Goal: Task Accomplishment & Management: Use online tool/utility

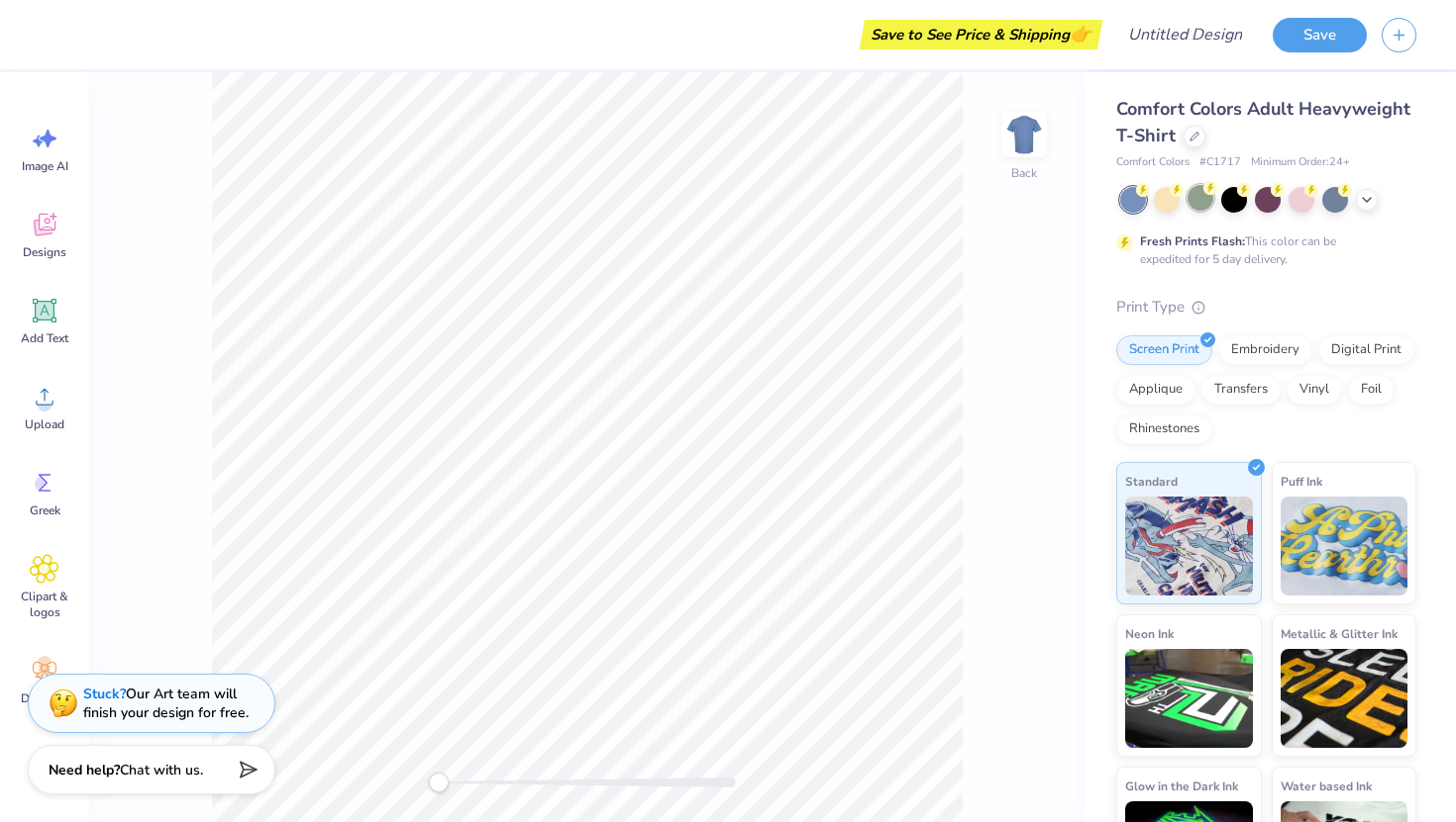
click at [803, 193] on div at bounding box center [1200, 198] width 26 height 26
click at [803, 201] on div at bounding box center [1335, 198] width 26 height 26
click at [803, 201] on icon at bounding box center [1367, 198] width 16 height 16
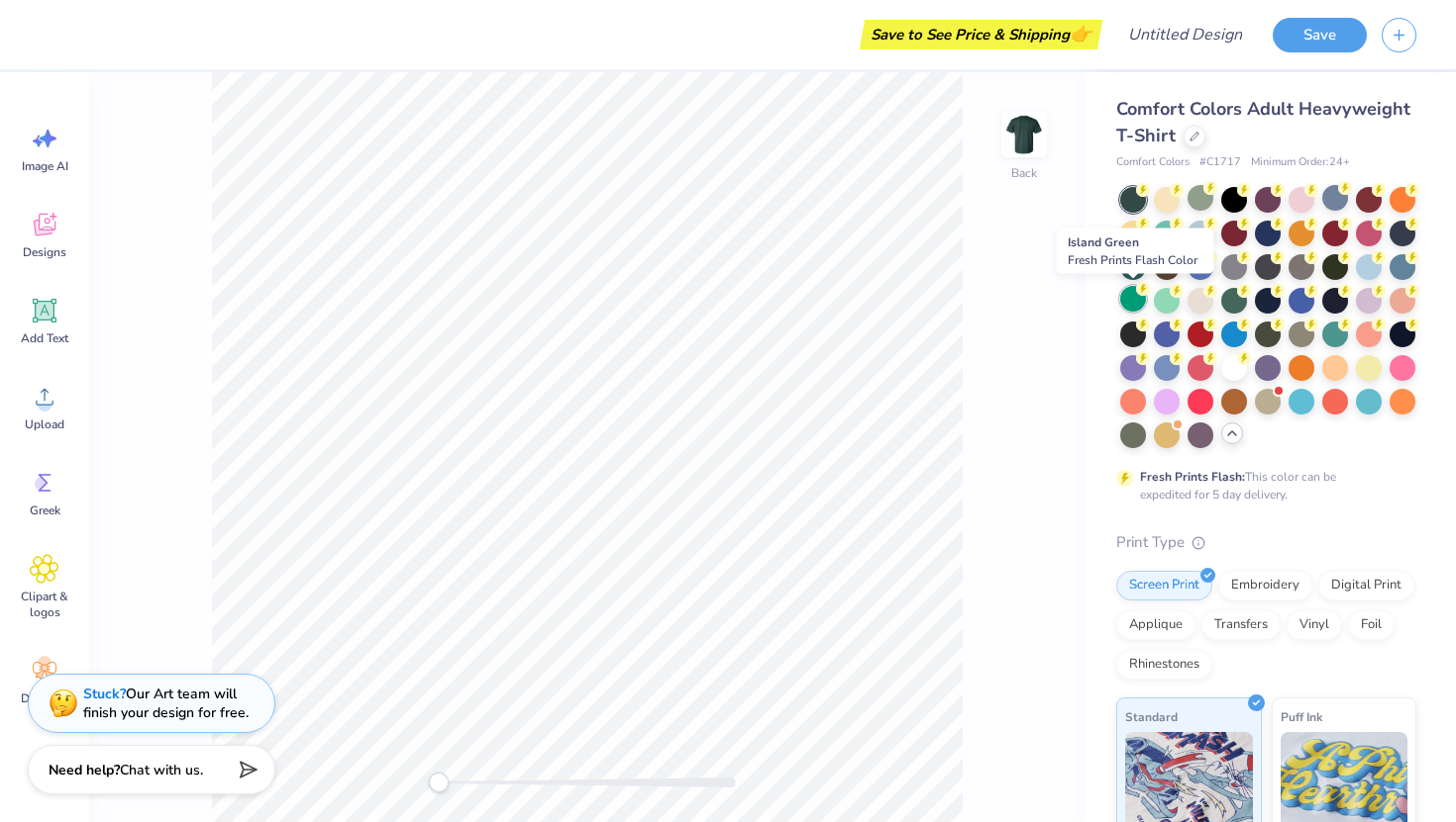
click at [803, 294] on icon at bounding box center [1143, 289] width 14 height 14
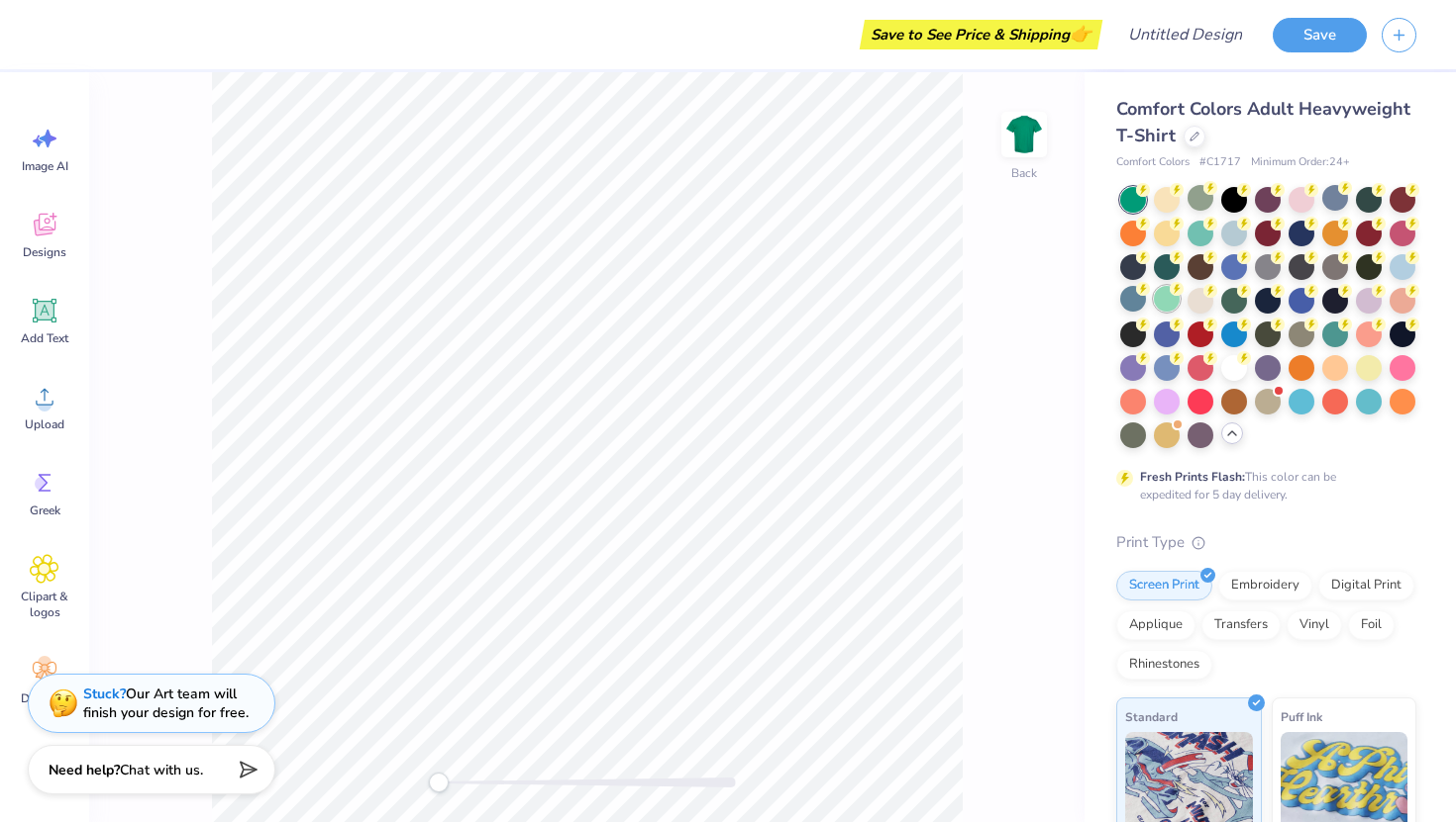
click at [803, 294] on div at bounding box center [1166, 299] width 26 height 26
click at [803, 297] on div at bounding box center [1200, 299] width 26 height 26
click at [803, 401] on div at bounding box center [1369, 400] width 26 height 26
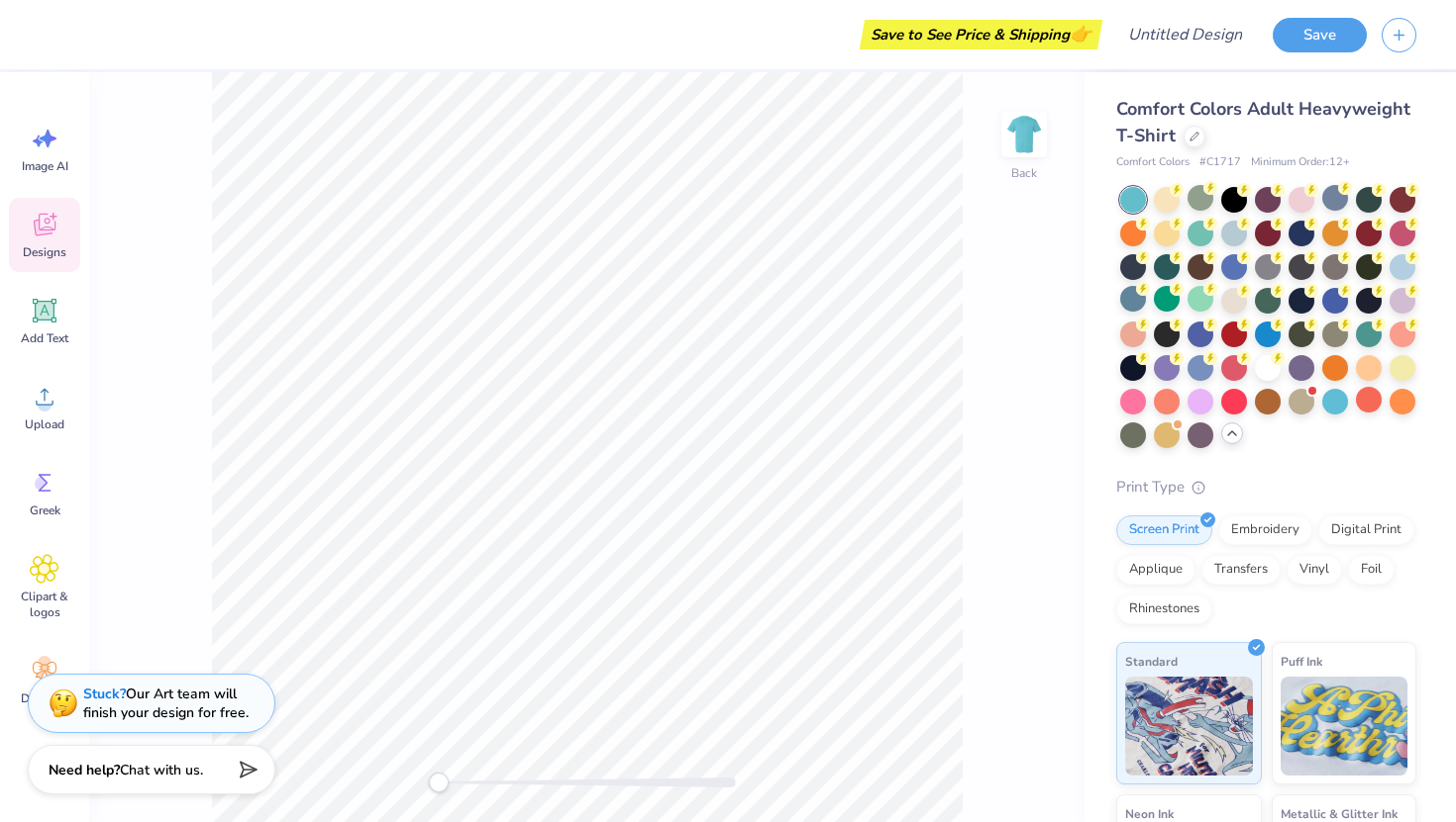
click at [53, 237] on icon at bounding box center [45, 225] width 30 height 30
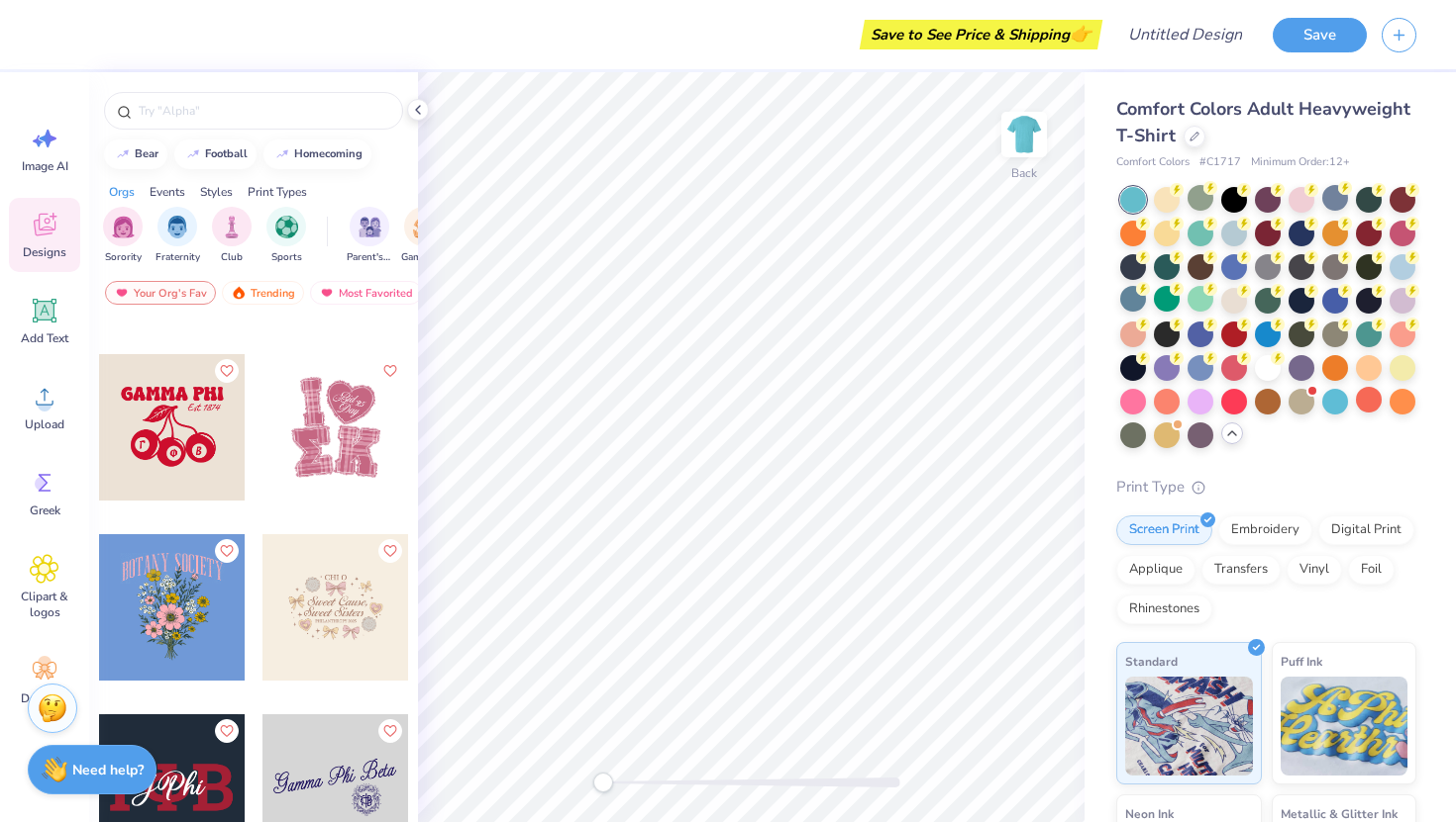
scroll to position [8489, 0]
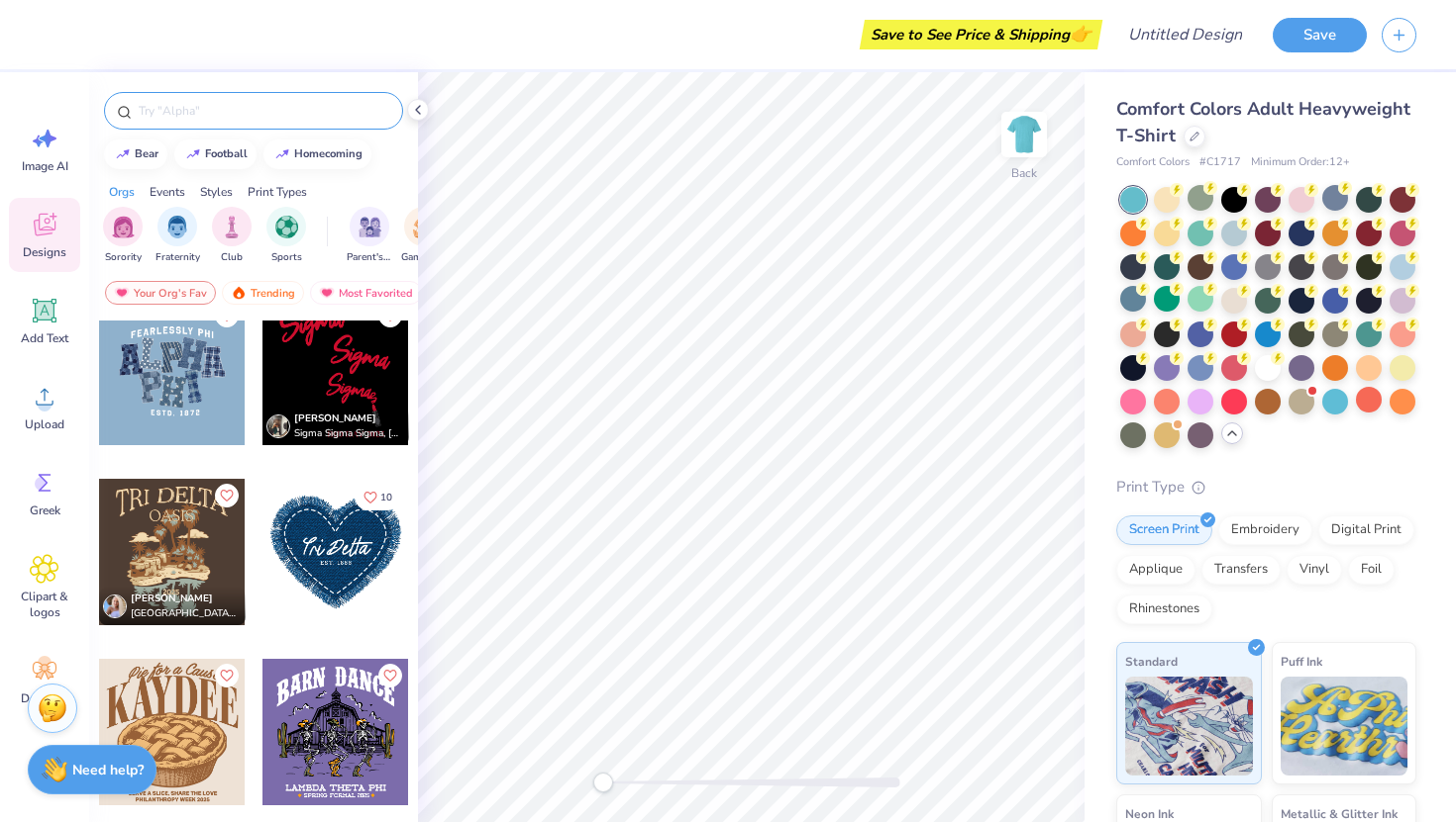
click at [212, 120] on input "text" at bounding box center [264, 111] width 254 height 20
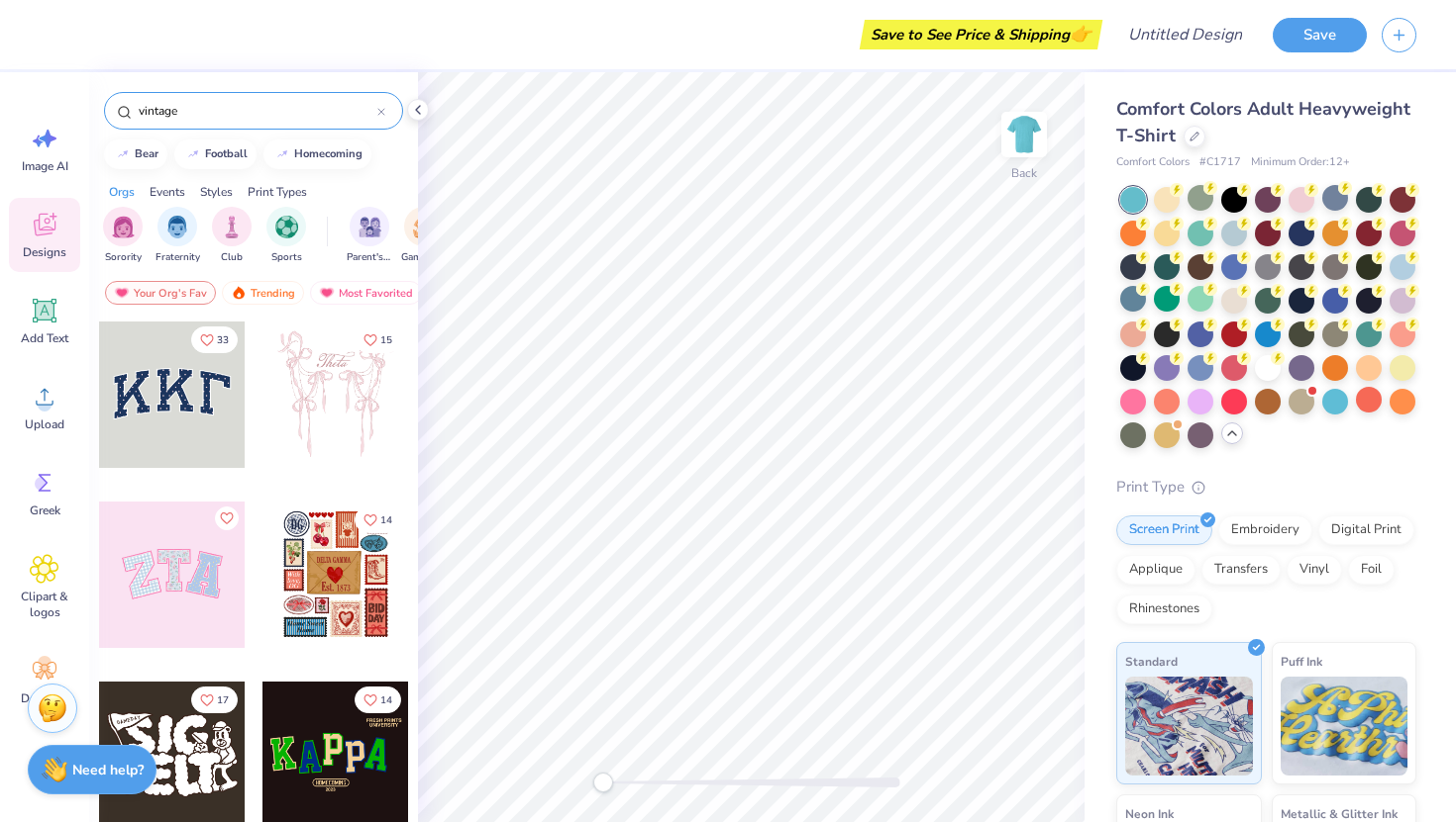
type input "vintage"
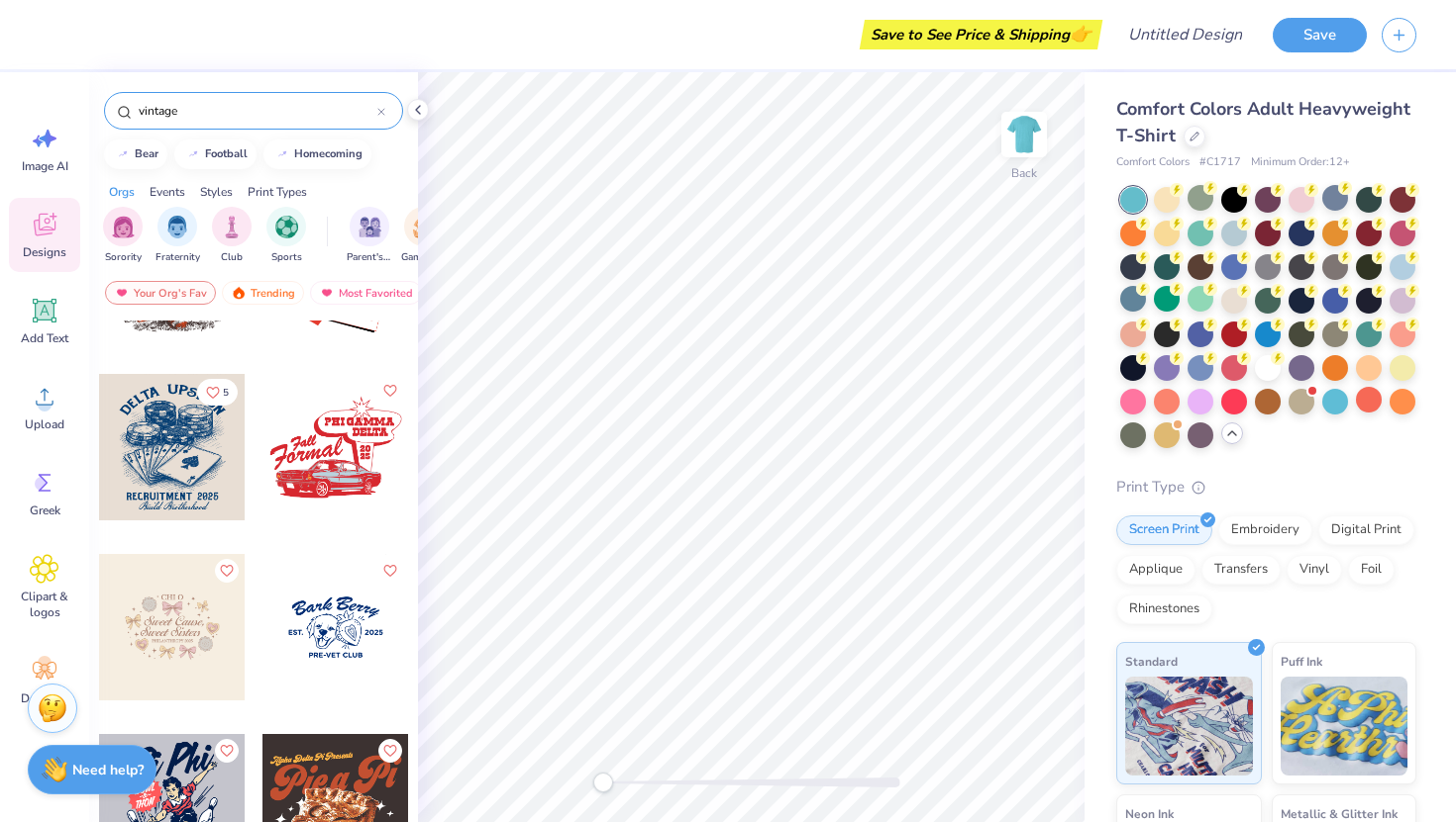
scroll to position [450, 0]
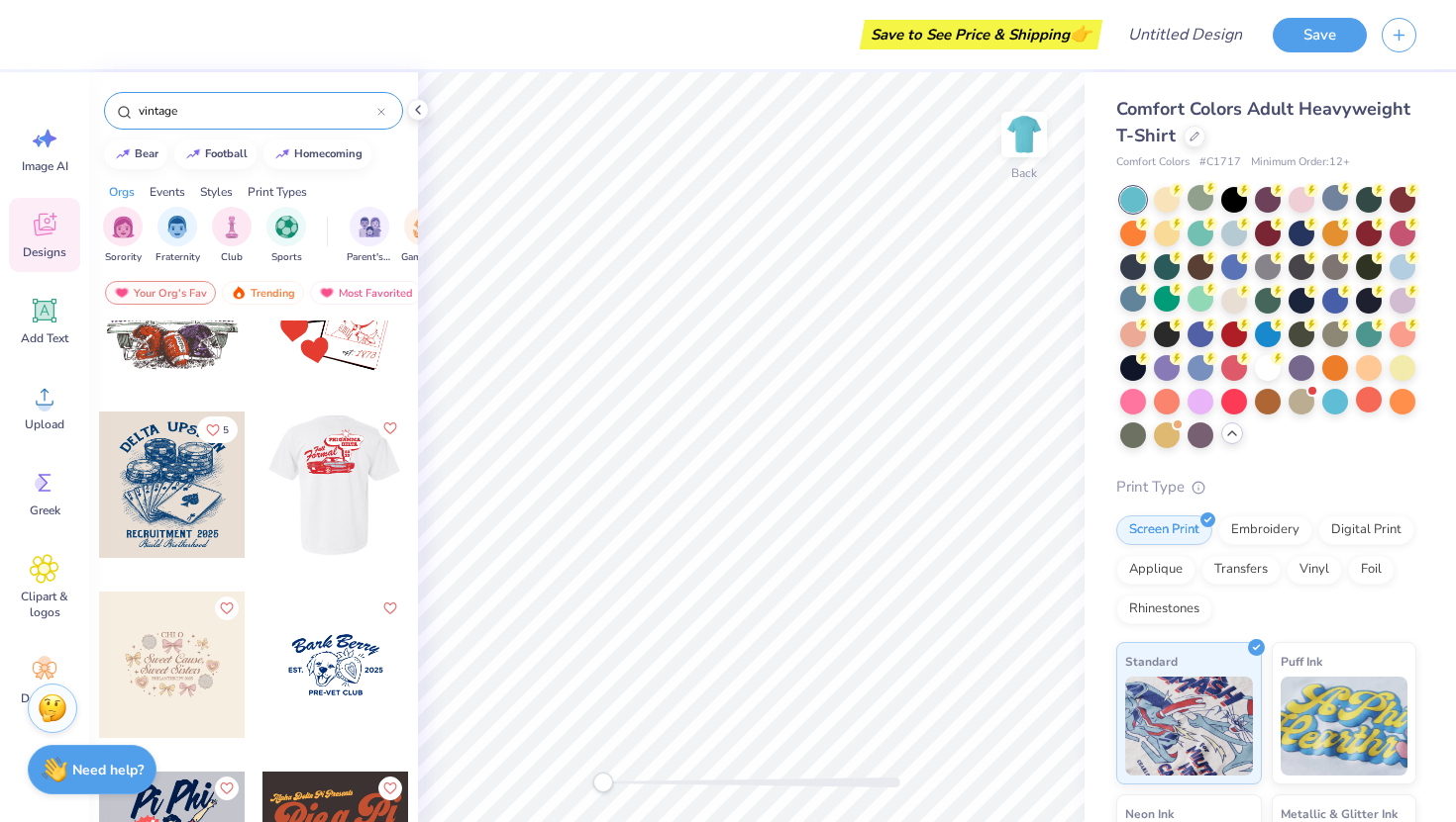
click at [327, 511] on div at bounding box center [336, 484] width 440 height 147
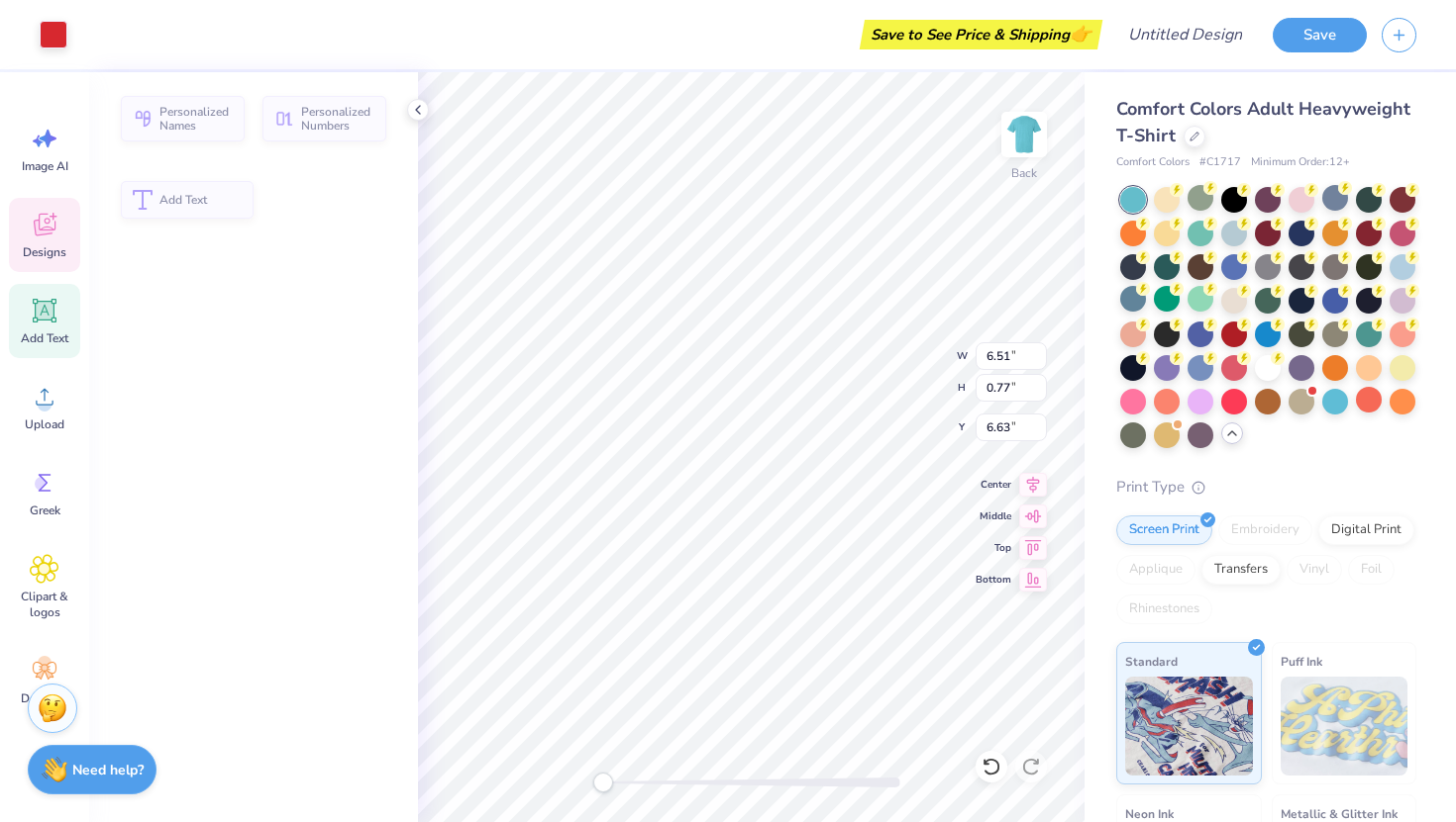
type input "6.51"
type input "0.77"
type input "6.63"
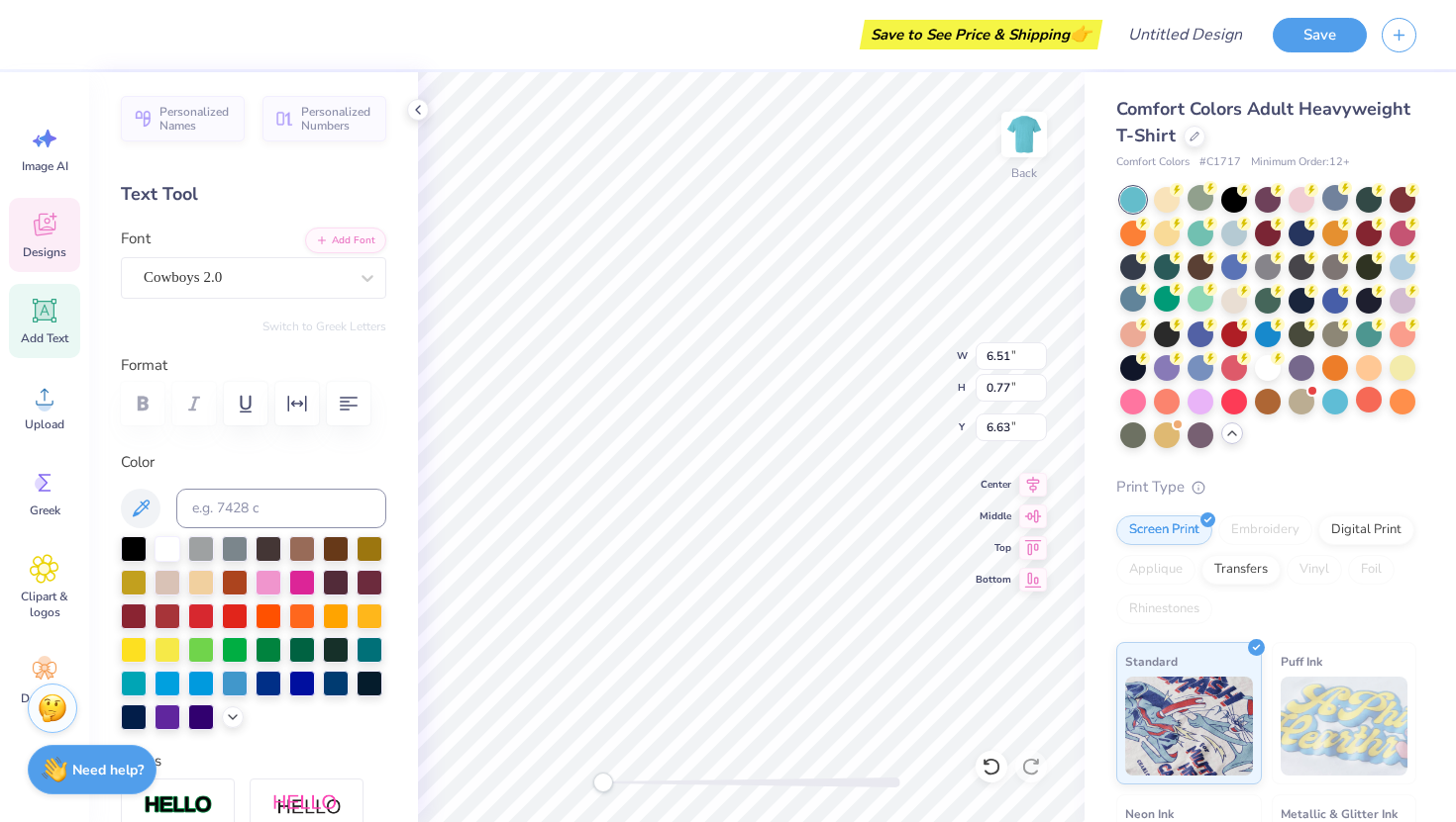
scroll to position [0, 2]
type textarea "Alpha epsilon"
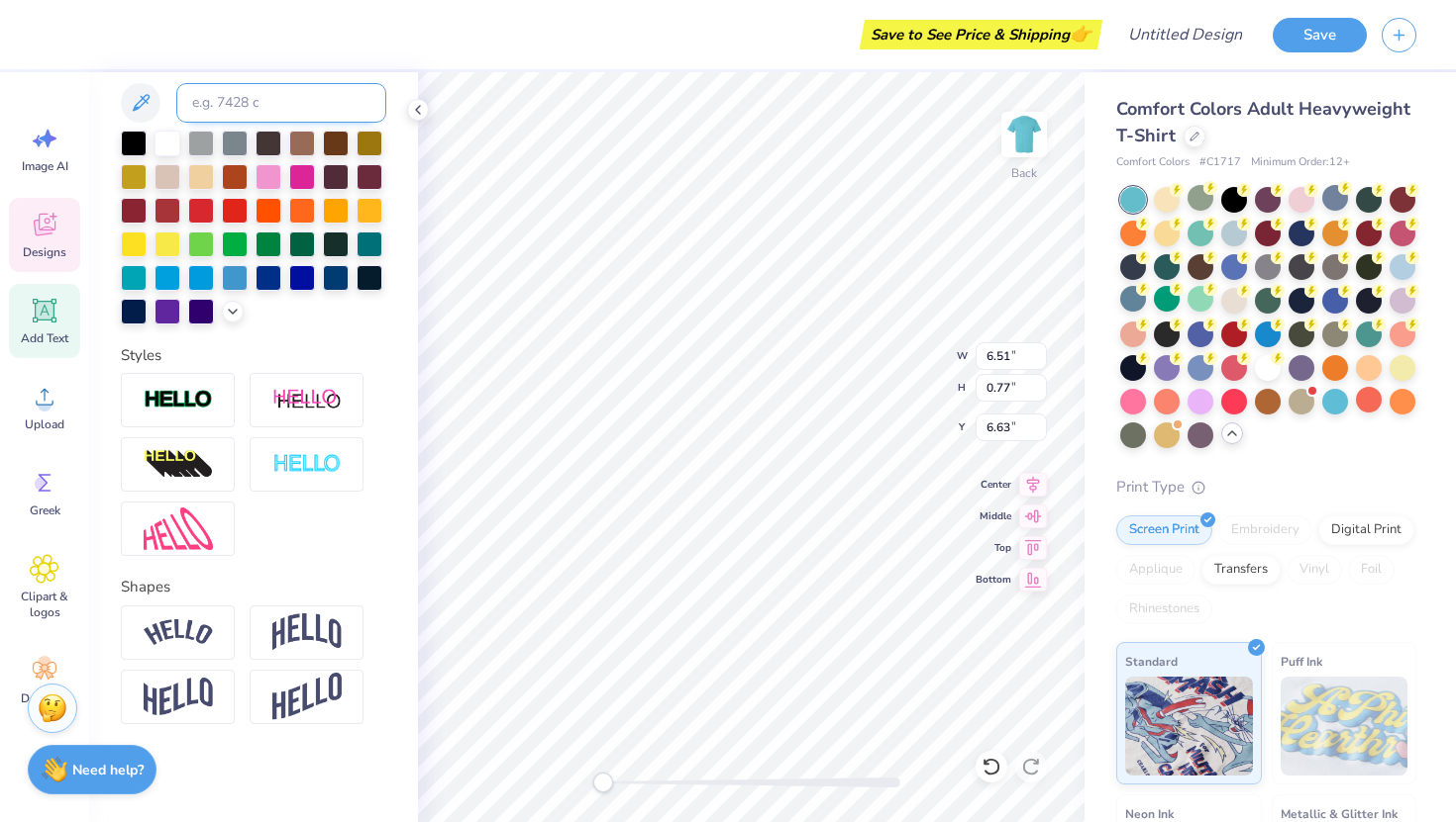
scroll to position [0, 0]
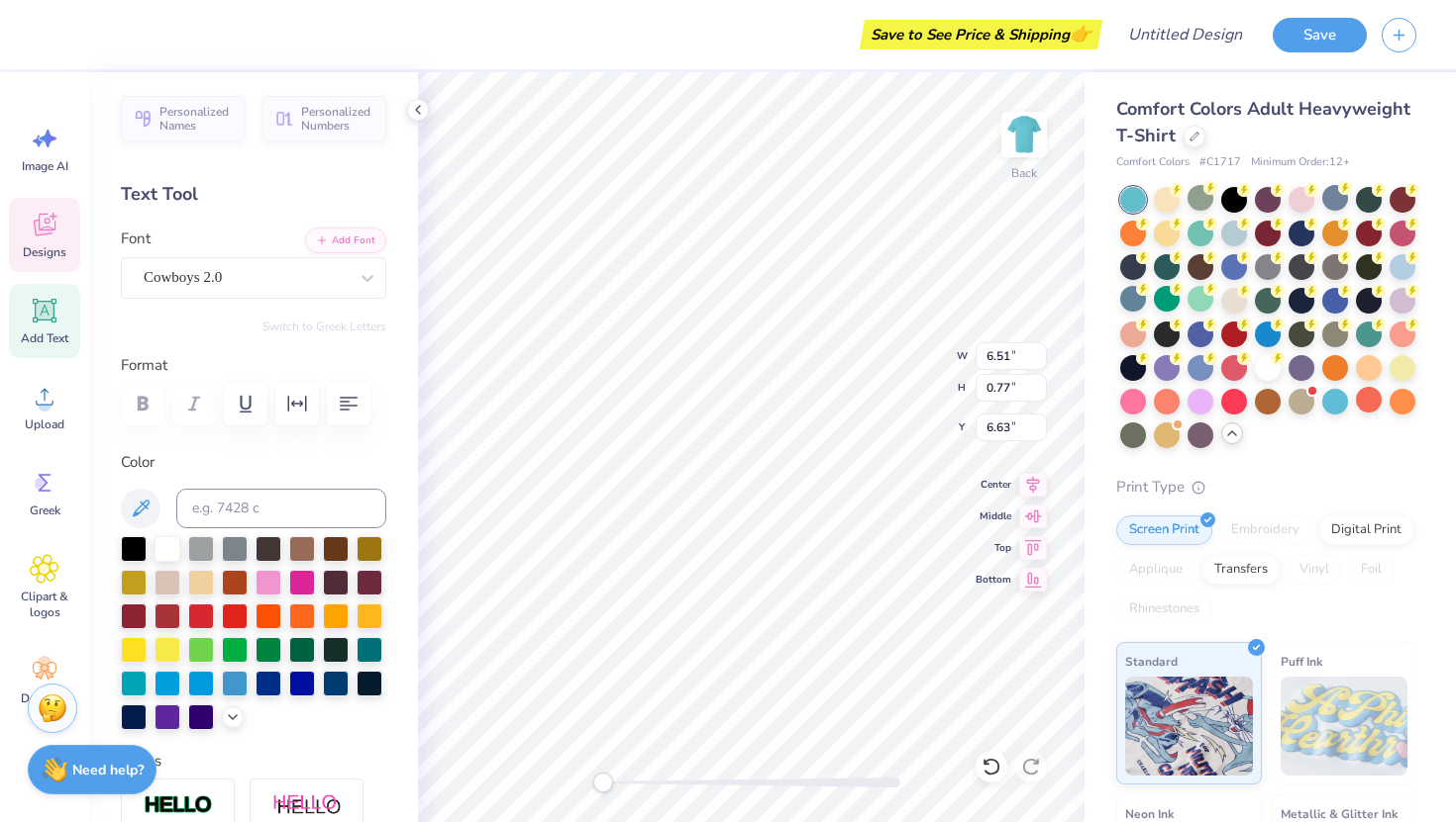
type input "7.76"
type input "6.77"
type input "5.96"
type input "8.65"
type input "0.77"
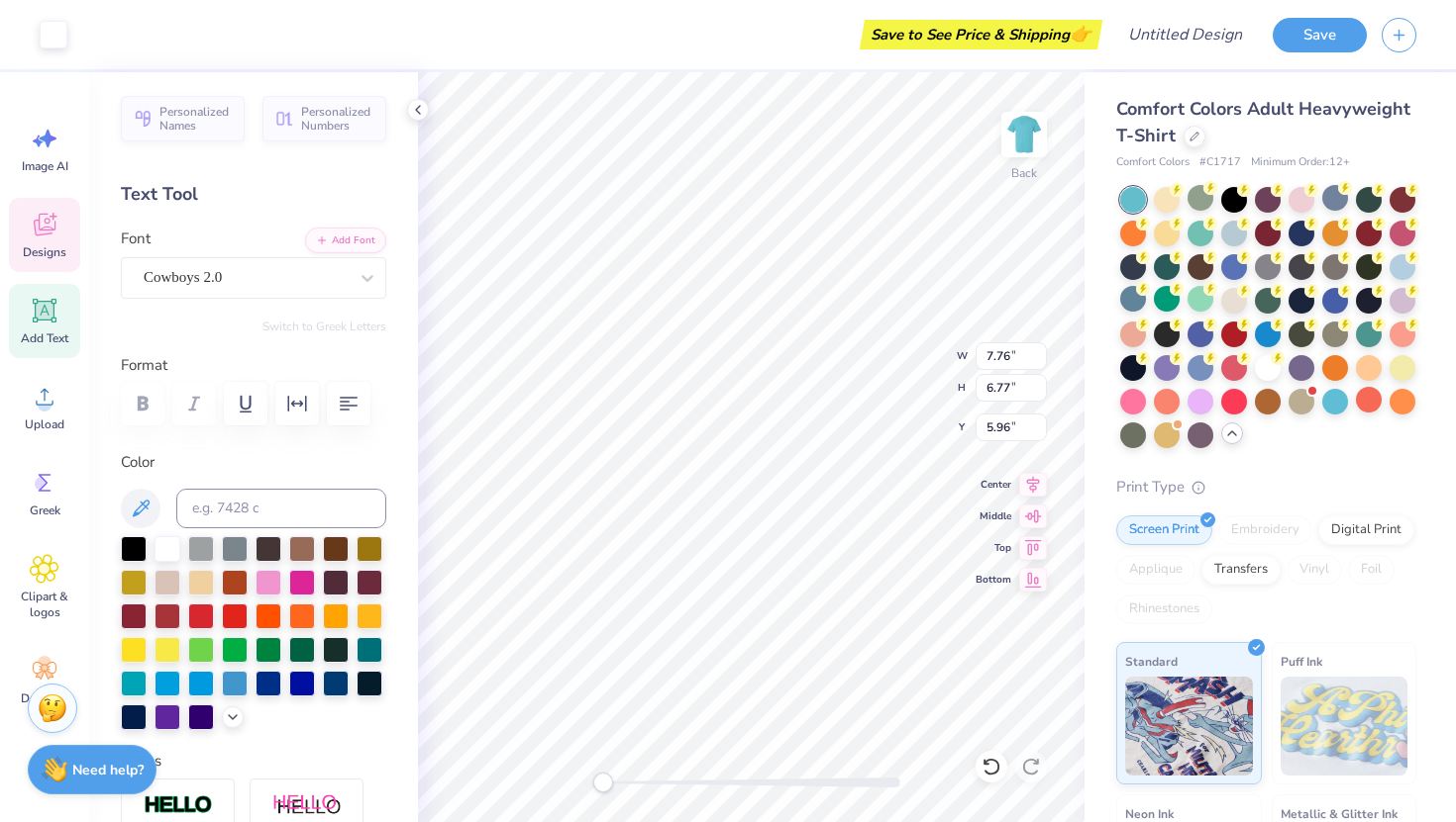
type input "6.63"
type input "3.31"
type input "7.58"
type textarea "PHI"
type input "8.20"
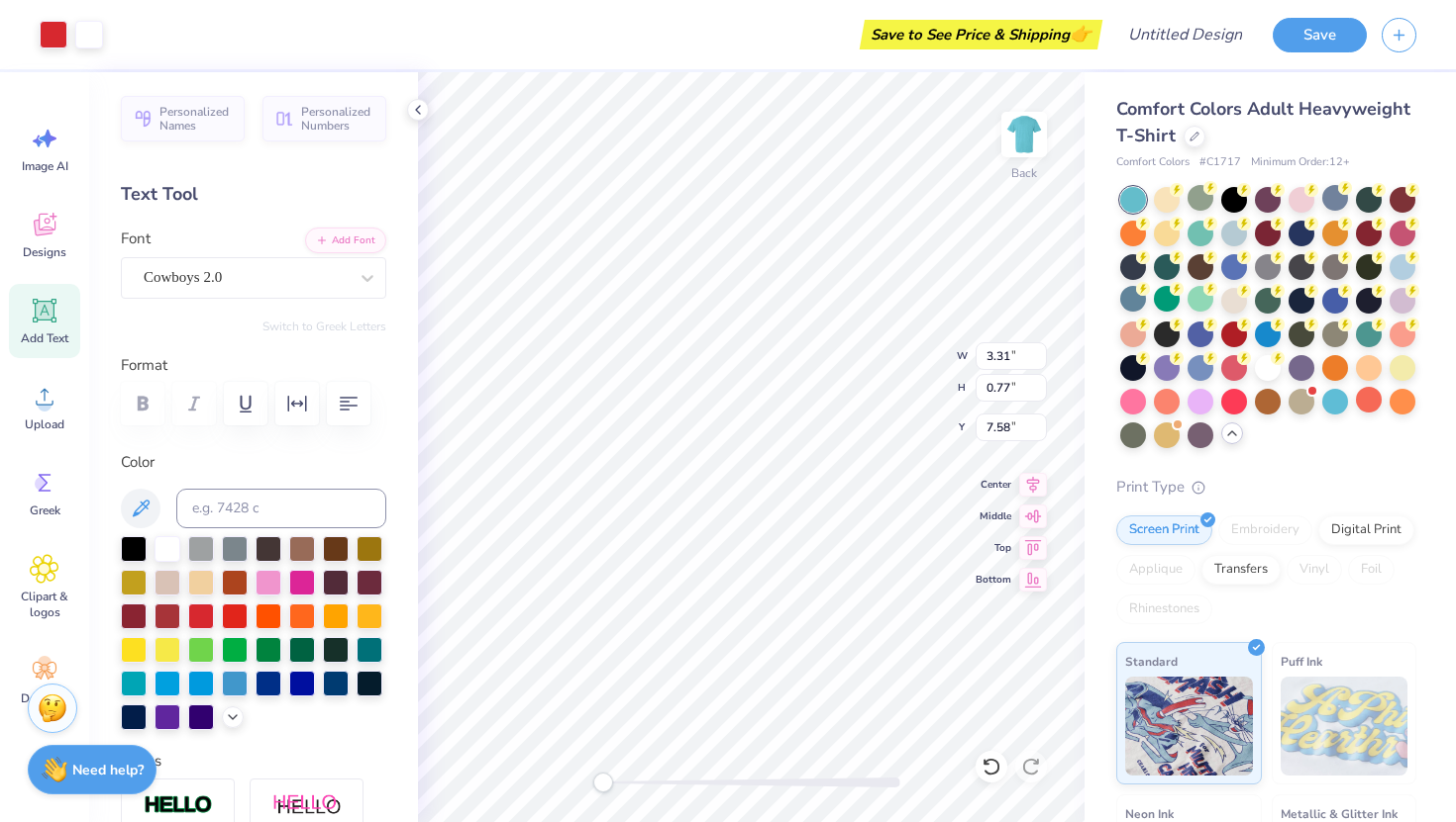
type input "7.15"
type input "5.91"
click at [803, 152] on div "Back W 12.30 12.30 " H 9.54 9.54 " Y 4.64 4.64 " Center Middle Top Bottom" at bounding box center [750, 446] width 667 height 750
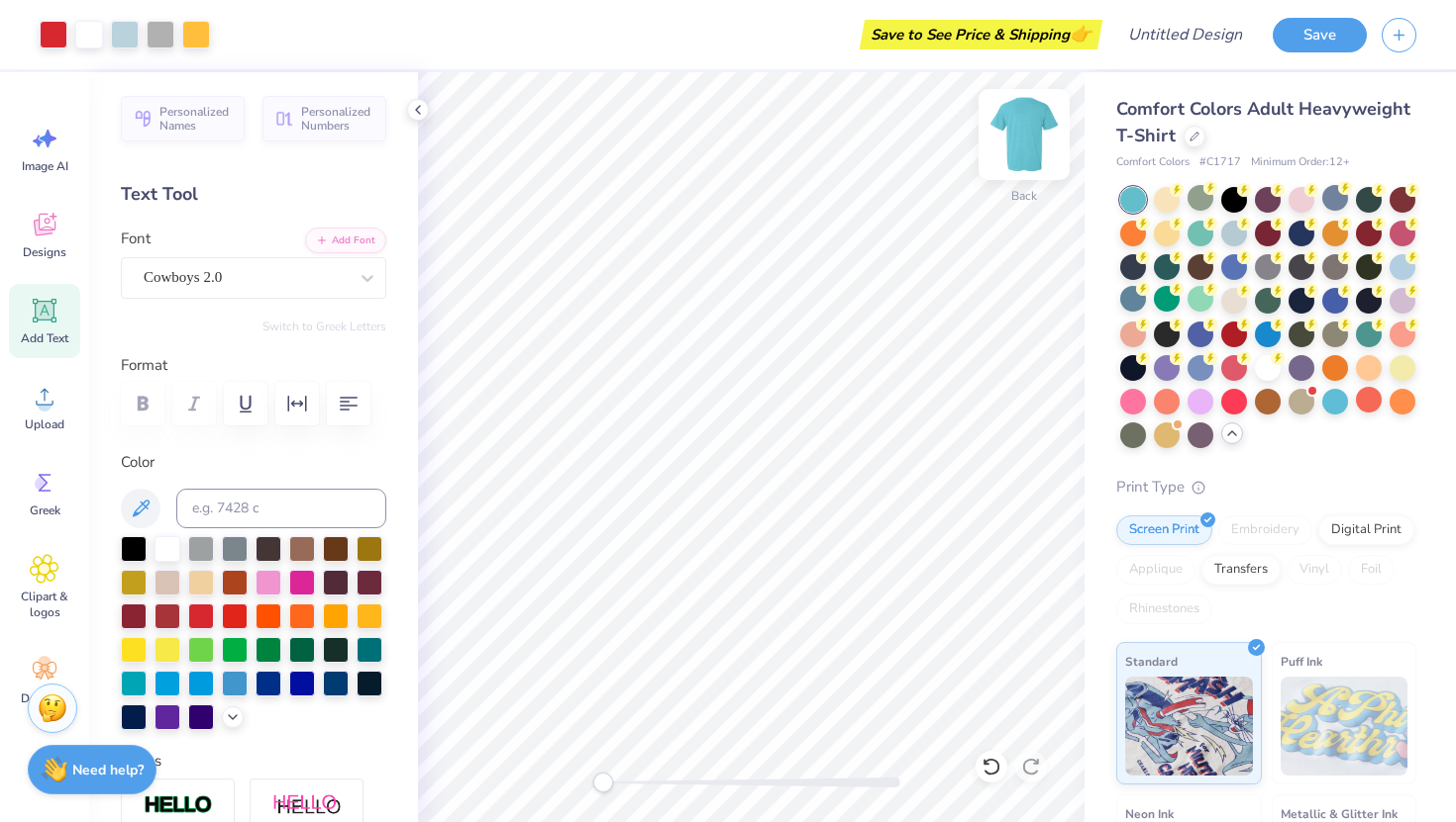
click at [803, 146] on img at bounding box center [1023, 134] width 79 height 79
click at [803, 137] on img at bounding box center [1023, 134] width 79 height 79
click at [803, 144] on img at bounding box center [1023, 134] width 79 height 79
click at [803, 136] on img at bounding box center [1023, 134] width 79 height 79
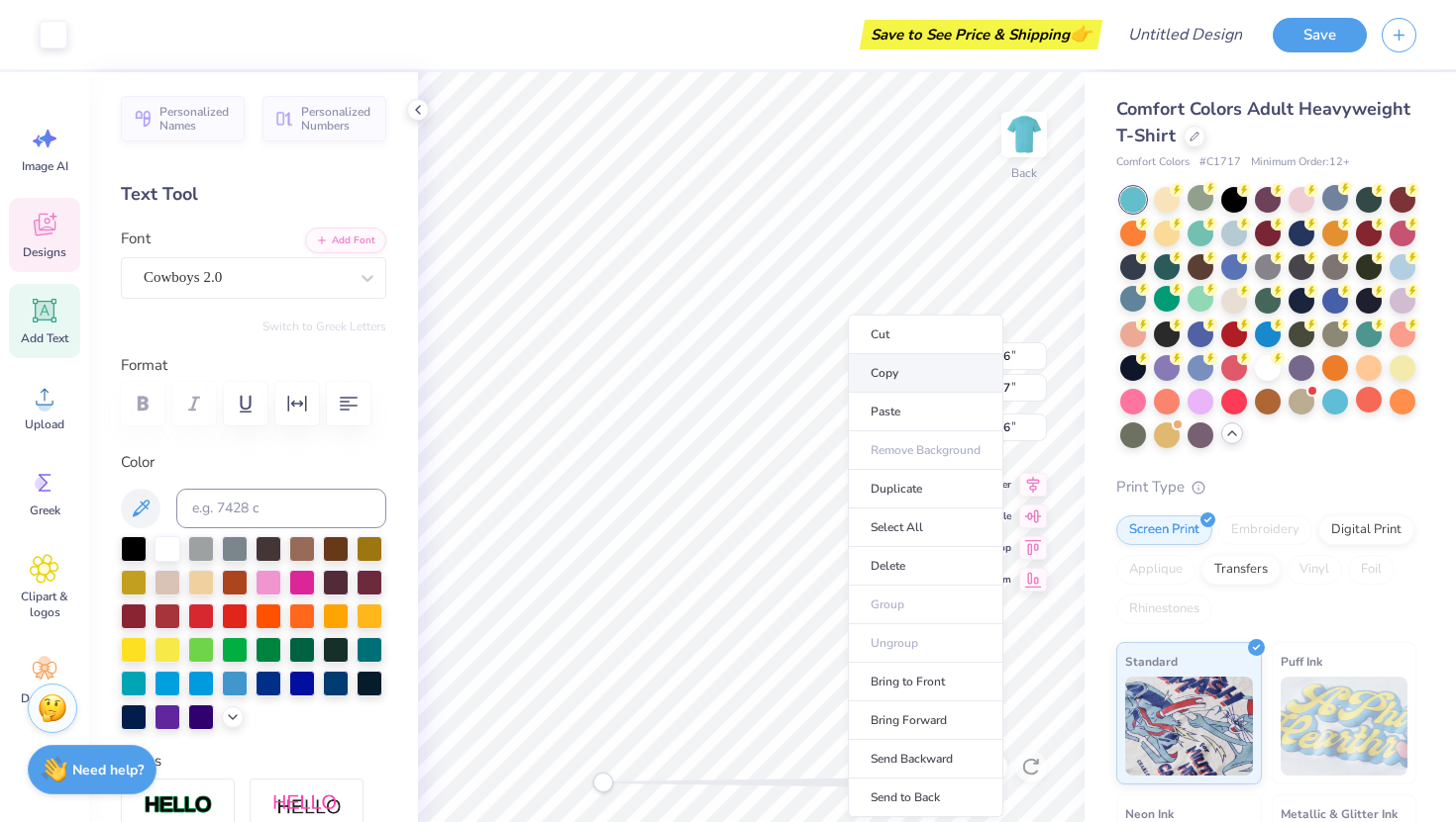
click at [803, 379] on li "Copy" at bounding box center [925, 374] width 156 height 39
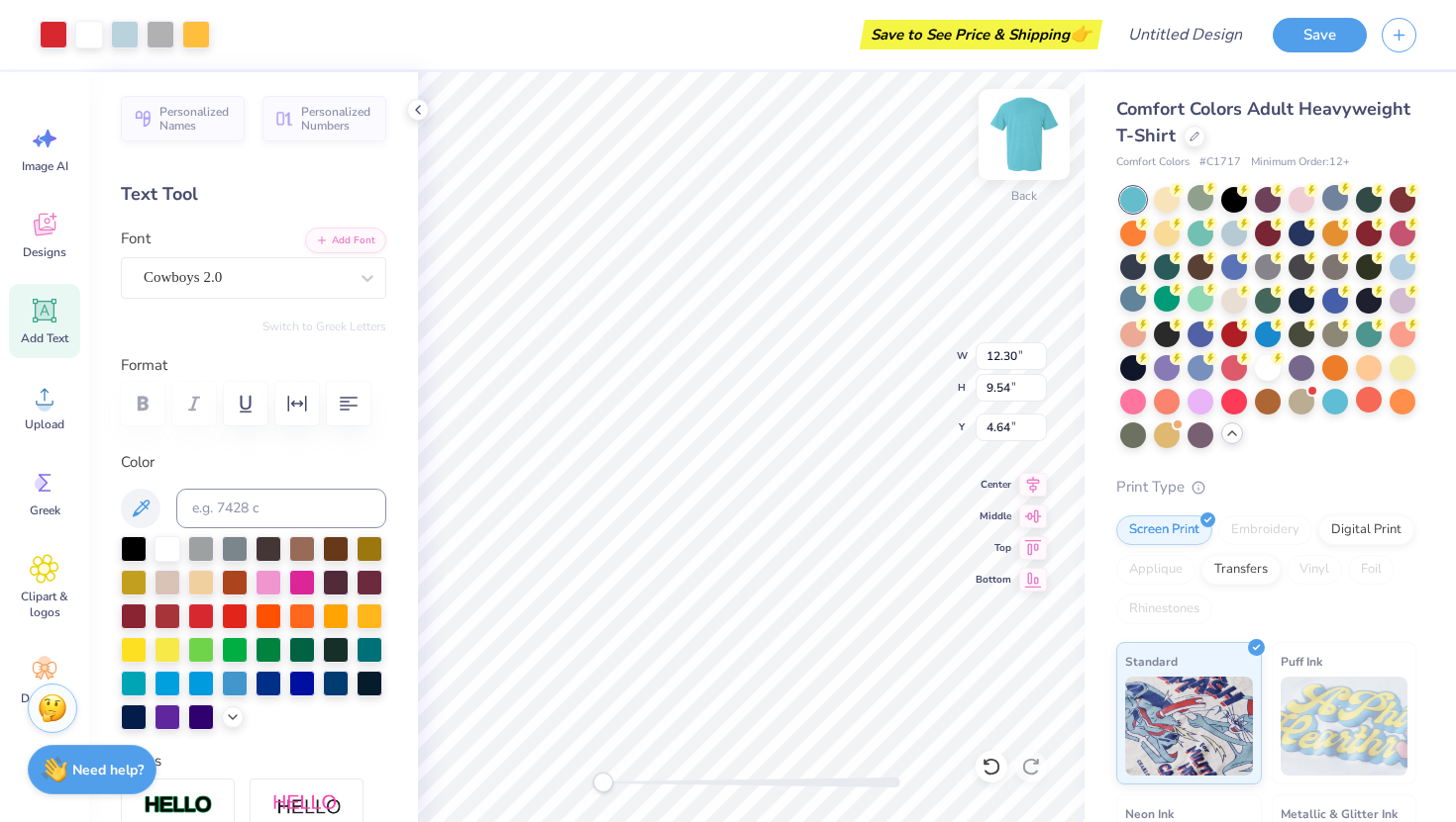
click at [803, 144] on img at bounding box center [1023, 134] width 79 height 79
click at [803, 134] on img at bounding box center [1023, 134] width 79 height 79
click at [803, 137] on img at bounding box center [1023, 134] width 79 height 79
click at [803, 130] on img at bounding box center [1023, 134] width 79 height 79
click at [803, 156] on img at bounding box center [1023, 134] width 79 height 79
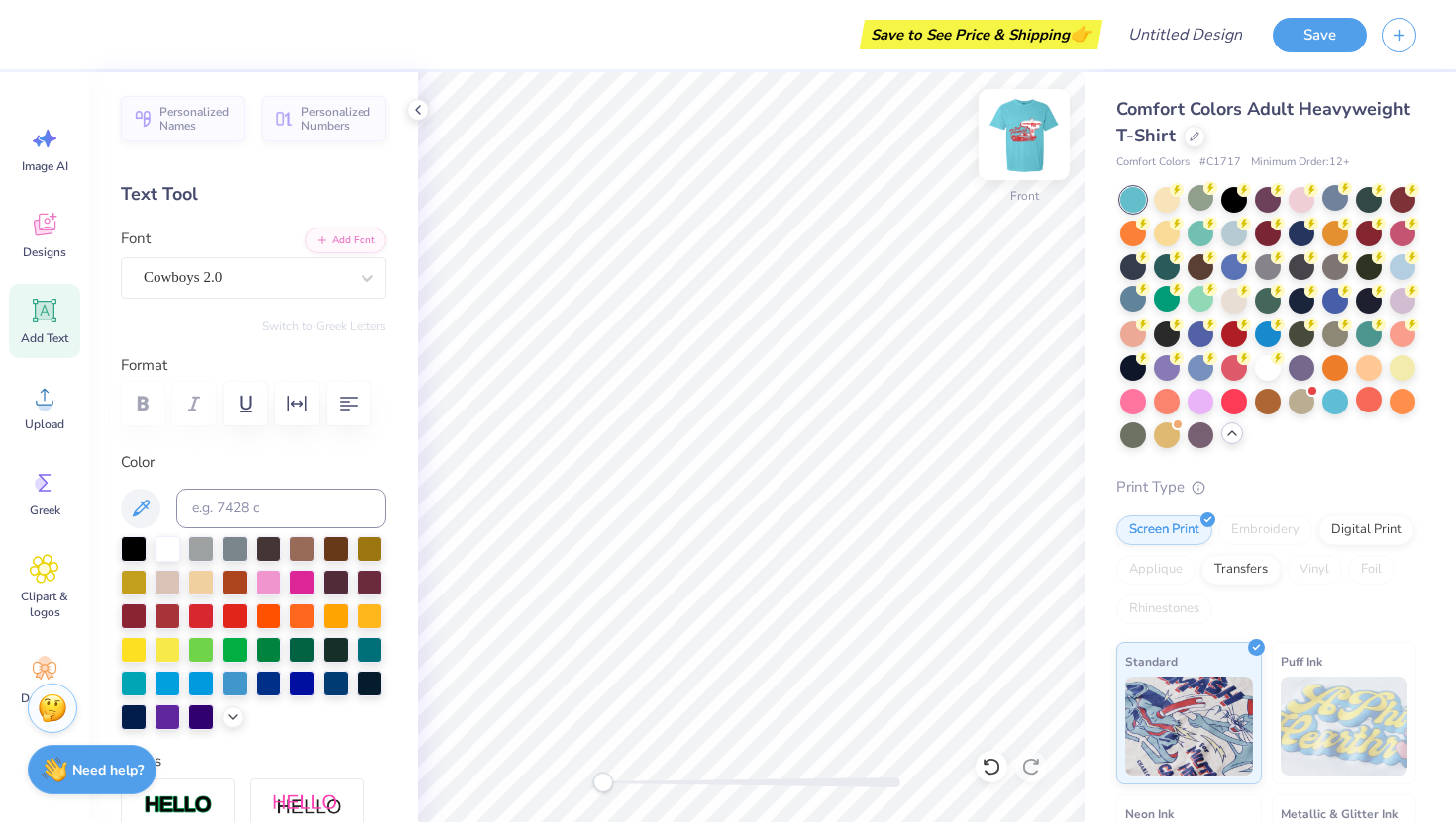
click at [803, 127] on img at bounding box center [1023, 134] width 79 height 79
click at [803, 529] on div "Digital Print" at bounding box center [1366, 527] width 96 height 30
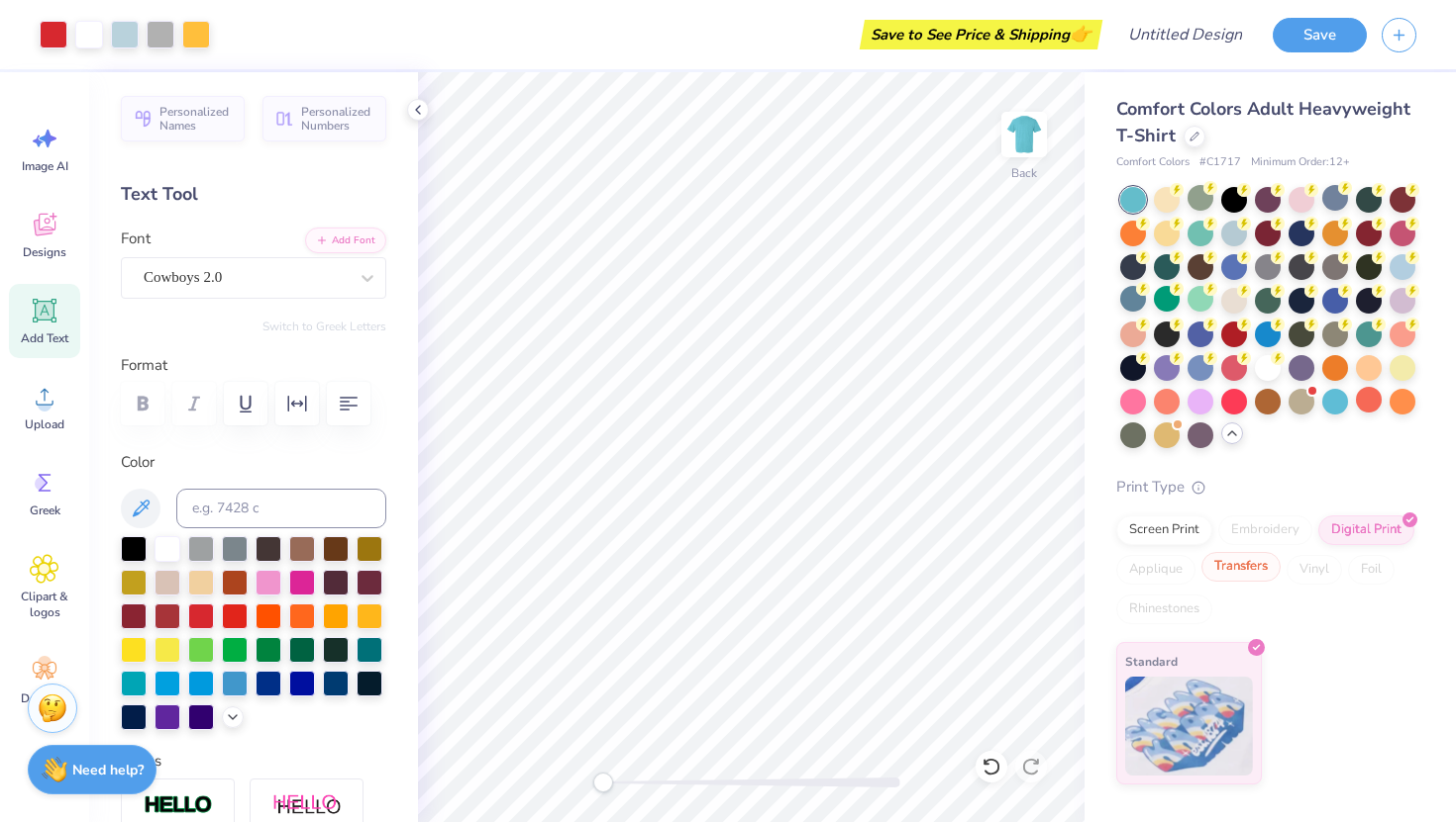
click at [803, 561] on div "Transfers" at bounding box center [1240, 567] width 79 height 30
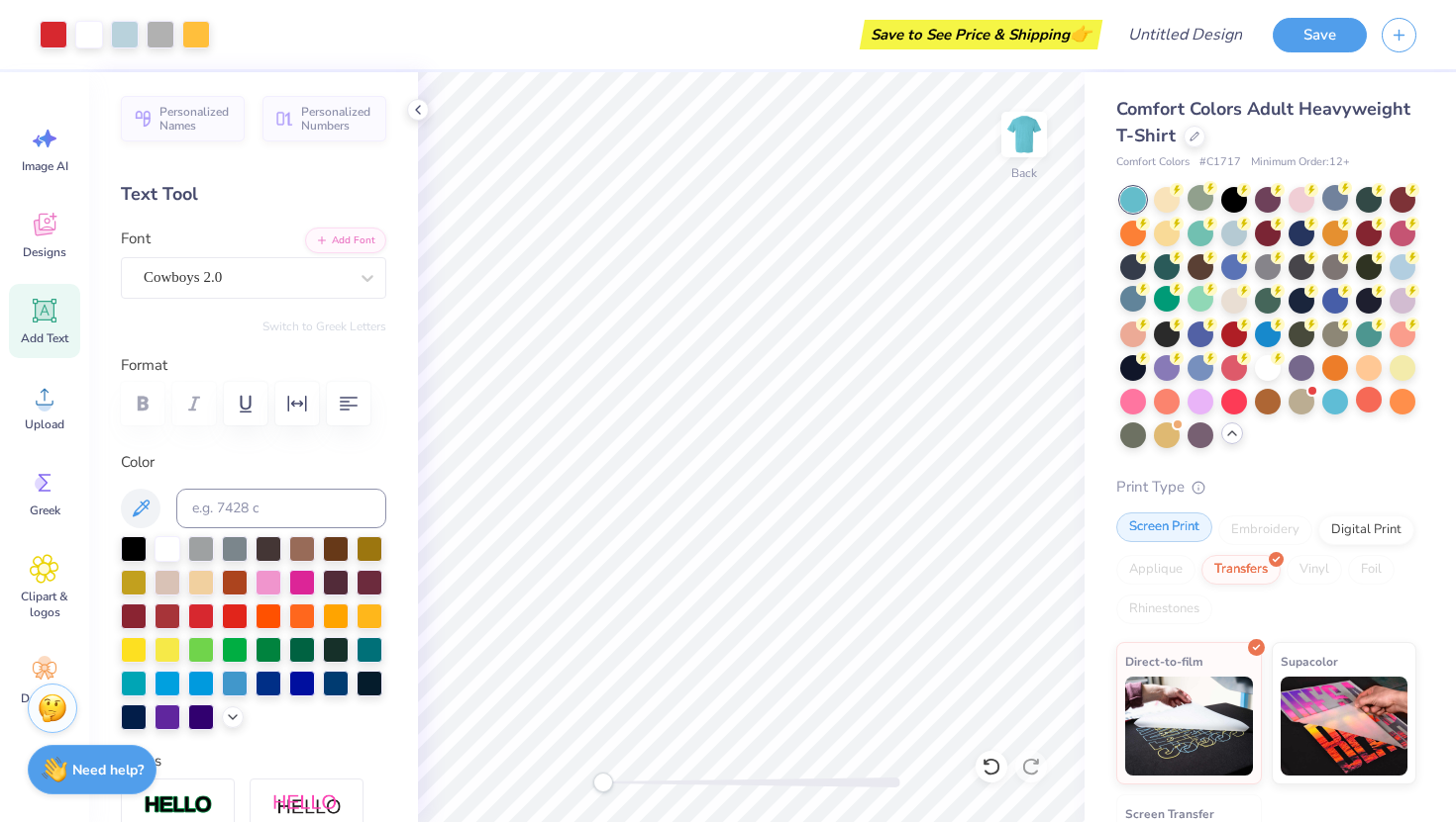
click at [803, 540] on div "Screen Print" at bounding box center [1164, 527] width 96 height 30
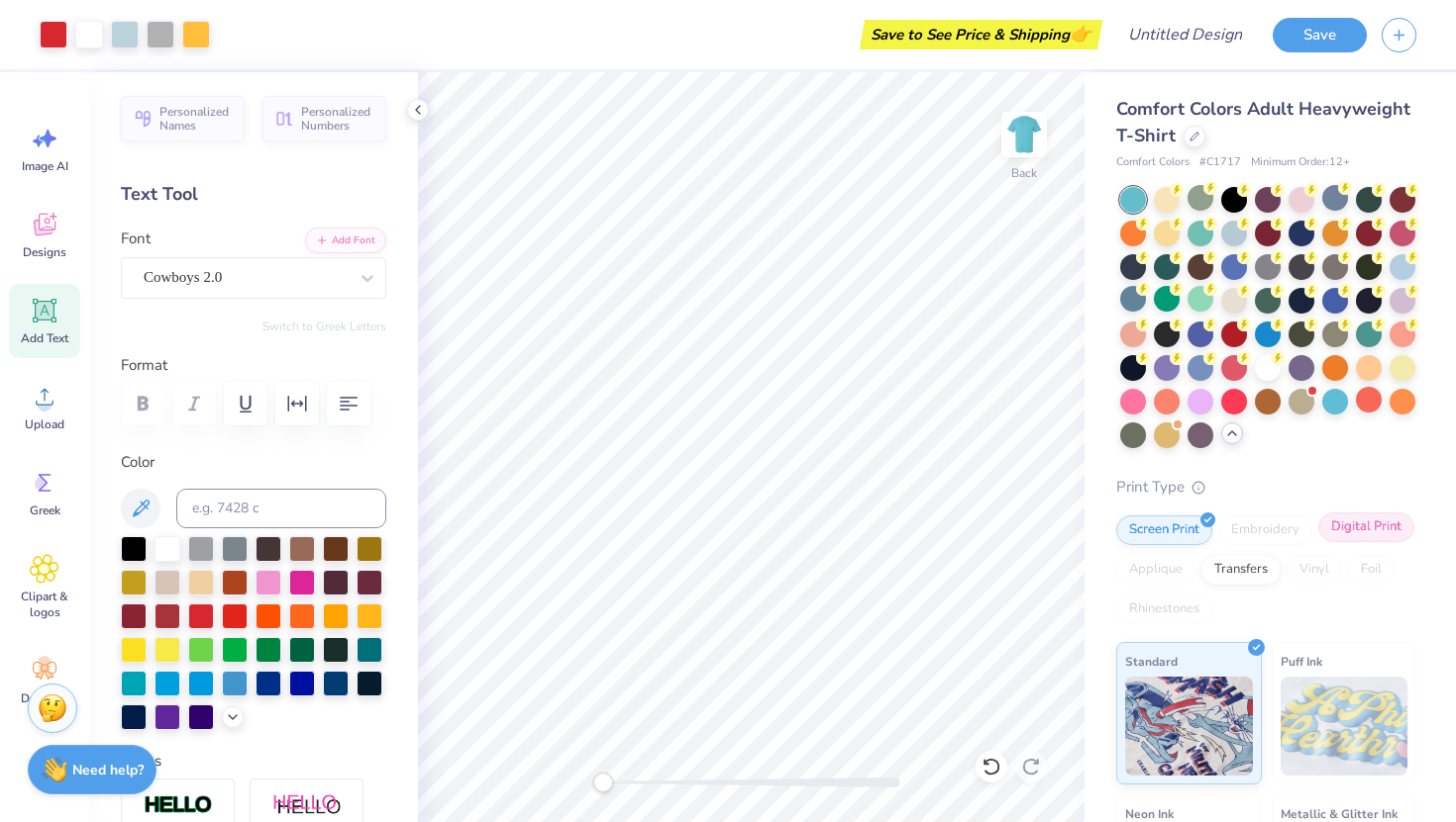
click at [803, 530] on div "Digital Print" at bounding box center [1366, 527] width 96 height 30
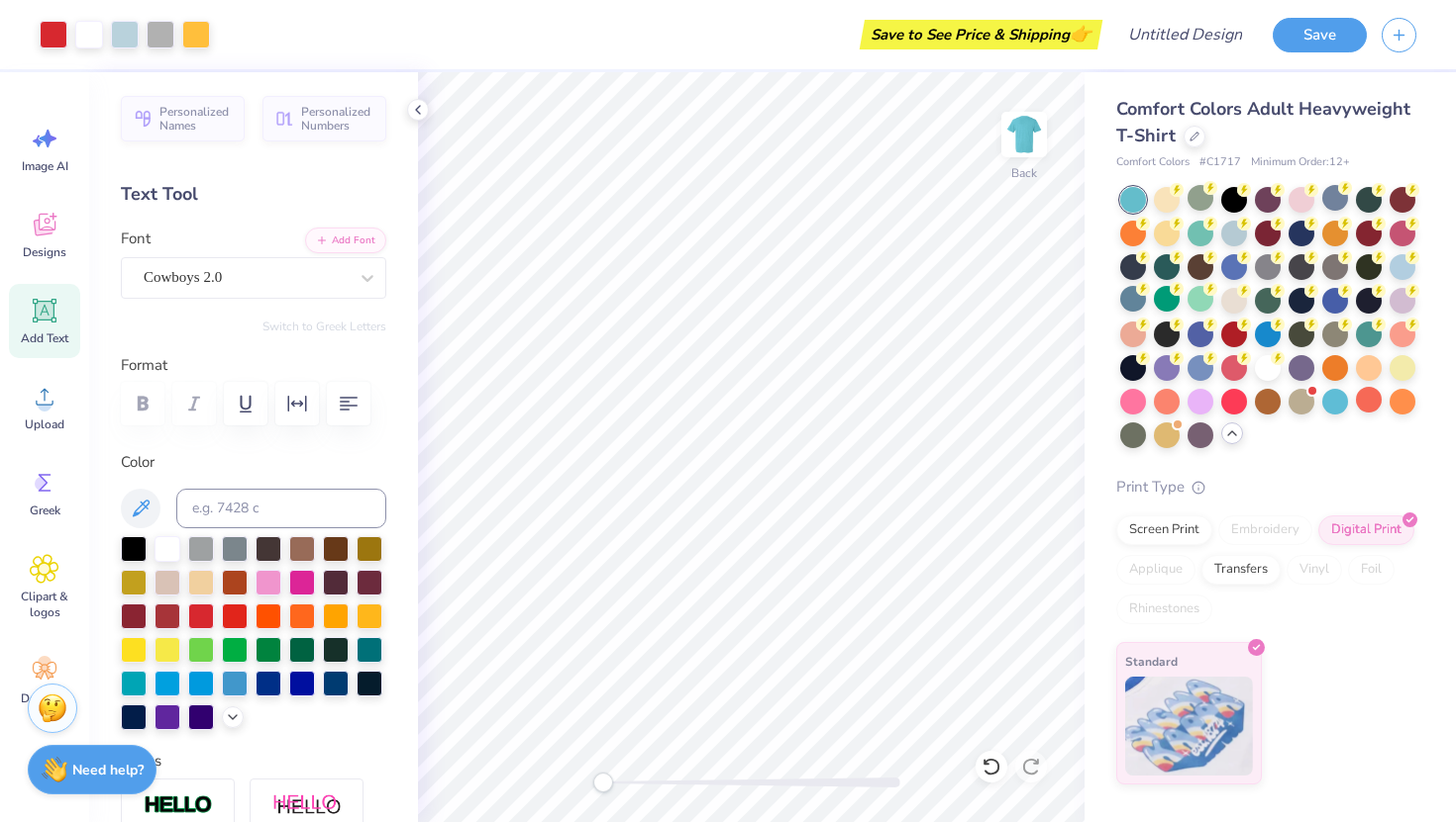
click at [803, 472] on div "Comfort Colors Adult Heavyweight T-Shirt Comfort Colors # C1717 Minimum Order: …" at bounding box center [1266, 440] width 300 height 689
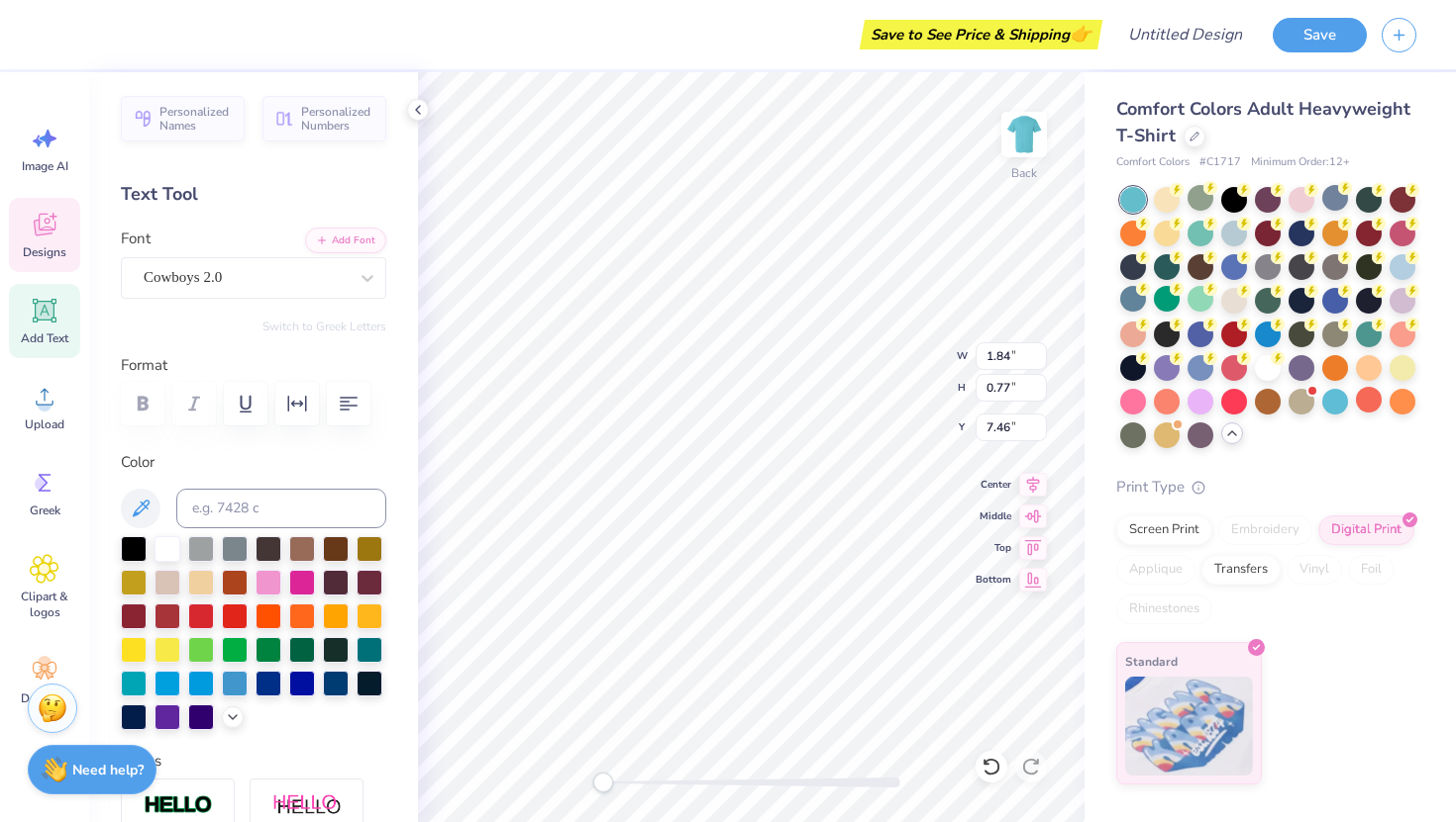
type input "7.76"
type input "6.77"
type input "5.96"
click at [803, 476] on div "Print Type" at bounding box center [1266, 487] width 300 height 23
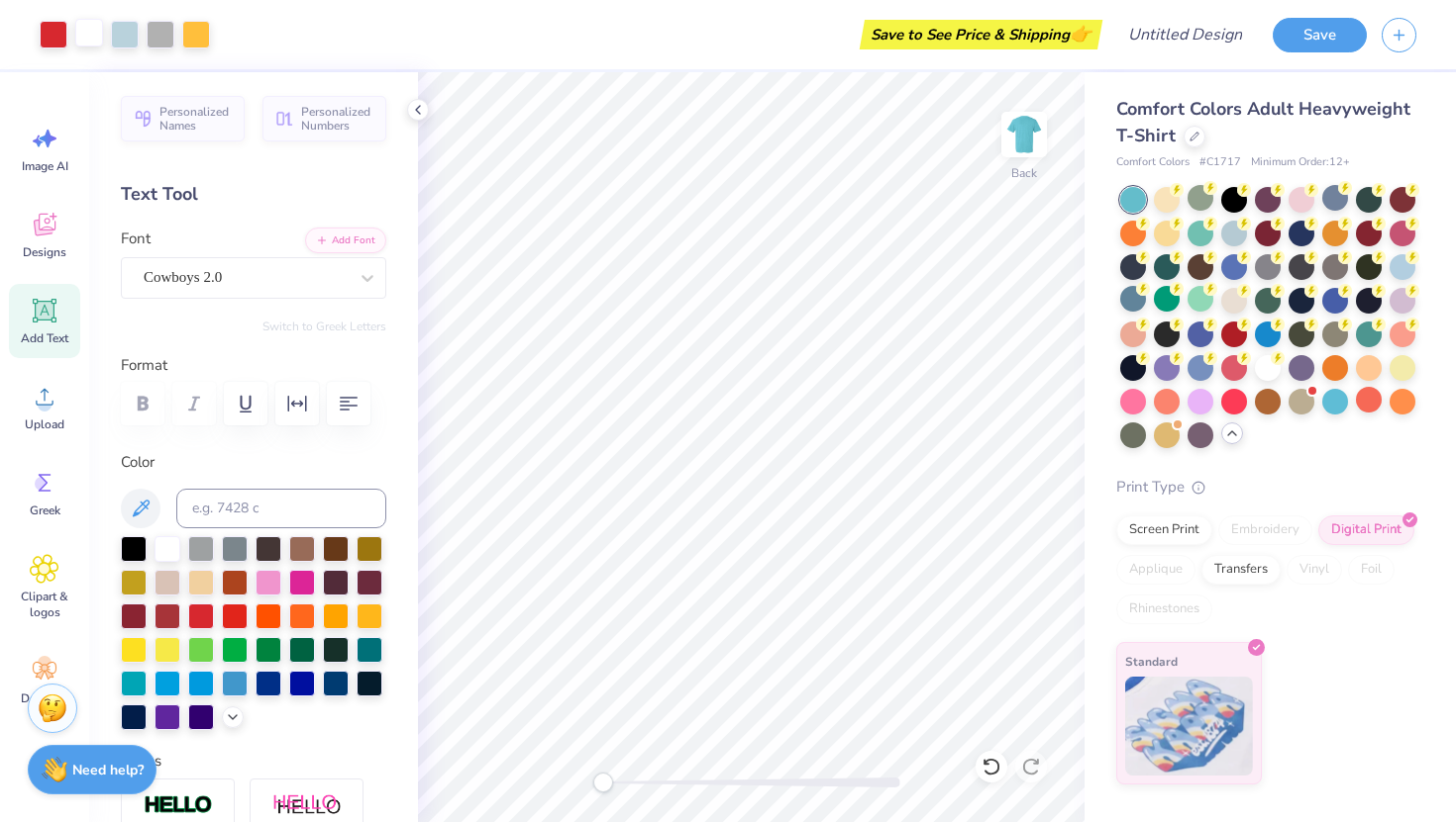
click at [93, 34] on div at bounding box center [89, 33] width 28 height 28
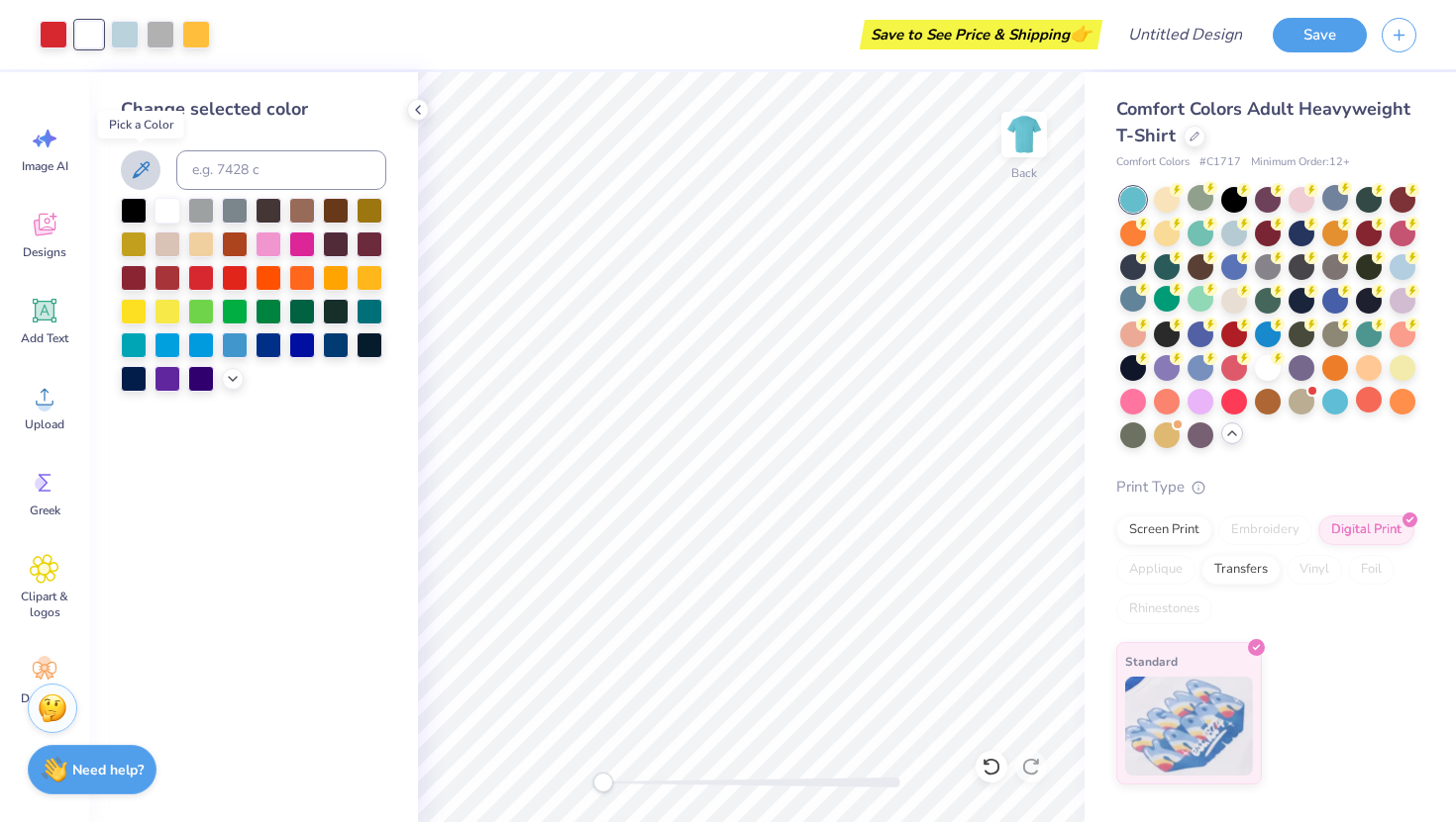
click at [148, 172] on icon at bounding box center [141, 171] width 24 height 24
click at [163, 168] on div at bounding box center [254, 171] width 266 height 40
click at [195, 209] on div at bounding box center [201, 209] width 26 height 26
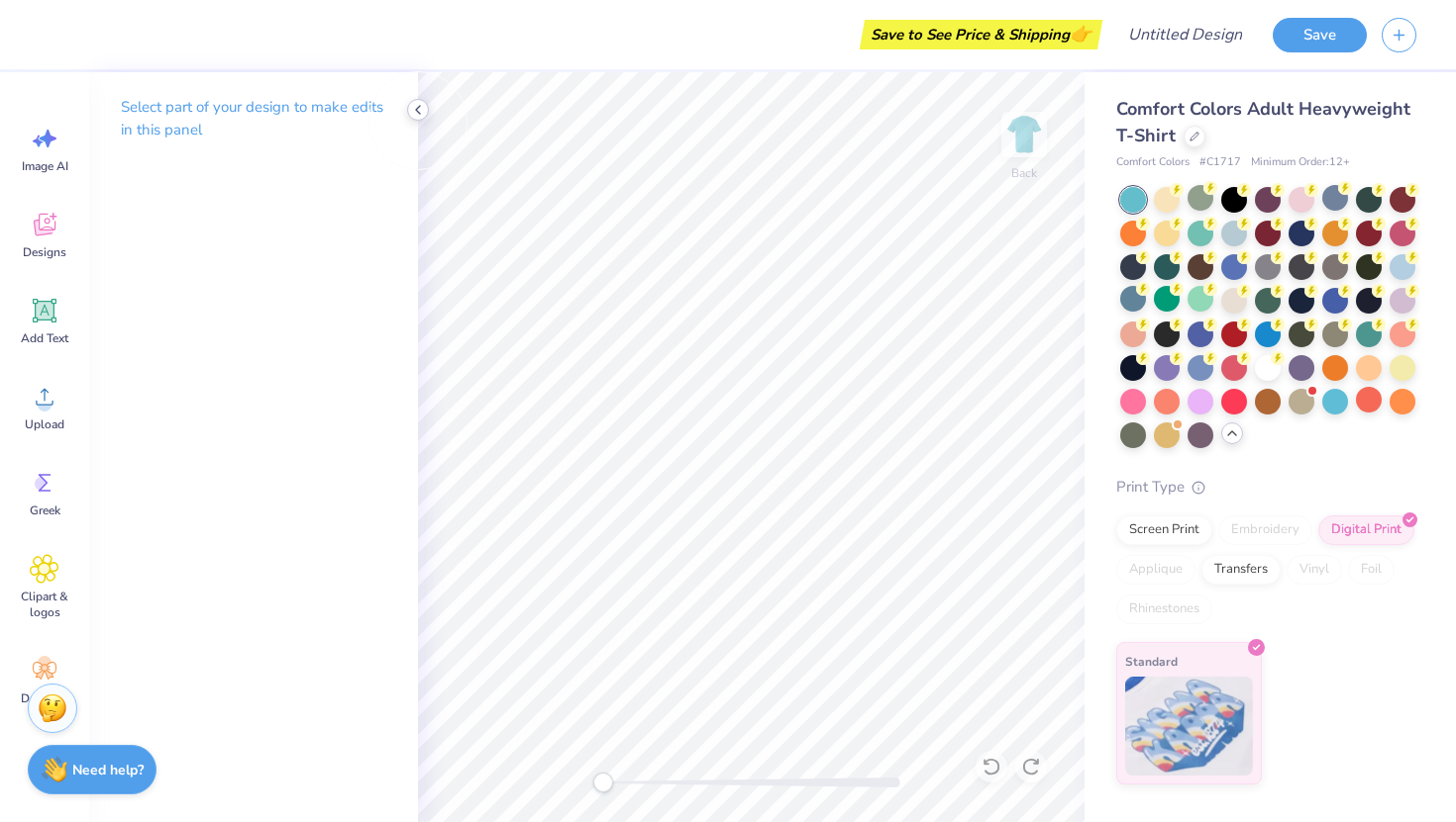
click at [419, 116] on icon at bounding box center [418, 110] width 16 height 16
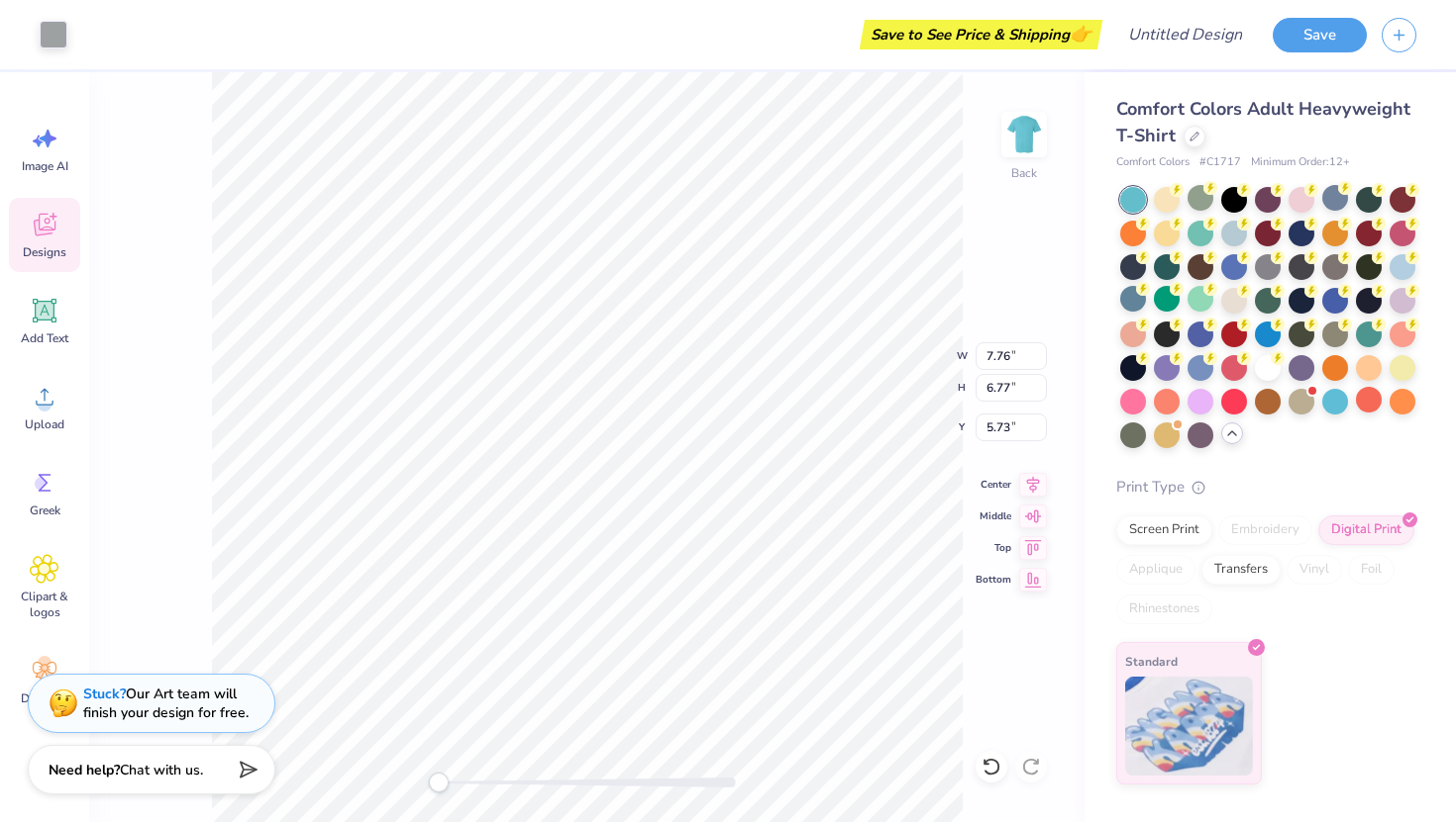
click at [803, 223] on div "Back W 7.76 7.76 " H 6.77 6.77 " Y 5.73 5.73 " Center Middle Top Bottom" at bounding box center [587, 446] width 995 height 750
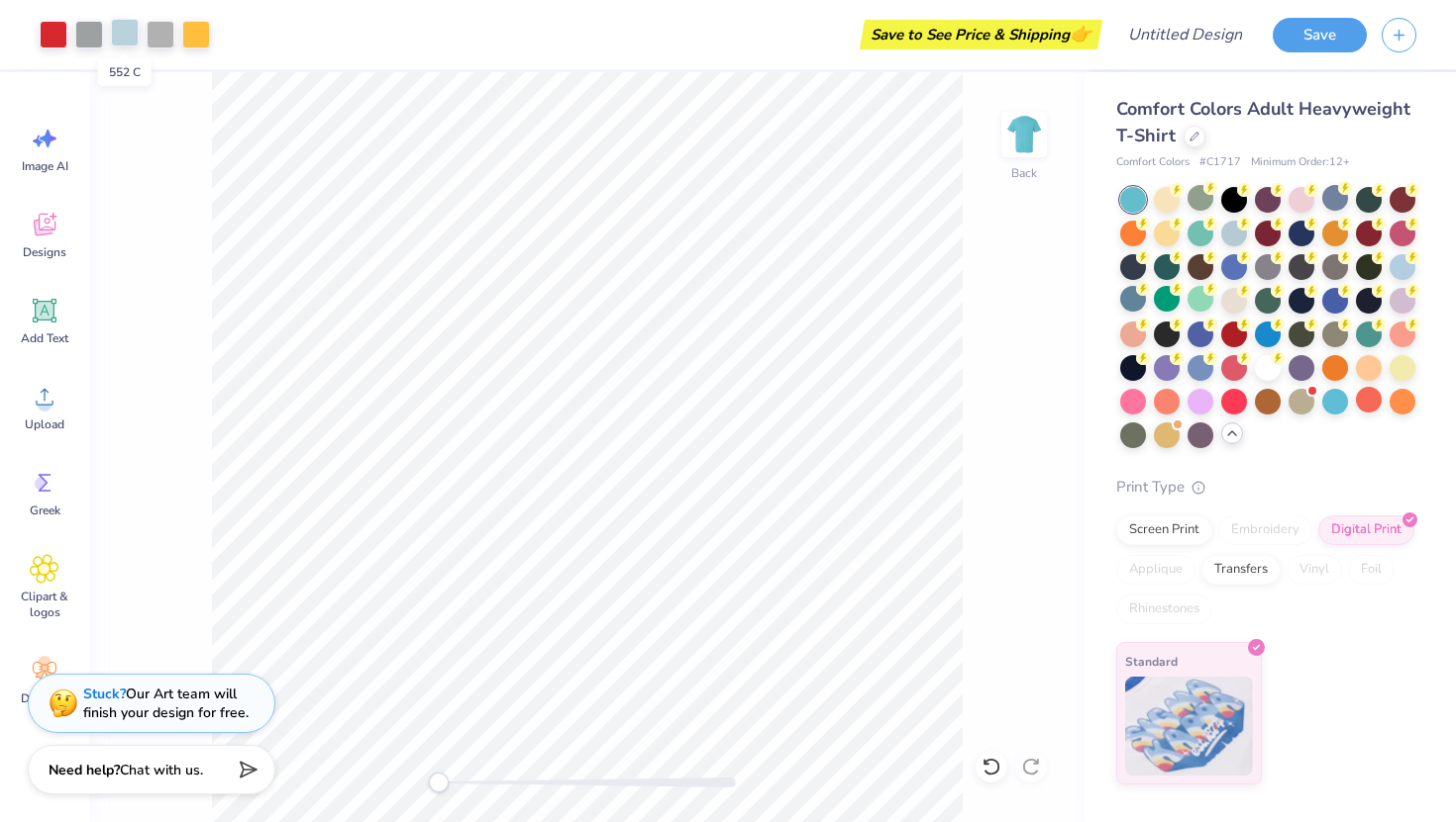
click at [123, 27] on div at bounding box center [125, 33] width 28 height 28
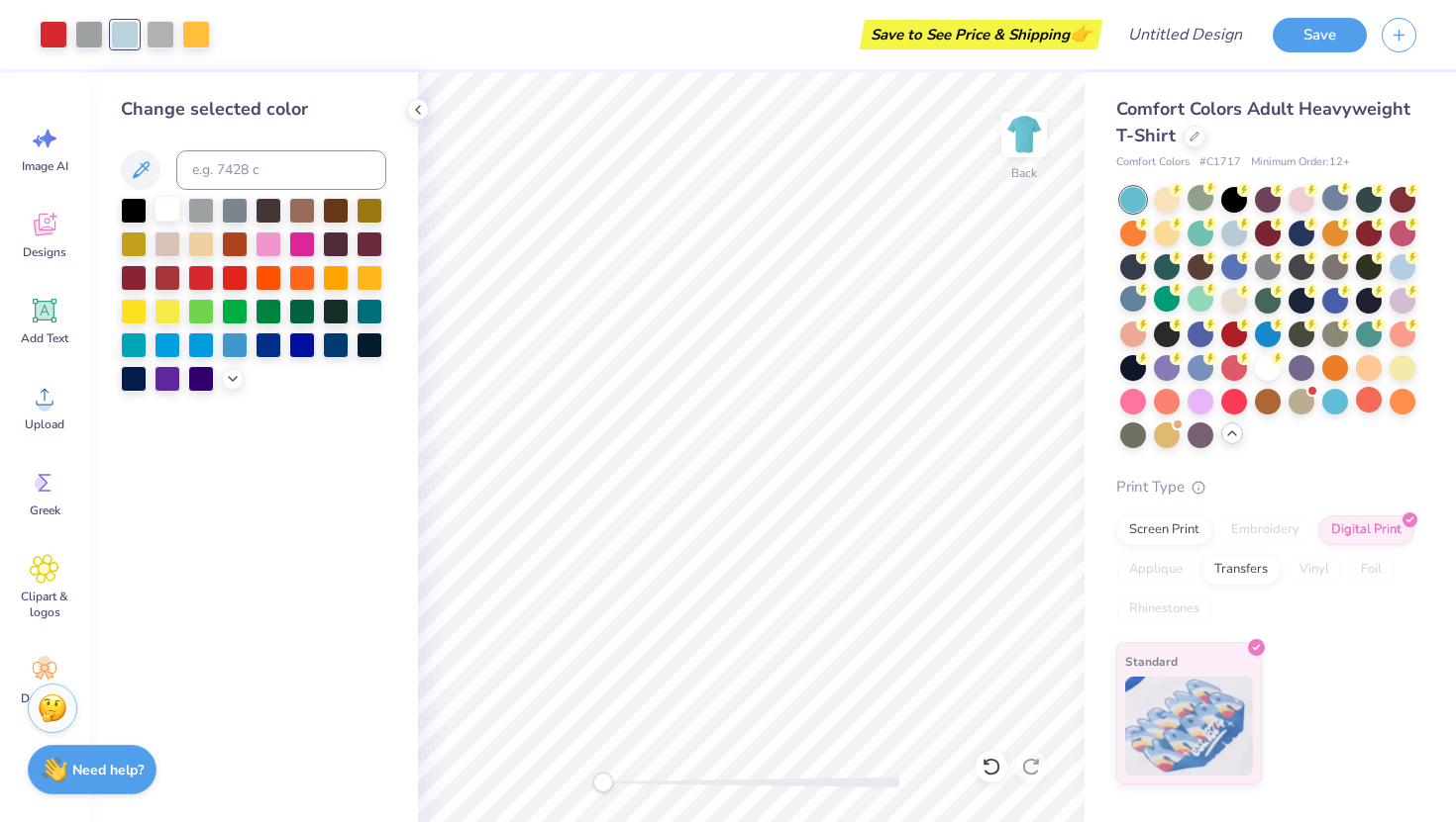
click at [174, 213] on div at bounding box center [168, 209] width 26 height 26
click at [172, 219] on div at bounding box center [168, 209] width 26 height 26
click at [155, 34] on div at bounding box center [161, 33] width 28 height 28
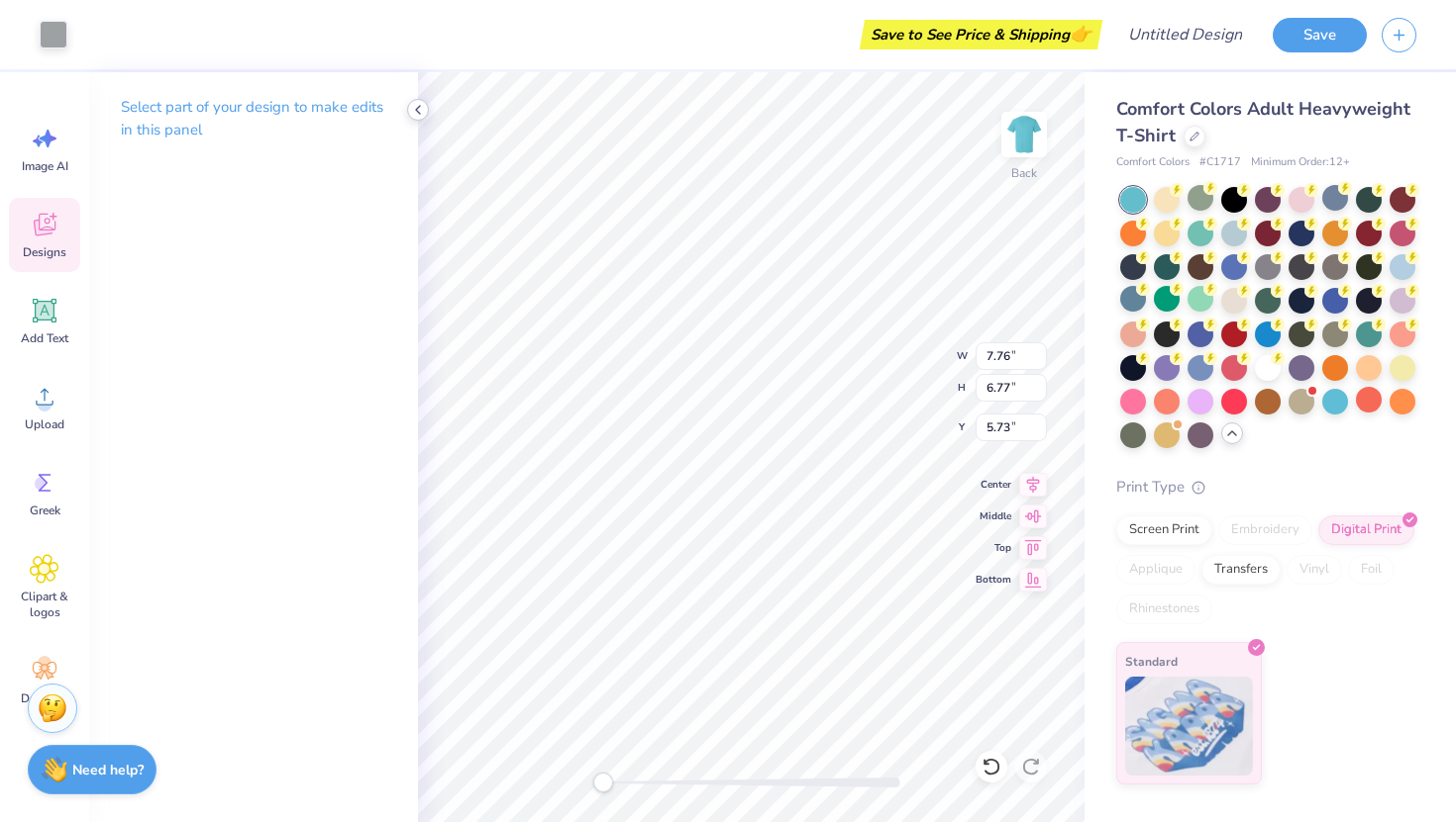
click at [420, 109] on icon at bounding box center [418, 110] width 16 height 16
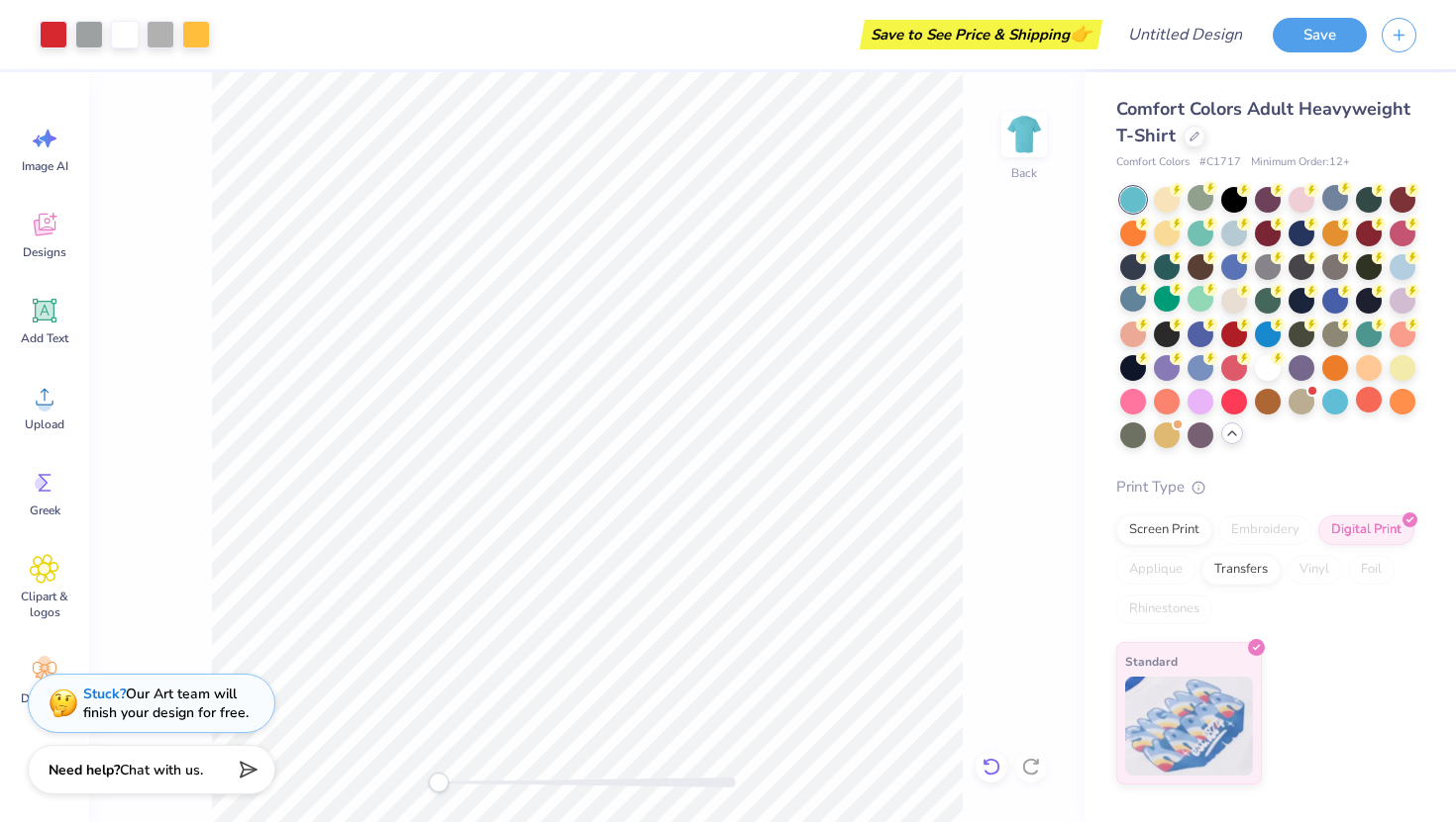
click at [803, 757] on icon at bounding box center [991, 767] width 20 height 20
click at [803, 624] on div "Back" at bounding box center [587, 446] width 995 height 750
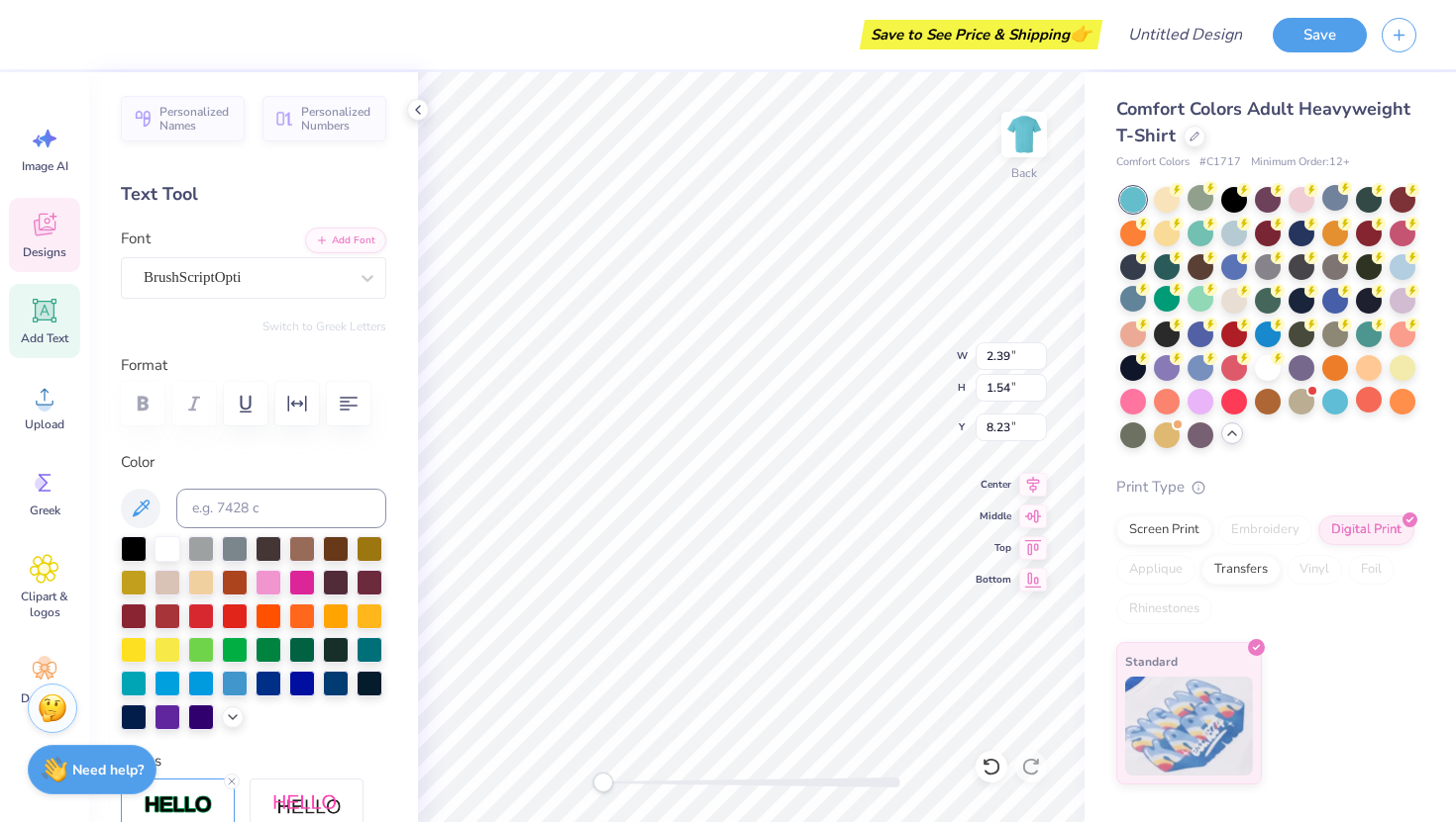
type textarea "West Fest"
type input "6.79"
type input "3.14"
type input "8.42"
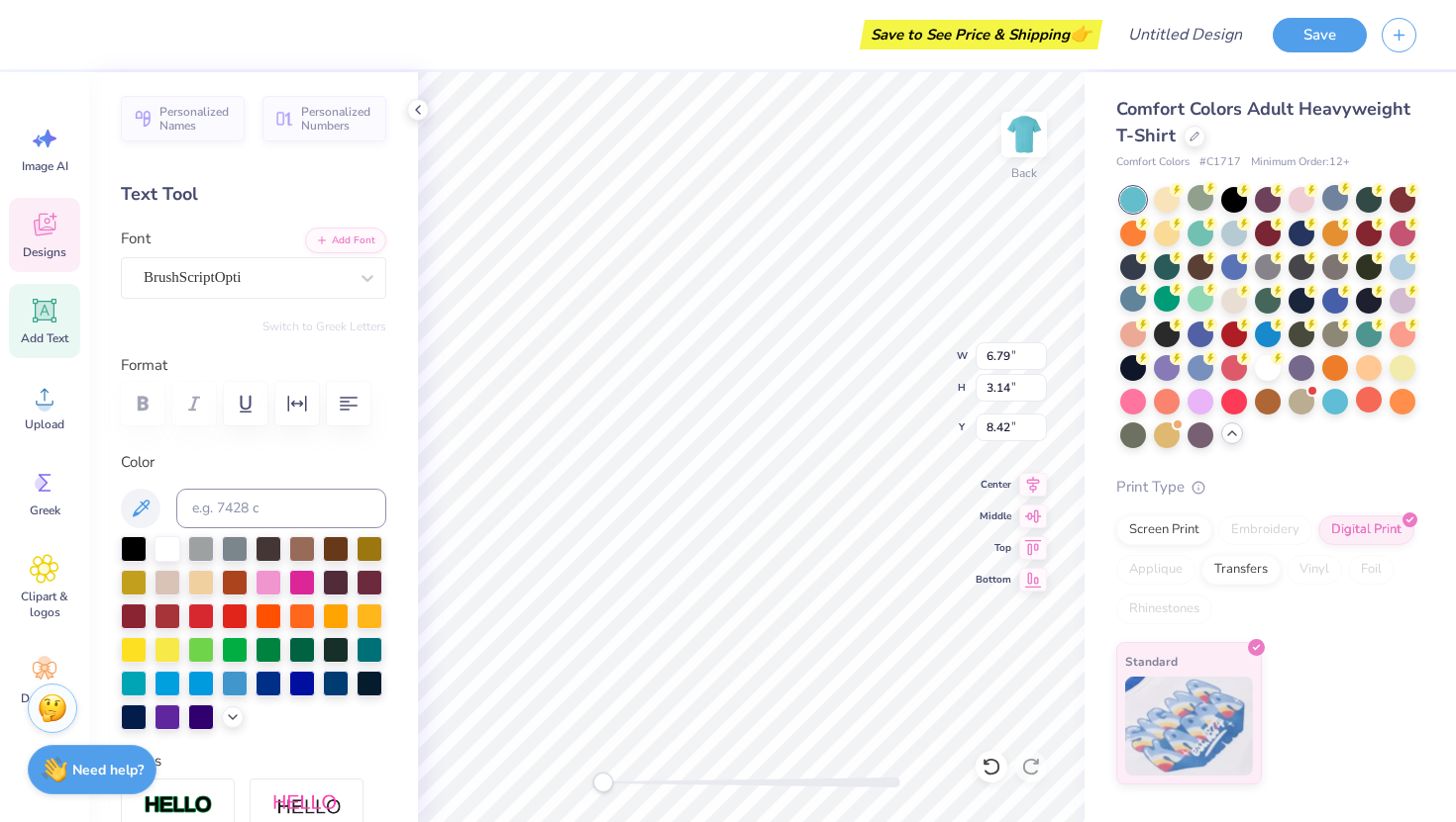
type input "5.32"
type input "1.60"
type input "8.33"
click at [803, 757] on icon at bounding box center [991, 767] width 20 height 20
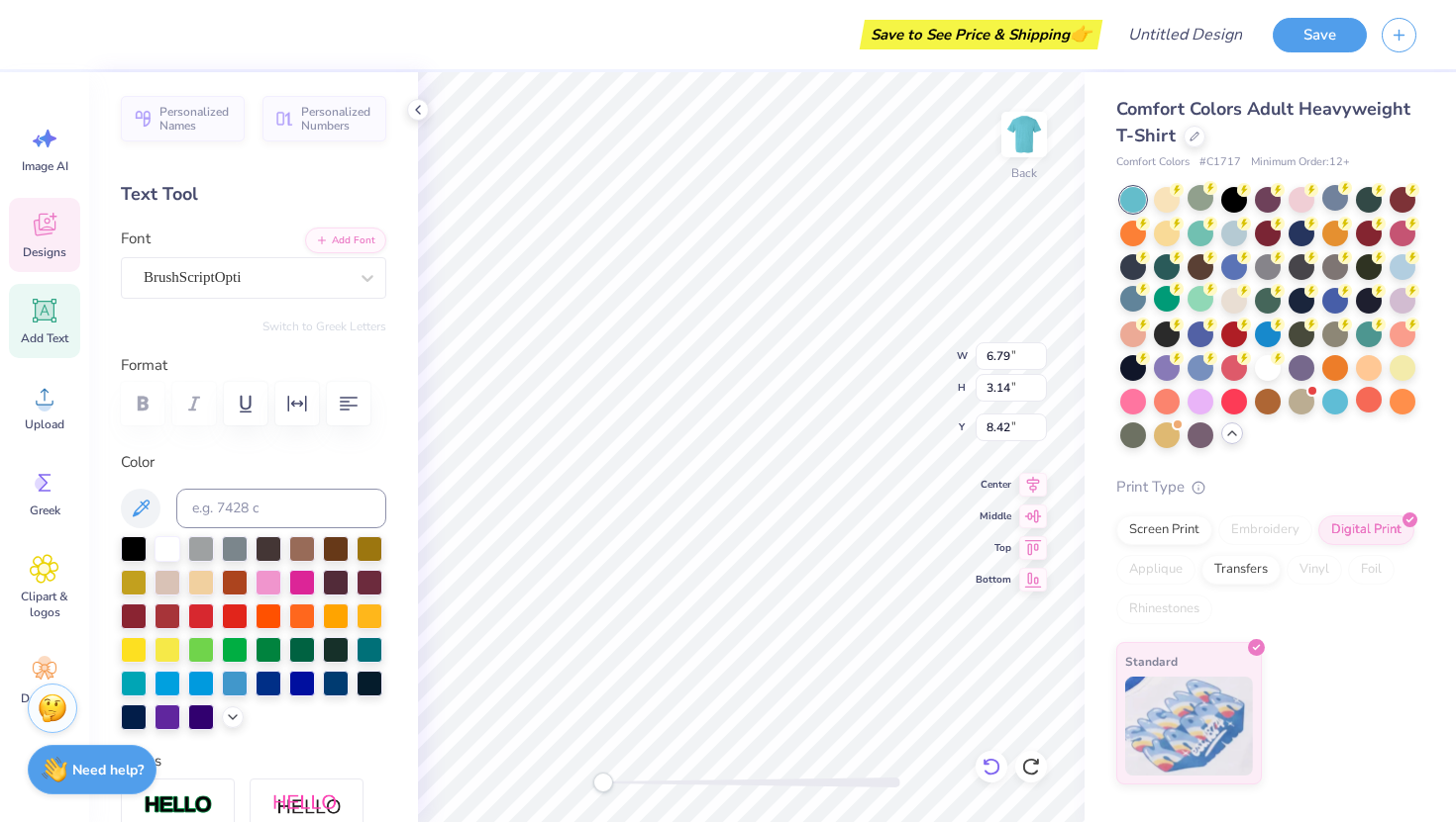
click at [803, 757] on icon at bounding box center [991, 767] width 20 height 20
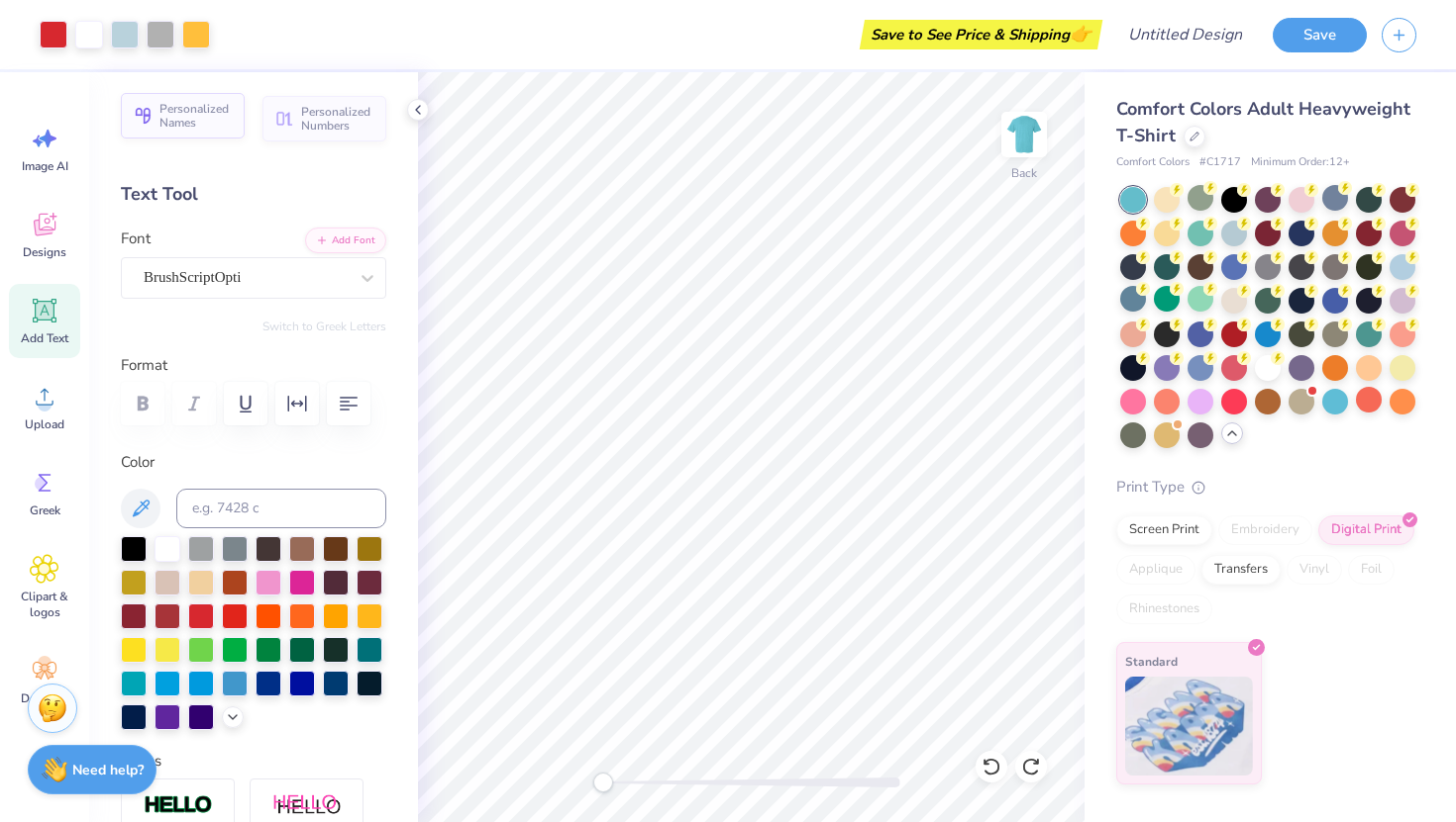
click at [208, 124] on span "Personalized Names" at bounding box center [196, 116] width 73 height 28
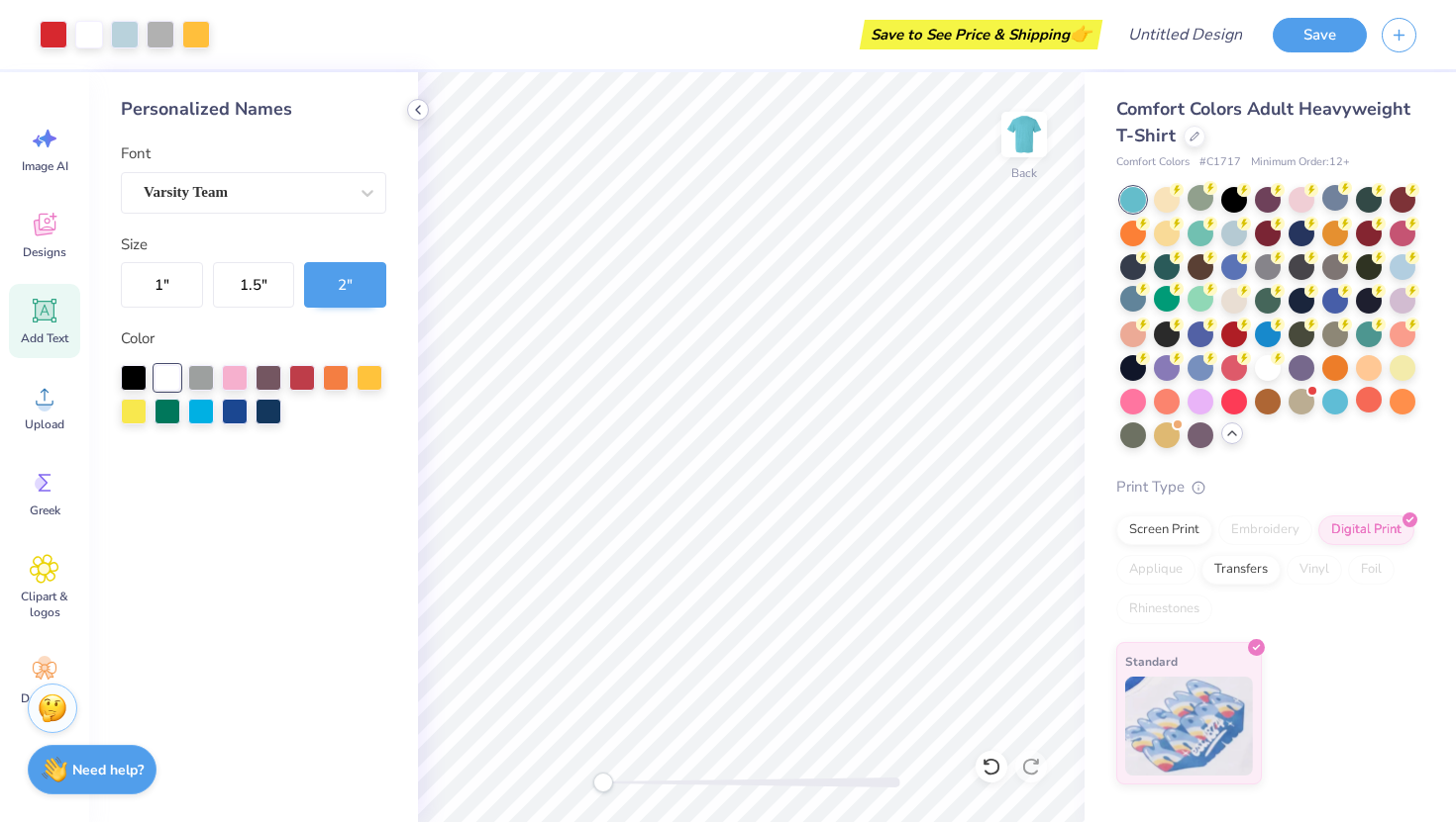
click at [411, 108] on icon at bounding box center [418, 110] width 16 height 16
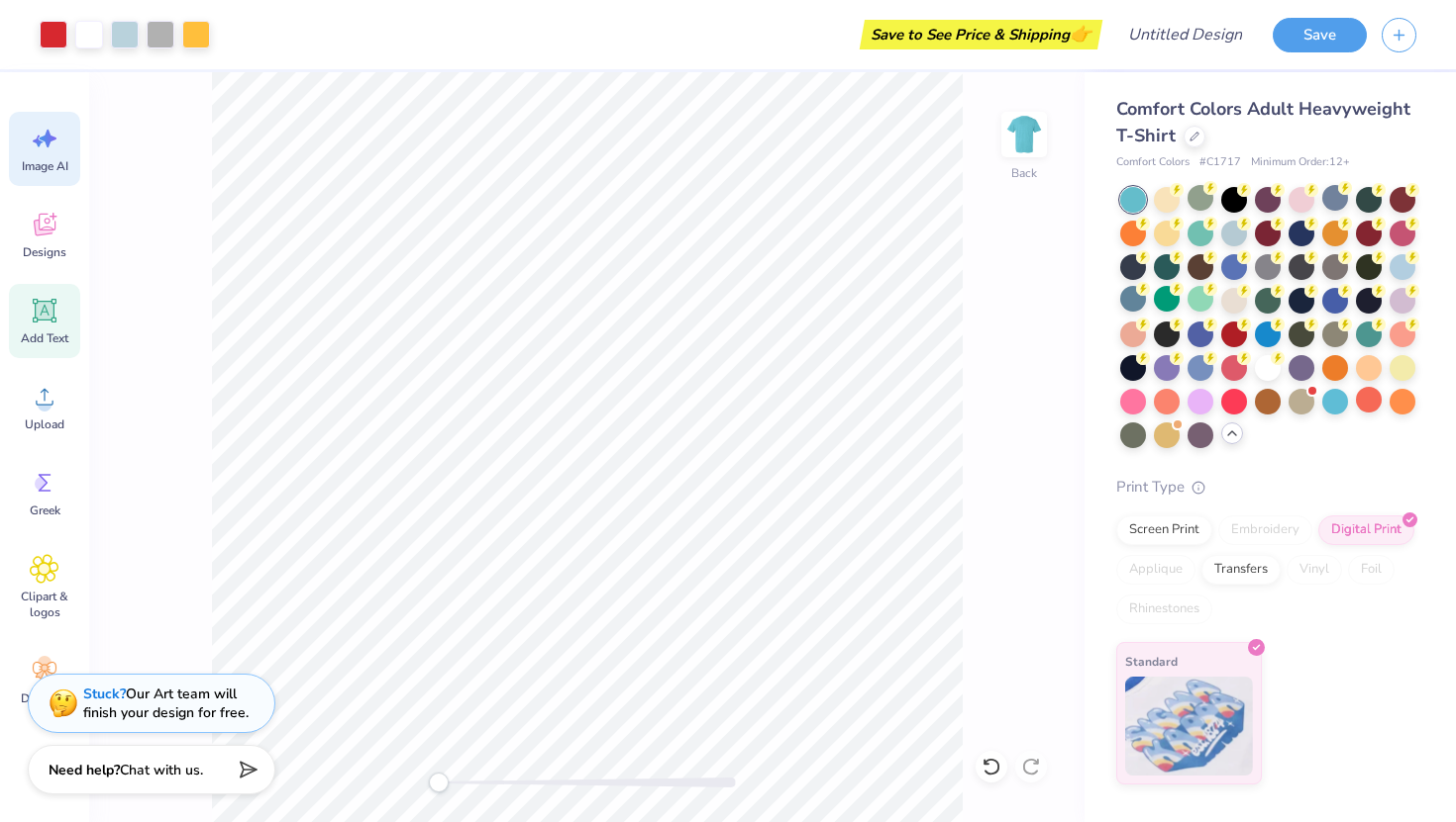
click at [21, 128] on div "Image AI" at bounding box center [44, 149] width 71 height 74
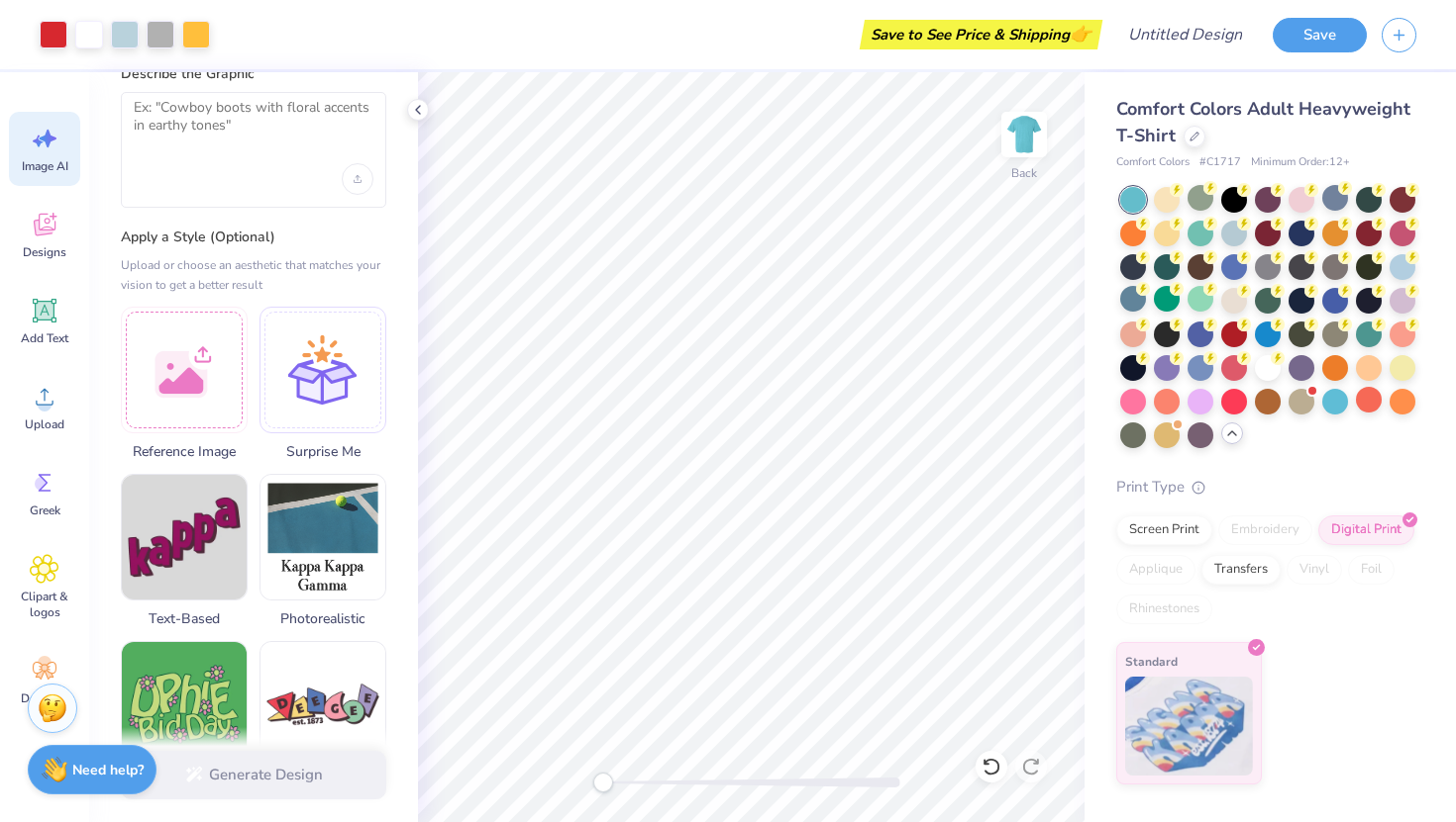
scroll to position [75, 0]
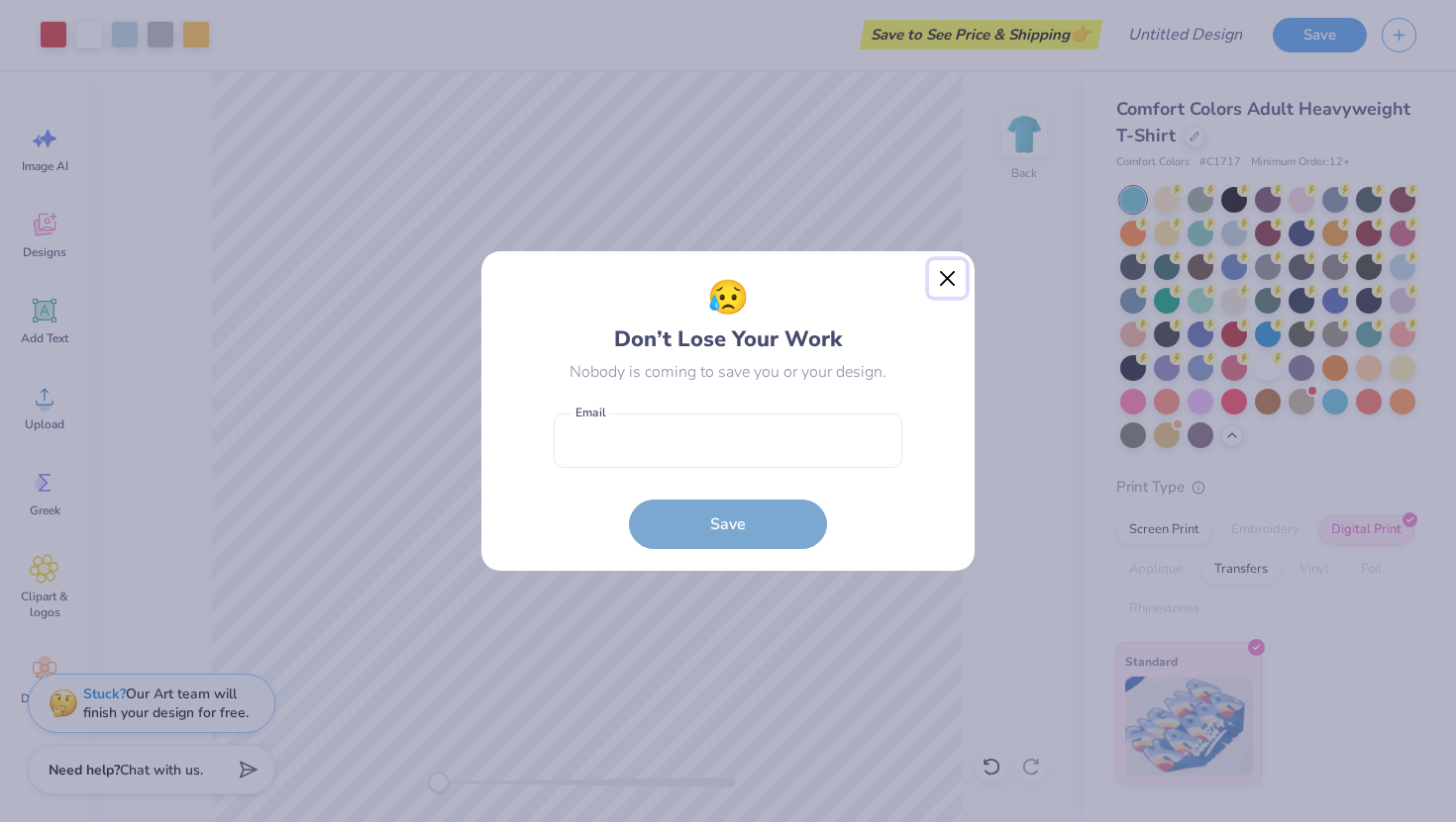
click at [803, 273] on button "Close" at bounding box center [947, 280] width 38 height 38
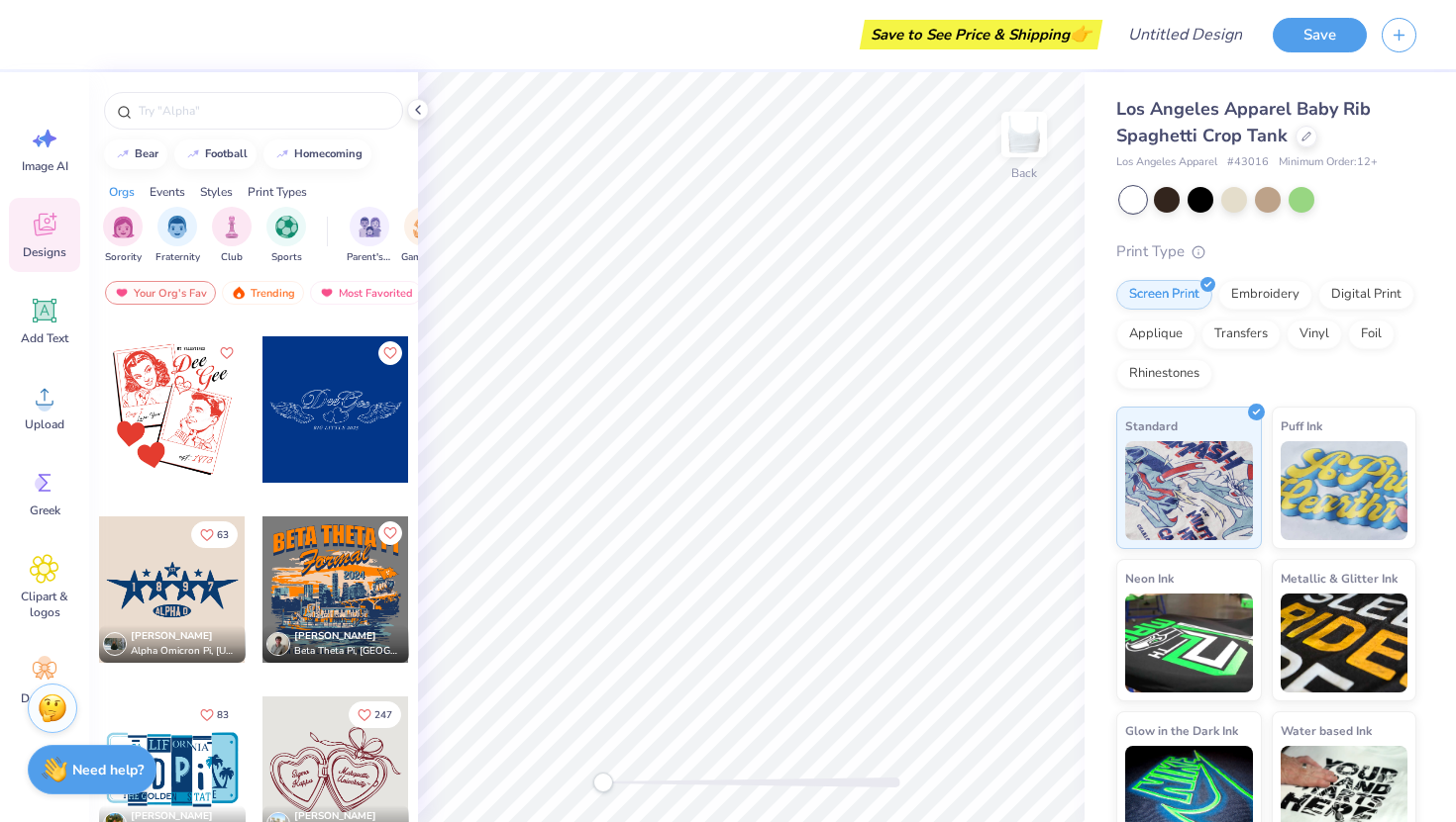
scroll to position [5643, 0]
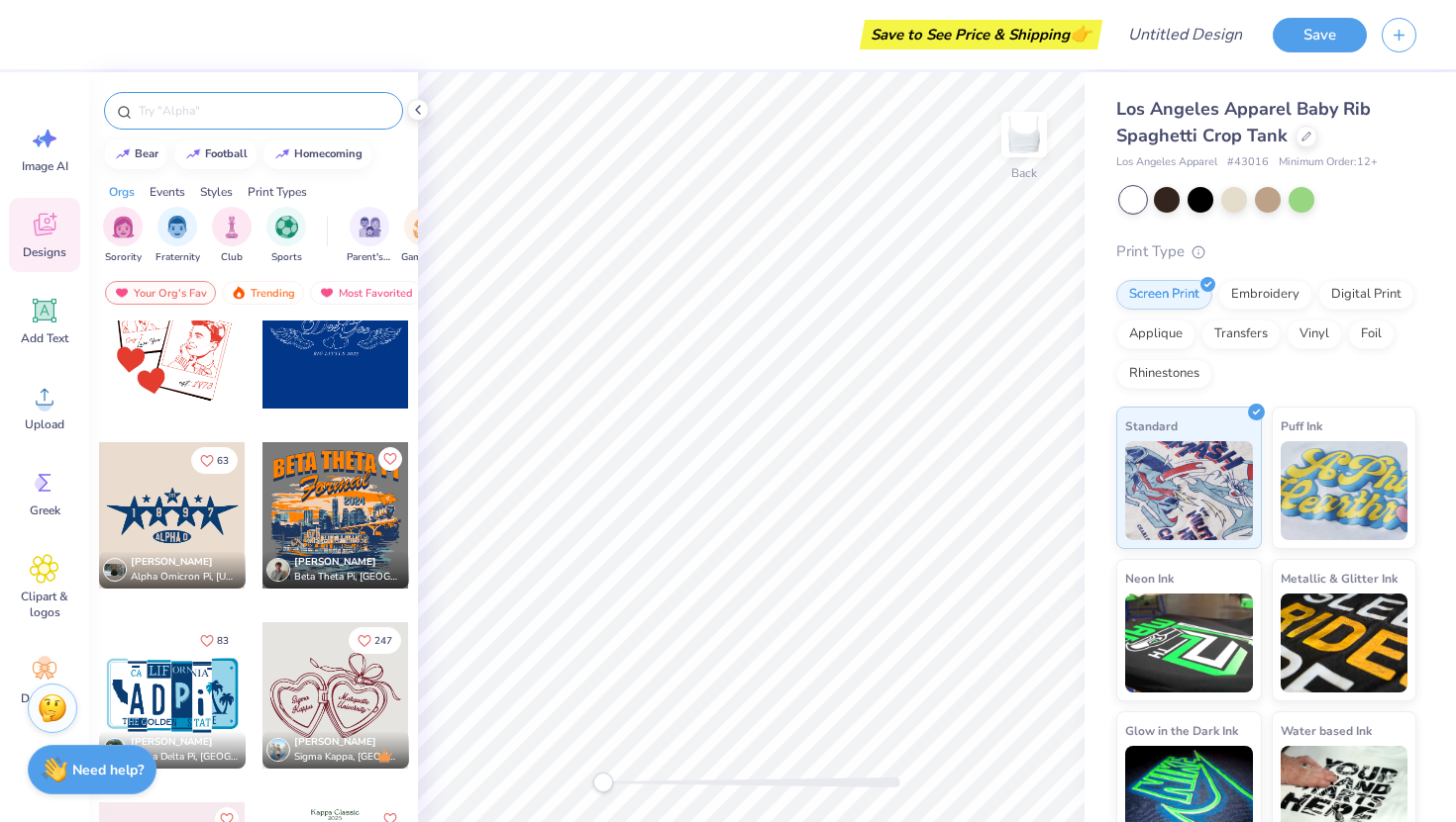
click at [193, 99] on div at bounding box center [253, 111] width 299 height 38
click at [213, 114] on input "text" at bounding box center [264, 111] width 254 height 20
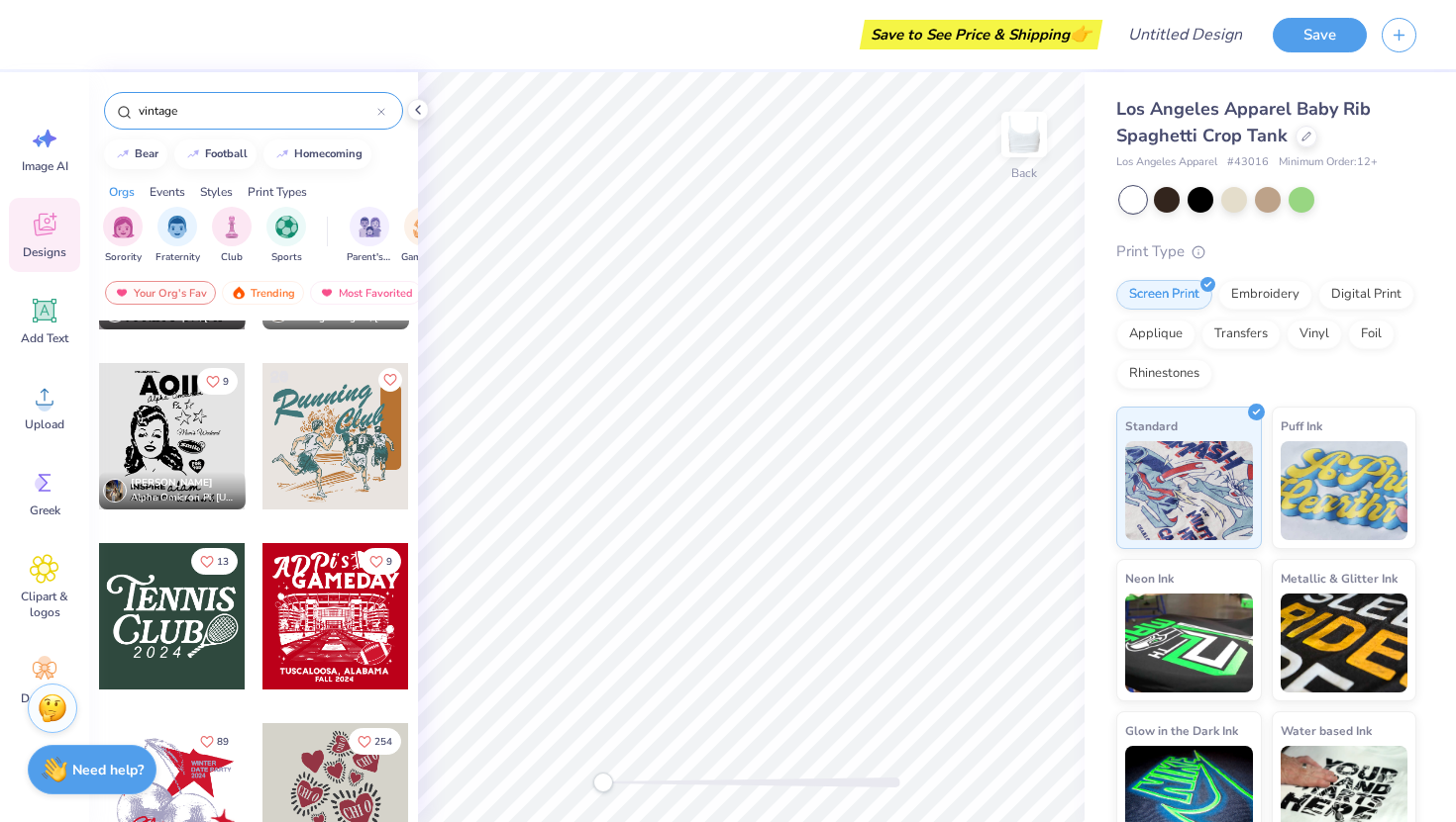
scroll to position [20839, 0]
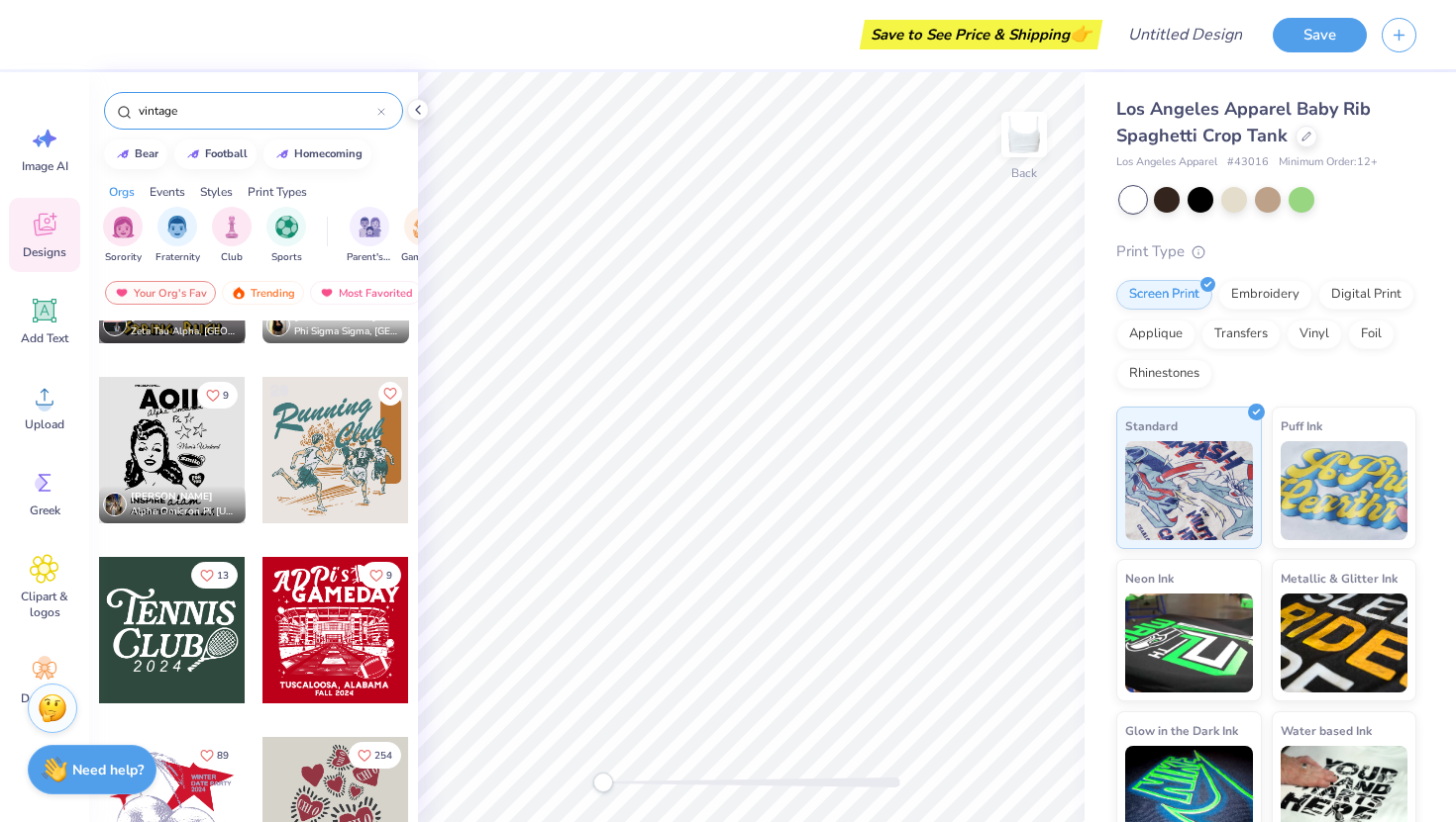
click at [184, 640] on div at bounding box center [172, 630] width 147 height 147
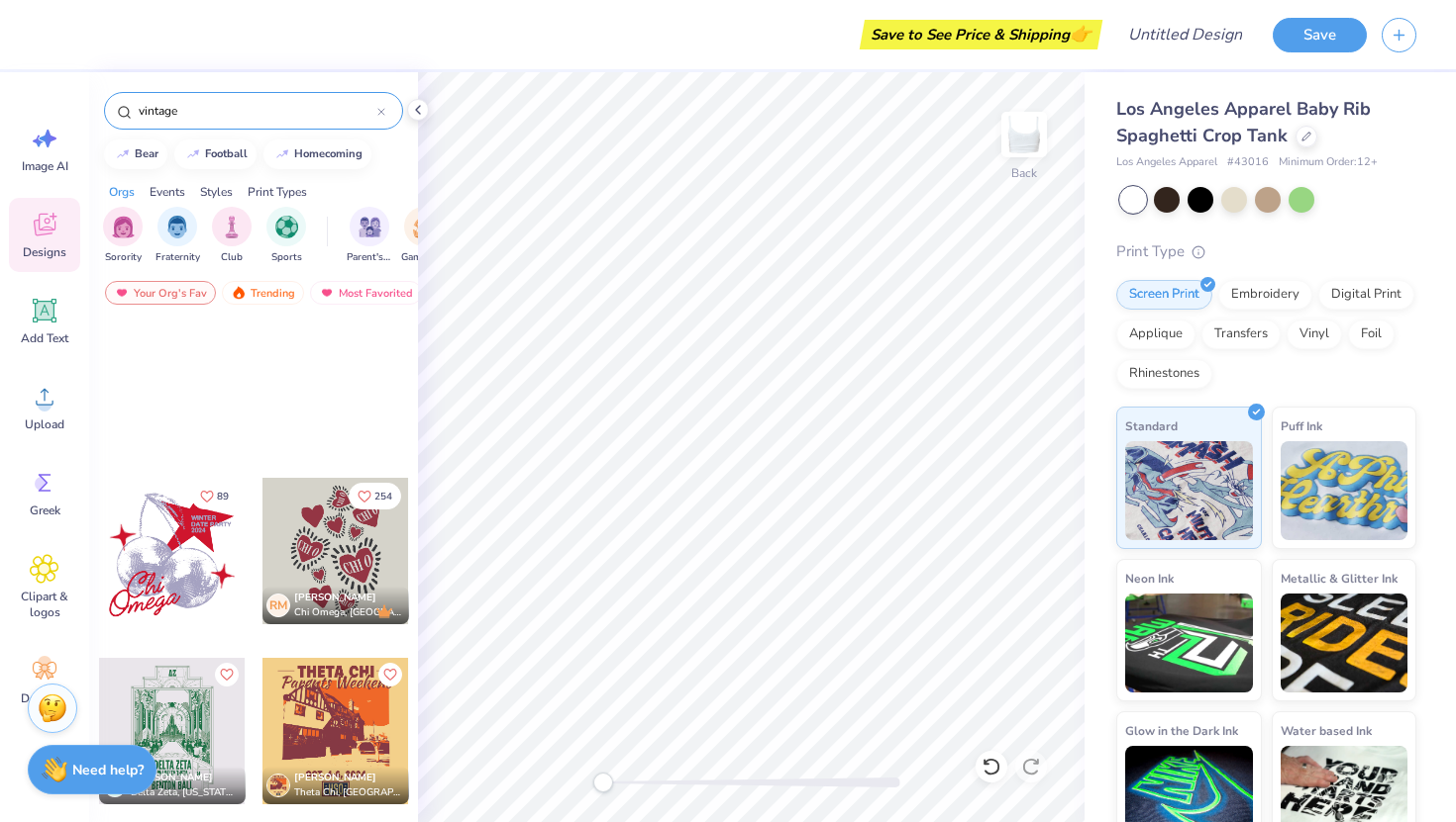
scroll to position [21986, 0]
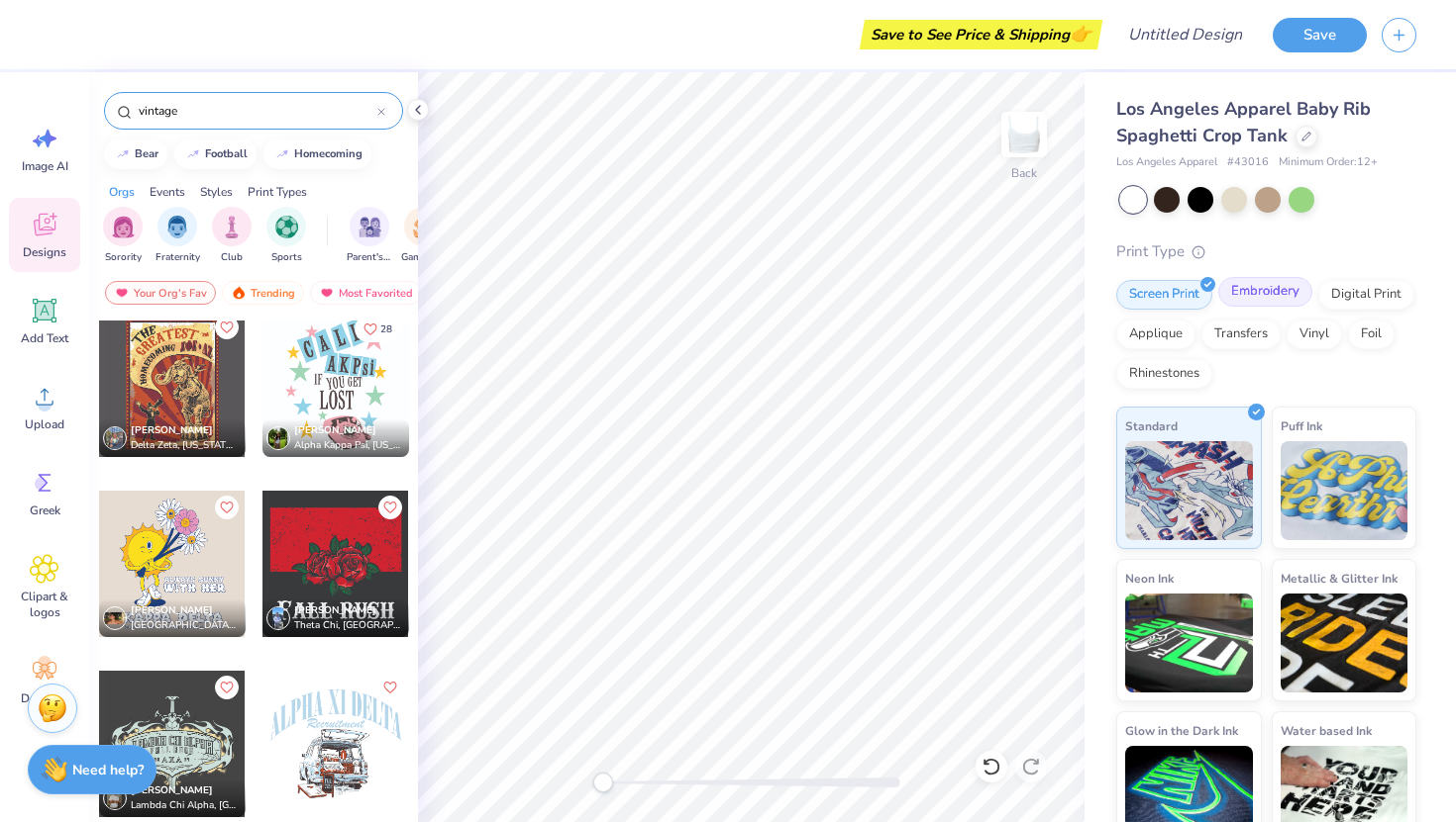
click at [1275, 288] on div "Embroidery" at bounding box center [1265, 292] width 94 height 30
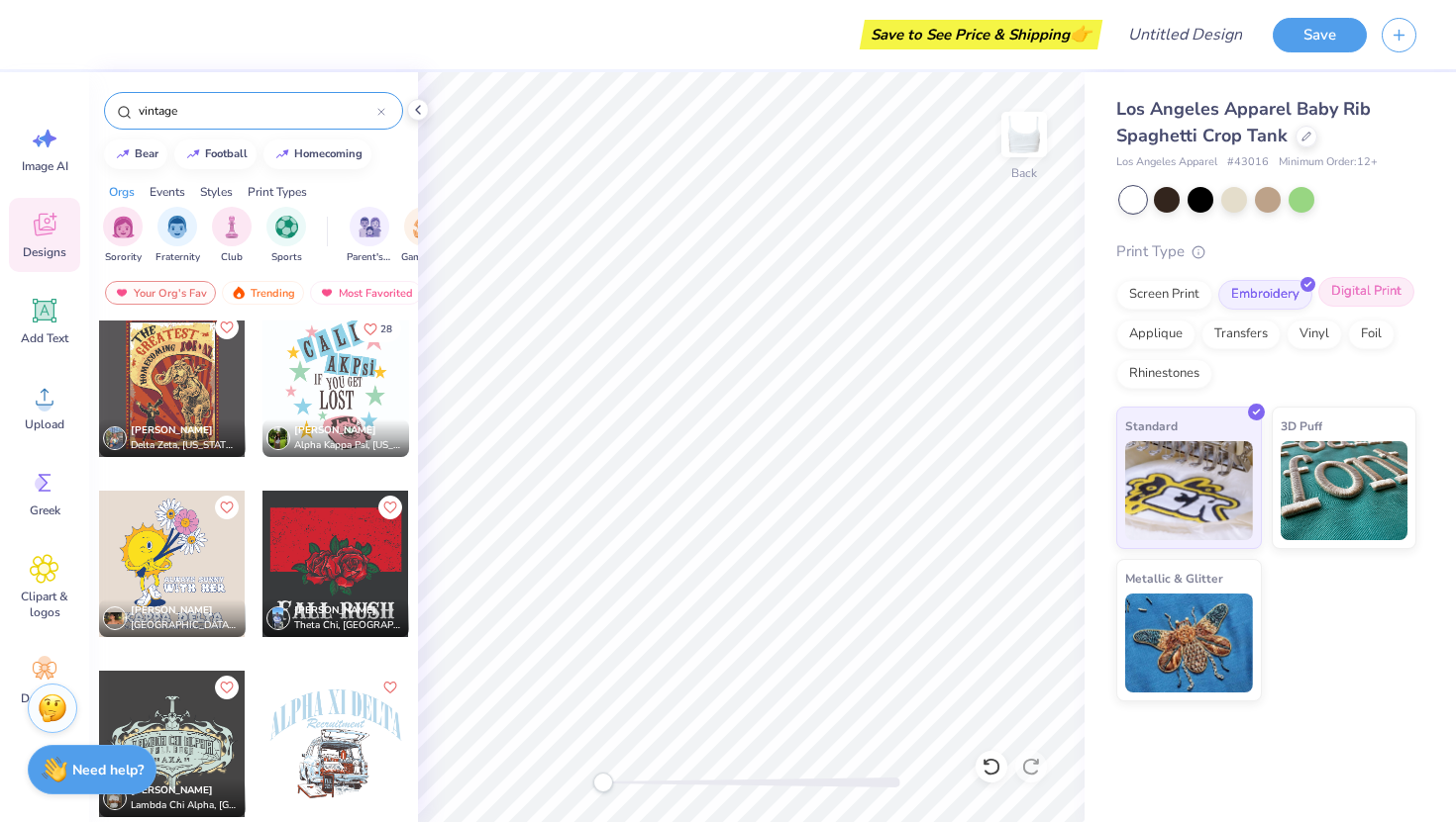
click at [1361, 284] on div "Digital Print" at bounding box center [1366, 292] width 96 height 30
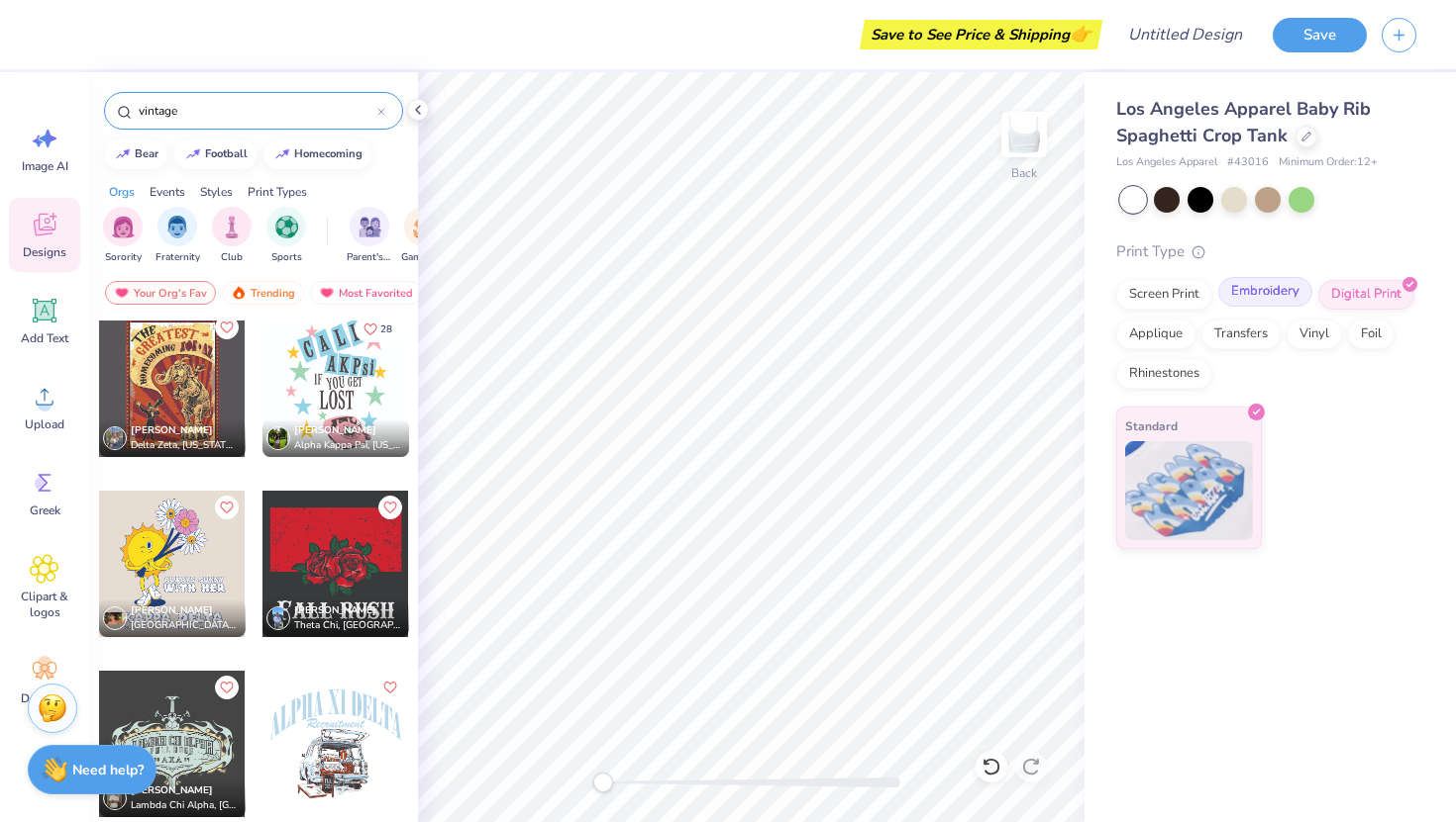
click at [1284, 292] on div "Embroidery" at bounding box center [1265, 292] width 94 height 30
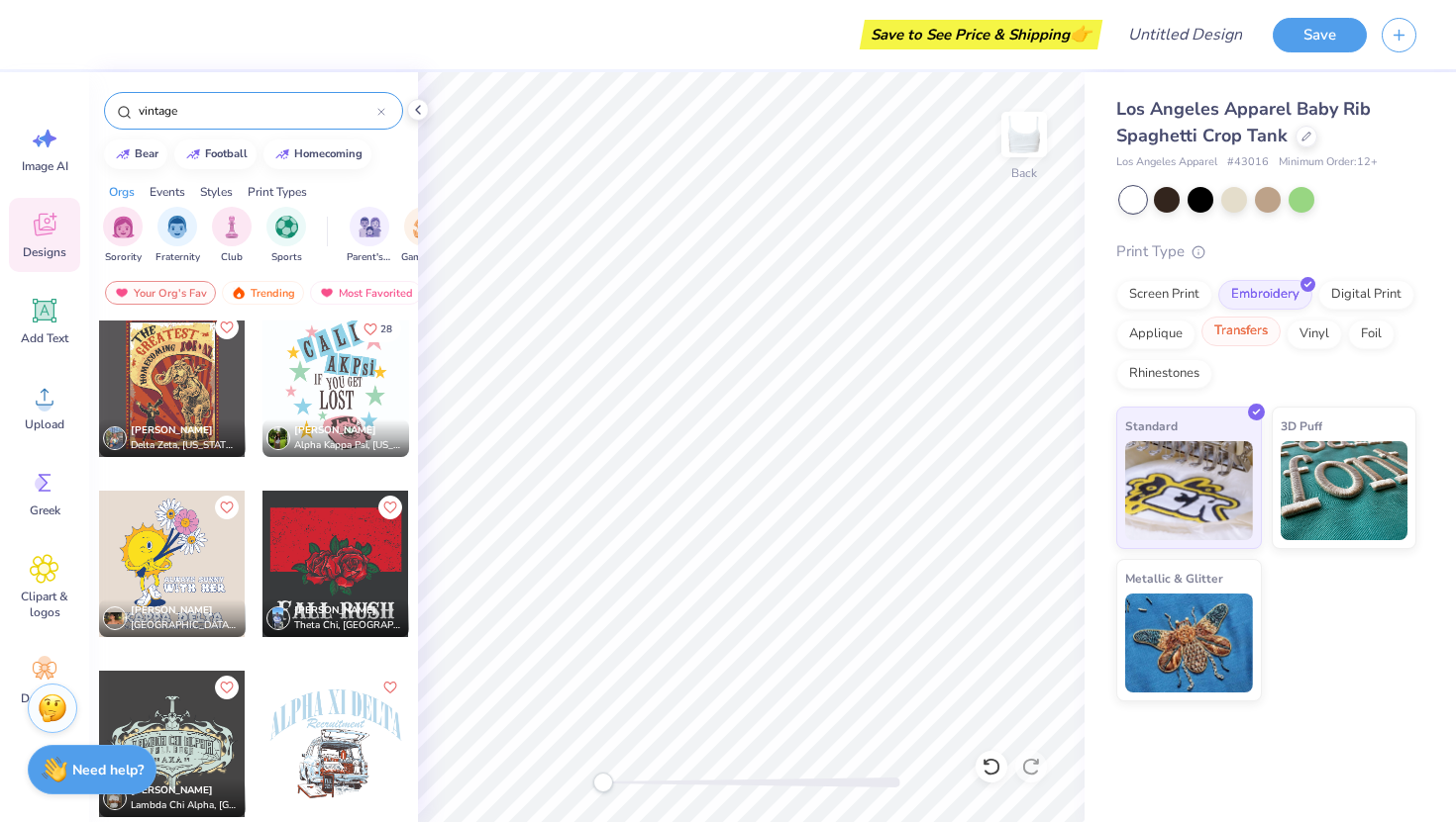
click at [1249, 340] on div "Transfers" at bounding box center [1240, 332] width 79 height 30
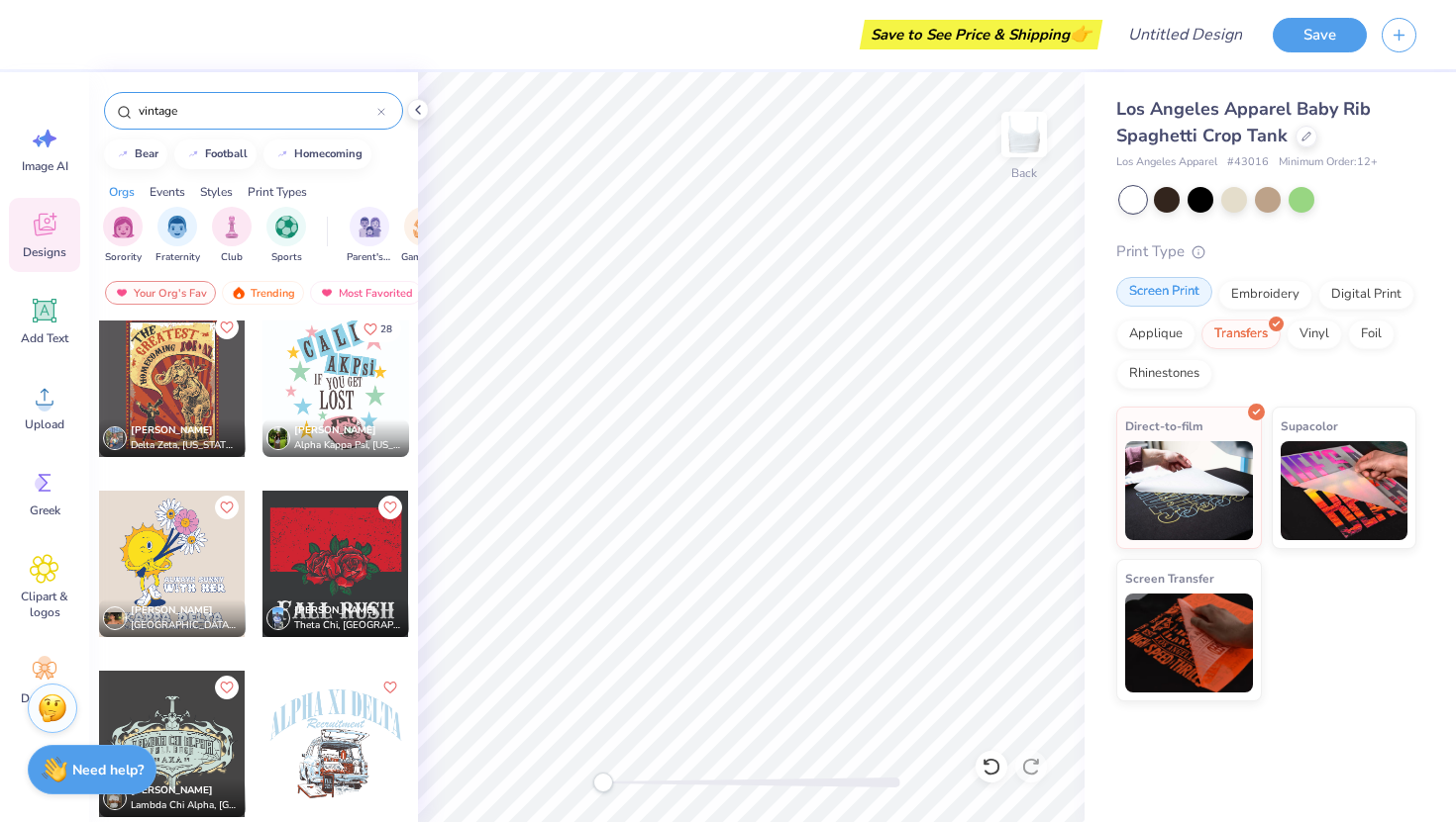
click at [1148, 290] on div "Screen Print" at bounding box center [1164, 292] width 96 height 30
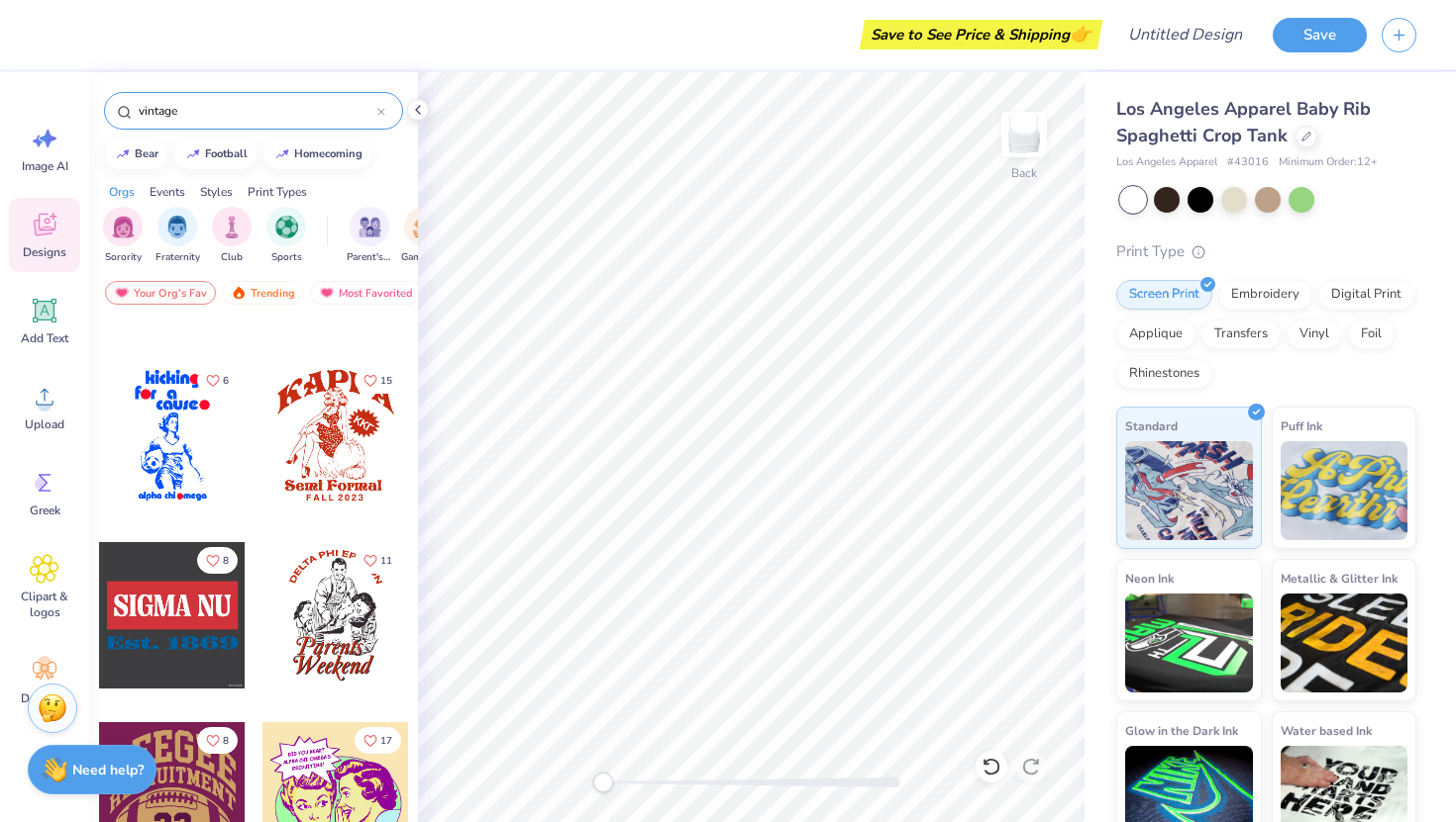
scroll to position [29408, 0]
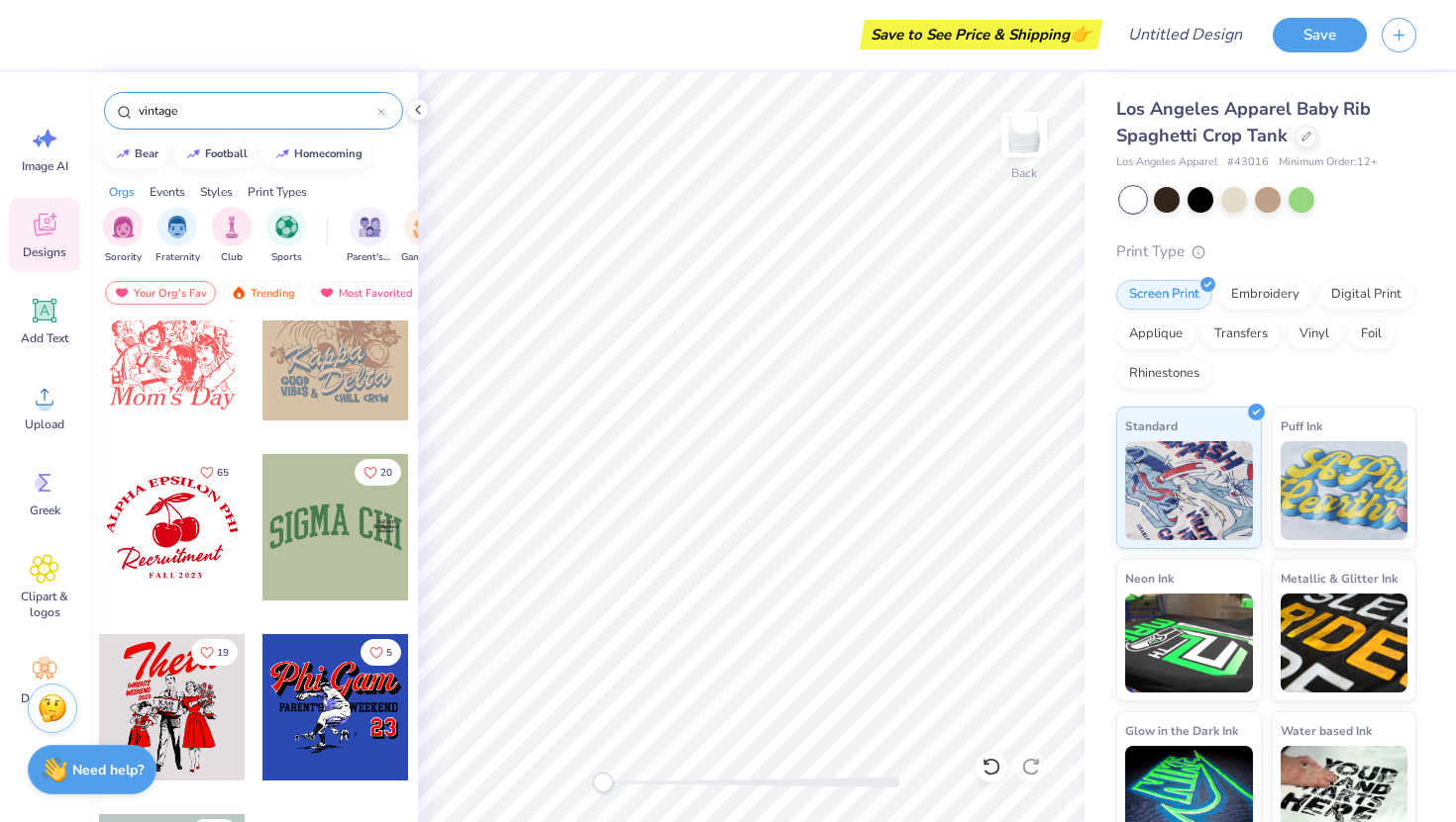
click at [212, 112] on input "vintage" at bounding box center [257, 111] width 241 height 20
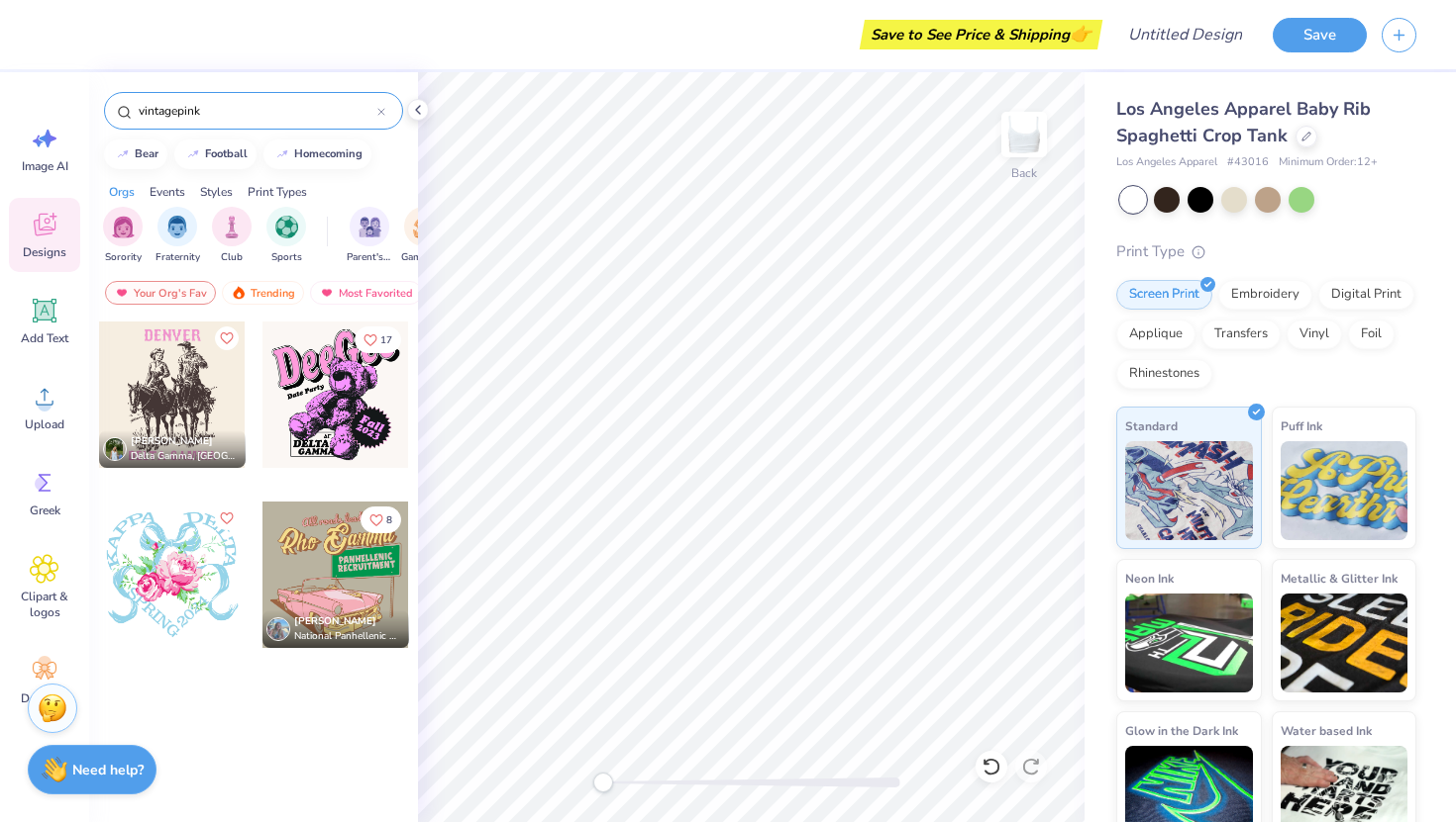
click at [217, 112] on input "vintagepink" at bounding box center [257, 111] width 241 height 20
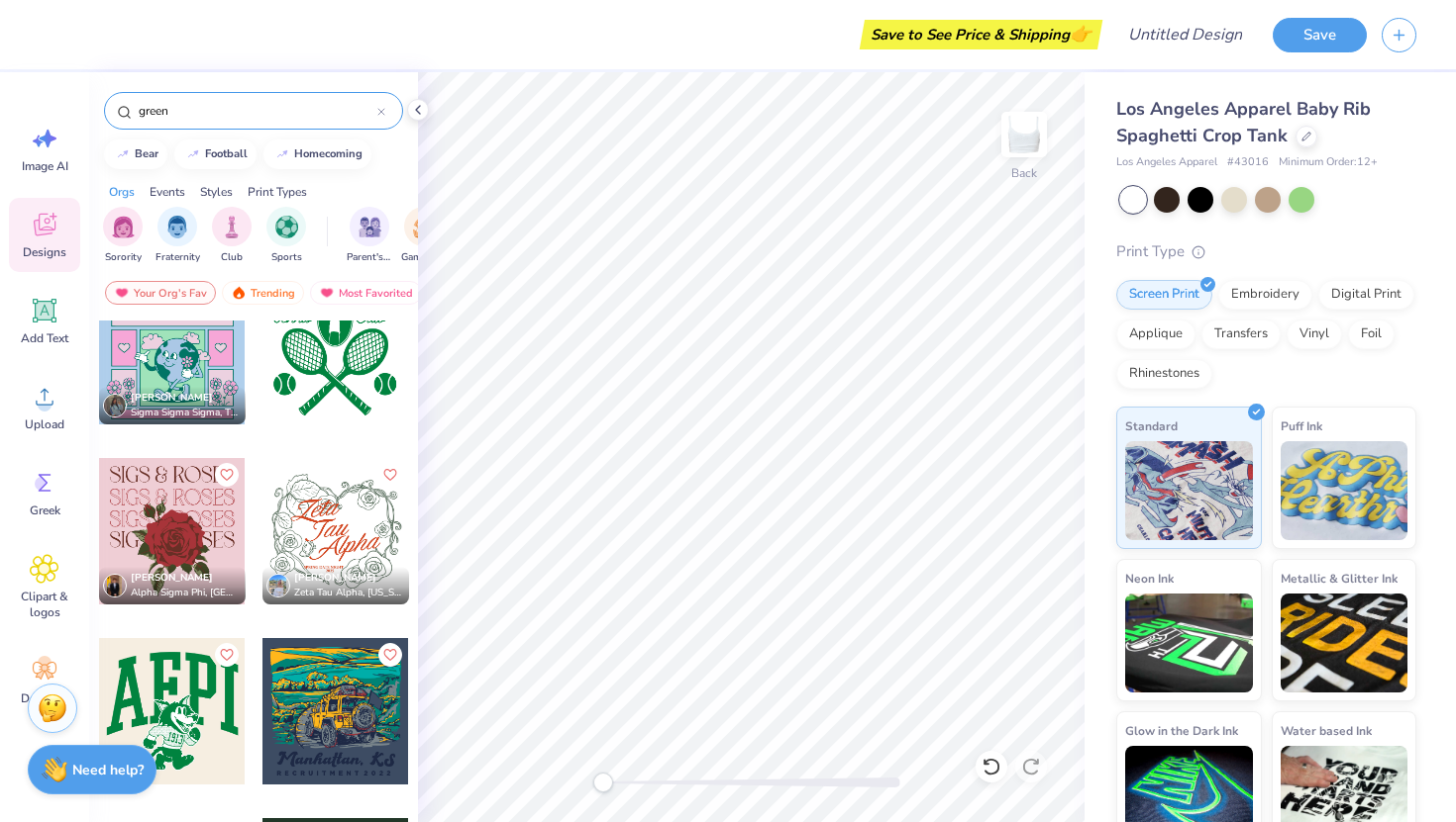
scroll to position [13418, 0]
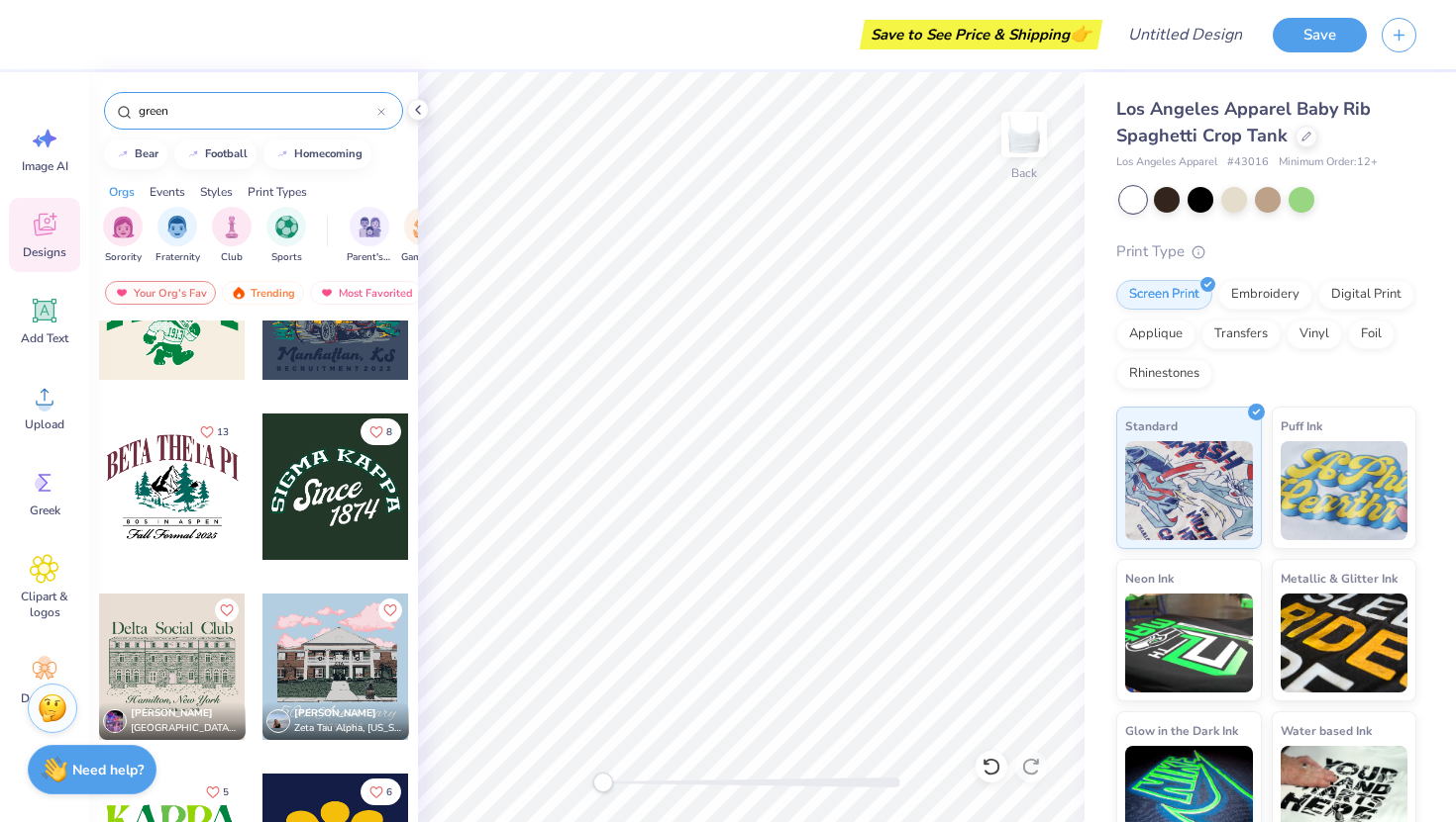
type input "green"
click at [262, 121] on div "green" at bounding box center [253, 111] width 299 height 38
click at [343, 115] on input "green" at bounding box center [257, 111] width 241 height 20
click at [380, 115] on icon at bounding box center [382, 112] width 8 height 8
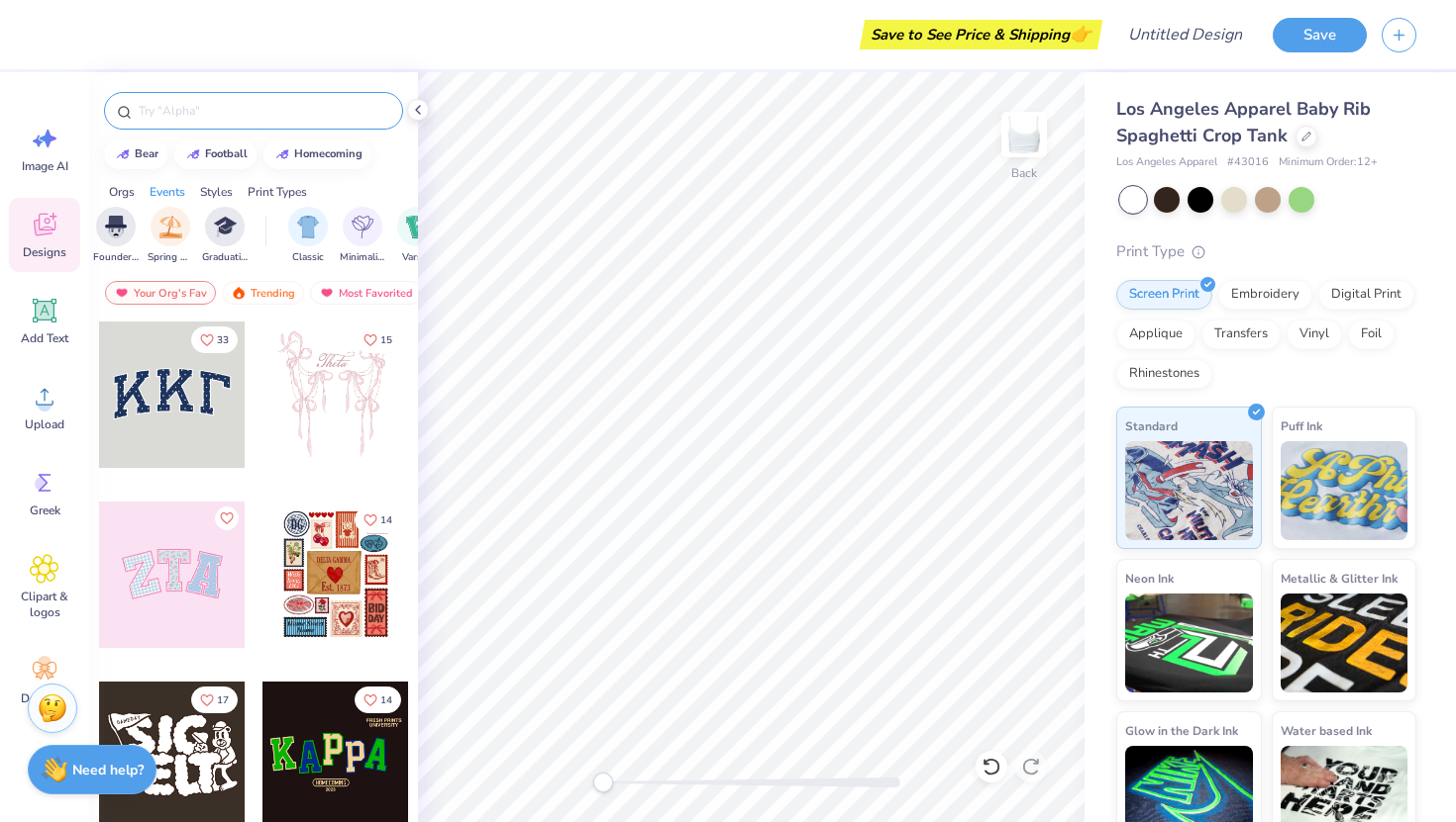
scroll to position [0, 863]
click at [297, 242] on div "filter for Classic" at bounding box center [297, 227] width 40 height 40
click at [352, 234] on img "filter for Minimalist" at bounding box center [352, 225] width 22 height 23
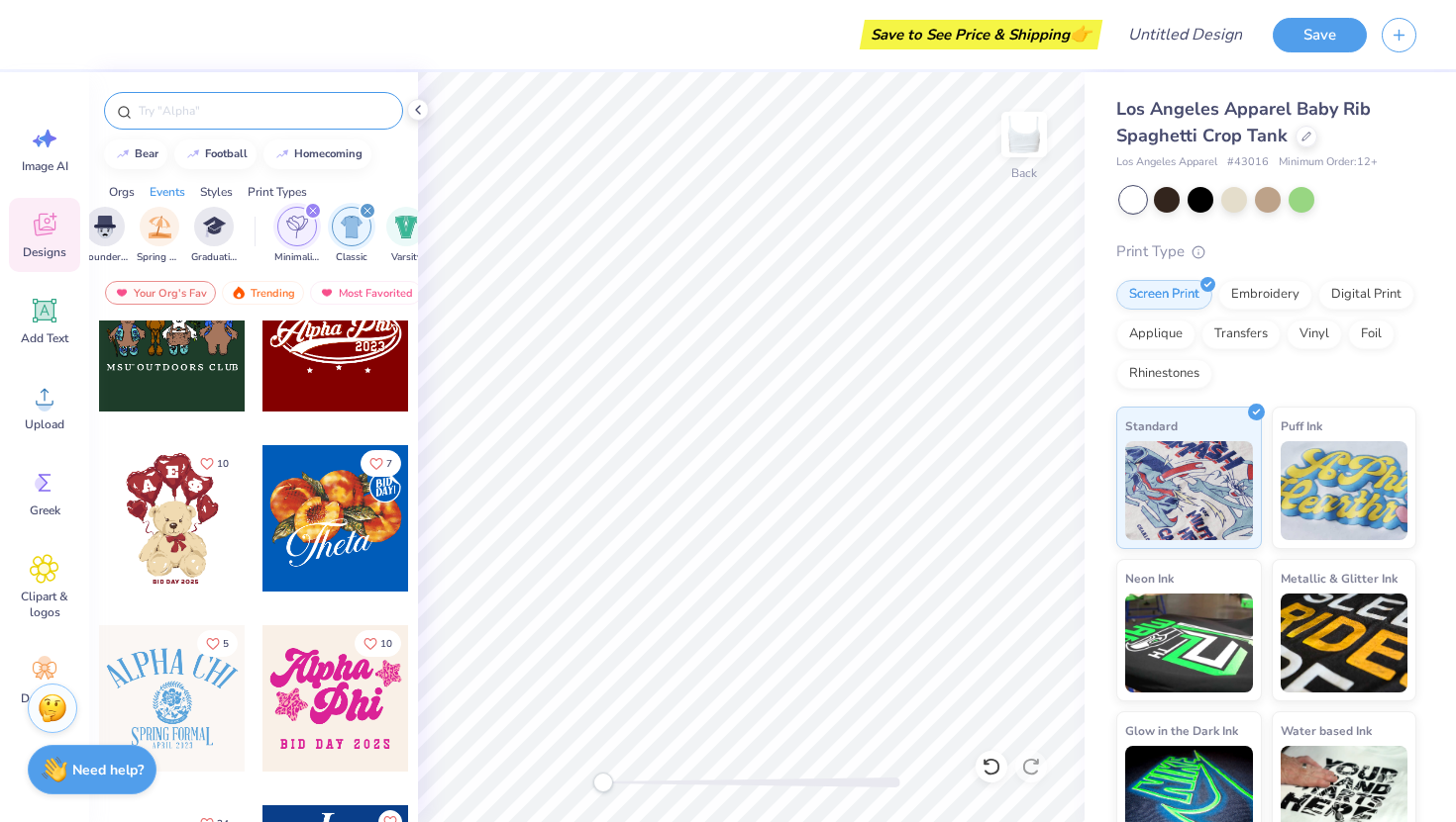
scroll to position [1081, 0]
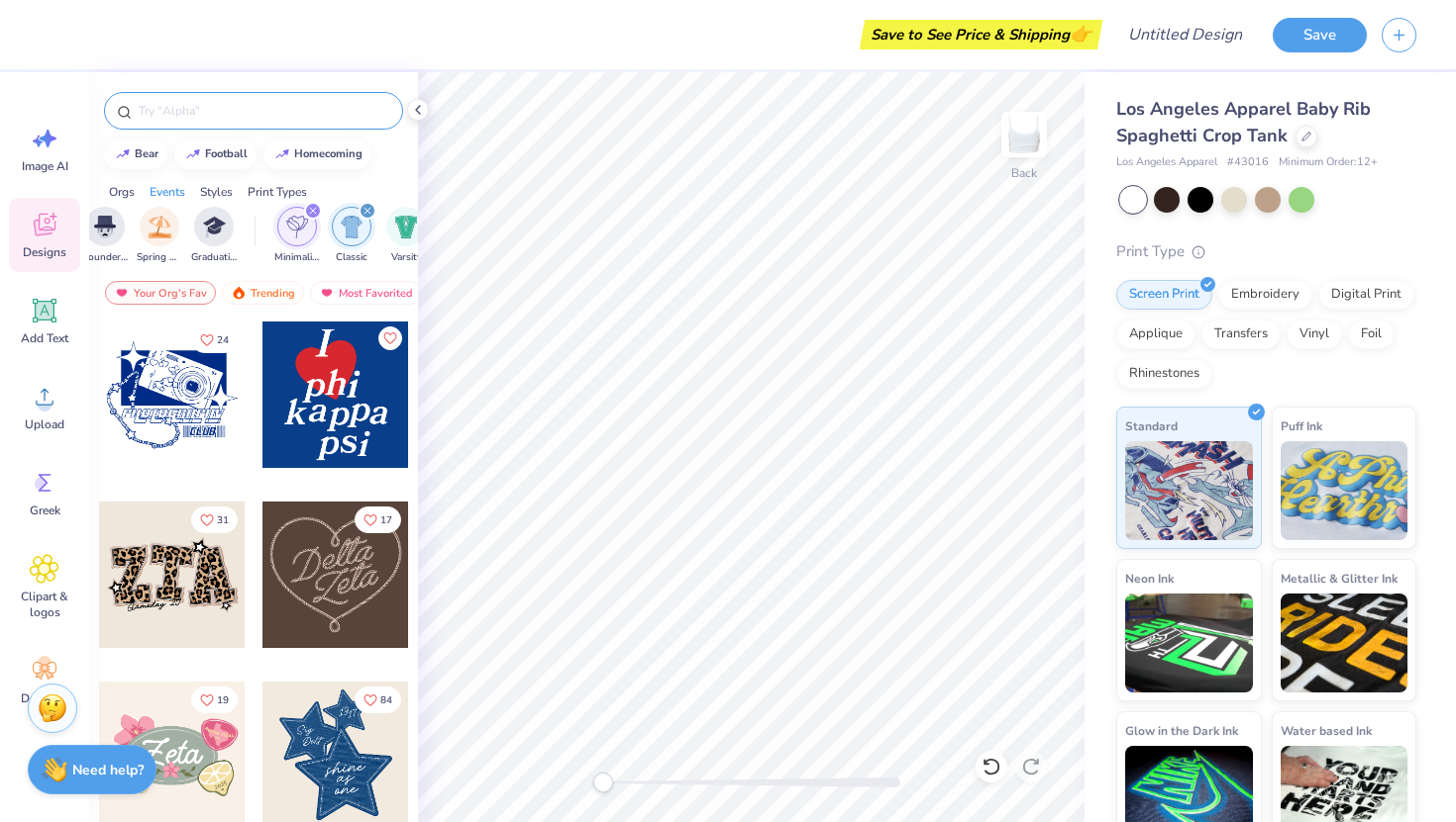
click at [304, 219] on img "filter for Minimalist" at bounding box center [297, 227] width 22 height 23
click at [310, 207] on icon "filter for Classic" at bounding box center [313, 211] width 8 height 8
click at [161, 187] on div "Events" at bounding box center [168, 192] width 36 height 18
click at [122, 188] on div "Orgs" at bounding box center [122, 192] width 26 height 18
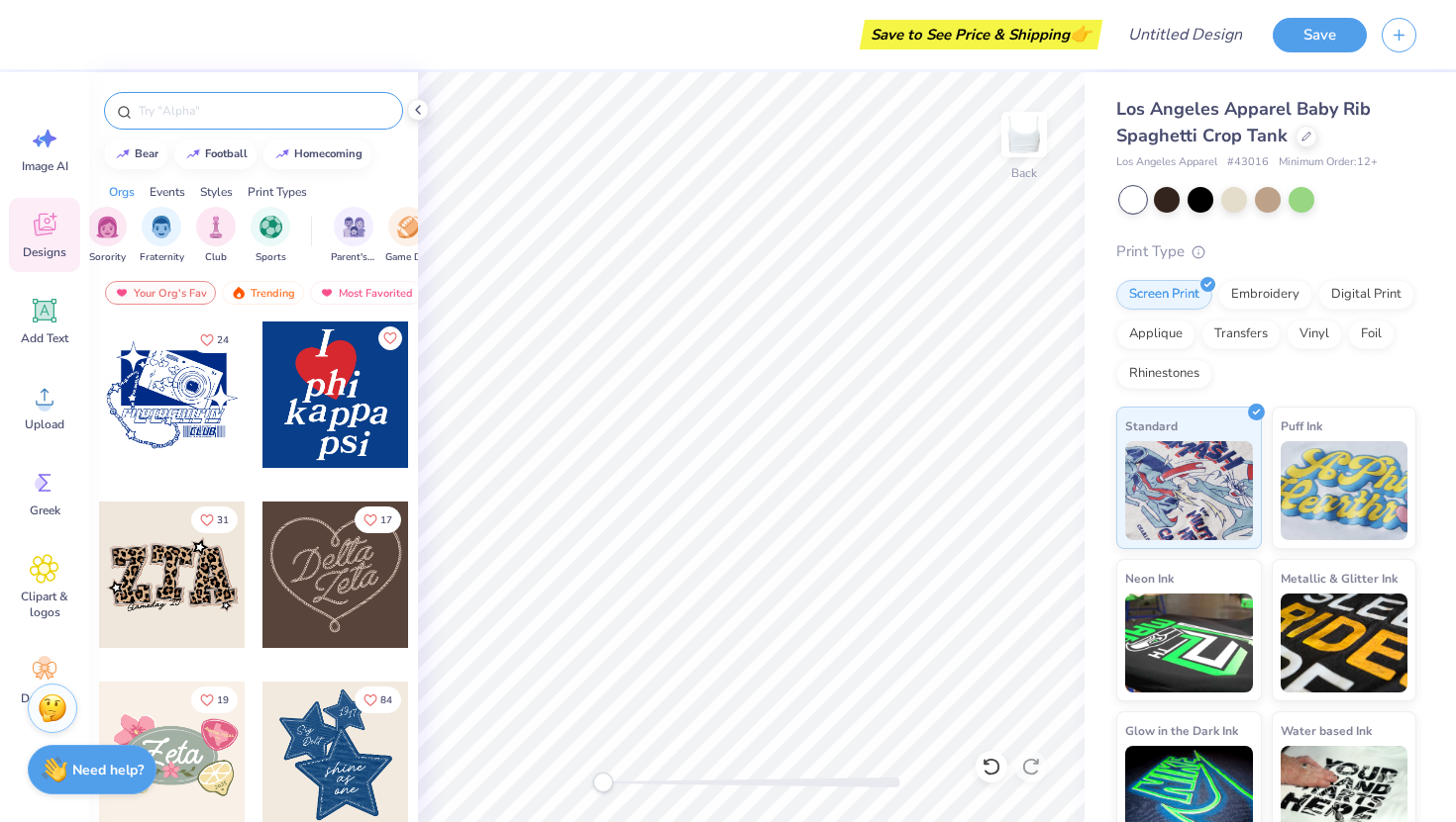
scroll to position [0, 0]
click at [120, 235] on img "filter for Sorority" at bounding box center [123, 225] width 23 height 23
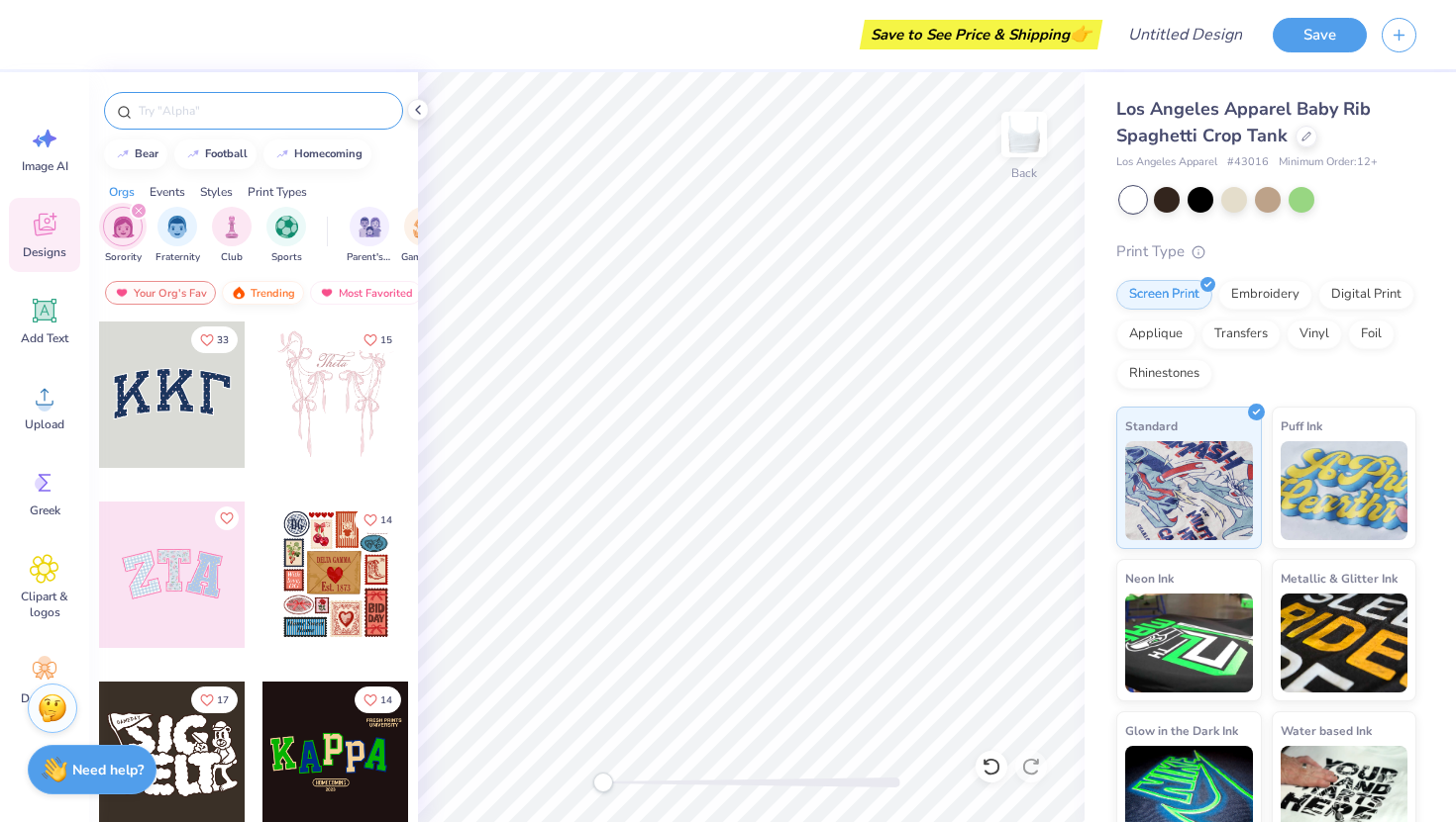
click at [259, 285] on div "Trending" at bounding box center [263, 293] width 82 height 24
click at [345, 290] on div "Most Favorited" at bounding box center [366, 293] width 112 height 24
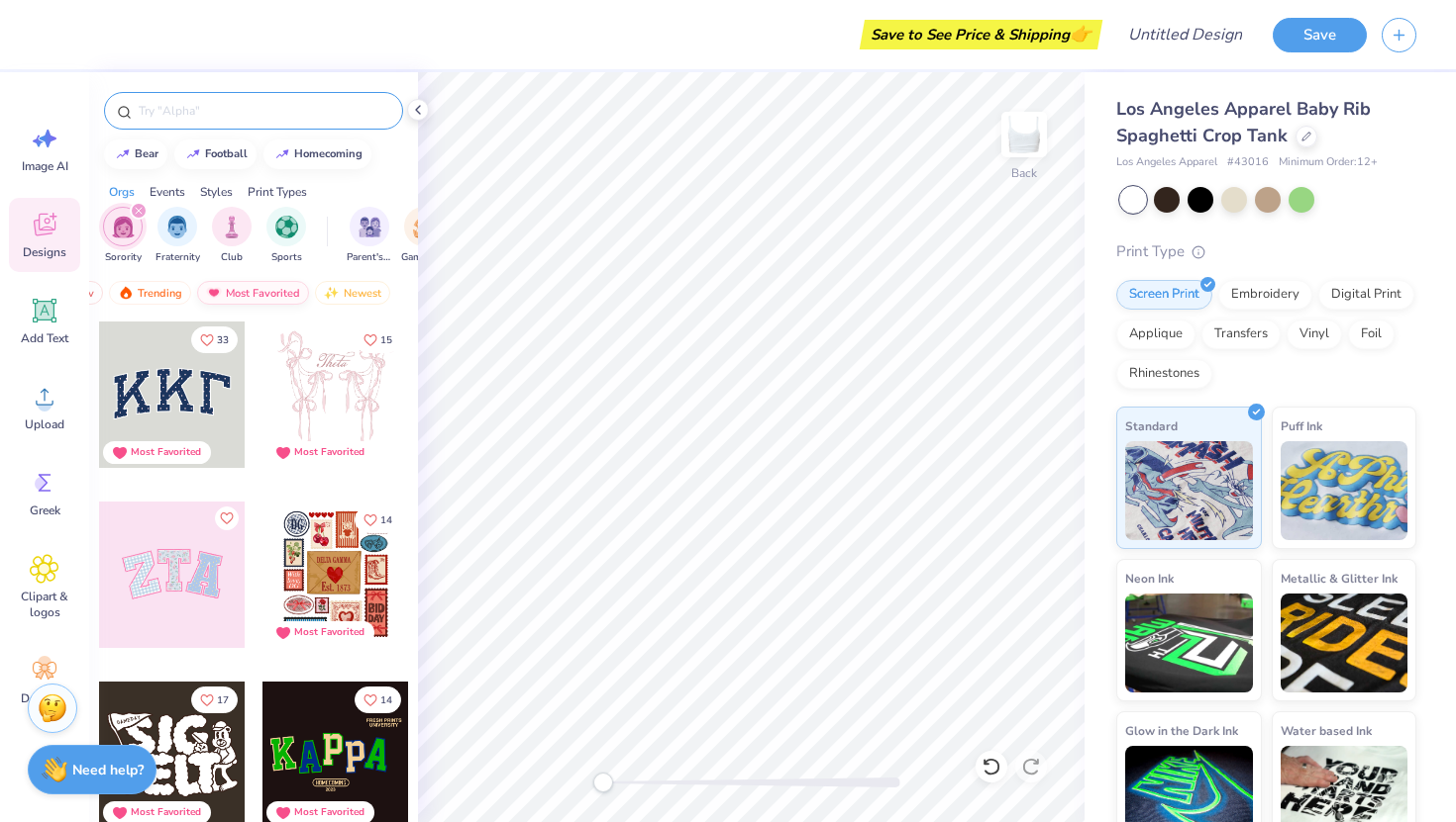
scroll to position [0, 115]
click at [347, 289] on div "Newest" at bounding box center [350, 293] width 75 height 24
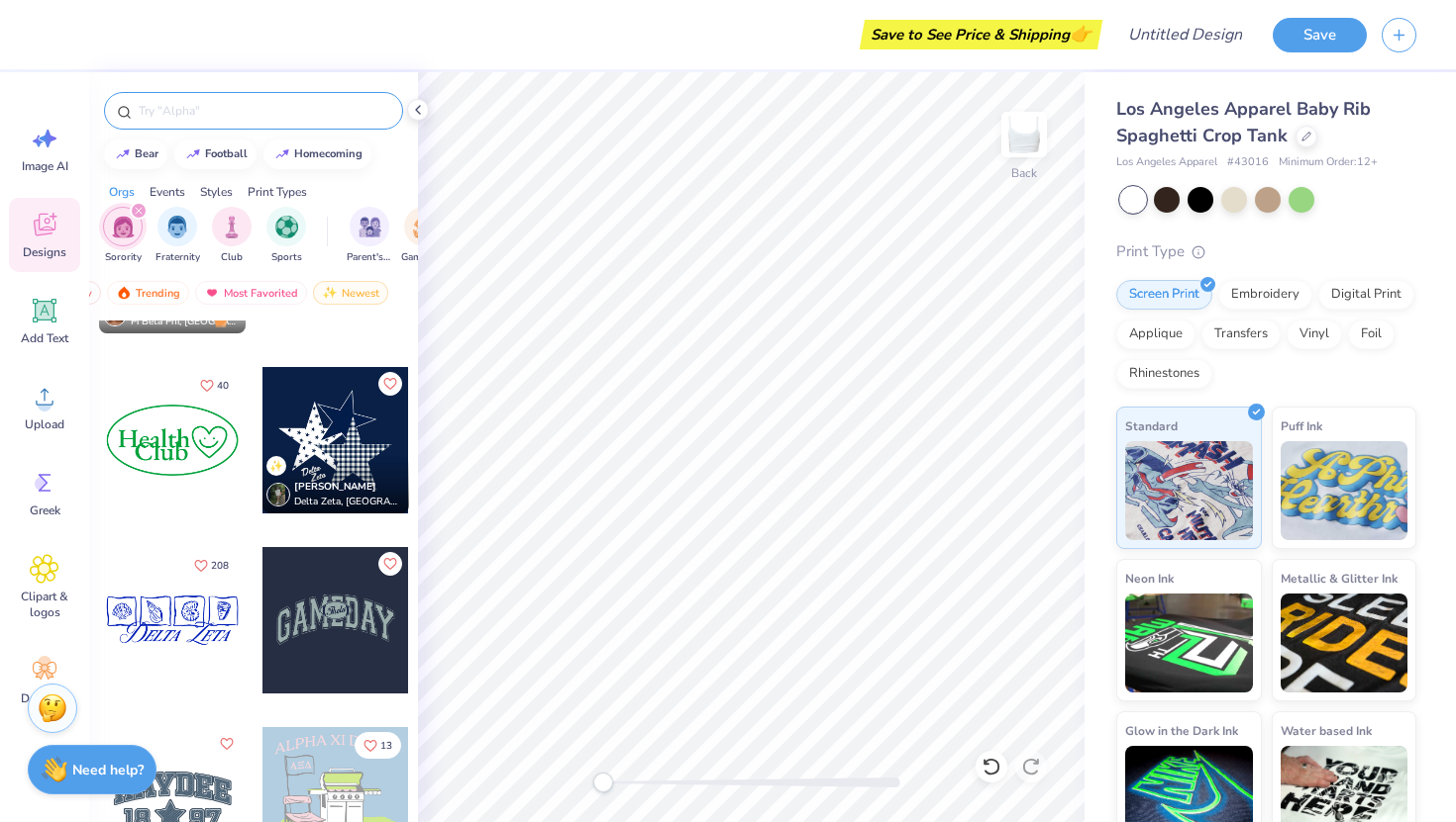
scroll to position [2678, 0]
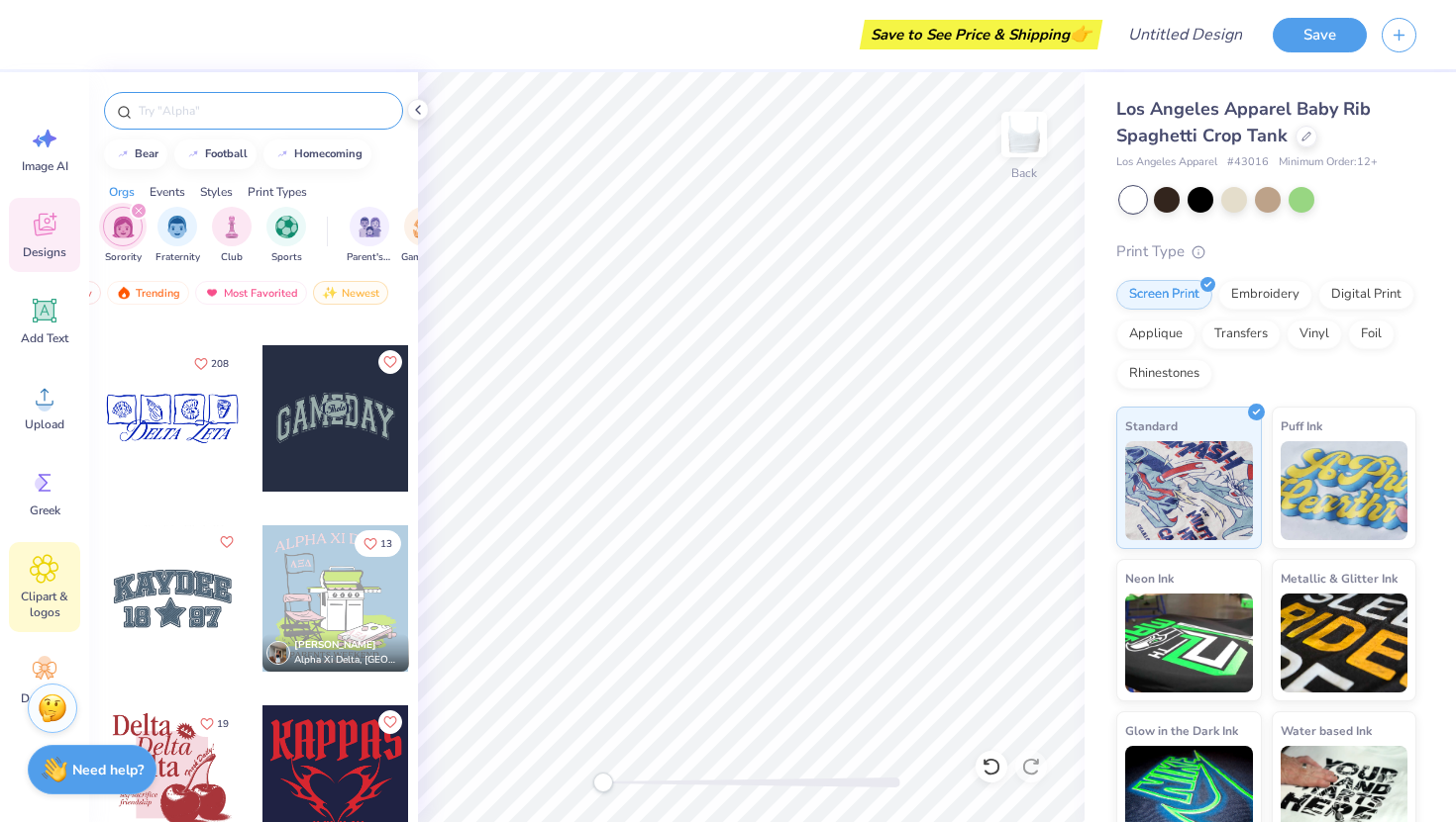
click at [54, 573] on icon at bounding box center [45, 569] width 28 height 28
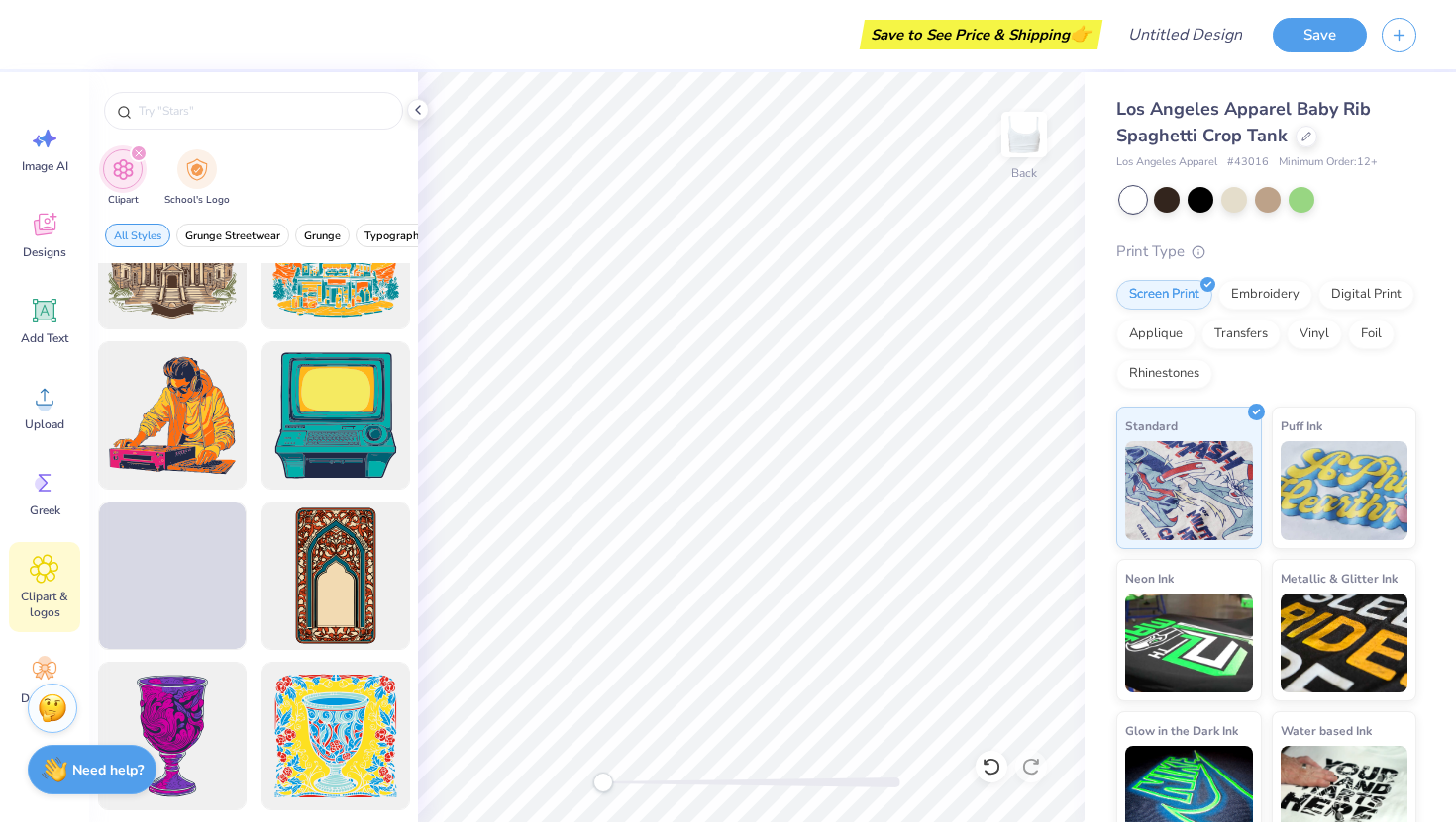
scroll to position [5855, 0]
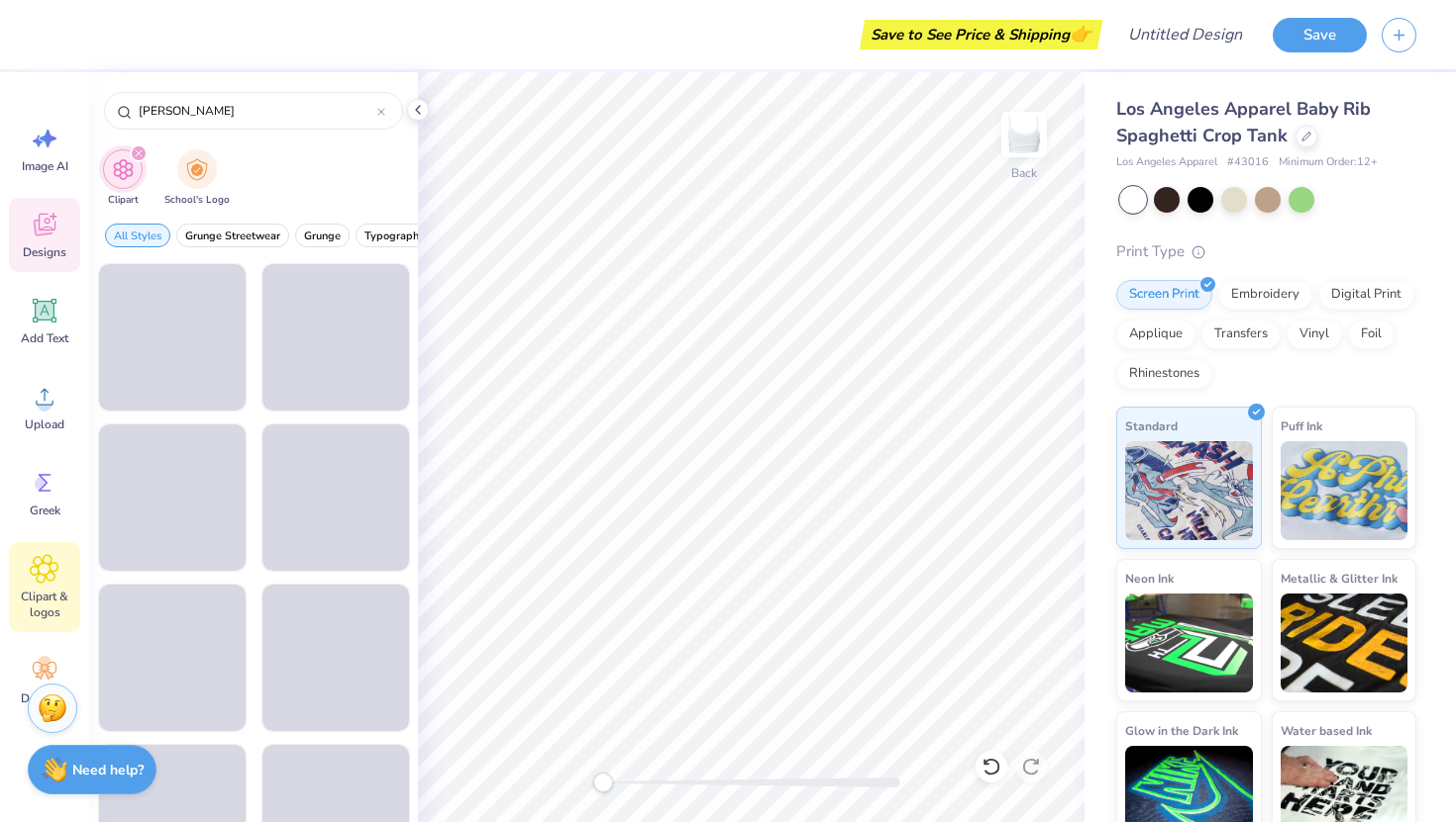
type input "[PERSON_NAME]"
click at [51, 212] on icon at bounding box center [45, 225] width 30 height 30
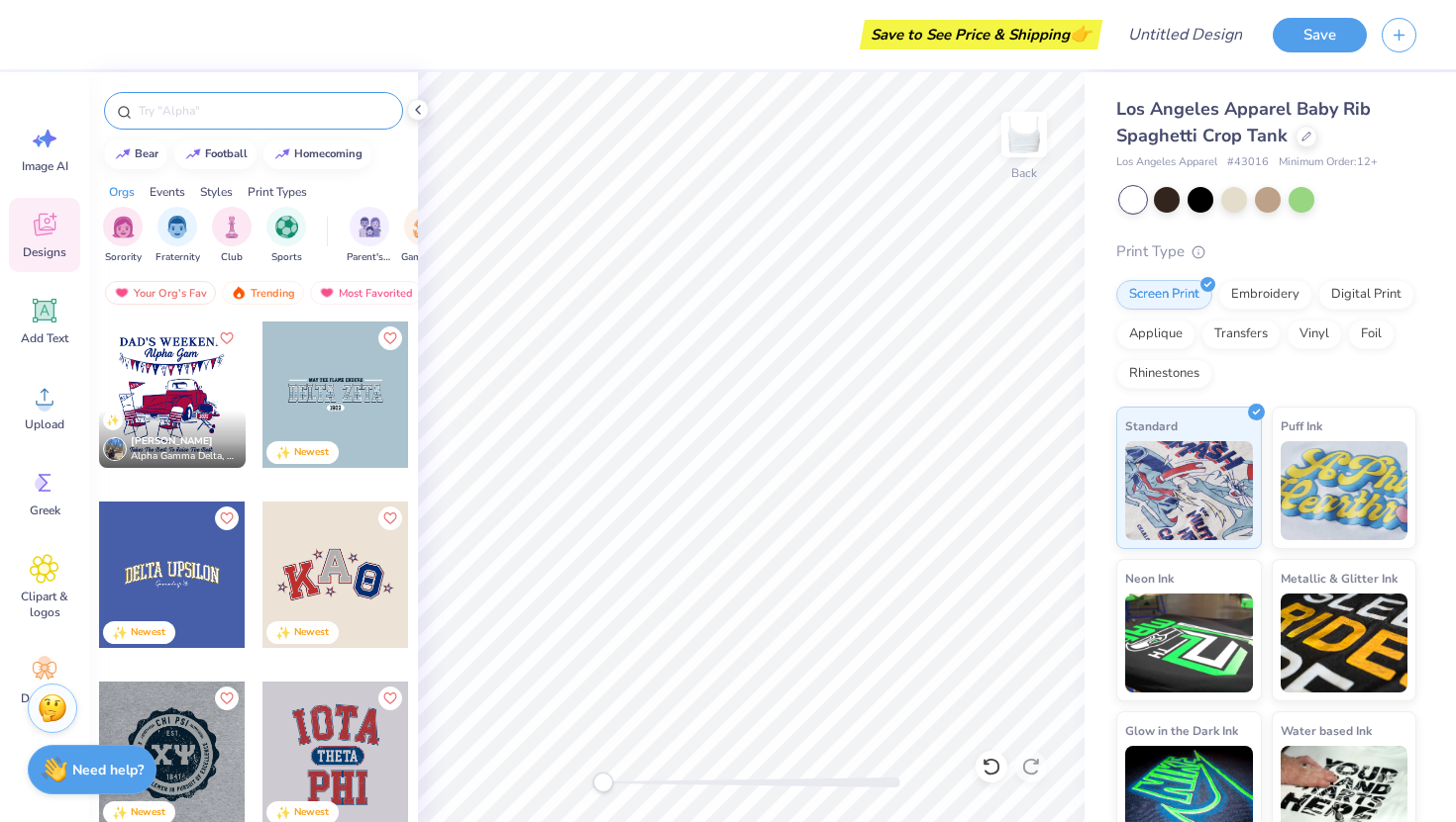
click at [200, 96] on div at bounding box center [253, 111] width 299 height 38
click at [200, 124] on div at bounding box center [253, 111] width 299 height 38
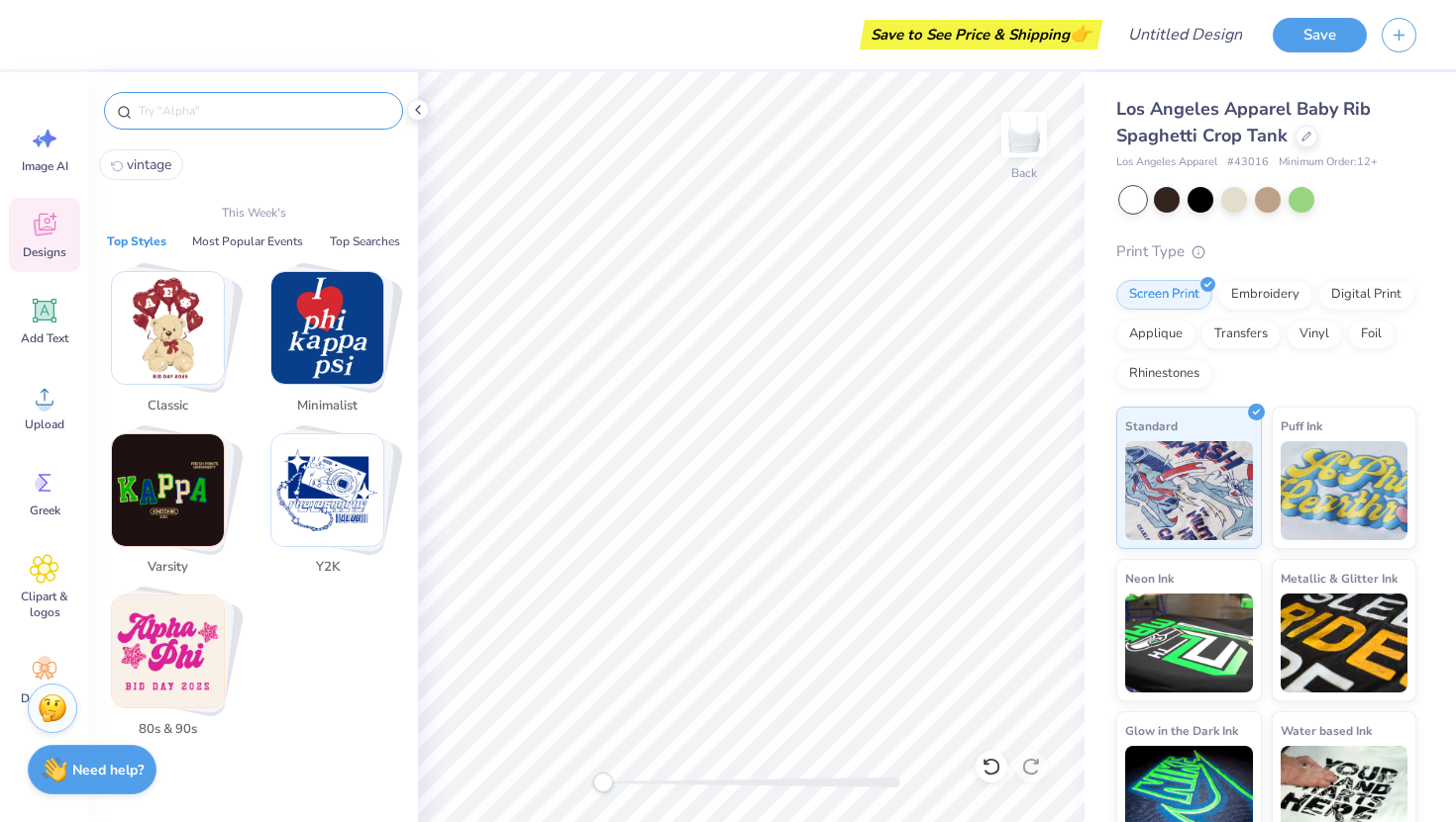
click at [184, 102] on input "text" at bounding box center [264, 111] width 254 height 20
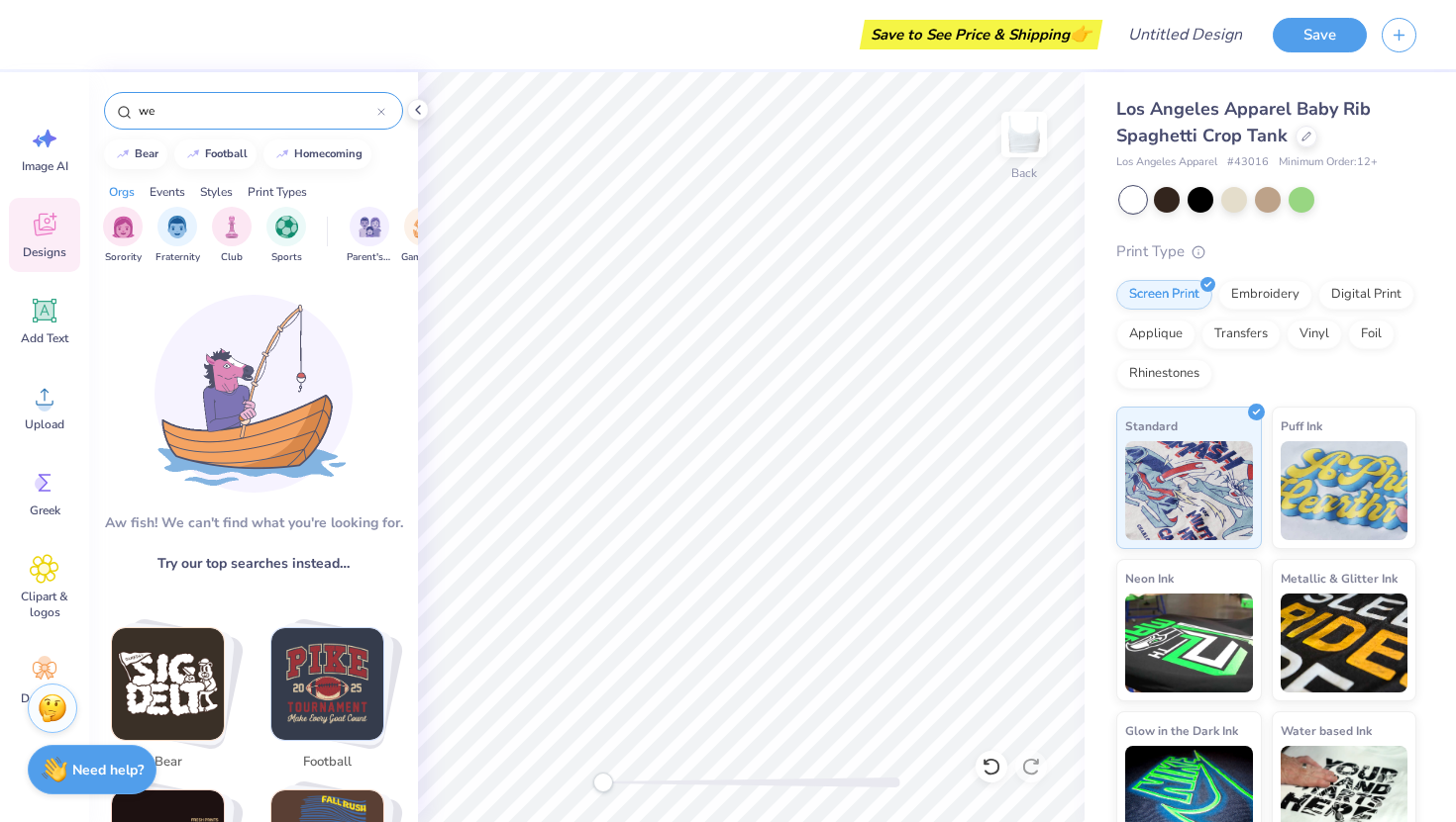
type input "w"
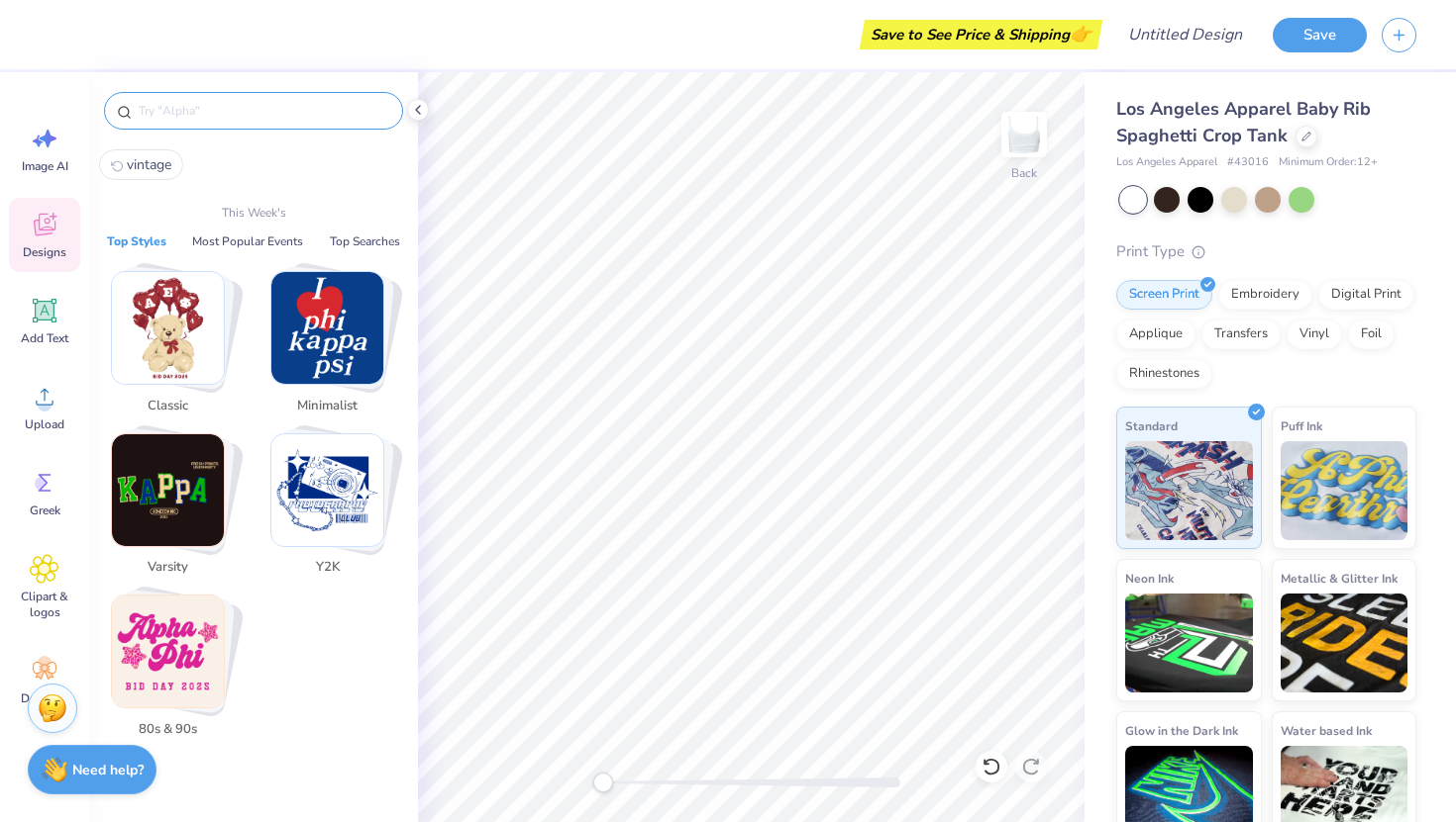
click at [167, 640] on img "Stack Card Button 80s & 90s" at bounding box center [168, 652] width 112 height 112
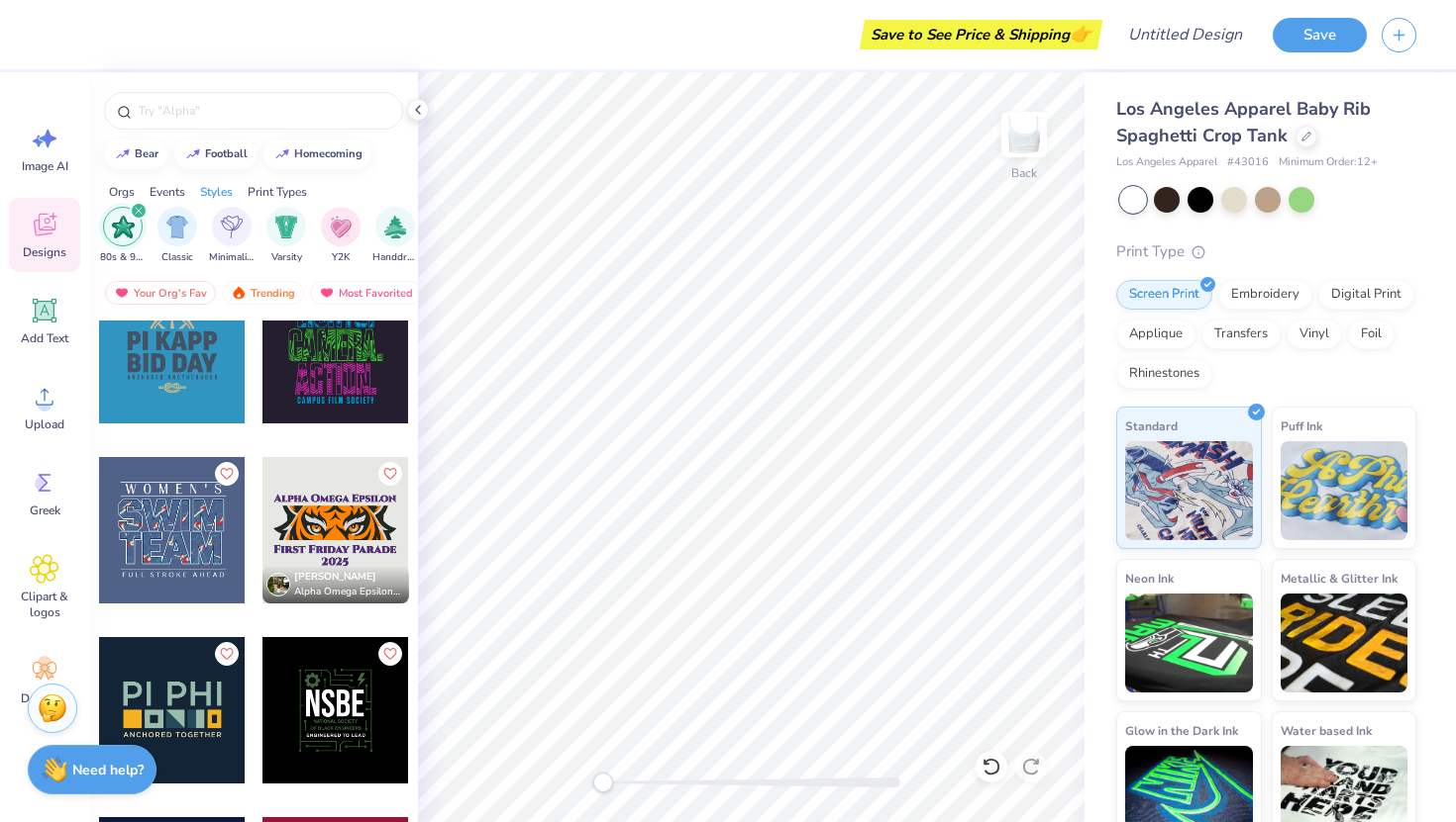
scroll to position [5070, 0]
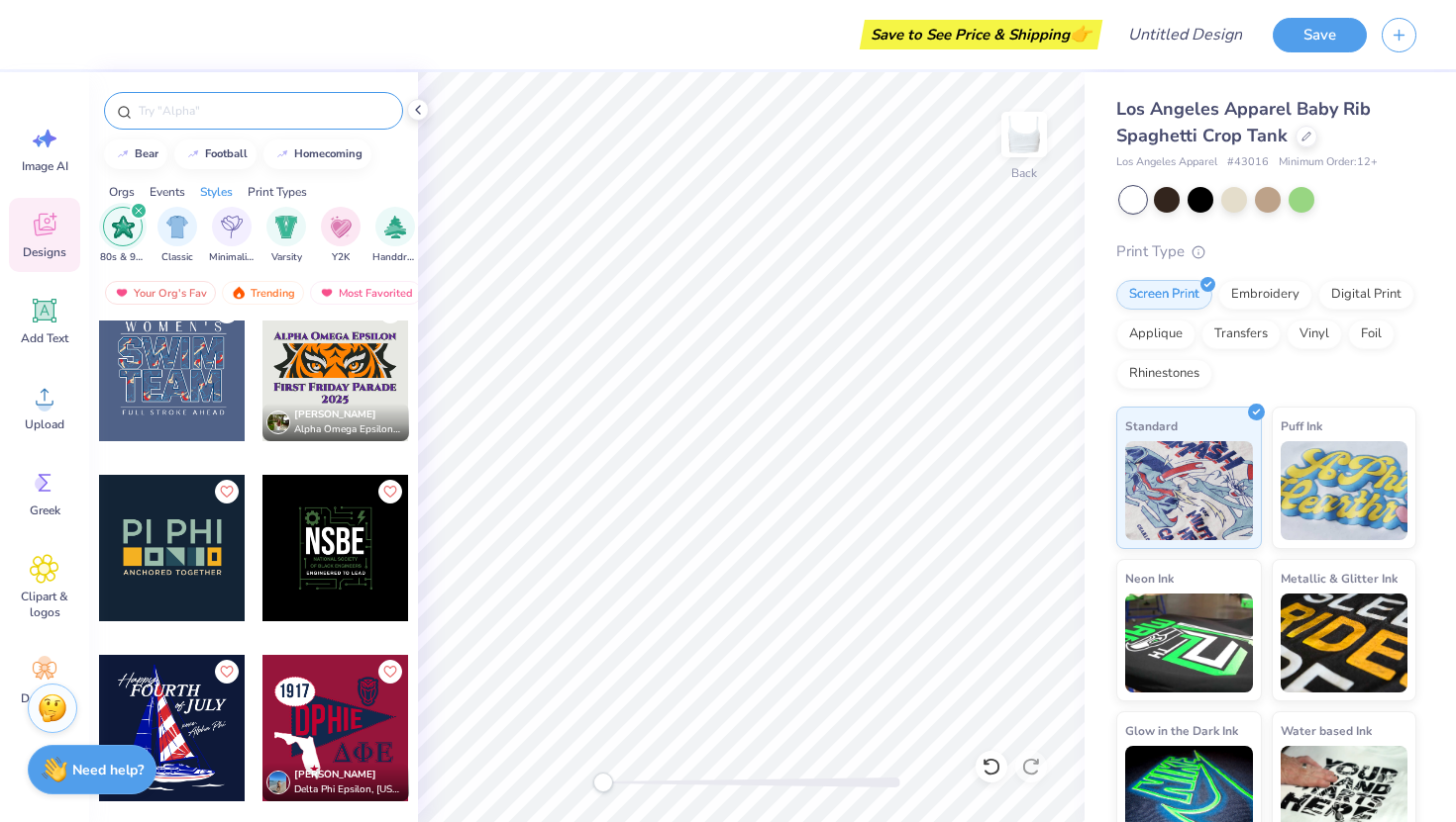
click at [184, 127] on div at bounding box center [253, 111] width 299 height 38
click at [185, 118] on input "text" at bounding box center [264, 111] width 254 height 20
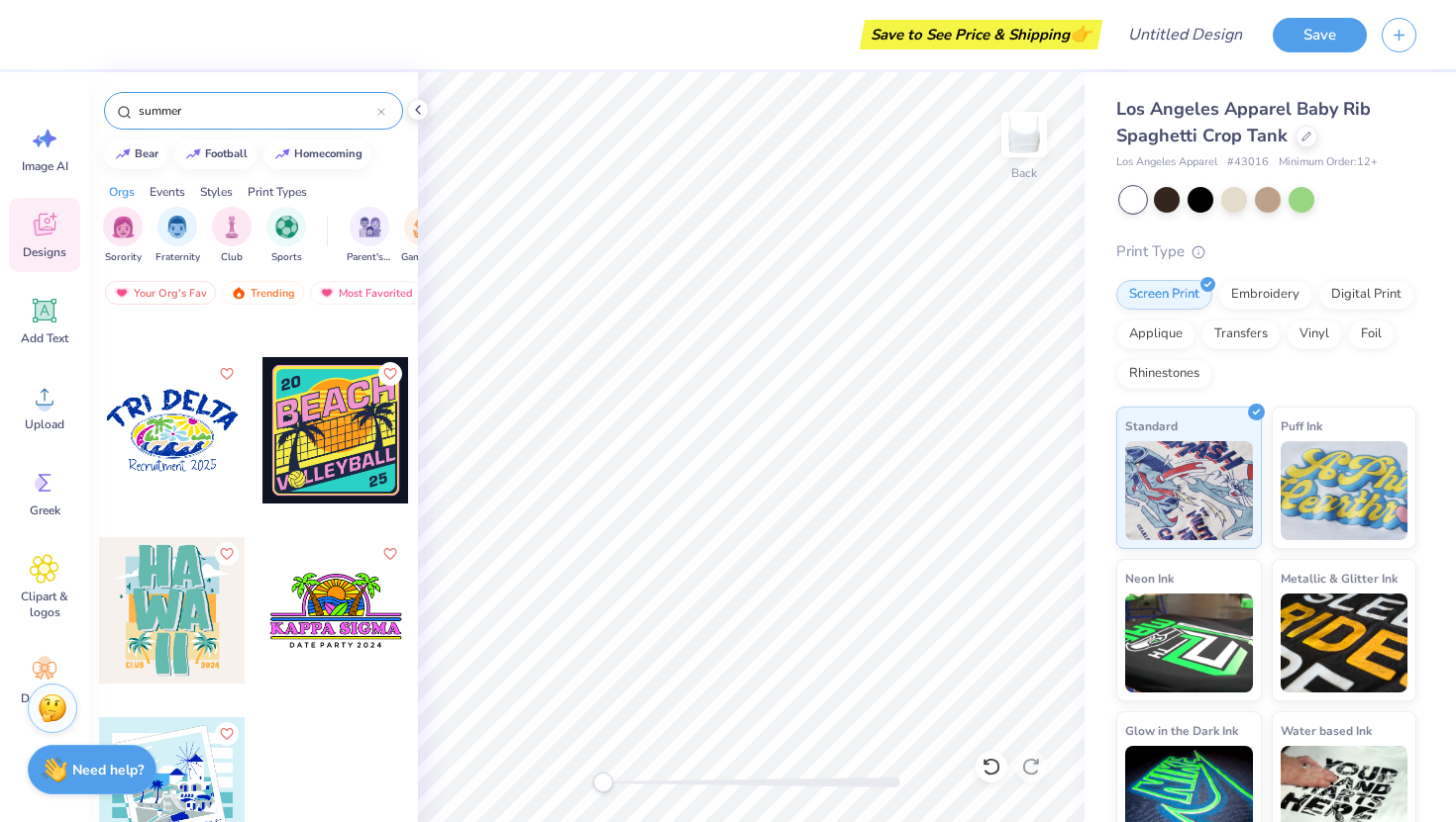
scroll to position [0, 0]
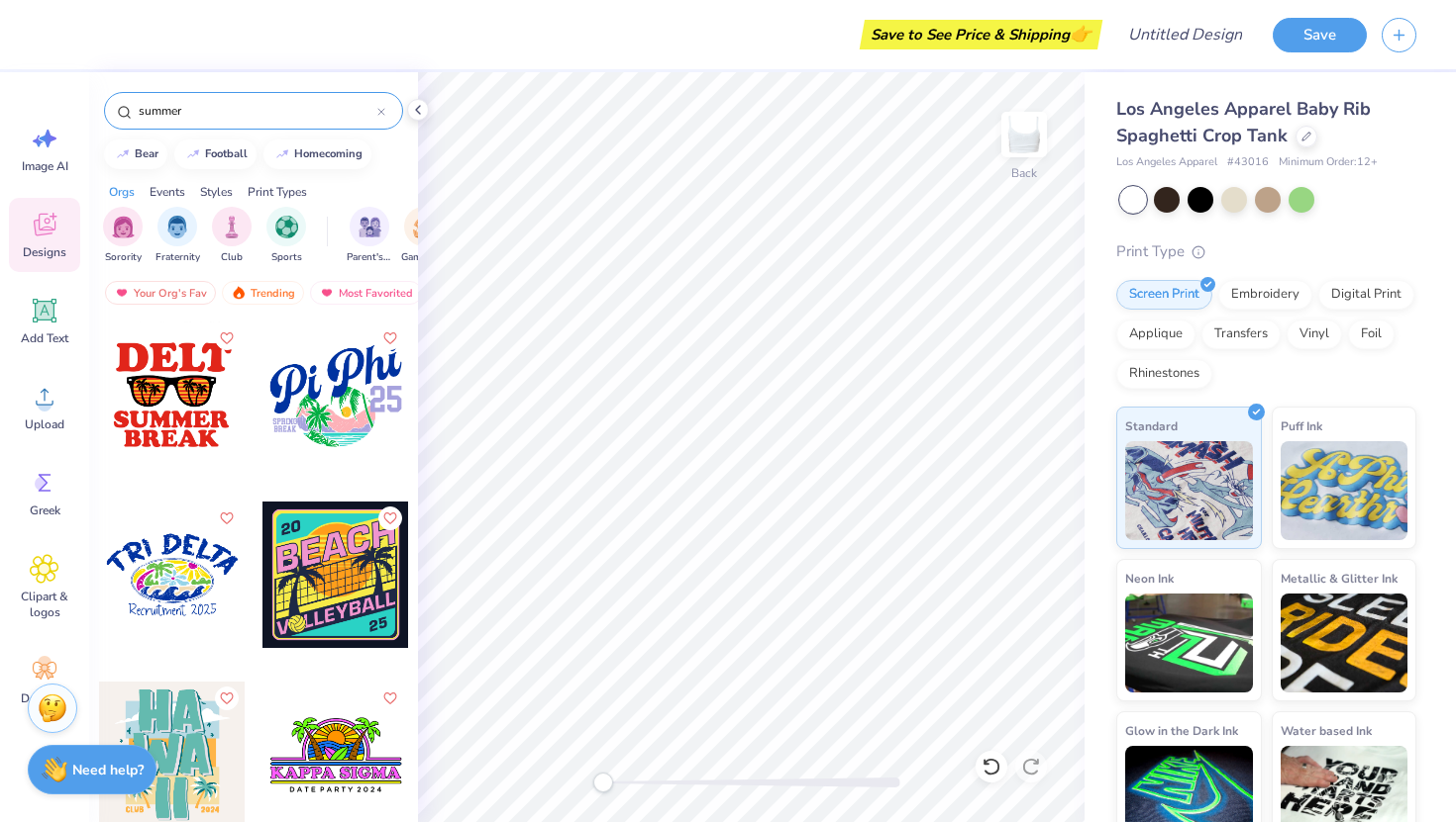
click at [173, 114] on input "summer" at bounding box center [257, 111] width 241 height 20
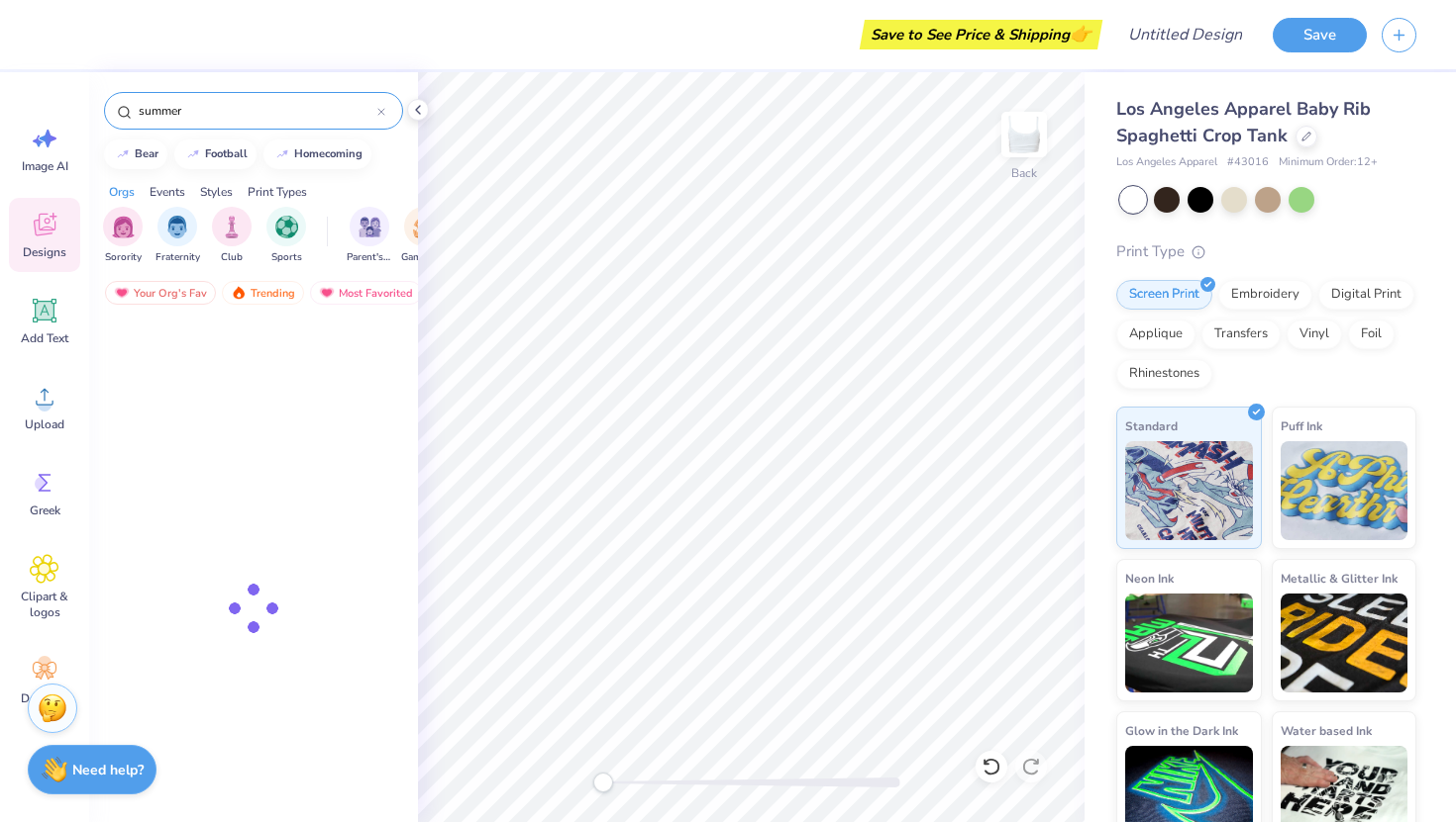
click at [173, 114] on input "summer" at bounding box center [257, 111] width 241 height 20
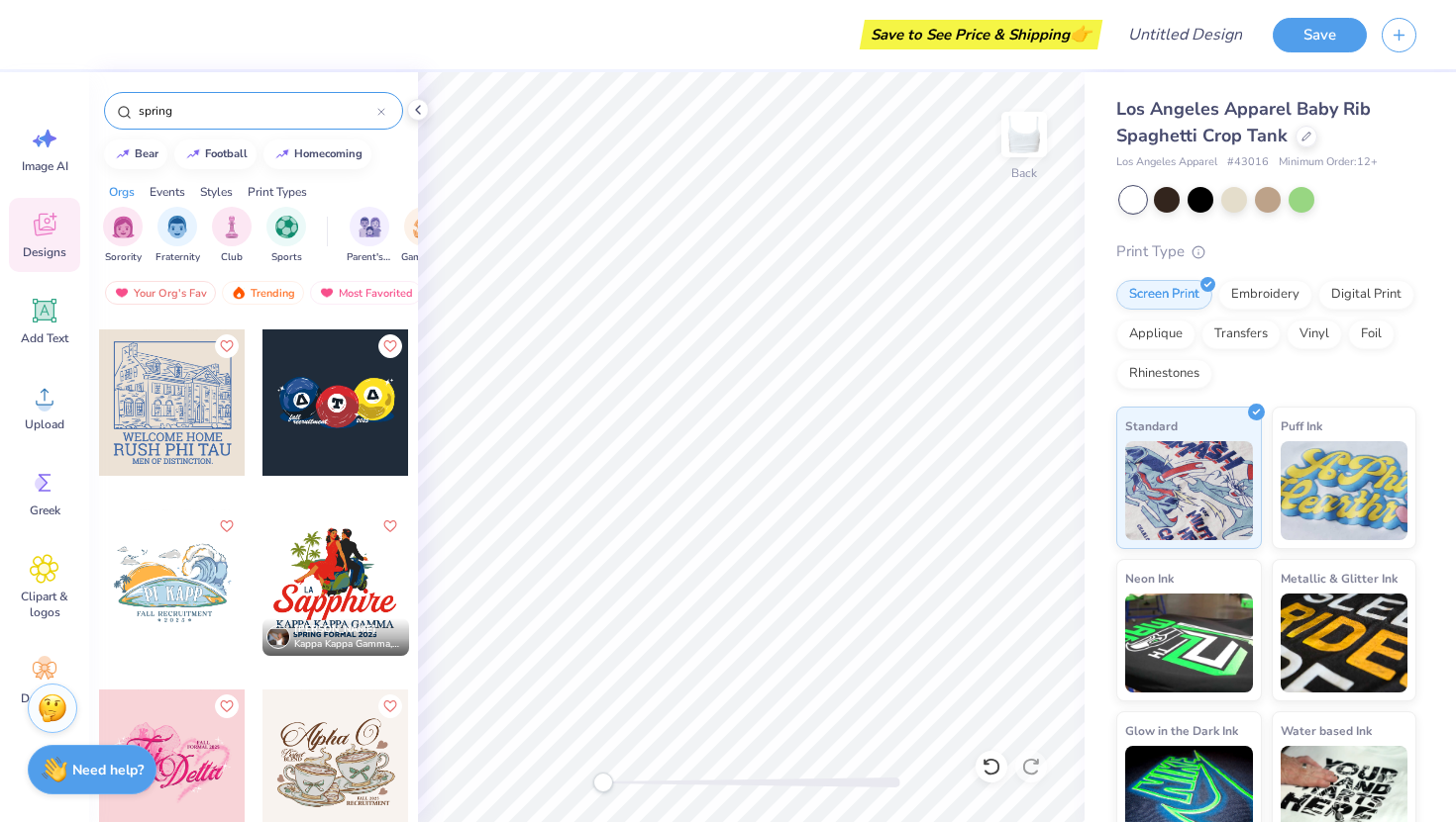
scroll to position [4208, 0]
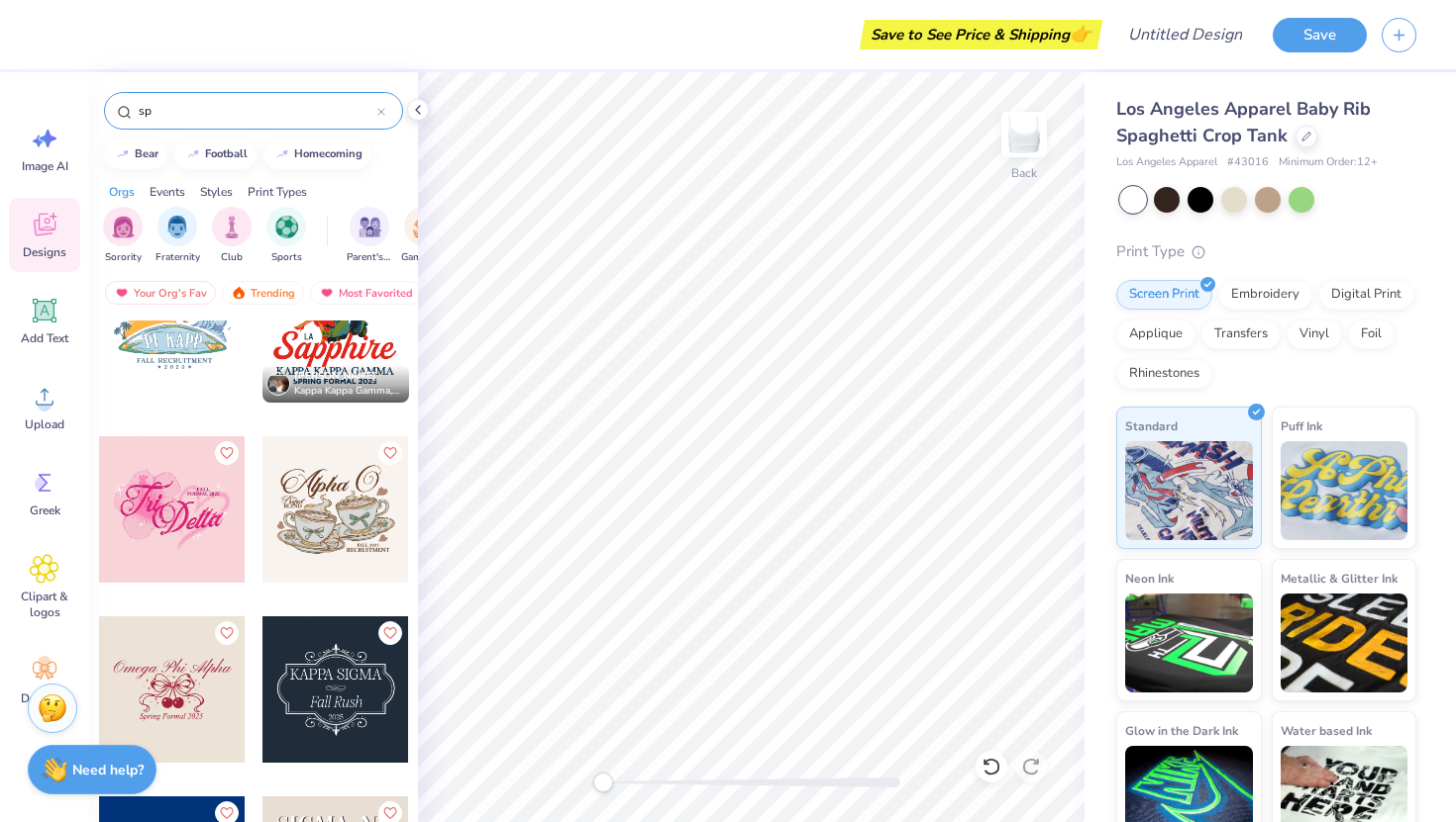
type input "s"
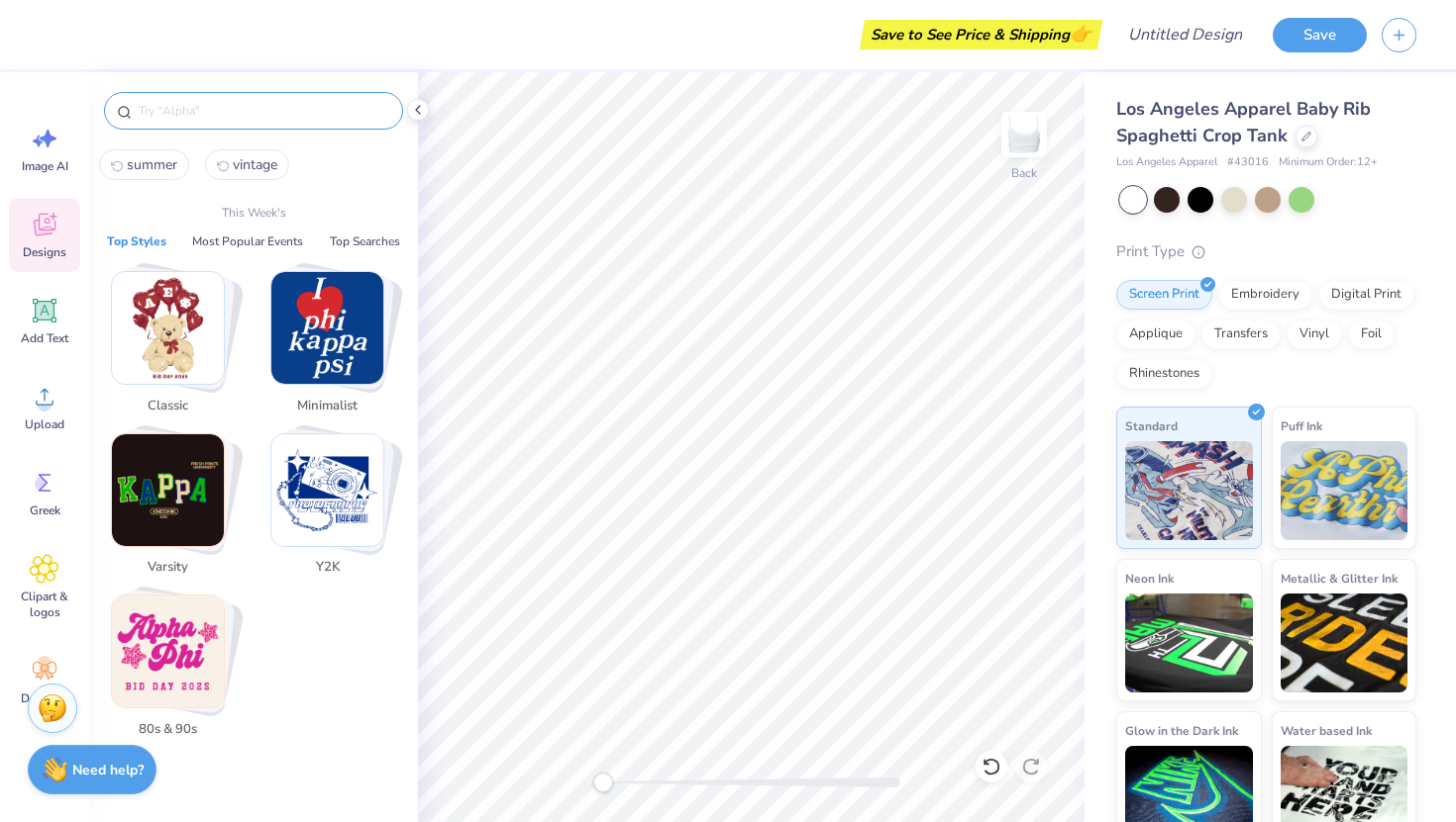
click at [178, 323] on img "Stack Card Button Classic" at bounding box center [168, 328] width 112 height 112
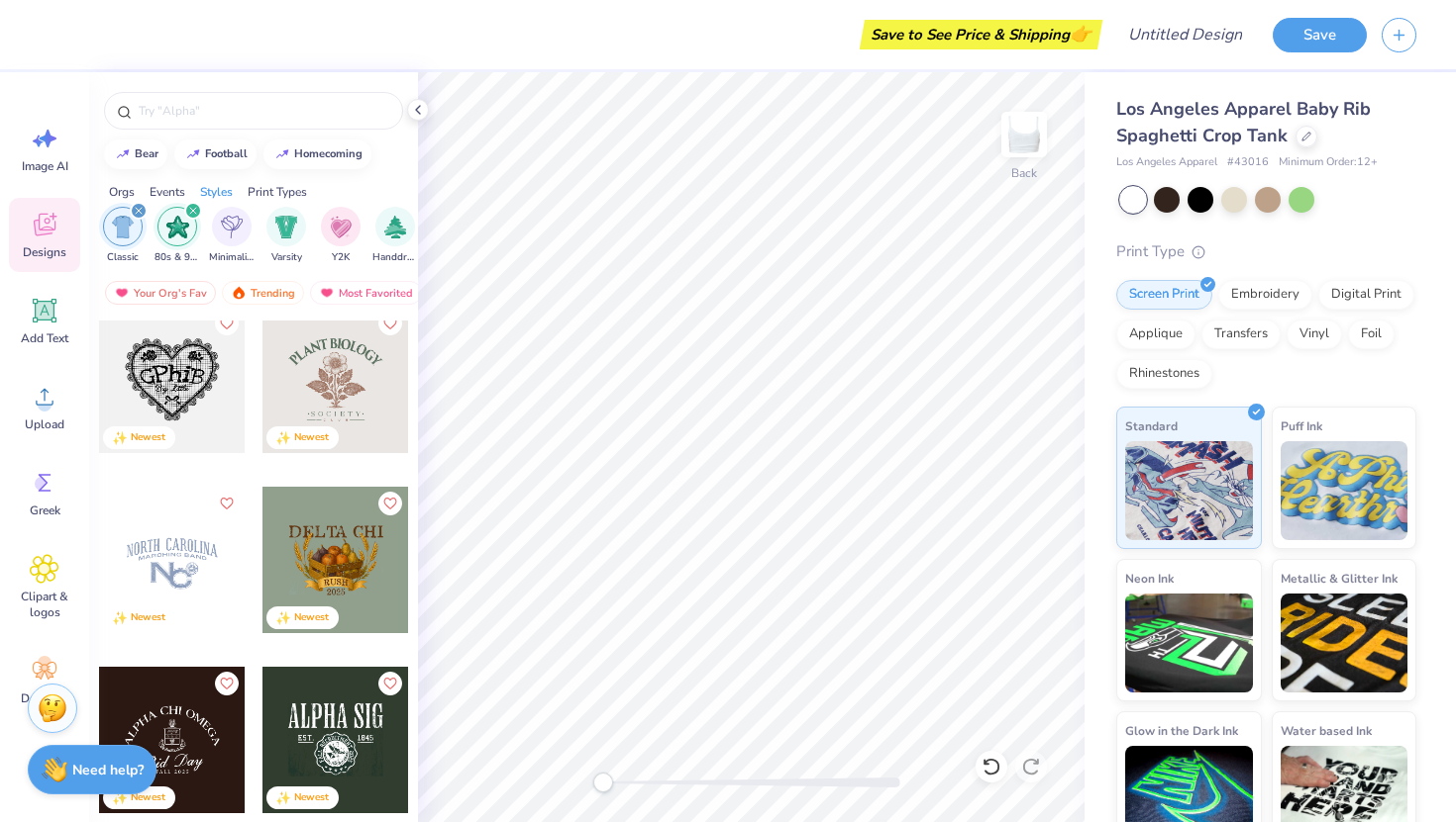
scroll to position [0, 0]
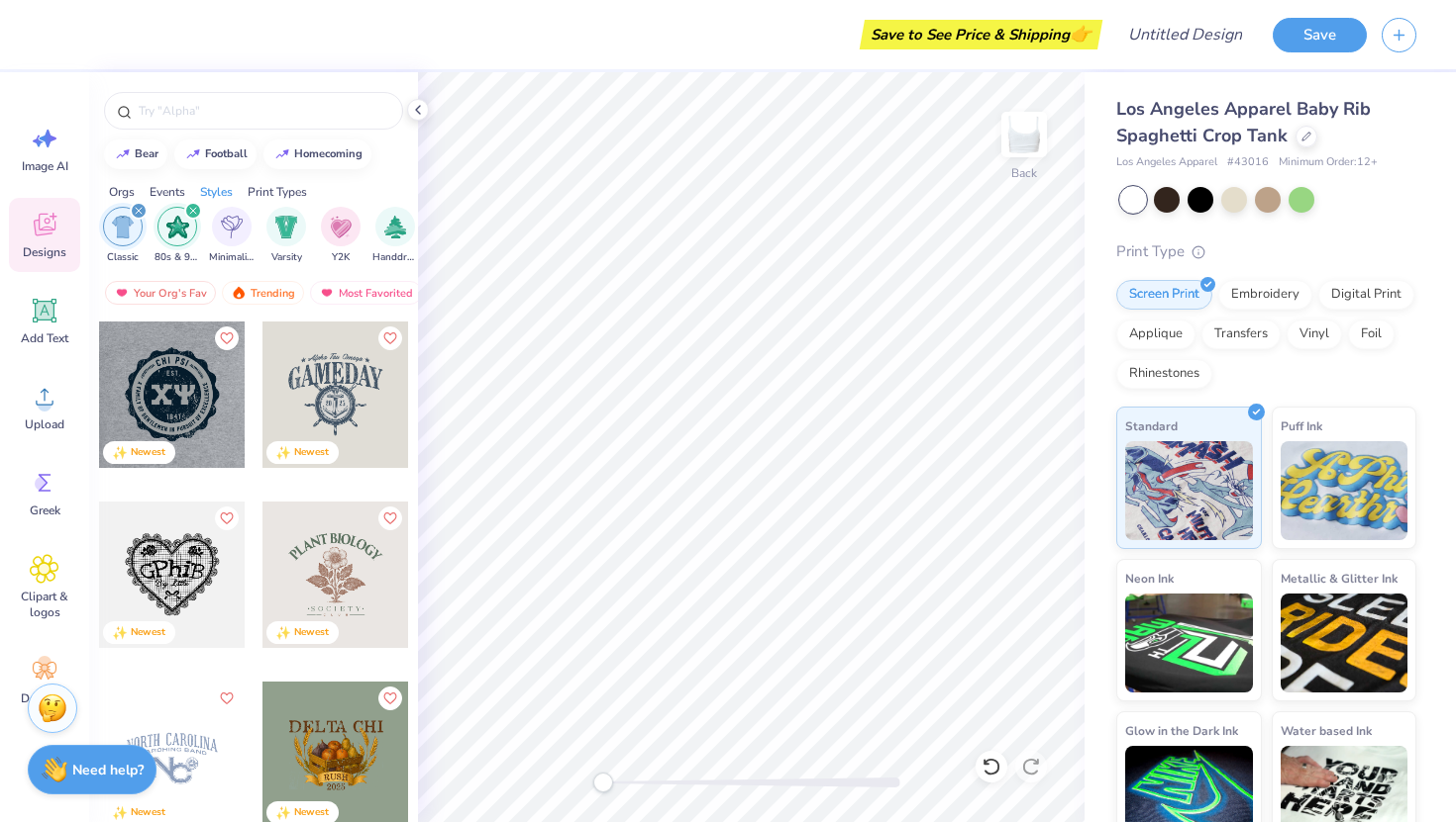
click at [191, 211] on icon "filter for 80s & 90s" at bounding box center [193, 211] width 6 height 6
click at [137, 206] on div "filter for Classic" at bounding box center [139, 211] width 18 height 18
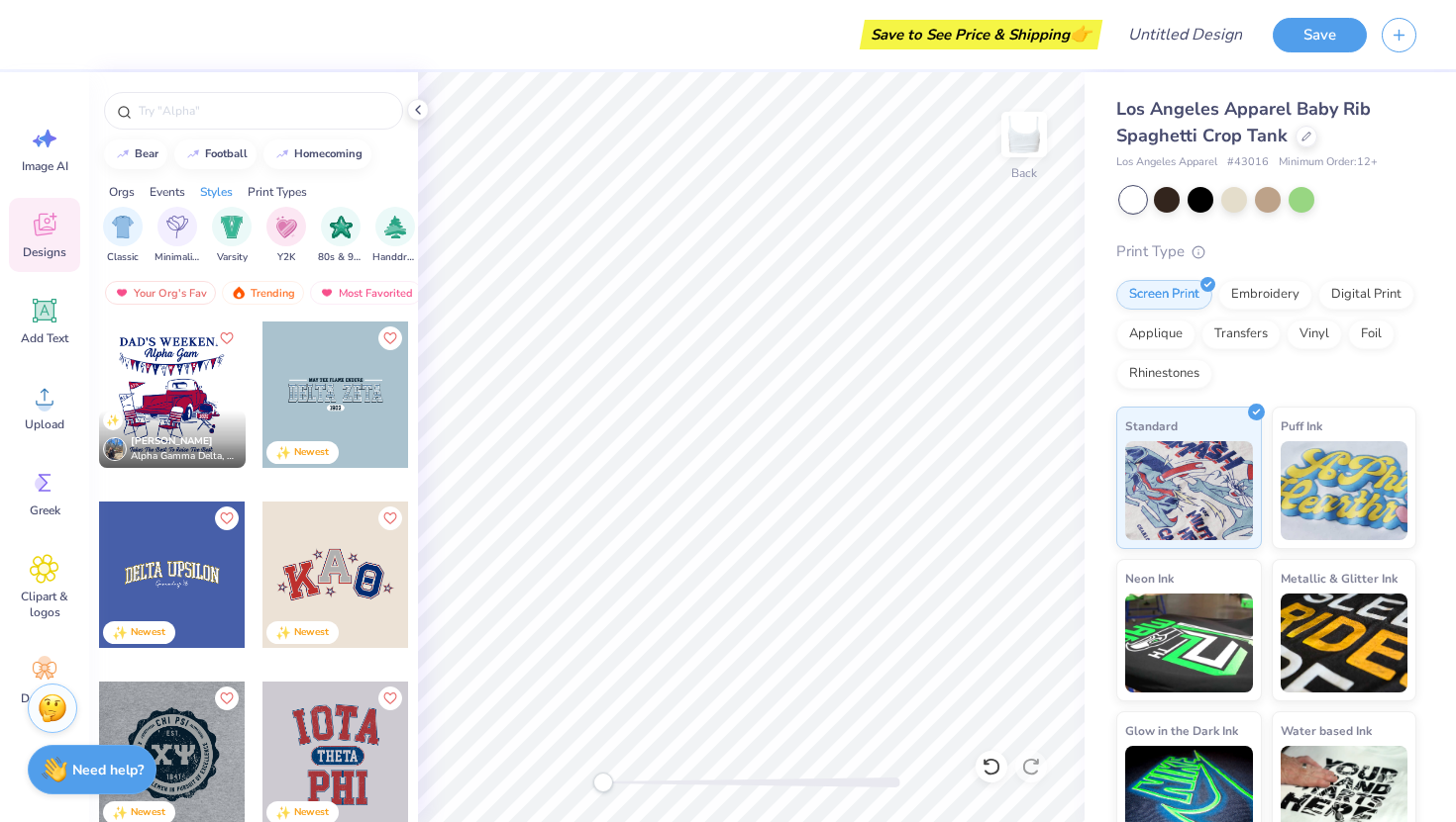
click at [337, 591] on div at bounding box center [336, 574] width 147 height 147
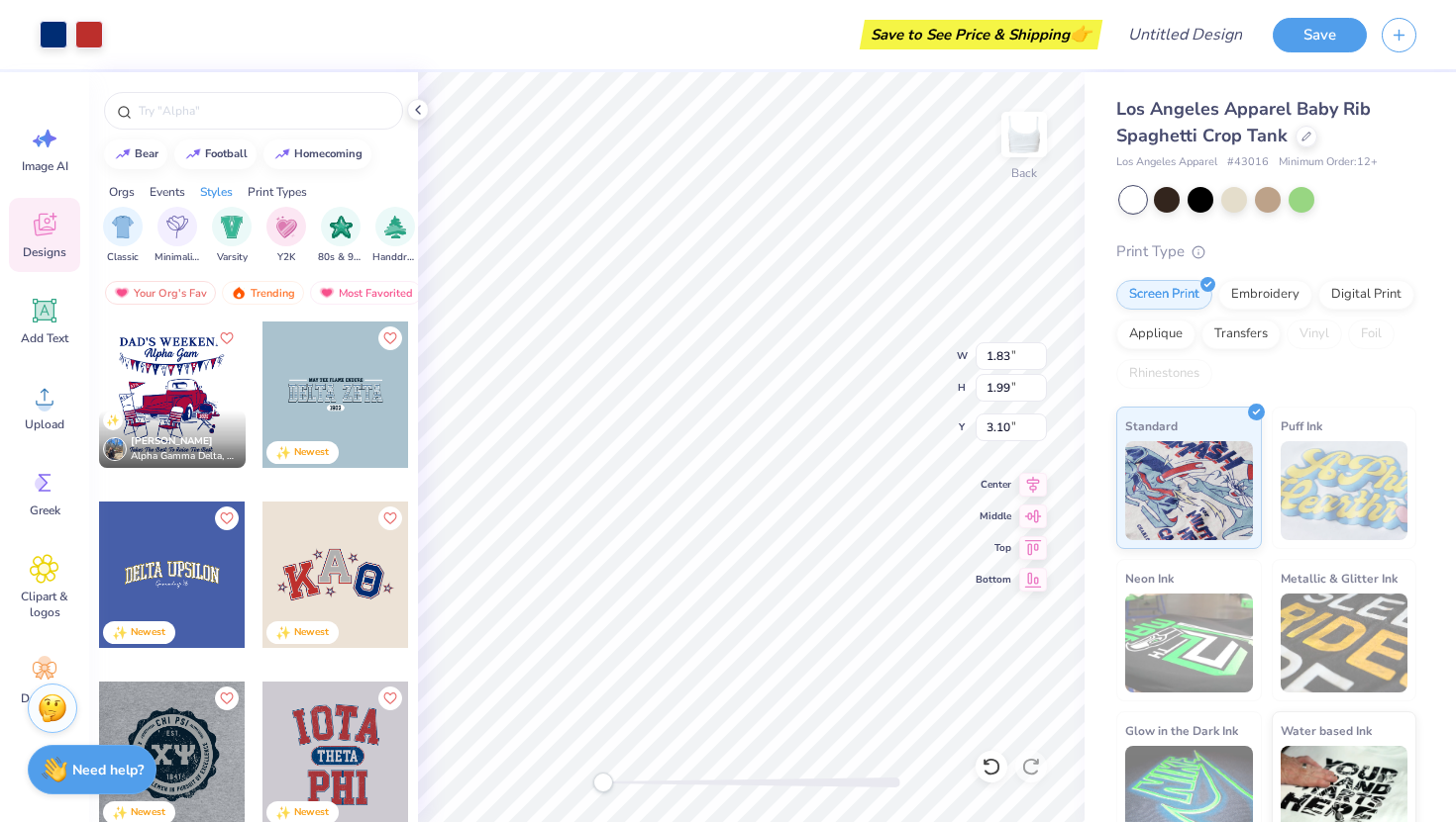
type input "3.25"
click at [44, 489] on circle at bounding box center [42, 484] width 14 height 14
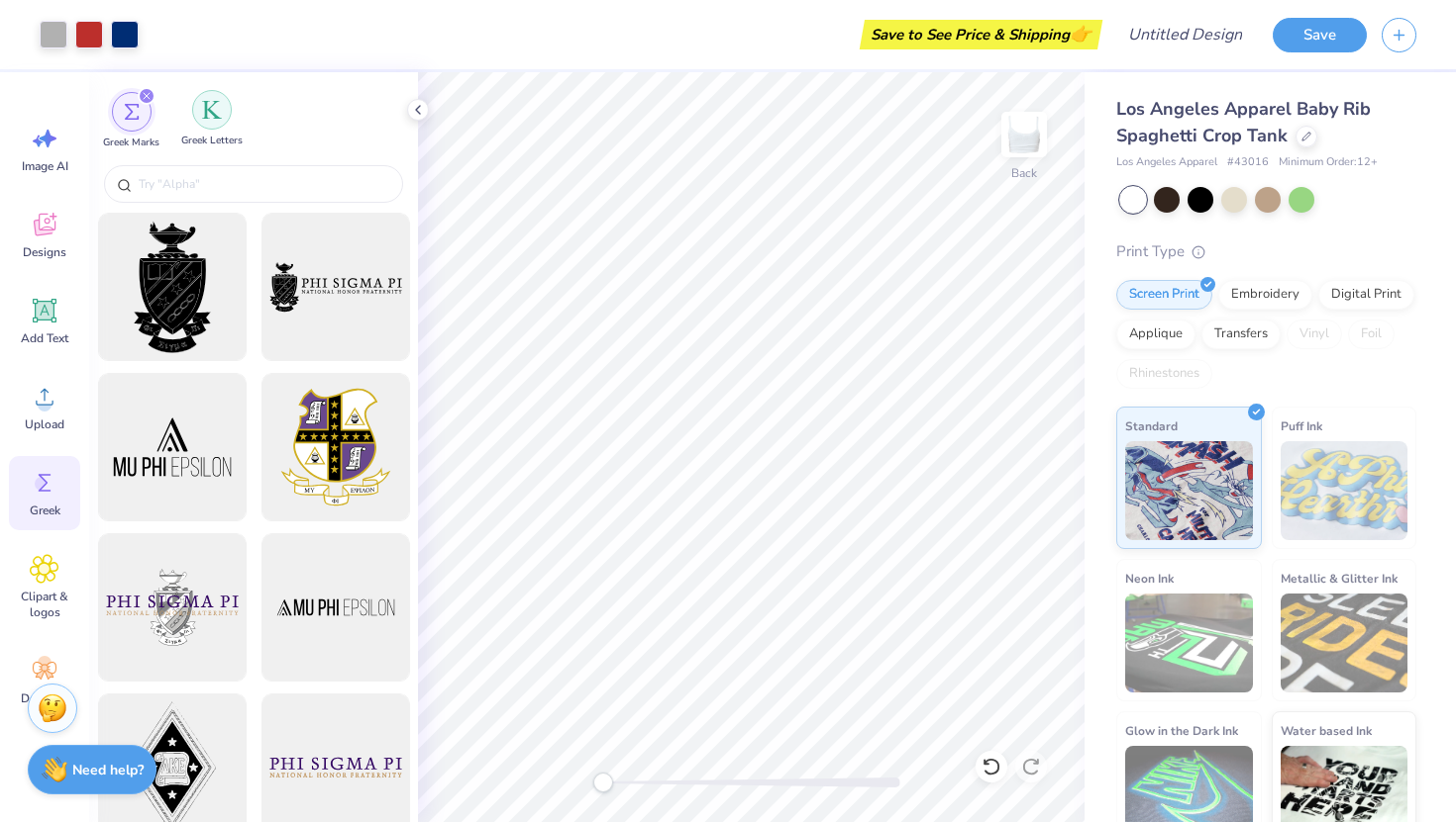
click at [205, 110] on img "filter for Greek Letters" at bounding box center [212, 110] width 20 height 20
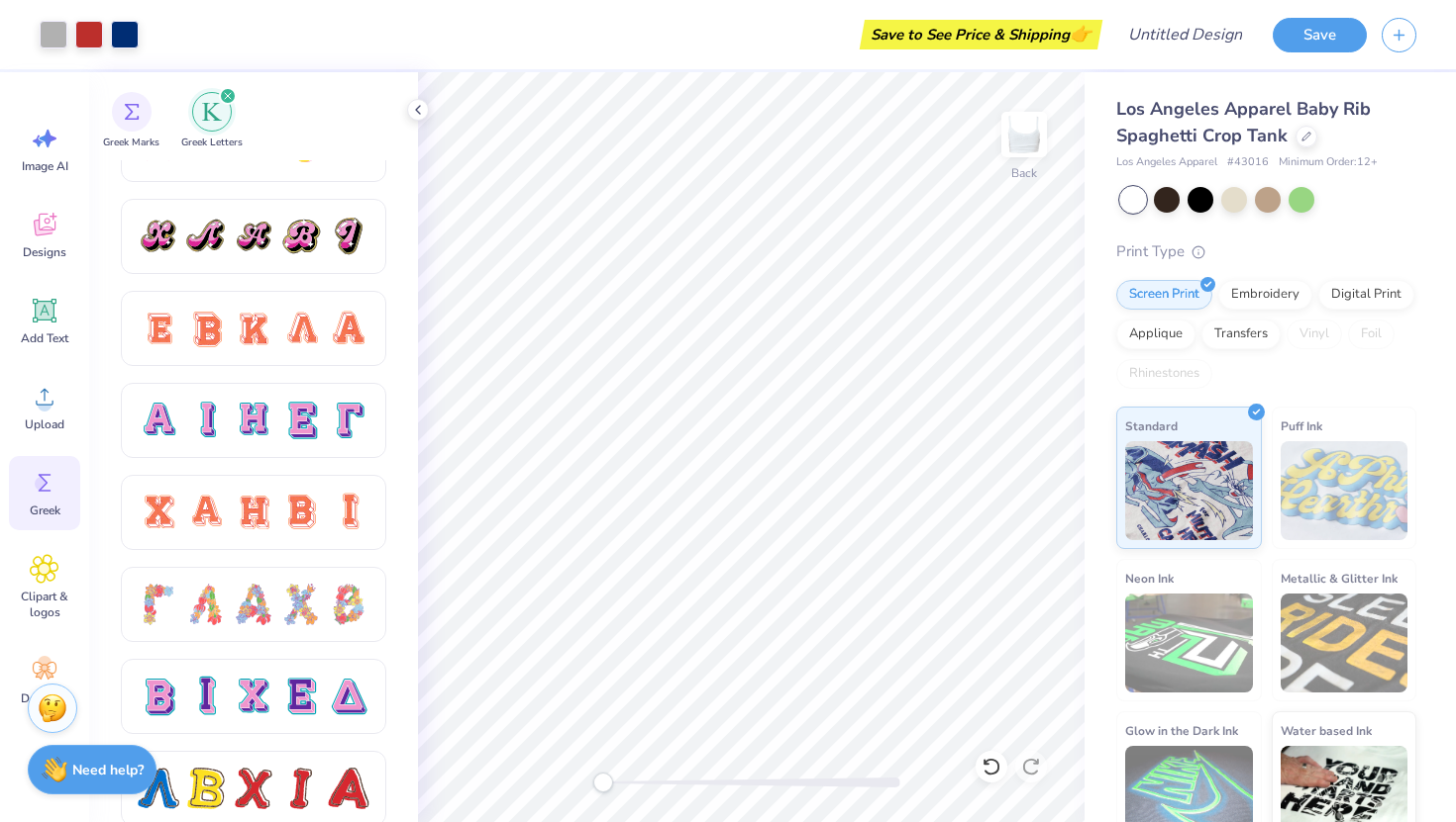
scroll to position [1208, 0]
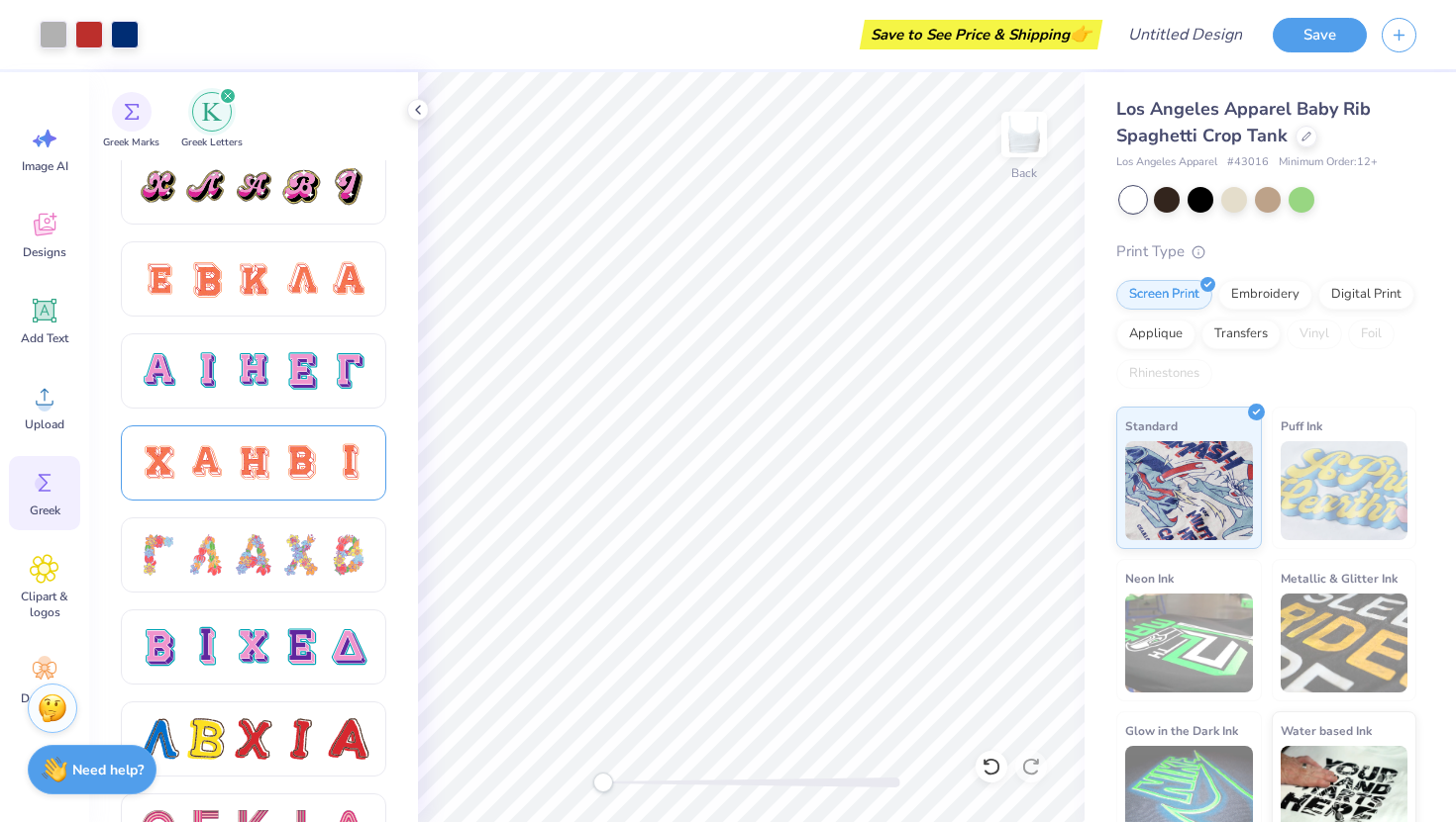
click at [246, 457] on div at bounding box center [254, 463] width 42 height 42
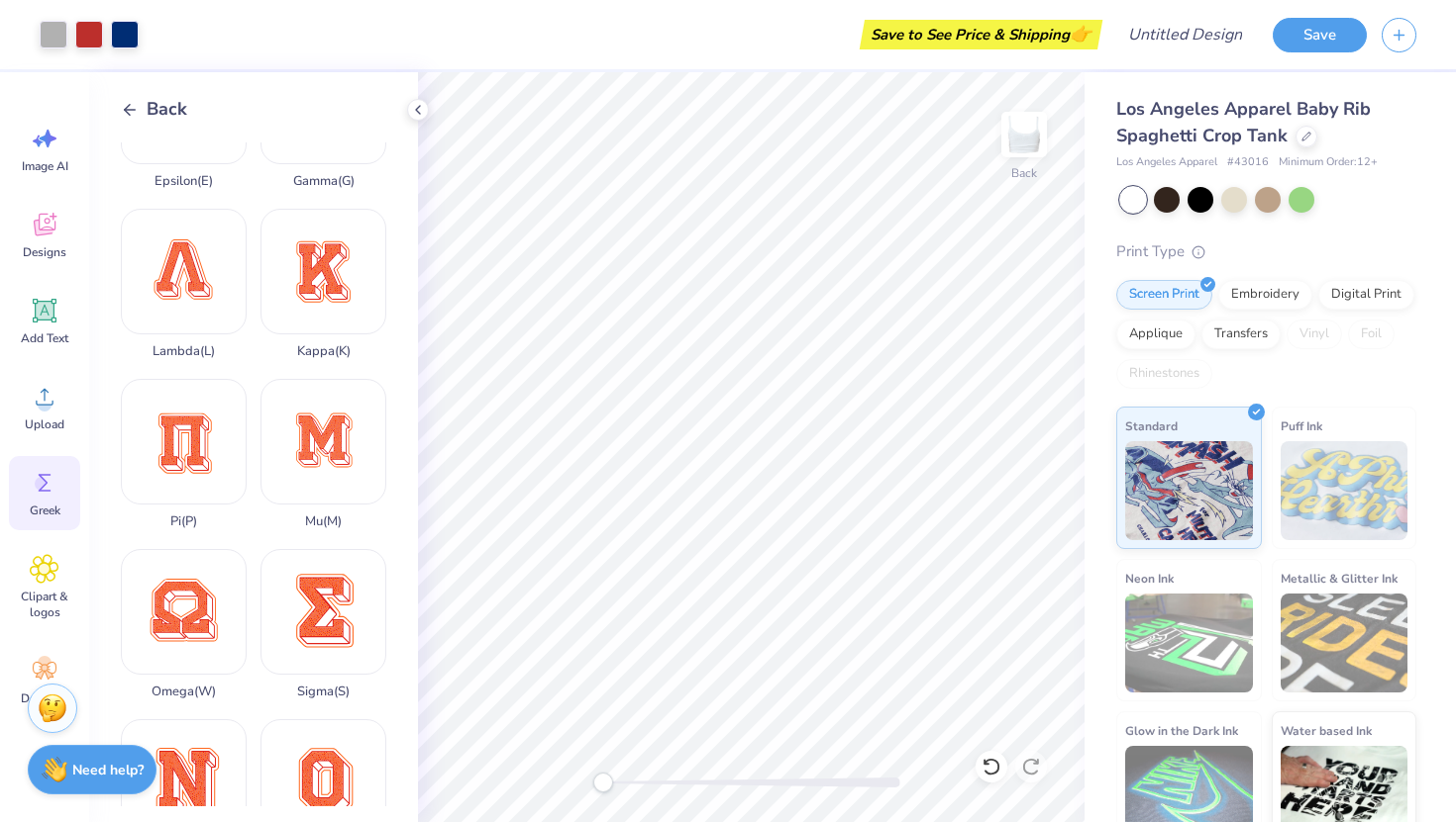
scroll to position [0, 0]
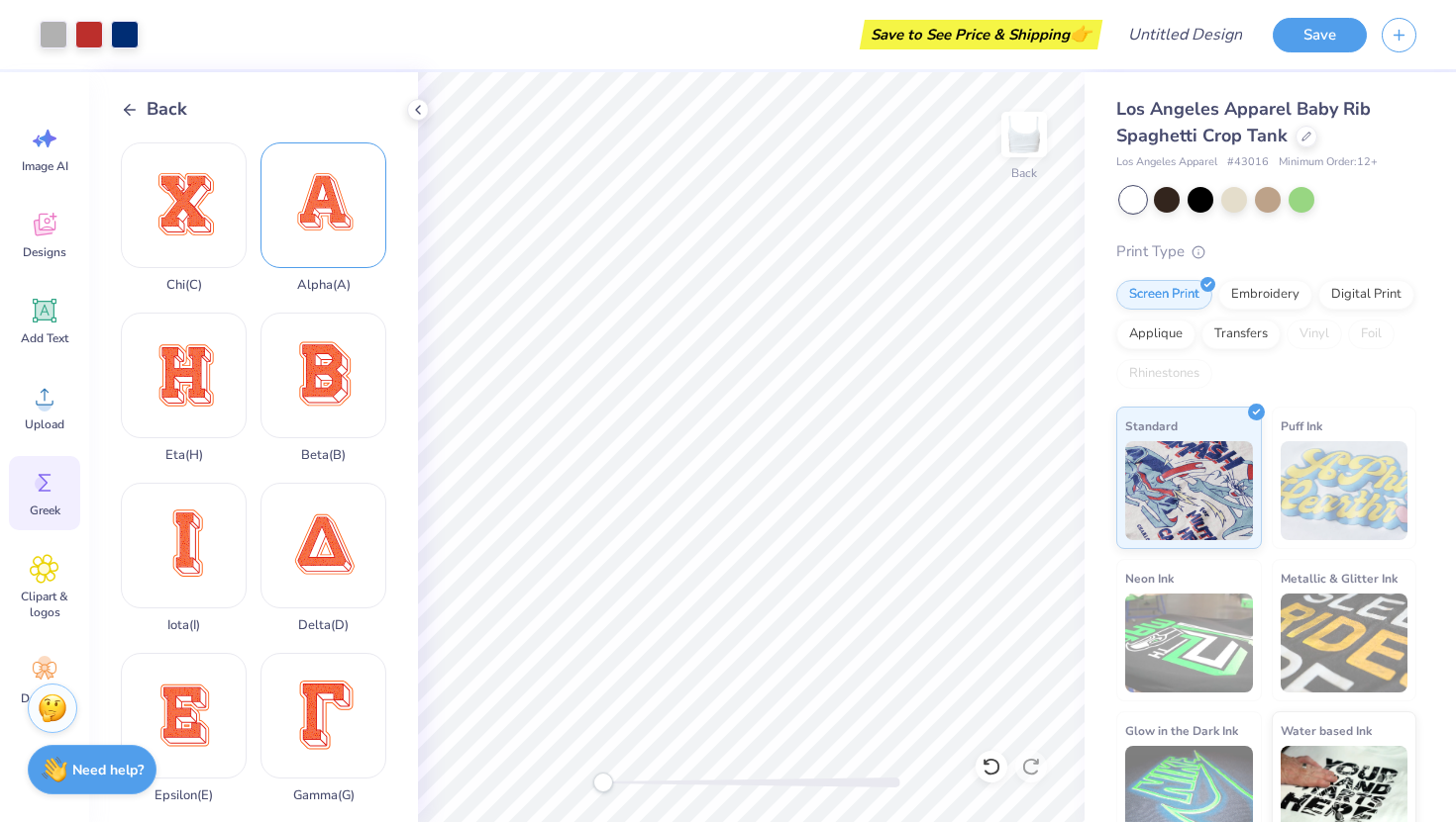
click at [299, 209] on div "Alpha ( A )" at bounding box center [324, 218] width 126 height 151
click at [321, 211] on div "Alpha ( A )" at bounding box center [324, 218] width 126 height 151
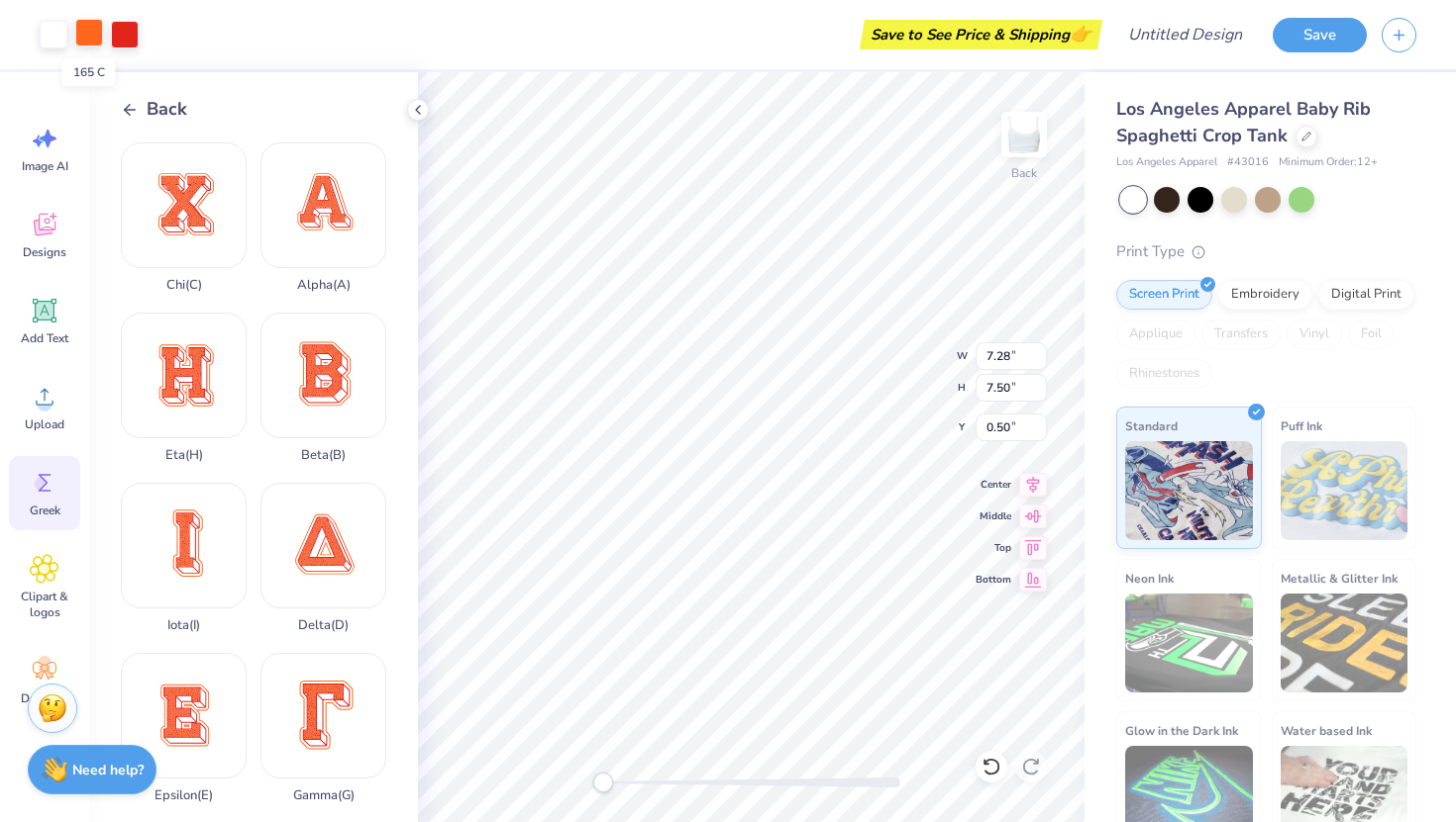
click at [93, 36] on div at bounding box center [89, 33] width 28 height 28
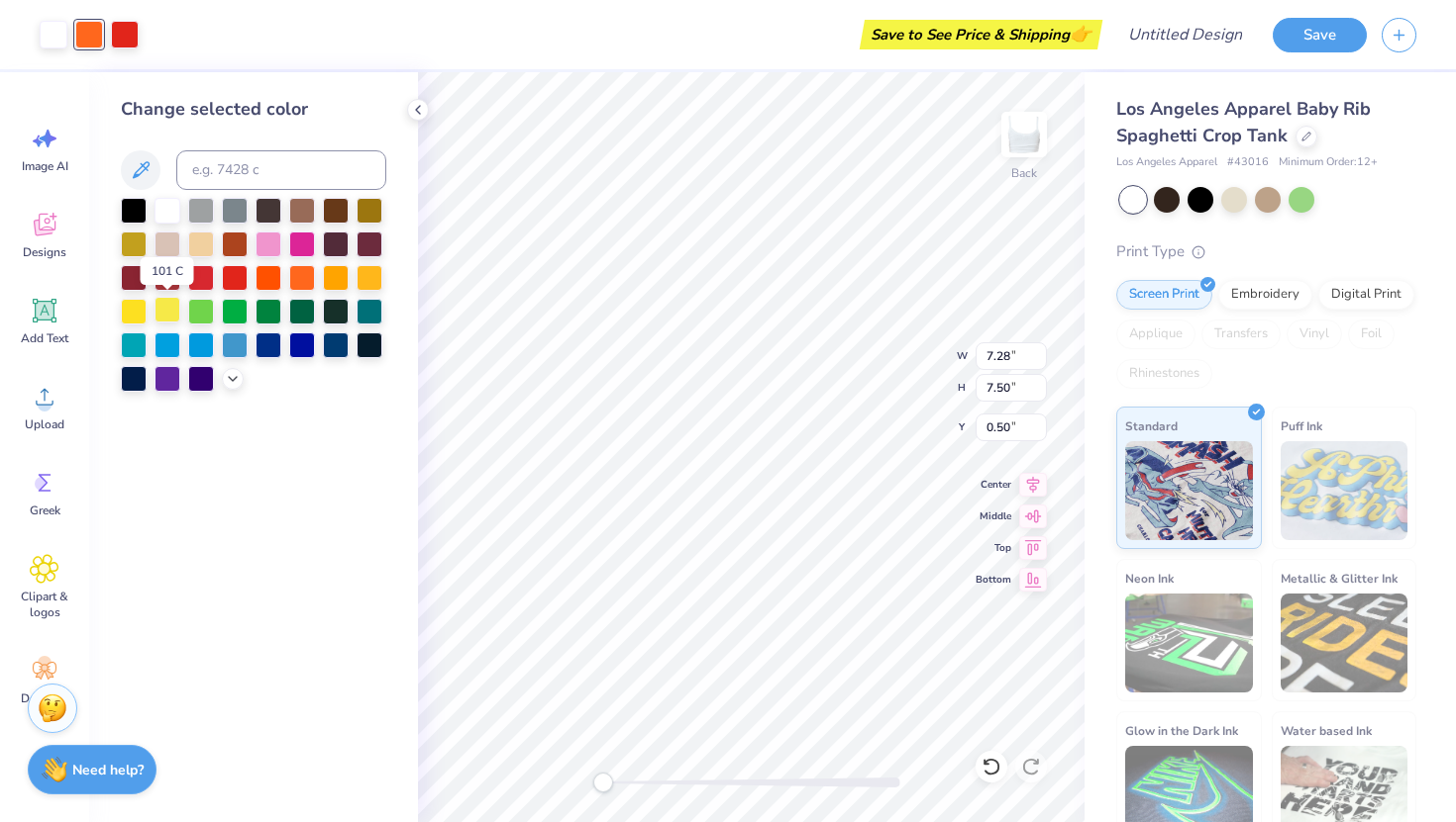
click at [174, 316] on div at bounding box center [168, 310] width 26 height 26
click at [124, 34] on div at bounding box center [125, 33] width 28 height 28
click at [267, 234] on div at bounding box center [269, 243] width 26 height 26
click at [290, 342] on div at bounding box center [302, 344] width 26 height 26
click at [88, 35] on div at bounding box center [89, 33] width 28 height 28
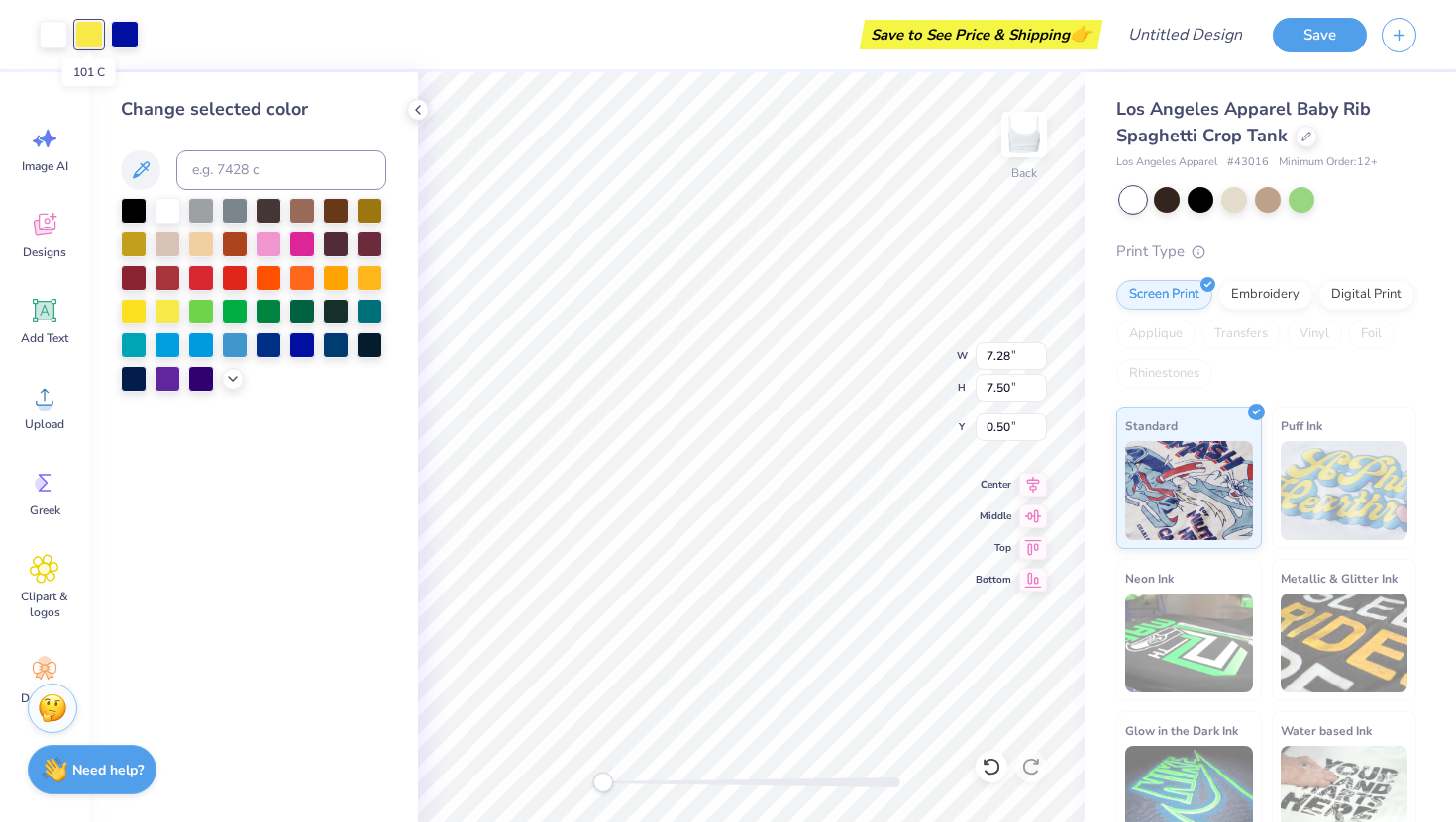
click at [101, 34] on div at bounding box center [89, 35] width 28 height 28
click at [257, 231] on div at bounding box center [269, 243] width 26 height 26
click at [299, 207] on div at bounding box center [302, 209] width 26 height 26
click at [297, 239] on div at bounding box center [302, 243] width 26 height 26
click at [273, 241] on div at bounding box center [269, 243] width 26 height 26
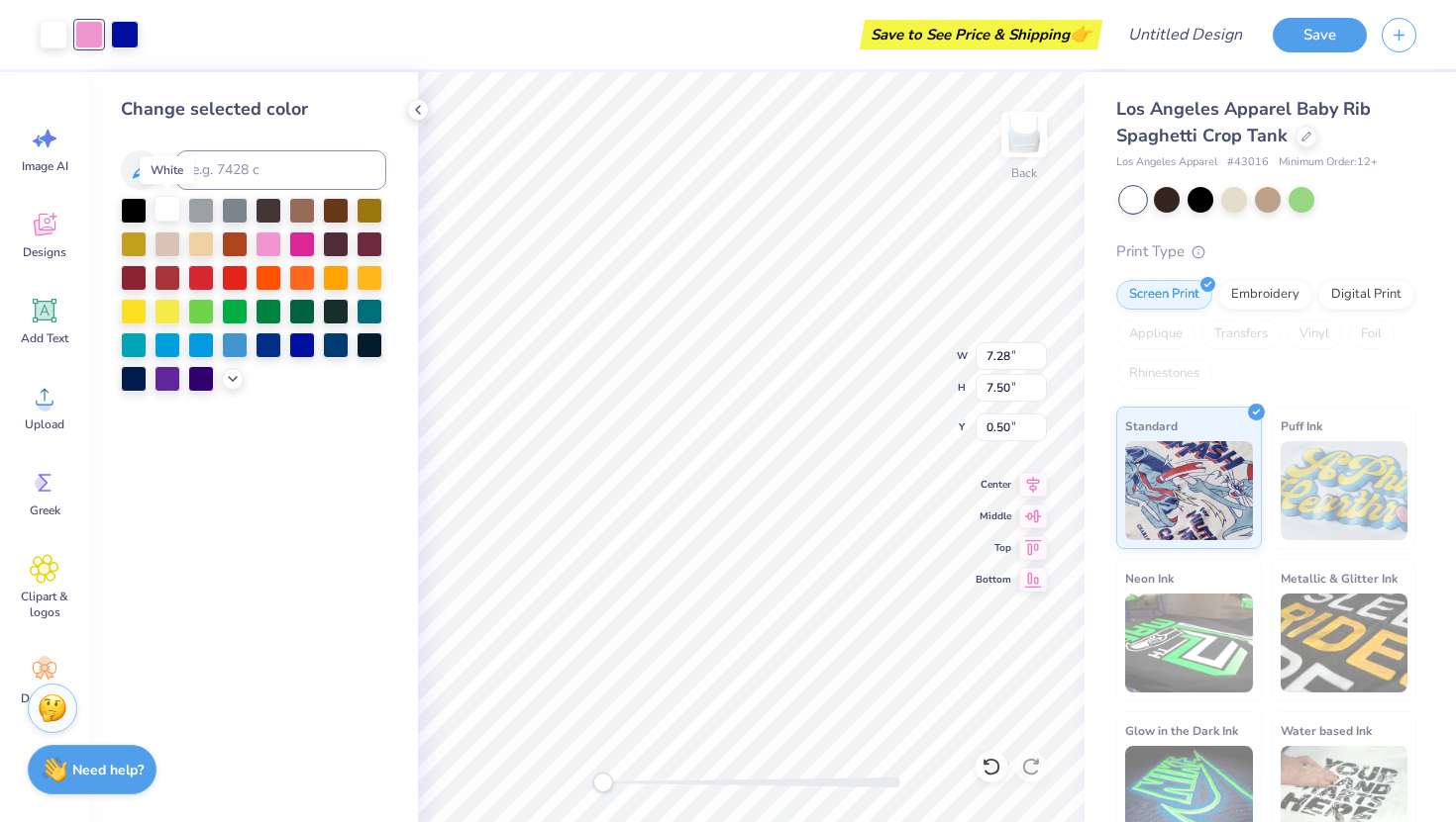
click at [165, 205] on body "Art colors Save to See Price & Shipping 👉 Design Title Save Image AI Designs Ad…" at bounding box center [728, 411] width 1456 height 822
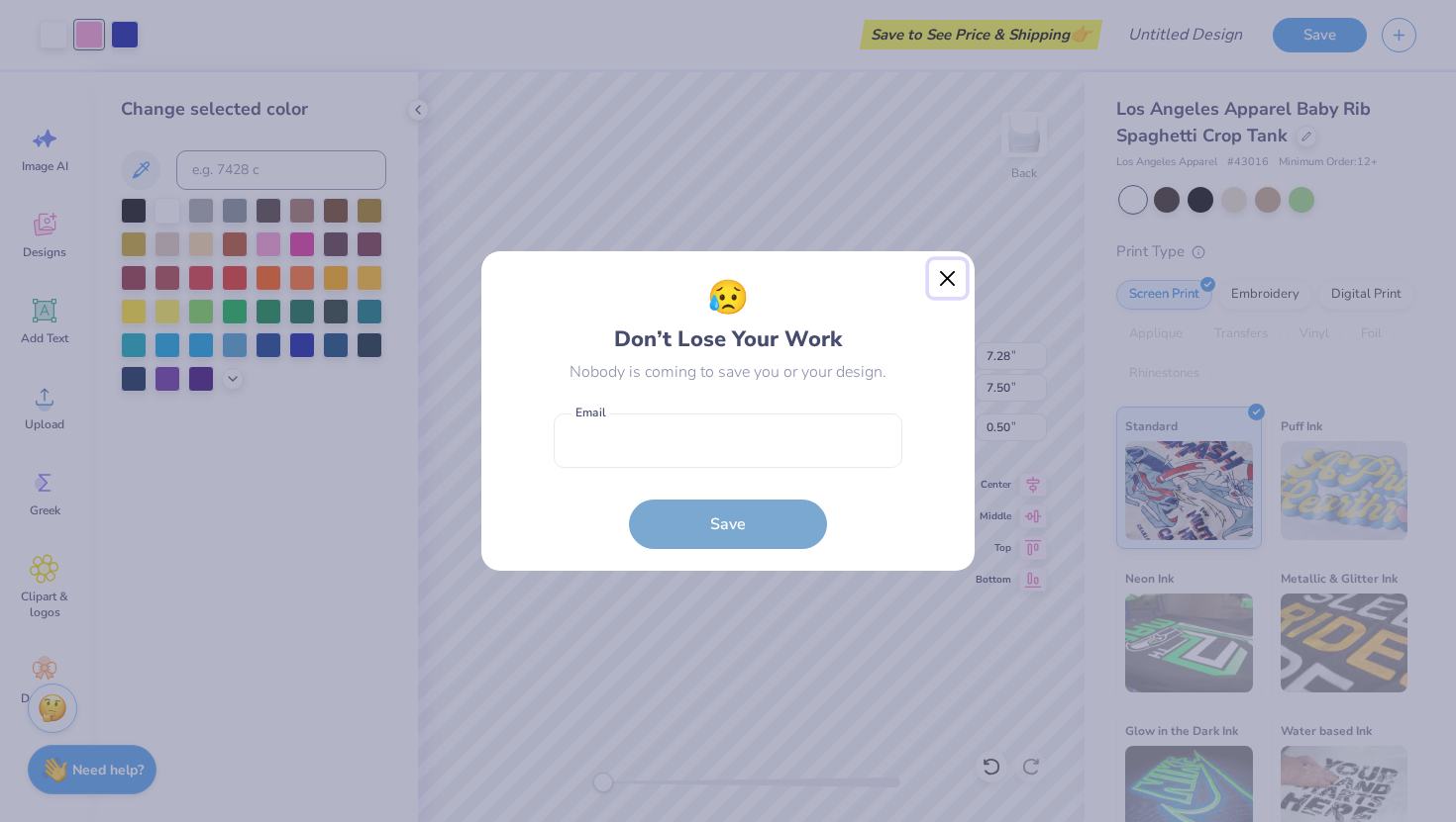
click at [946, 276] on button "Close" at bounding box center [947, 280] width 38 height 38
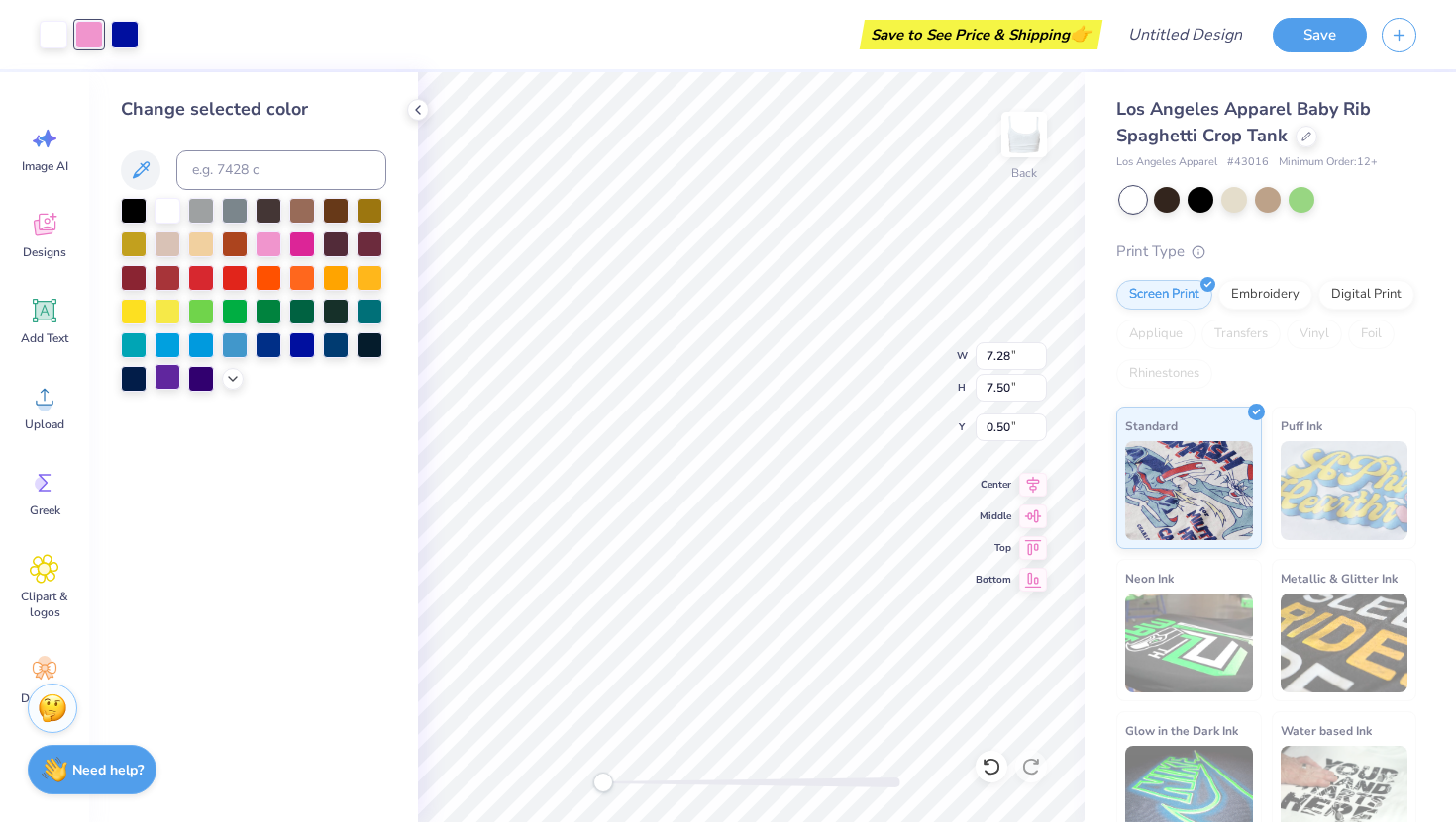
click at [174, 376] on div at bounding box center [168, 378] width 26 height 26
click at [164, 210] on div at bounding box center [168, 209] width 26 height 26
click at [268, 241] on div at bounding box center [269, 243] width 26 height 26
click at [94, 41] on div at bounding box center [89, 33] width 28 height 28
click at [188, 207] on div at bounding box center [201, 209] width 26 height 26
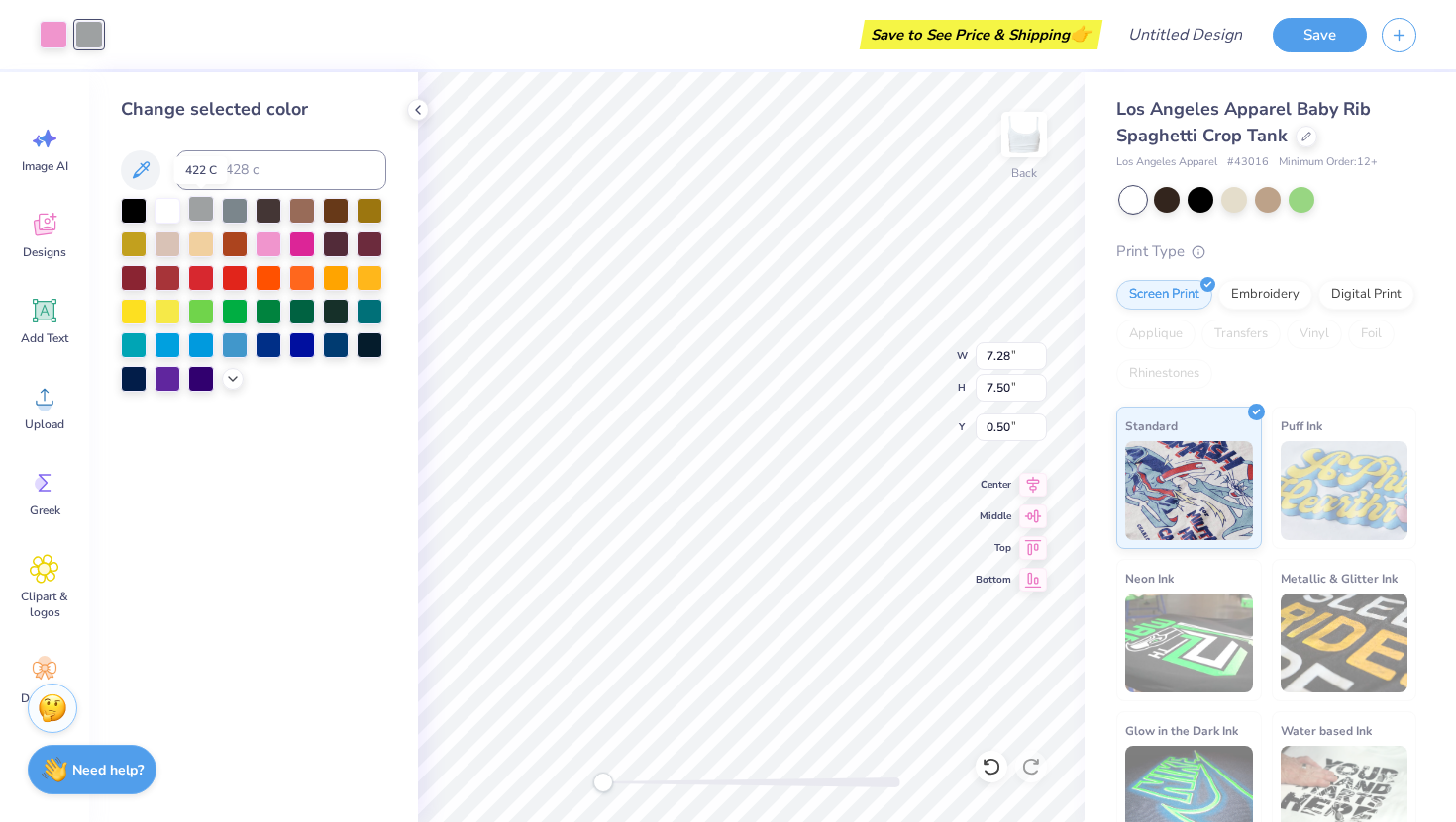
click at [201, 207] on div at bounding box center [201, 209] width 26 height 26
click at [284, 246] on div at bounding box center [254, 295] width 266 height 194
click at [306, 335] on div at bounding box center [302, 344] width 26 height 26
click at [297, 238] on div at bounding box center [302, 243] width 26 height 26
click at [61, 41] on div at bounding box center [54, 33] width 28 height 28
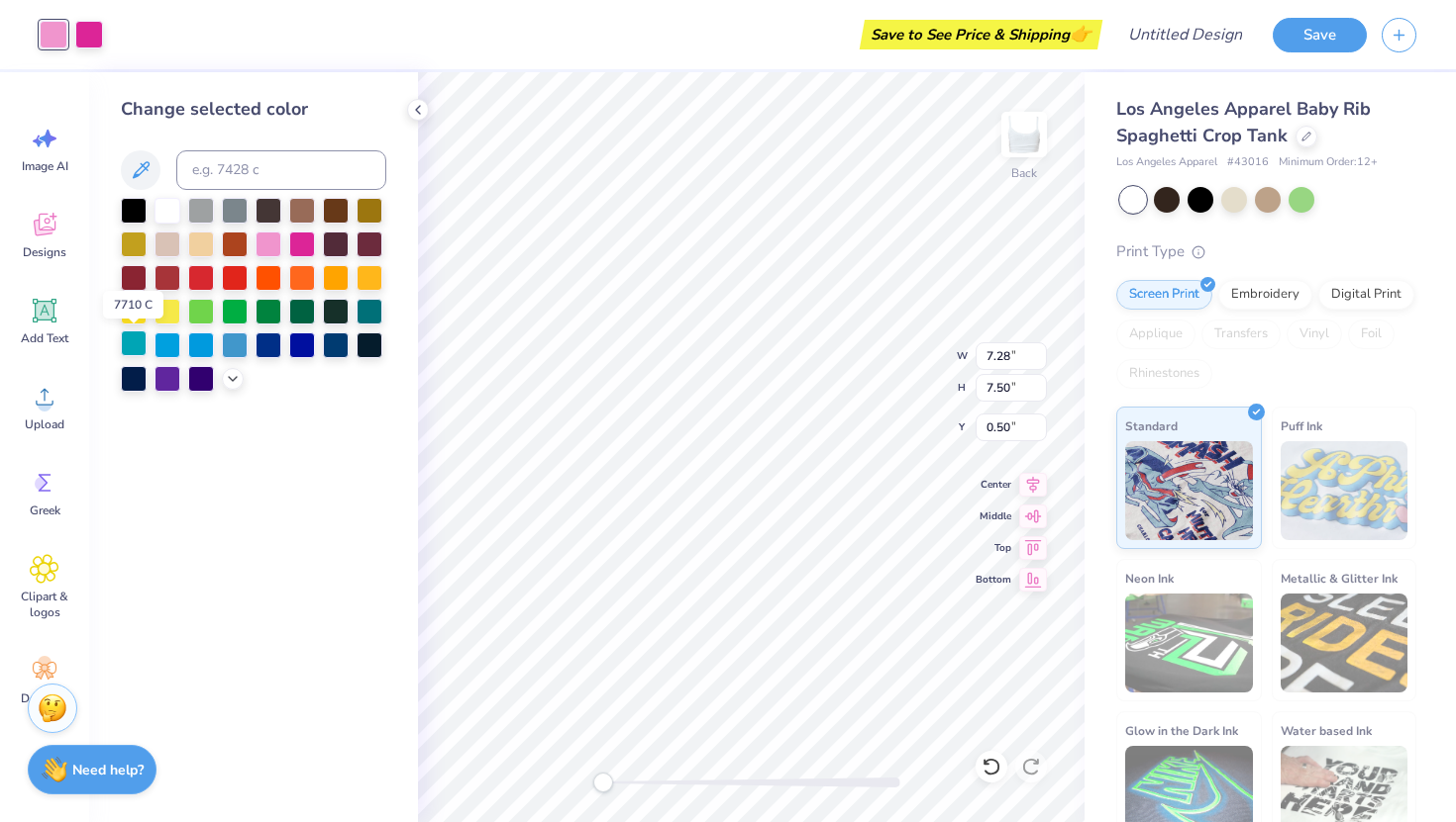
click at [138, 349] on div at bounding box center [134, 344] width 26 height 26
click at [89, 36] on div at bounding box center [89, 33] width 28 height 28
click at [202, 346] on div at bounding box center [201, 344] width 26 height 26
click at [267, 354] on div at bounding box center [269, 344] width 26 height 26
click at [310, 351] on div at bounding box center [302, 344] width 26 height 26
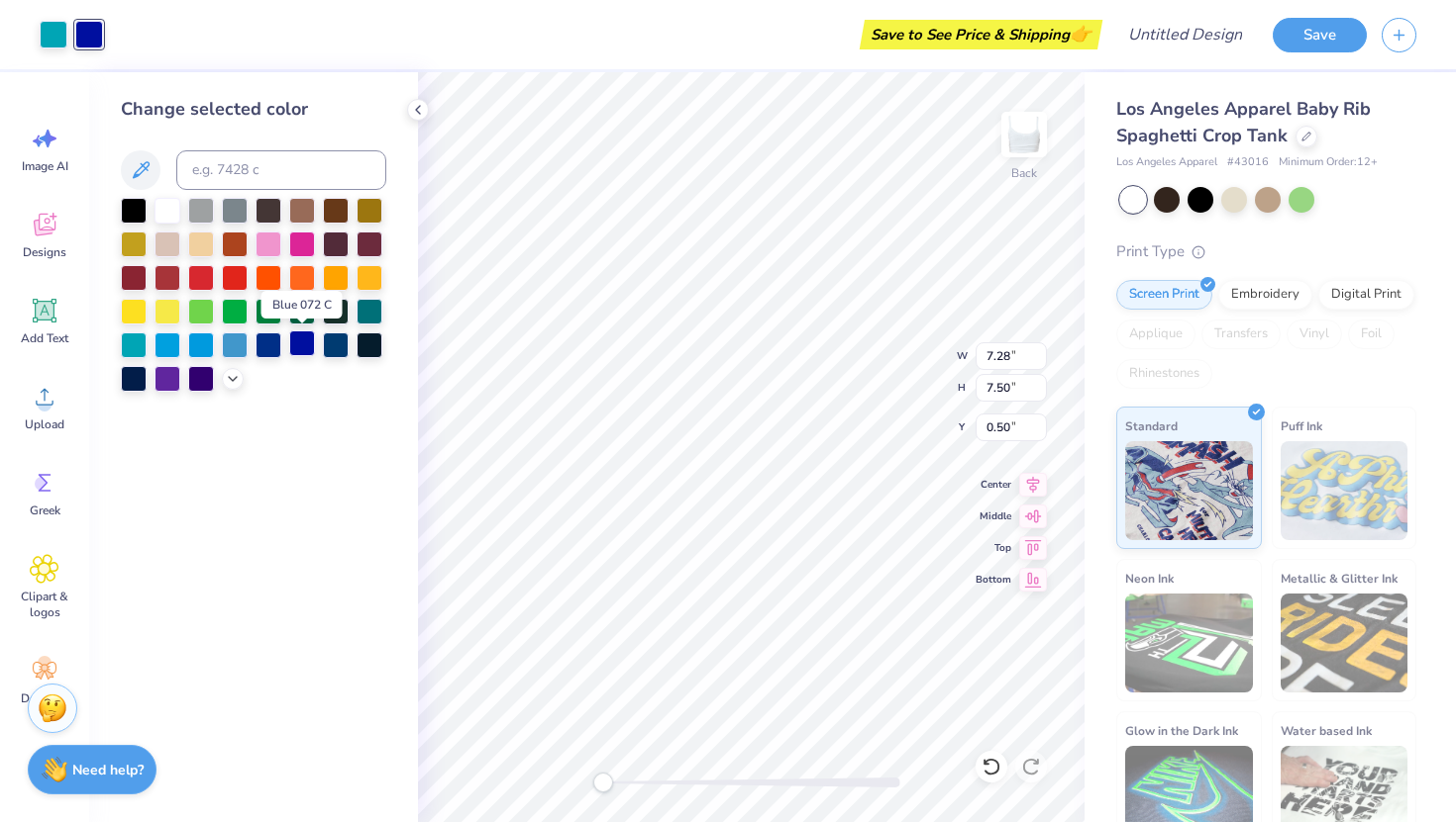
click at [301, 348] on div at bounding box center [302, 344] width 26 height 26
click at [273, 347] on div at bounding box center [269, 344] width 26 height 26
click at [200, 303] on div at bounding box center [201, 310] width 26 height 26
click at [256, 256] on div at bounding box center [269, 243] width 26 height 26
click at [164, 208] on div at bounding box center [168, 209] width 26 height 26
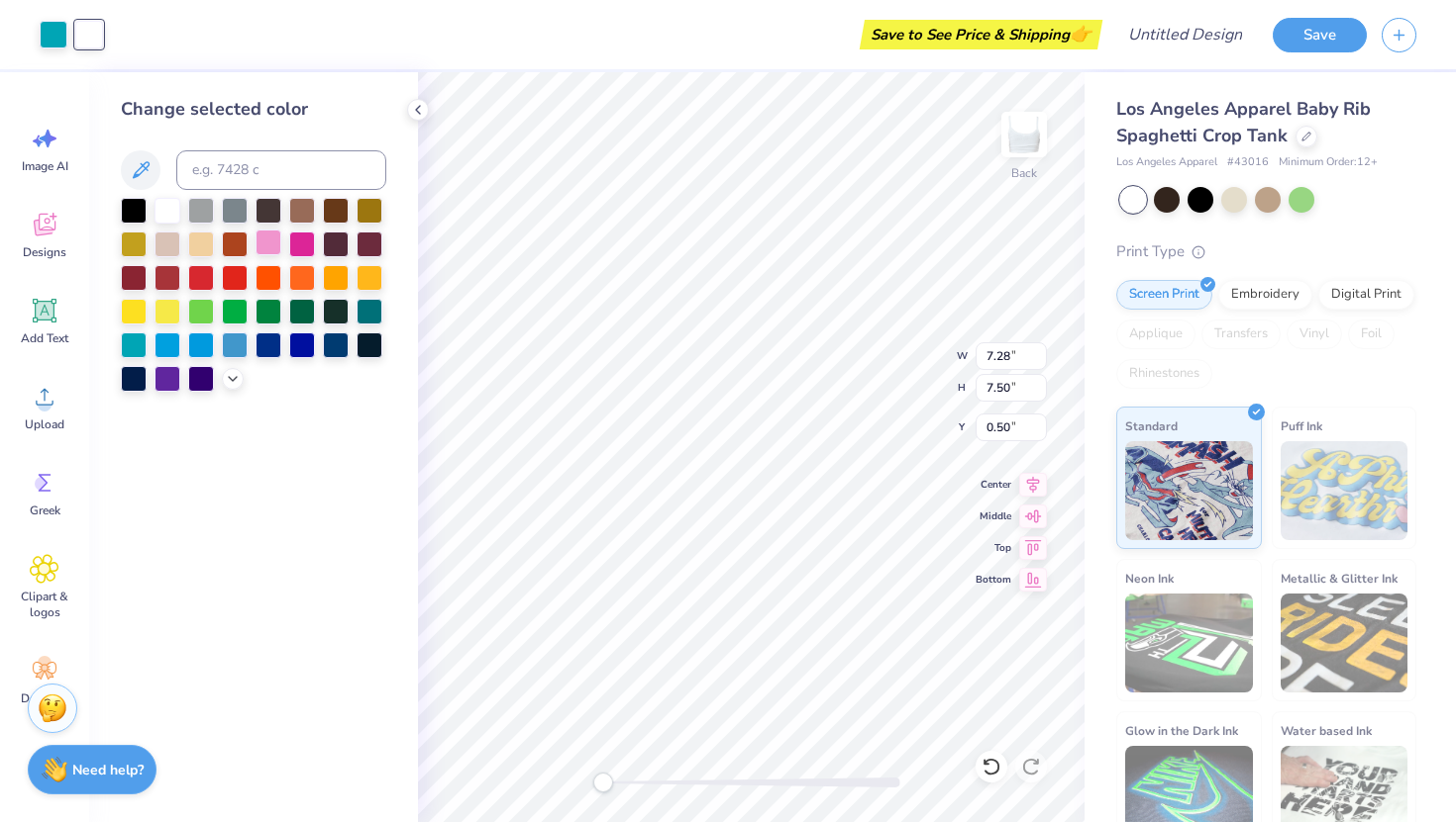
click at [262, 232] on div at bounding box center [269, 243] width 26 height 26
click at [311, 212] on div at bounding box center [302, 209] width 26 height 26
click at [224, 381] on div at bounding box center [233, 378] width 22 height 22
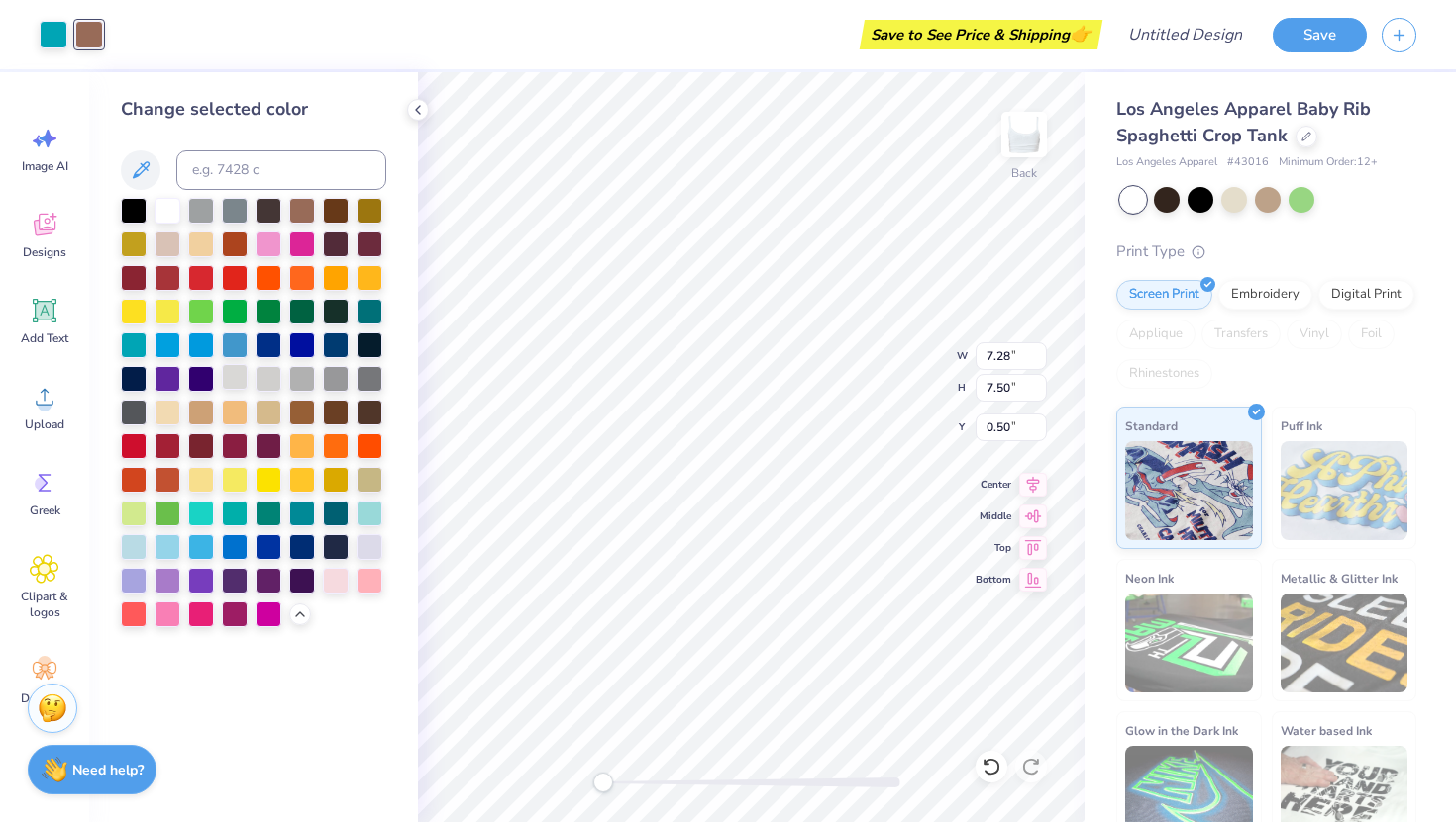
click at [239, 384] on div at bounding box center [235, 378] width 26 height 26
click at [333, 575] on div at bounding box center [336, 579] width 26 height 26
click at [214, 606] on div at bounding box center [201, 612] width 26 height 26
click at [179, 610] on div at bounding box center [168, 612] width 26 height 26
click at [180, 574] on div at bounding box center [168, 579] width 26 height 26
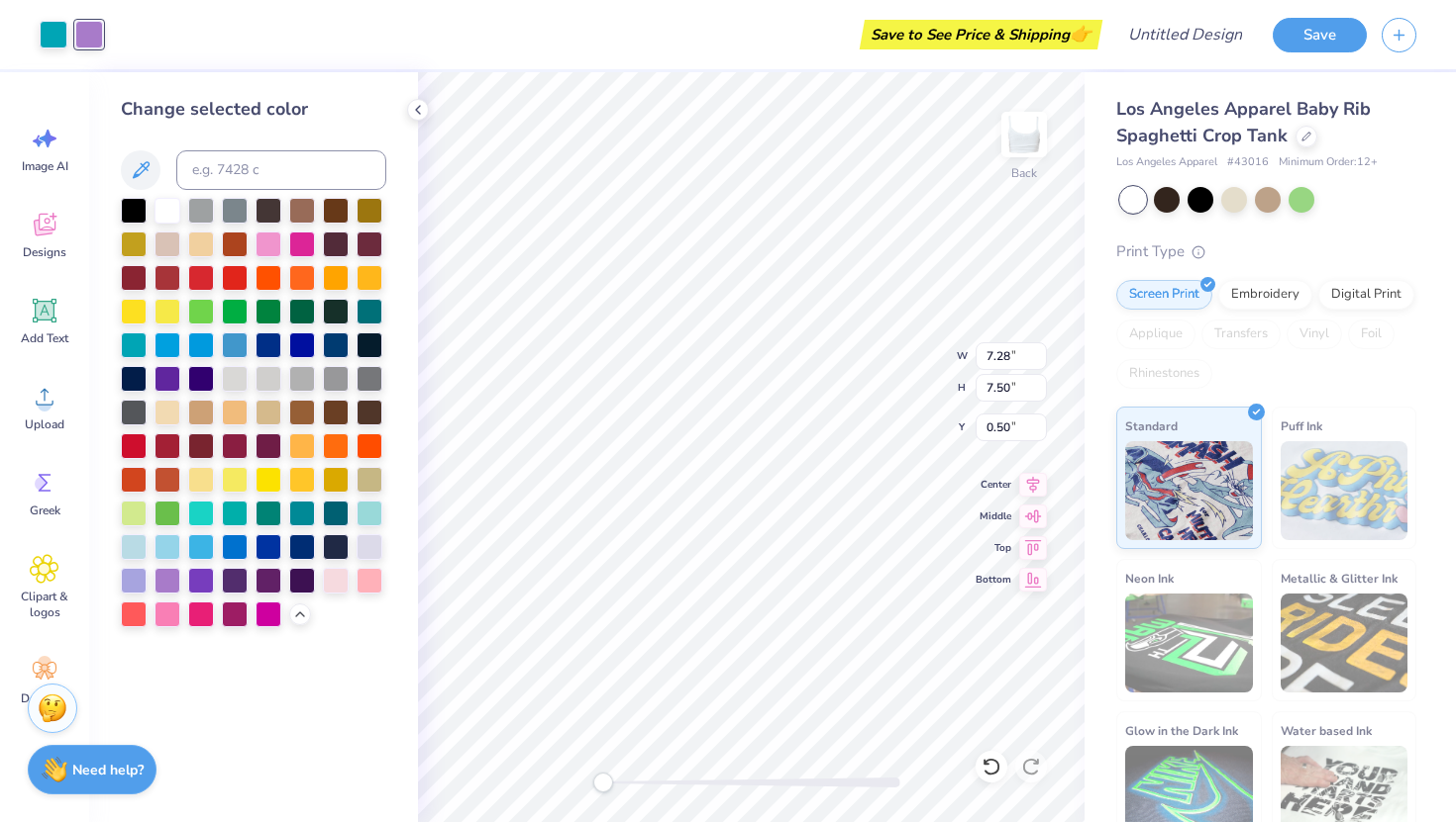
click at [189, 528] on div at bounding box center [254, 412] width 266 height 429
click at [323, 506] on div at bounding box center [336, 511] width 26 height 26
click at [386, 506] on div "Change selected color" at bounding box center [253, 446] width 329 height 750
click at [369, 510] on div at bounding box center [370, 511] width 26 height 26
click at [418, 118] on div at bounding box center [418, 110] width 22 height 22
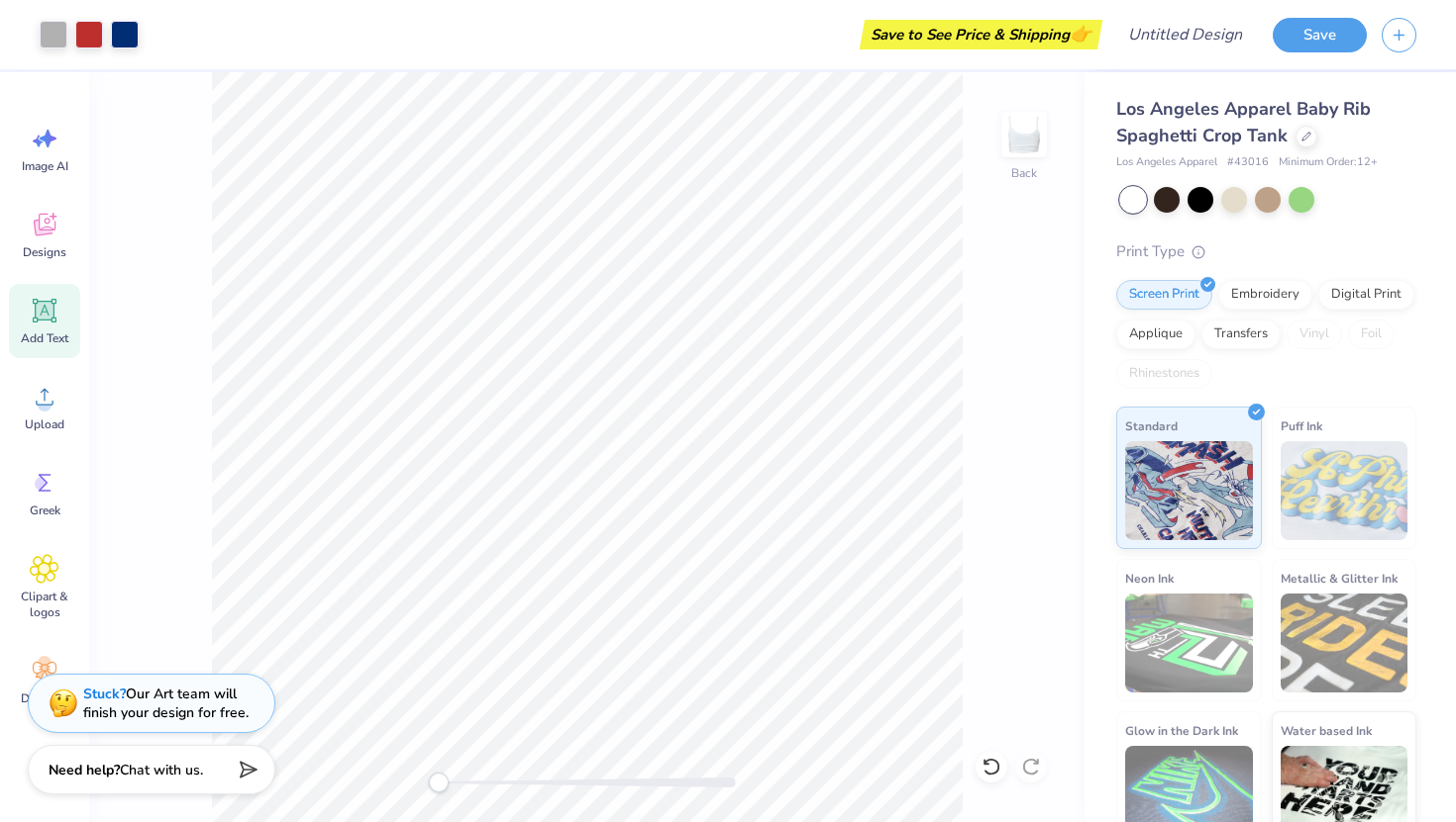
click at [47, 318] on icon at bounding box center [45, 311] width 19 height 19
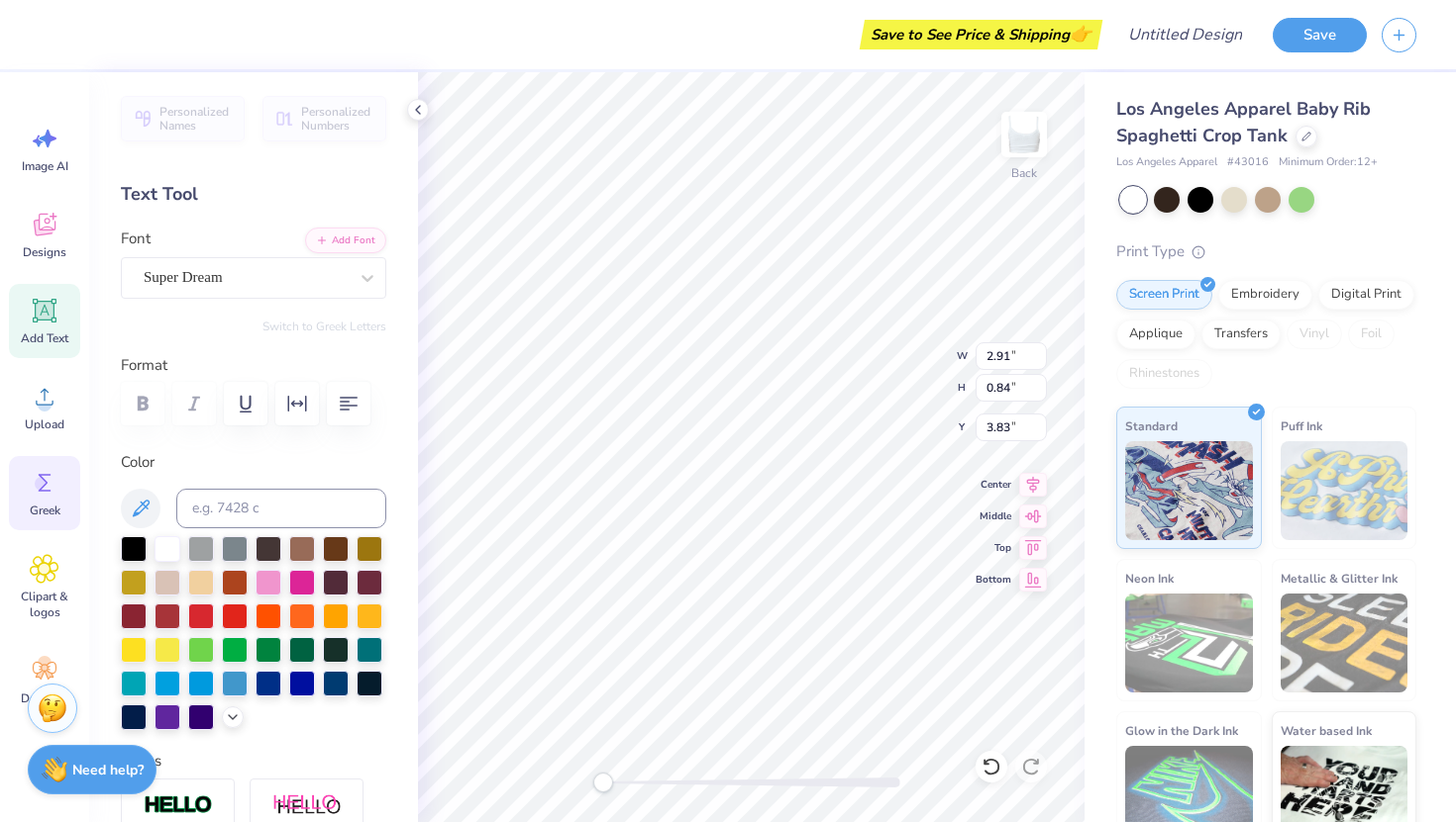
click at [34, 471] on icon at bounding box center [45, 483] width 30 height 30
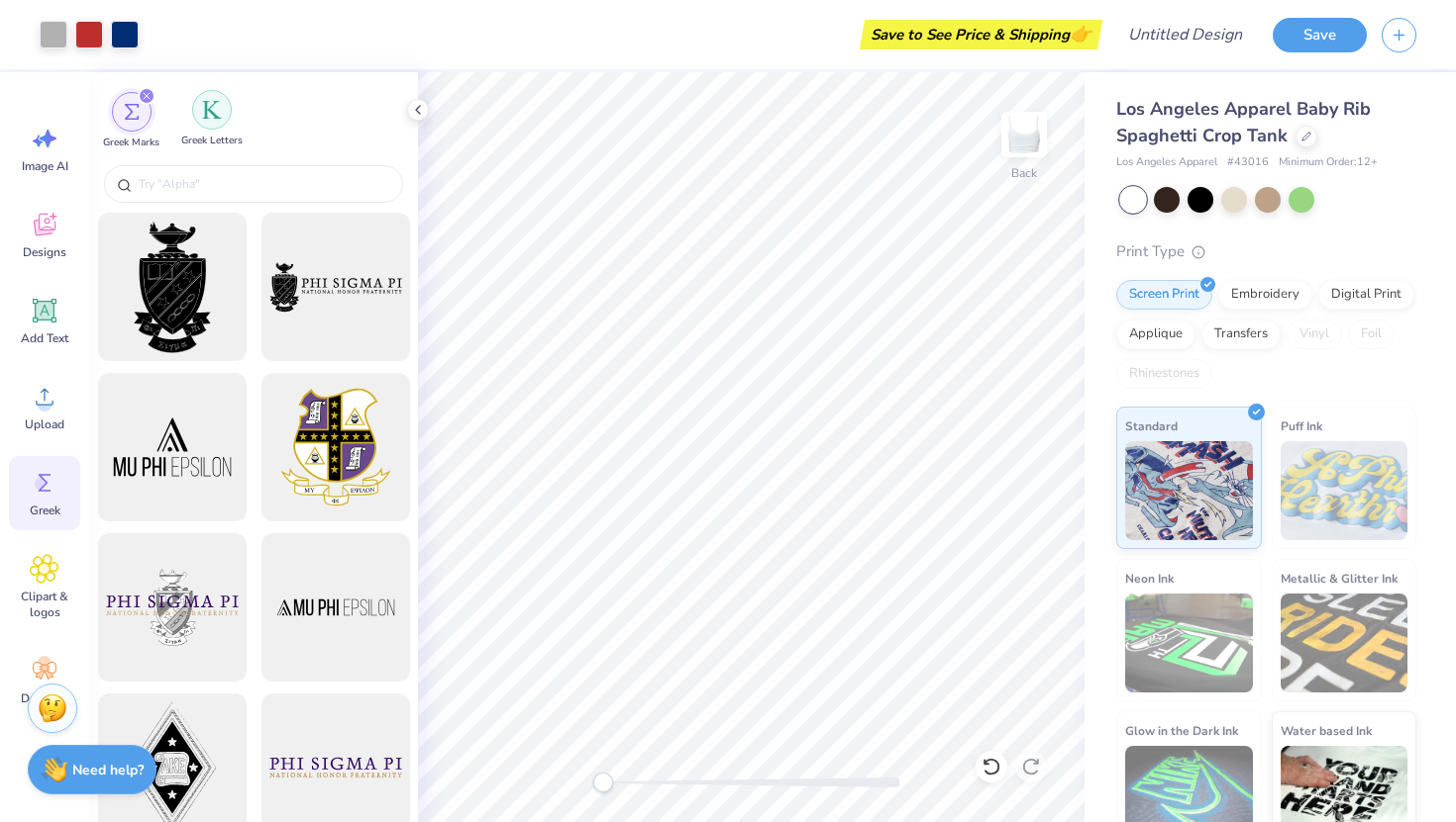
click at [205, 114] on img "filter for Greek Letters" at bounding box center [212, 110] width 20 height 20
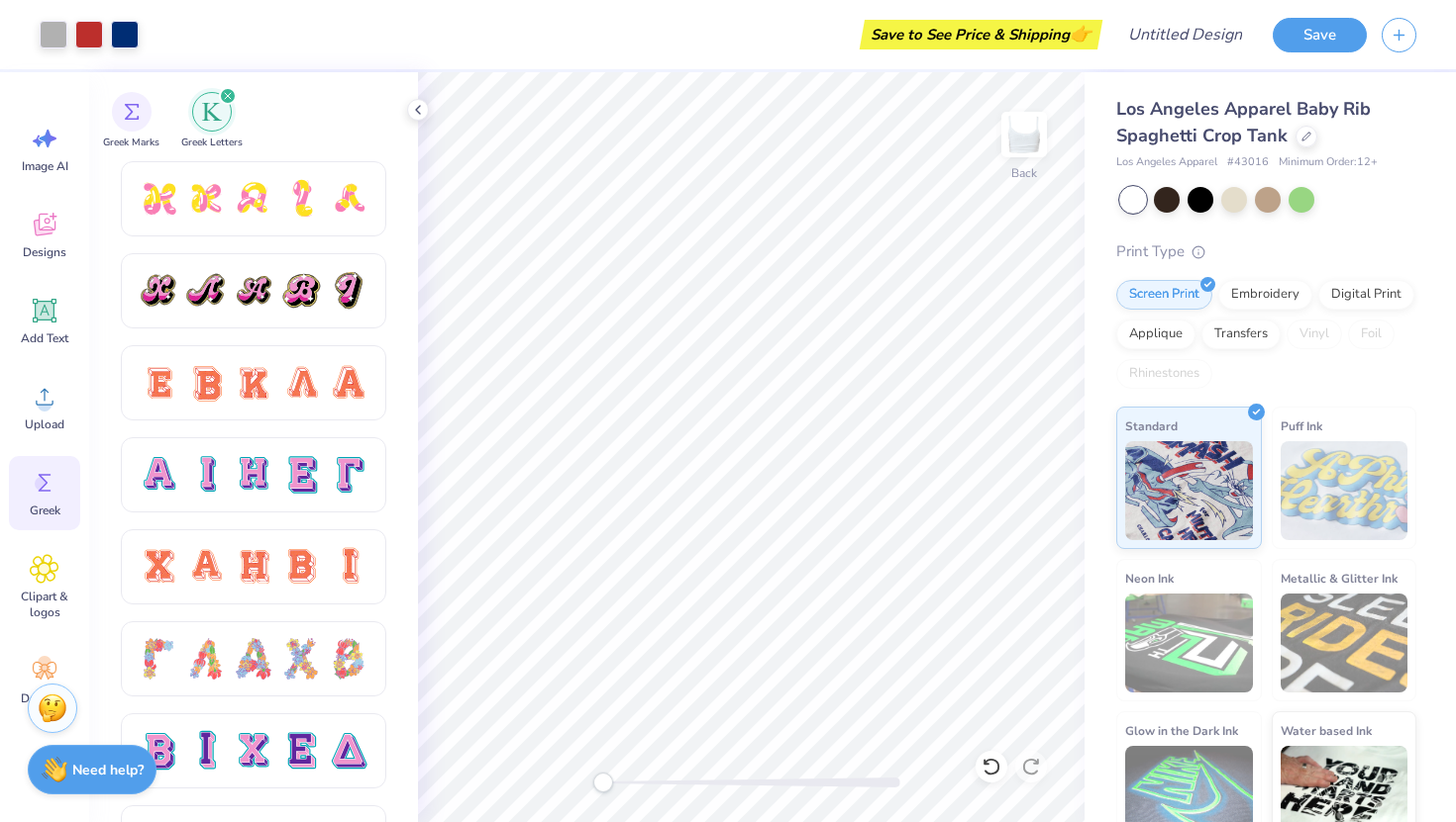
scroll to position [1106, 0]
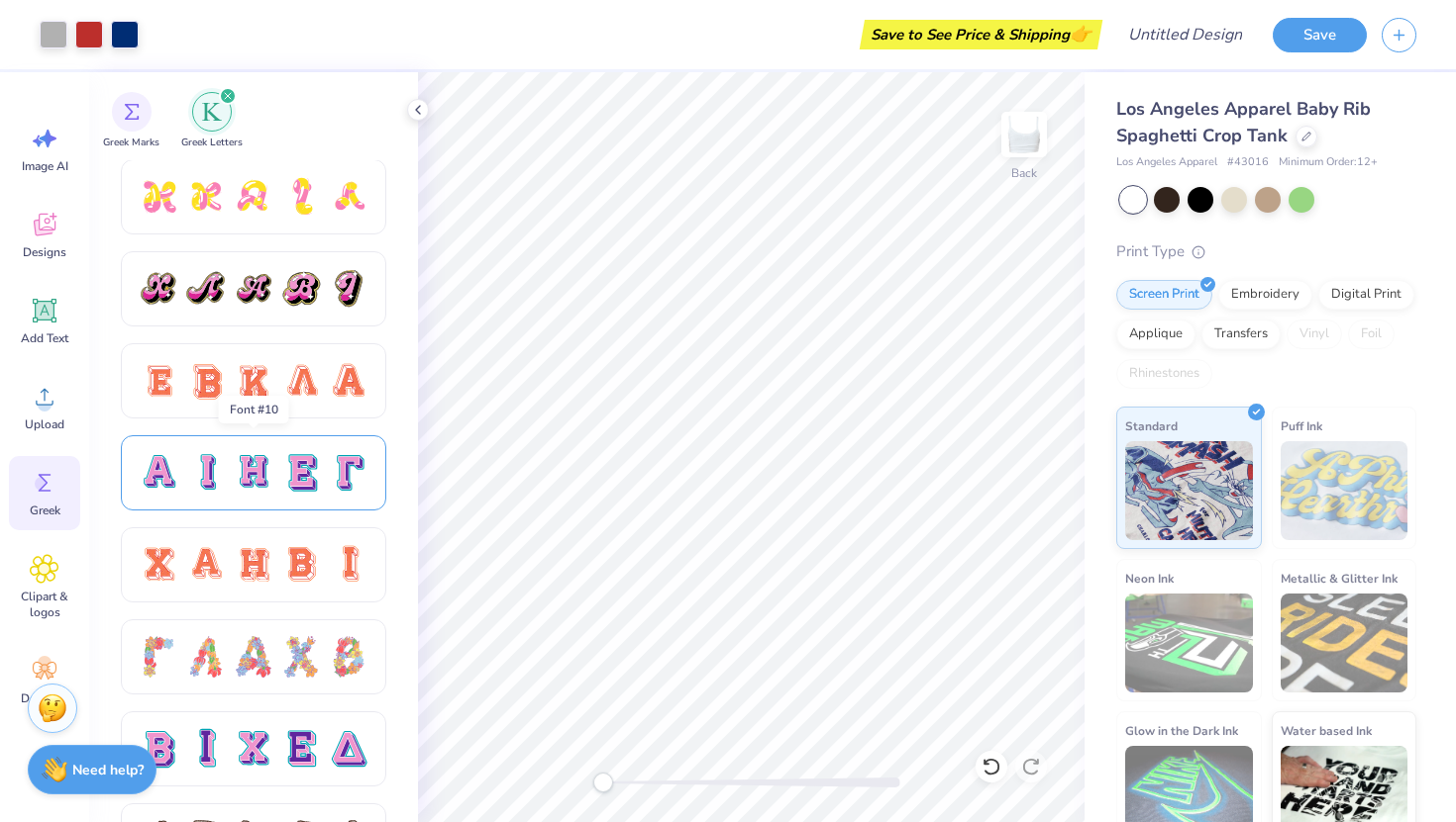
click at [235, 468] on div at bounding box center [254, 473] width 42 height 42
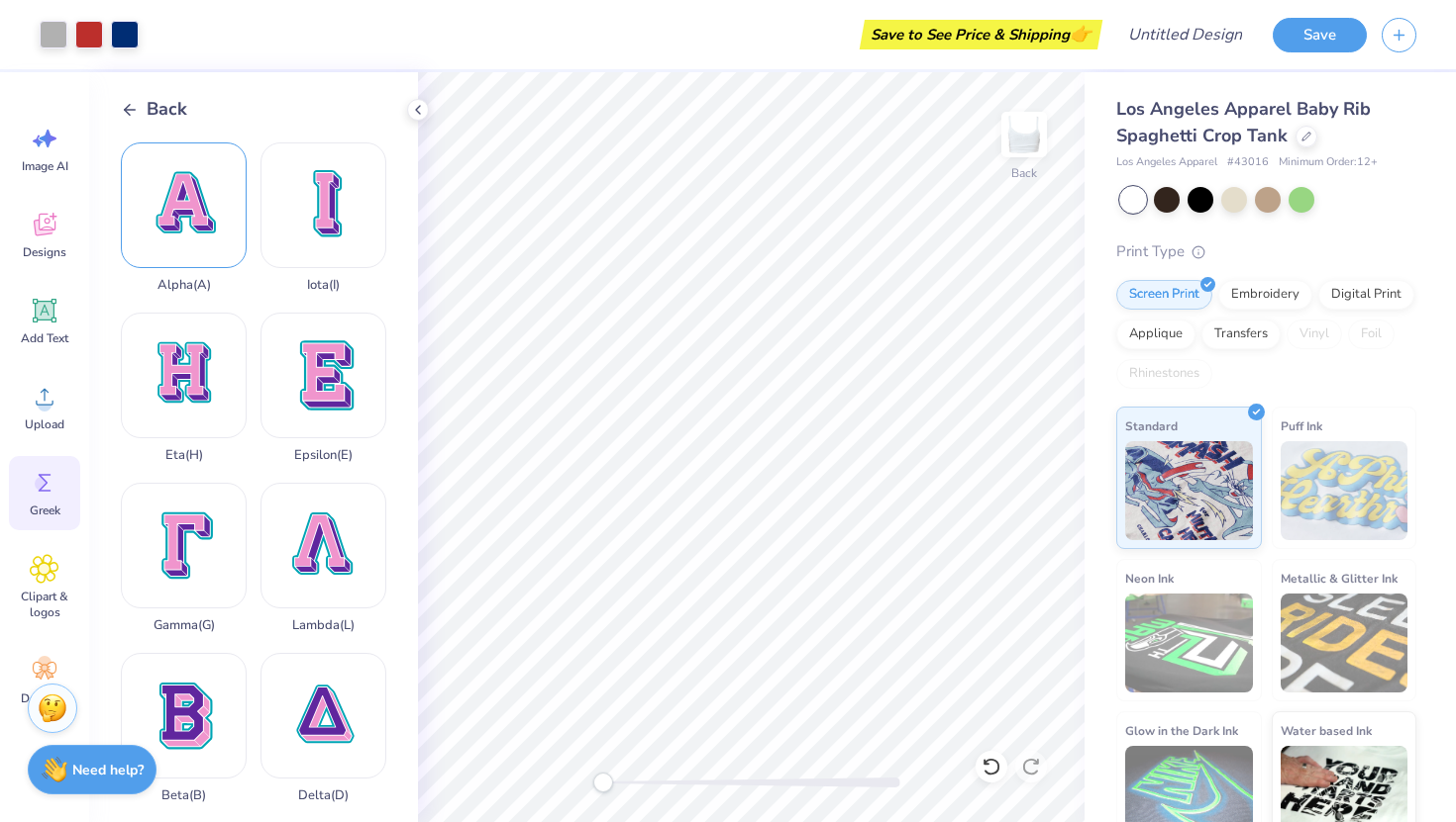
click at [201, 175] on div "Alpha ( A )" at bounding box center [184, 218] width 126 height 151
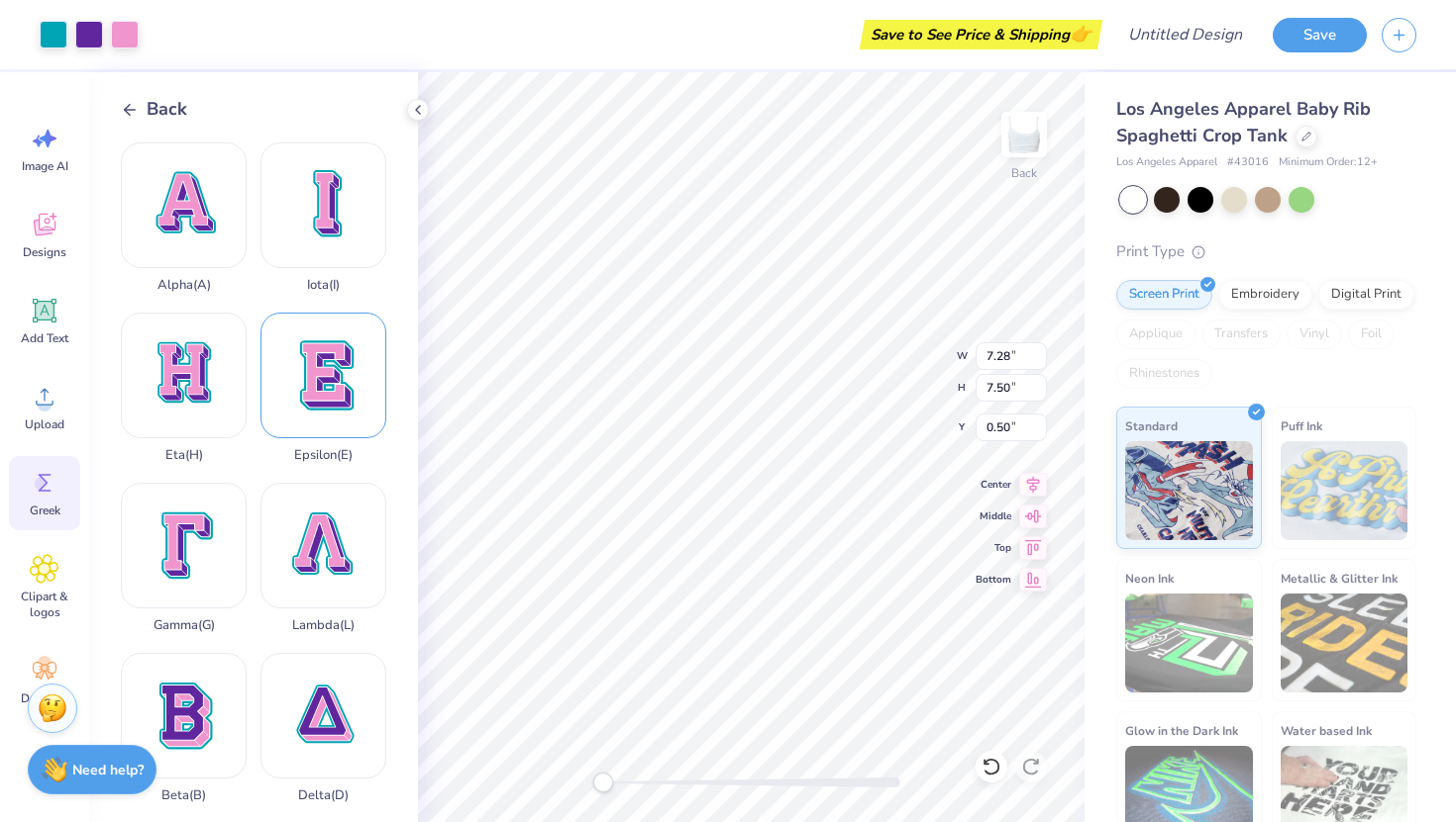
click at [353, 410] on div "Epsilon ( E )" at bounding box center [324, 388] width 126 height 151
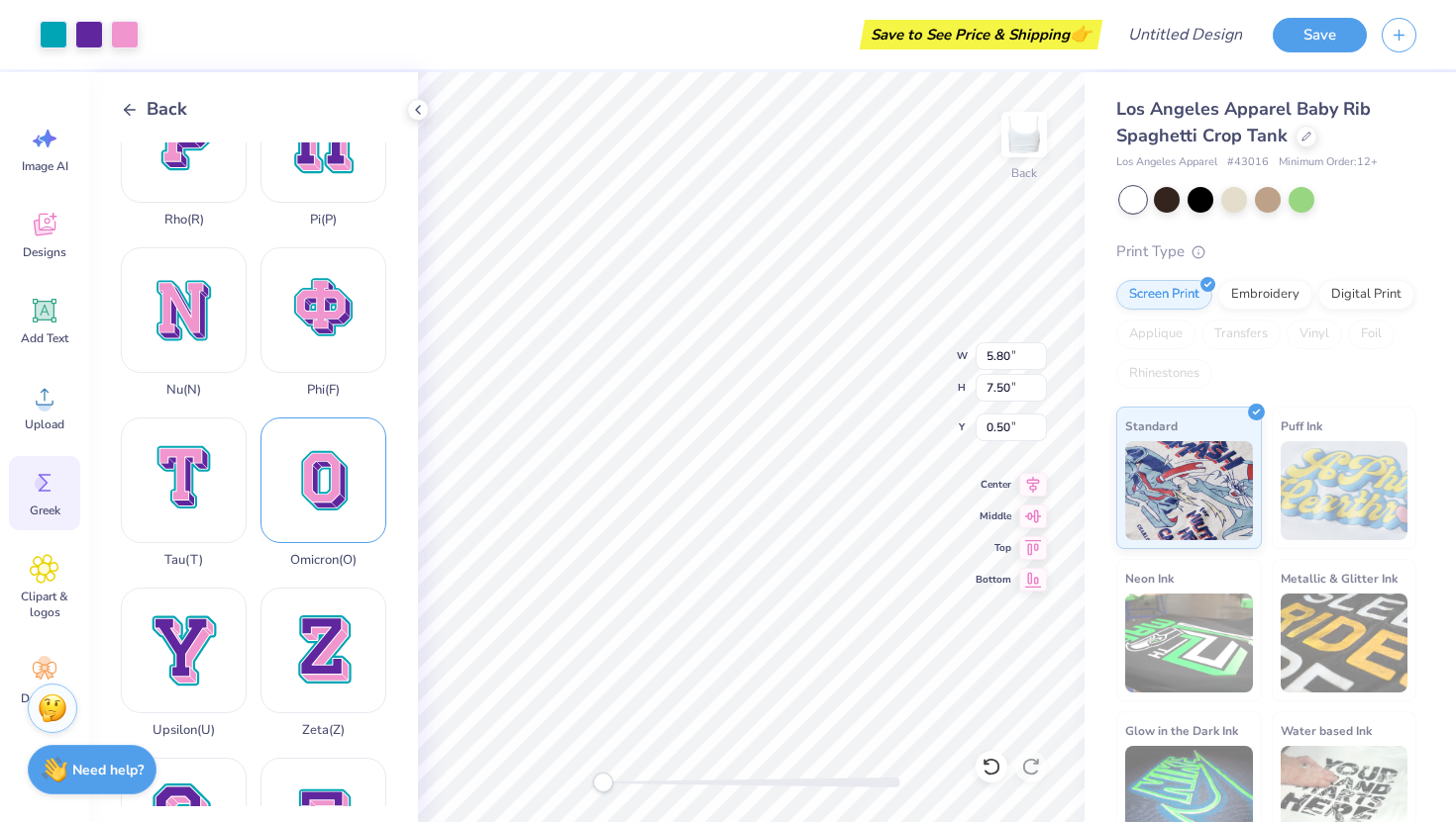
scroll to position [1257, 0]
click at [314, 315] on div "Phi ( F )" at bounding box center [324, 322] width 126 height 151
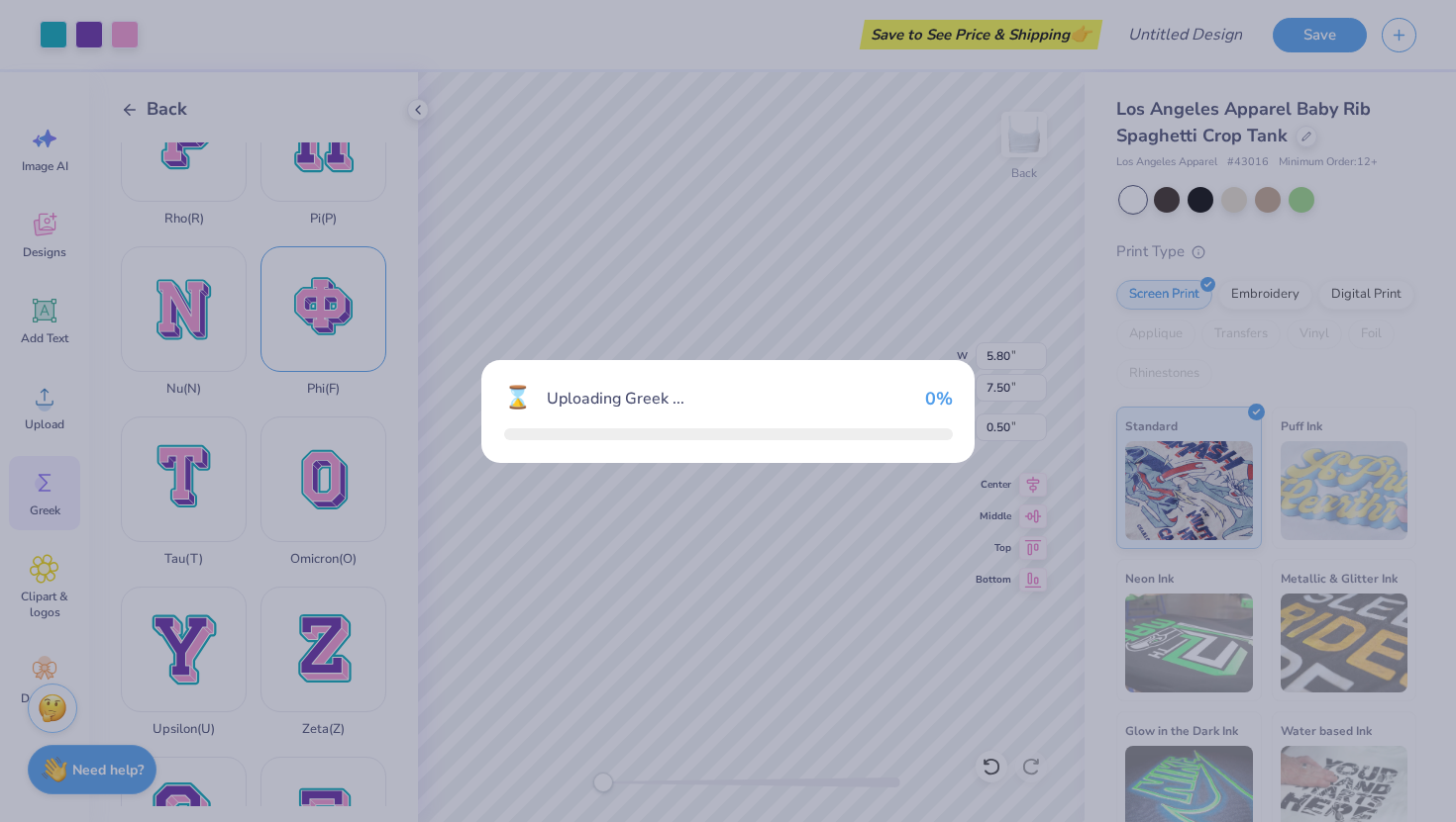
type input "7.59"
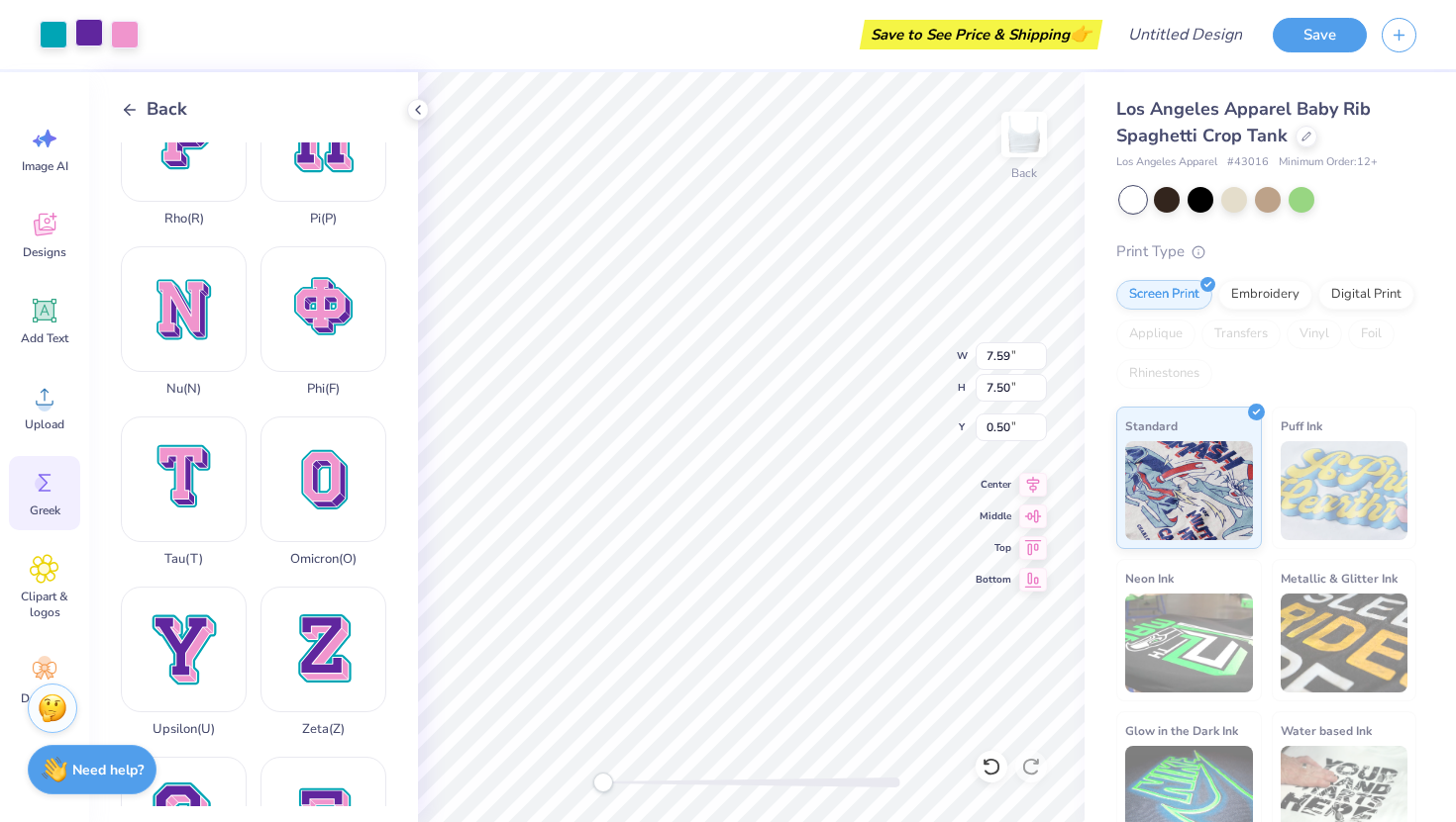
click at [88, 39] on div at bounding box center [89, 33] width 28 height 28
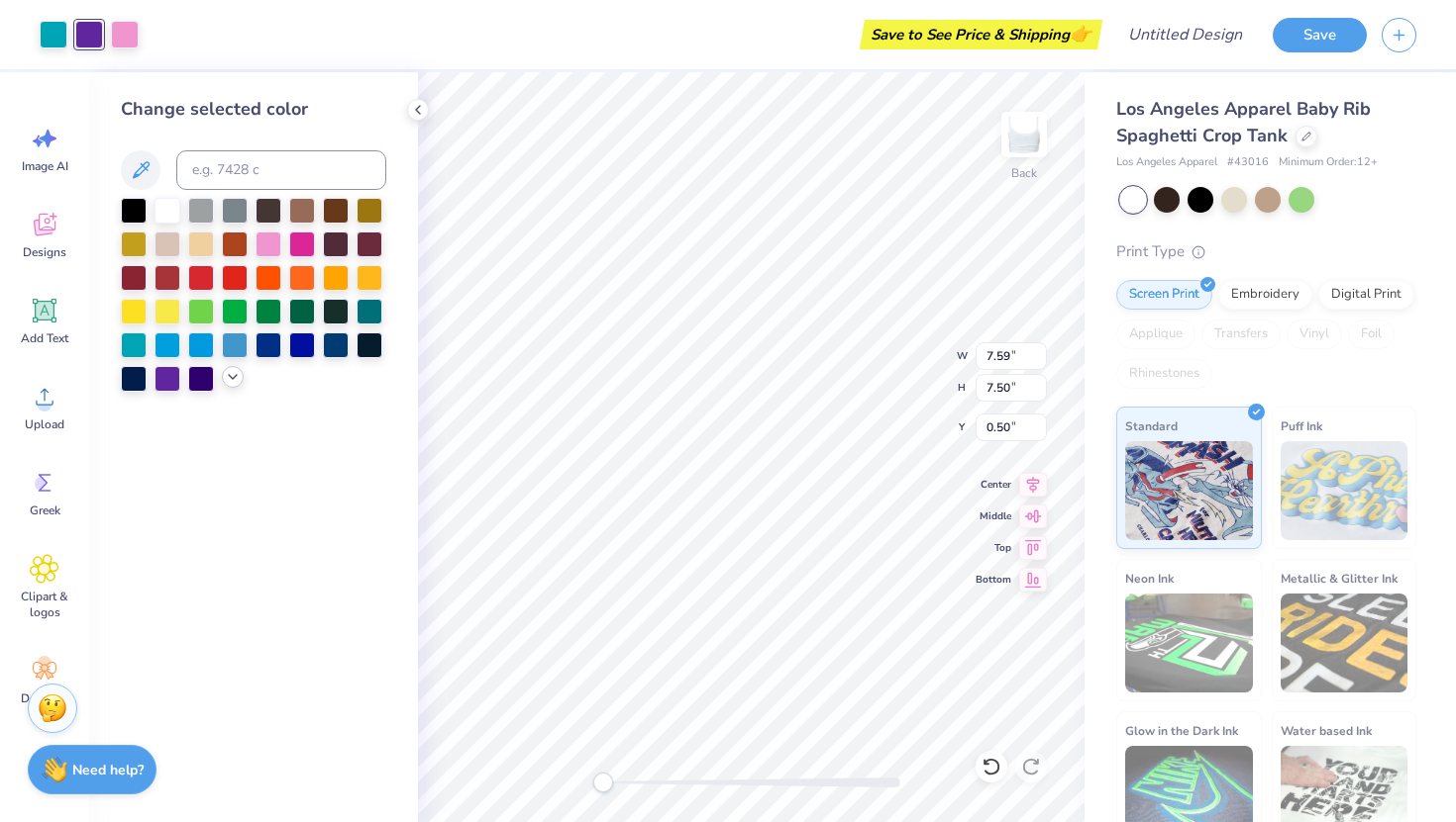
click at [225, 374] on icon at bounding box center [233, 378] width 16 height 16
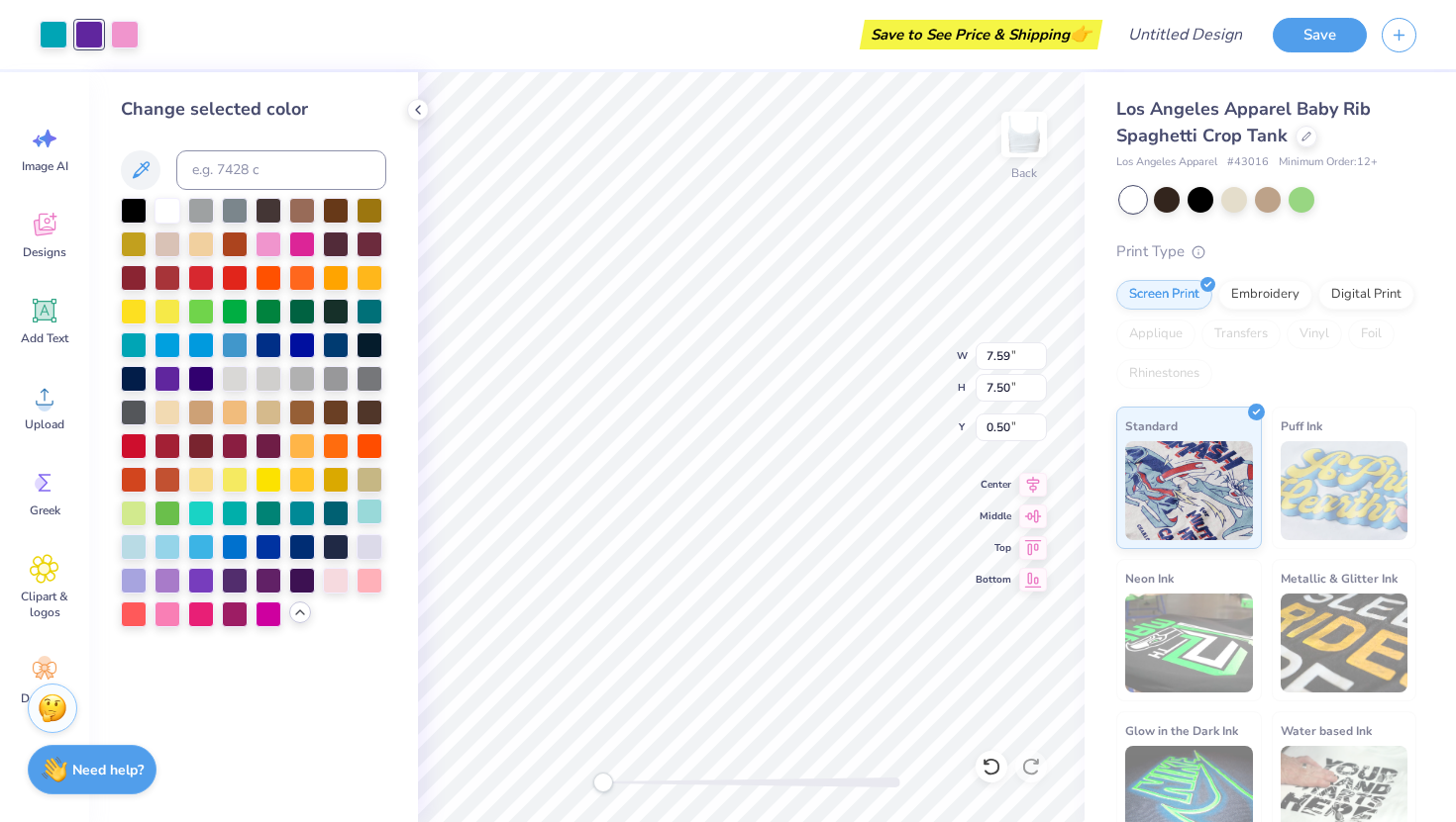
click at [369, 521] on div at bounding box center [370, 511] width 26 height 26
click at [117, 28] on div at bounding box center [125, 33] width 28 height 28
click at [371, 499] on div at bounding box center [370, 511] width 26 height 26
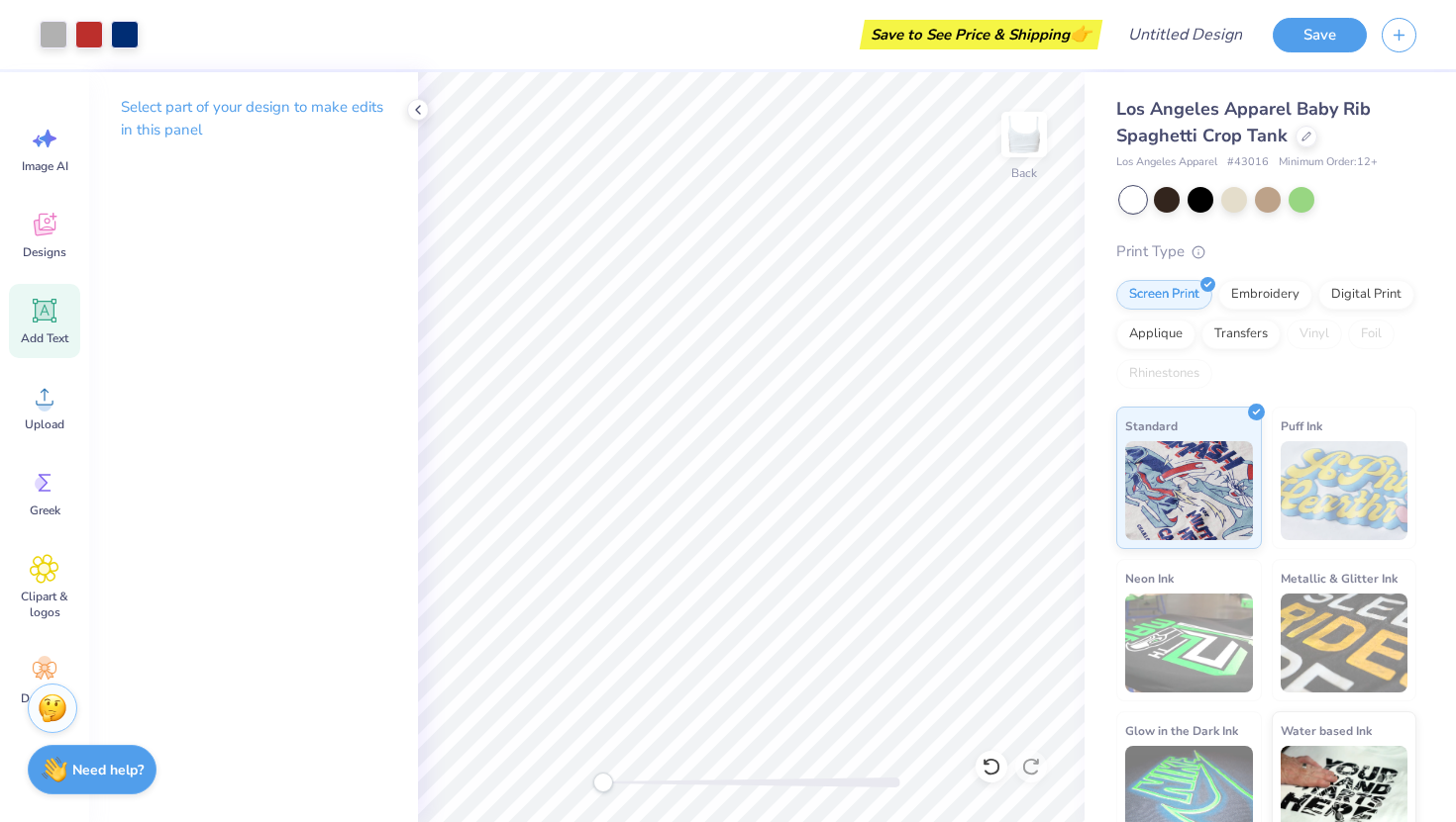
click at [49, 315] on icon at bounding box center [45, 311] width 30 height 30
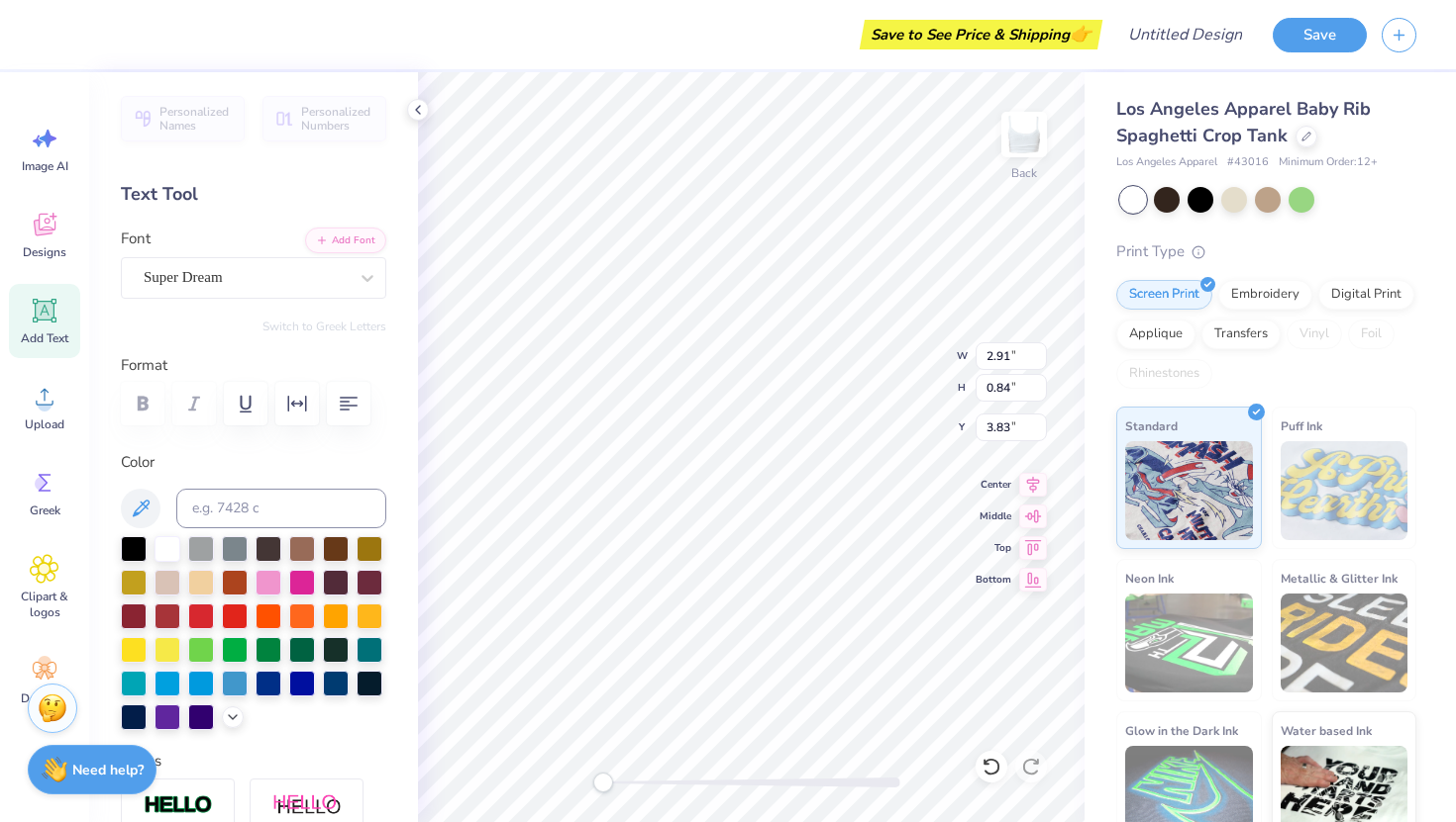
scroll to position [0, 0]
type textarea "AEPHI"
click at [206, 278] on div "Super Dream" at bounding box center [246, 278] width 208 height 31
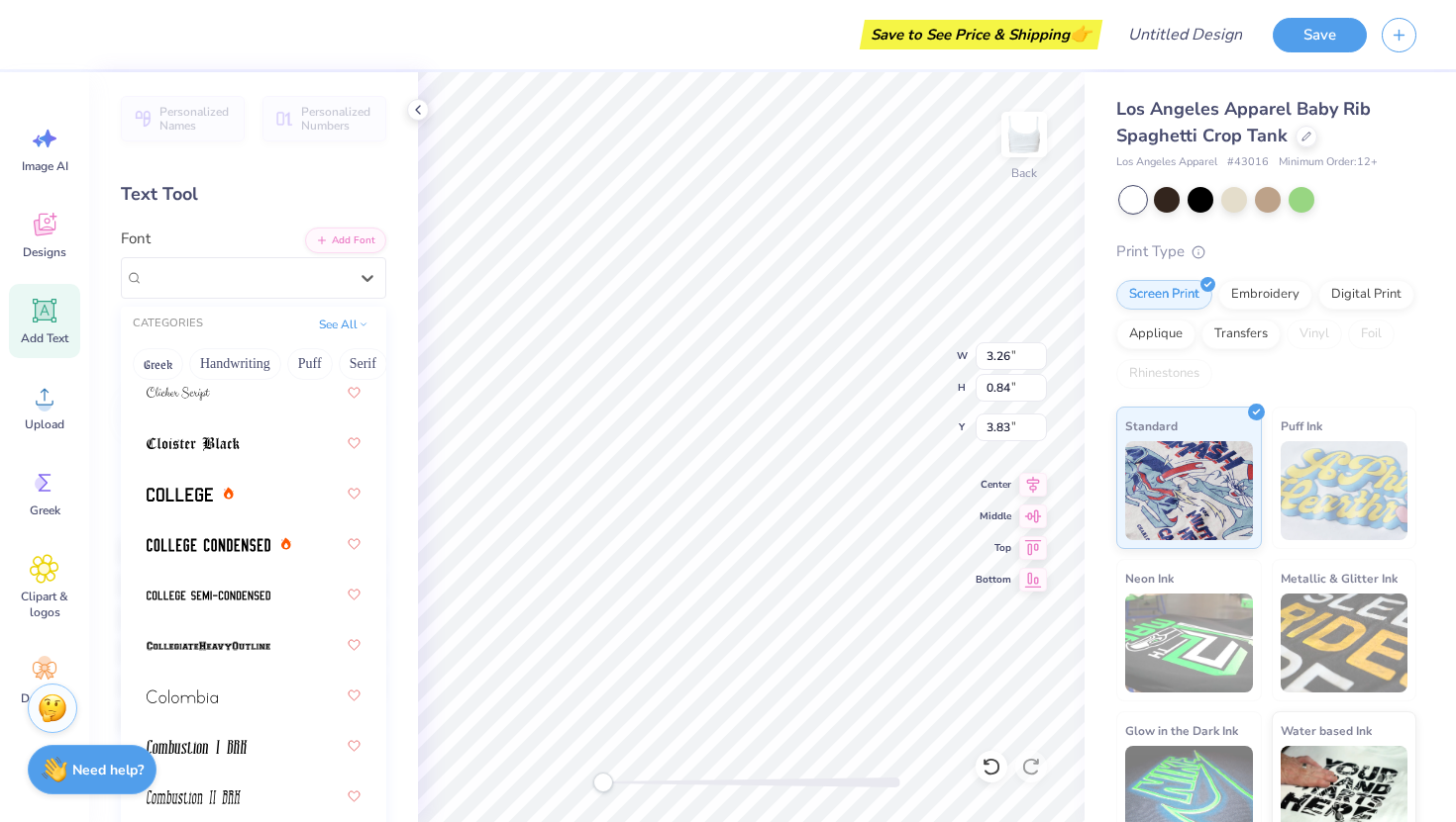
scroll to position [4216, 0]
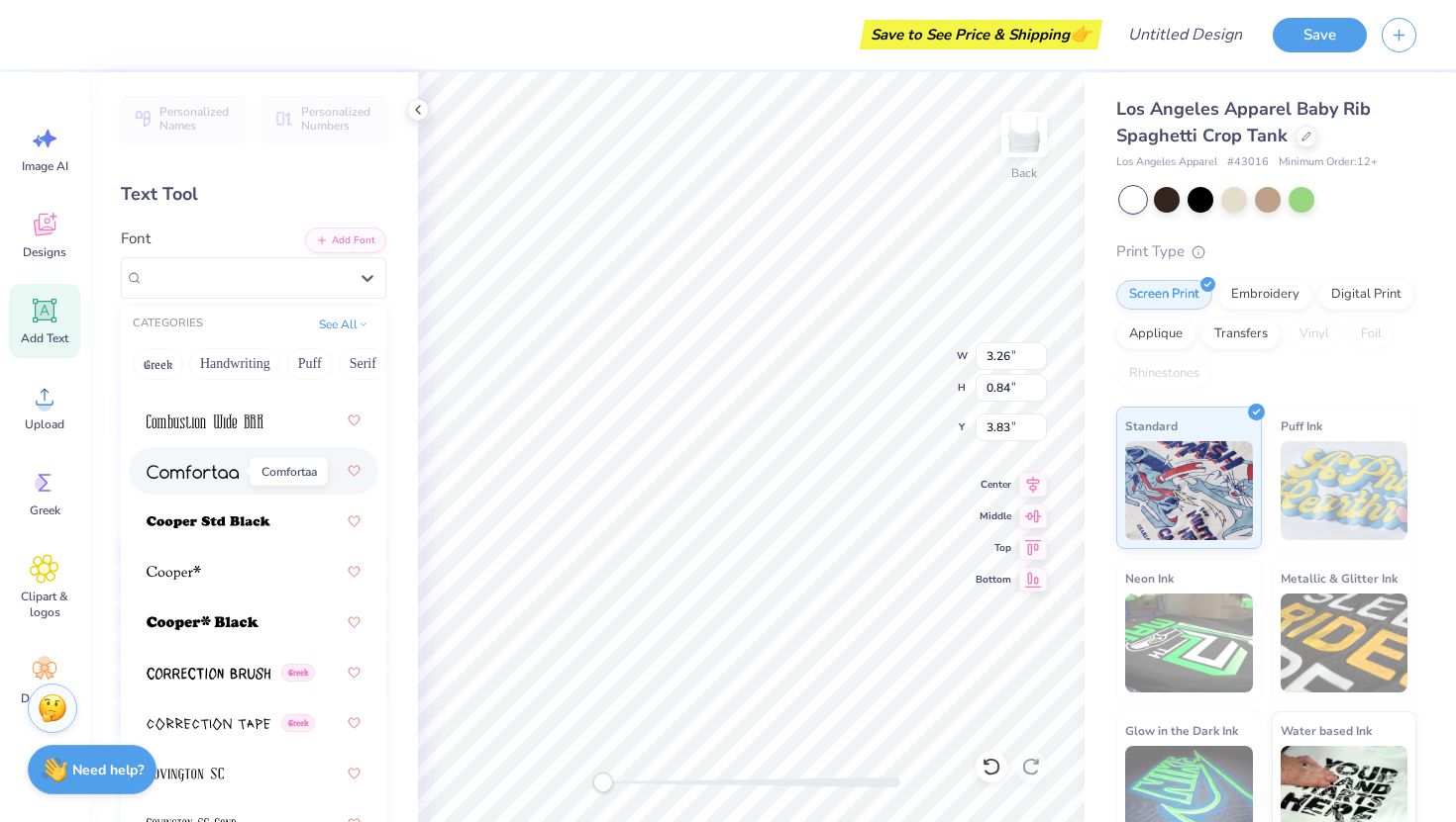
click at [176, 462] on span at bounding box center [193, 471] width 92 height 21
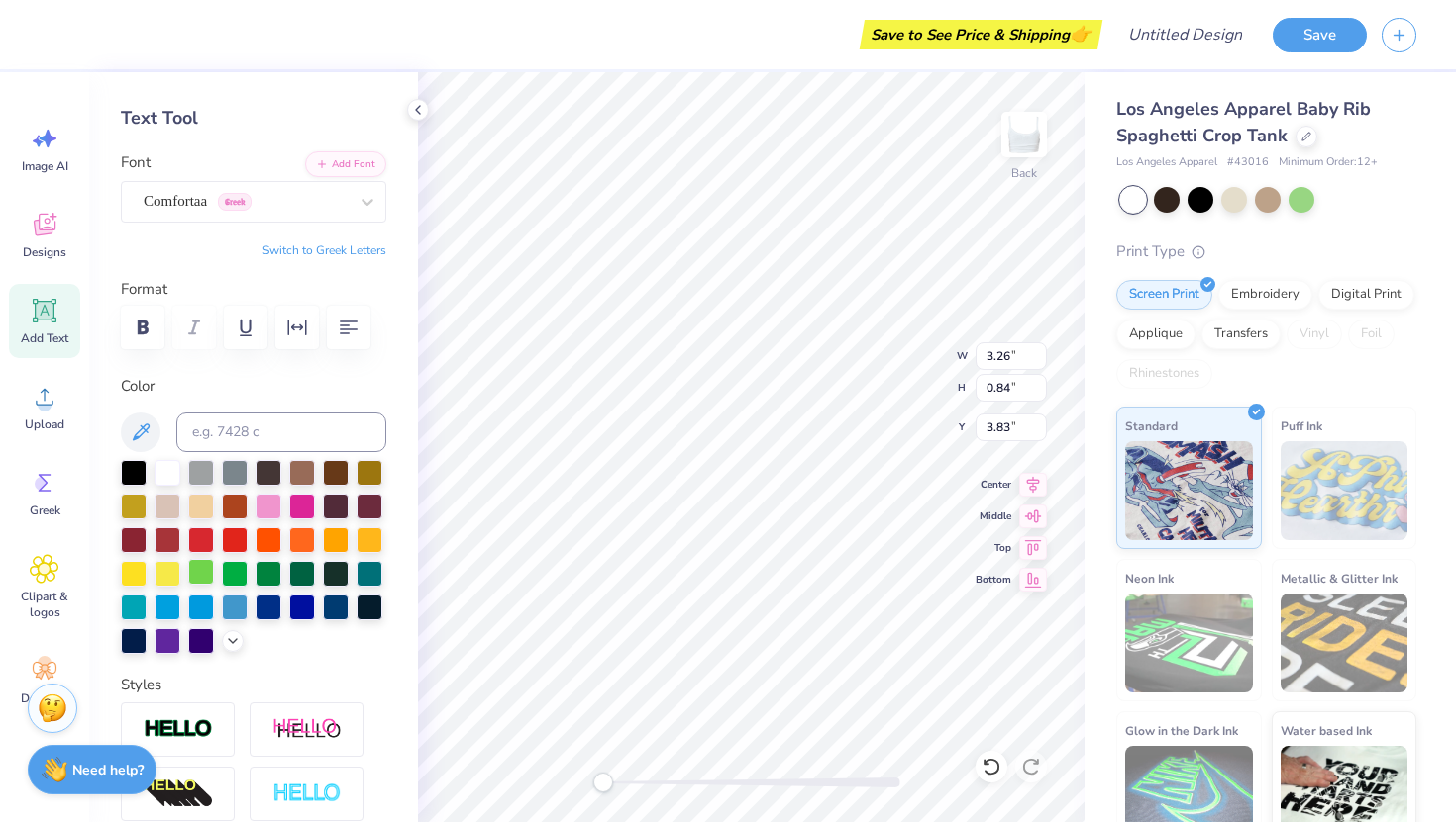
scroll to position [0, 0]
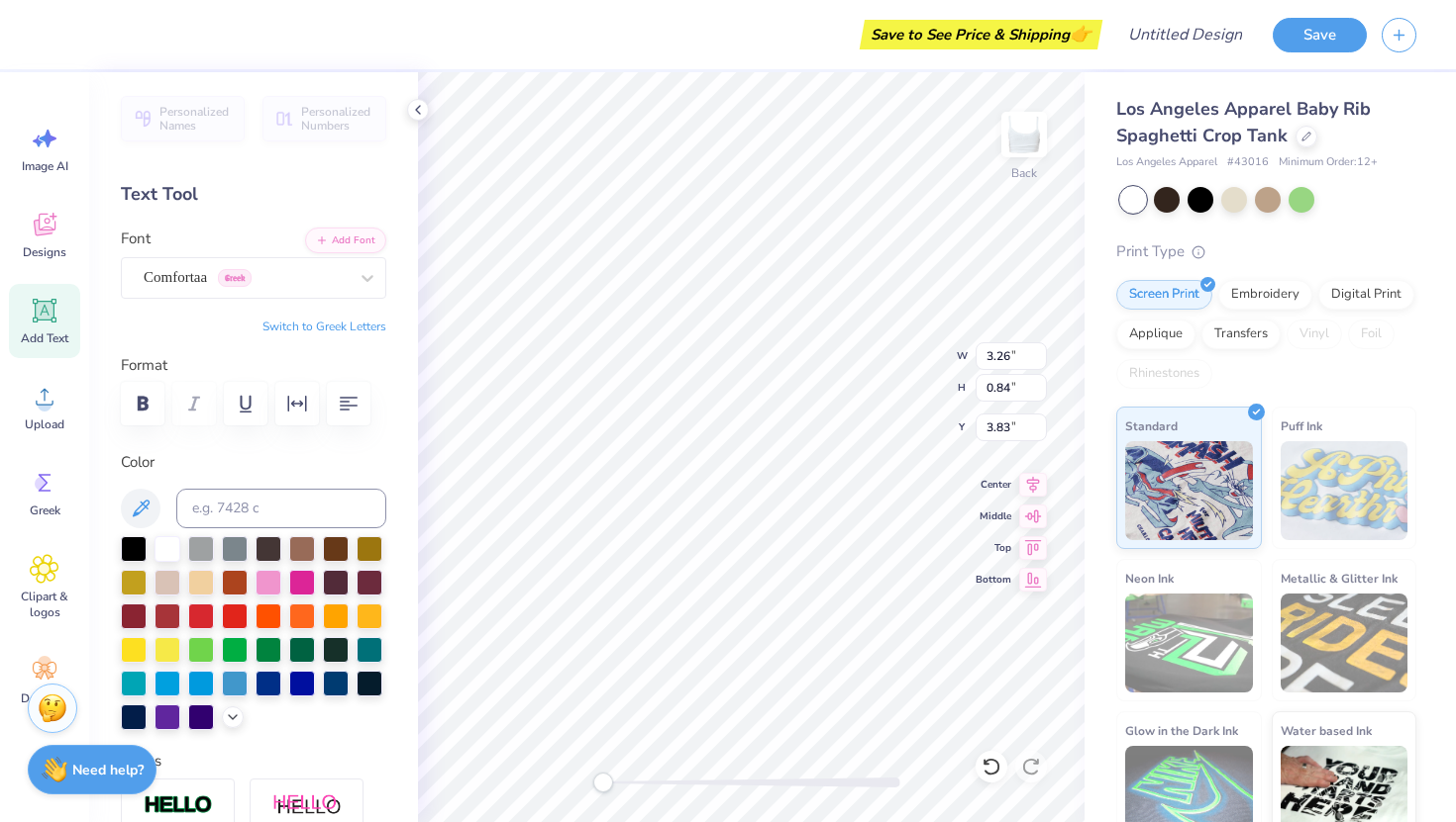
click at [231, 252] on div "Font Comfortaa Greek" at bounding box center [254, 263] width 266 height 71
click at [231, 277] on div "Comfortaa Greek" at bounding box center [246, 278] width 208 height 31
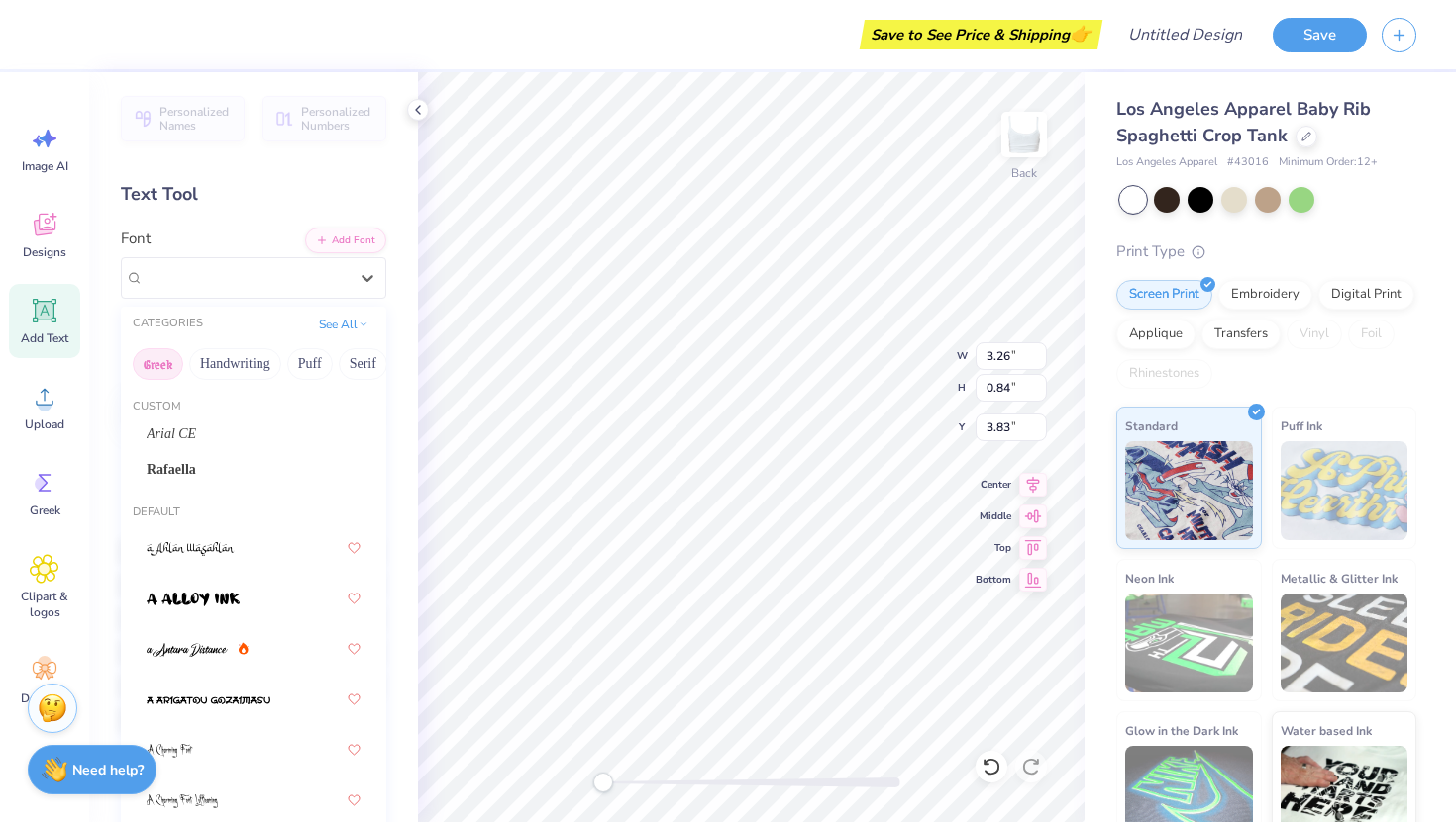
drag, startPoint x: 252, startPoint y: 375, endPoint x: 158, endPoint y: 368, distance: 94.3
click at [158, 368] on div "Greek Handwriting Puff Serif Bold Calligraphy Retro Sans Serif Minimal Fantasy …" at bounding box center [254, 365] width 266 height 44
click at [290, 368] on button "Puff" at bounding box center [310, 365] width 46 height 32
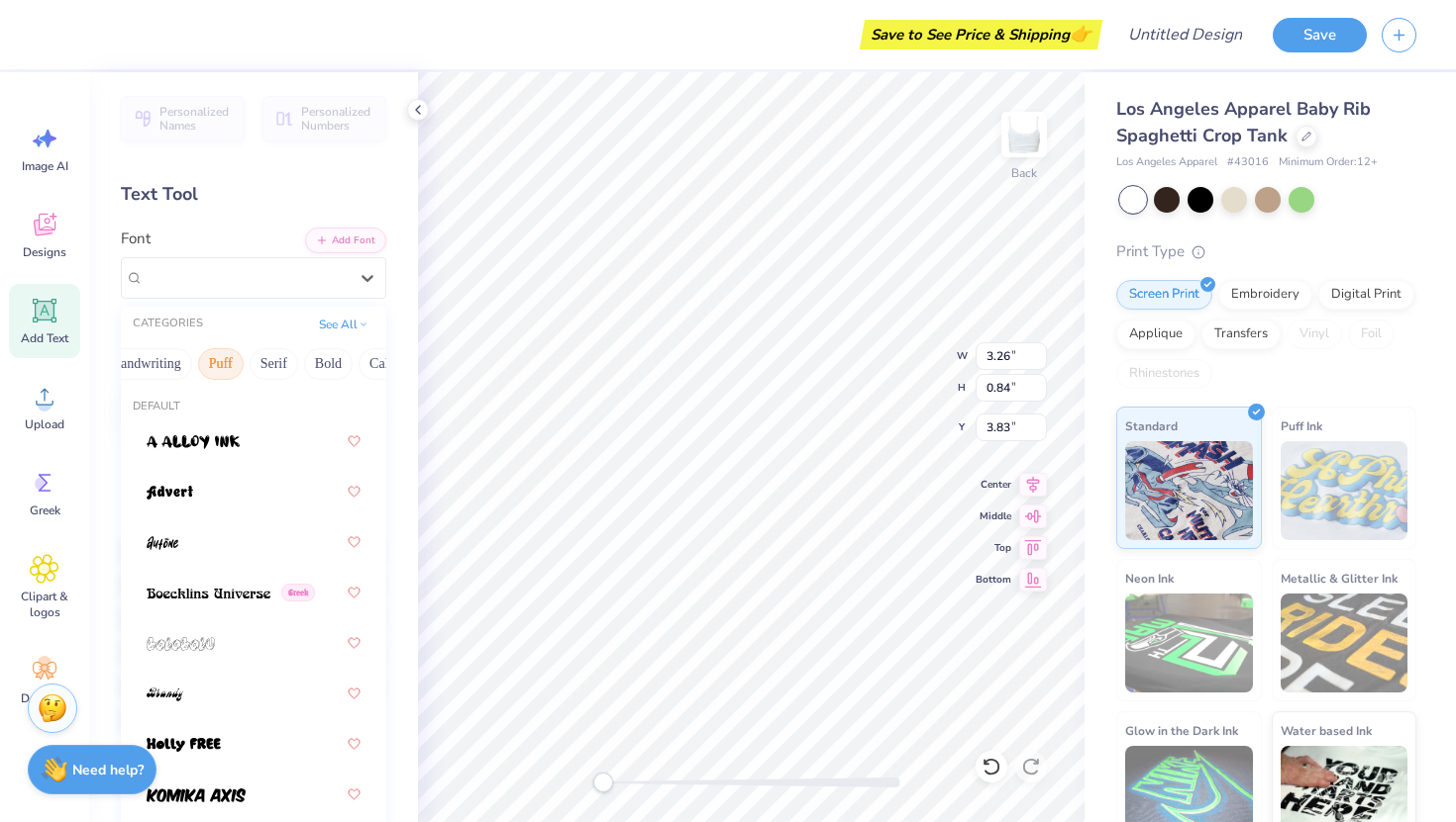
scroll to position [0, 112]
click at [294, 367] on button "Bold" at bounding box center [305, 365] width 49 height 32
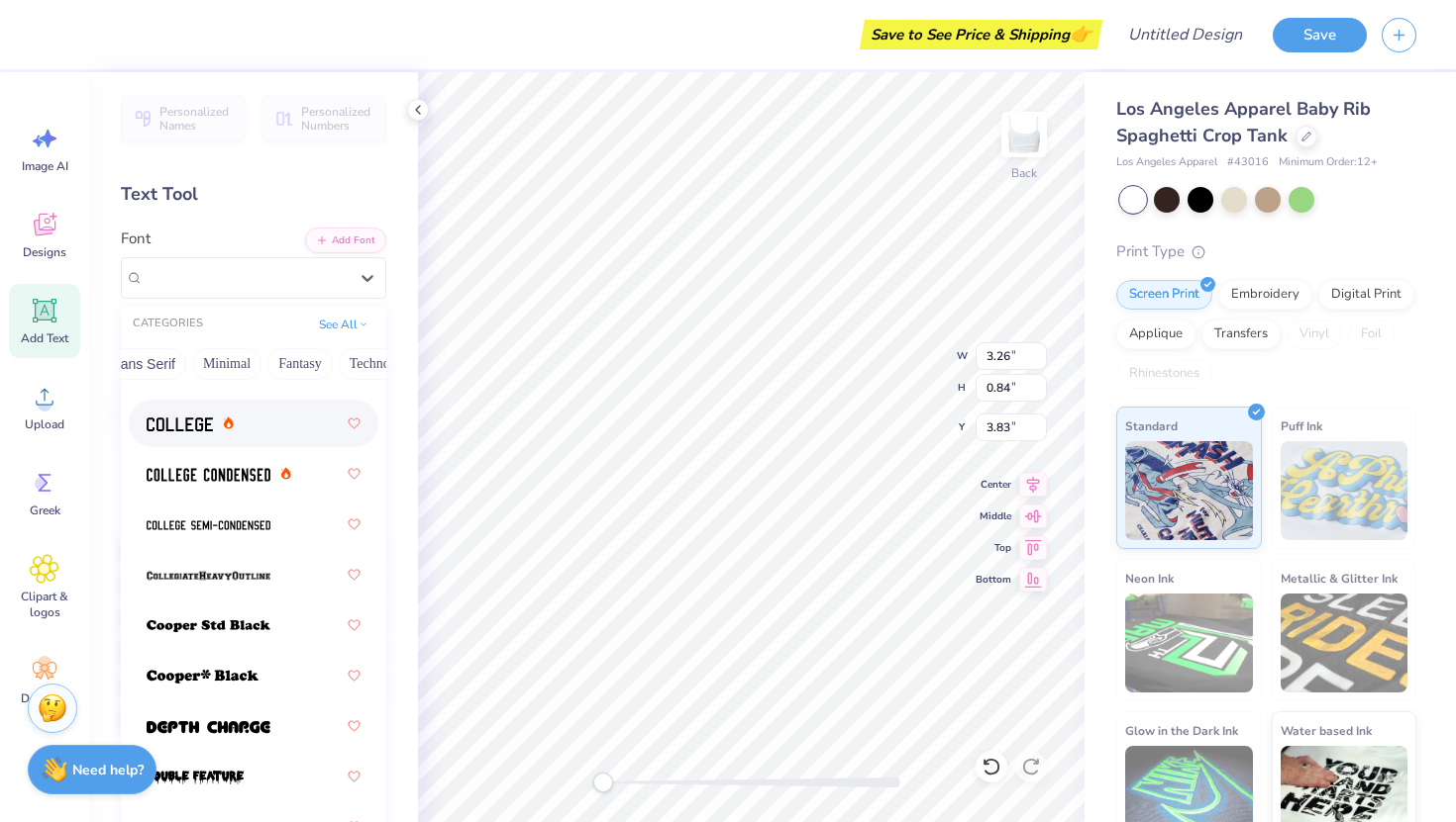
scroll to position [0, 583]
click at [211, 367] on button "Fantasy" at bounding box center [216, 365] width 65 height 32
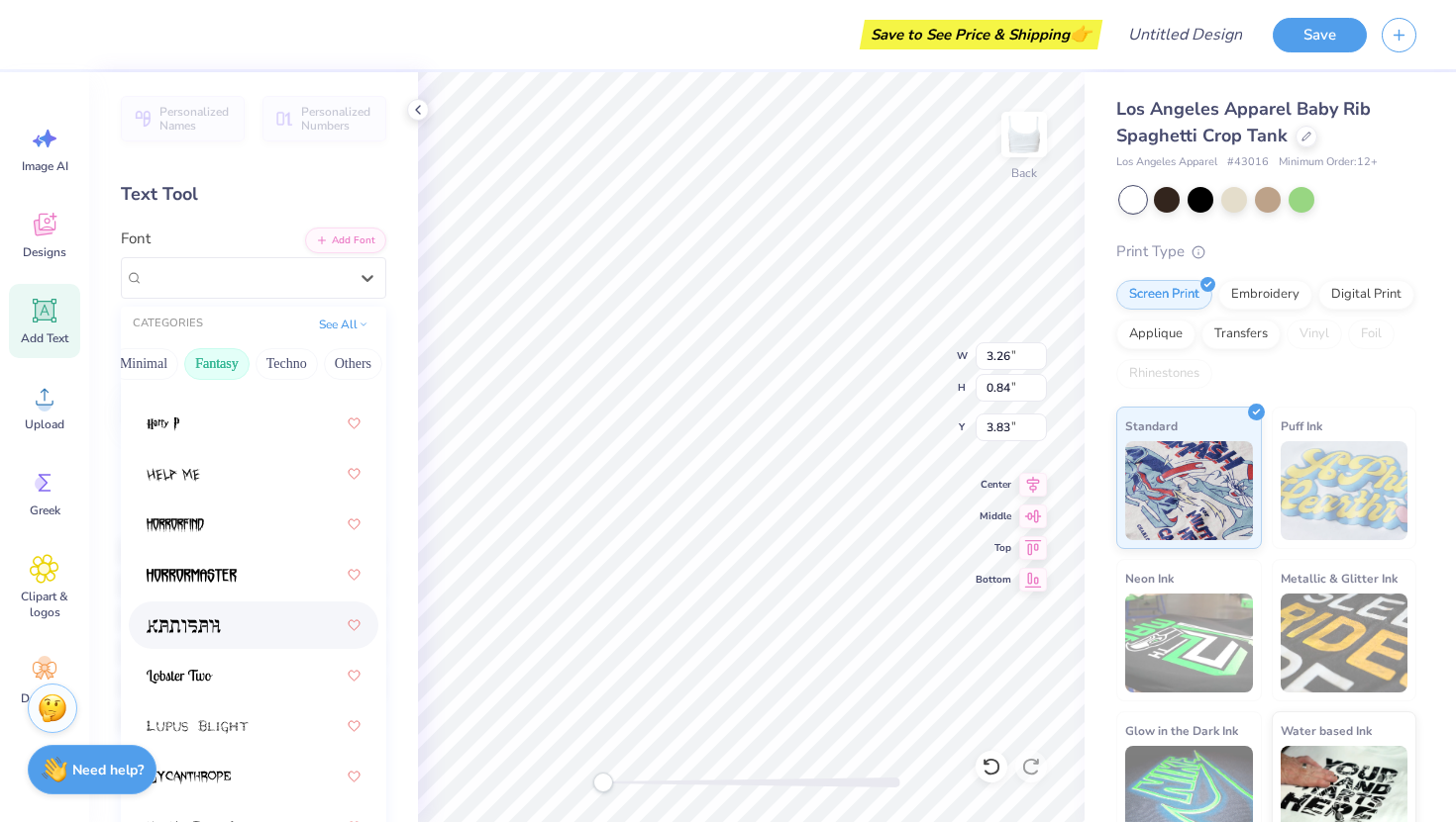
scroll to position [815, 0]
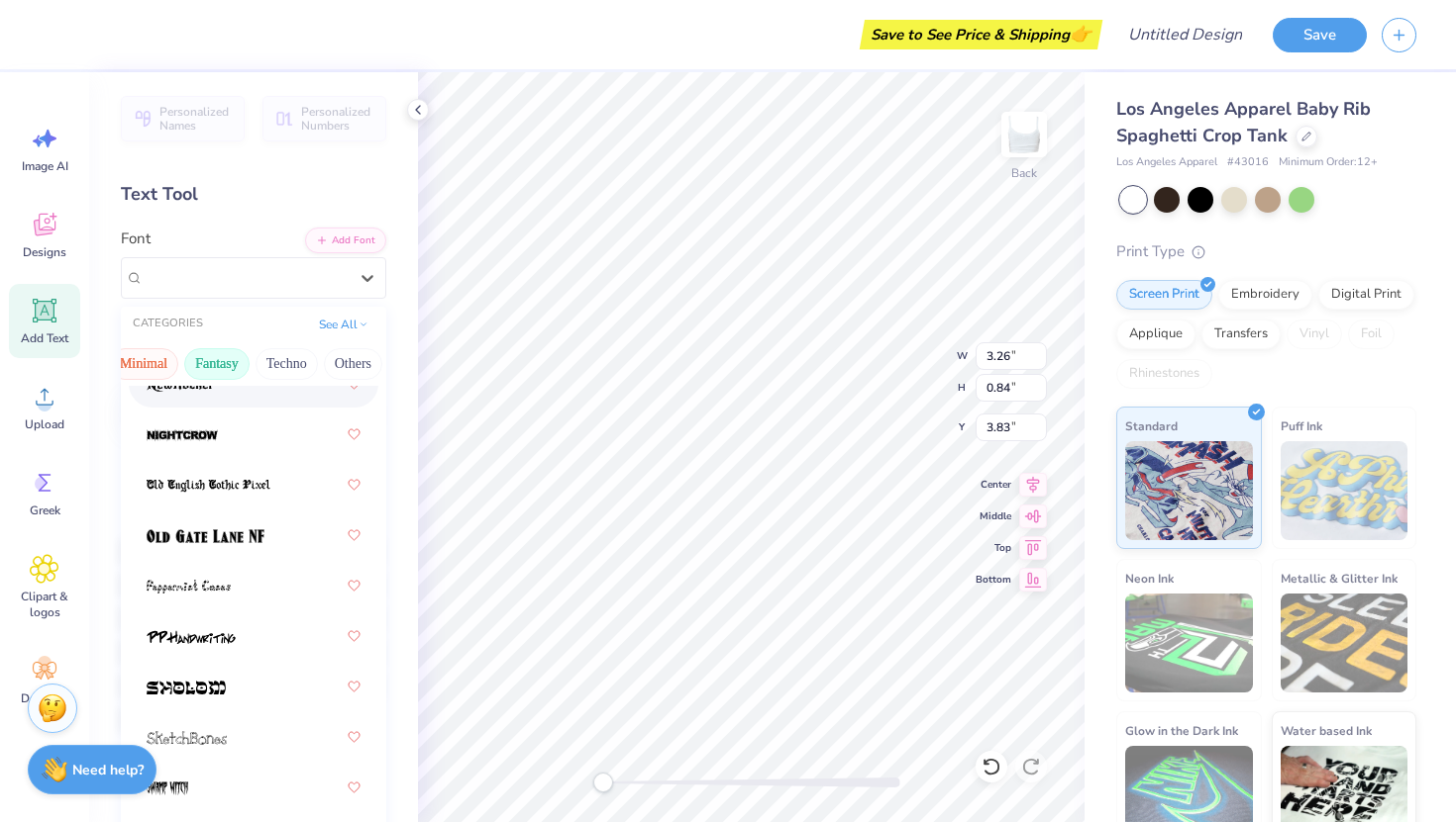
click at [155, 361] on button "Minimal" at bounding box center [143, 365] width 69 height 32
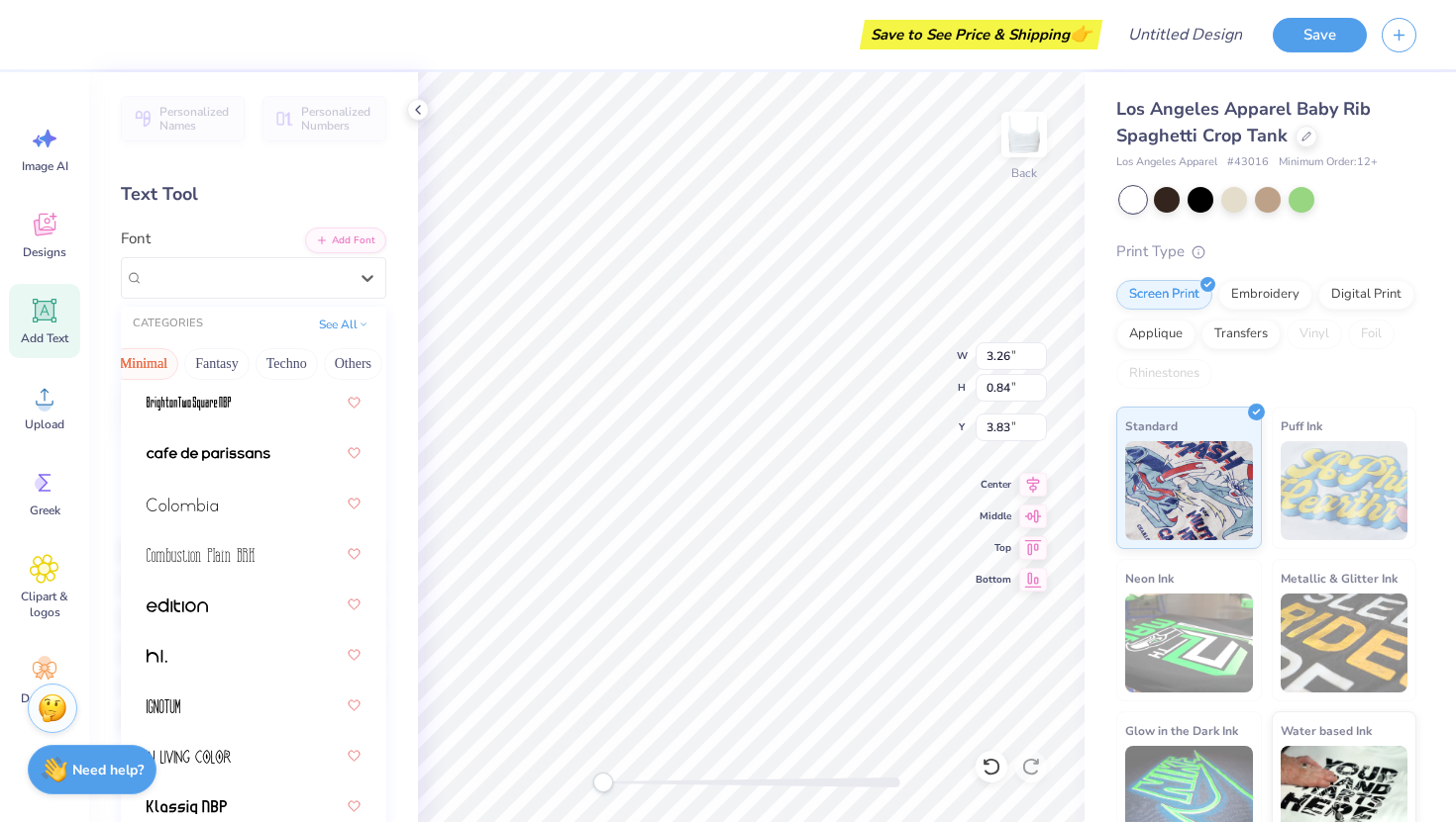
scroll to position [0, 0]
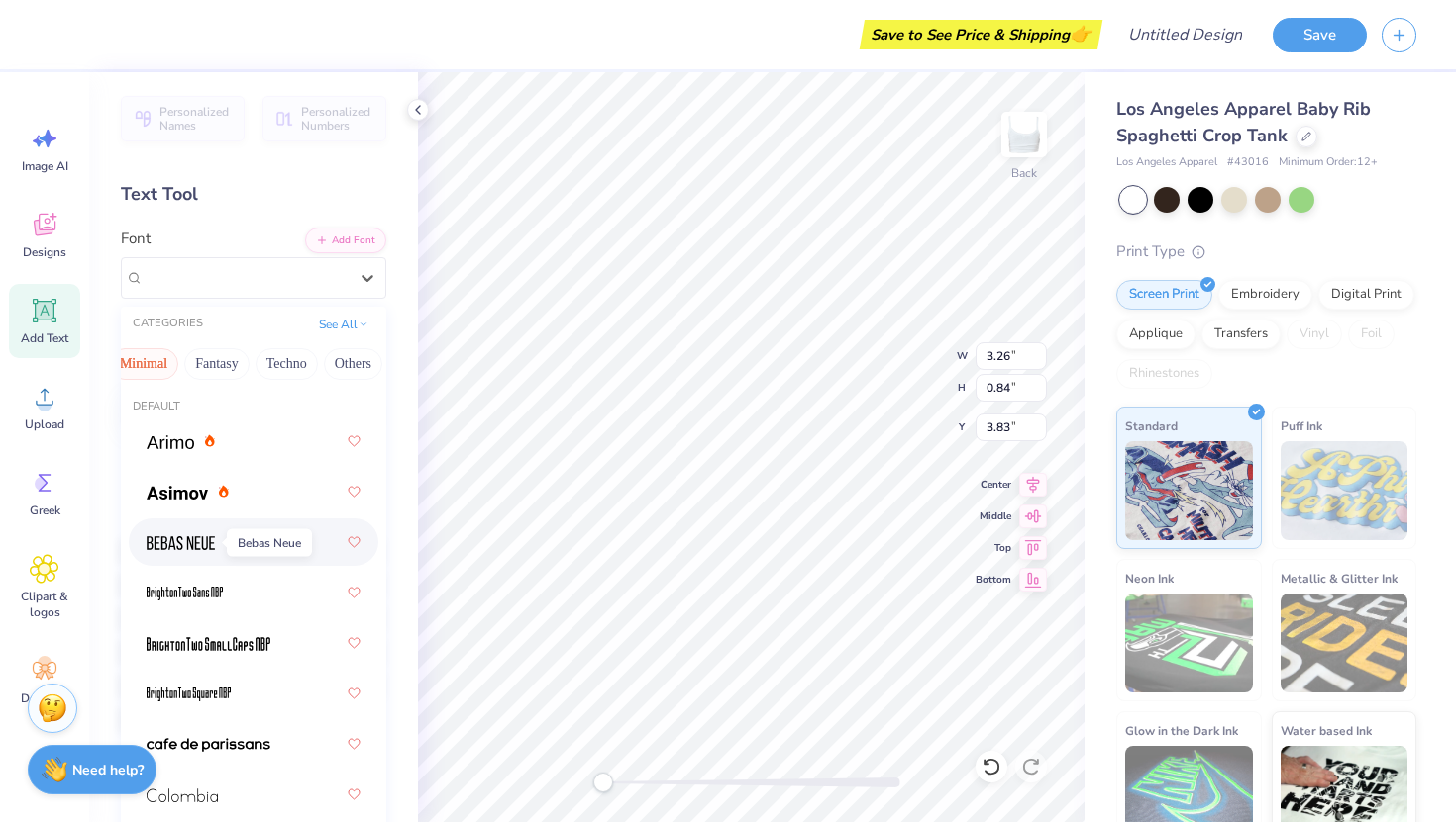
click at [172, 537] on img at bounding box center [181, 543] width 68 height 14
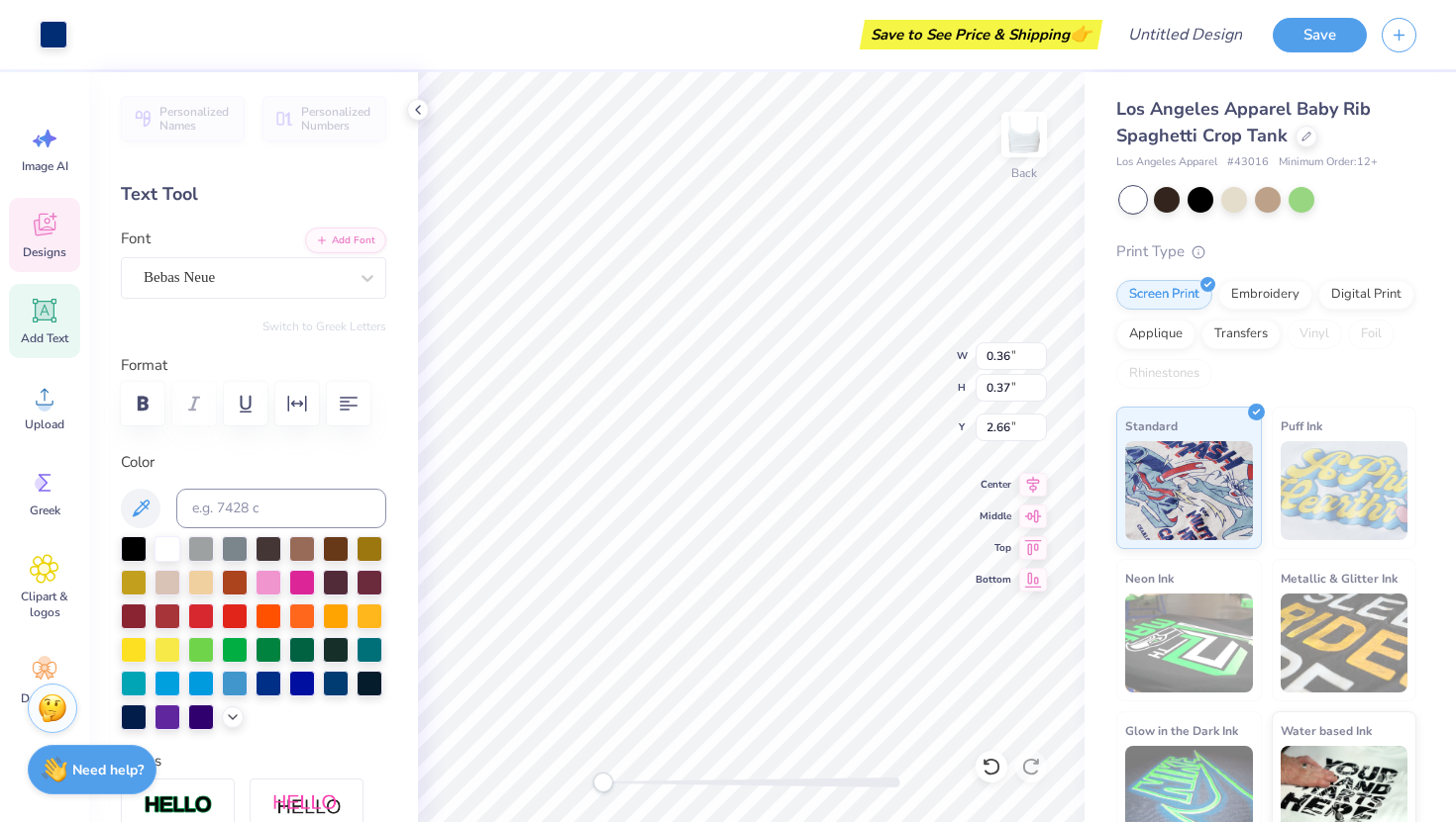
type input "0.36"
type input "0.37"
type input "2.66"
click at [195, 721] on div at bounding box center [201, 716] width 26 height 26
click at [309, 579] on div at bounding box center [302, 581] width 26 height 26
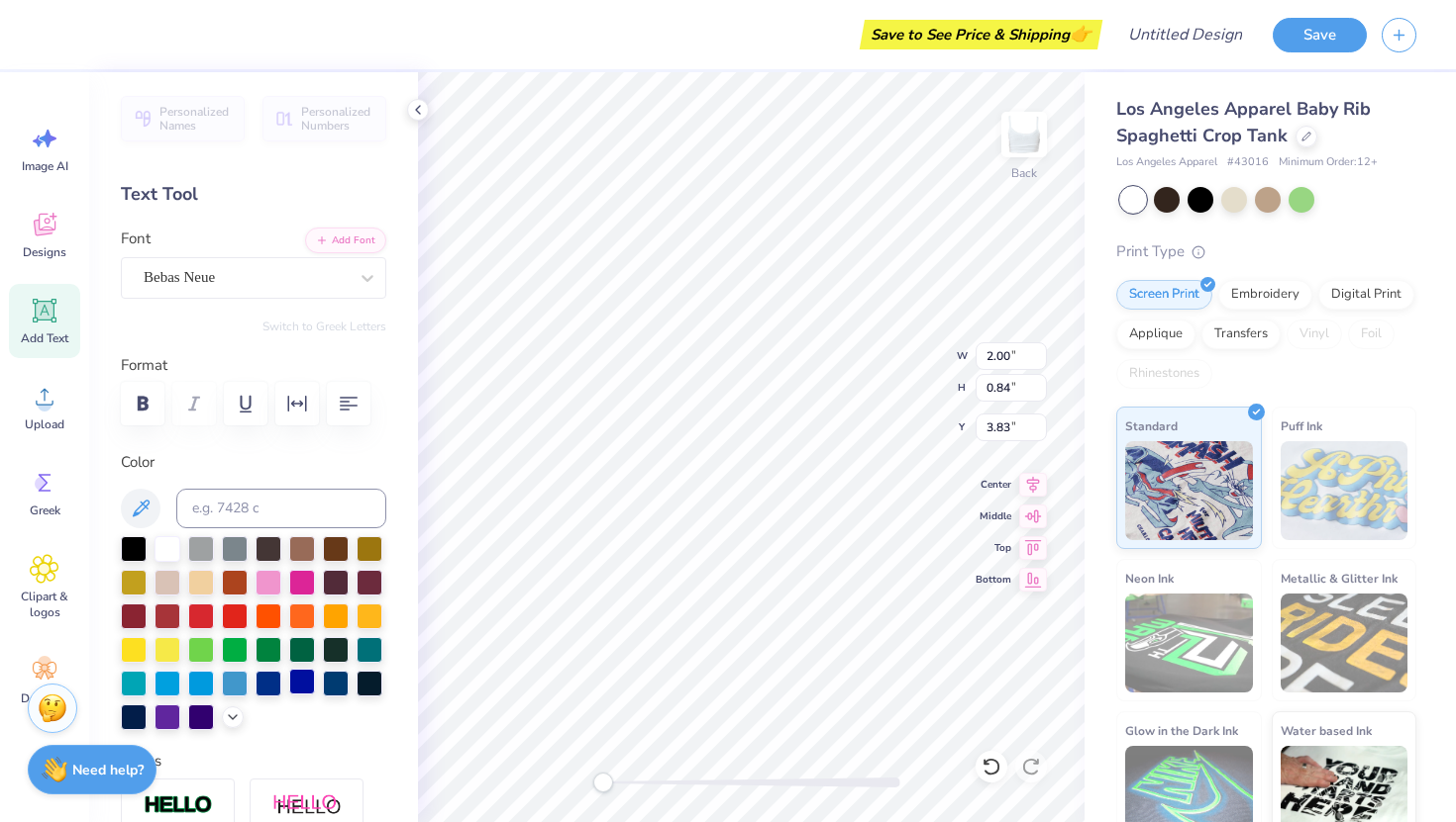
click at [302, 680] on div at bounding box center [302, 682] width 26 height 26
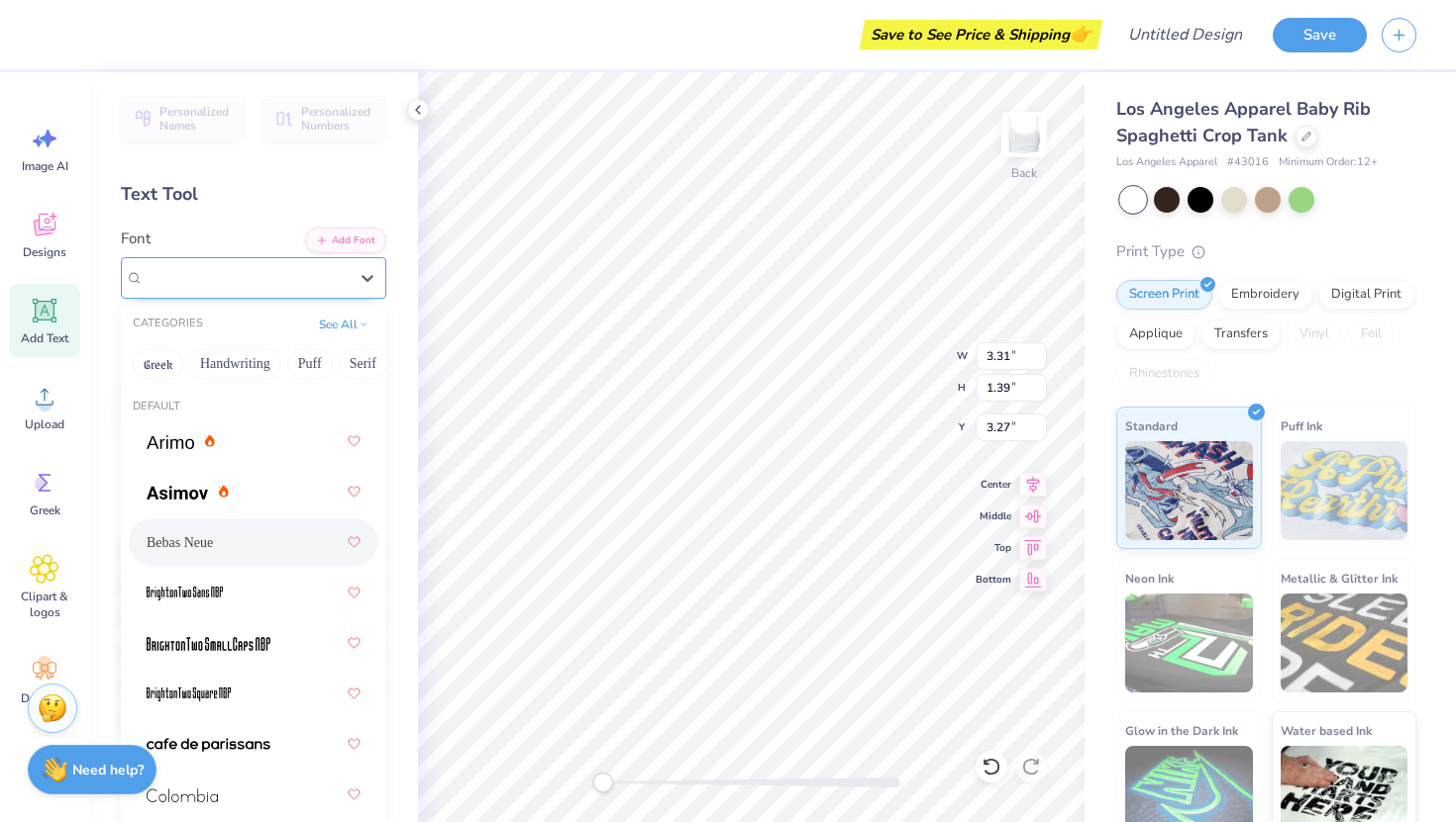
click at [158, 258] on div "Bebas Neue" at bounding box center [254, 279] width 266 height 42
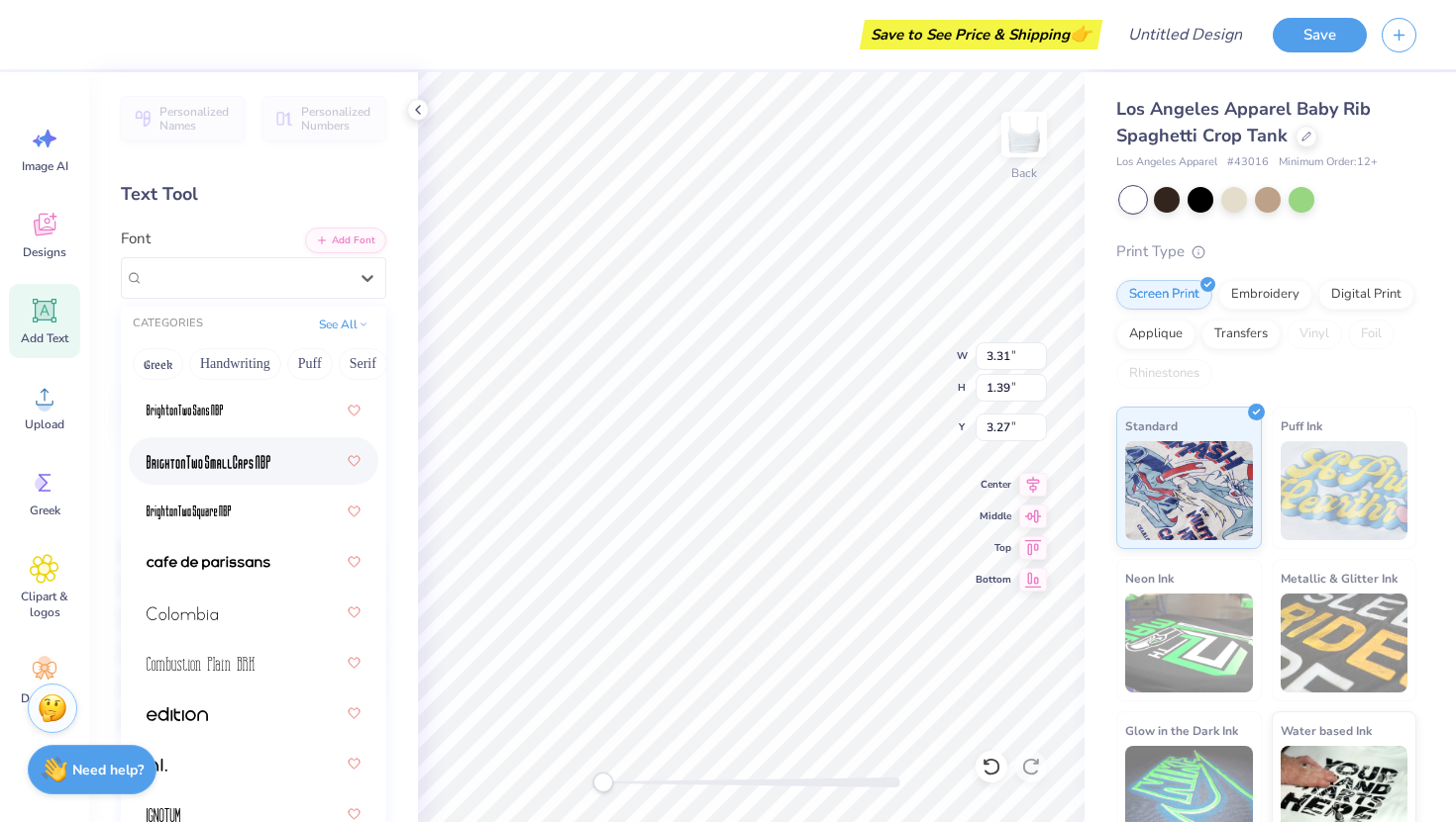
scroll to position [341, 0]
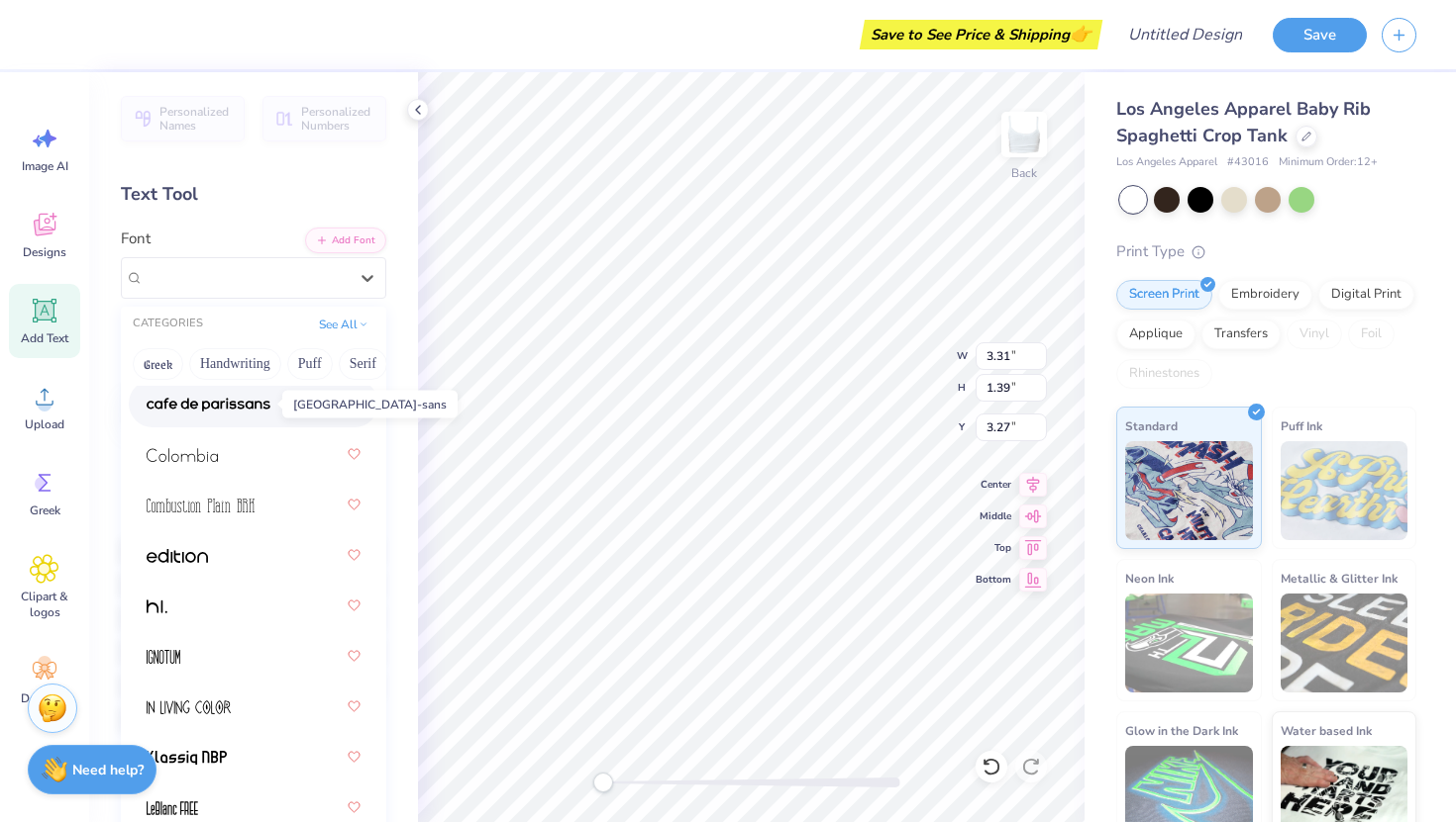
click at [177, 395] on span at bounding box center [209, 404] width 124 height 21
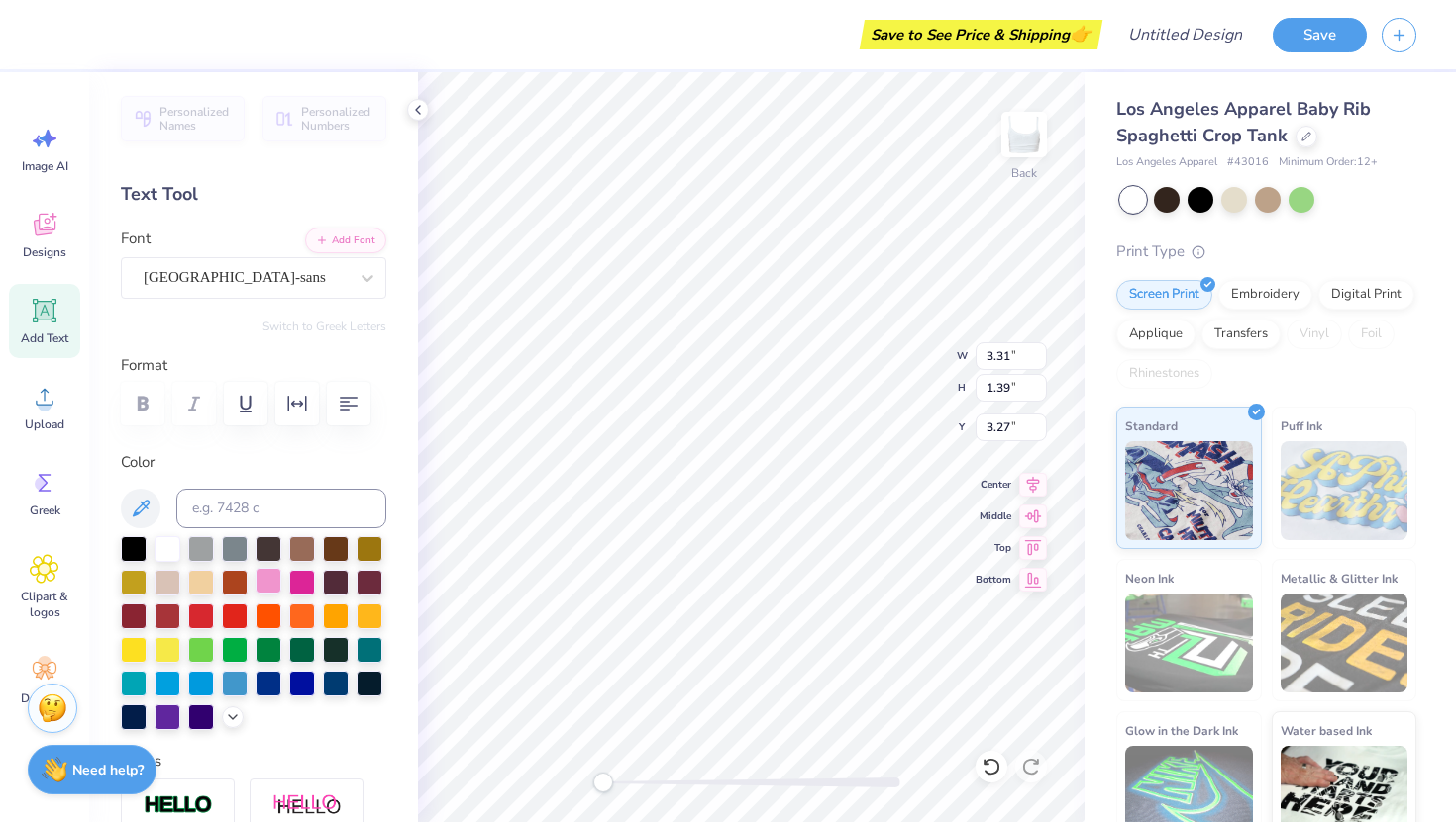
click at [281, 581] on div at bounding box center [269, 581] width 26 height 26
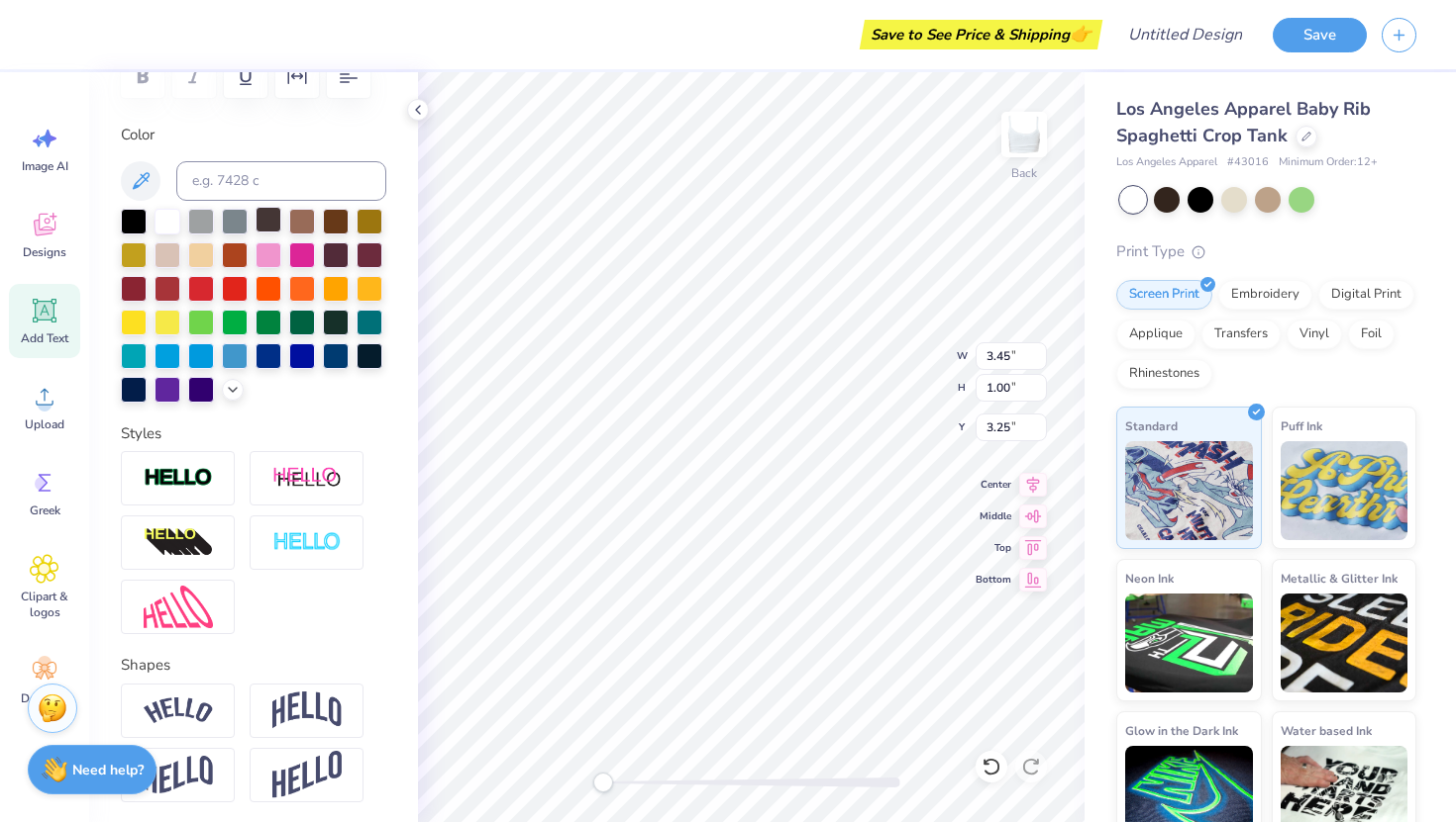
scroll to position [355, 0]
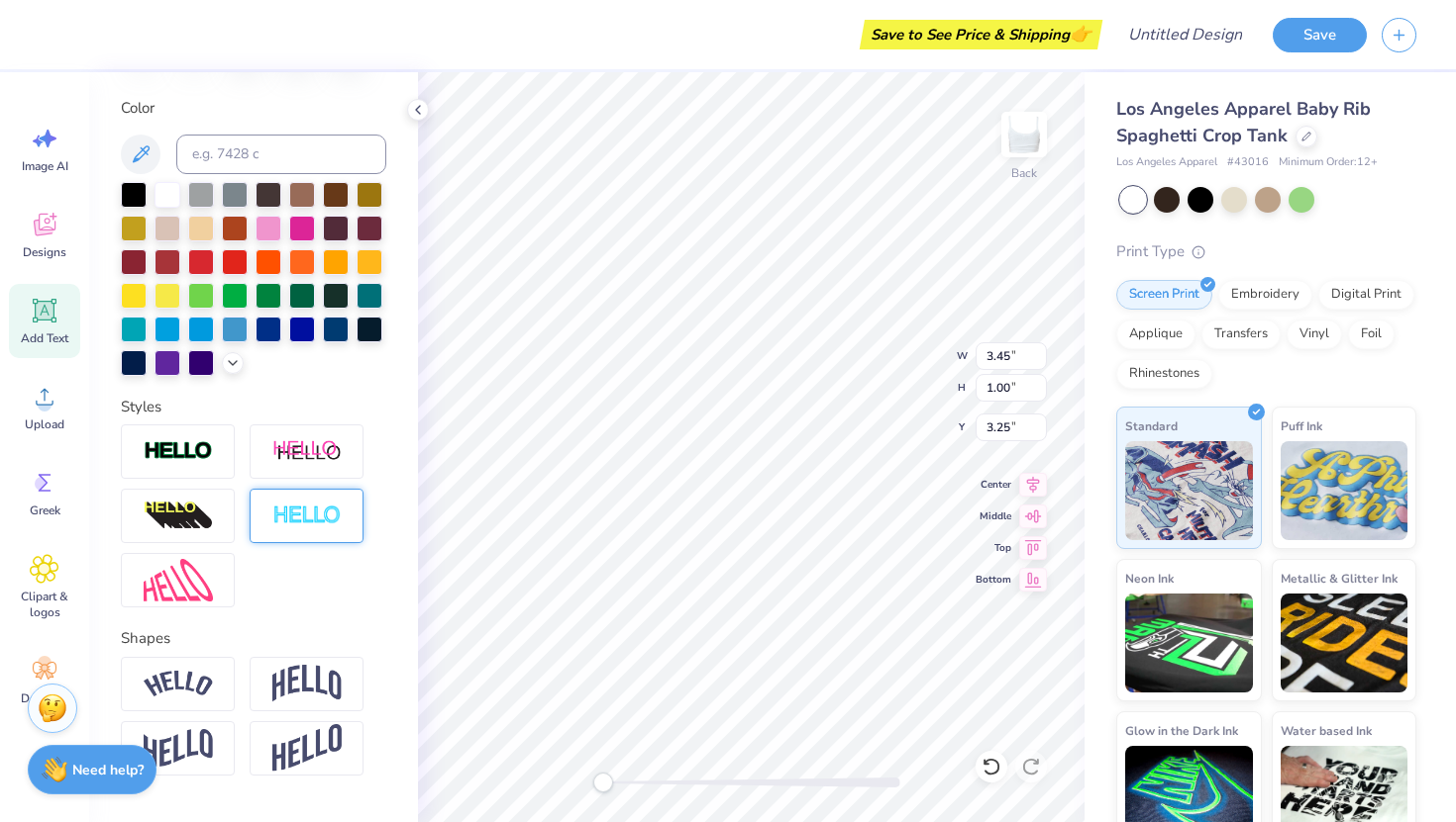
click at [303, 510] on img at bounding box center [306, 515] width 69 height 23
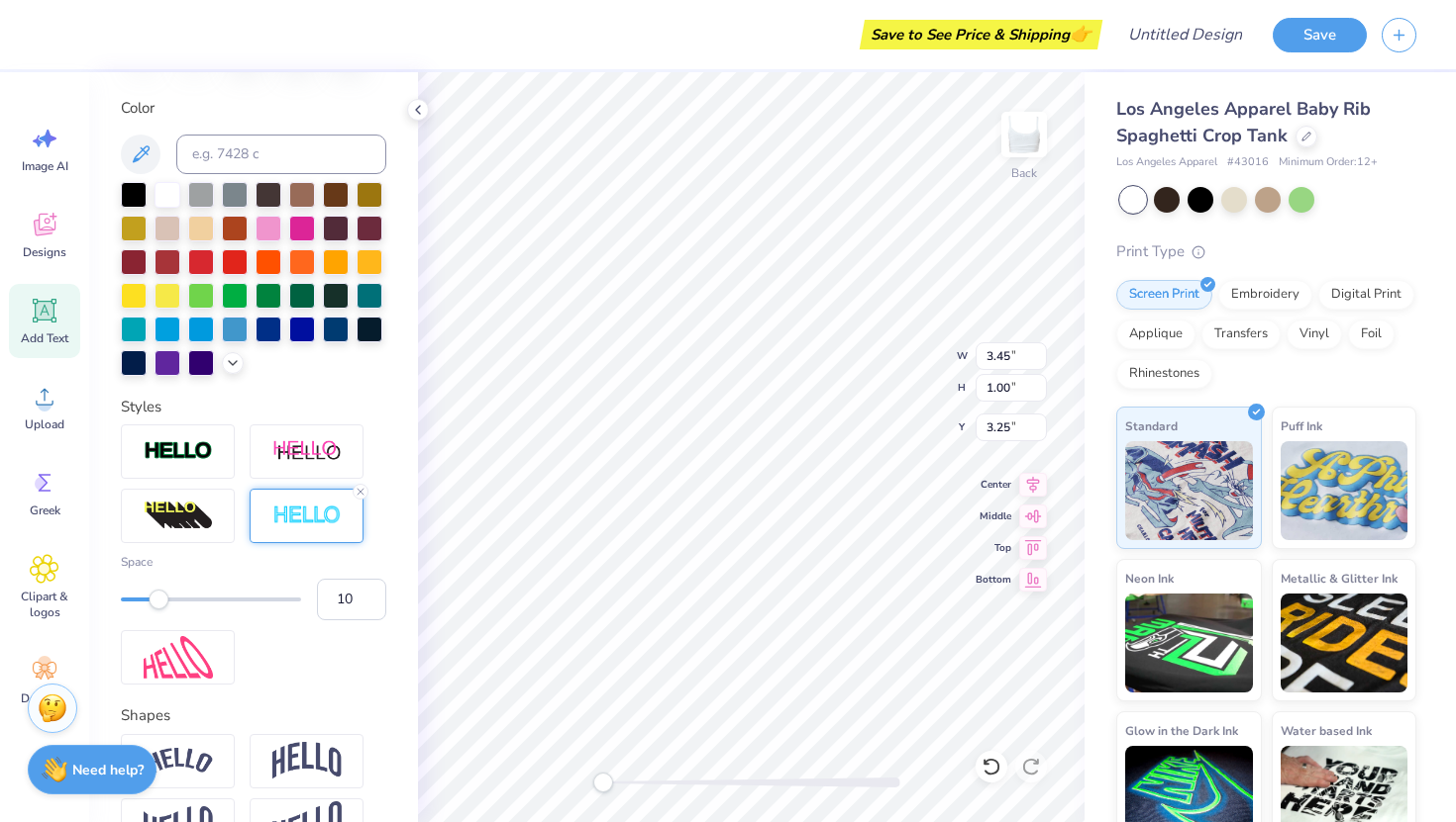
type input "11"
drag, startPoint x: 156, startPoint y: 592, endPoint x: 218, endPoint y: 597, distance: 62.2
click at [218, 597] on div at bounding box center [211, 600] width 180 height 20
click at [301, 498] on div at bounding box center [307, 516] width 114 height 54
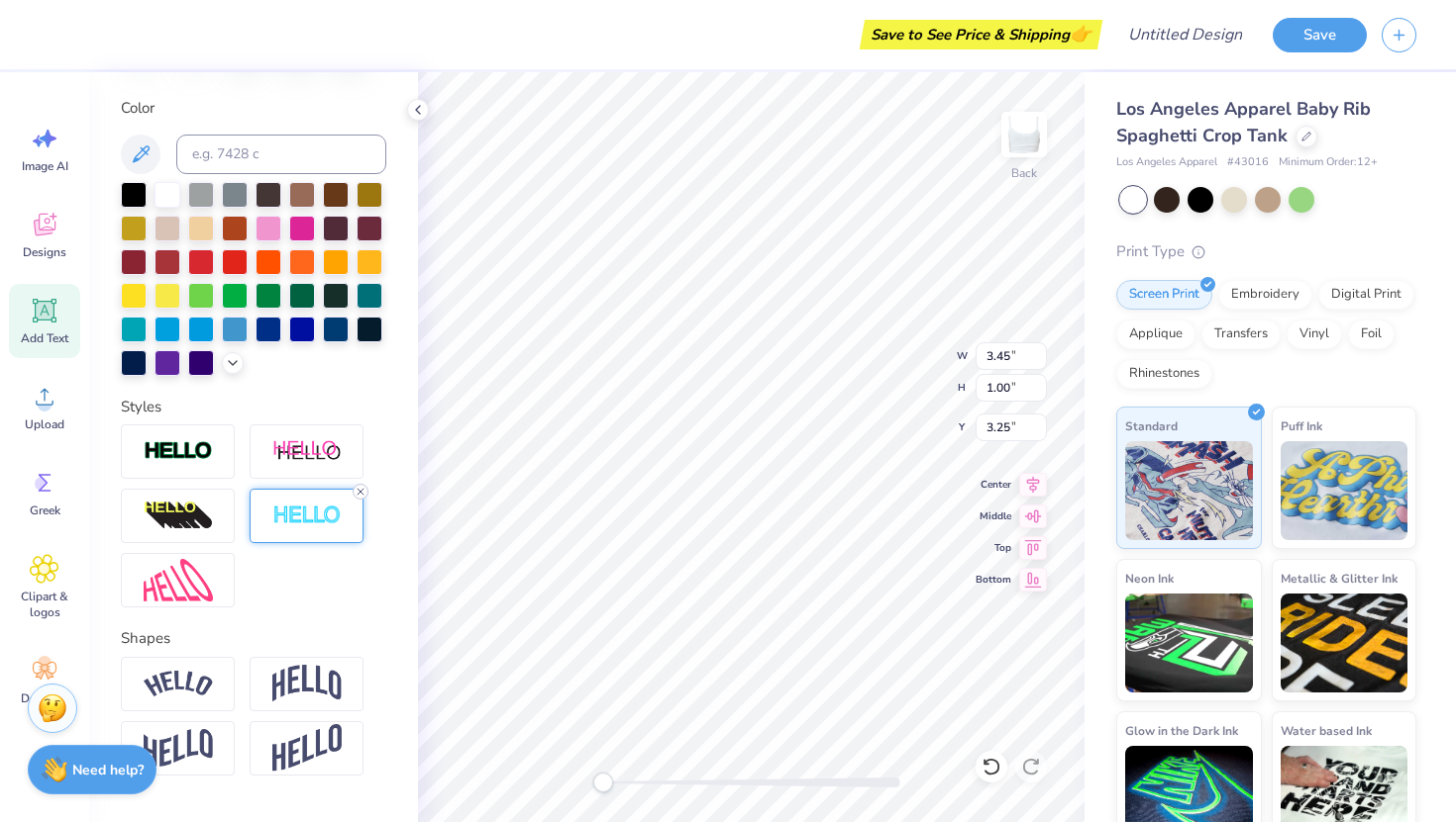
click at [363, 489] on line at bounding box center [361, 492] width 6 height 6
click at [181, 508] on img at bounding box center [178, 516] width 69 height 32
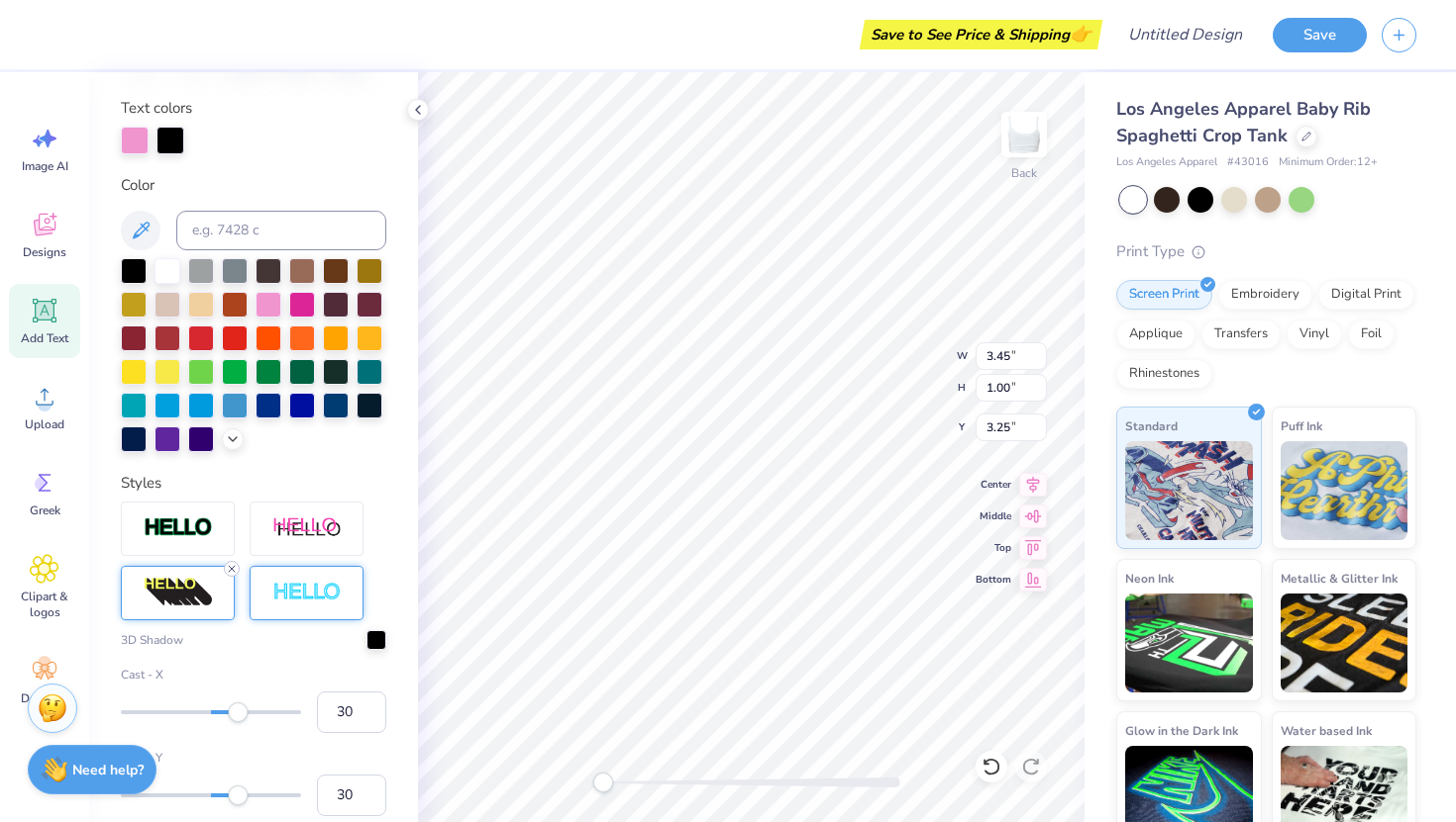
click at [231, 565] on icon at bounding box center [232, 569] width 12 height 12
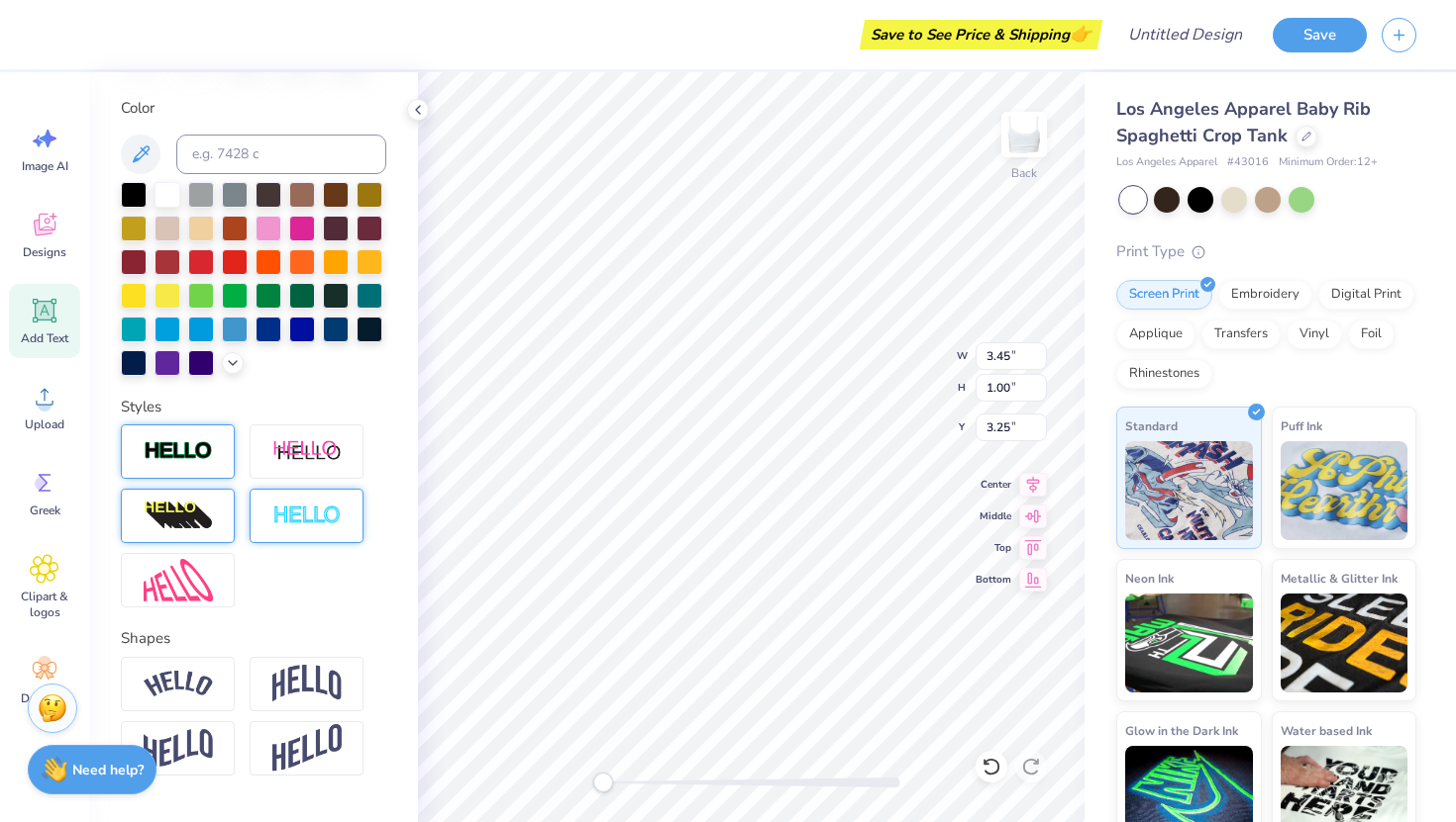
click at [189, 451] on img at bounding box center [178, 451] width 69 height 23
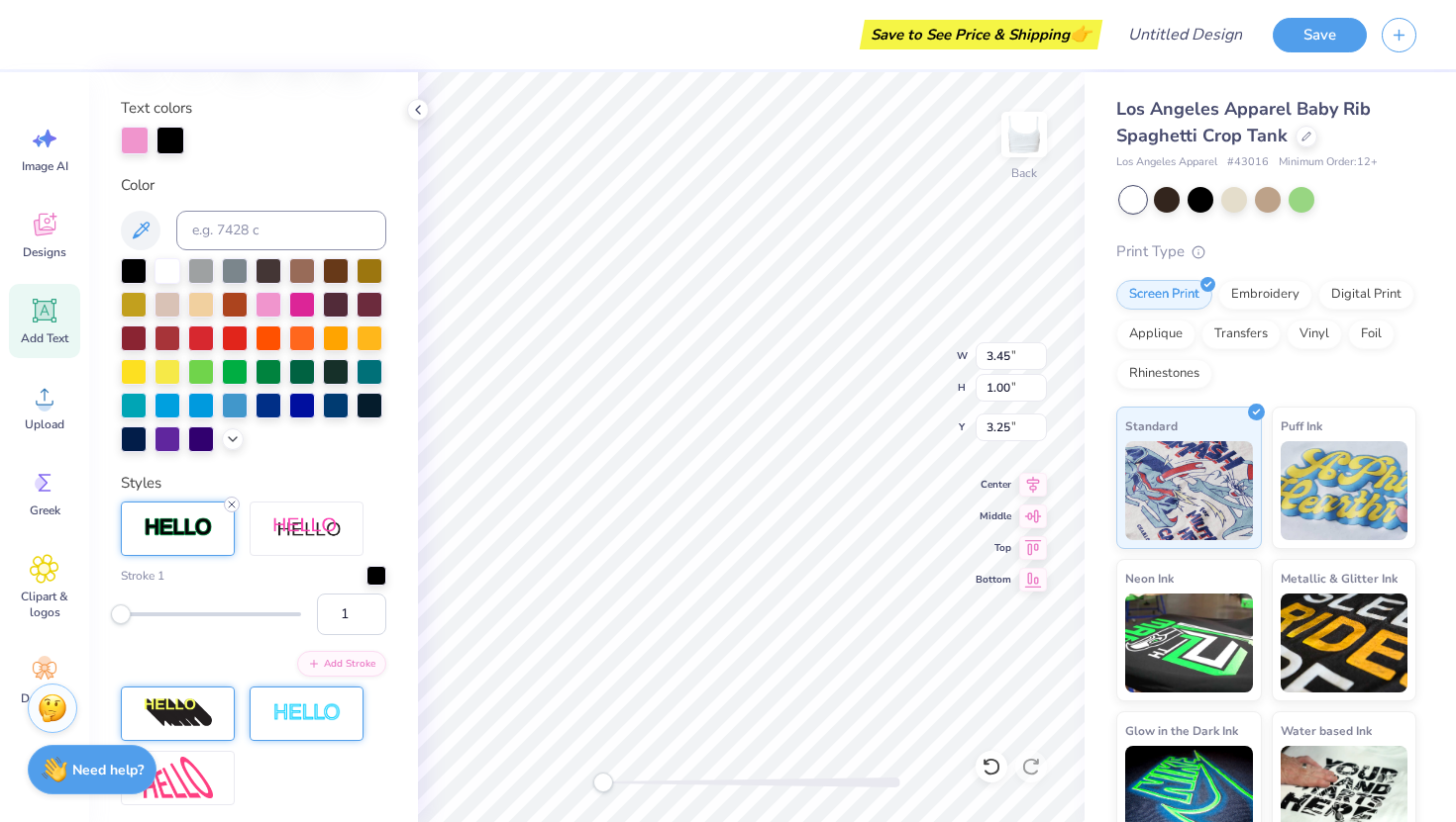
click at [231, 498] on icon at bounding box center [232, 504] width 12 height 12
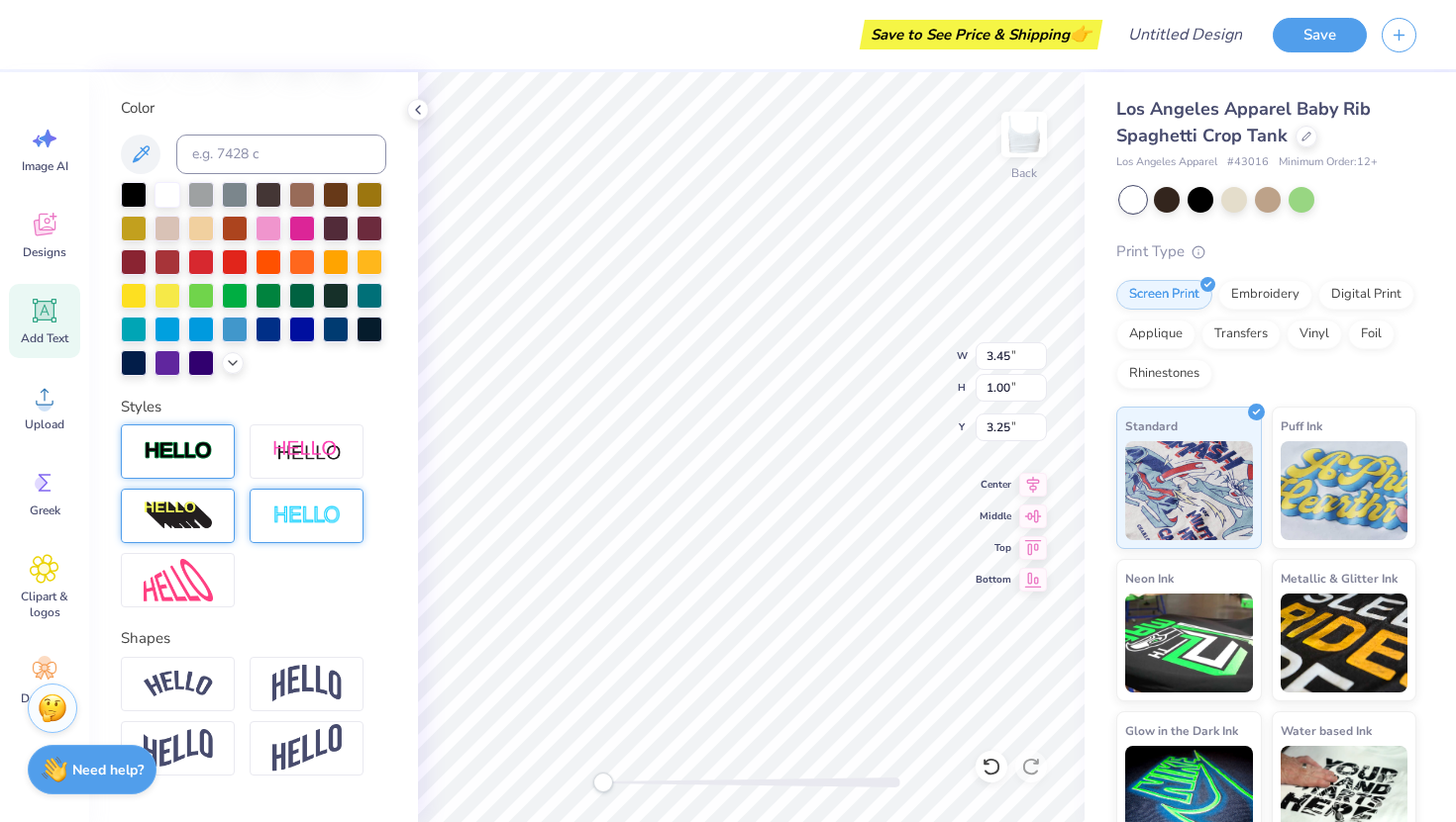
scroll to position [406, 0]
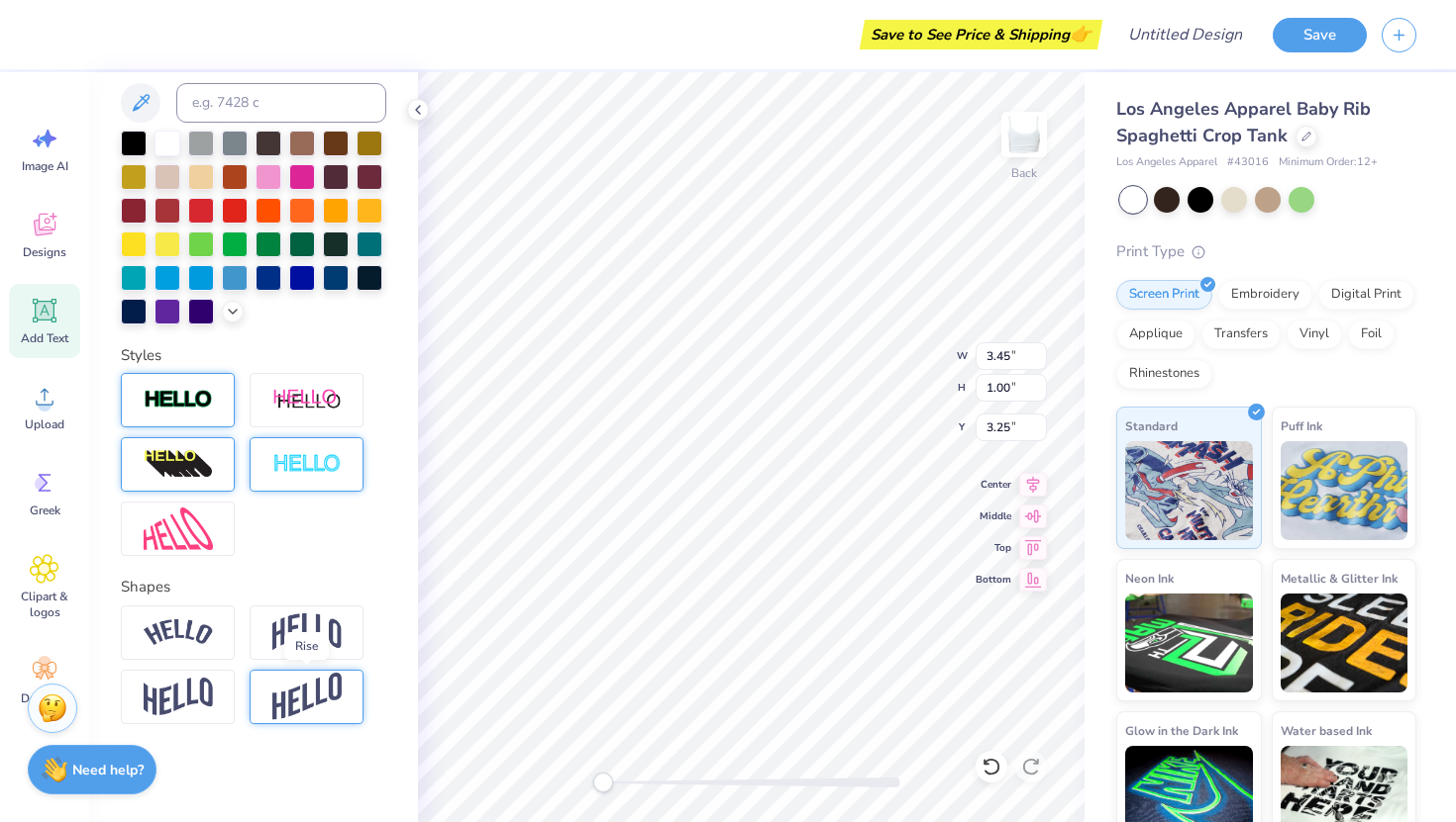
click at [303, 709] on img at bounding box center [306, 697] width 69 height 49
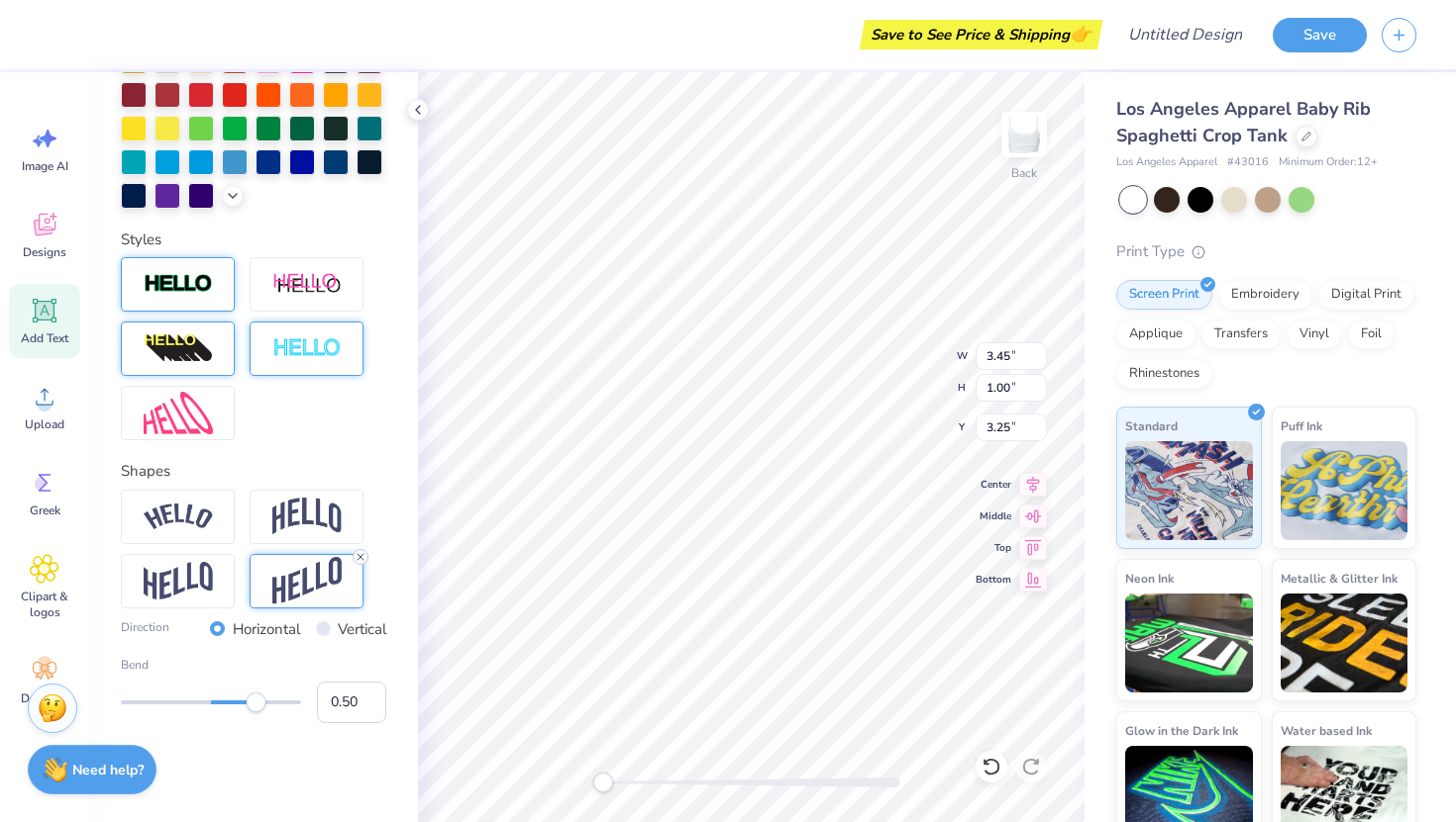
click at [358, 554] on line at bounding box center [361, 557] width 6 height 6
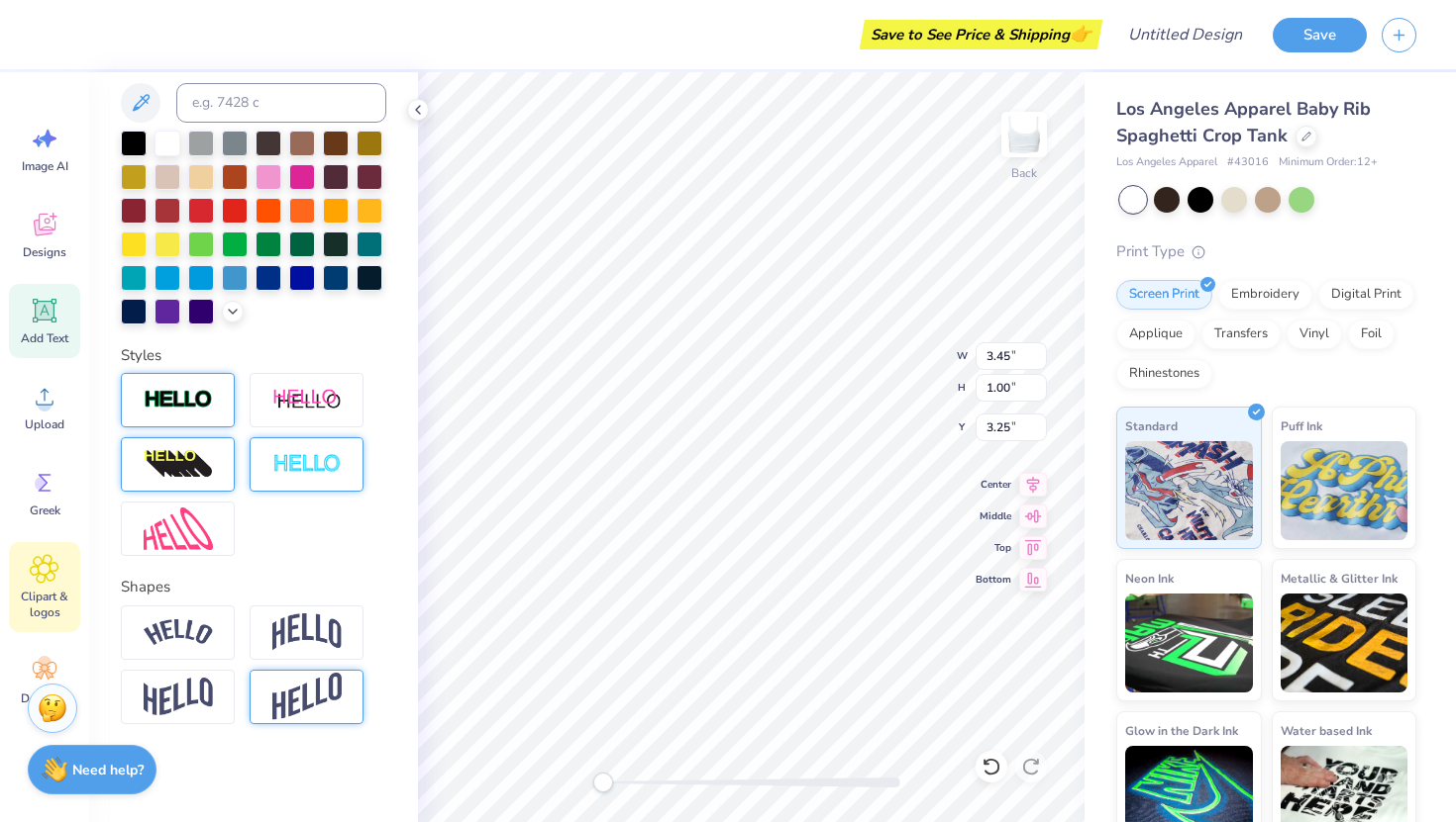
click at [37, 599] on span "Clipart & logos" at bounding box center [44, 605] width 65 height 32
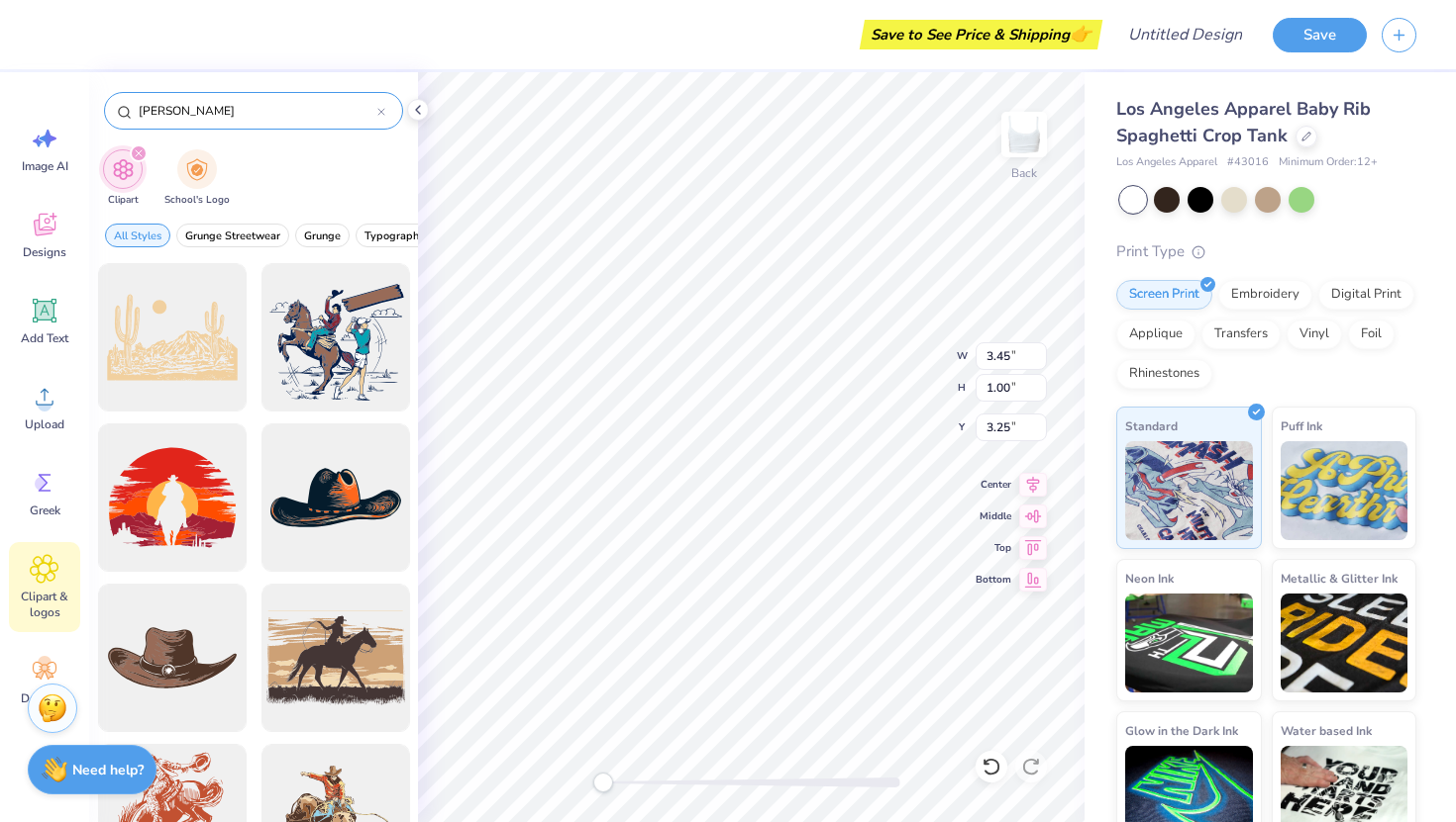
click at [179, 112] on input "[PERSON_NAME]" at bounding box center [257, 111] width 241 height 20
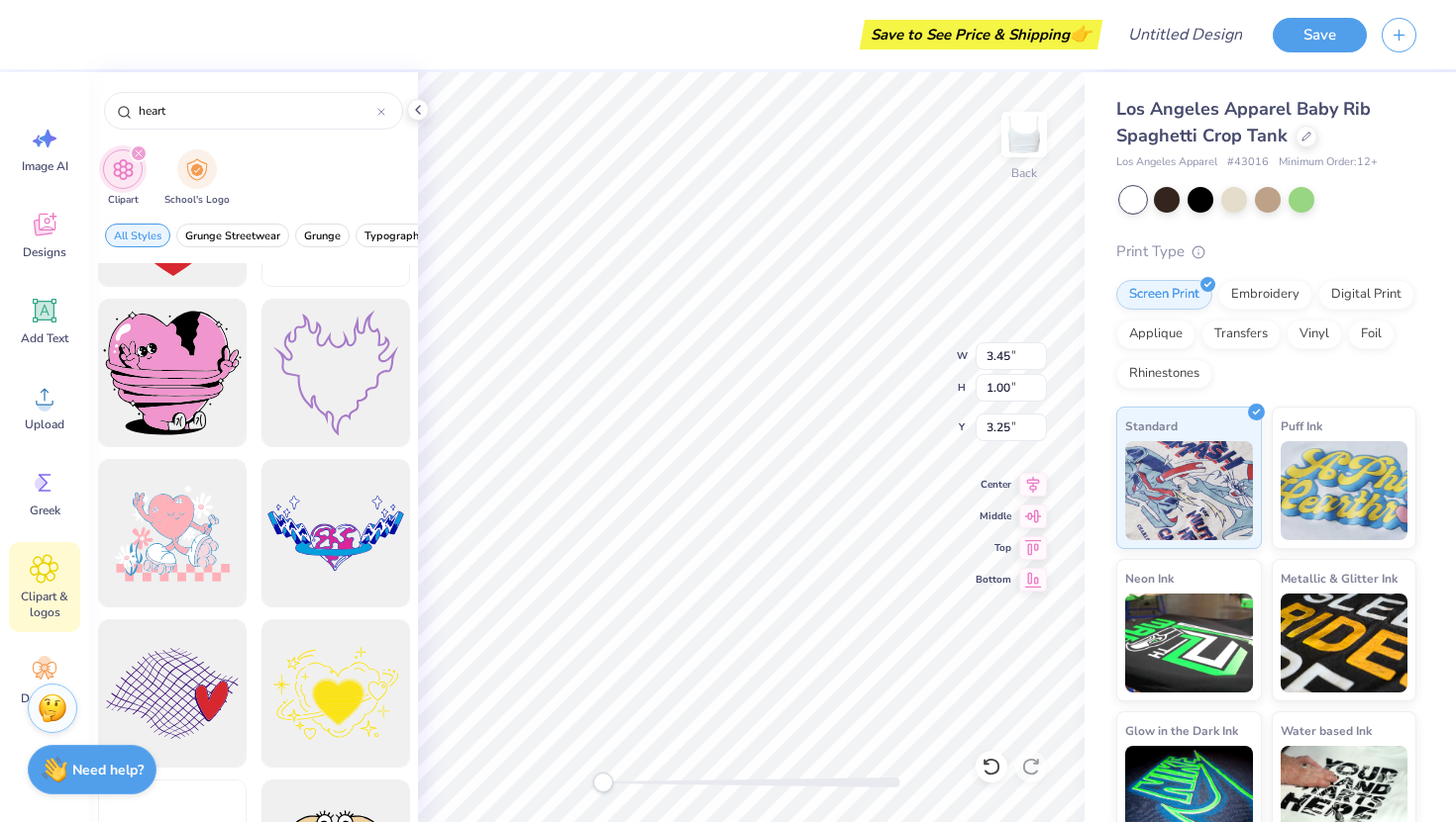
scroll to position [3333, 0]
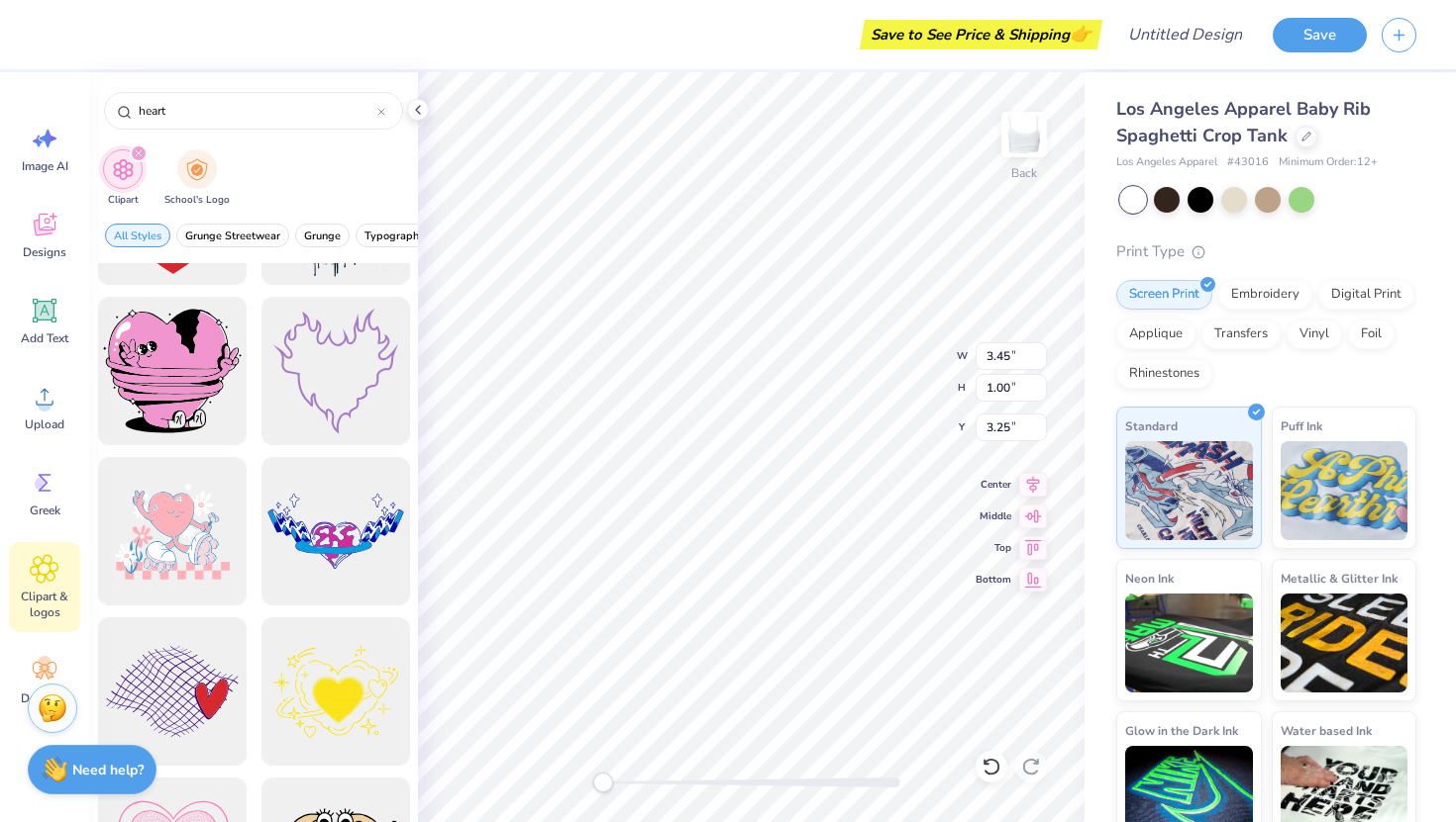
click at [189, 132] on div "heart" at bounding box center [253, 105] width 329 height 67
click at [183, 119] on input "heart" at bounding box center [257, 111] width 241 height 20
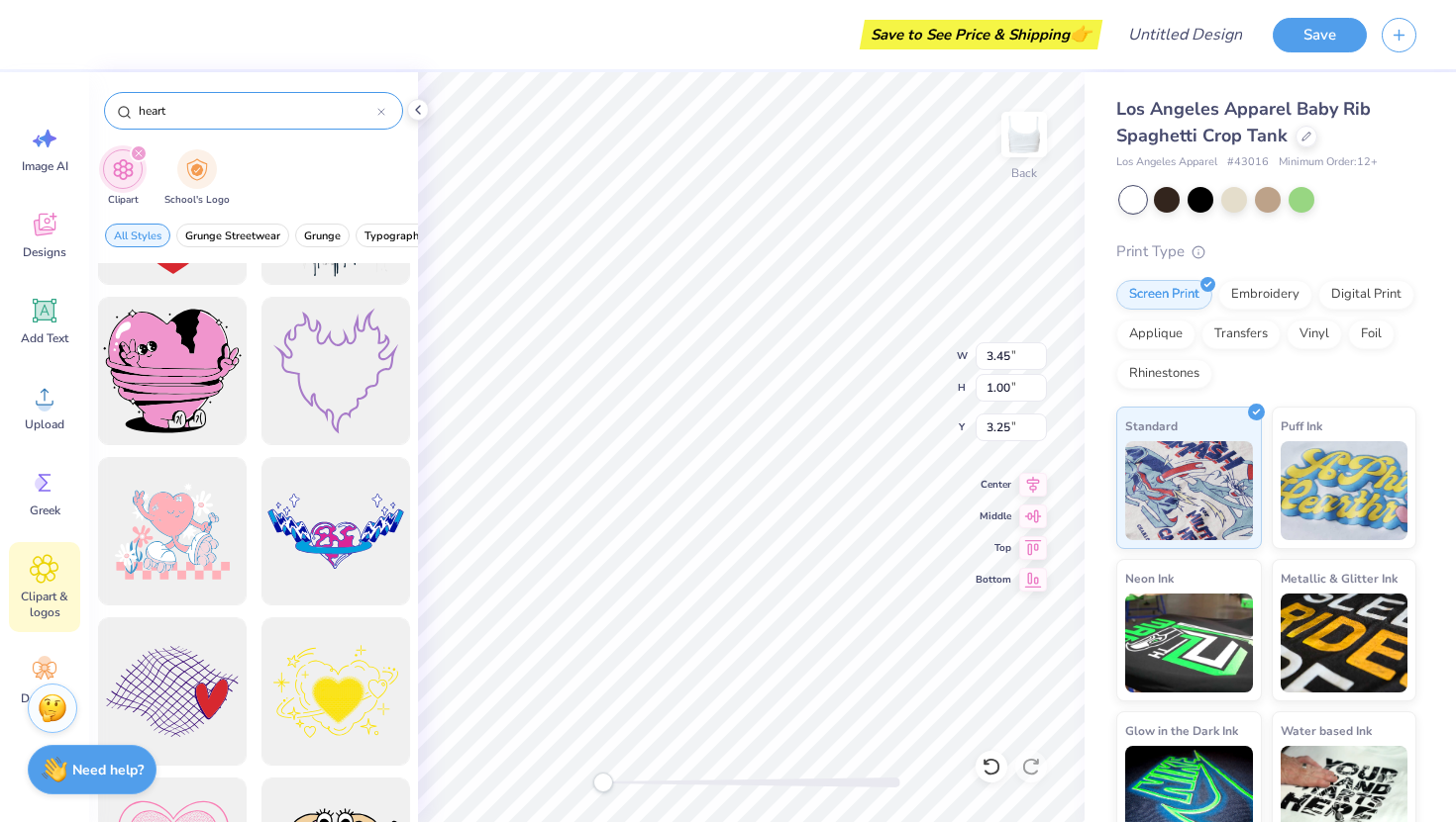
click at [183, 119] on input "heart" at bounding box center [257, 111] width 241 height 20
type input "star"
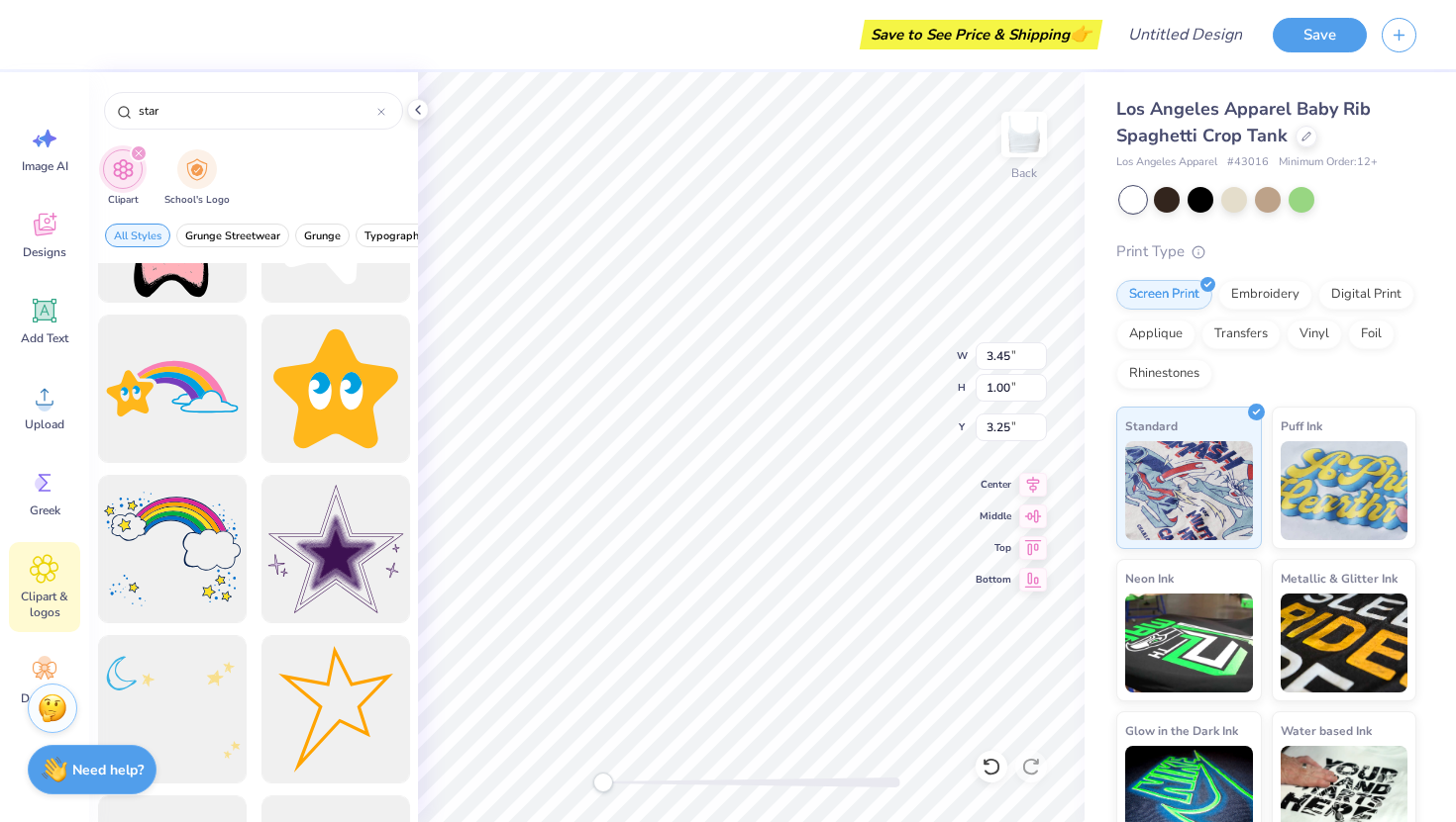
scroll to position [1551, 0]
click at [321, 550] on div at bounding box center [335, 550] width 163 height 163
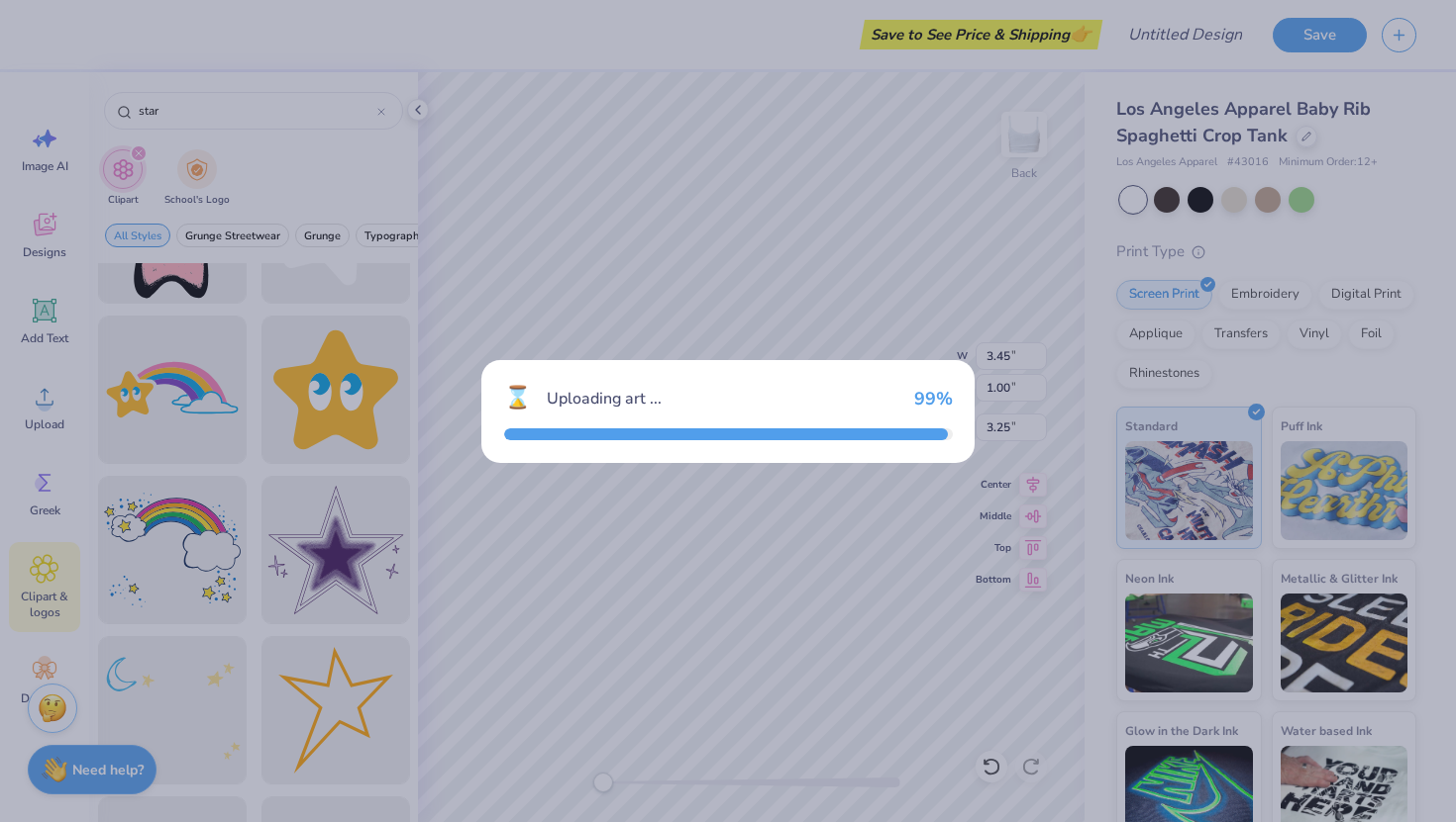
type input "5.26"
type input "4.98"
type input "3.00"
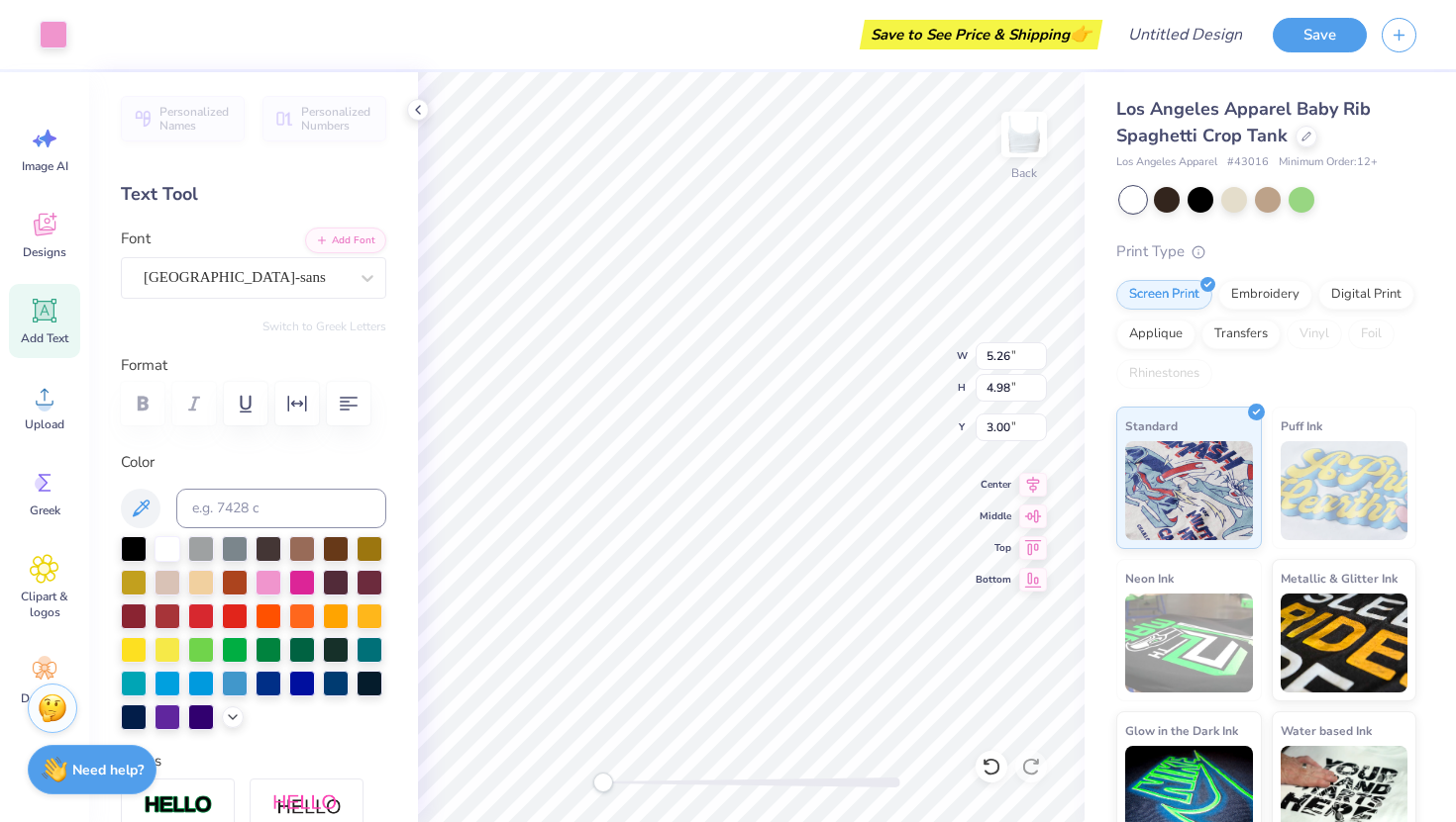
type input "3.45"
type input "1.00"
type input "3.25"
type input "2.66"
type input "2.52"
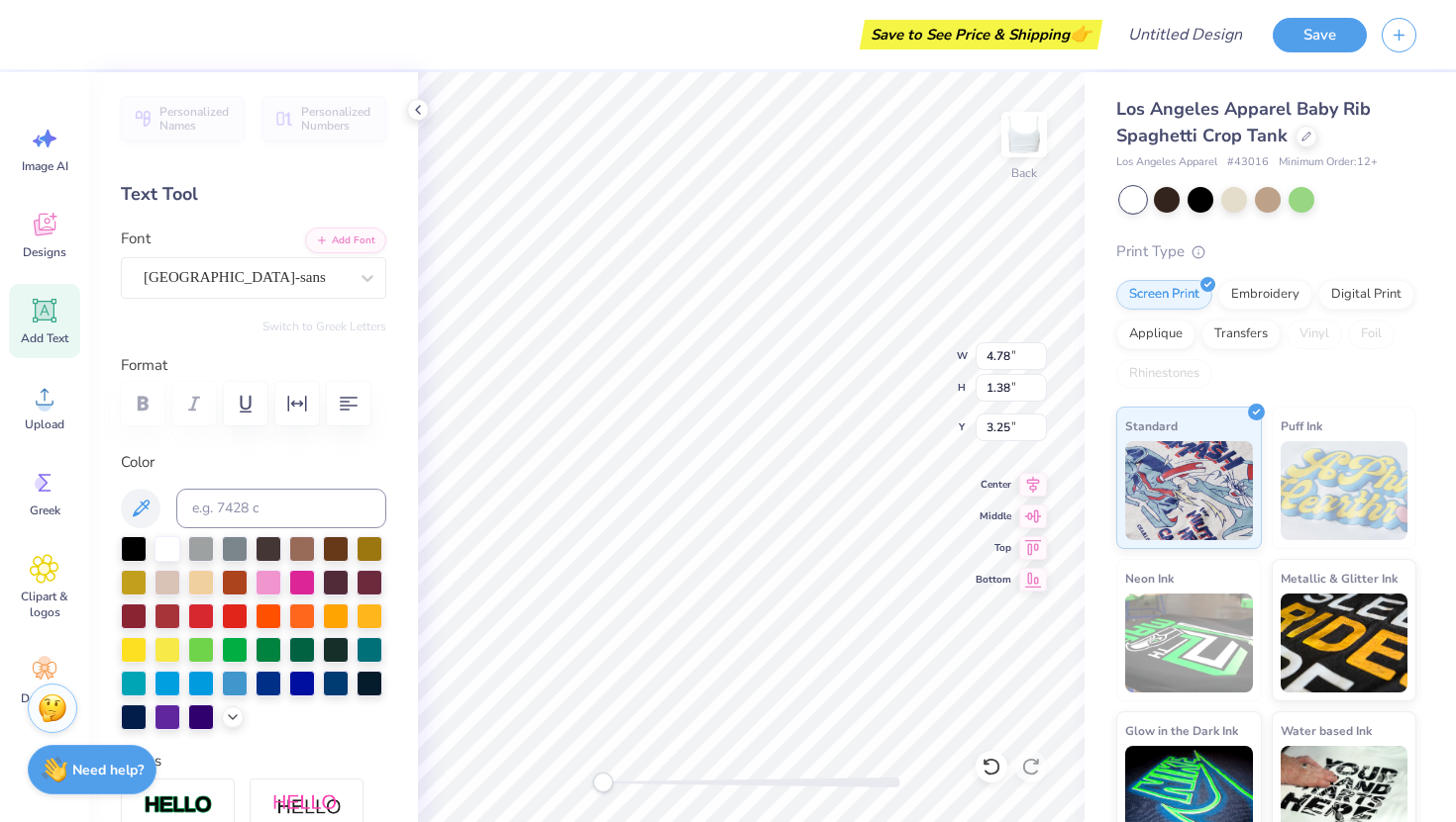
type input "5.47"
click at [262, 580] on div at bounding box center [269, 581] width 26 height 26
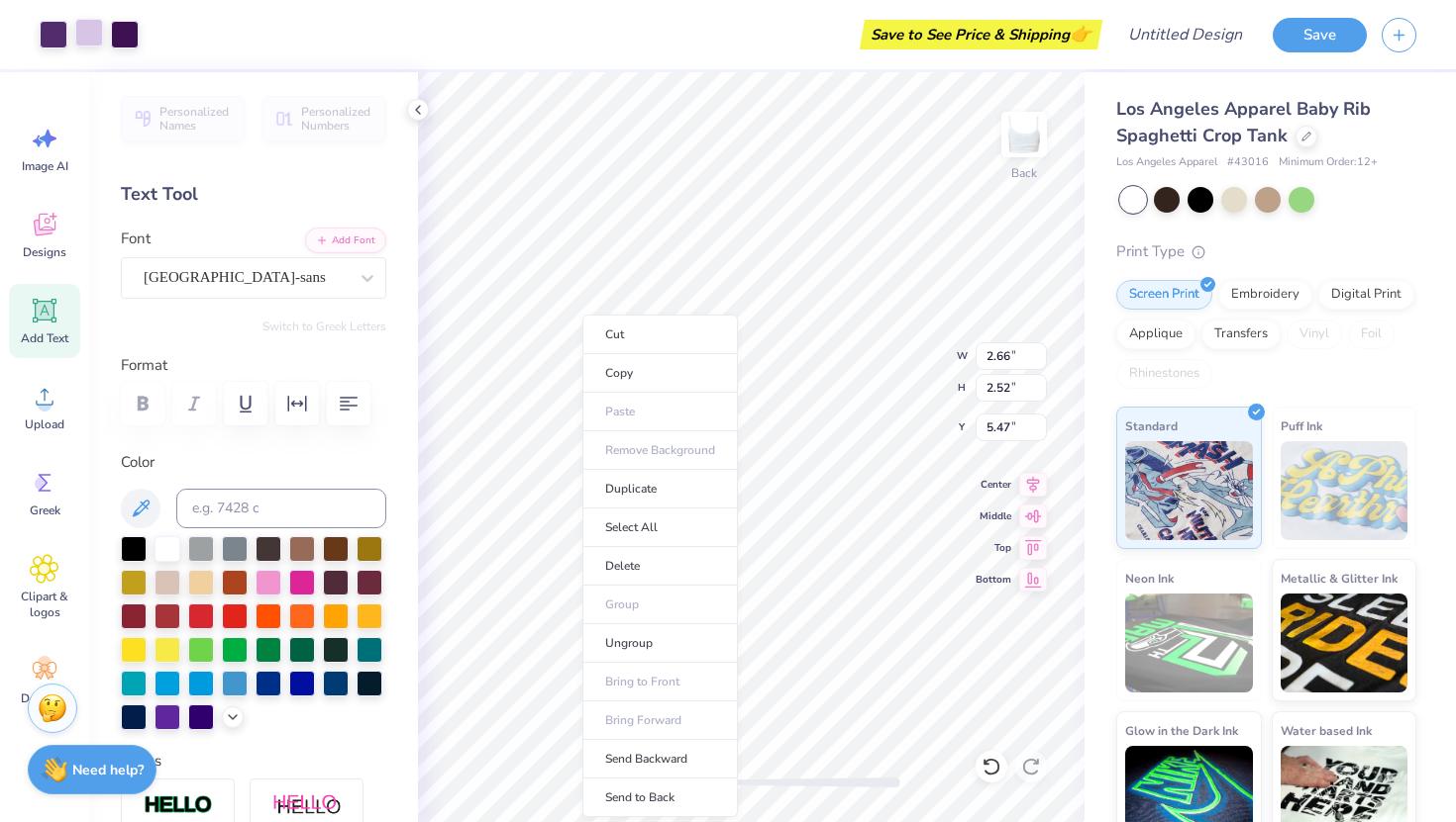
click at [89, 40] on div at bounding box center [89, 33] width 28 height 28
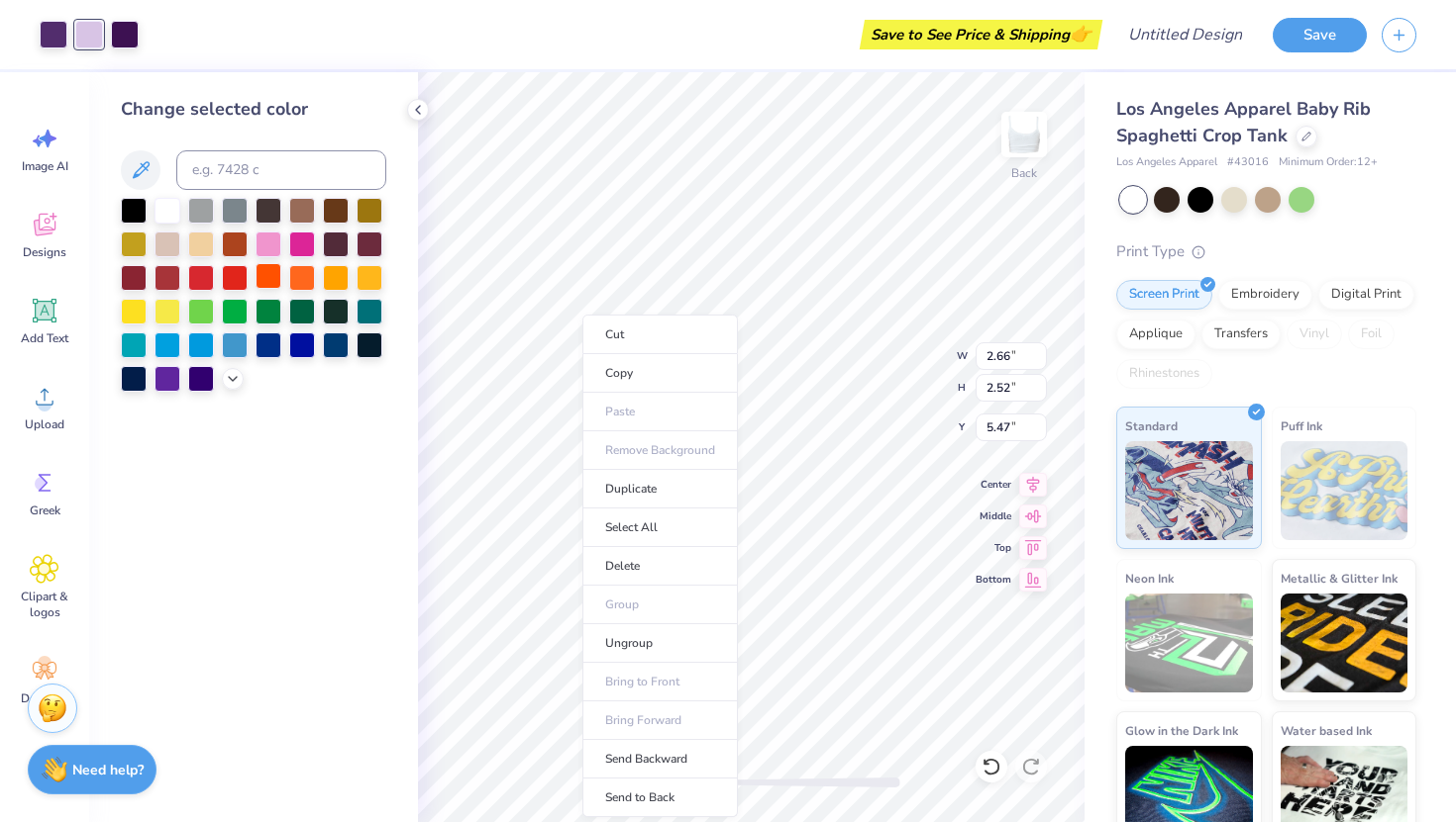
click at [266, 239] on div at bounding box center [269, 245] width 26 height 26
click at [127, 37] on div at bounding box center [125, 33] width 28 height 28
click at [230, 379] on icon at bounding box center [233, 378] width 16 height 16
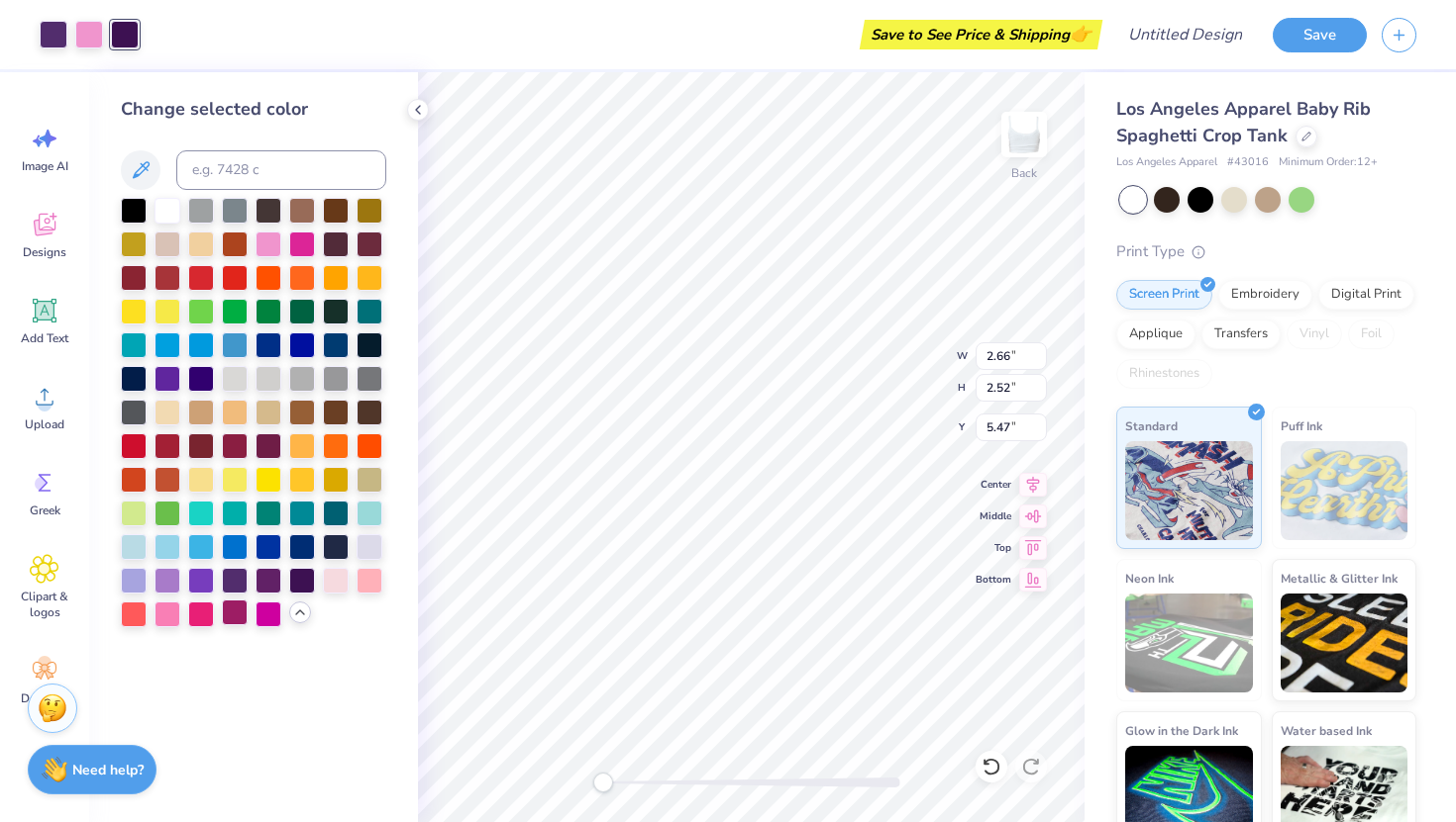
click at [234, 612] on div at bounding box center [235, 612] width 26 height 26
click at [49, 21] on div at bounding box center [54, 33] width 28 height 28
click at [169, 608] on div at bounding box center [168, 612] width 26 height 26
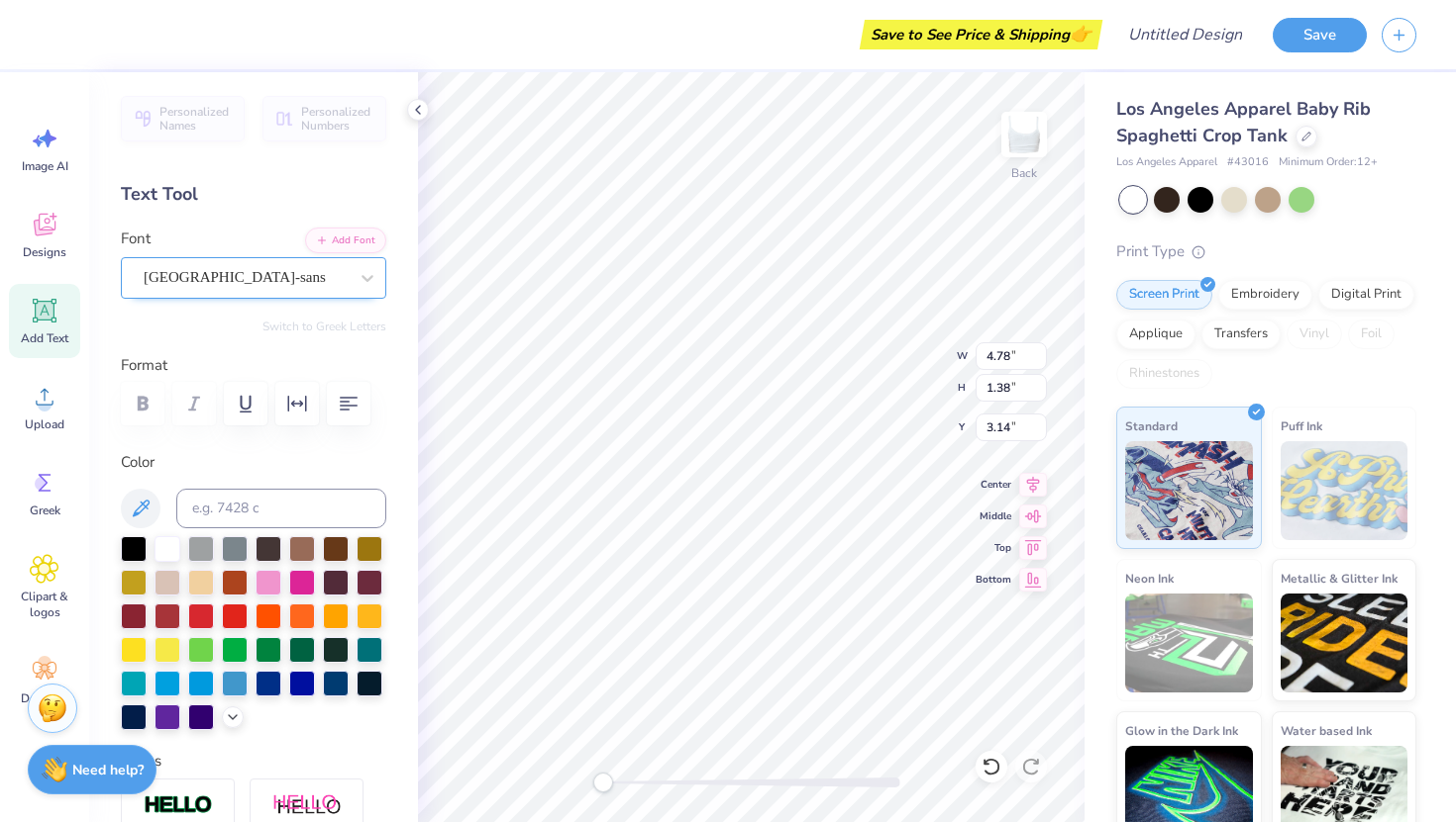
click at [215, 271] on div "[GEOGRAPHIC_DATA]-sans" at bounding box center [246, 278] width 208 height 31
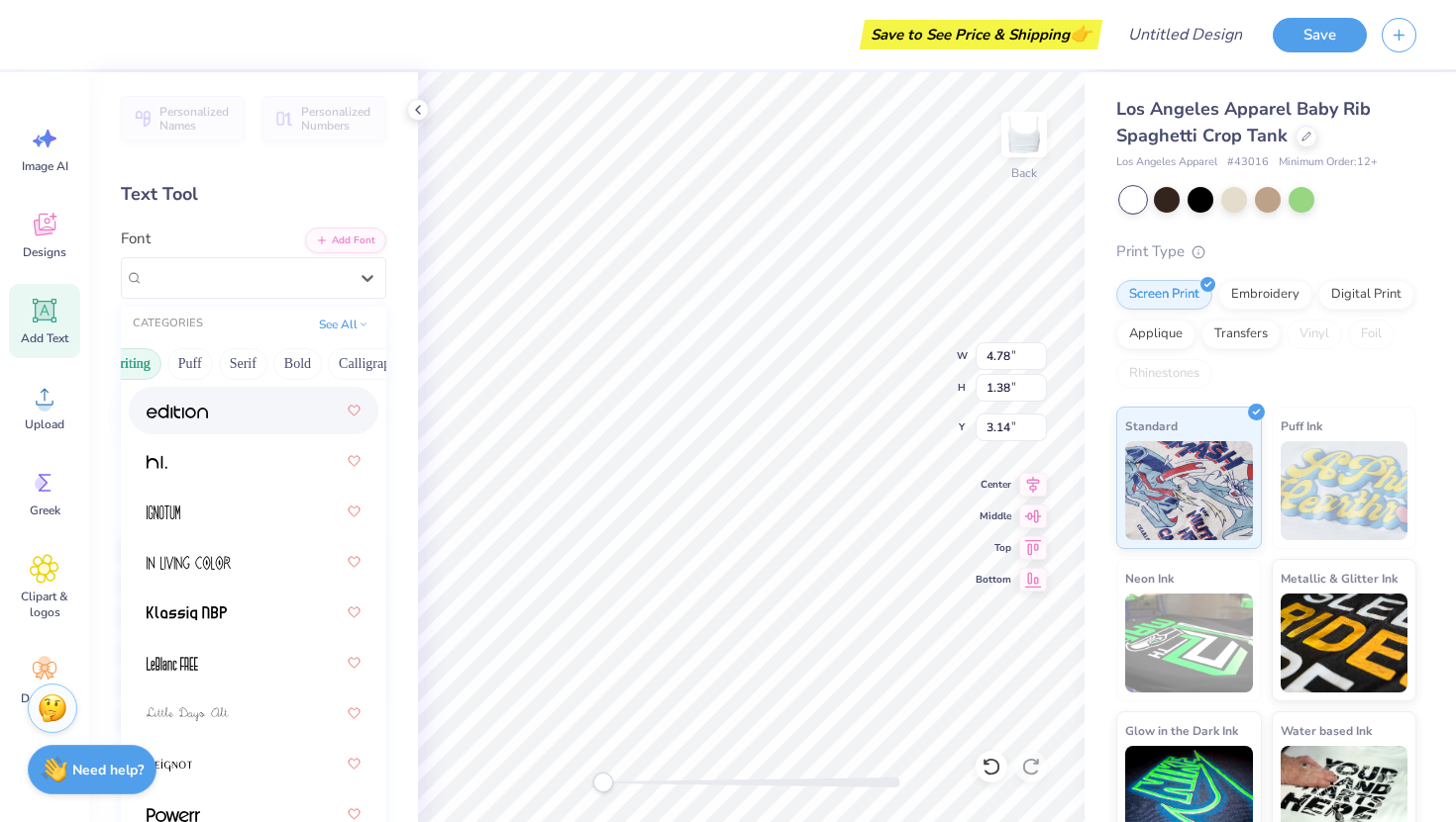
scroll to position [0, 139]
click at [275, 355] on button "Bold" at bounding box center [279, 365] width 49 height 32
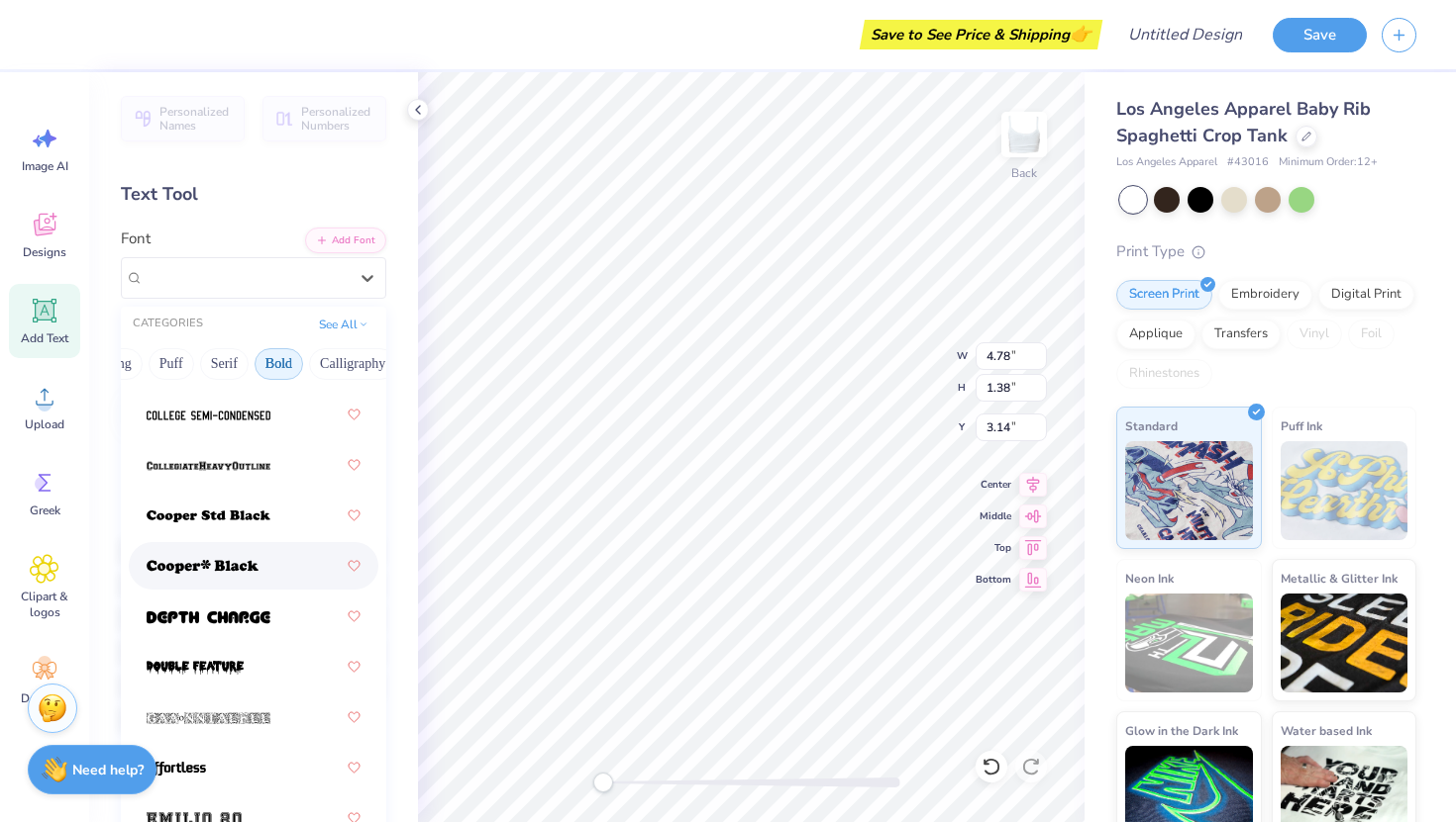
scroll to position [381, 0]
click at [183, 556] on span at bounding box center [203, 565] width 112 height 21
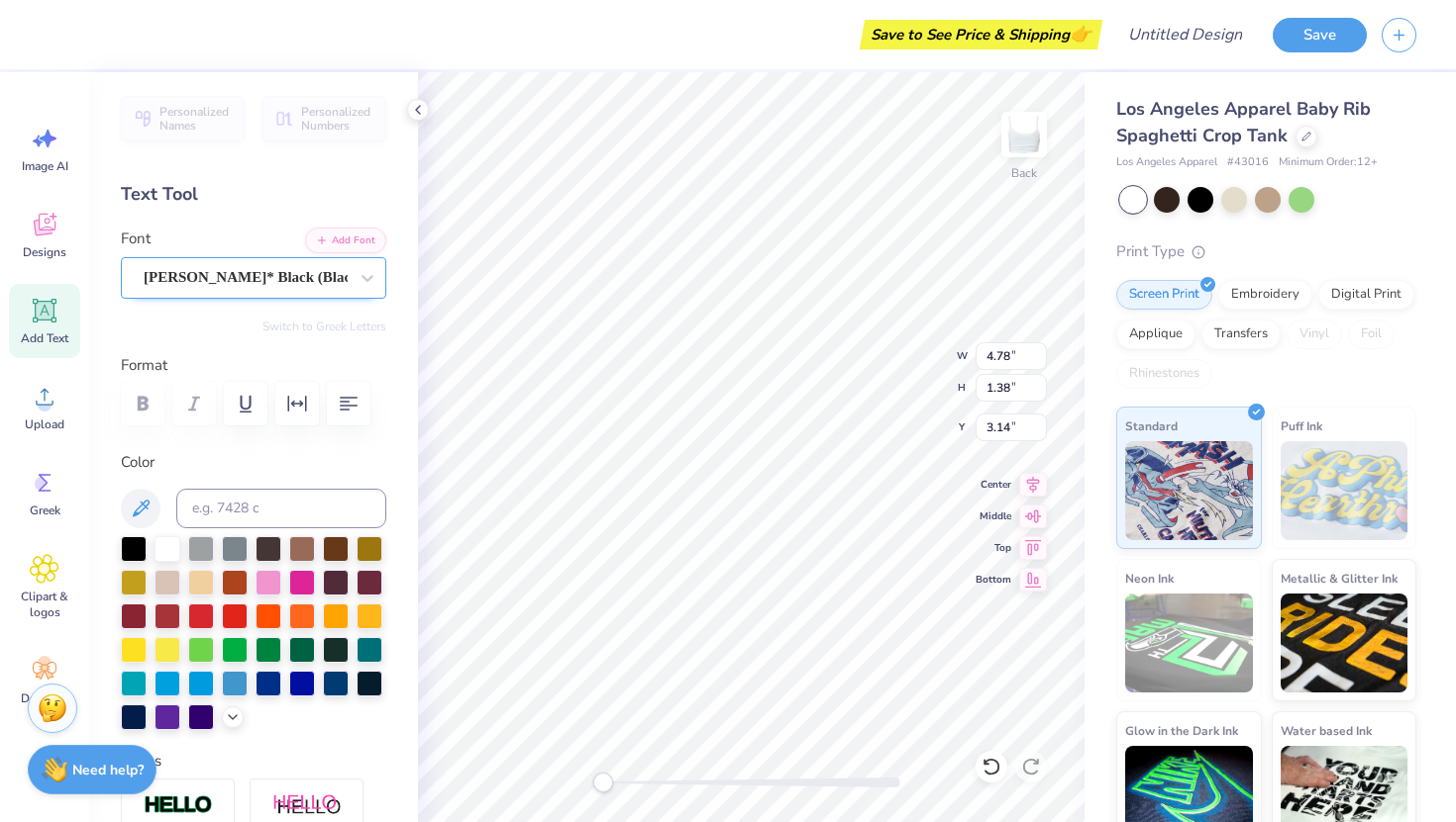
click at [288, 275] on div "[PERSON_NAME]* Black (Black)" at bounding box center [246, 278] width 208 height 31
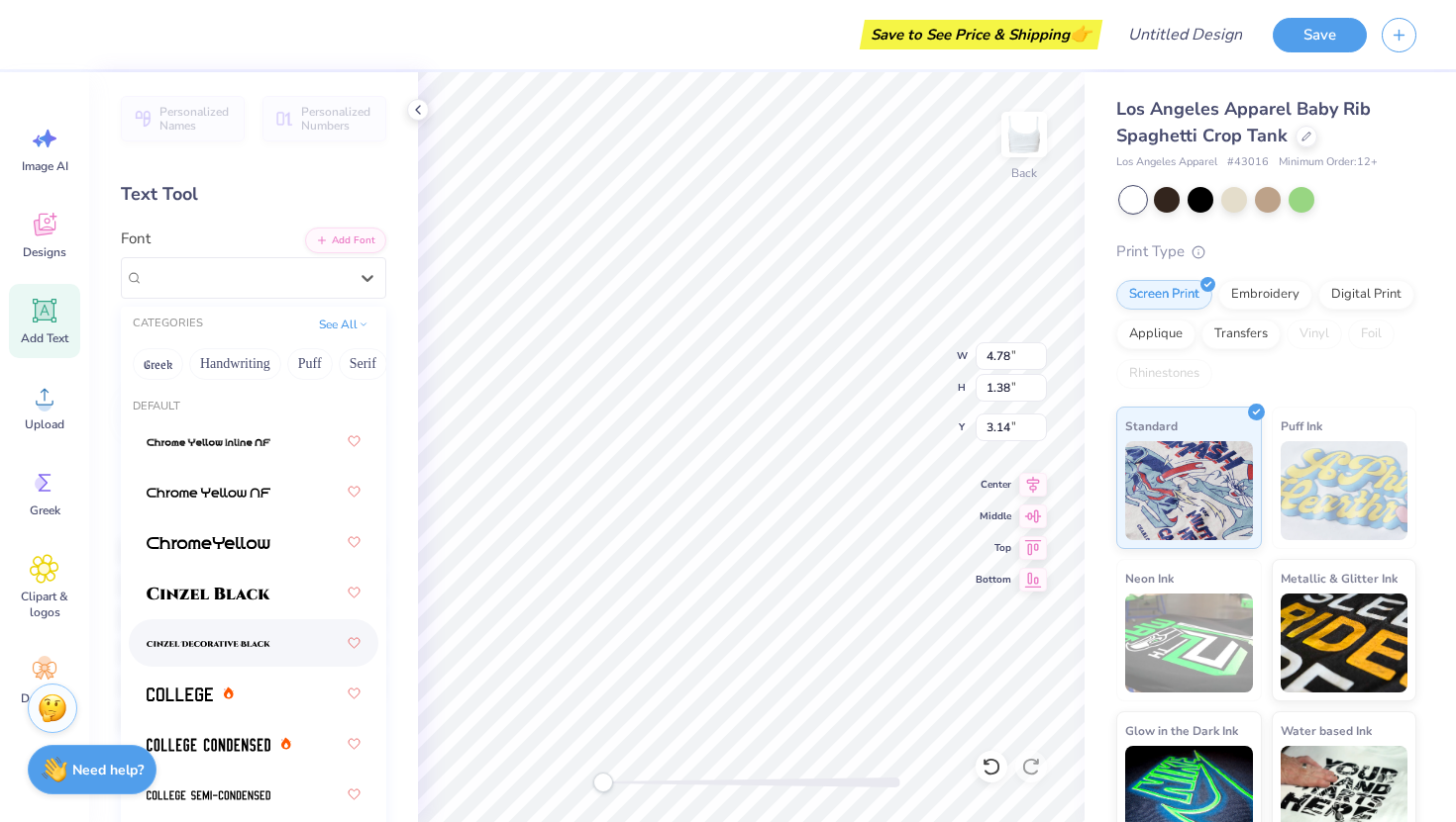
scroll to position [109, 0]
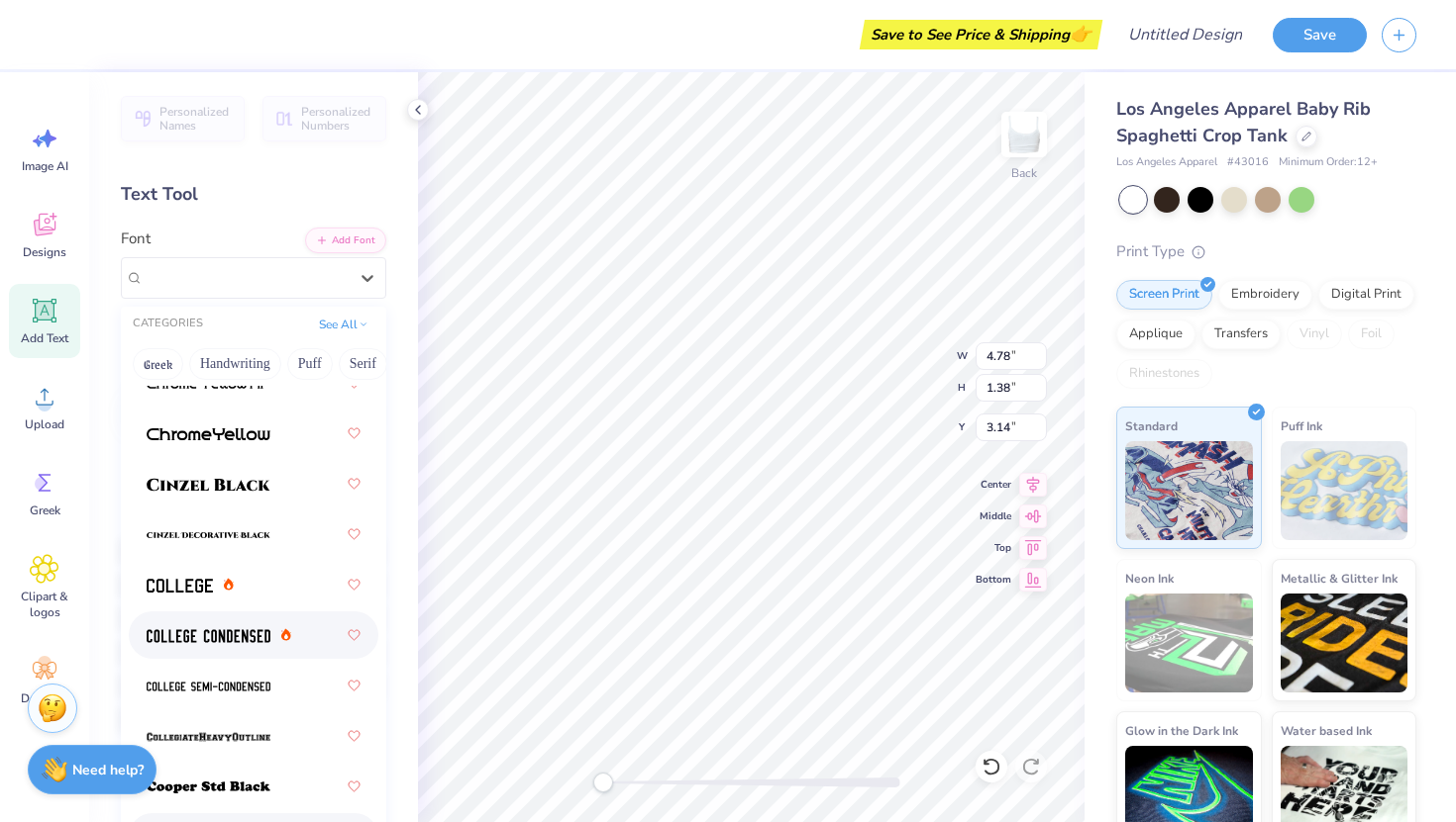
click at [234, 628] on span at bounding box center [209, 635] width 124 height 21
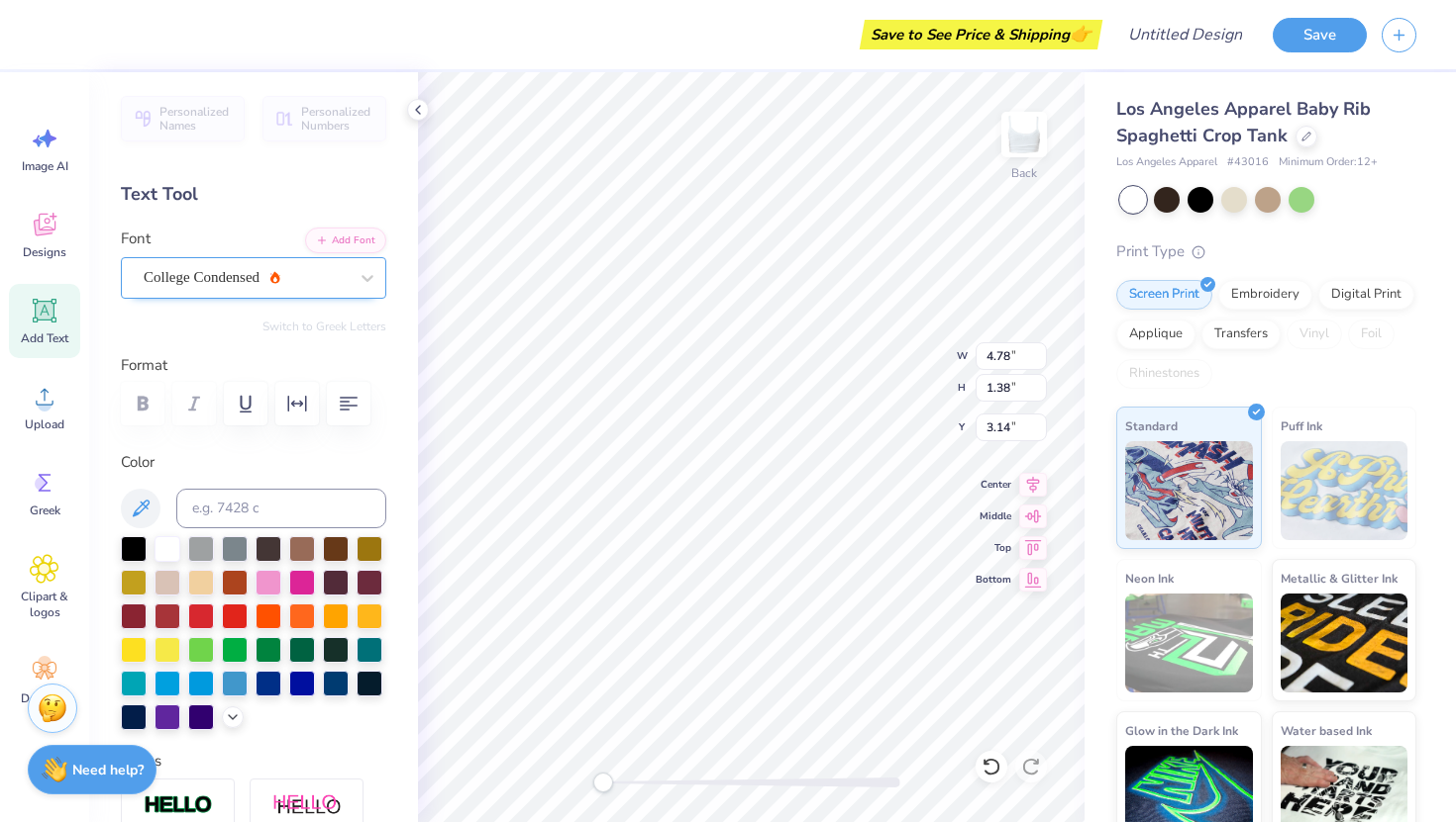
click at [204, 287] on div "College Condensed" at bounding box center [246, 278] width 208 height 31
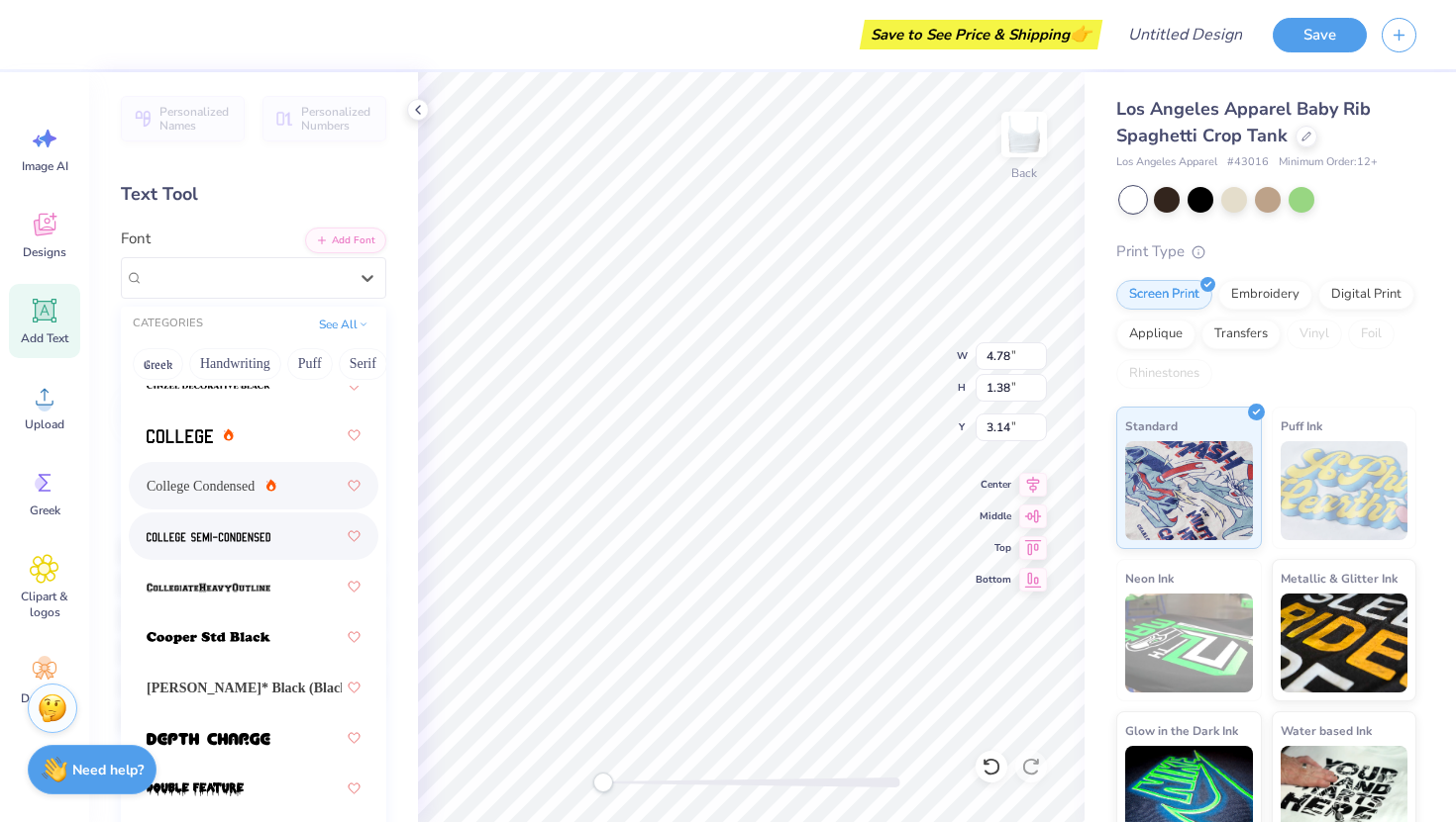
scroll to position [275, 0]
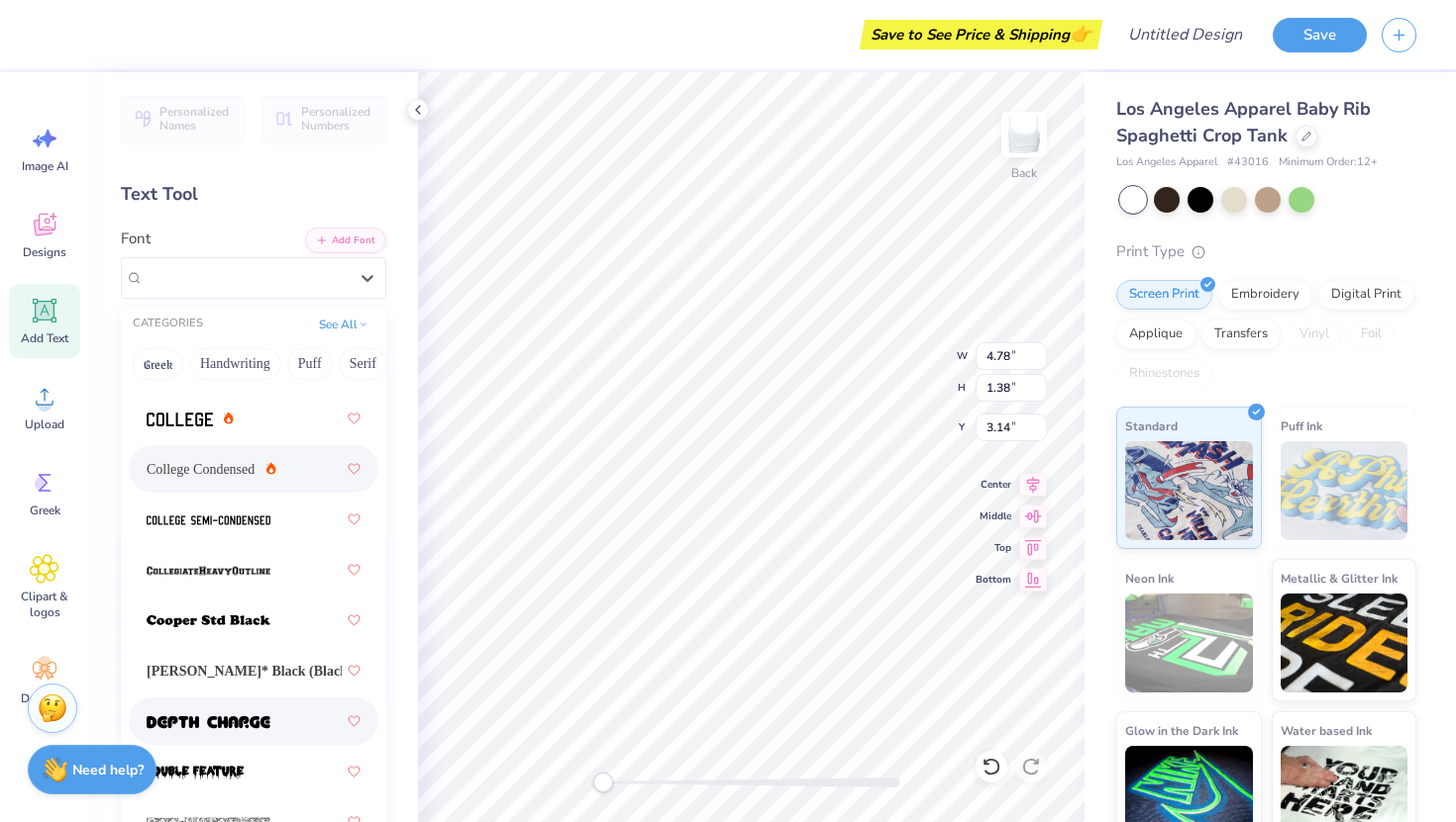
click at [217, 712] on span at bounding box center [209, 721] width 124 height 21
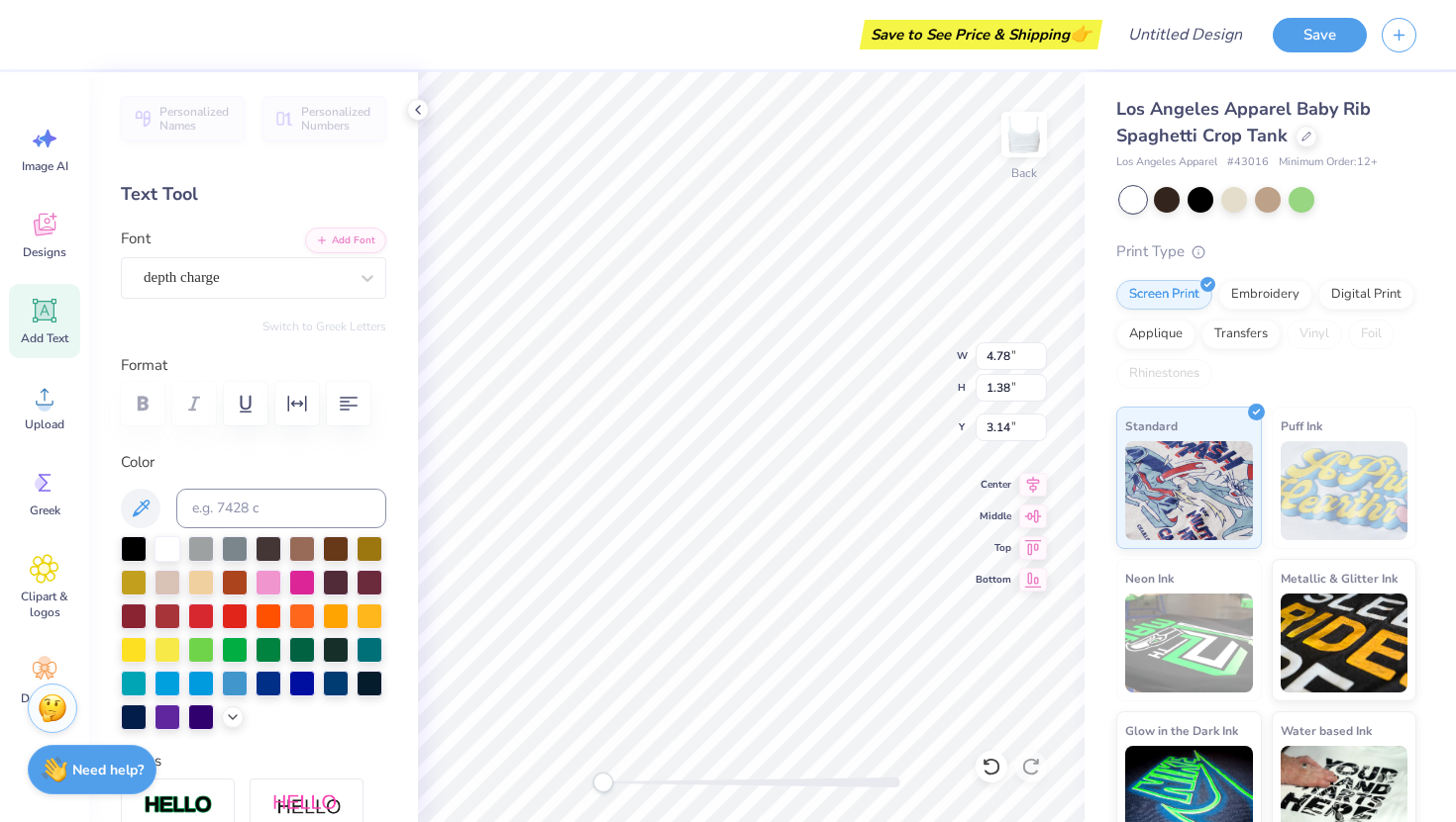
scroll to position [26, 0]
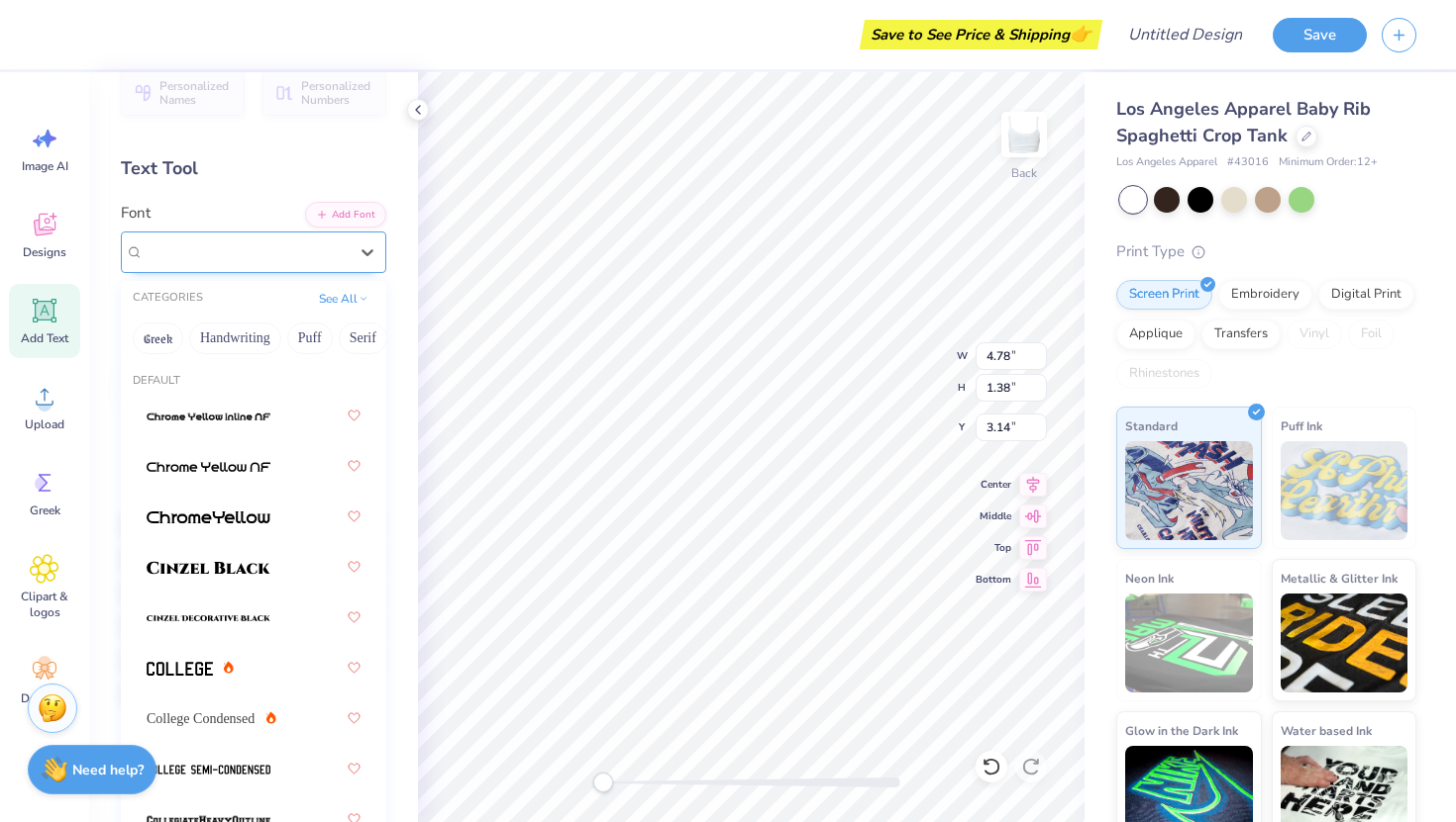
click at [216, 254] on div "depth charge" at bounding box center [246, 252] width 208 height 31
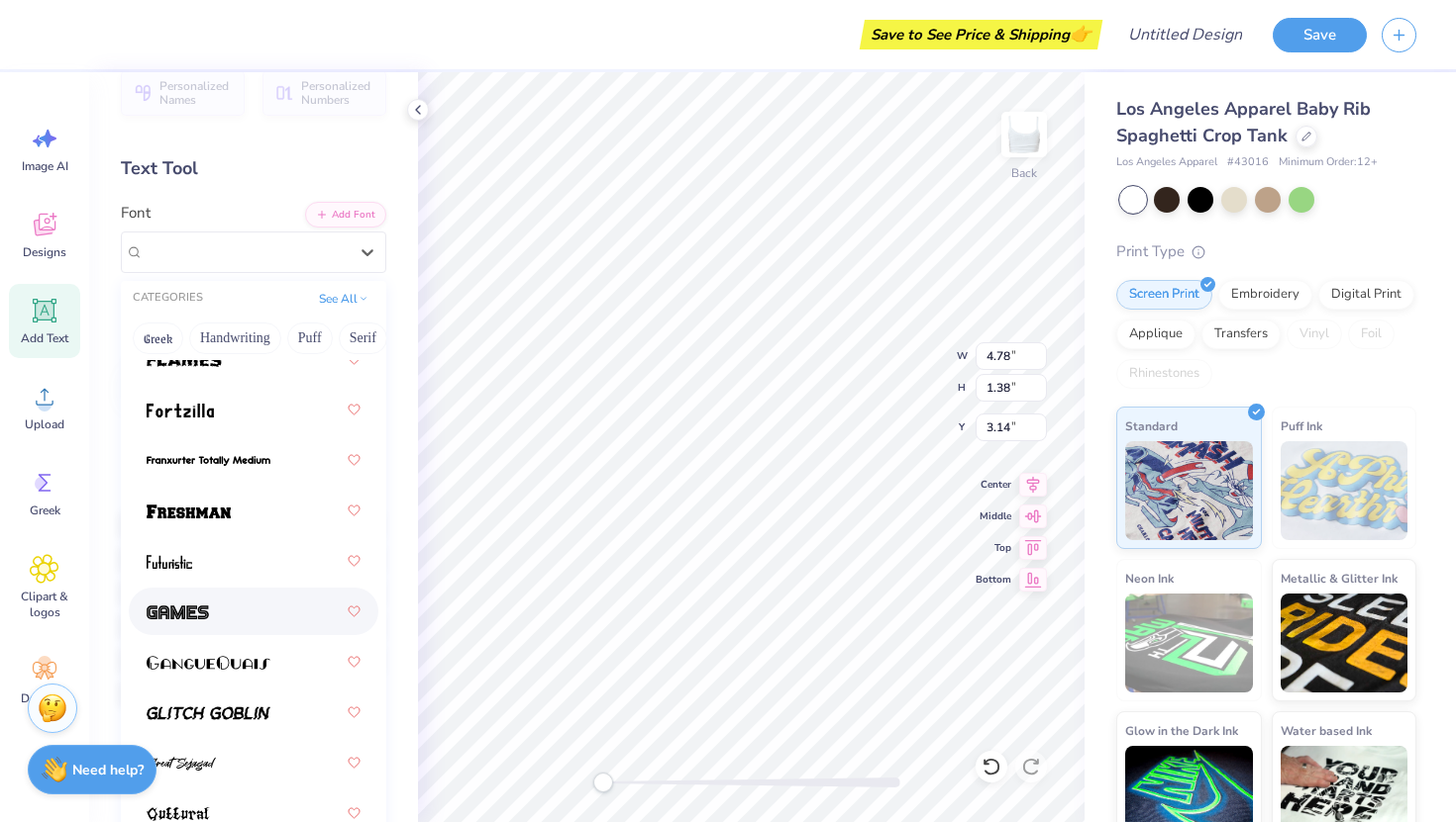
scroll to position [914, 0]
click at [229, 569] on div at bounding box center [254, 562] width 214 height 36
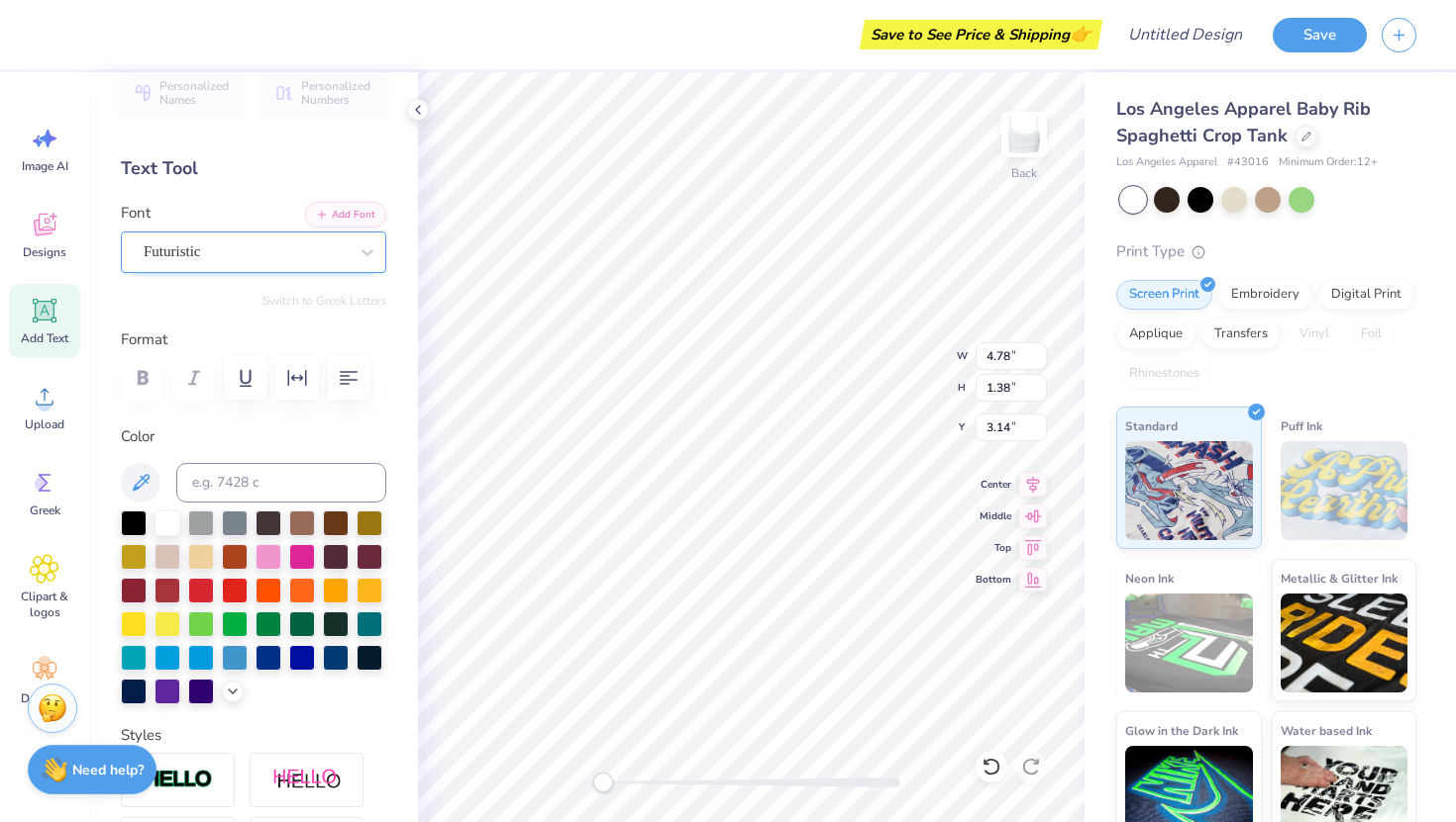
click at [190, 239] on div "Futuristic" at bounding box center [246, 252] width 208 height 31
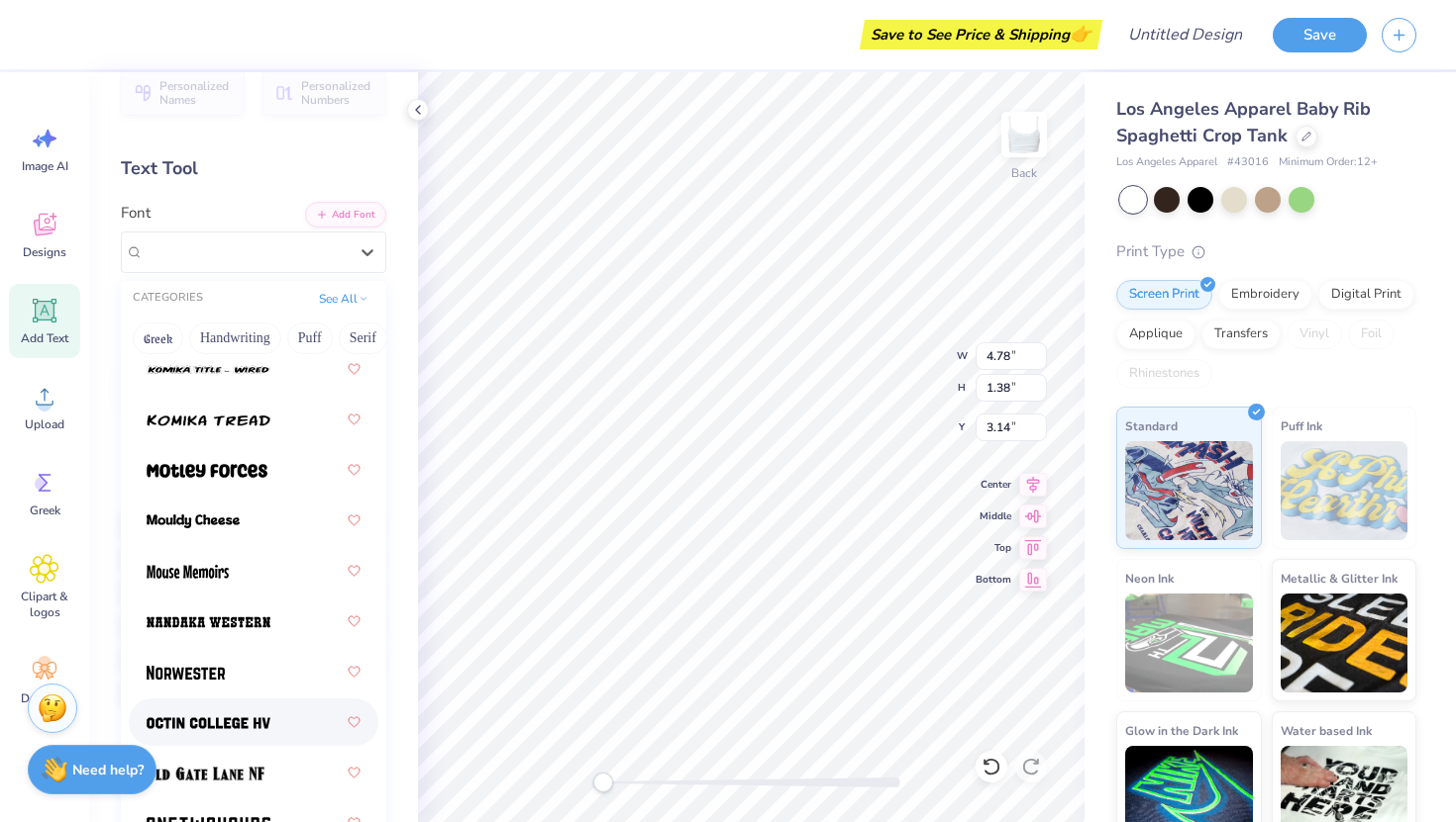
scroll to position [2247, 0]
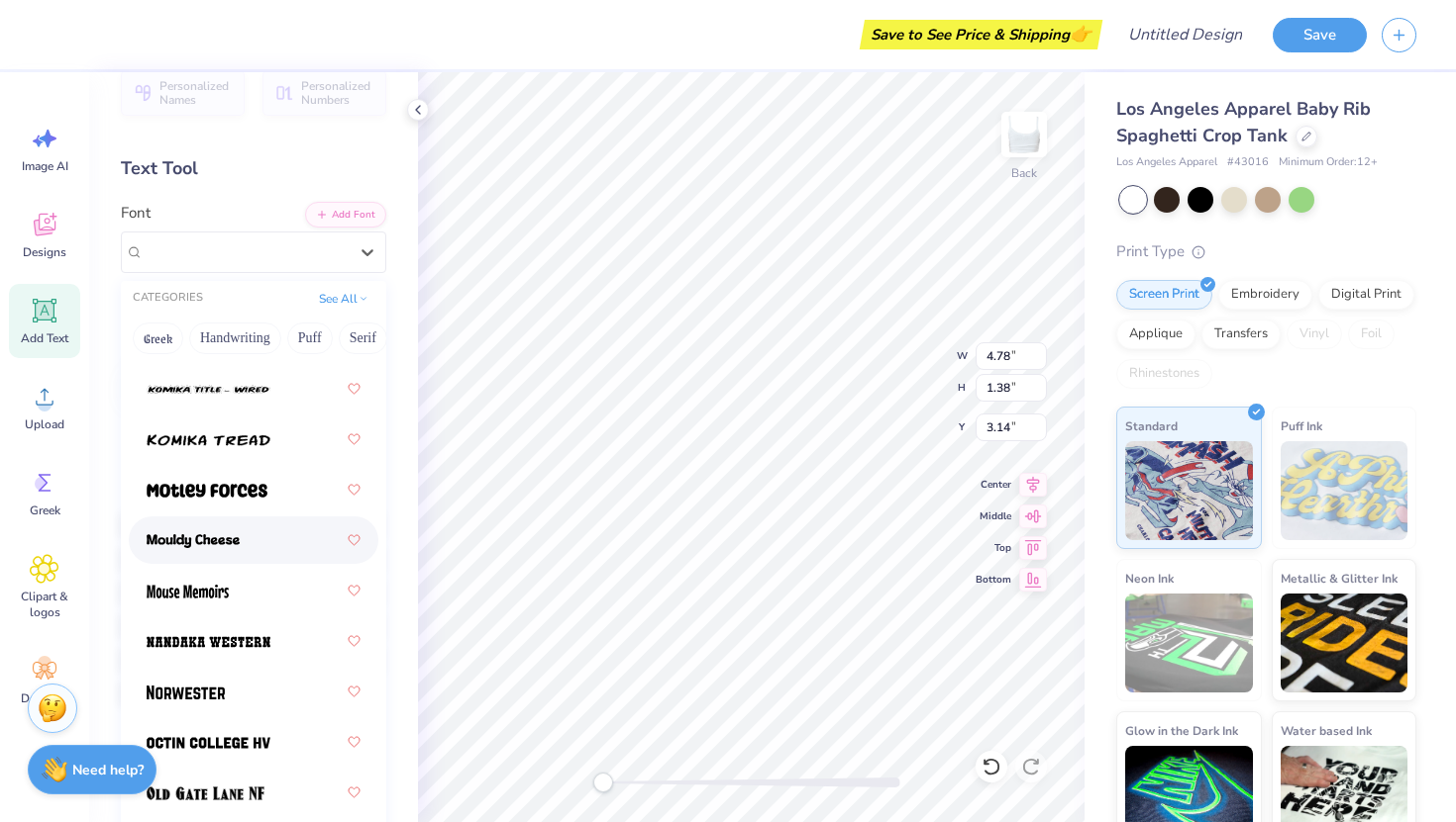
click at [185, 523] on div at bounding box center [254, 540] width 214 height 36
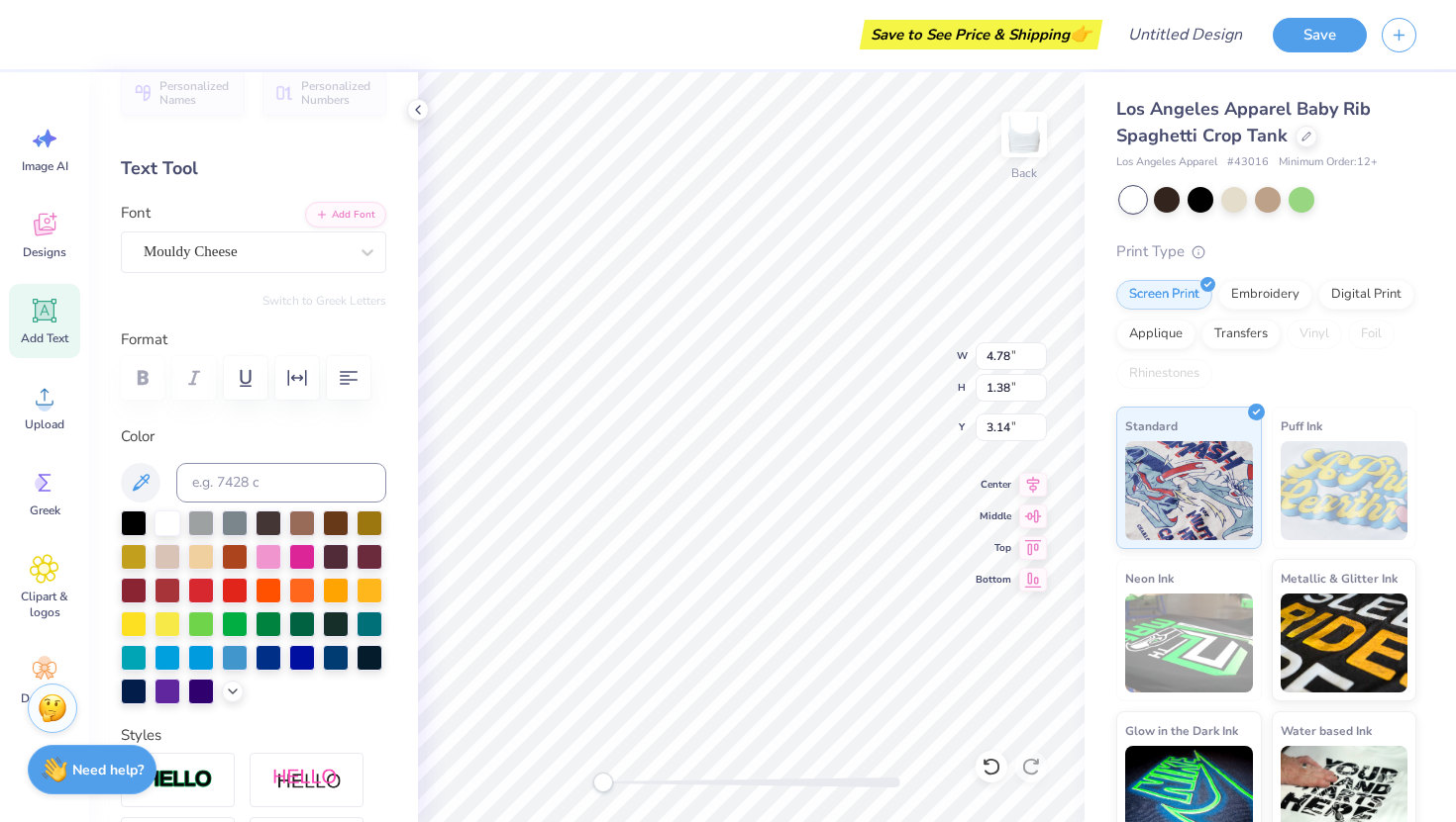
scroll to position [0, 0]
type textarea "AEPHI"
type input "6.99"
type input "2.07"
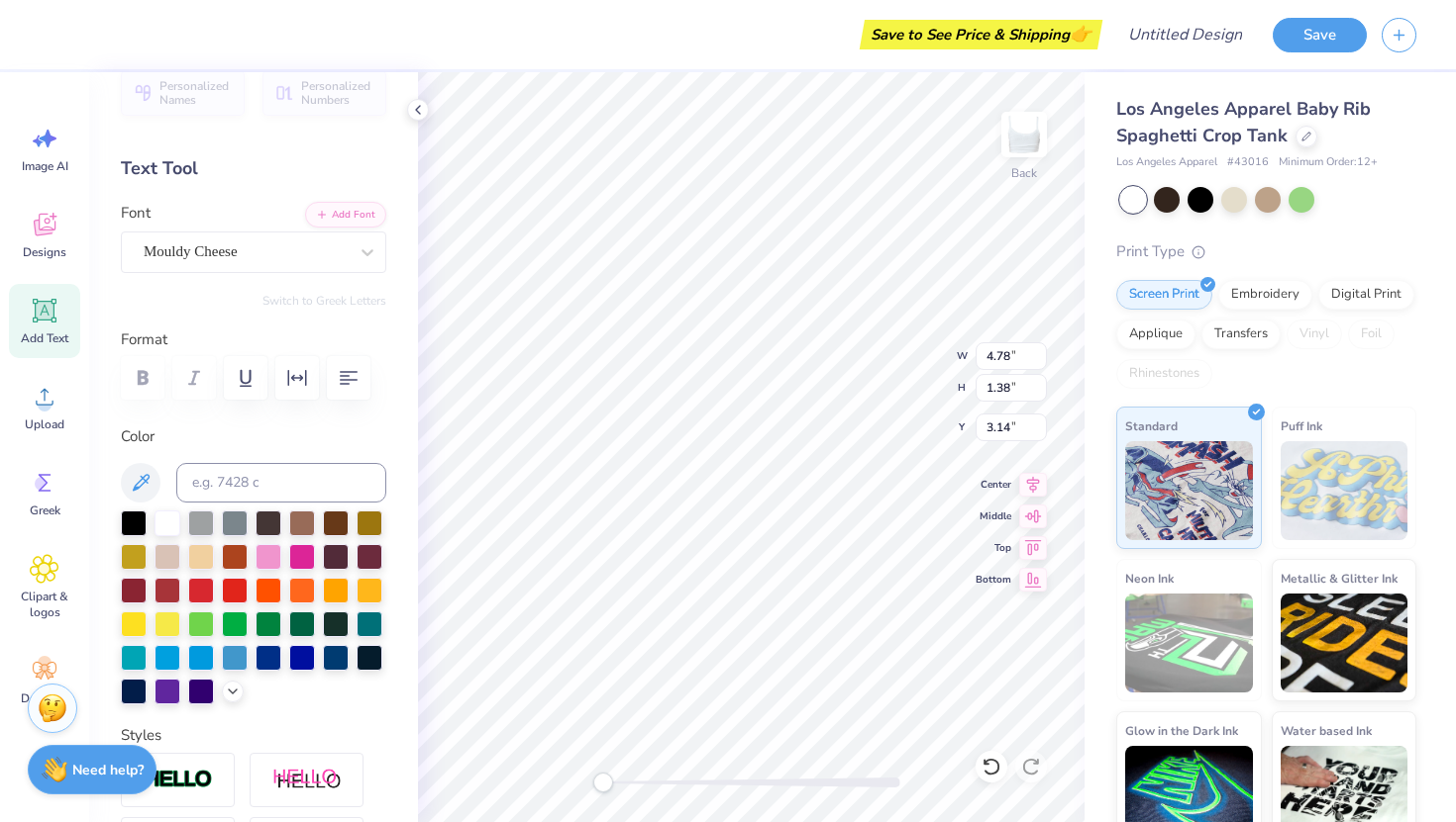
type input "2.79"
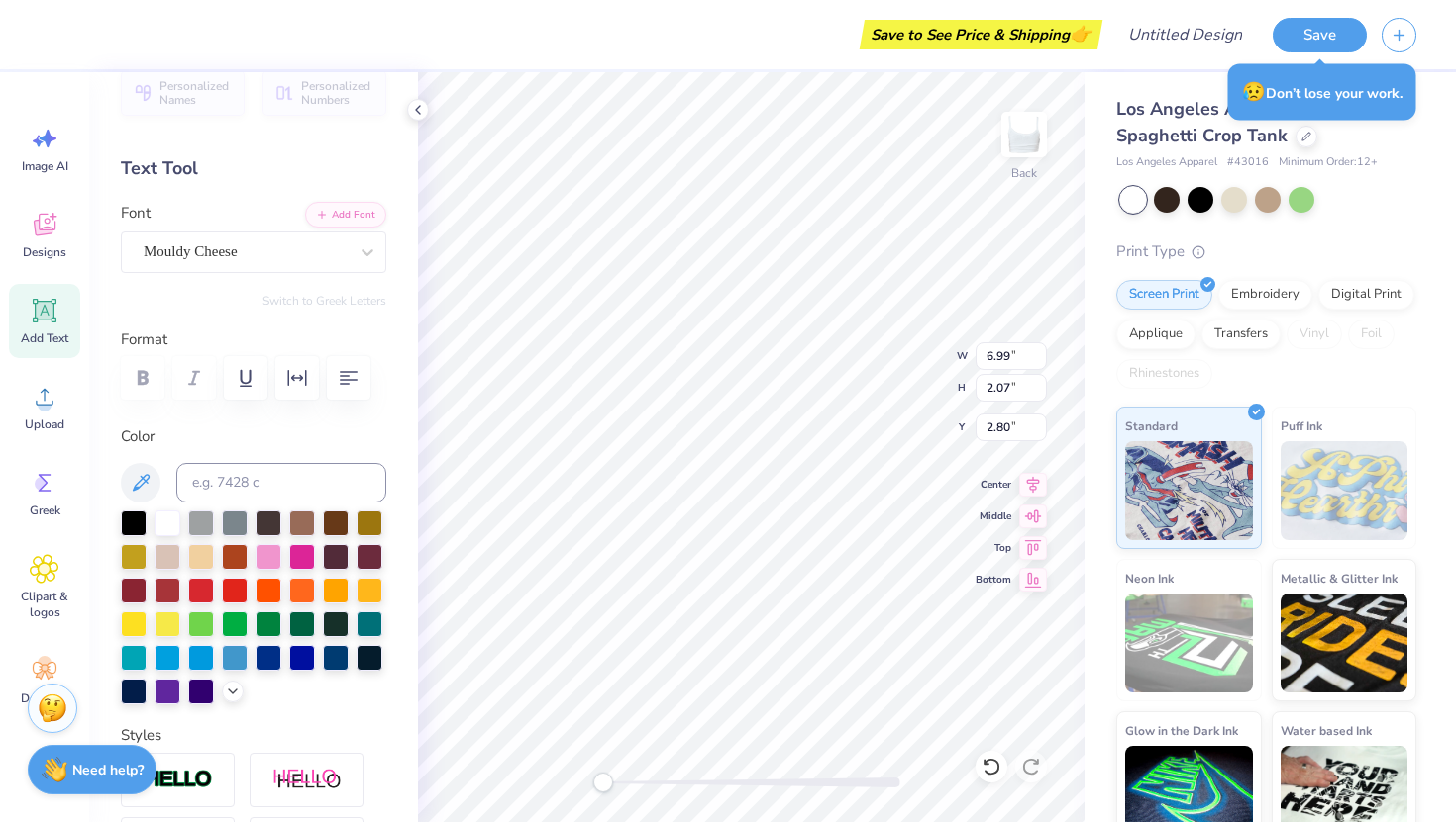
type input "1.59"
type input "1.51"
type input "5.36"
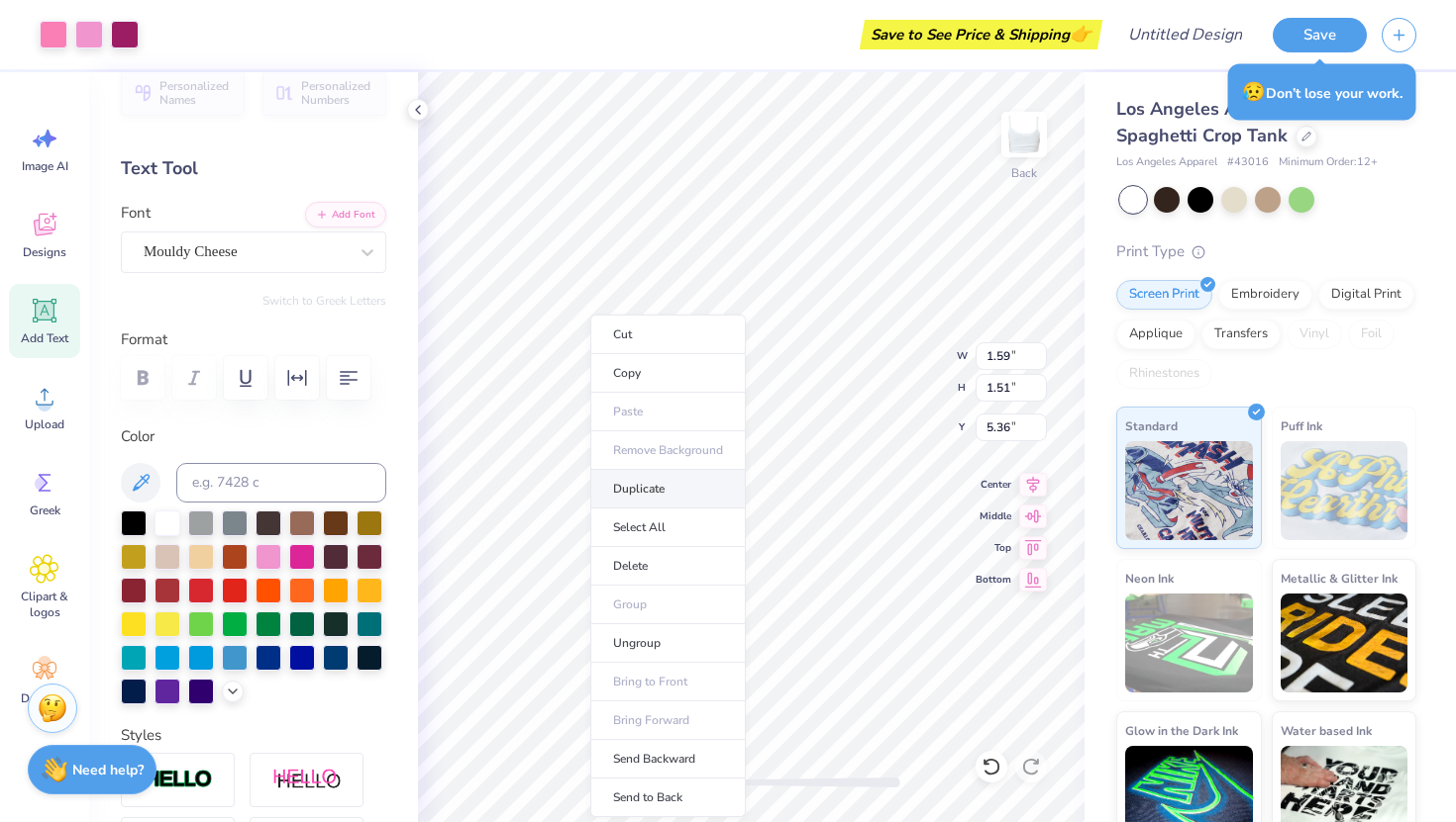
click at [637, 491] on li "Duplicate" at bounding box center [669, 489] width 156 height 39
type input "6.36"
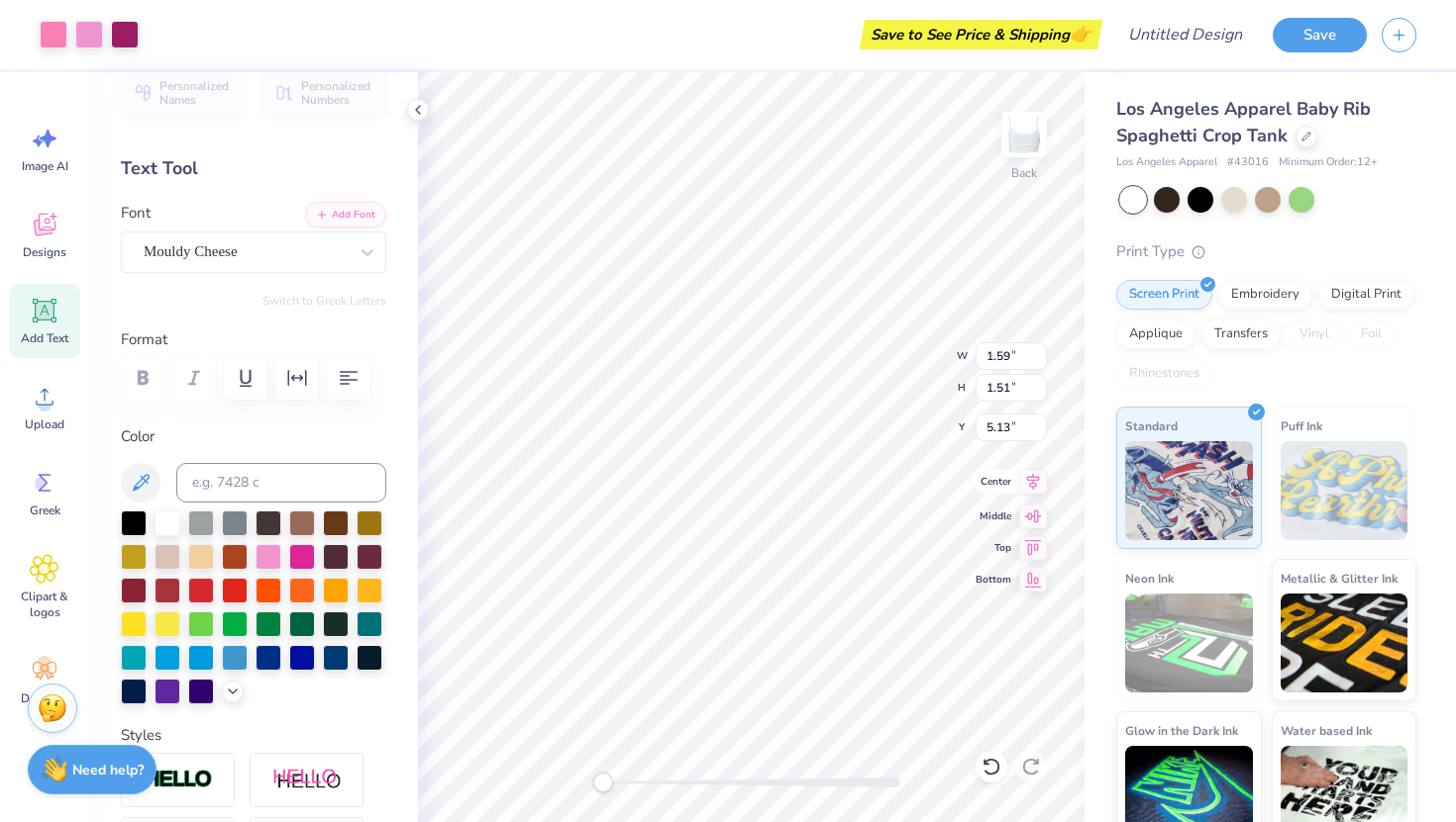
type input "3.83"
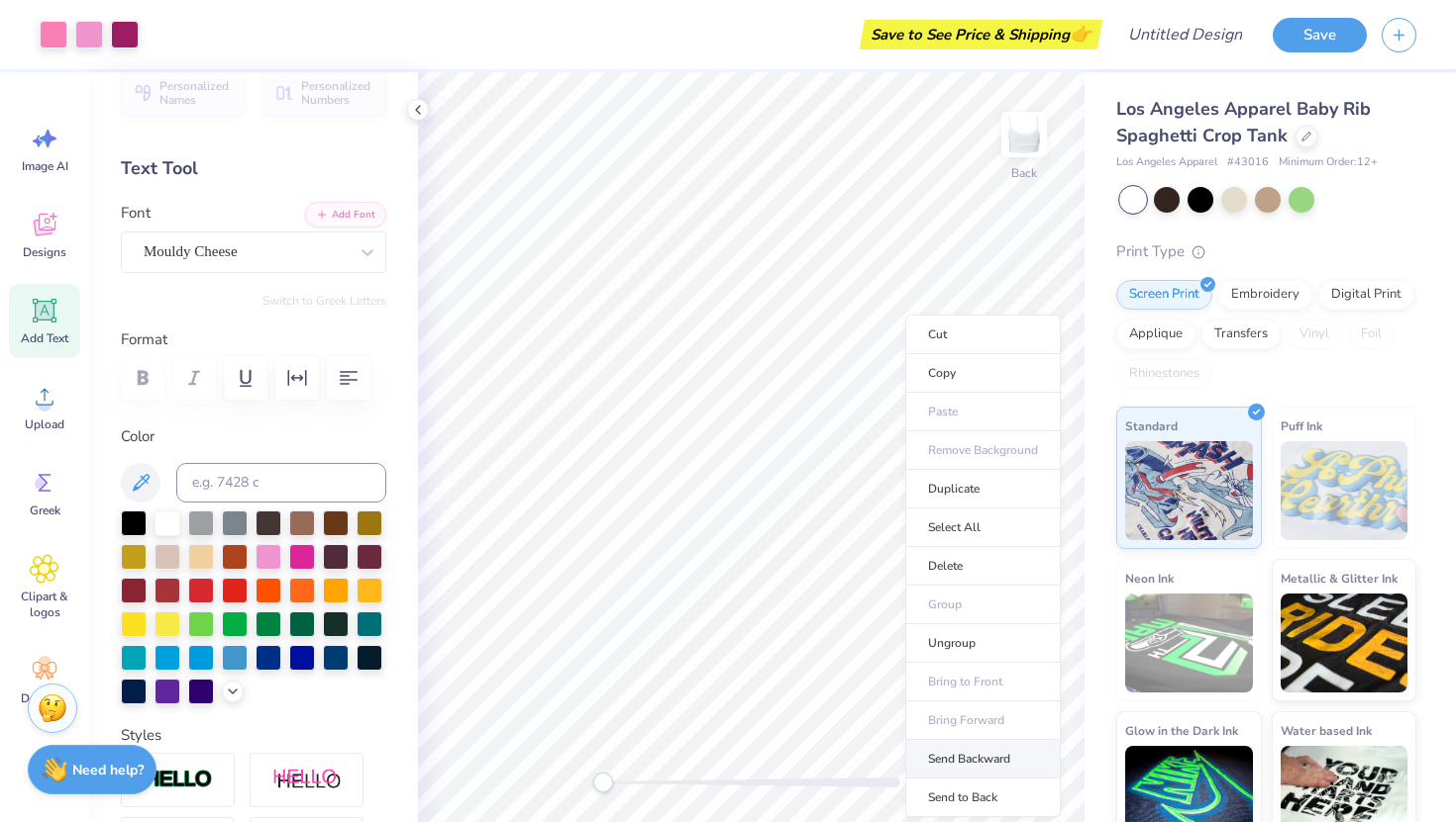
click at [941, 751] on li "Send Backward" at bounding box center [983, 759] width 156 height 39
click at [956, 786] on li "Send to Back" at bounding box center [971, 798] width 156 height 39
type input "3.84"
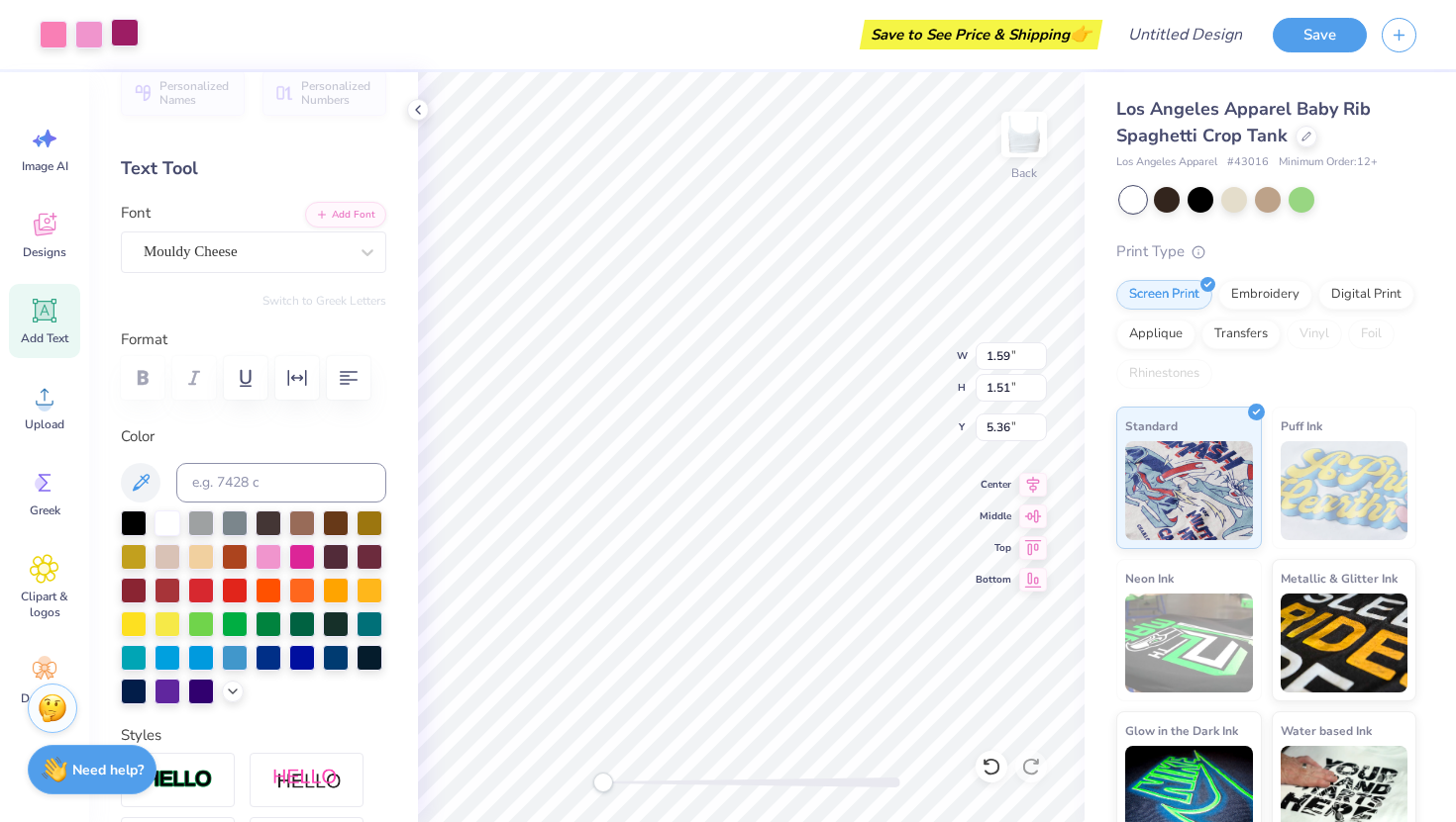
click at [123, 41] on div at bounding box center [125, 33] width 28 height 28
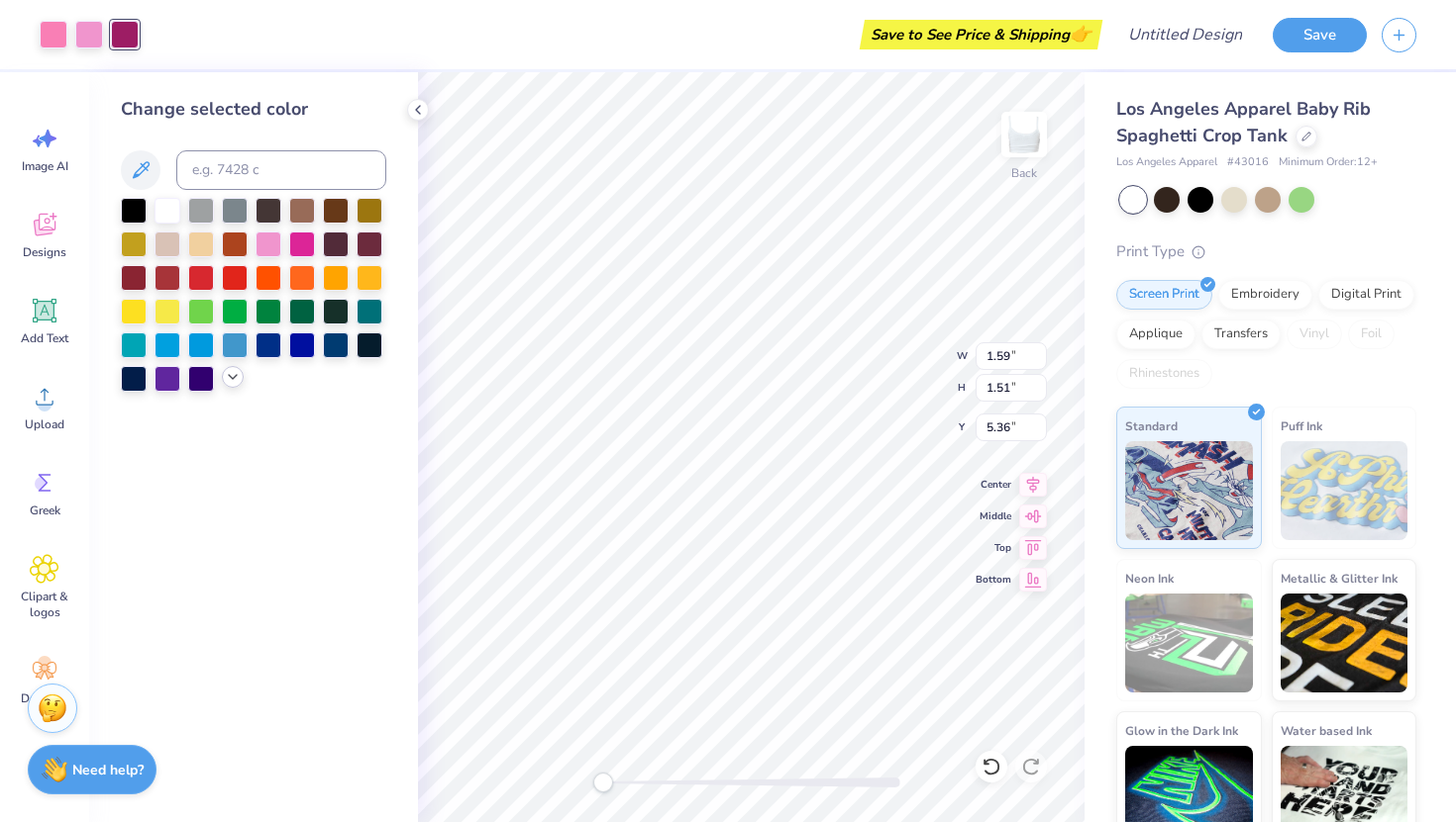
click at [228, 371] on icon at bounding box center [233, 378] width 16 height 16
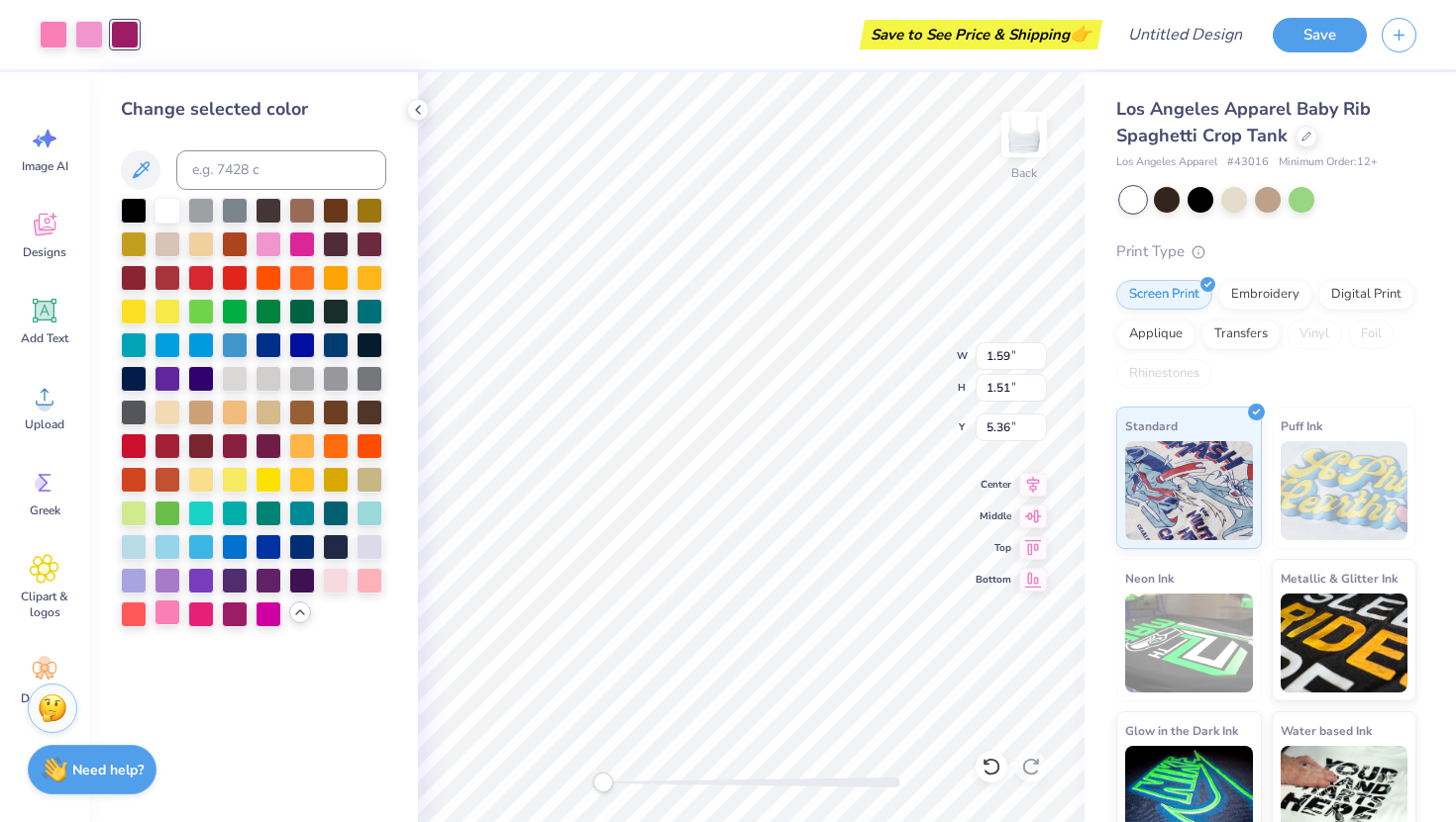
click at [168, 614] on div at bounding box center [168, 612] width 26 height 26
click at [169, 574] on div at bounding box center [168, 579] width 26 height 26
click at [167, 542] on div at bounding box center [168, 547] width 26 height 26
click at [196, 513] on div at bounding box center [201, 511] width 26 height 26
click at [171, 346] on div at bounding box center [168, 344] width 26 height 26
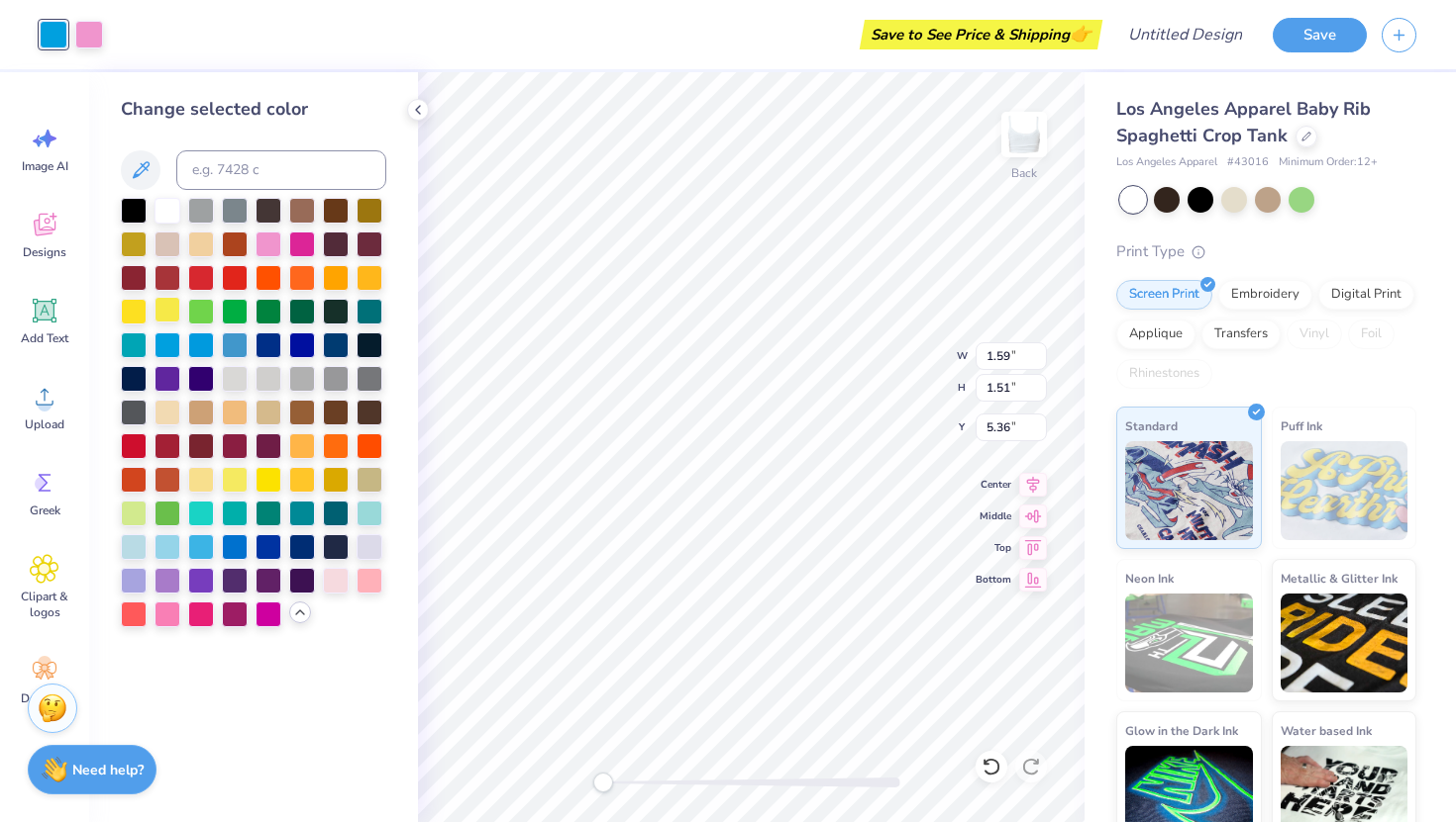
click at [163, 299] on div at bounding box center [168, 310] width 26 height 26
click at [374, 567] on div at bounding box center [370, 579] width 26 height 26
click at [196, 611] on div at bounding box center [201, 612] width 26 height 26
click at [173, 615] on div at bounding box center [168, 612] width 26 height 26
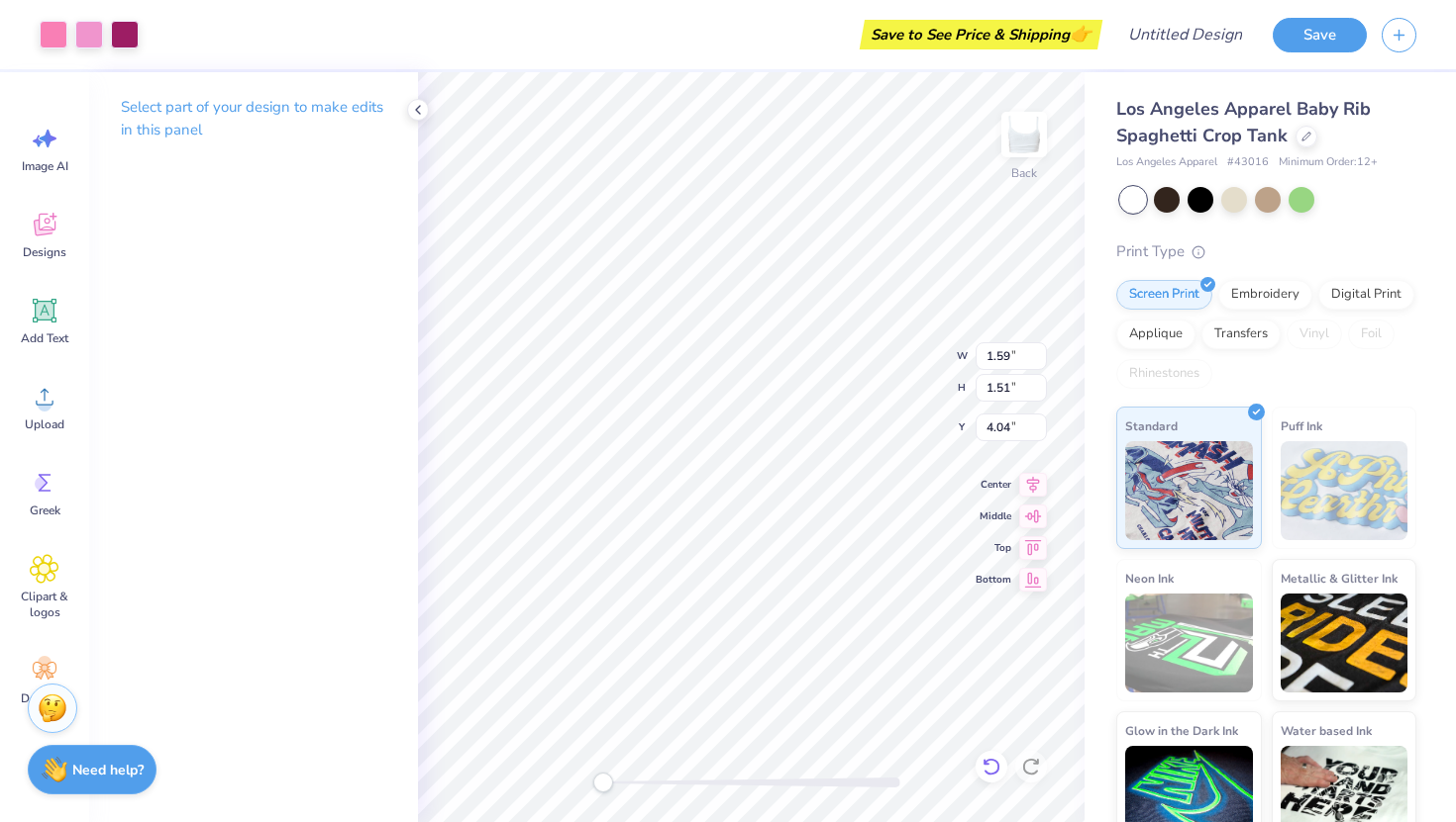
type input "5.36"
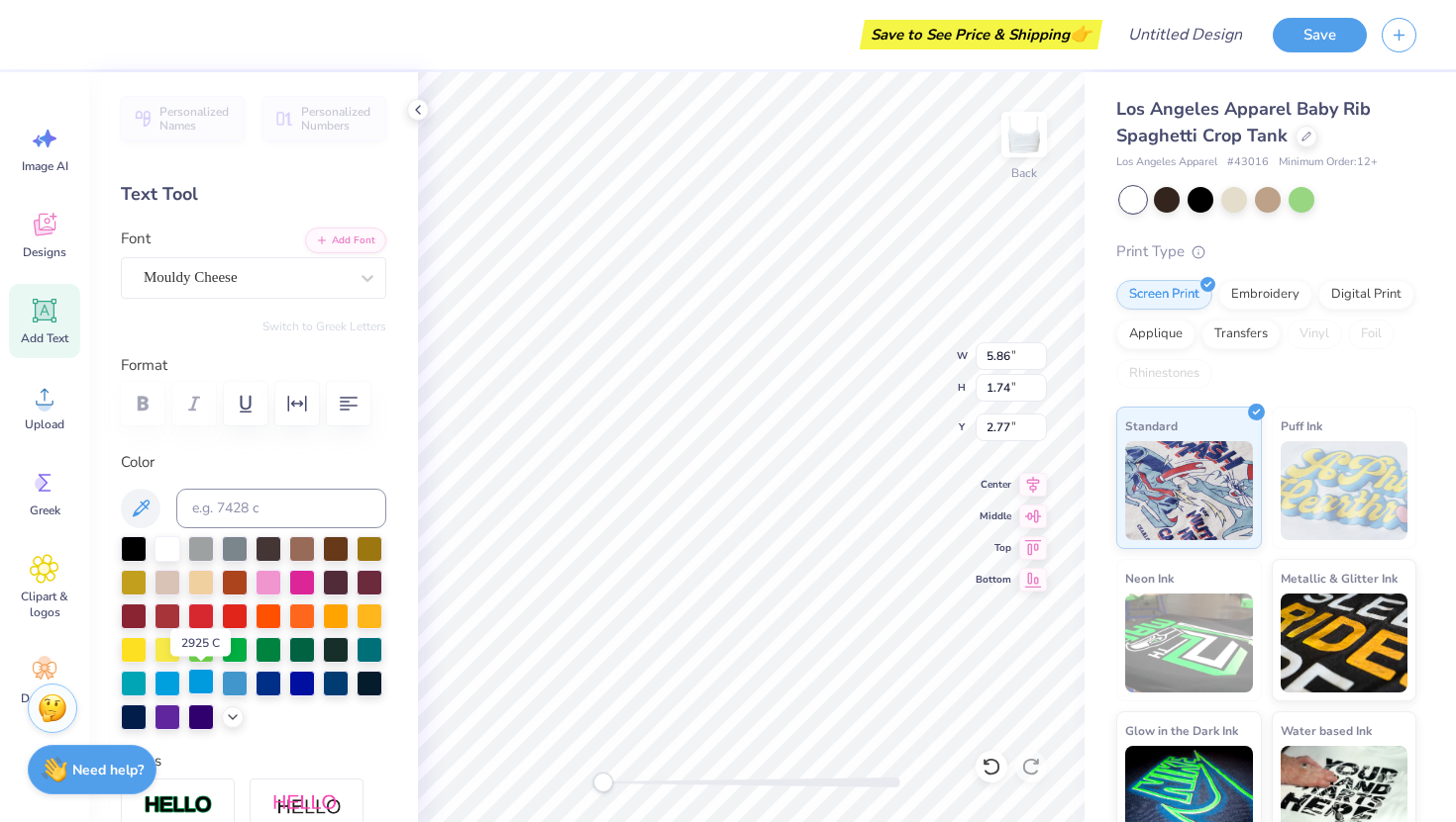
click at [198, 676] on div at bounding box center [201, 682] width 26 height 26
click at [228, 710] on icon at bounding box center [233, 715] width 16 height 16
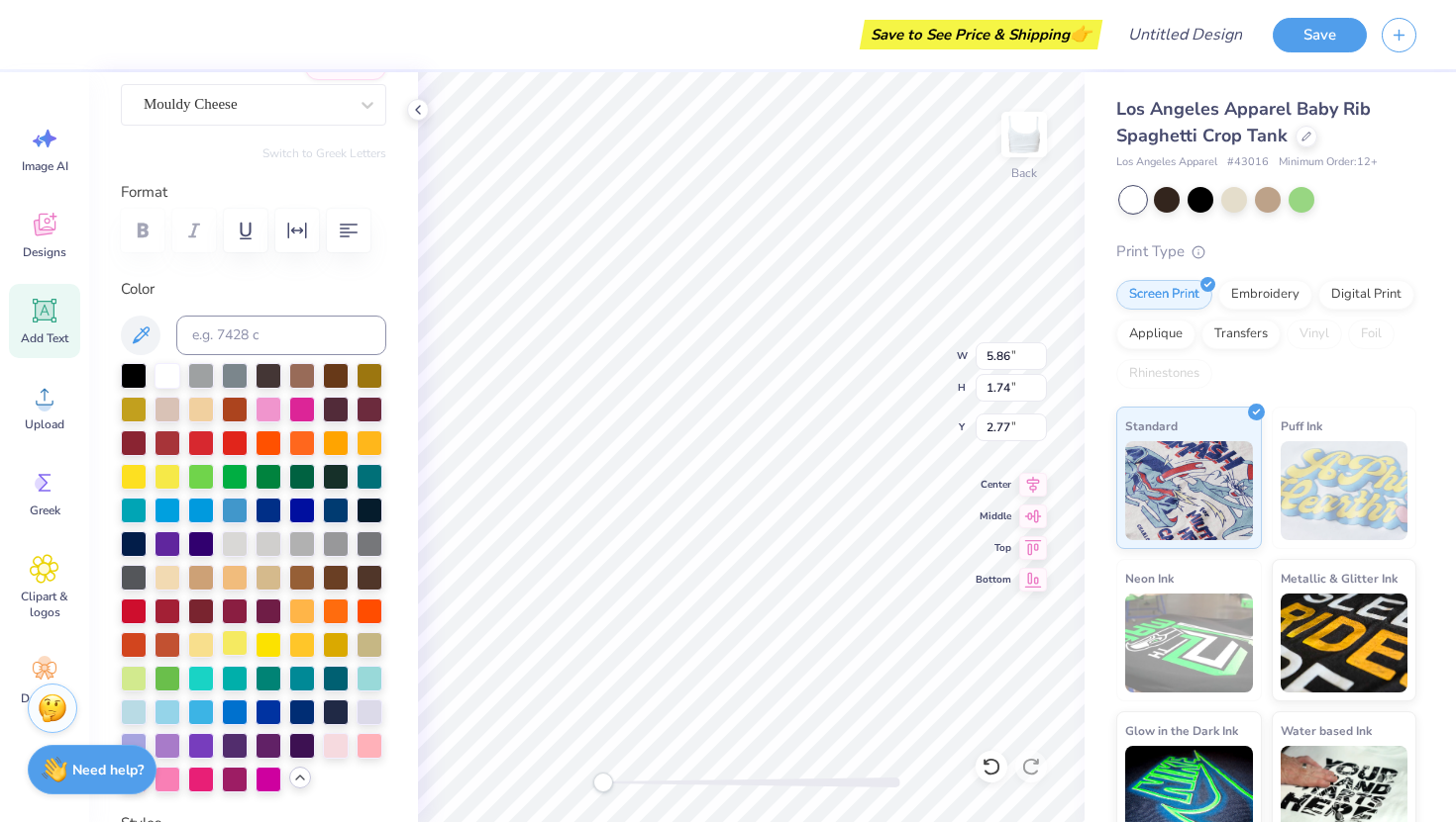
scroll to position [243, 0]
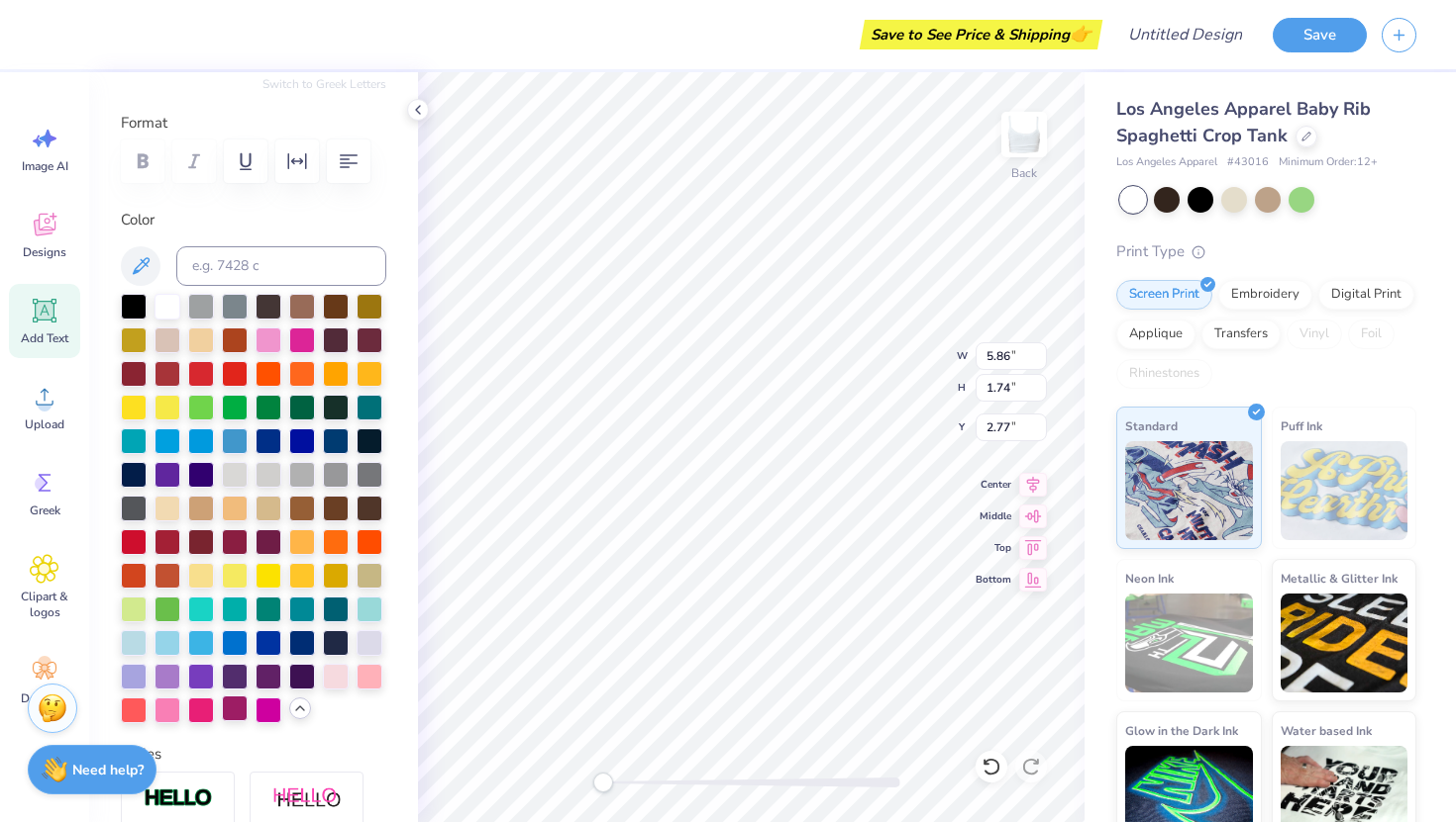
click at [233, 710] on div at bounding box center [235, 709] width 26 height 26
click at [199, 707] on div at bounding box center [201, 709] width 26 height 26
click at [233, 706] on div at bounding box center [235, 709] width 26 height 26
click at [269, 709] on div at bounding box center [269, 709] width 26 height 26
click at [162, 710] on div at bounding box center [168, 709] width 26 height 26
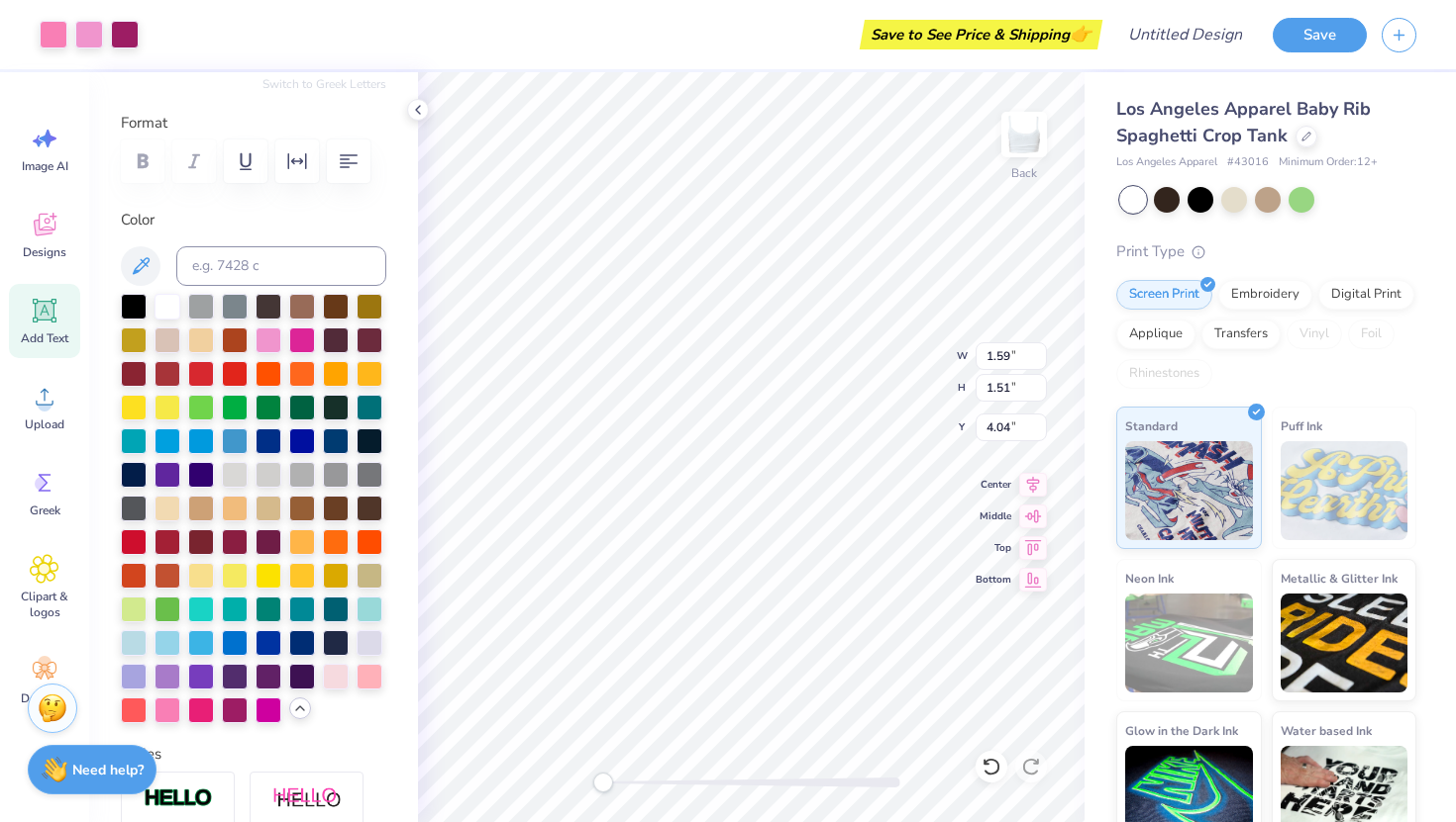
type input "5.86"
type input "1.74"
type input "2.77"
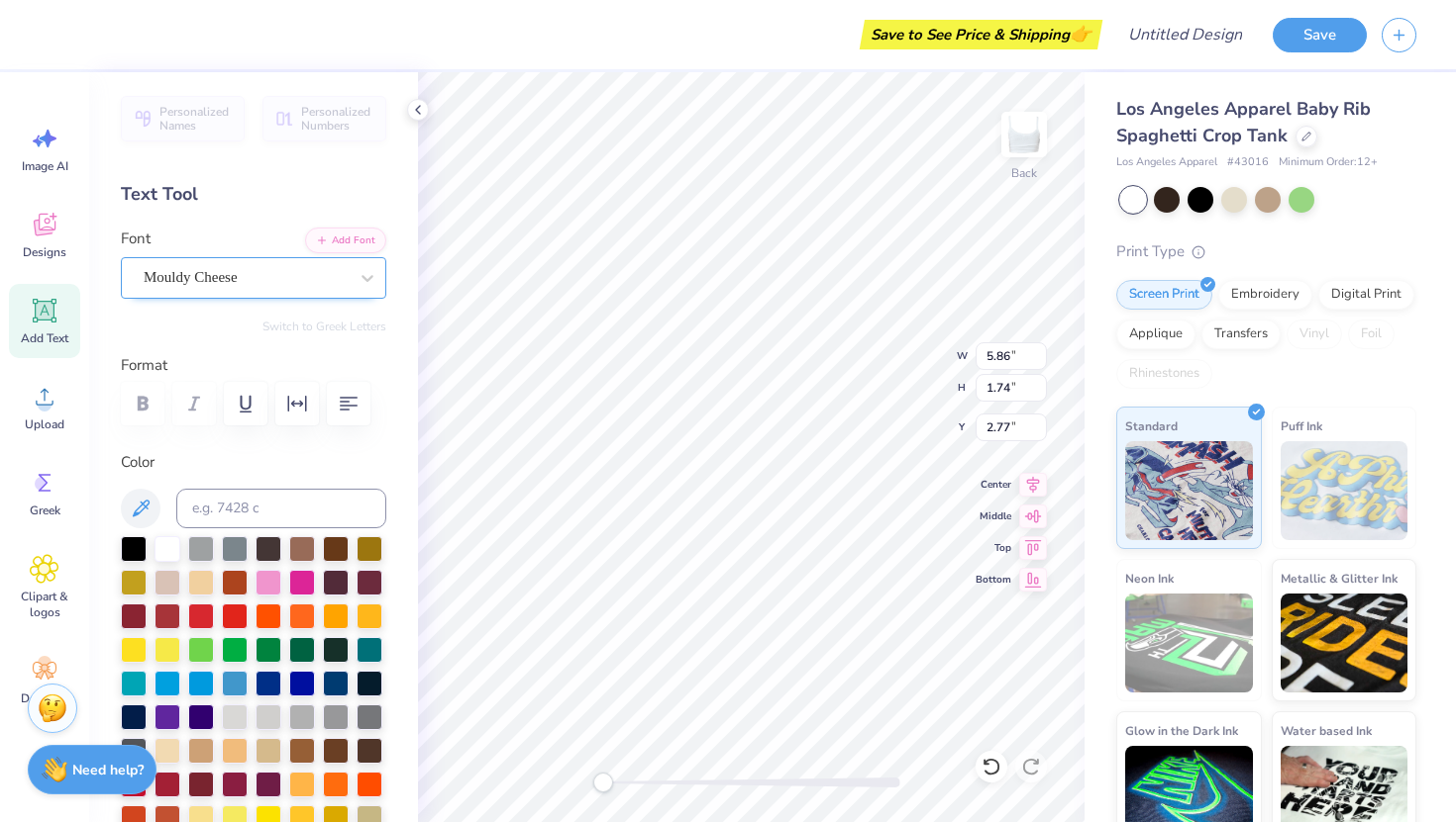
click at [176, 260] on div "Mouldy Cheese" at bounding box center [254, 279] width 266 height 42
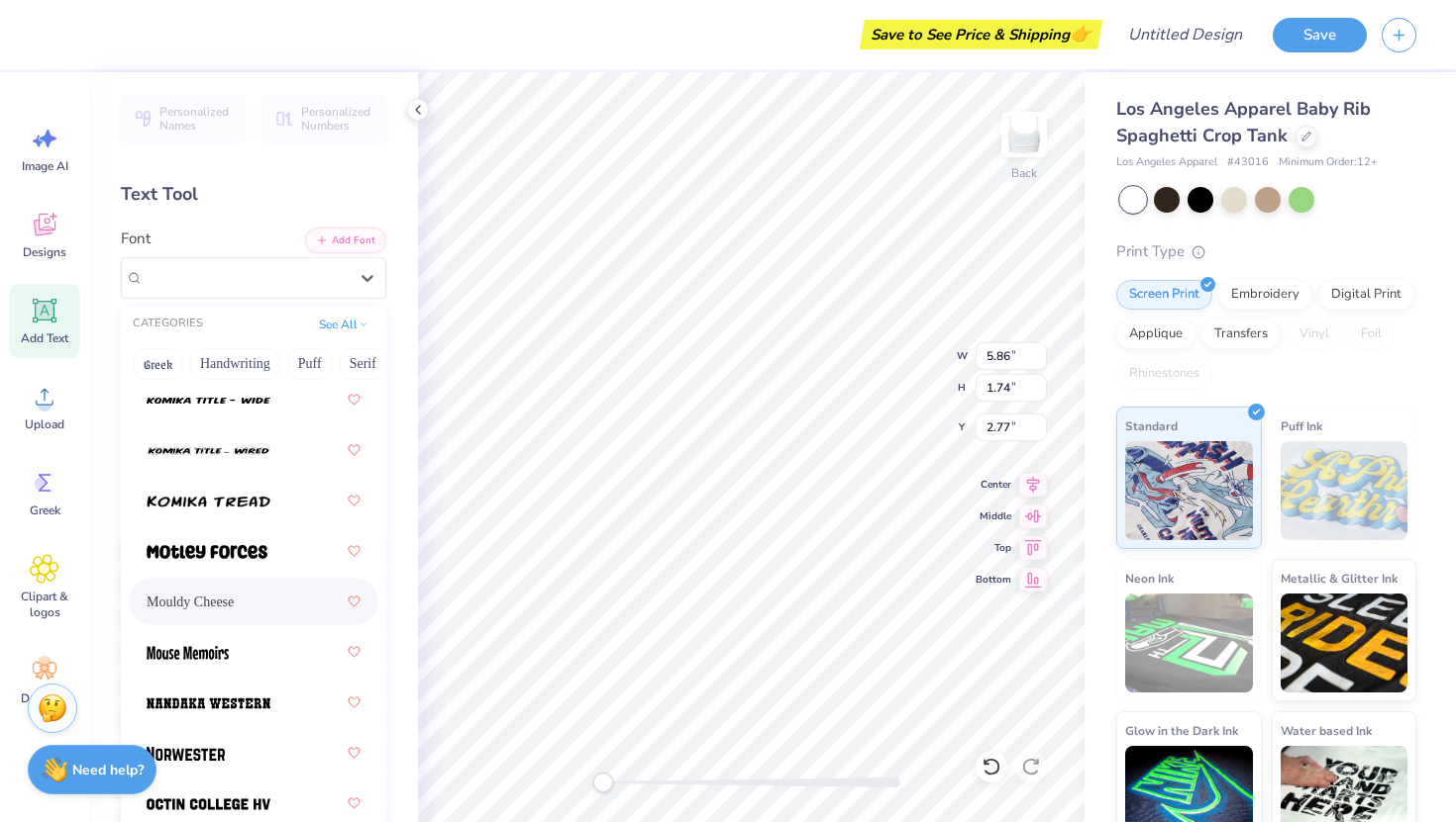
scroll to position [2209, 0]
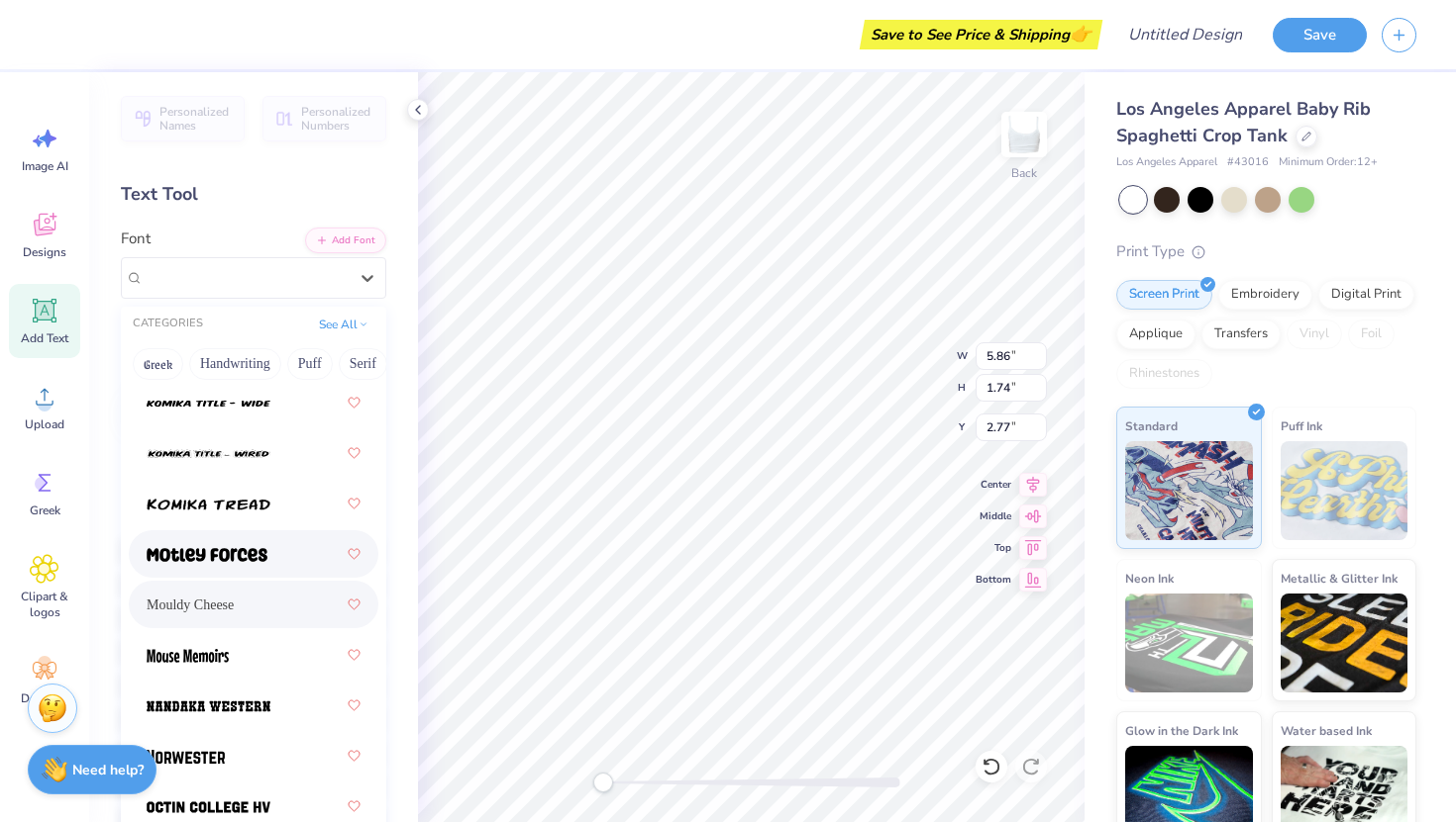
click at [219, 553] on img at bounding box center [207, 555] width 121 height 14
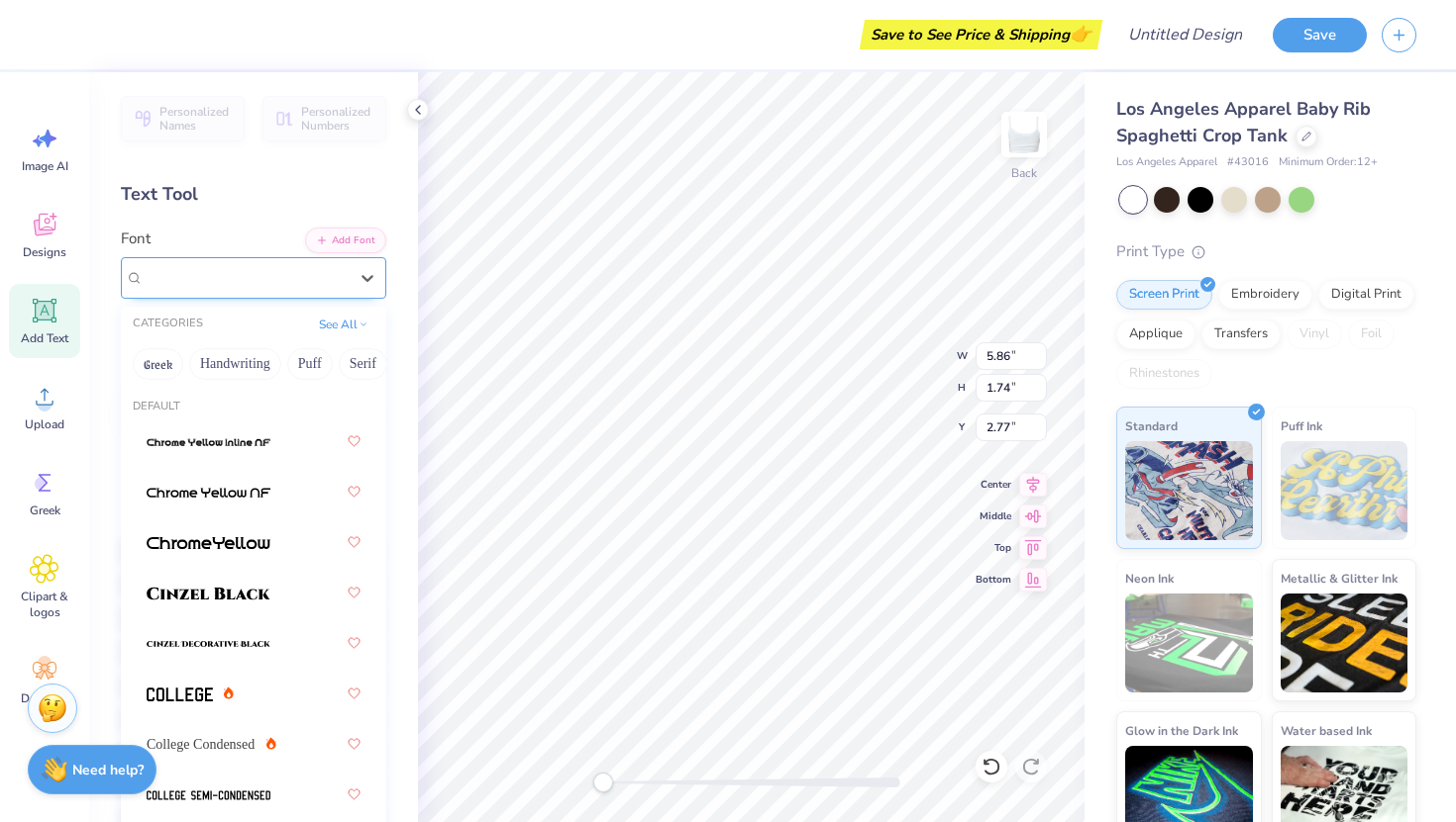
click at [255, 285] on div "Motley Forces" at bounding box center [246, 278] width 208 height 31
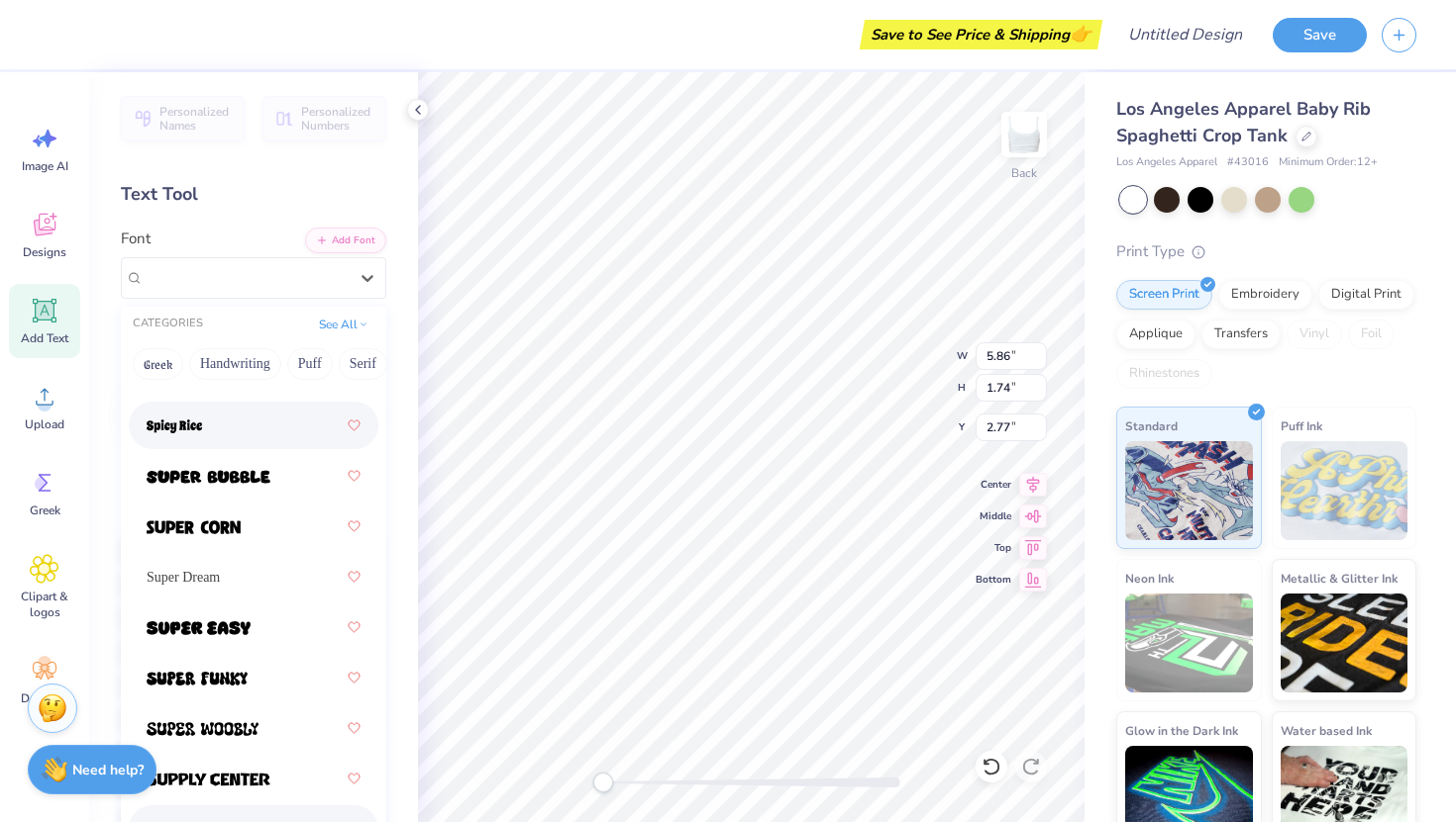
scroll to position [2840, 0]
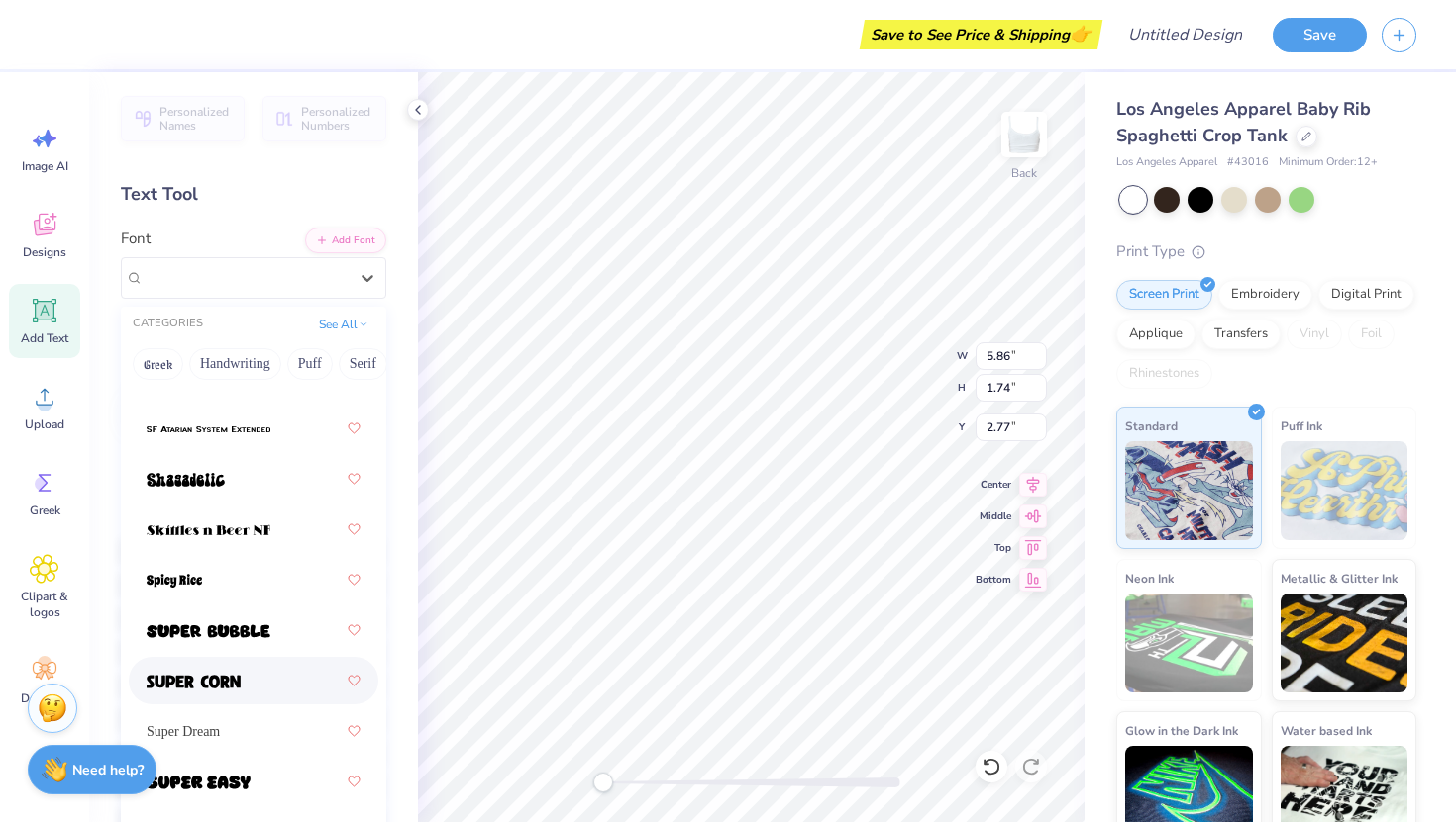
click at [204, 691] on span at bounding box center [194, 681] width 94 height 21
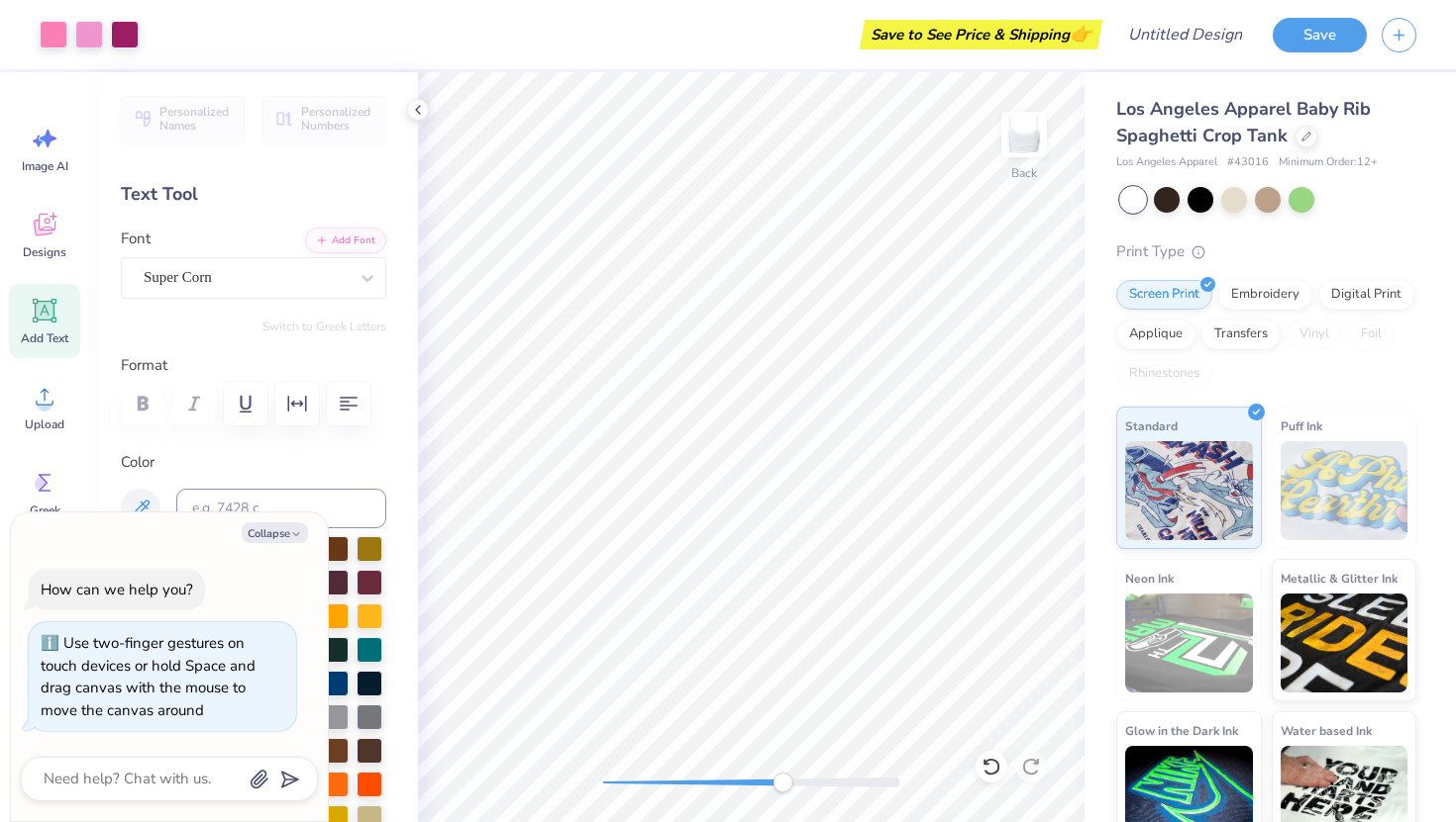
click at [789, 810] on div "Back" at bounding box center [750, 446] width 667 height 750
click at [544, 771] on div "Back" at bounding box center [750, 446] width 667 height 750
type textarea "x"
type input "1.59"
type input "1.51"
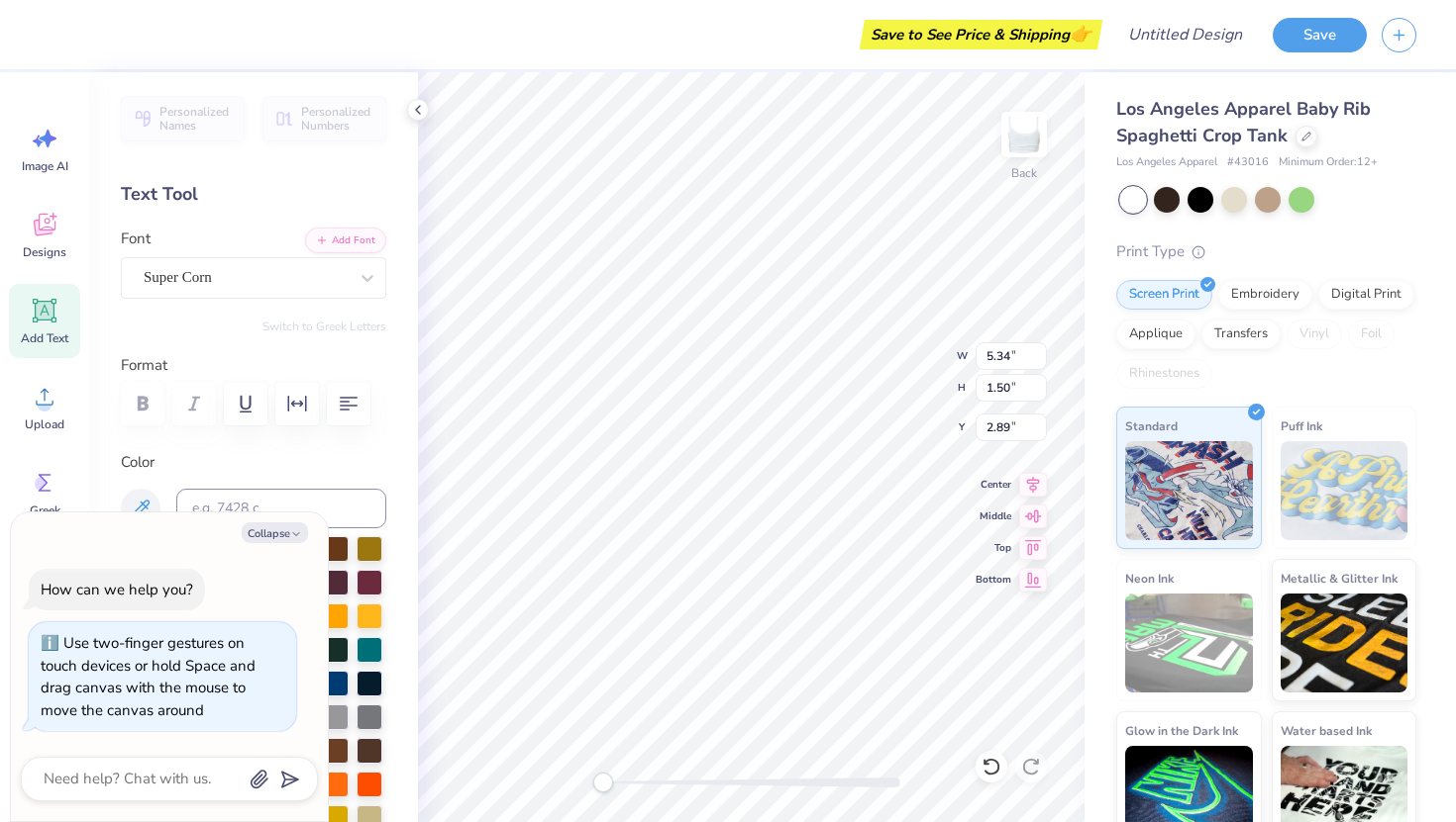
type input "3.99"
click at [303, 533] on button "Collapse" at bounding box center [275, 532] width 66 height 21
type textarea "x"
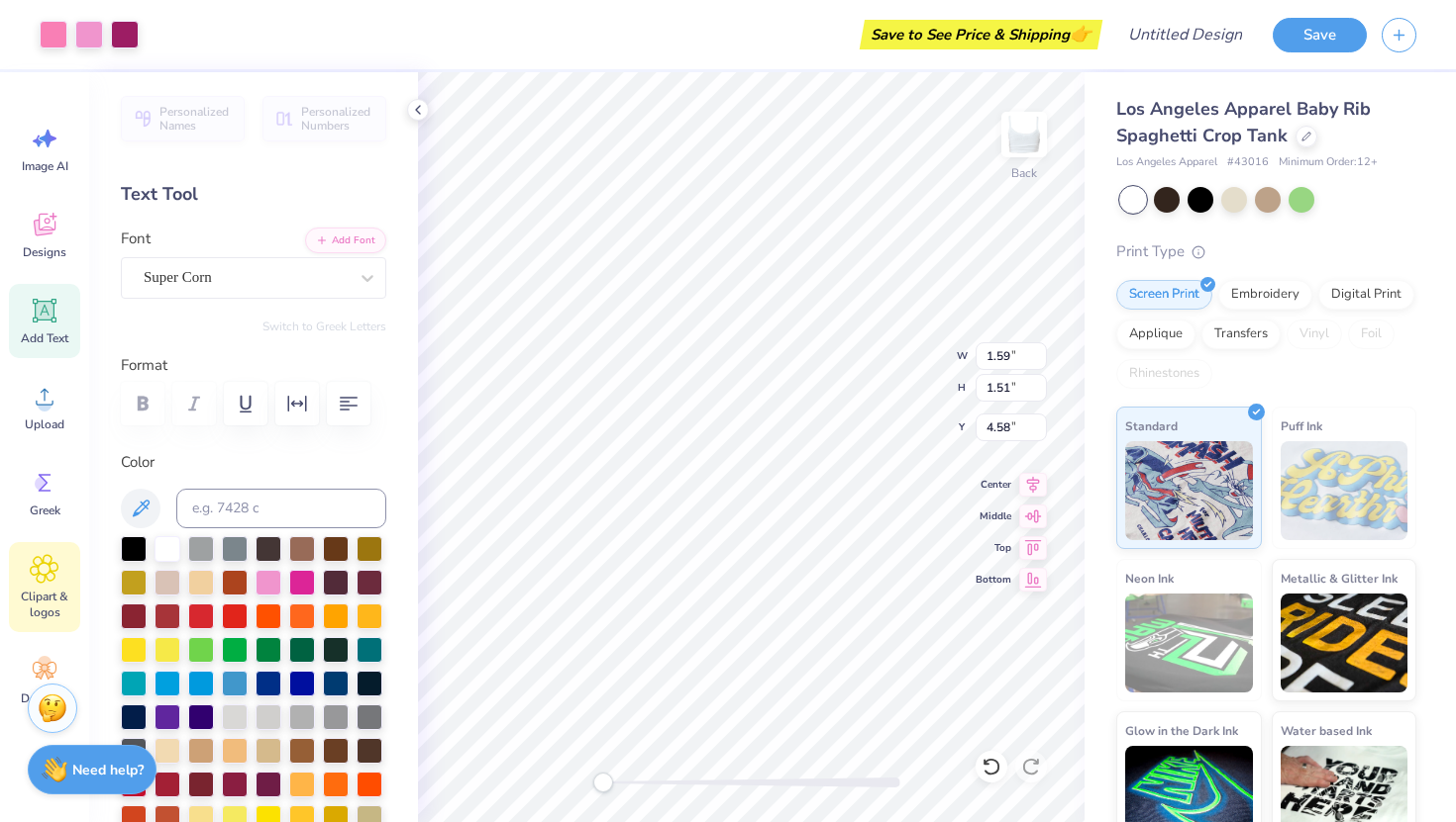
click at [37, 567] on icon at bounding box center [44, 569] width 29 height 30
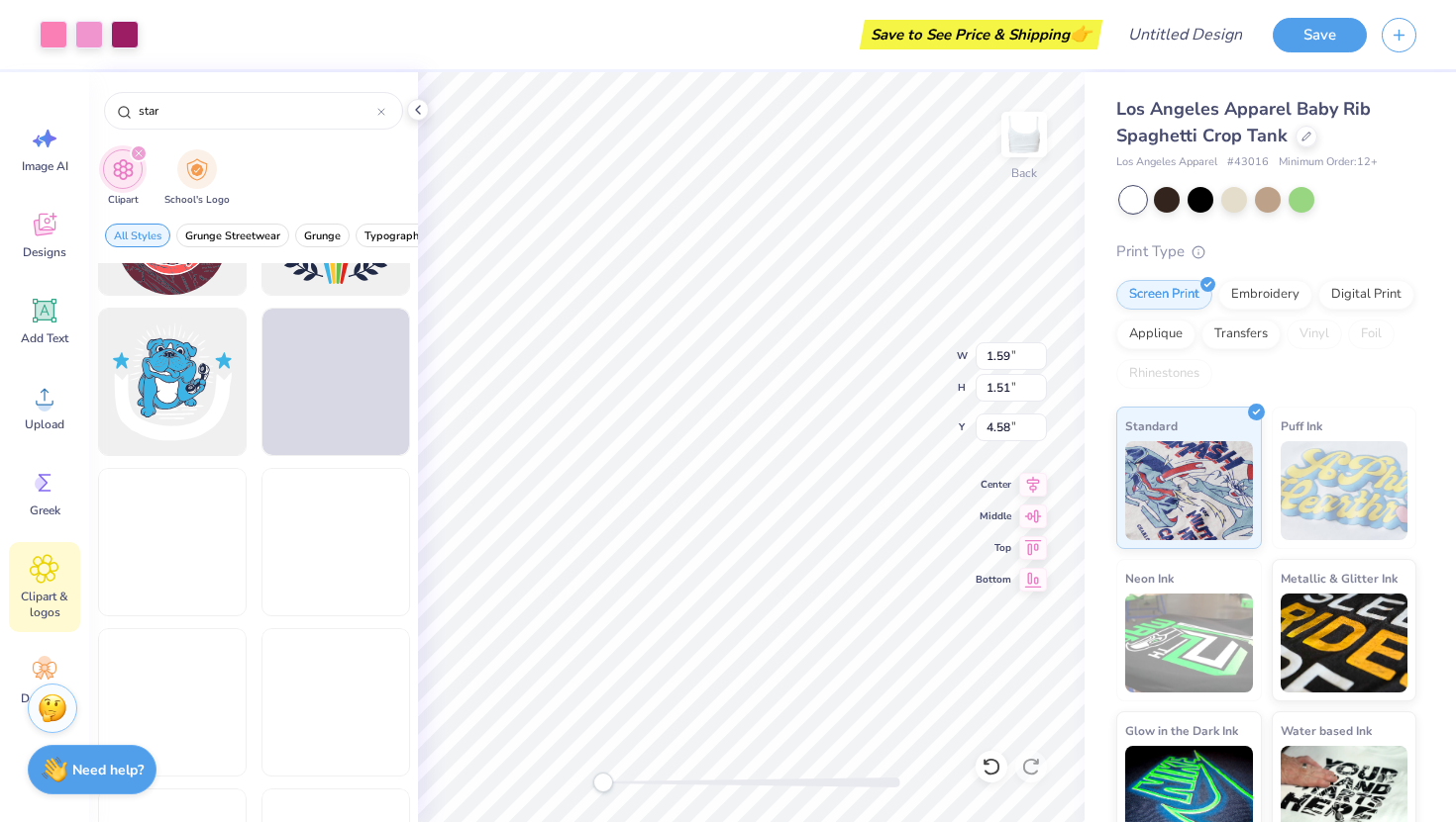
scroll to position [16452, 0]
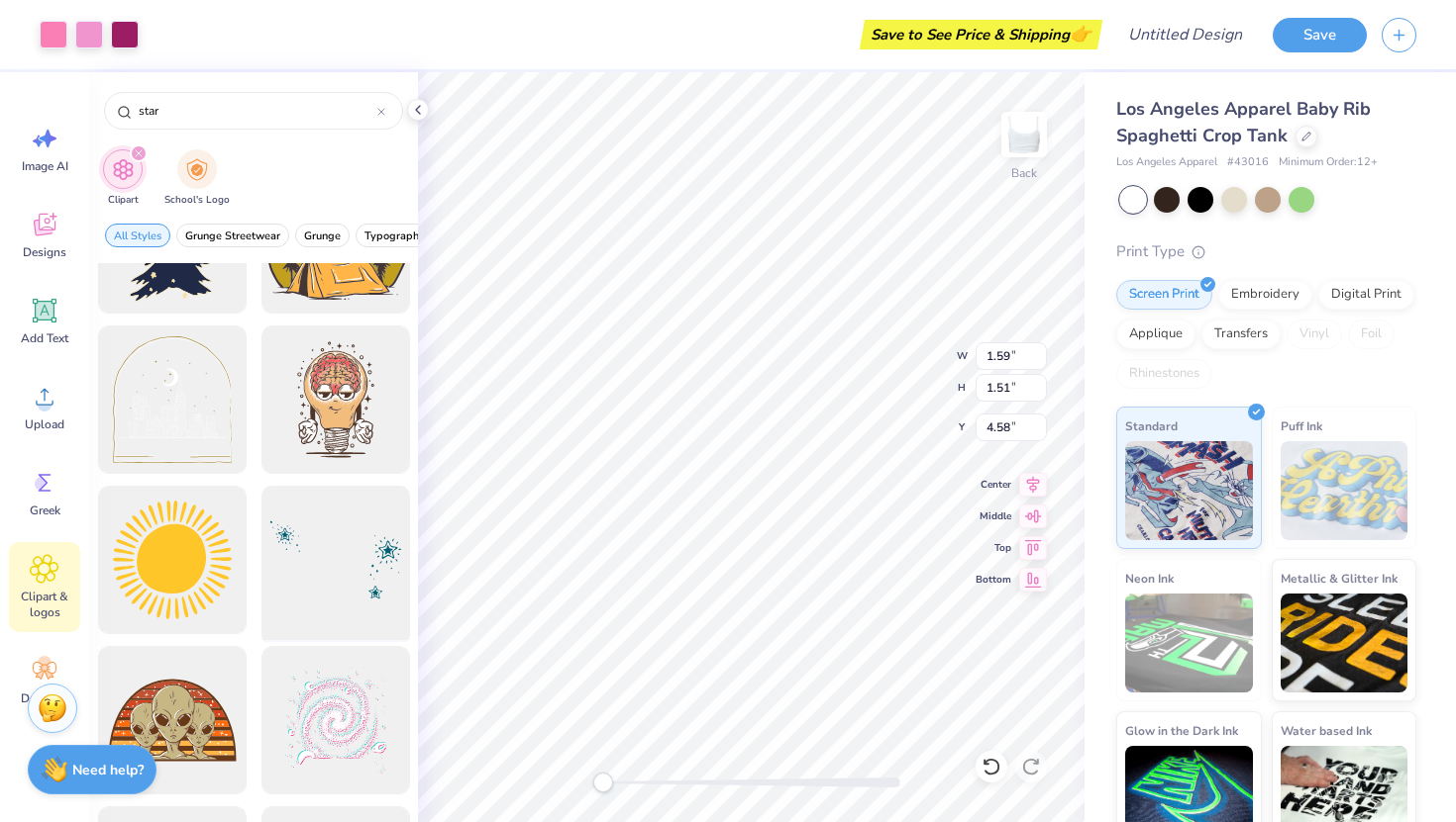
type input "7.03"
type input "1.98"
type input "2.77"
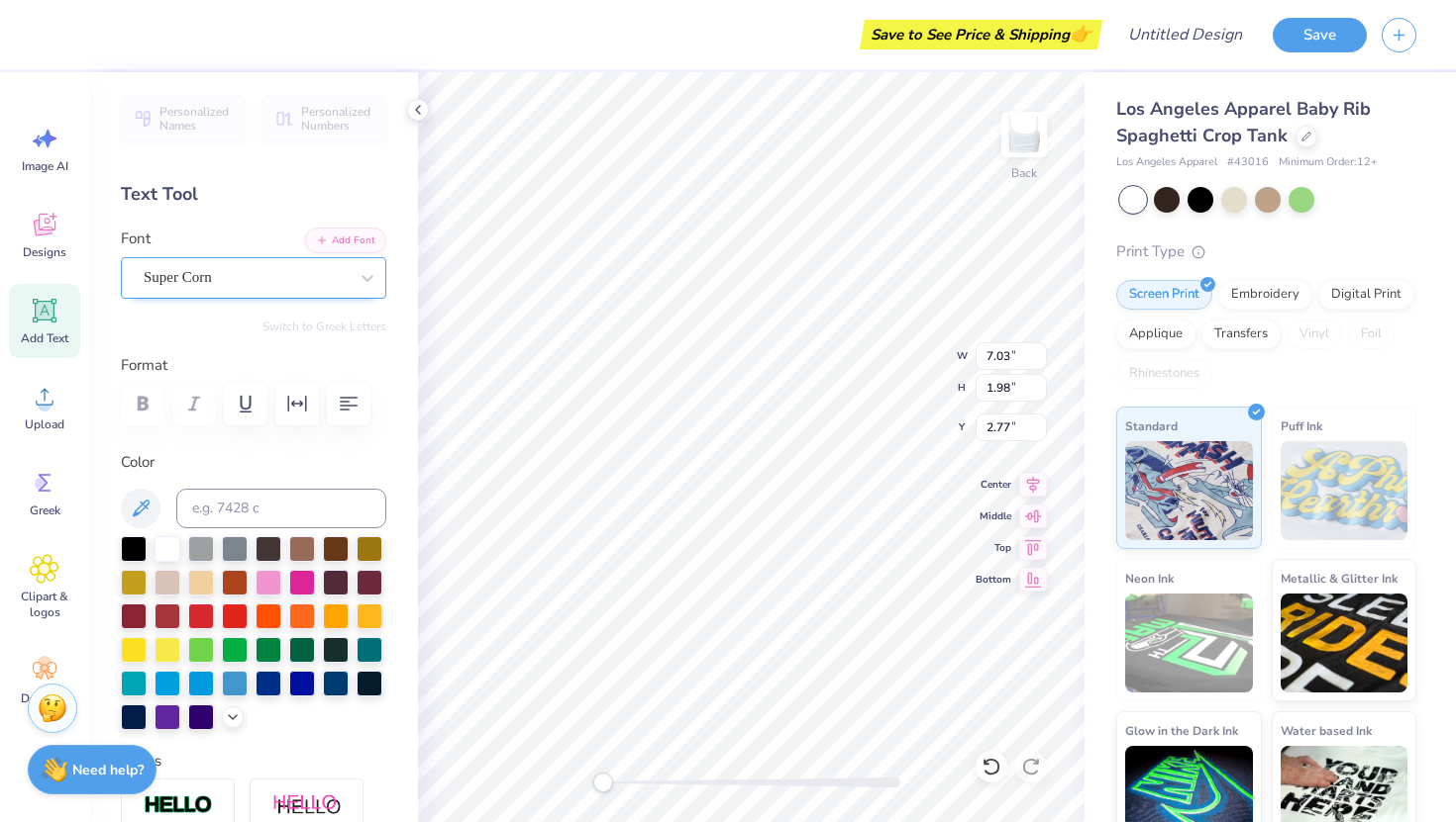
click at [221, 268] on div "Super Corn" at bounding box center [246, 278] width 208 height 31
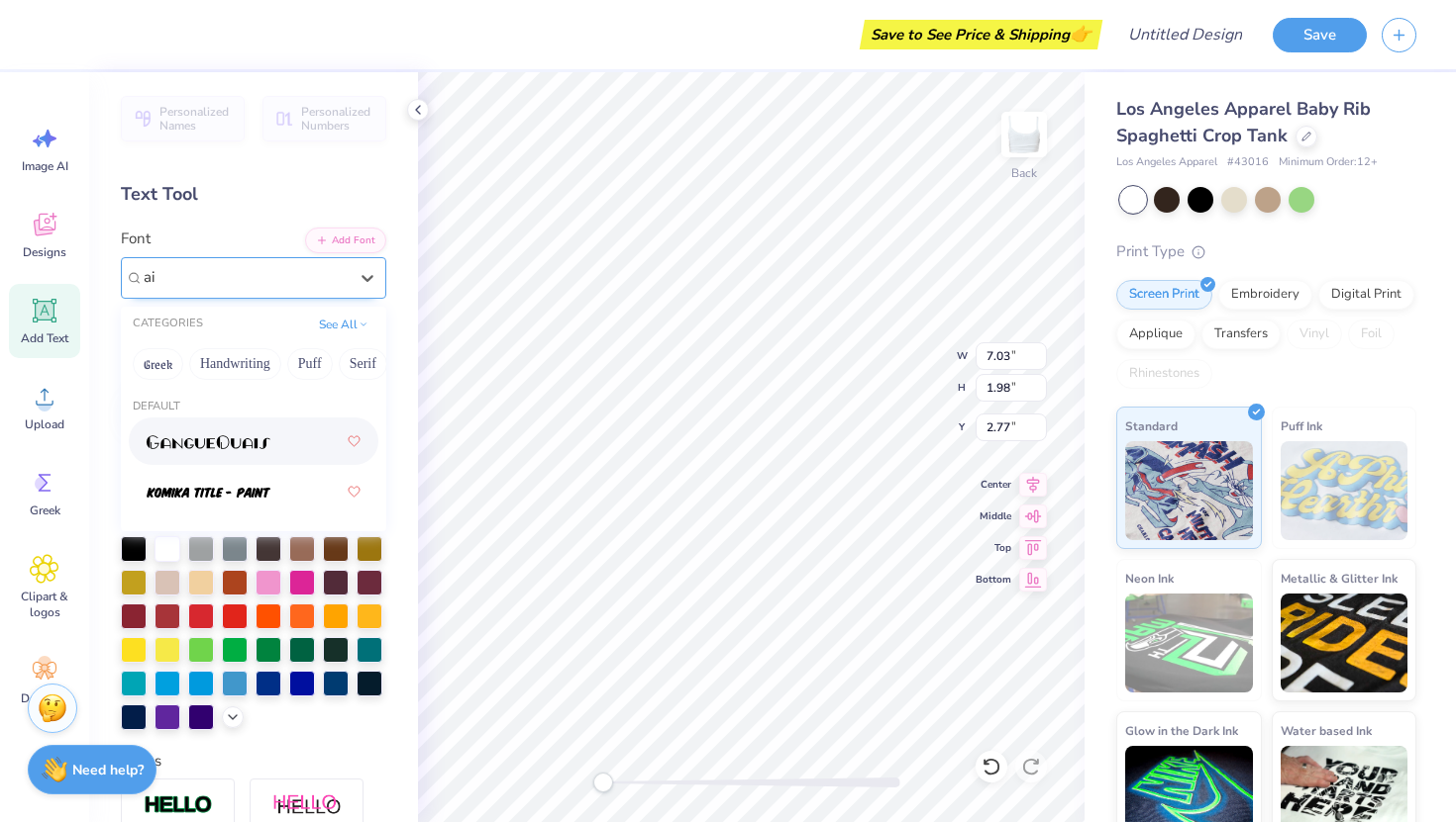
type input "a"
type input "g"
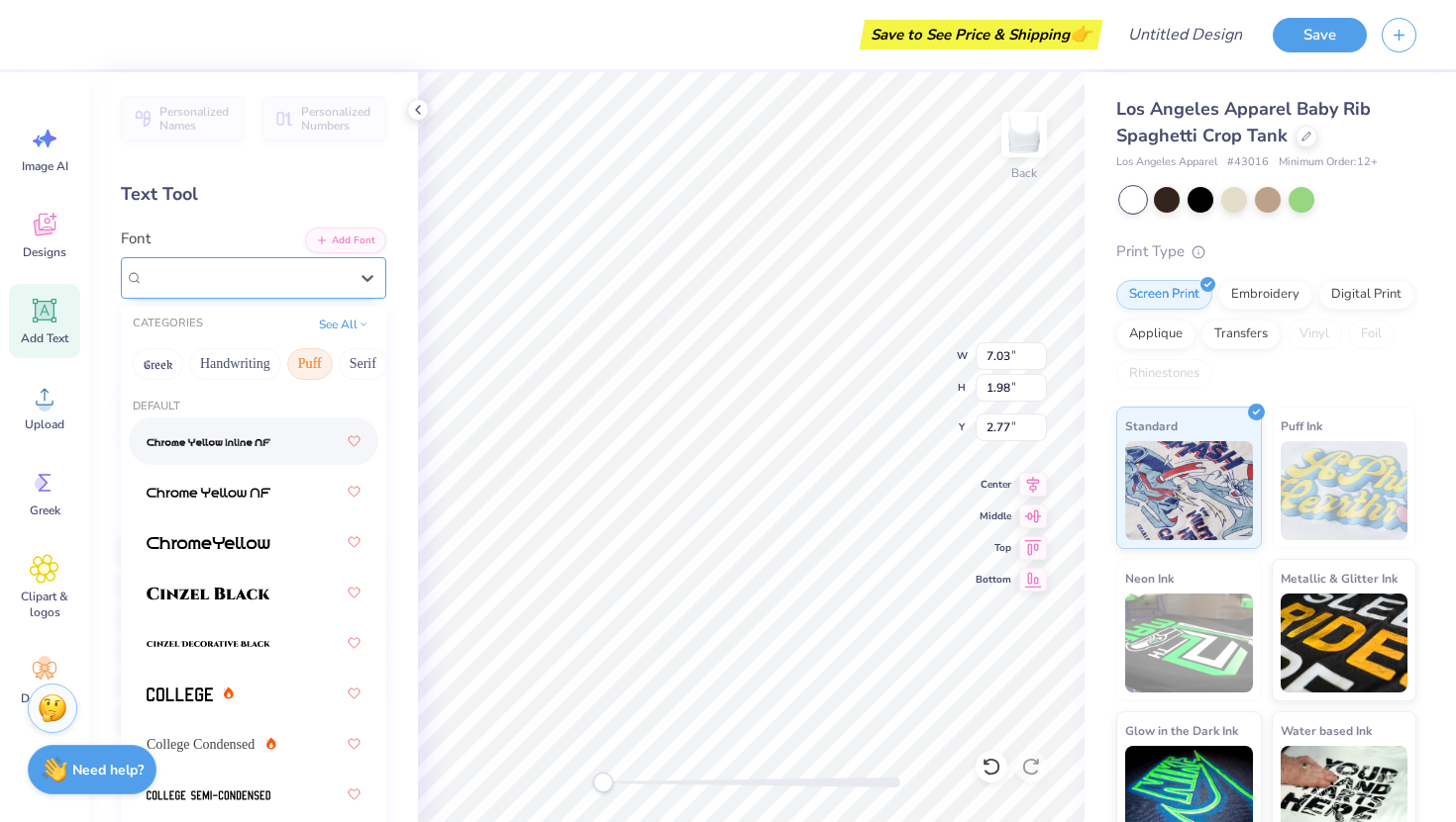
click at [320, 355] on button "Puff" at bounding box center [310, 365] width 46 height 32
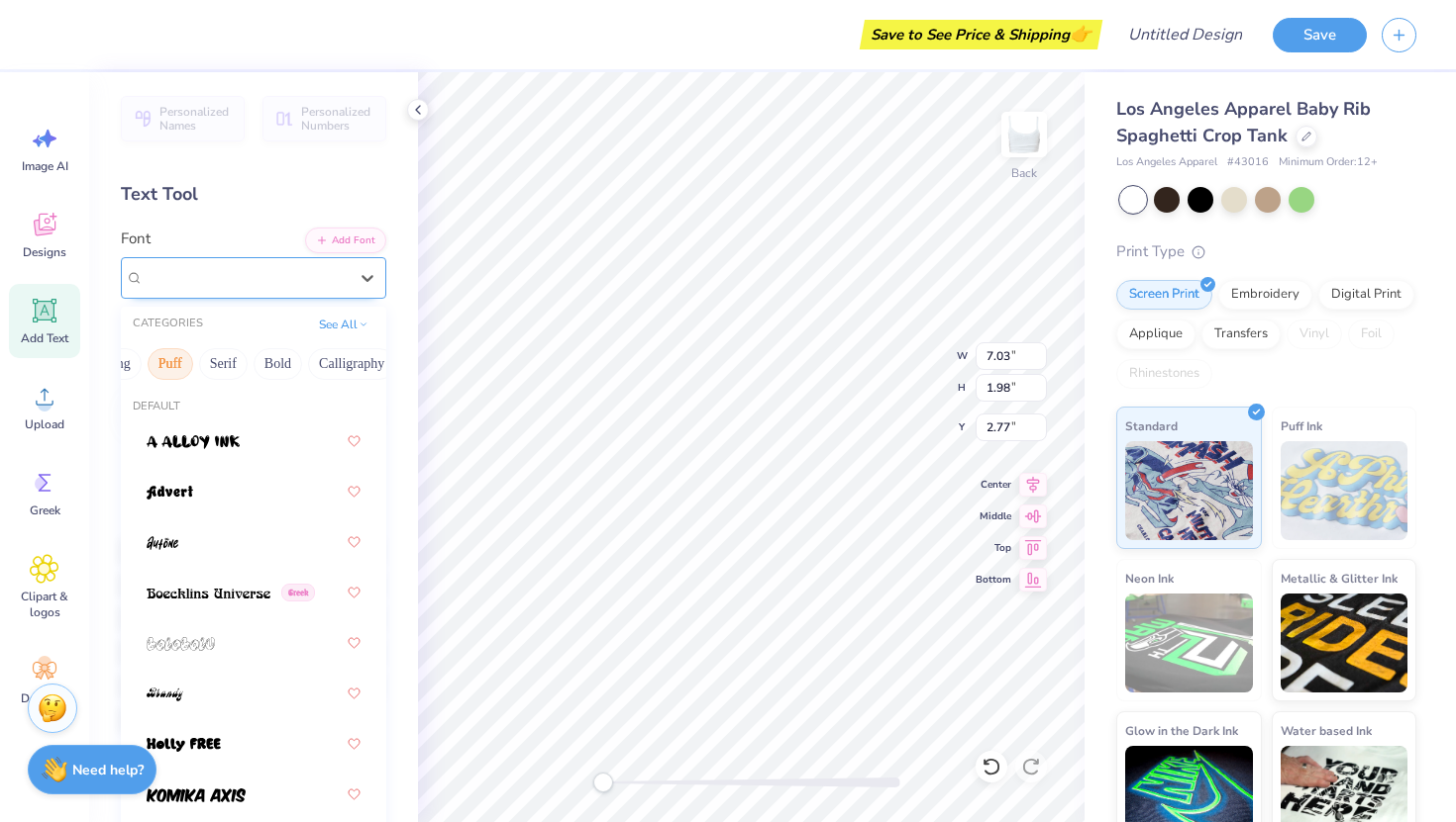
scroll to position [0, 227]
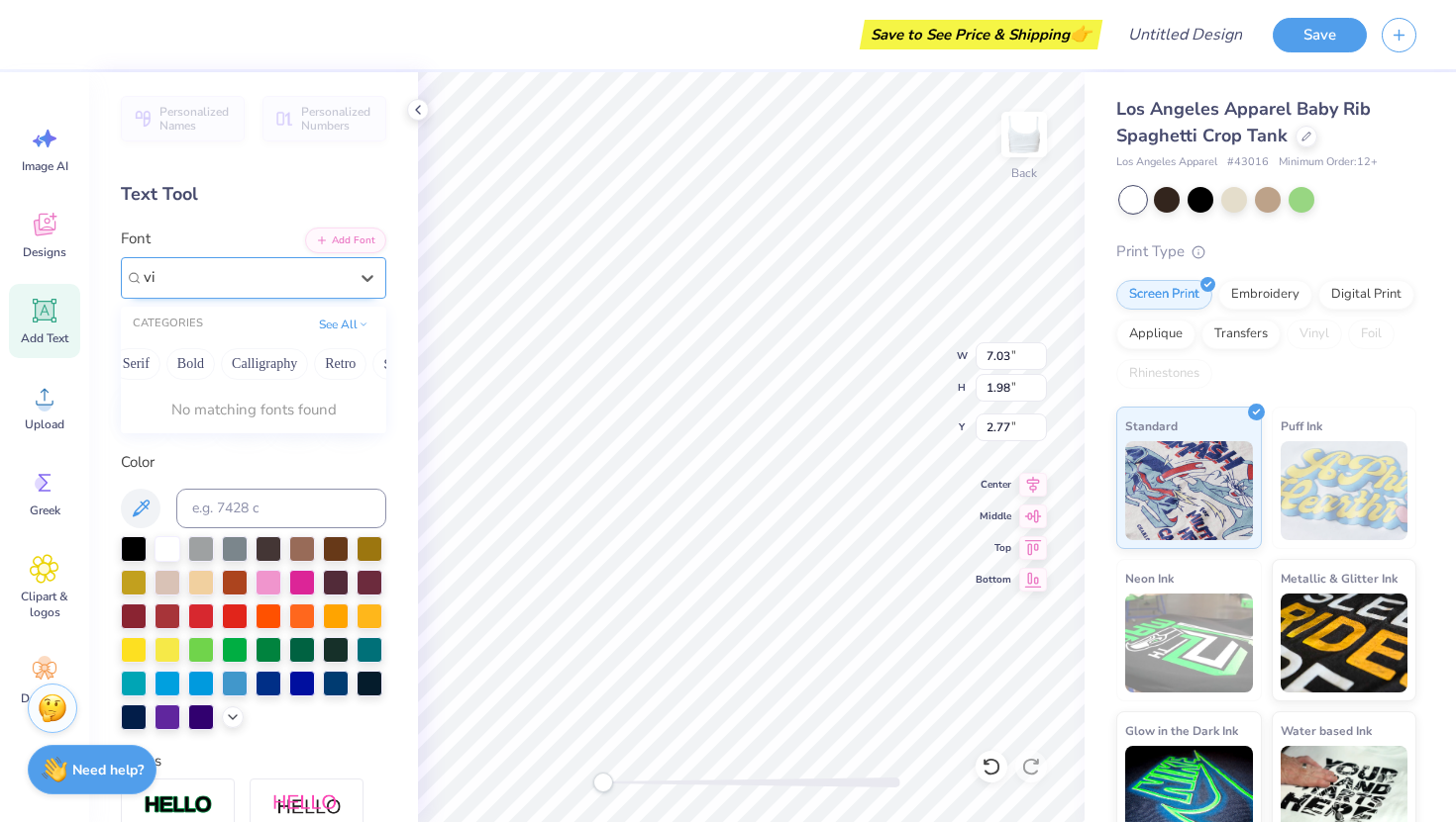
type input "v"
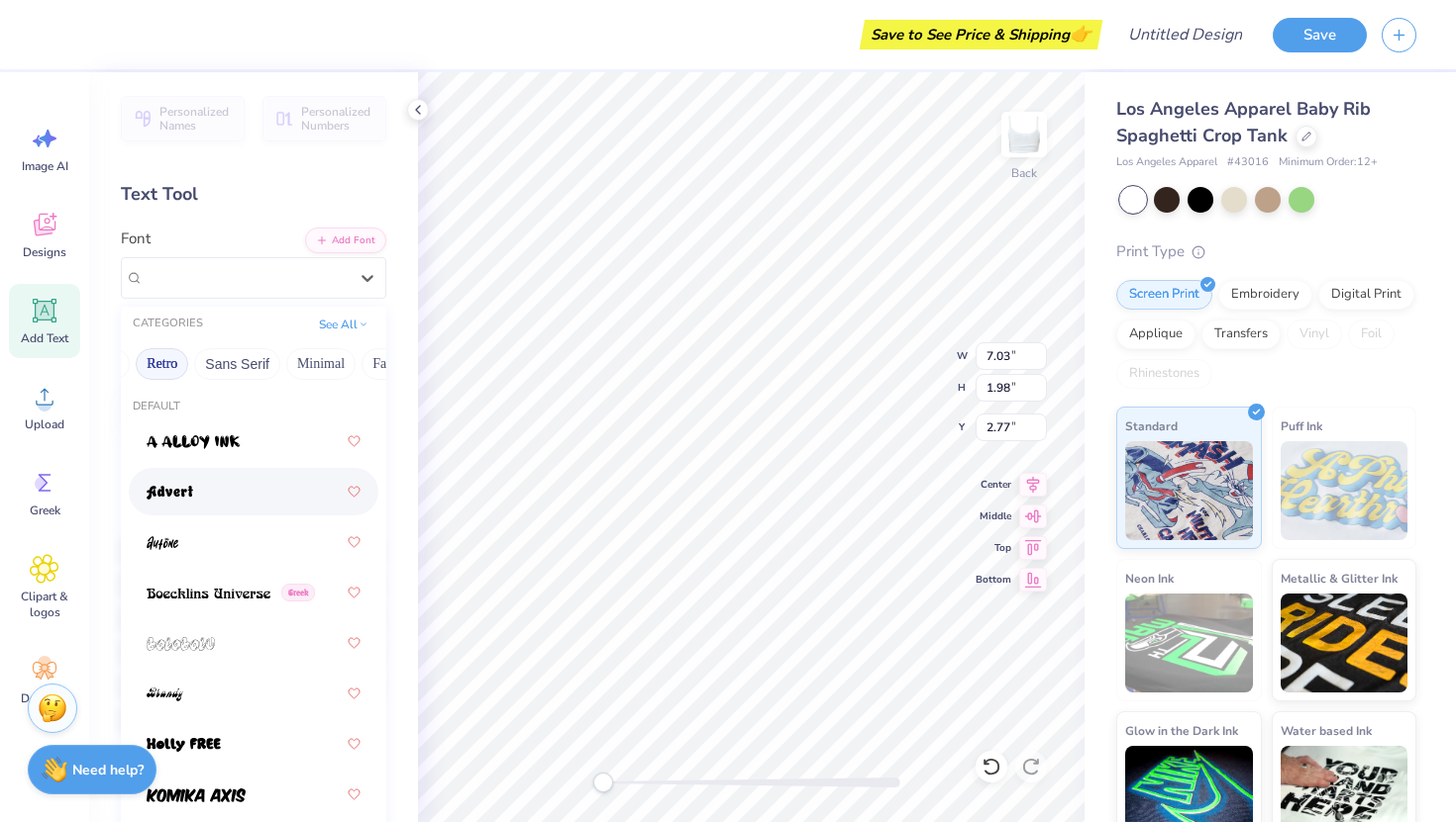
scroll to position [0, 419]
click at [303, 358] on button "Minimal" at bounding box center [306, 365] width 69 height 32
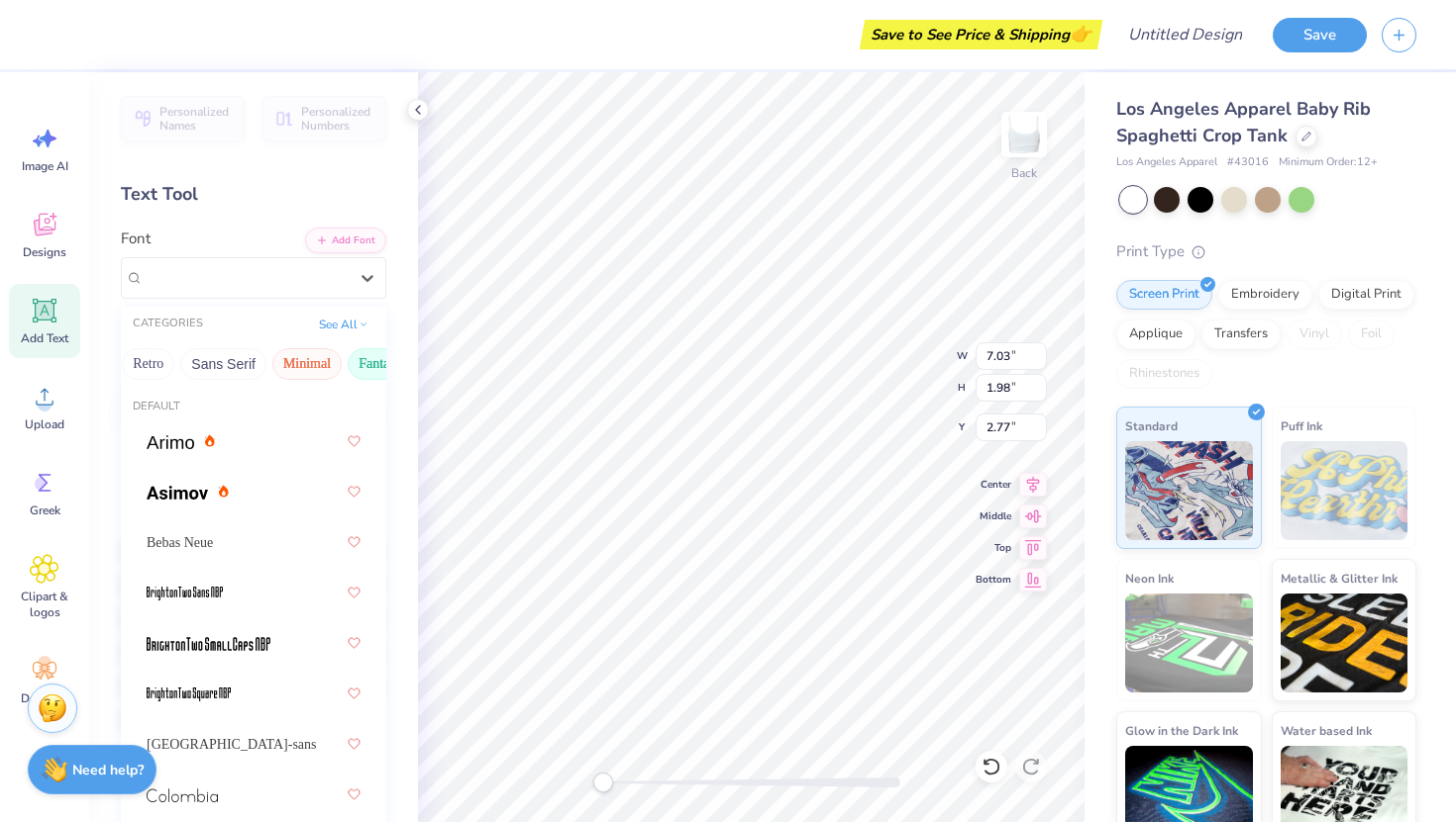
click at [380, 357] on button "Fantasy" at bounding box center [380, 365] width 65 height 32
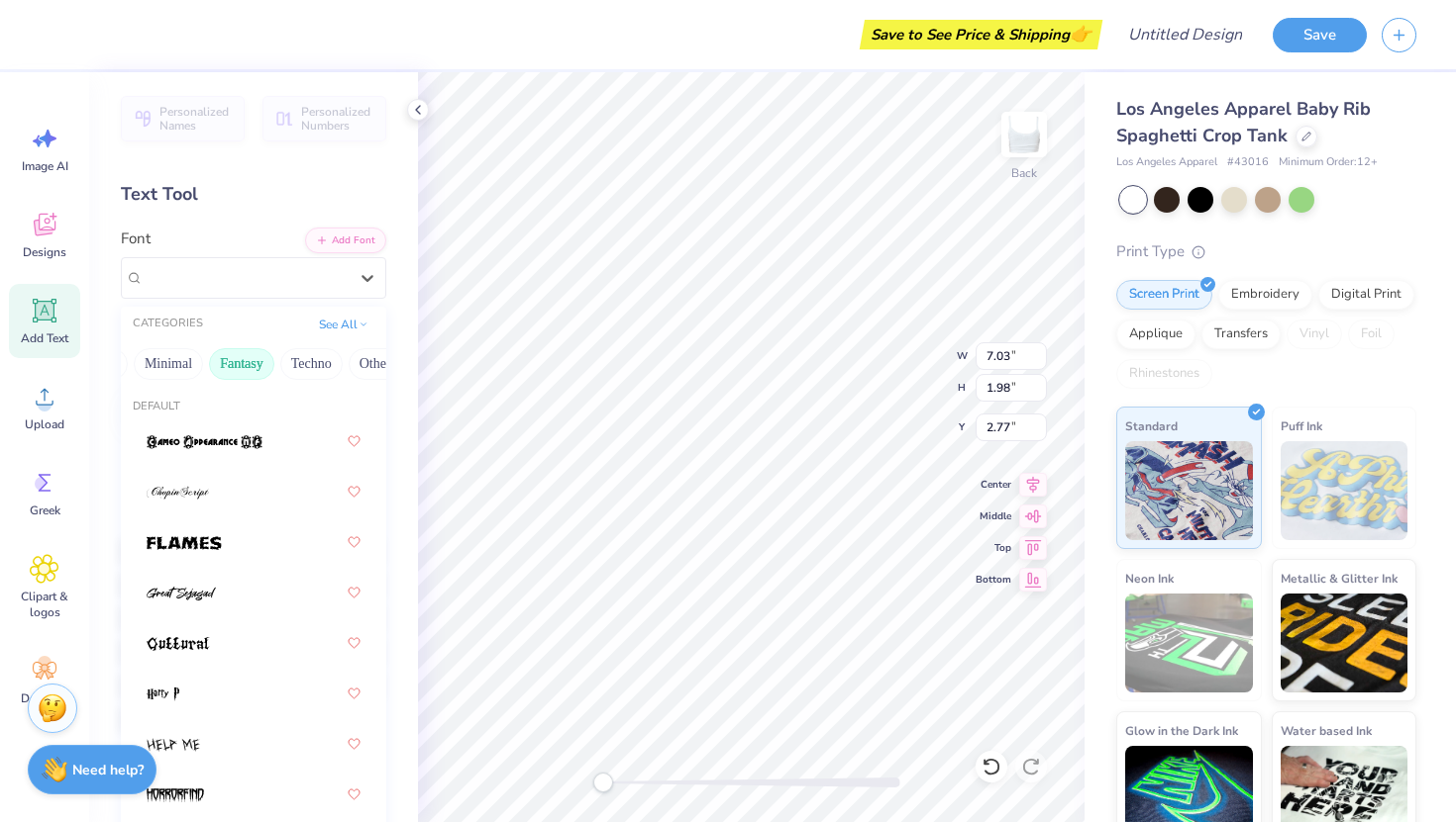
scroll to position [0, 583]
click at [351, 374] on button "Others" at bounding box center [353, 365] width 58 height 32
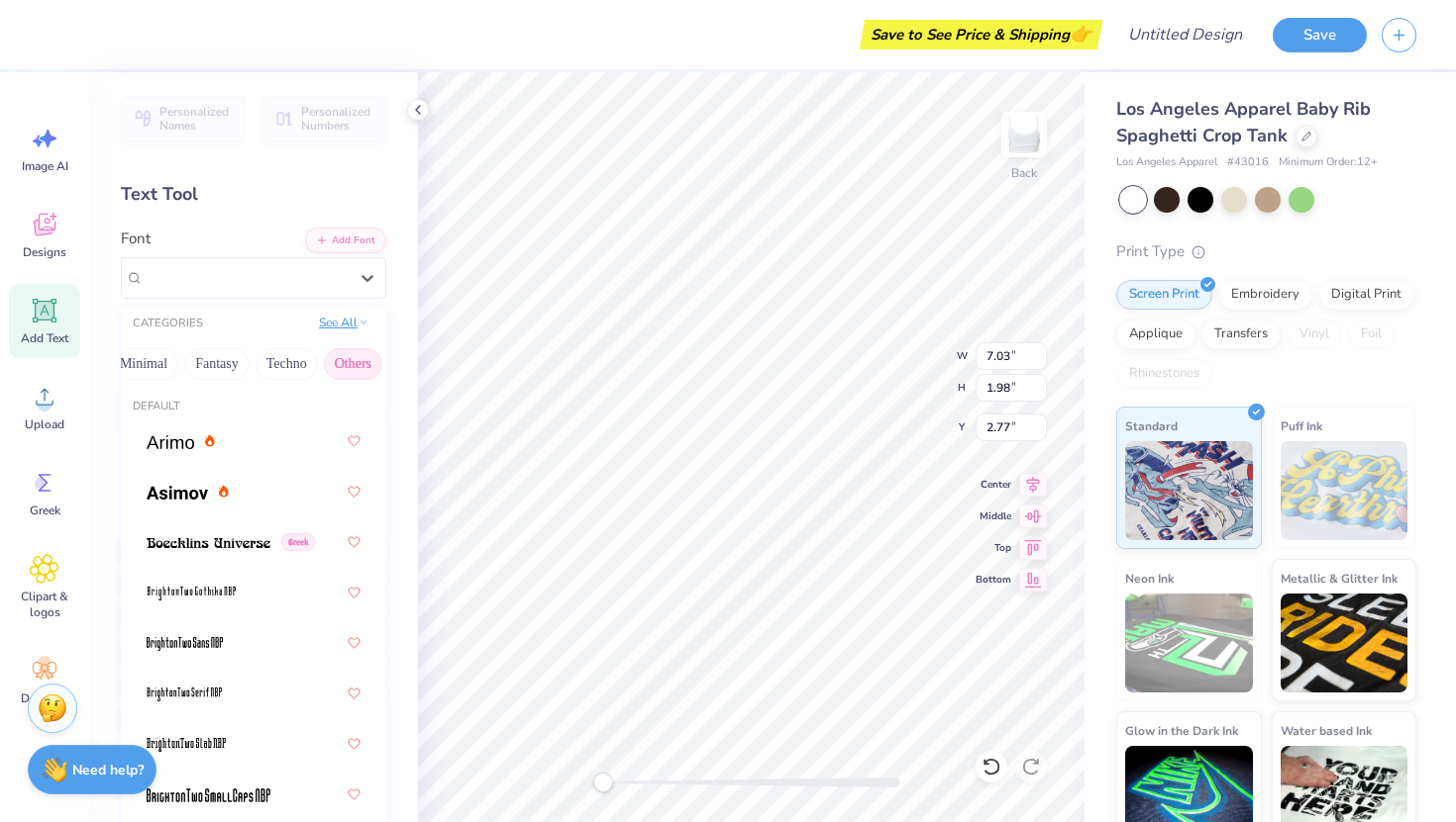
click at [360, 320] on icon at bounding box center [364, 323] width 10 height 10
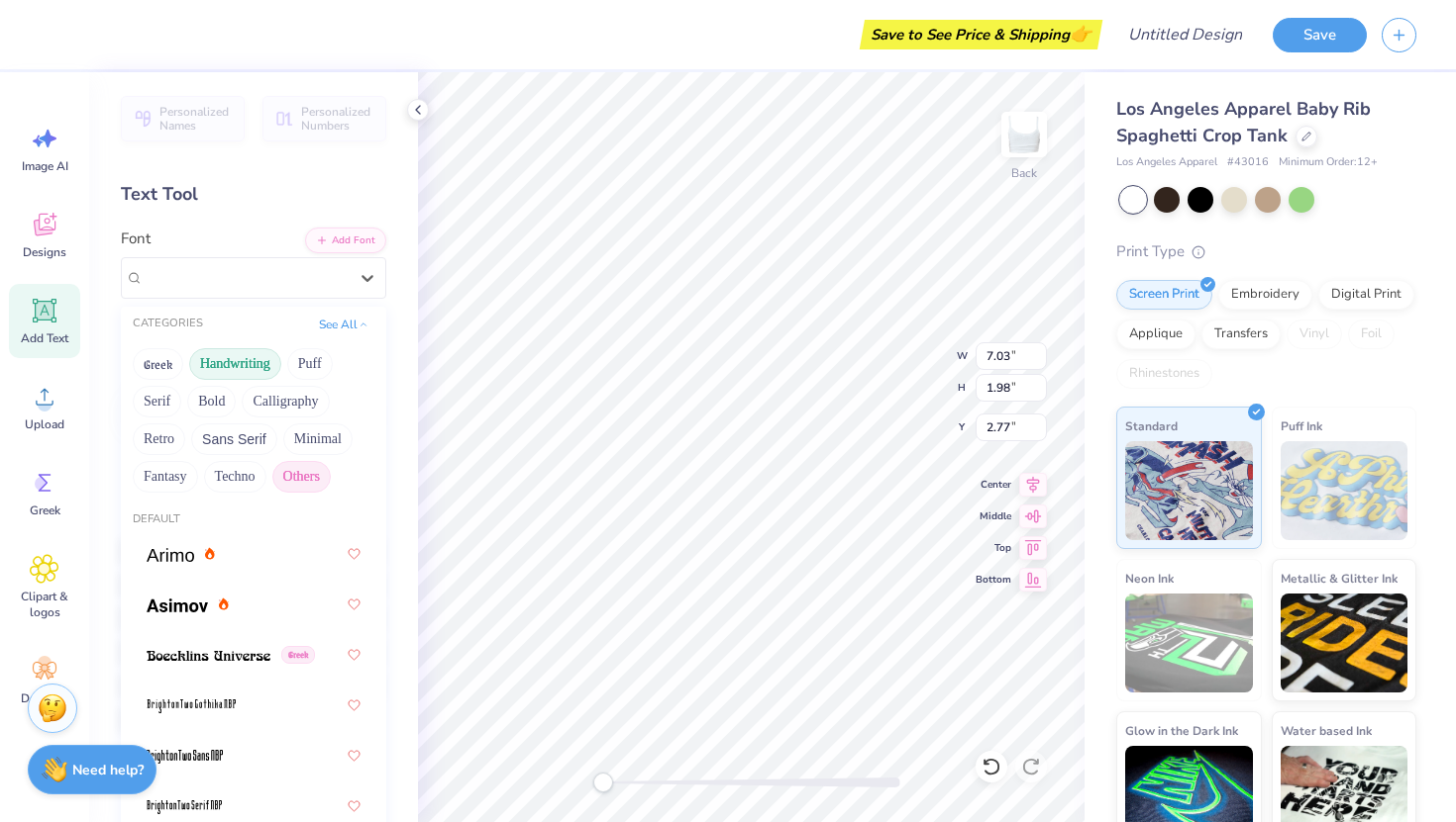
click at [209, 372] on button "Handwriting" at bounding box center [235, 365] width 92 height 32
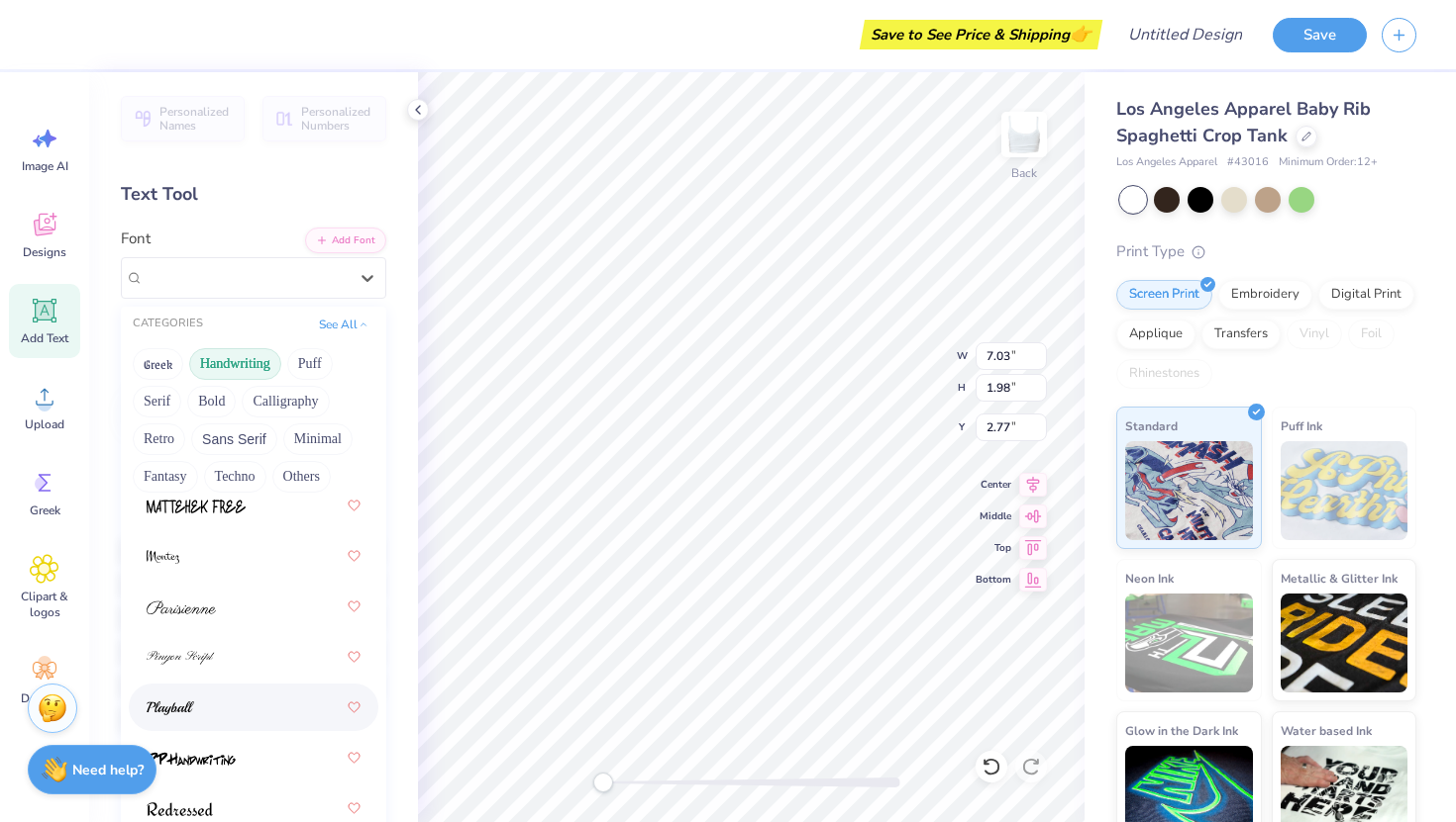
scroll to position [865, 0]
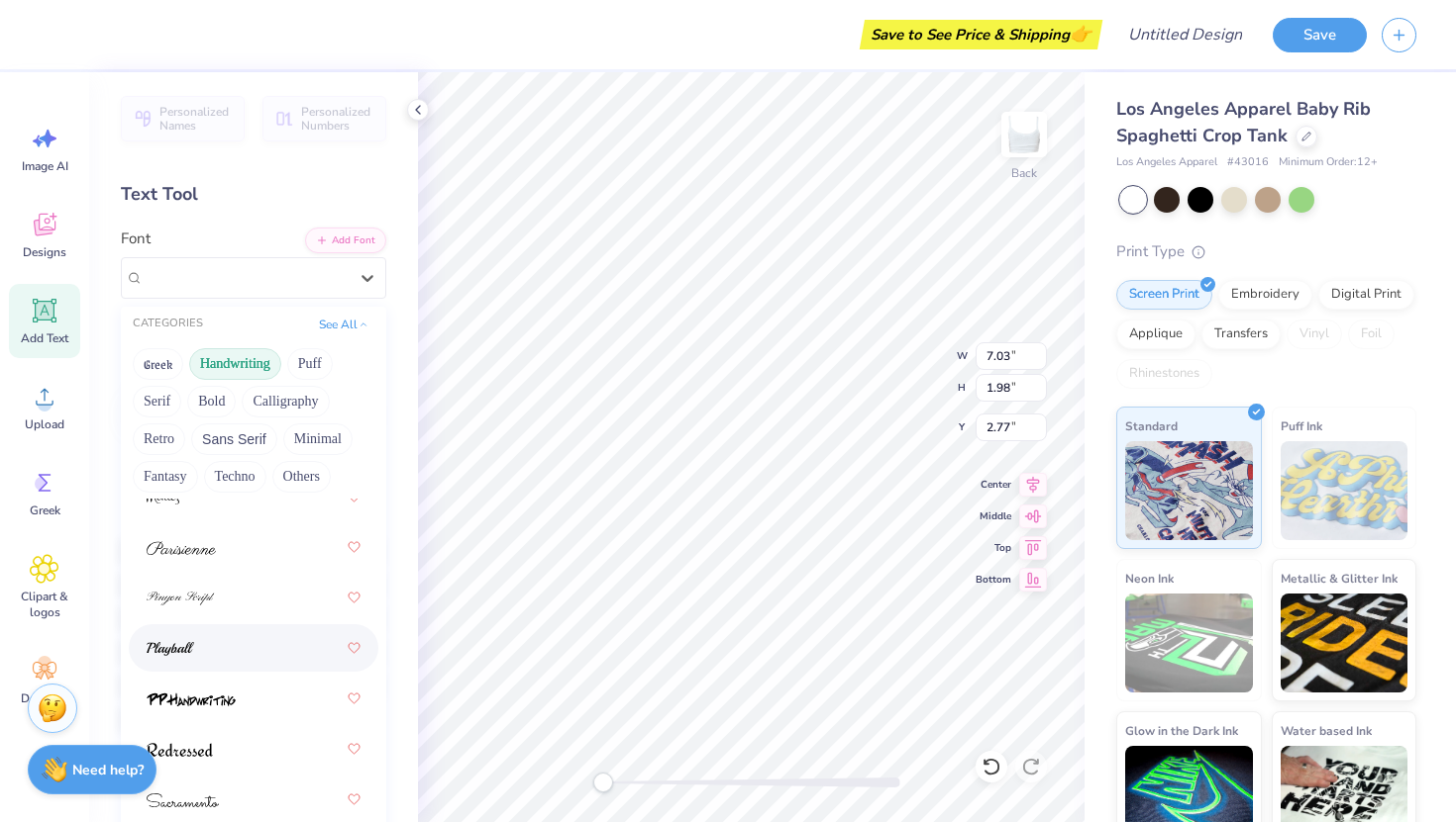
click at [236, 654] on div at bounding box center [254, 648] width 214 height 36
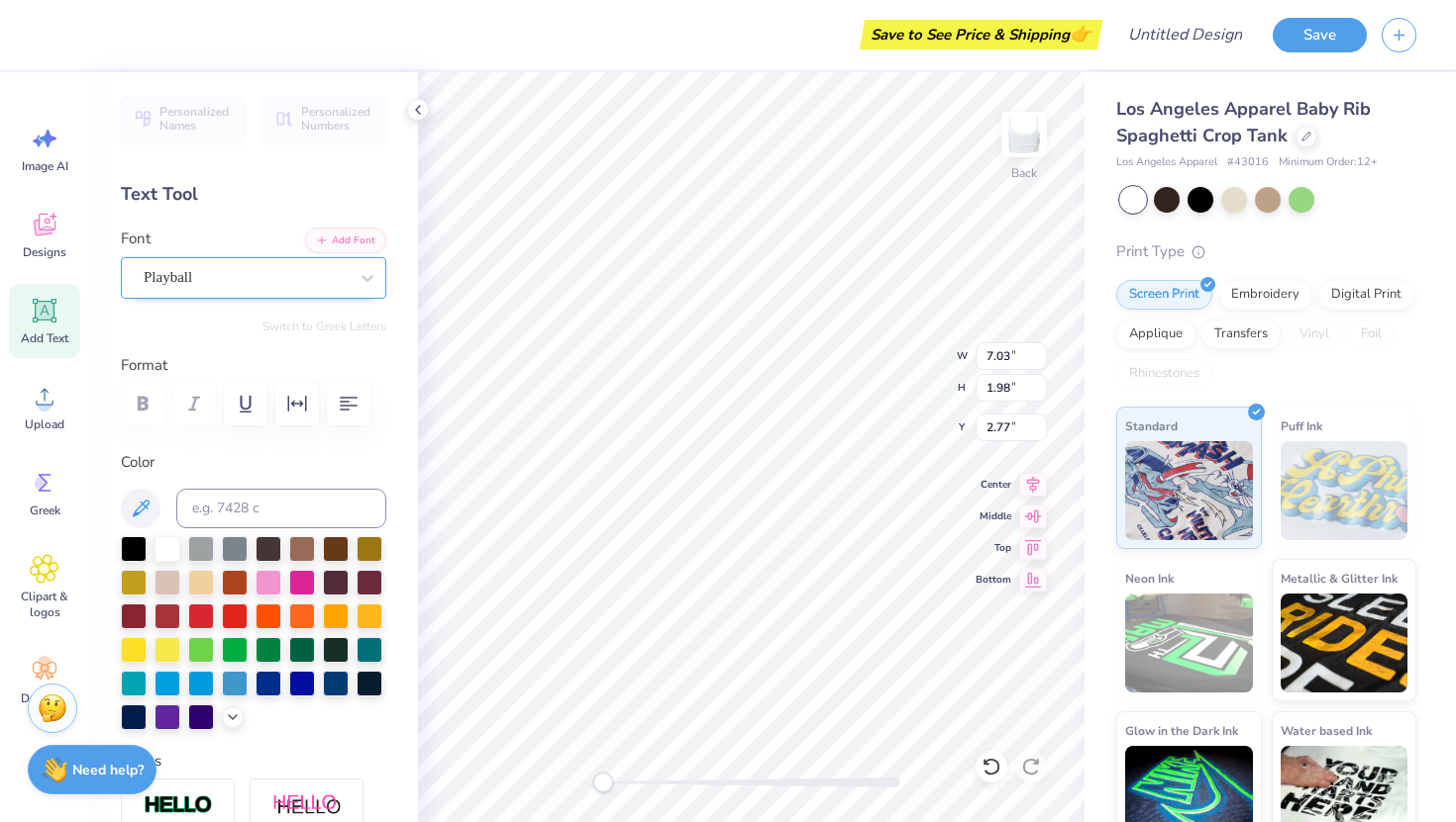
click at [198, 297] on div "Playball" at bounding box center [254, 279] width 266 height 42
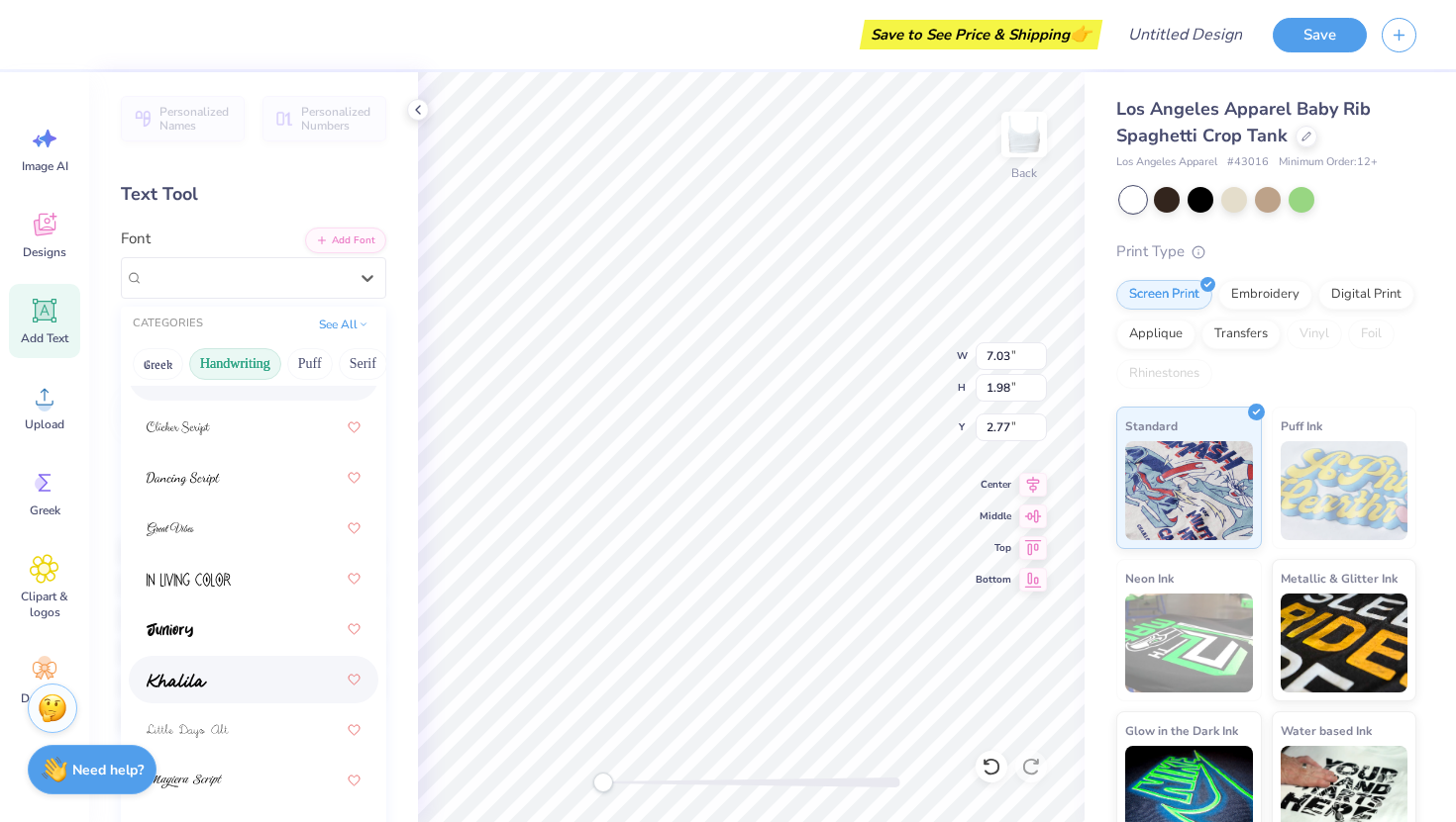
scroll to position [318, 0]
click at [232, 680] on div at bounding box center [254, 679] width 214 height 36
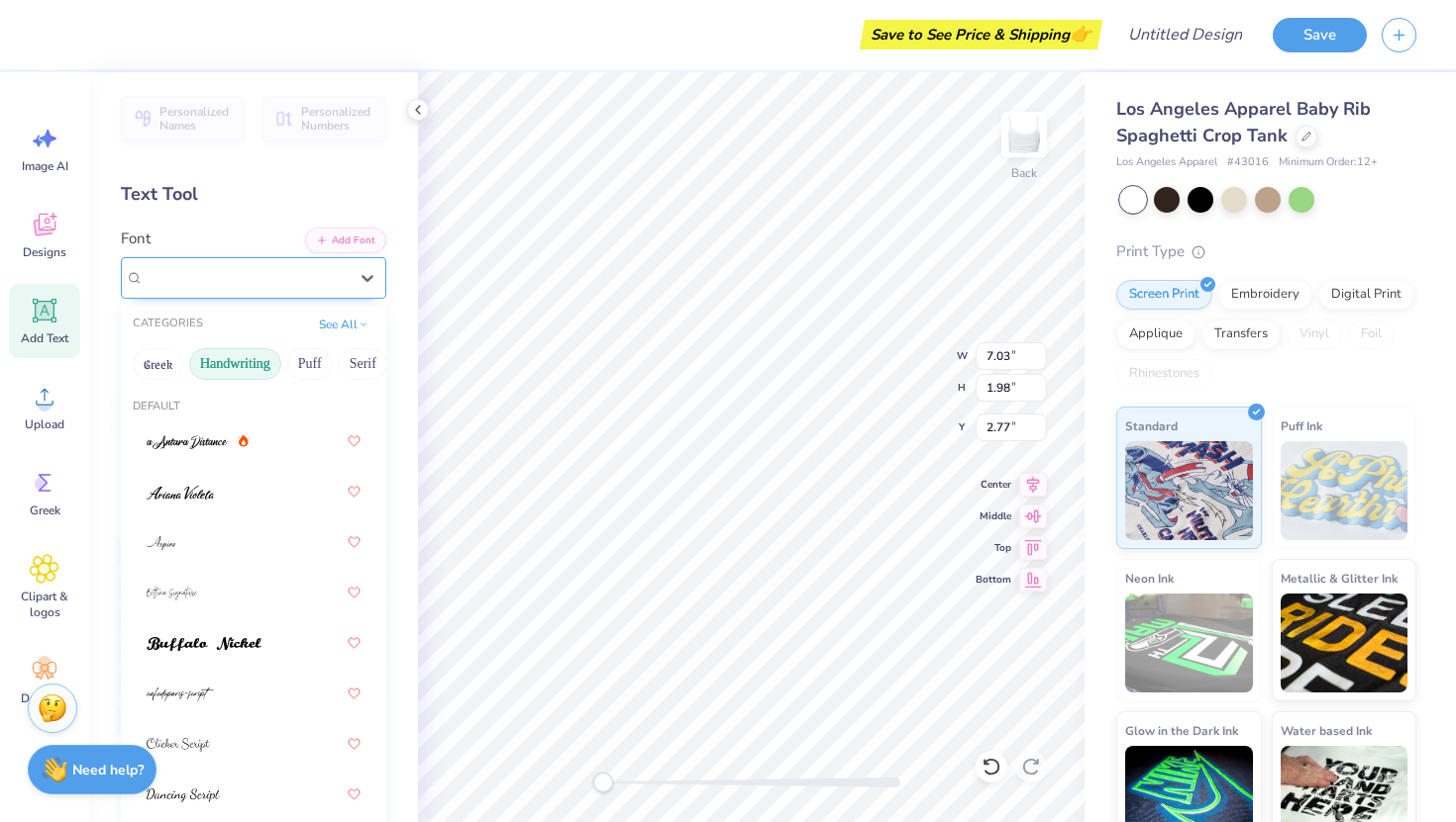
click at [173, 275] on div "Khalila" at bounding box center [246, 278] width 208 height 31
click at [163, 364] on button "Greek" at bounding box center [158, 365] width 51 height 32
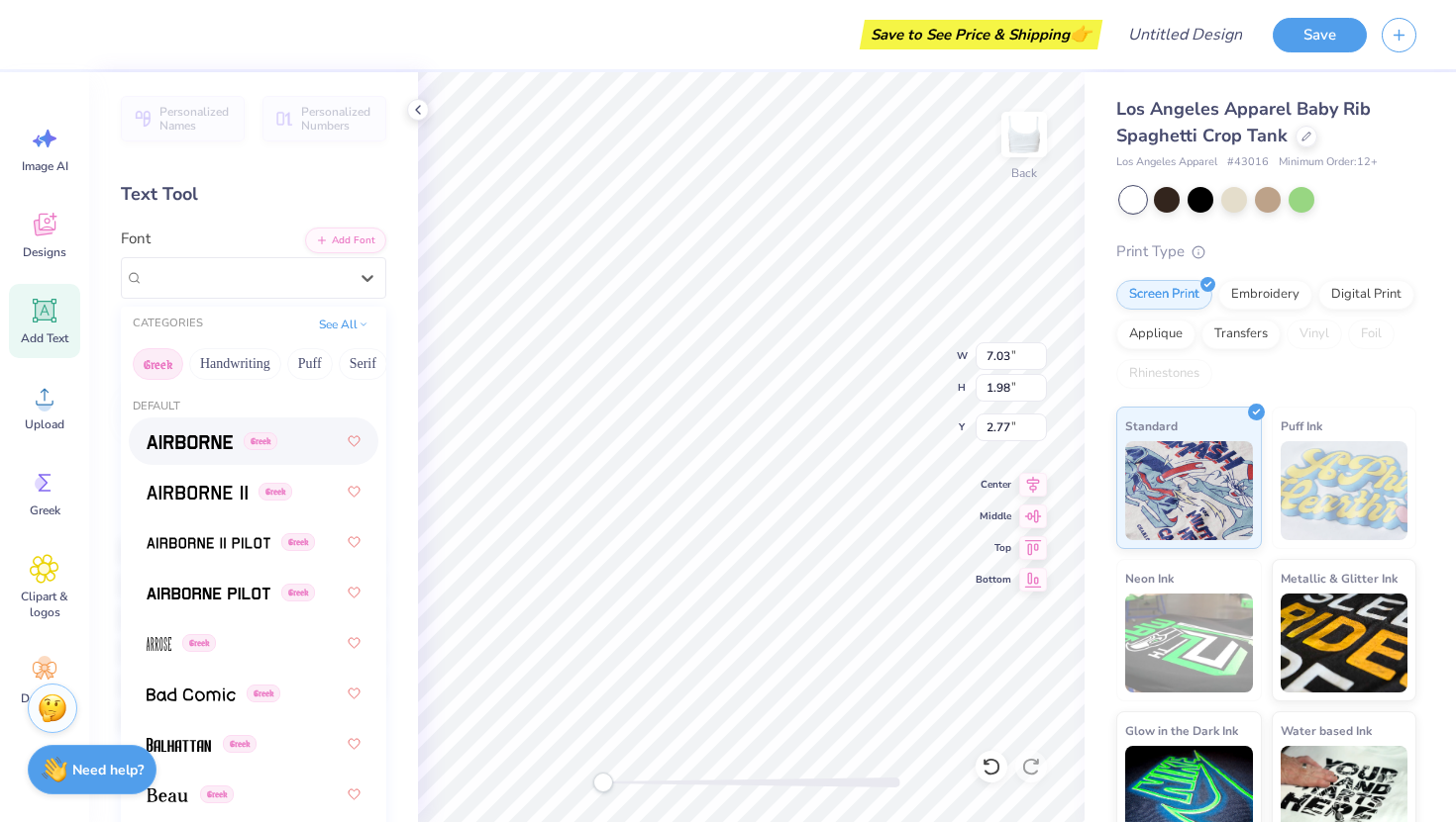
click at [198, 433] on span at bounding box center [190, 441] width 86 height 21
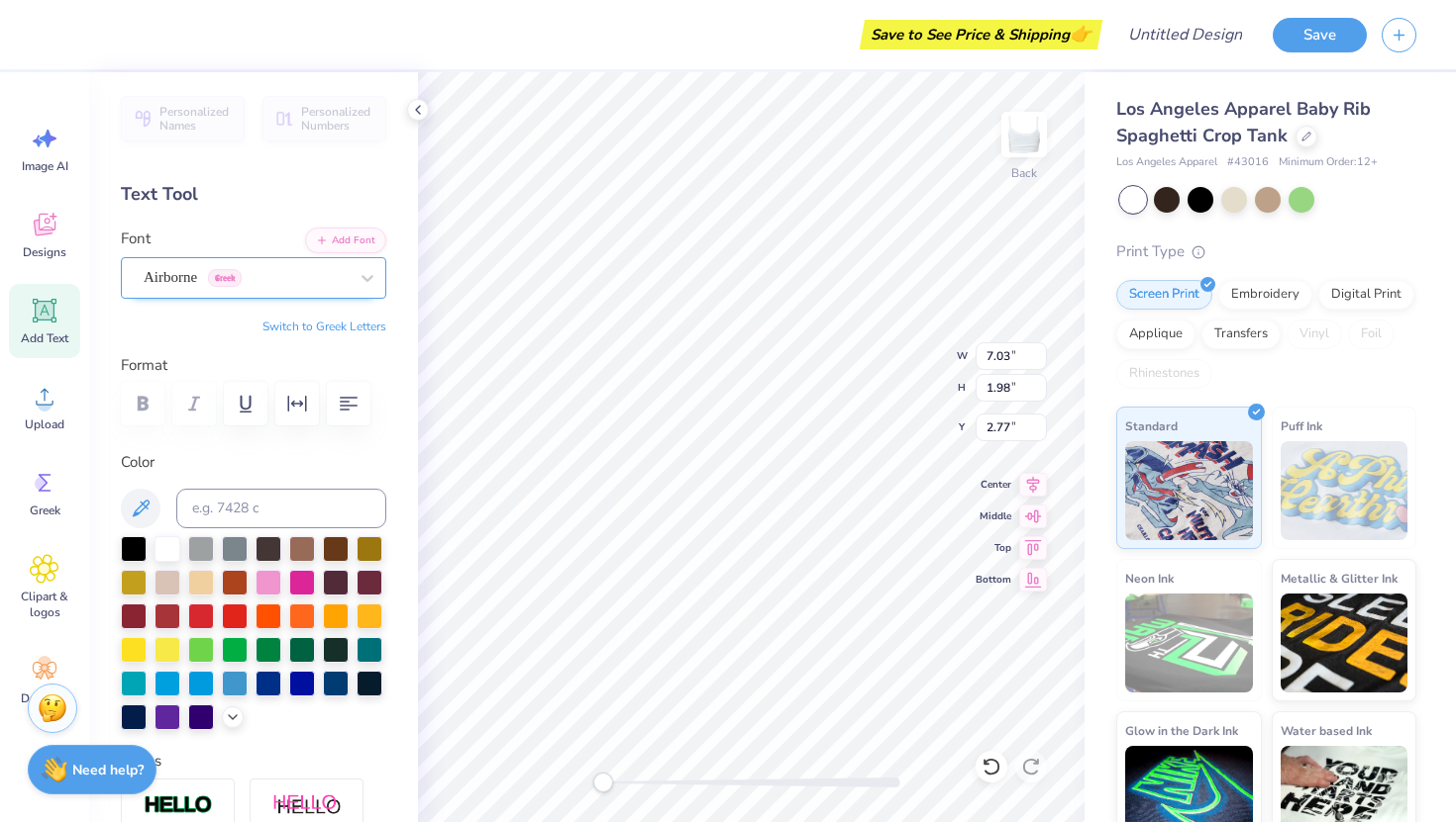
click at [215, 261] on div "Airborne Greek" at bounding box center [254, 279] width 266 height 42
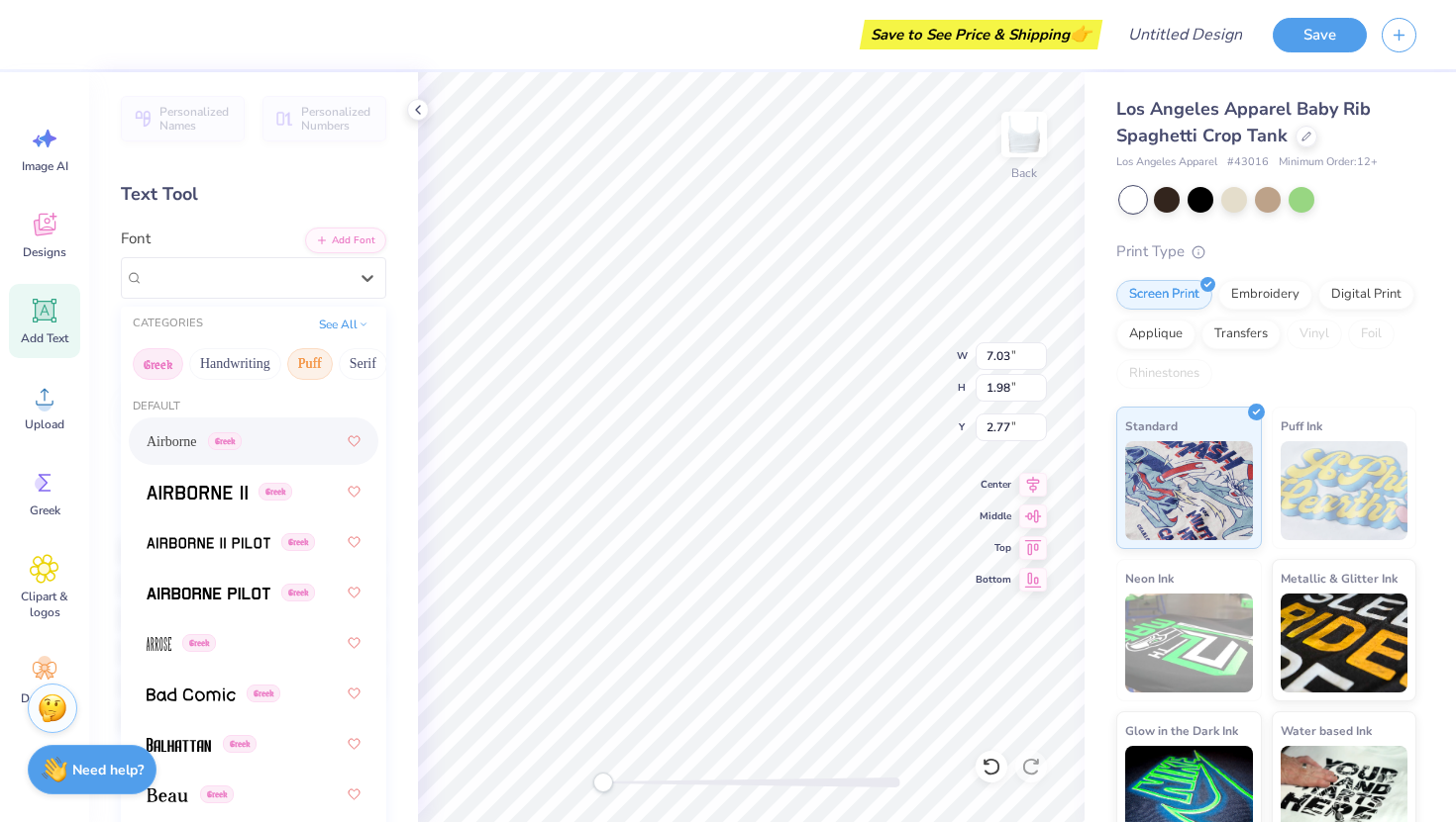
click at [314, 372] on button "Puff" at bounding box center [310, 365] width 46 height 32
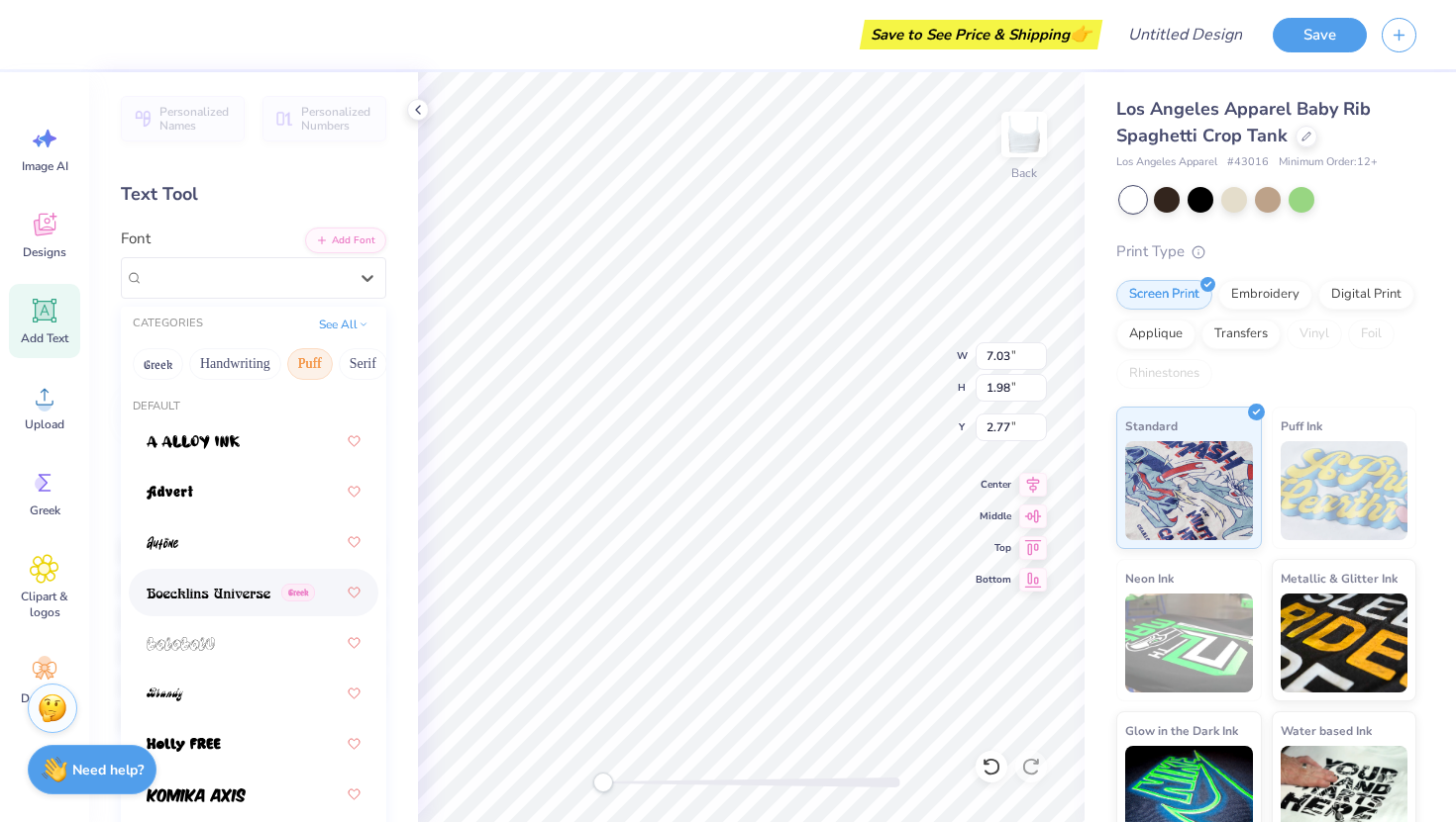
scroll to position [116, 0]
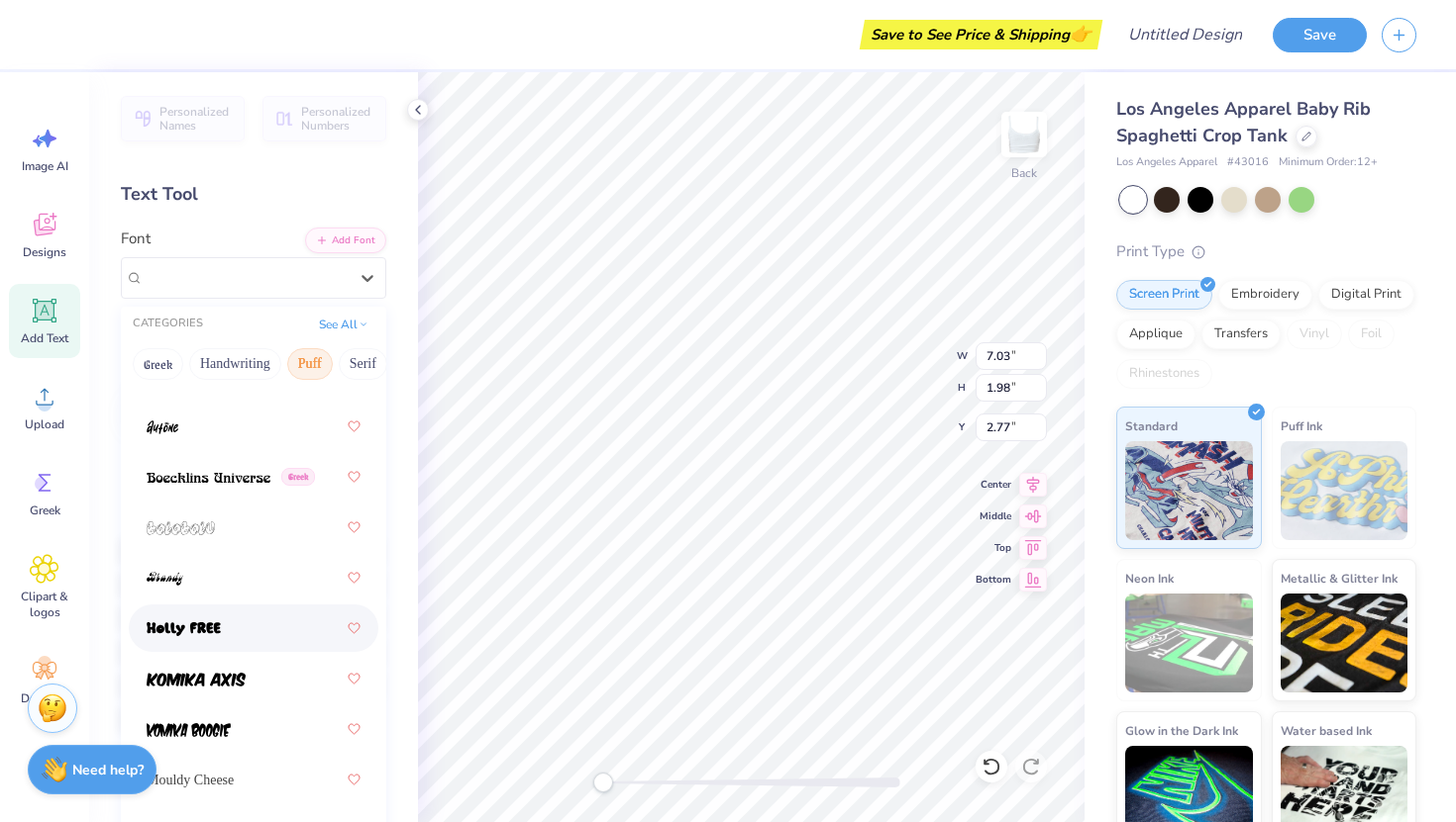
click at [235, 633] on div at bounding box center [254, 628] width 214 height 36
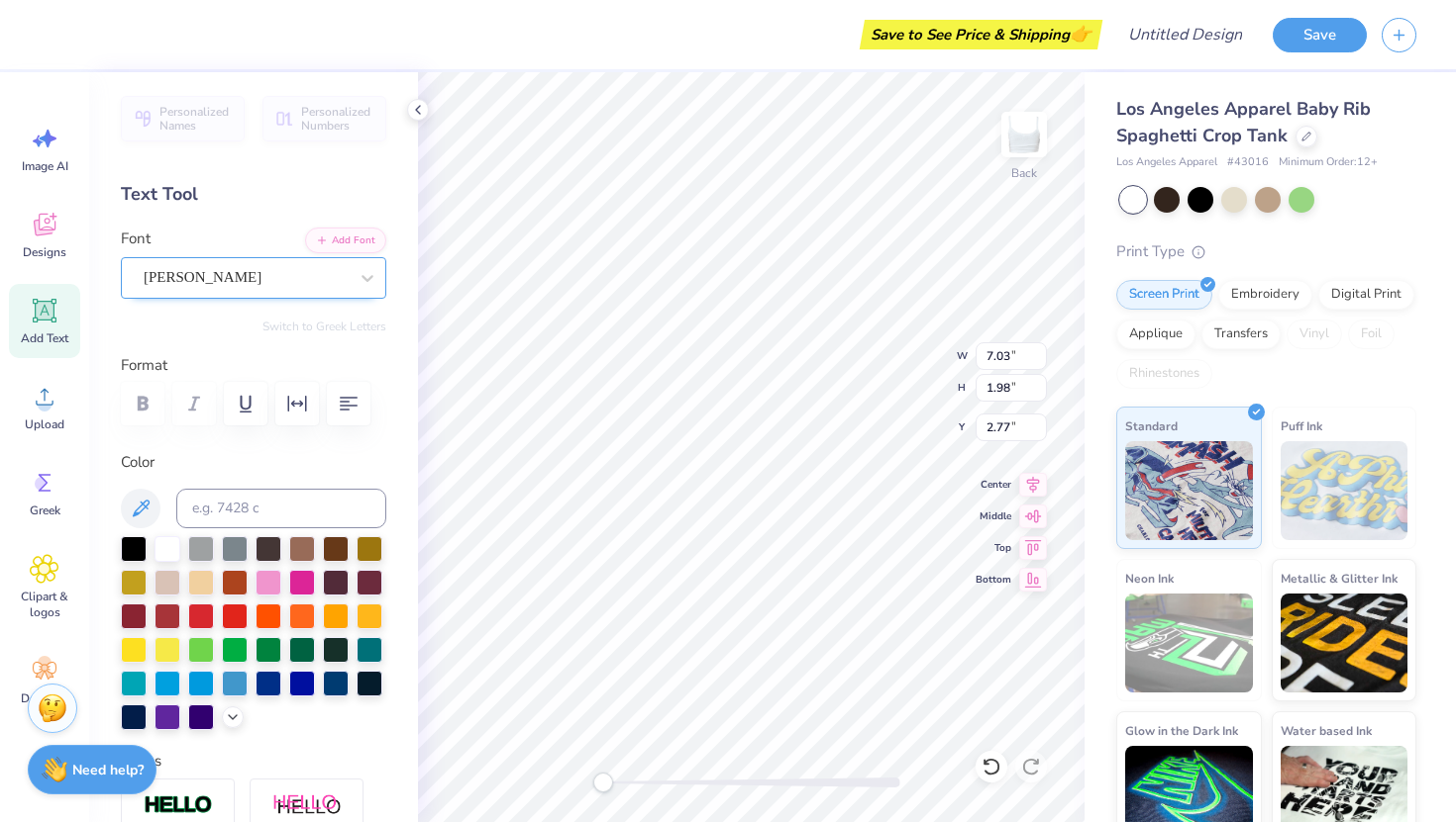
click at [184, 272] on div "Holly FREE" at bounding box center [246, 278] width 208 height 31
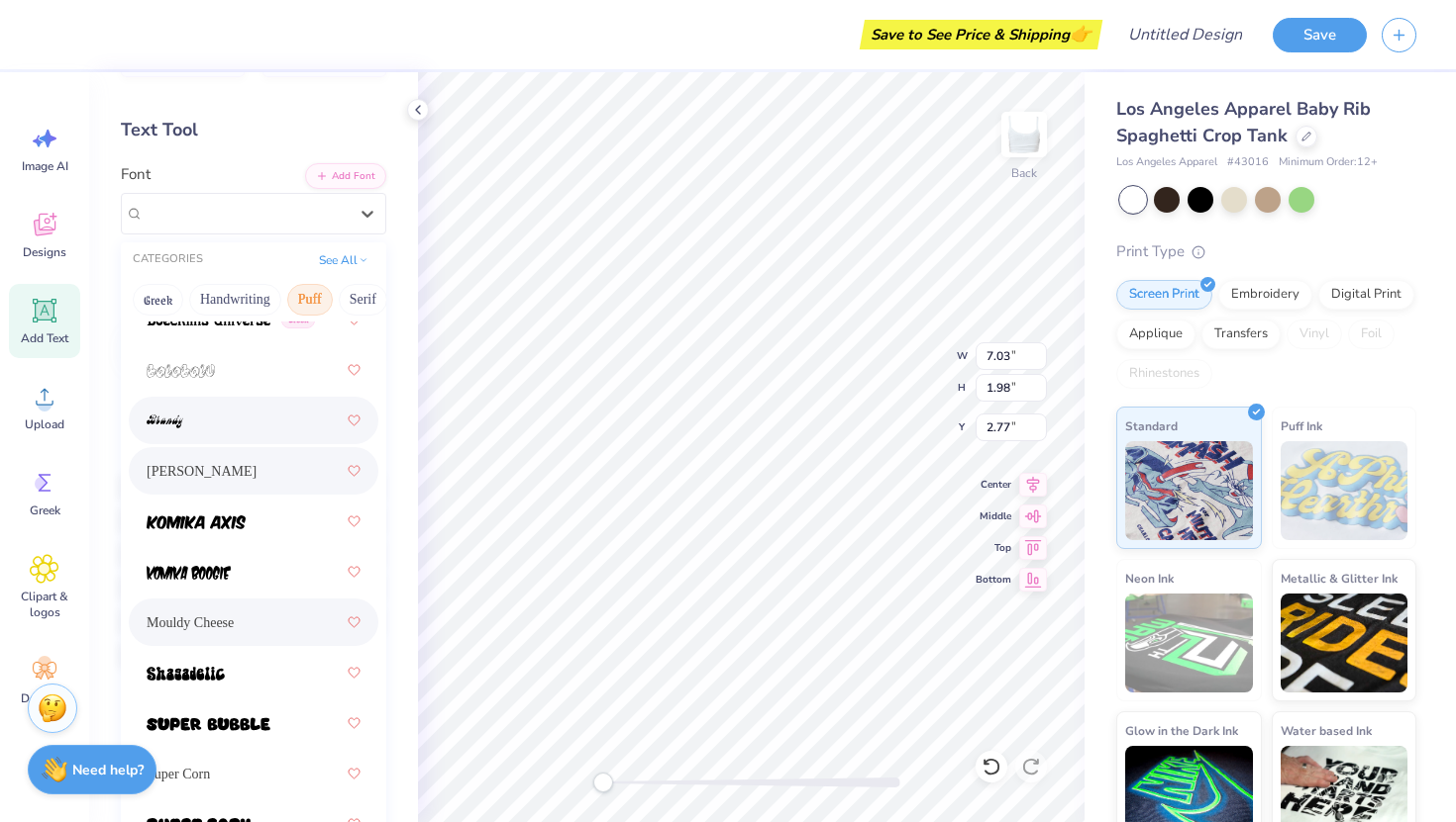
scroll to position [81, 0]
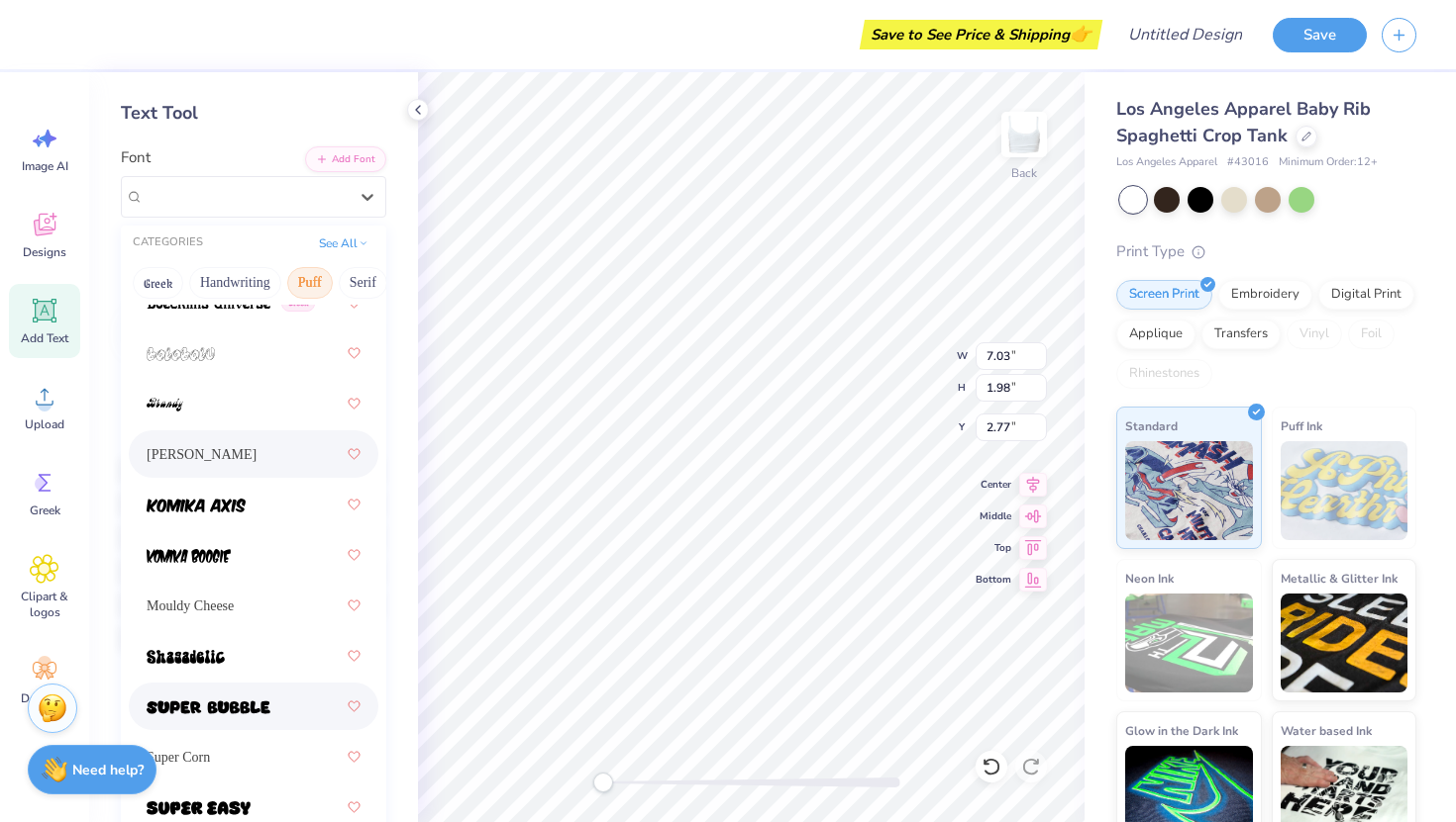
click at [226, 699] on span at bounding box center [209, 707] width 124 height 21
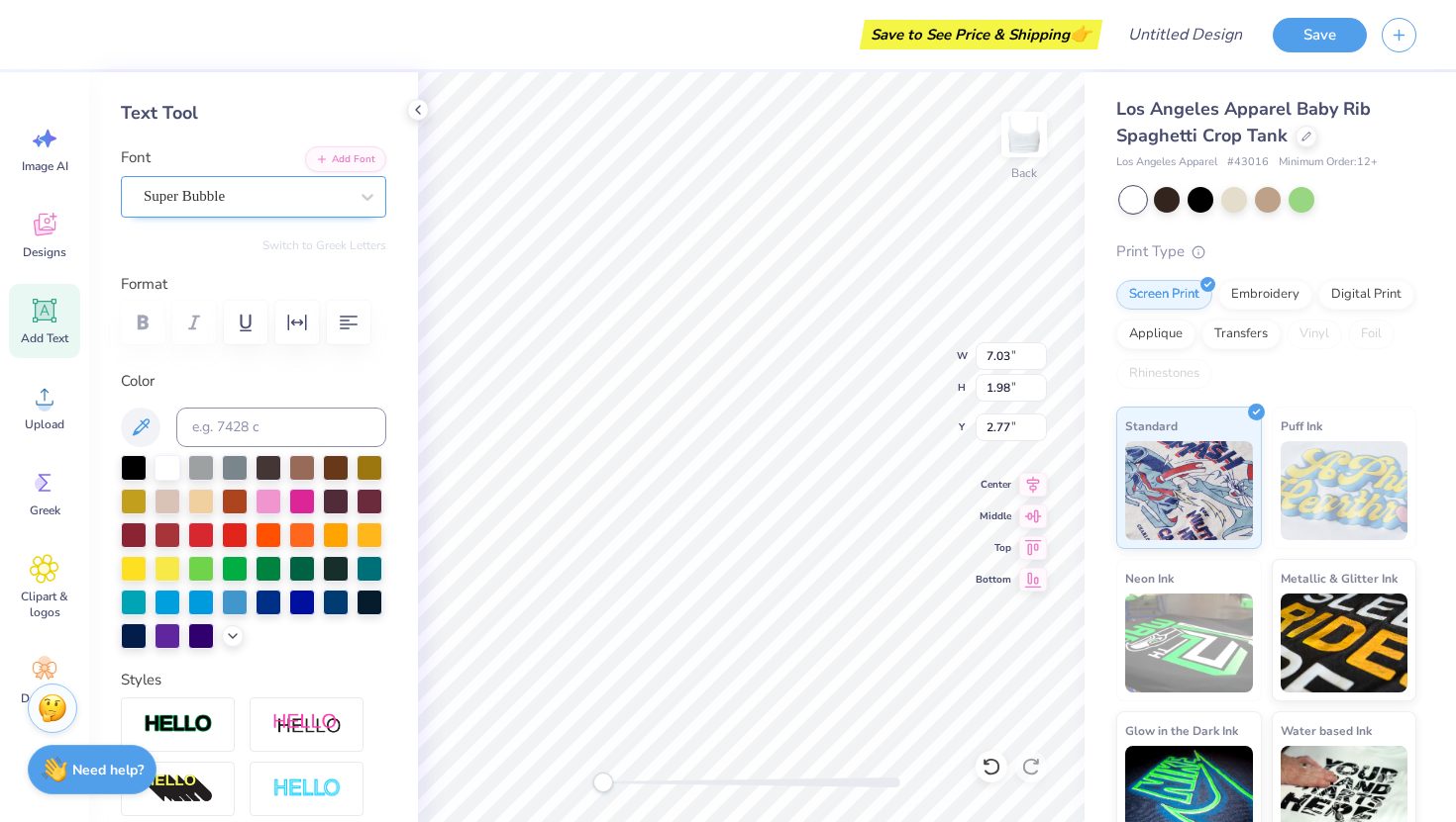
click at [195, 196] on div "Super Bubble" at bounding box center [246, 196] width 208 height 31
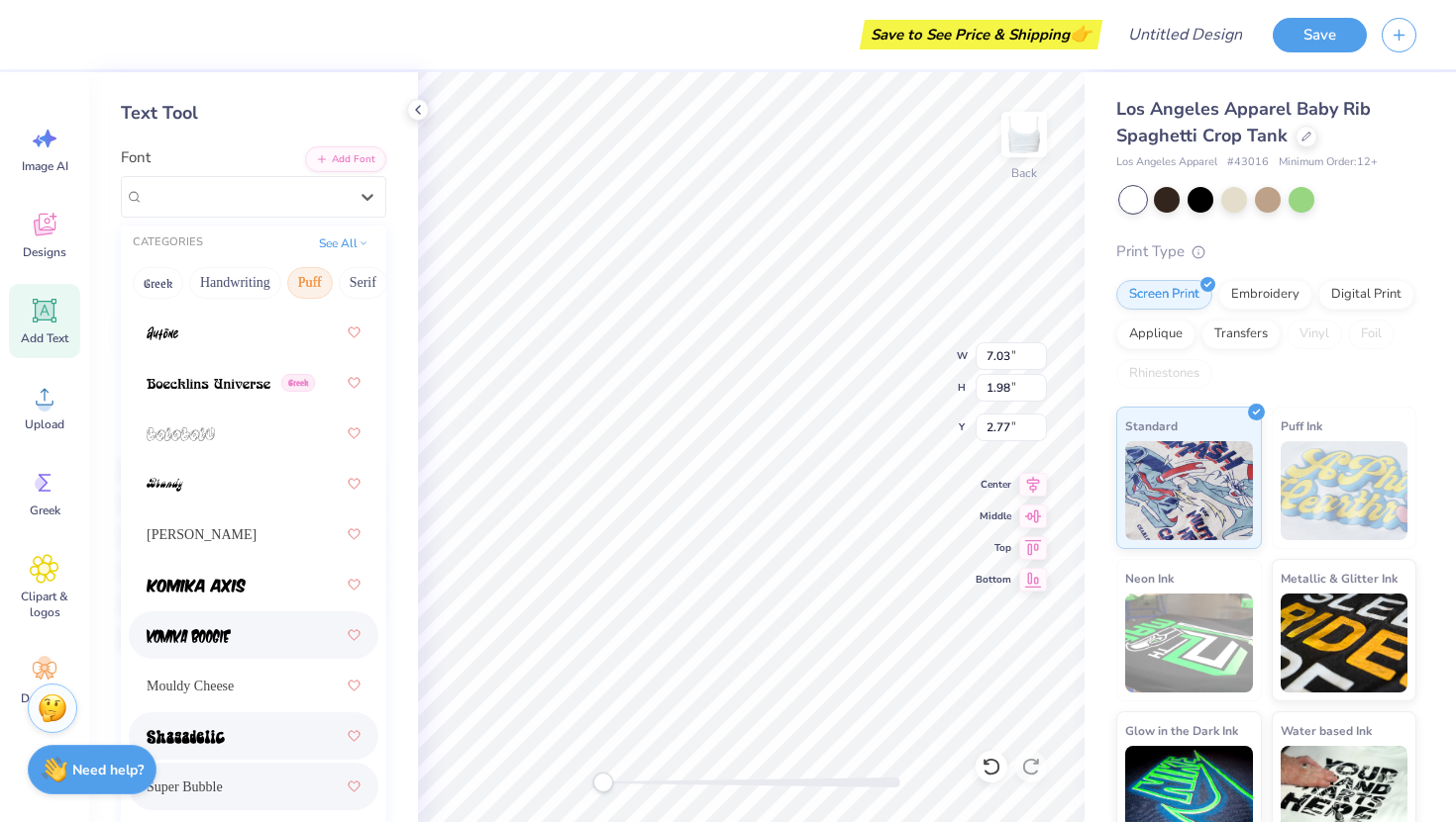
scroll to position [0, 0]
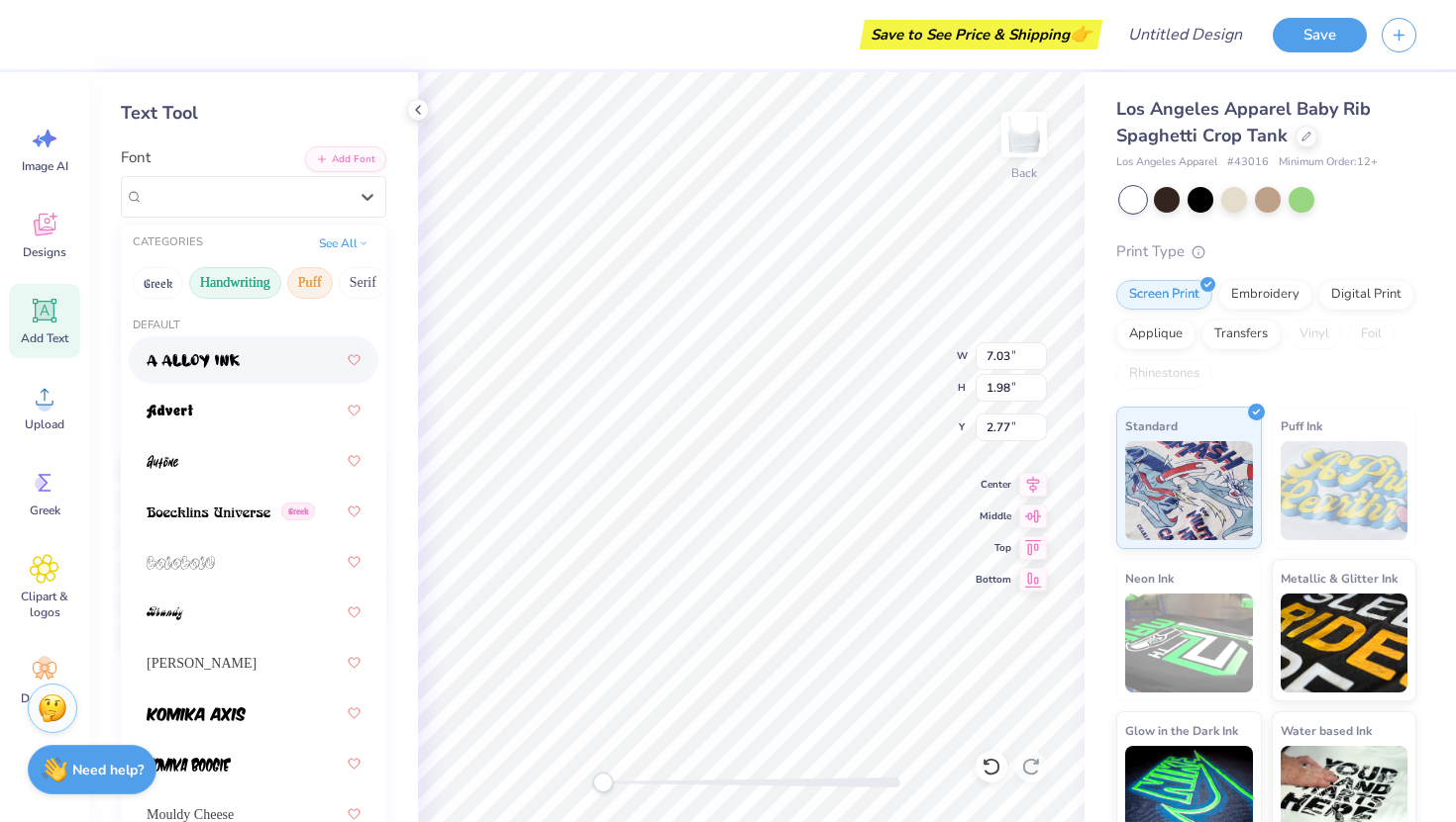
click at [219, 288] on button "Handwriting" at bounding box center [235, 284] width 92 height 32
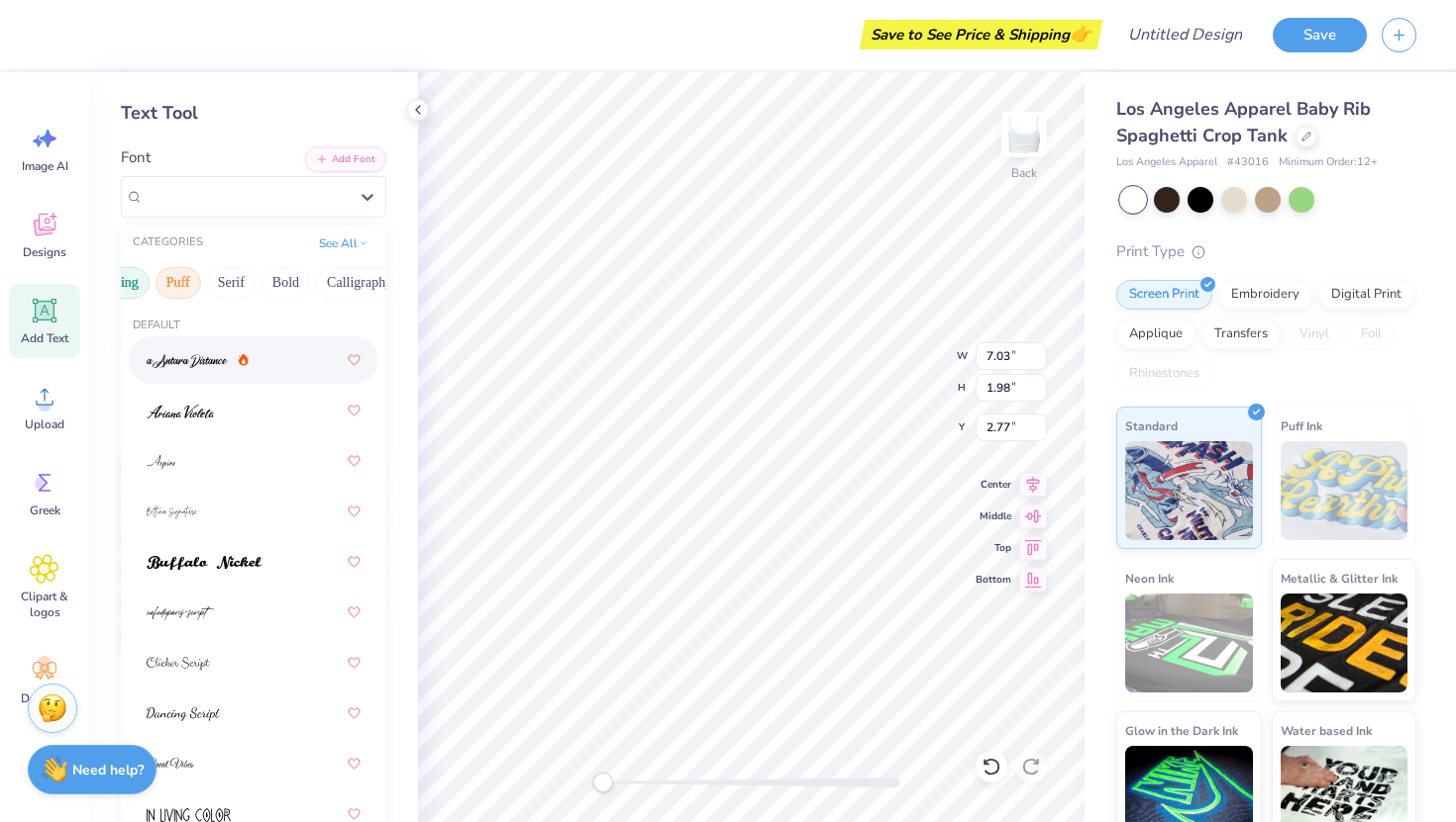
scroll to position [0, 145]
click at [277, 283] on button "Bold" at bounding box center [273, 284] width 49 height 32
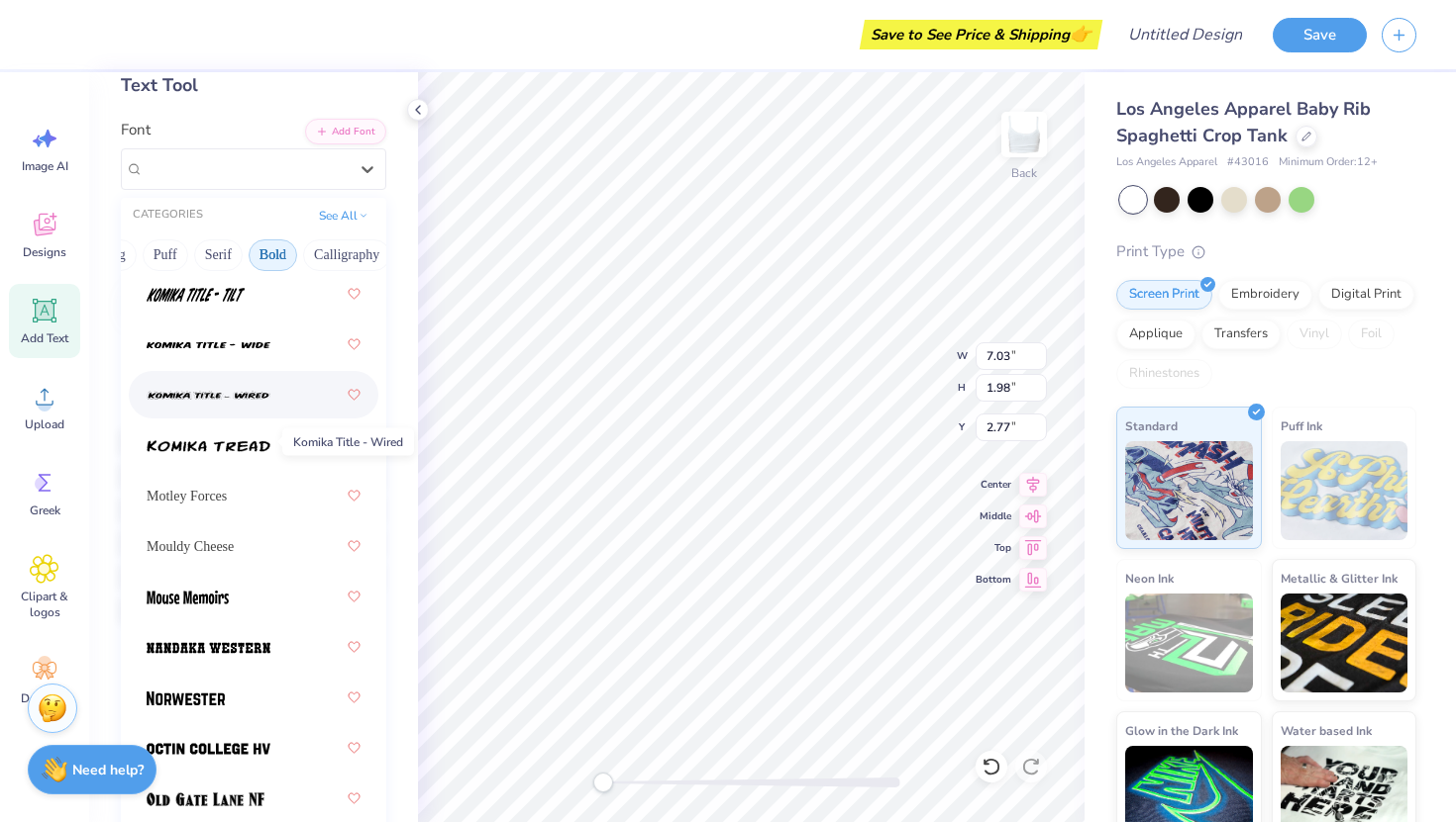
scroll to position [2242, 0]
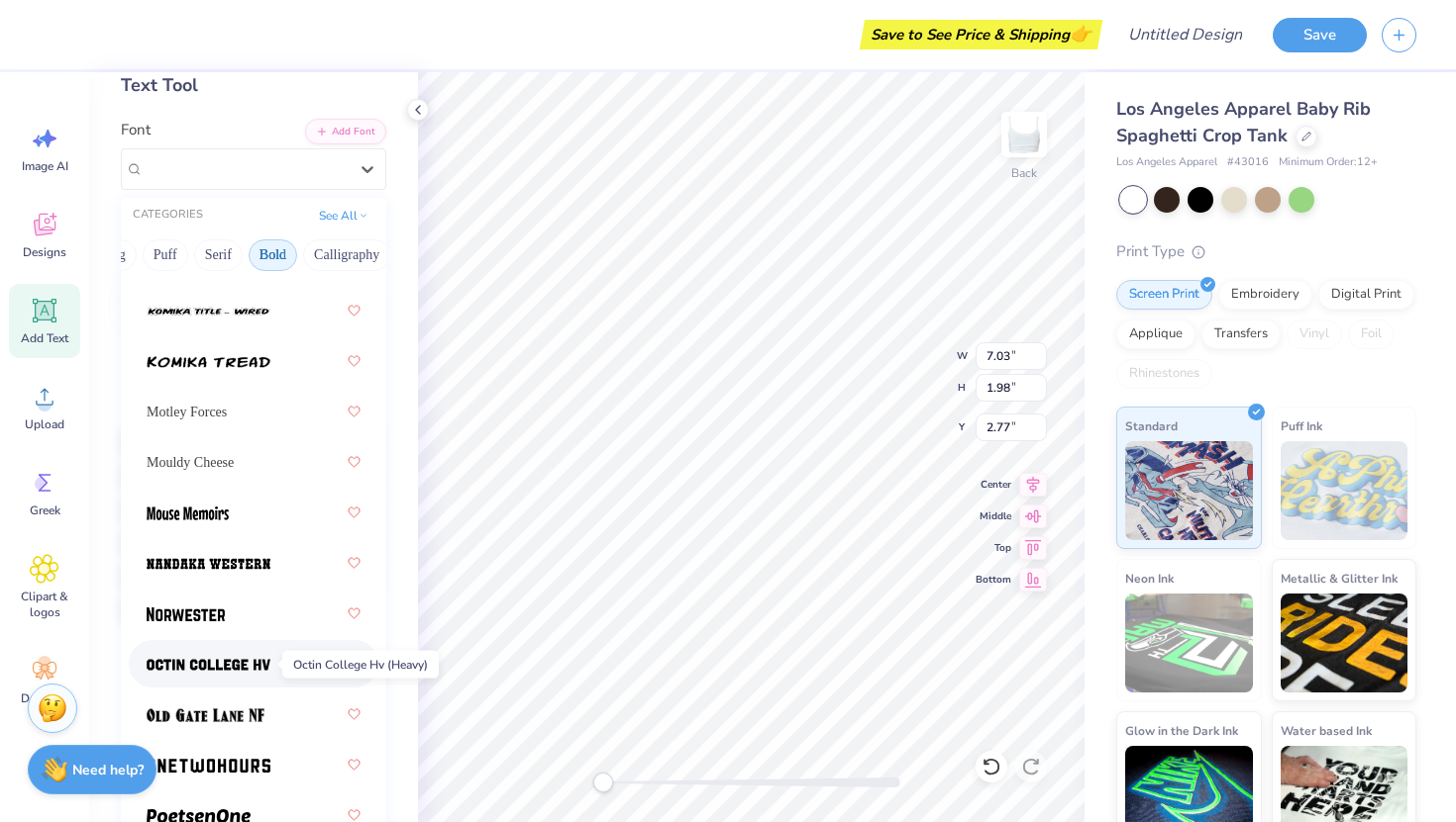
click at [217, 667] on img at bounding box center [209, 665] width 124 height 14
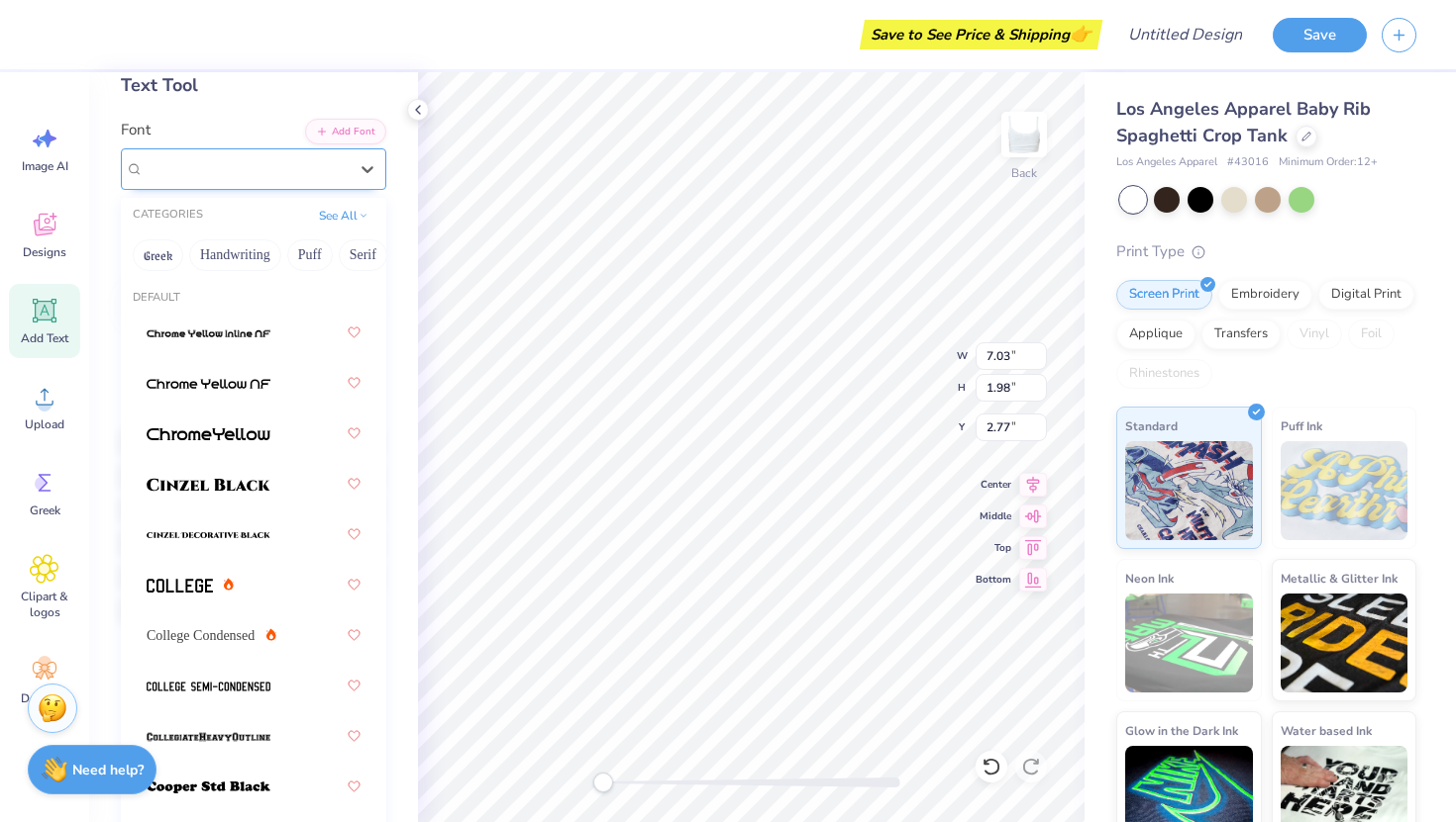
click at [178, 170] on div "Octin College Hv (Heavy)" at bounding box center [246, 169] width 208 height 31
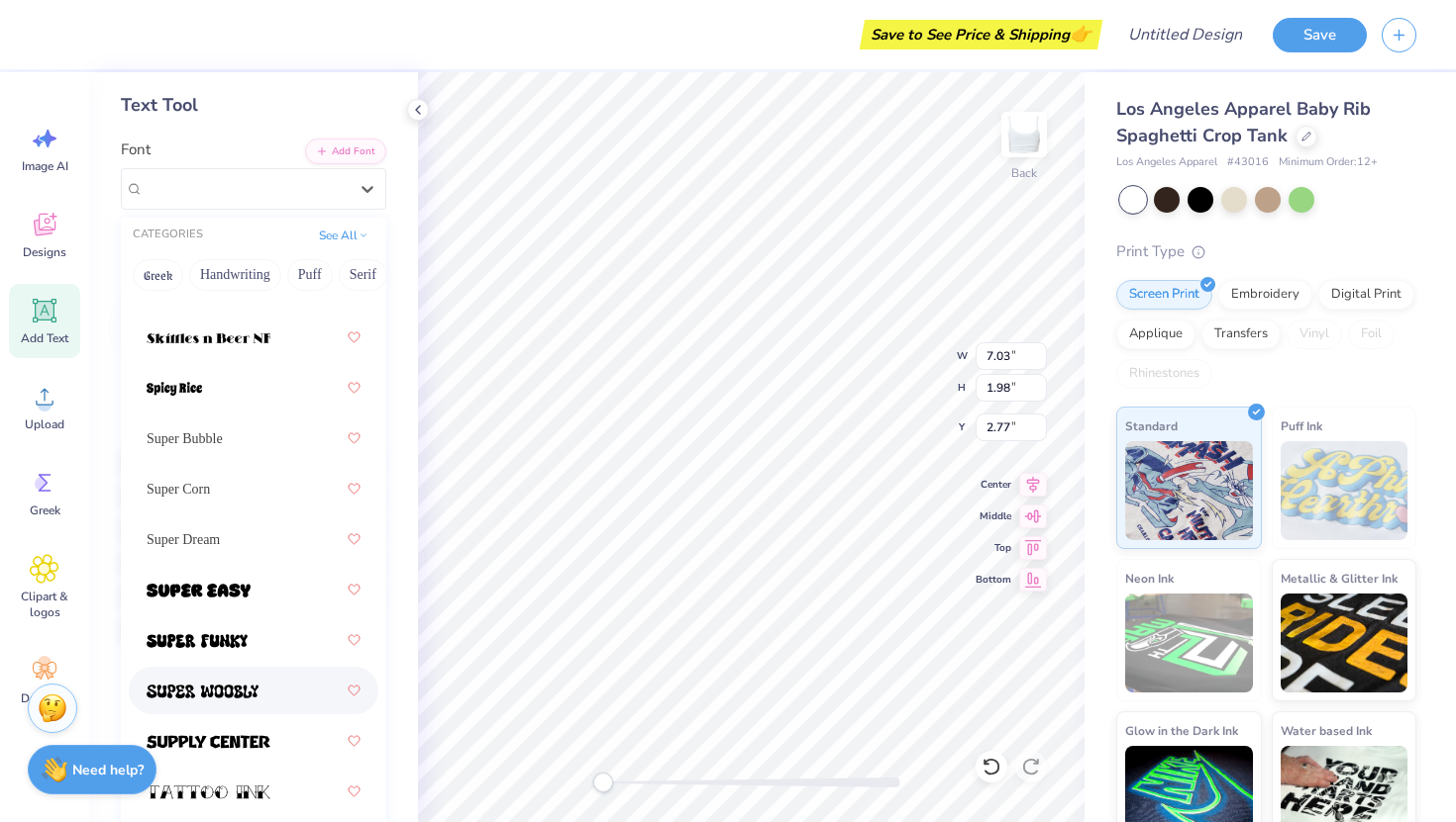
scroll to position [2917, 0]
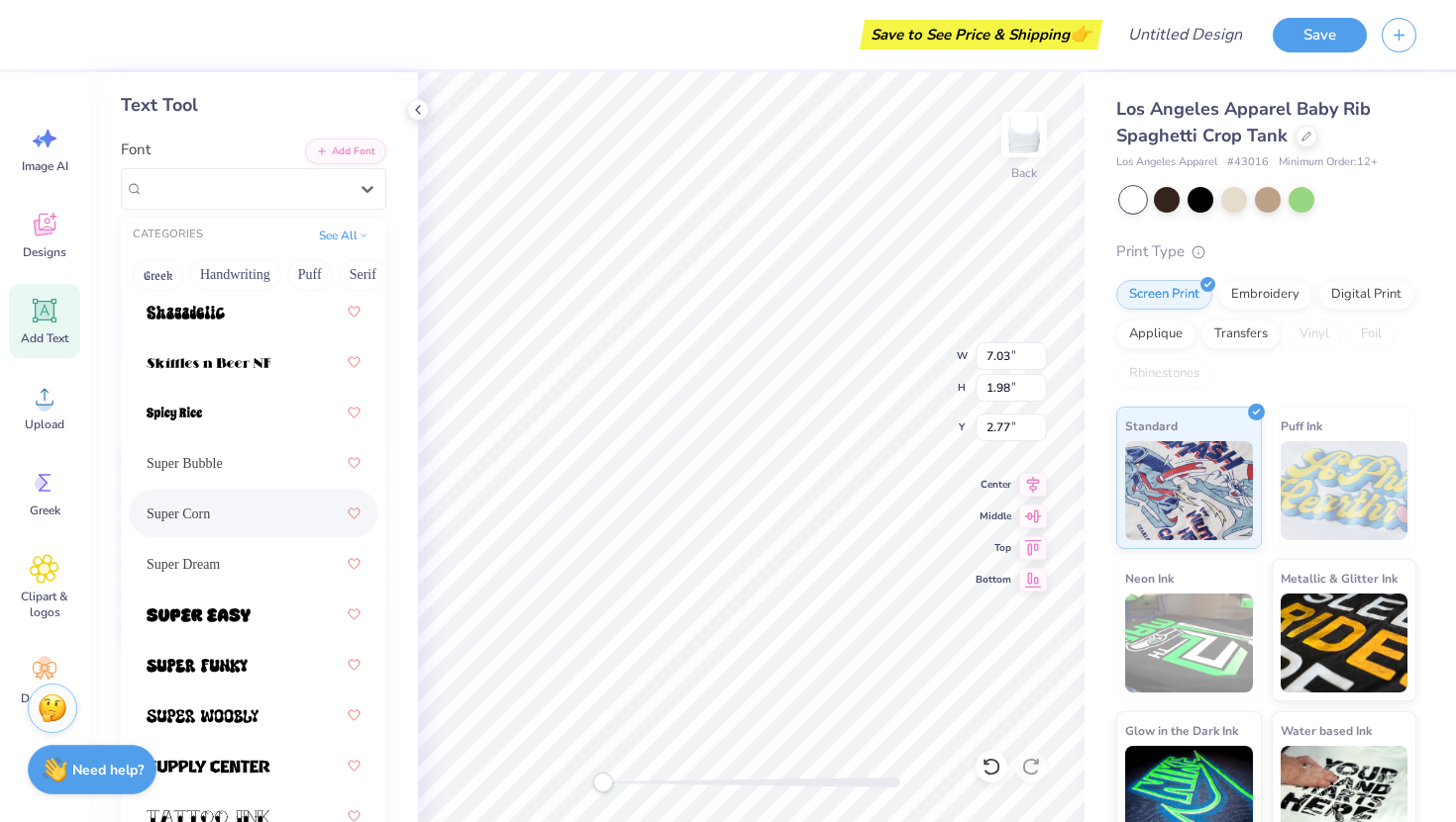
click at [217, 518] on div "Super Corn" at bounding box center [254, 513] width 214 height 36
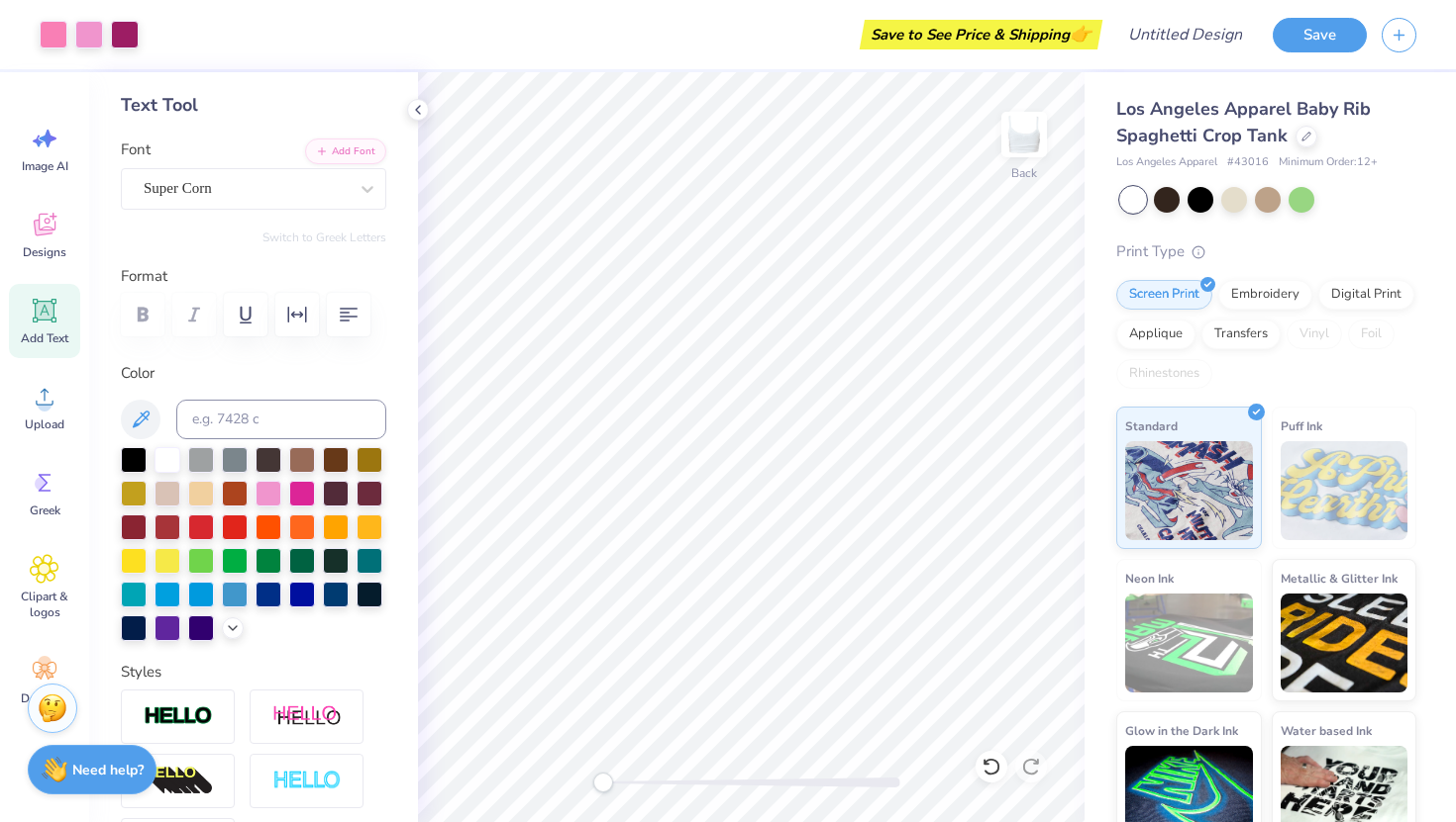
click at [564, 781] on div "Back" at bounding box center [750, 446] width 667 height 750
click at [417, 105] on icon at bounding box center [418, 110] width 16 height 16
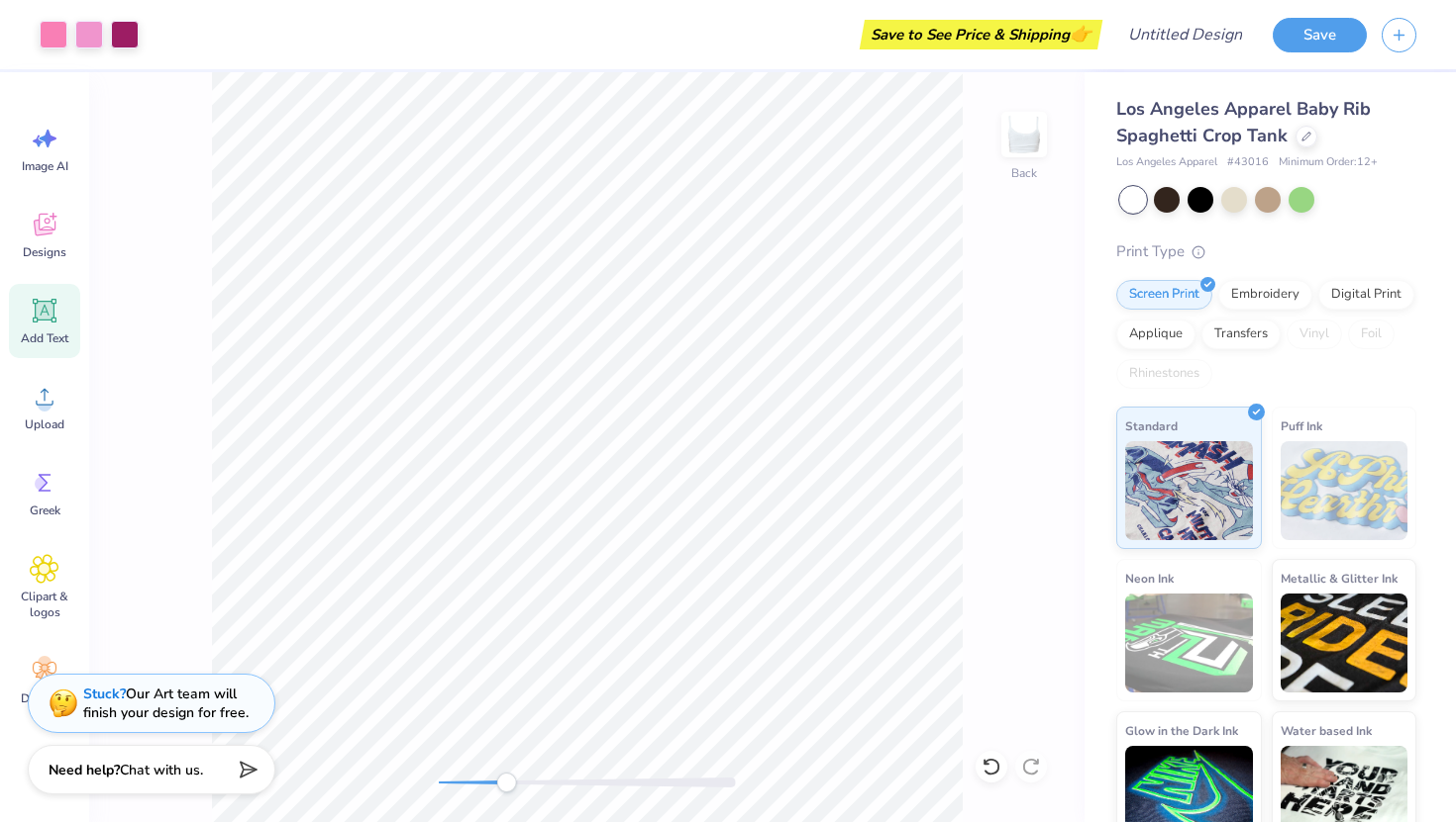
drag, startPoint x: 437, startPoint y: 776, endPoint x: 505, endPoint y: 792, distance: 69.9
click at [505, 792] on div "Accessibility label" at bounding box center [506, 783] width 20 height 20
click at [339, 778] on div "Back" at bounding box center [587, 446] width 995 height 750
click at [1319, 34] on button "Save" at bounding box center [1319, 32] width 94 height 35
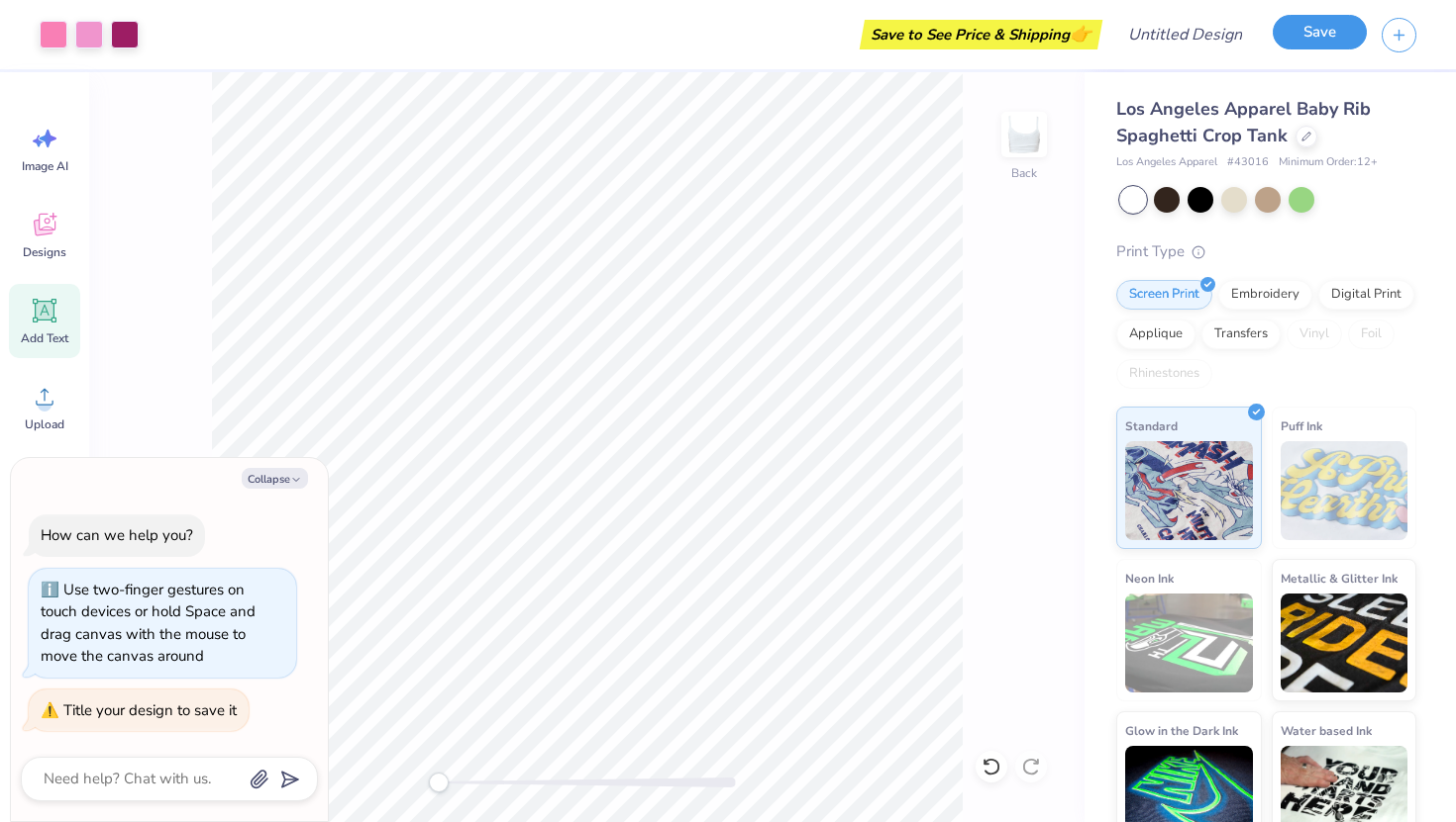
click at [1314, 28] on button "Save" at bounding box center [1319, 32] width 94 height 35
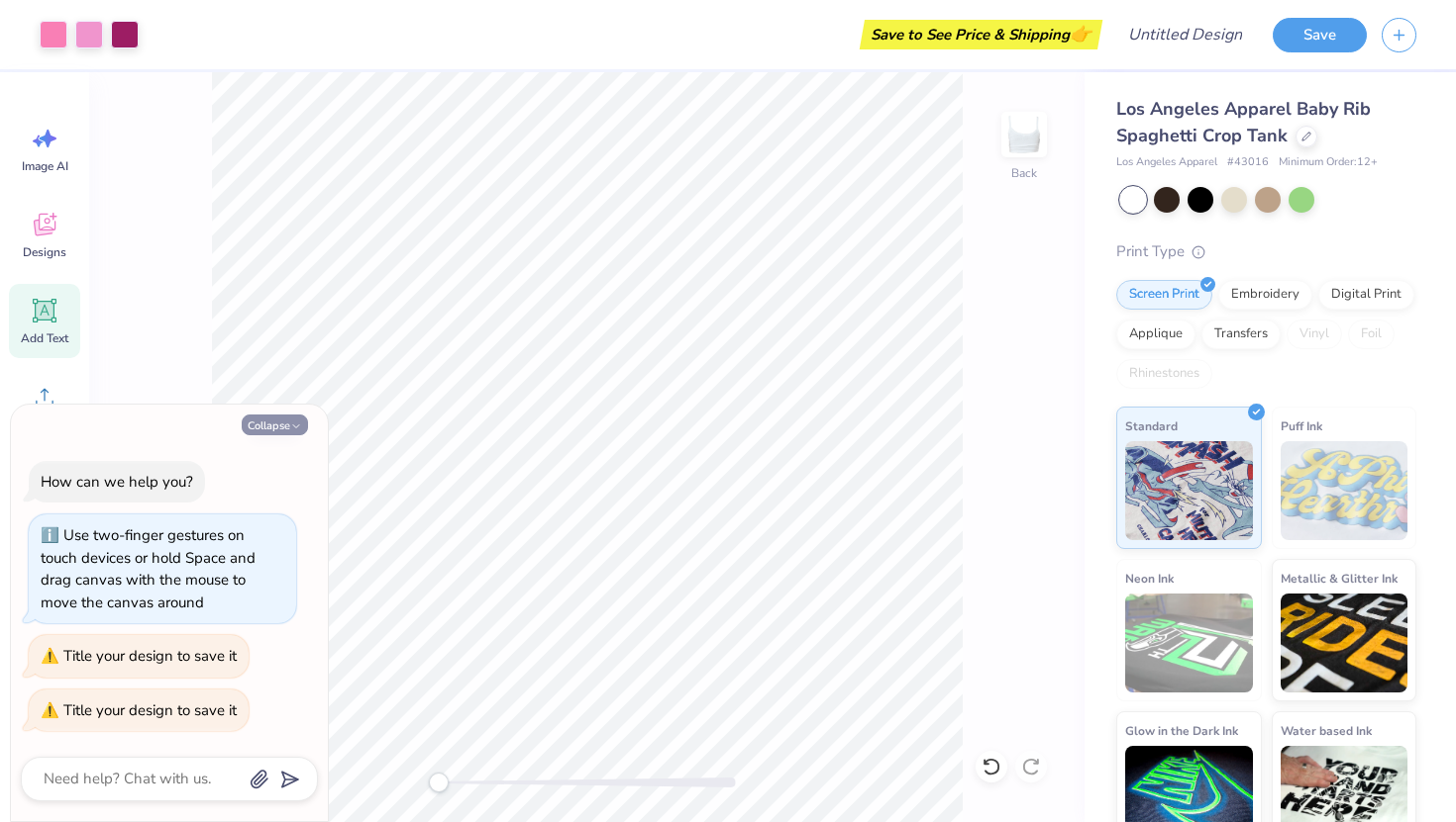
click at [284, 432] on button "Collapse" at bounding box center [275, 424] width 66 height 21
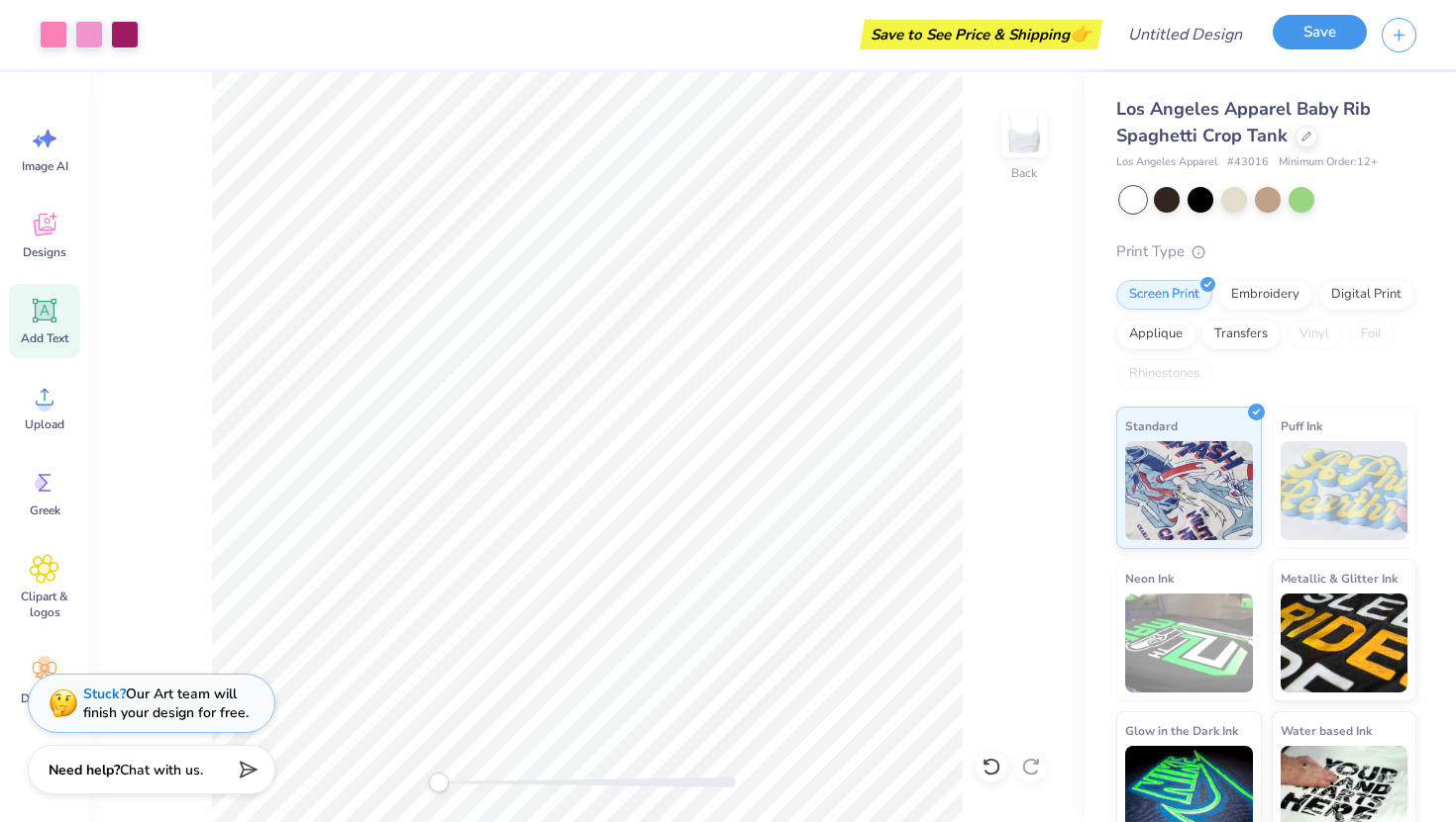
click at [1319, 27] on button "Save" at bounding box center [1319, 32] width 94 height 35
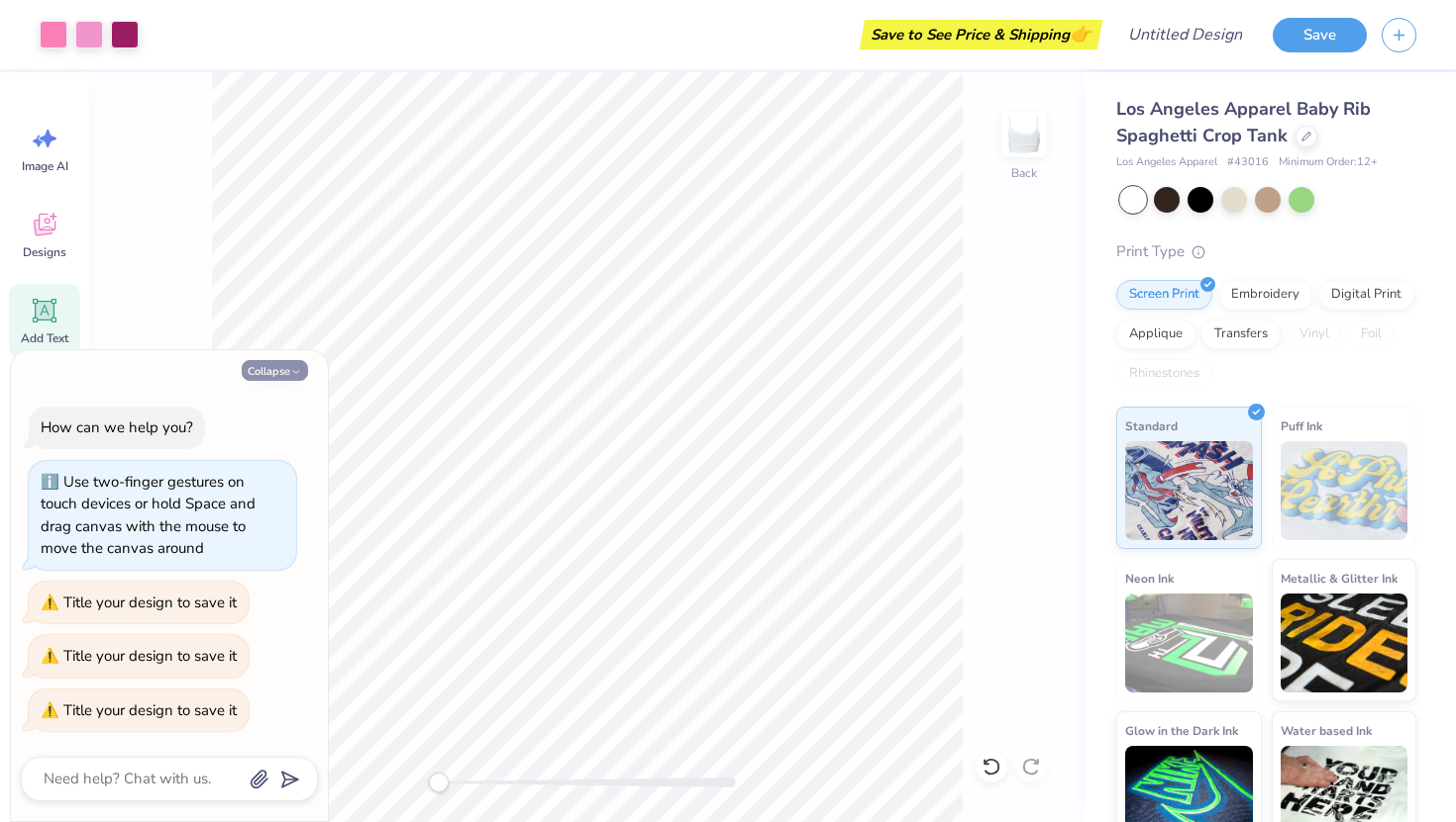
click at [279, 364] on button "Collapse" at bounding box center [275, 371] width 66 height 21
type textarea "x"
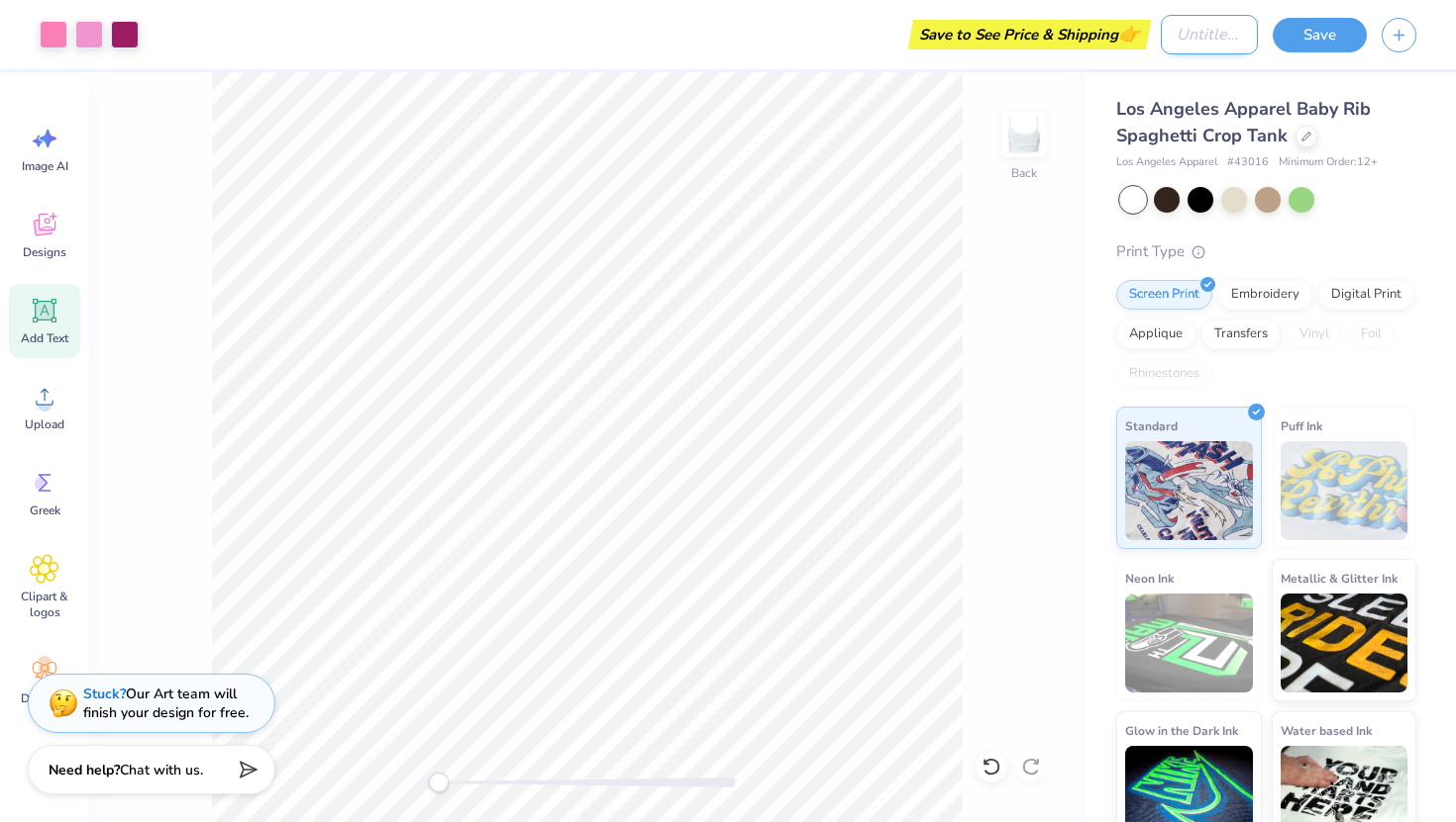
click at [1182, 39] on input "Design Title" at bounding box center [1208, 35] width 97 height 40
type input "xxxx"
click at [1321, 28] on button "Save" at bounding box center [1319, 32] width 94 height 35
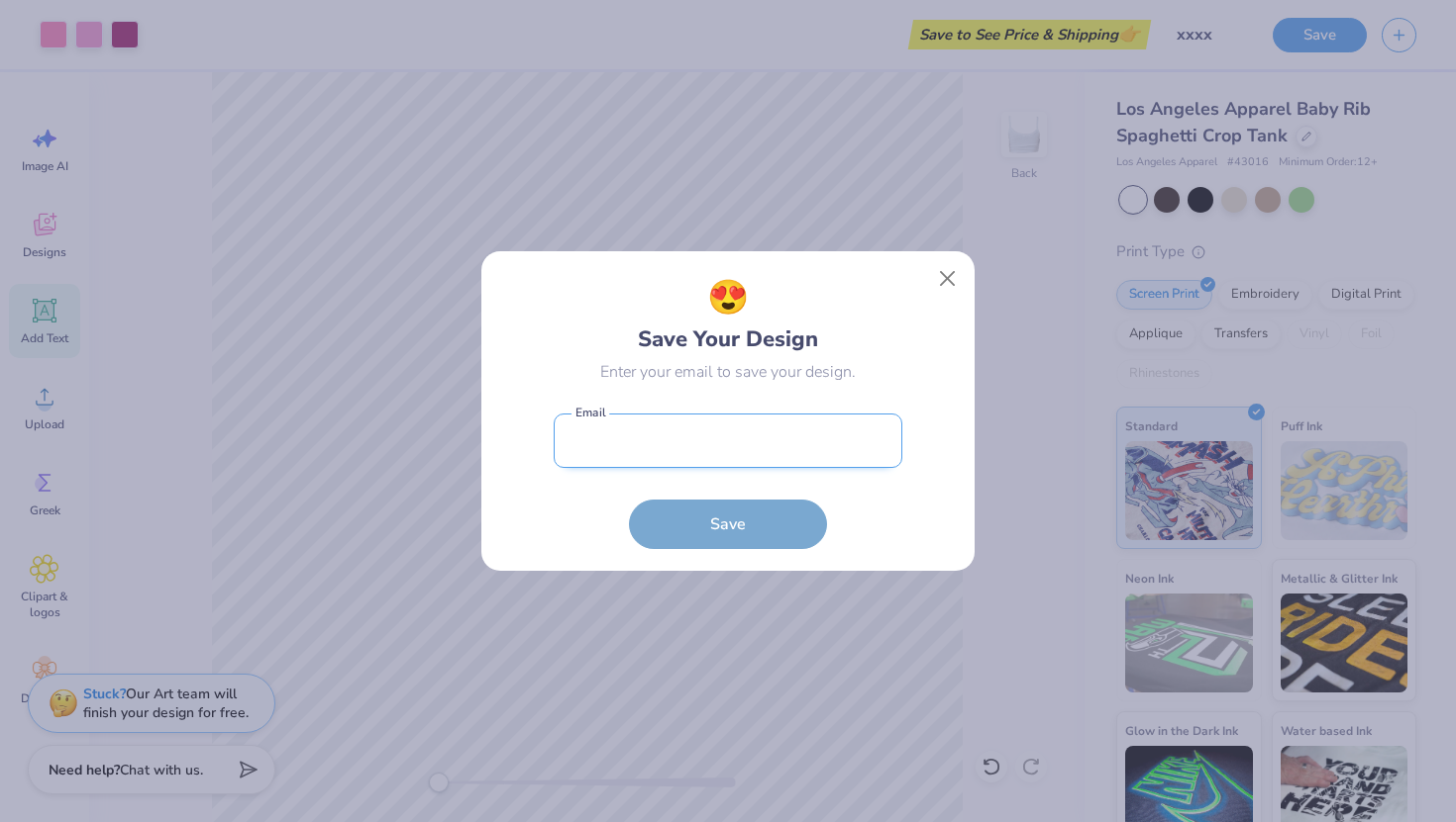
click at [855, 458] on input "email" at bounding box center [728, 440] width 349 height 54
type input "lilyfweinstein@gmail.com"
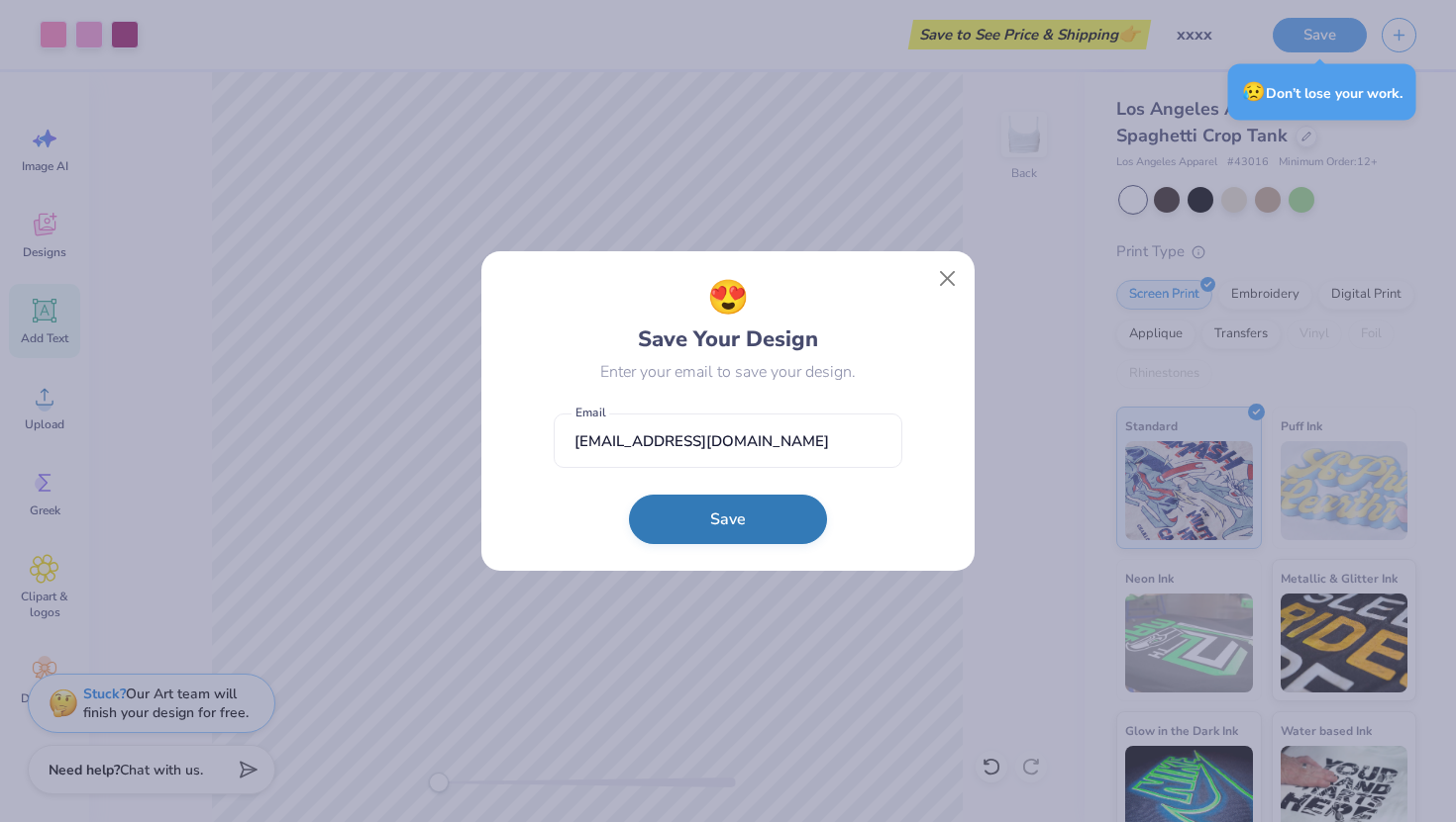
click at [763, 525] on button "Save" at bounding box center [728, 519] width 198 height 50
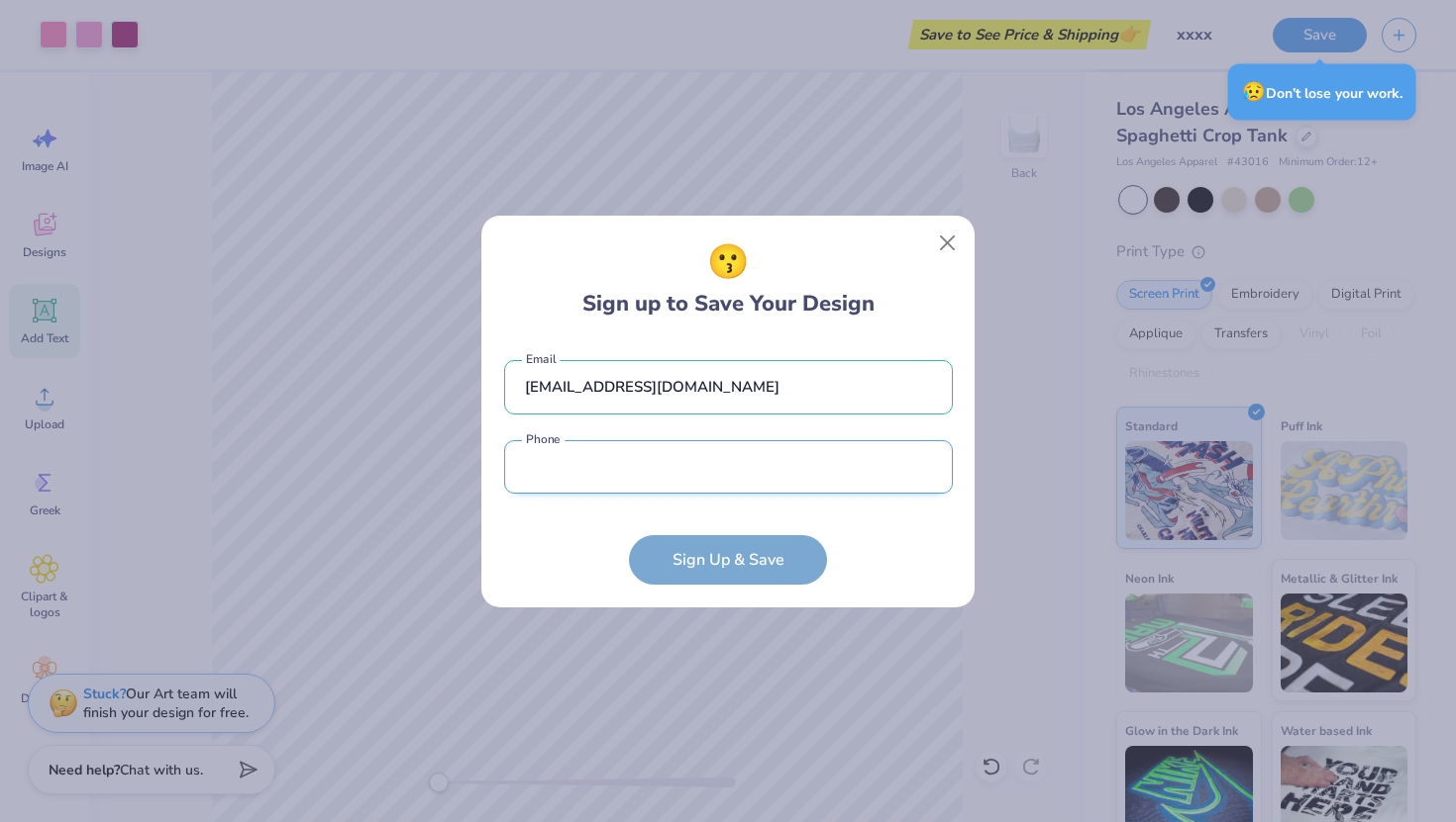
click at [754, 487] on input "tel" at bounding box center [728, 467] width 449 height 54
type input "(516) 662-4475"
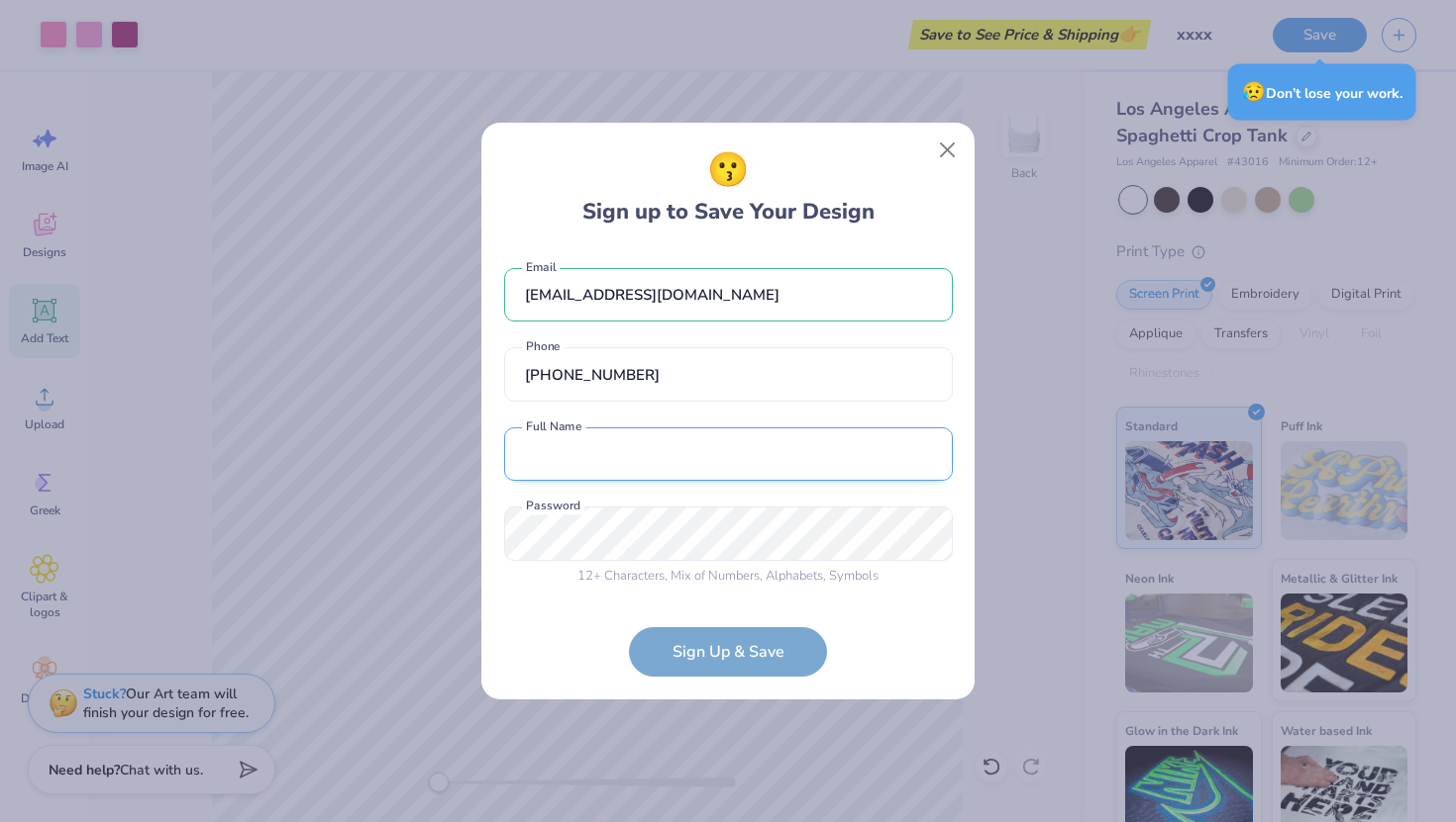
click at [707, 440] on input "text" at bounding box center [728, 454] width 449 height 54
type input "Lily Weinstein"
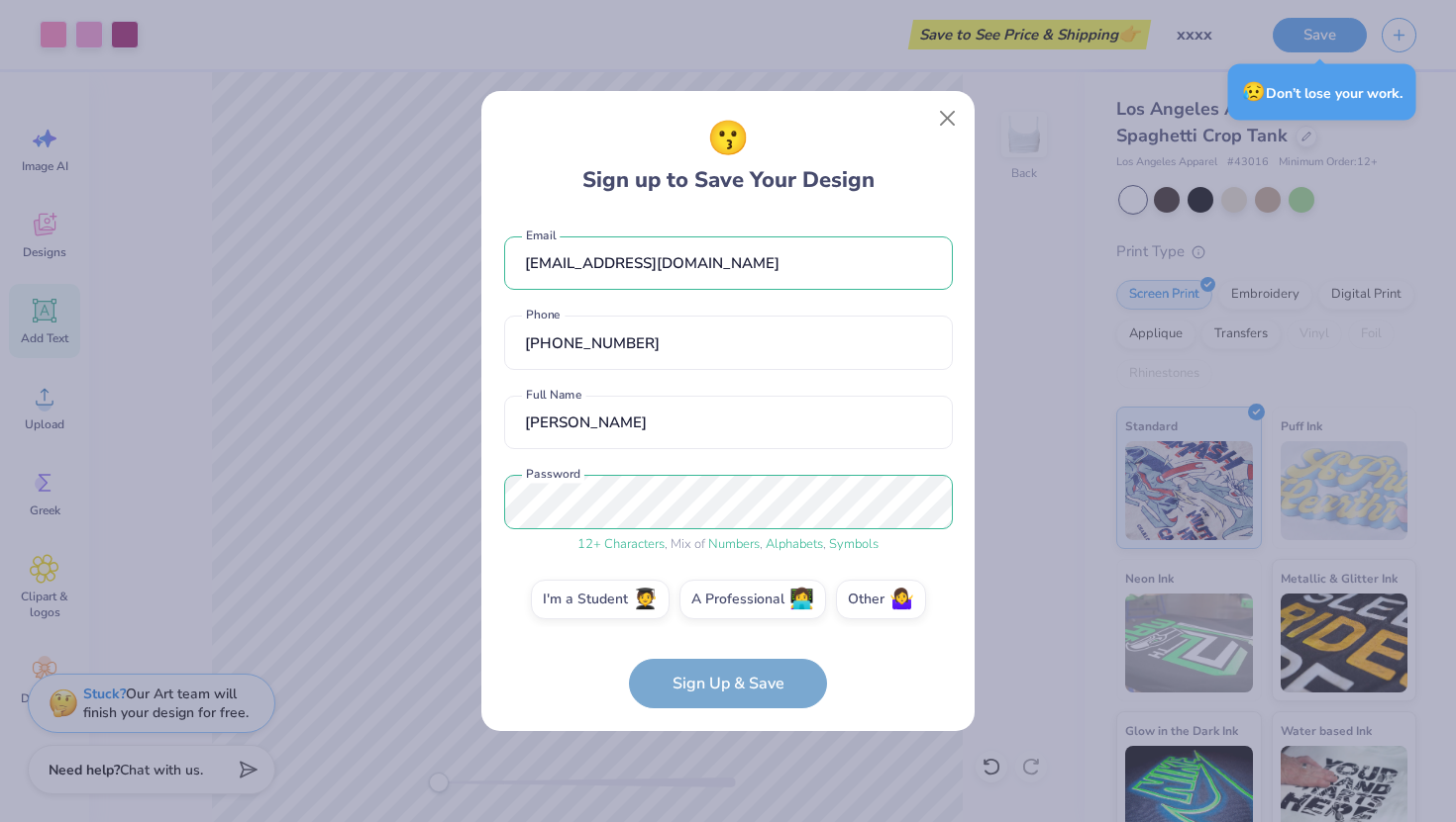
scroll to position [12, 0]
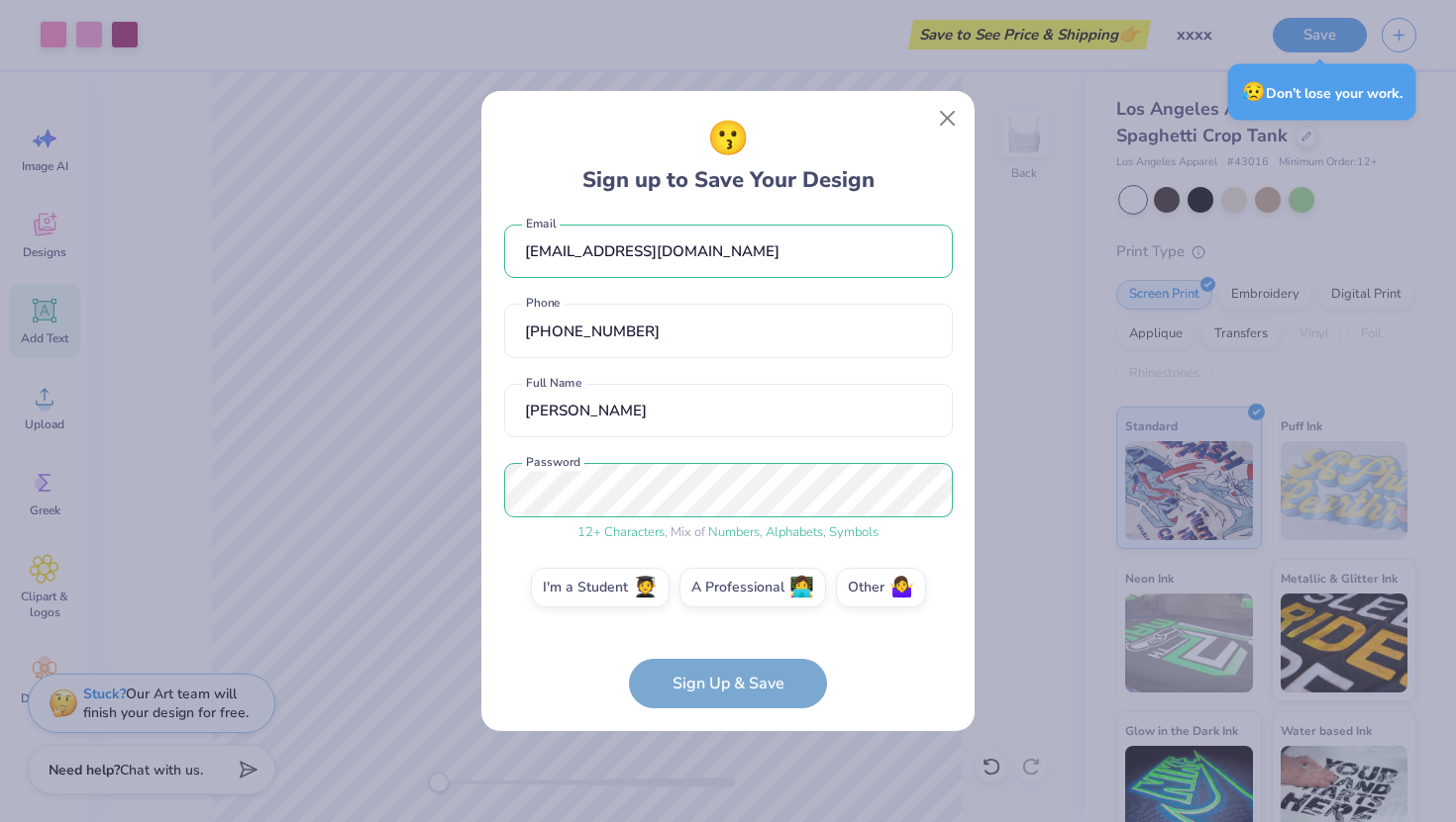
click at [736, 686] on form "lilyfweinstein@gmail.com Email (516) 662-4475 Phone Lily Weinstein Full Name 12…" at bounding box center [728, 462] width 449 height 492
click at [754, 703] on form "lilyfweinstein@gmail.com Email (516) 662-4475 Phone Lily Weinstein Full Name 12…" at bounding box center [728, 462] width 449 height 492
click at [735, 651] on form "lilyfweinstein@gmail.com Email (516) 662-4475 Phone Lily Weinstein Full Name 12…" at bounding box center [728, 462] width 449 height 492
click at [622, 592] on label "I'm a Student 🧑‍🎓" at bounding box center [600, 585] width 139 height 40
click at [722, 598] on input "I'm a Student 🧑‍🎓" at bounding box center [728, 604] width 13 height 13
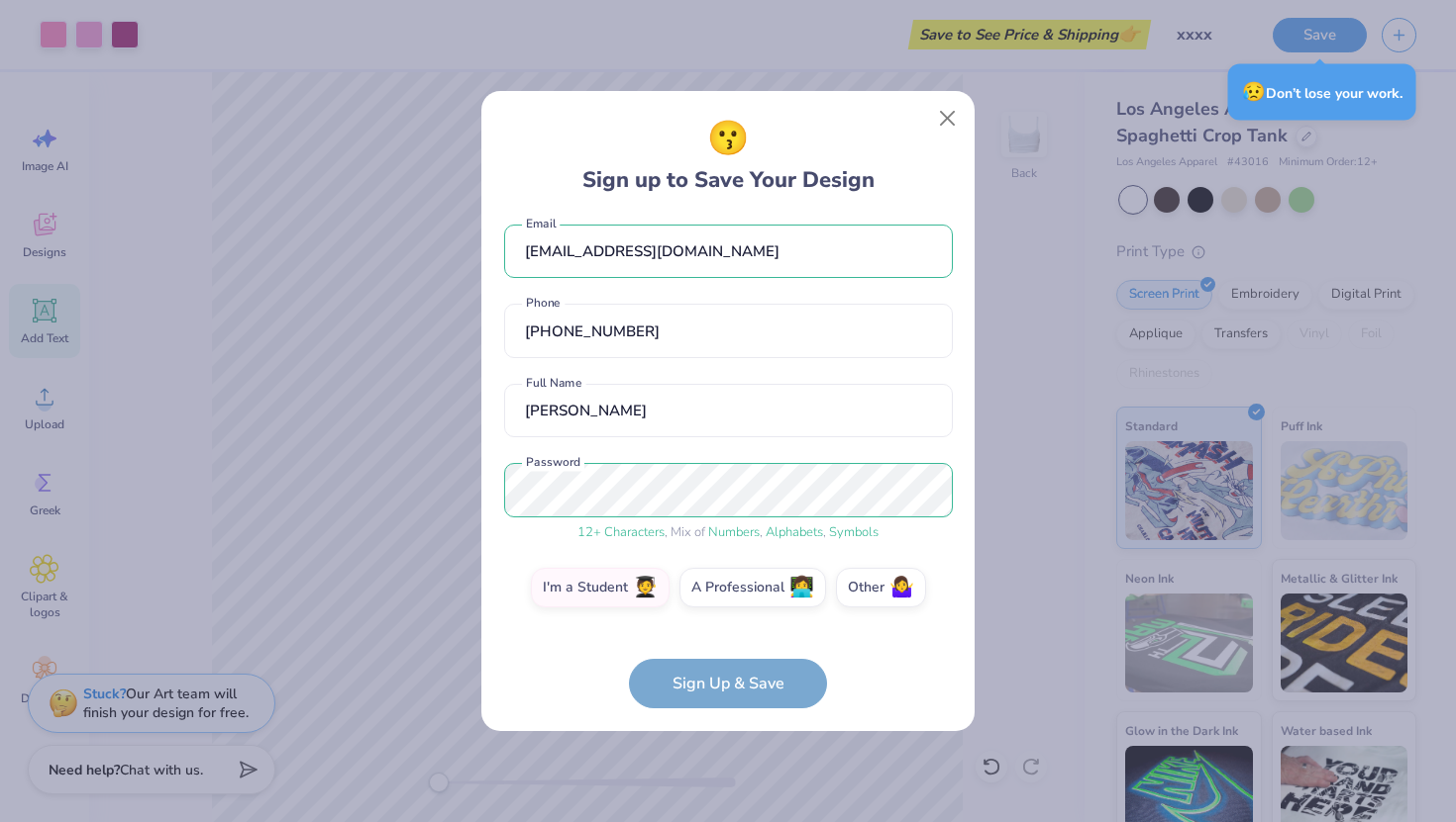
scroll to position [81, 0]
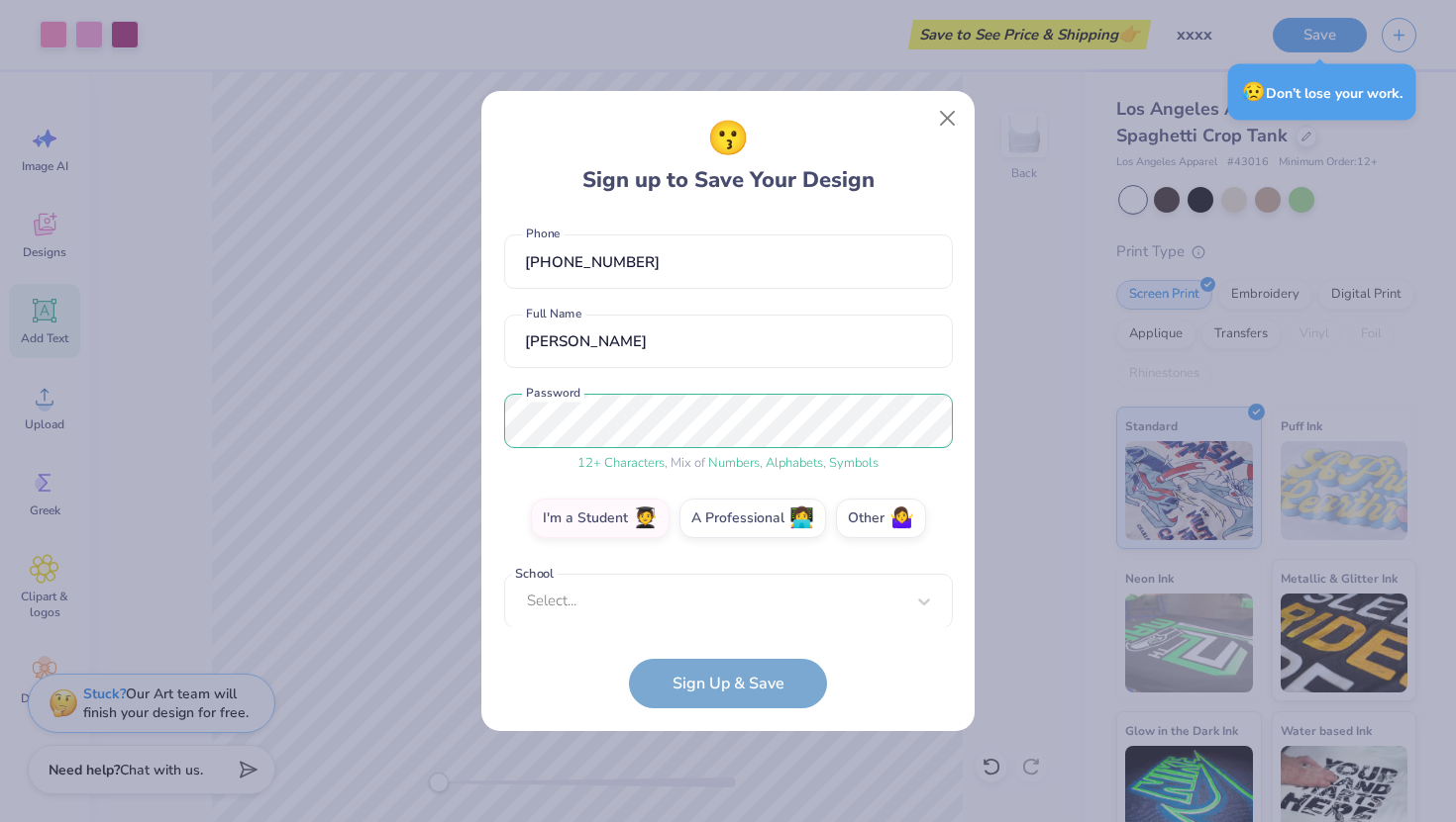
click at [714, 685] on form "lilyfweinstein@gmail.com Email (516) 662-4475 Phone Lily Weinstein Full Name 12…" at bounding box center [728, 462] width 449 height 492
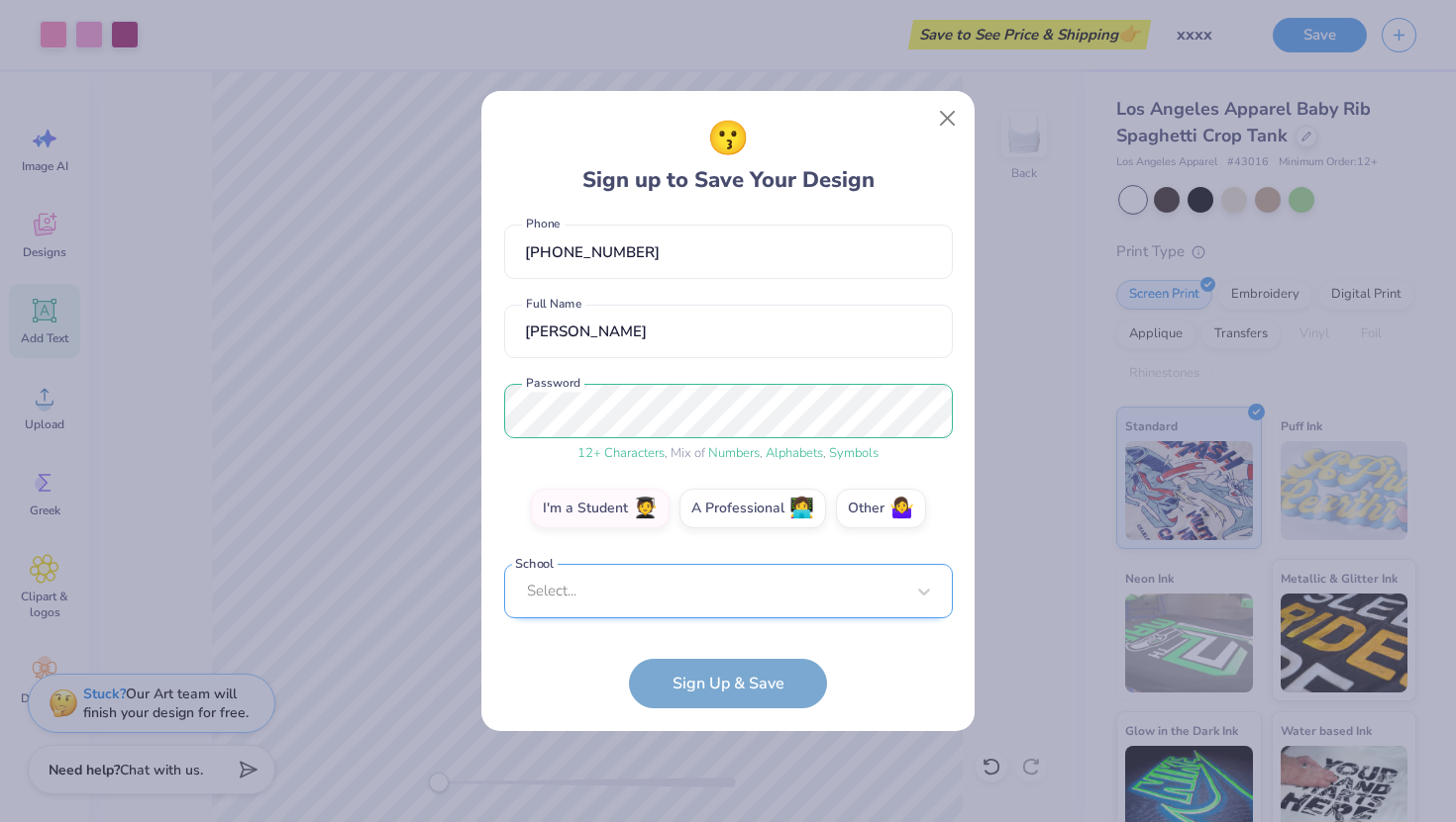
click at [708, 607] on div "Select..." at bounding box center [728, 591] width 449 height 54
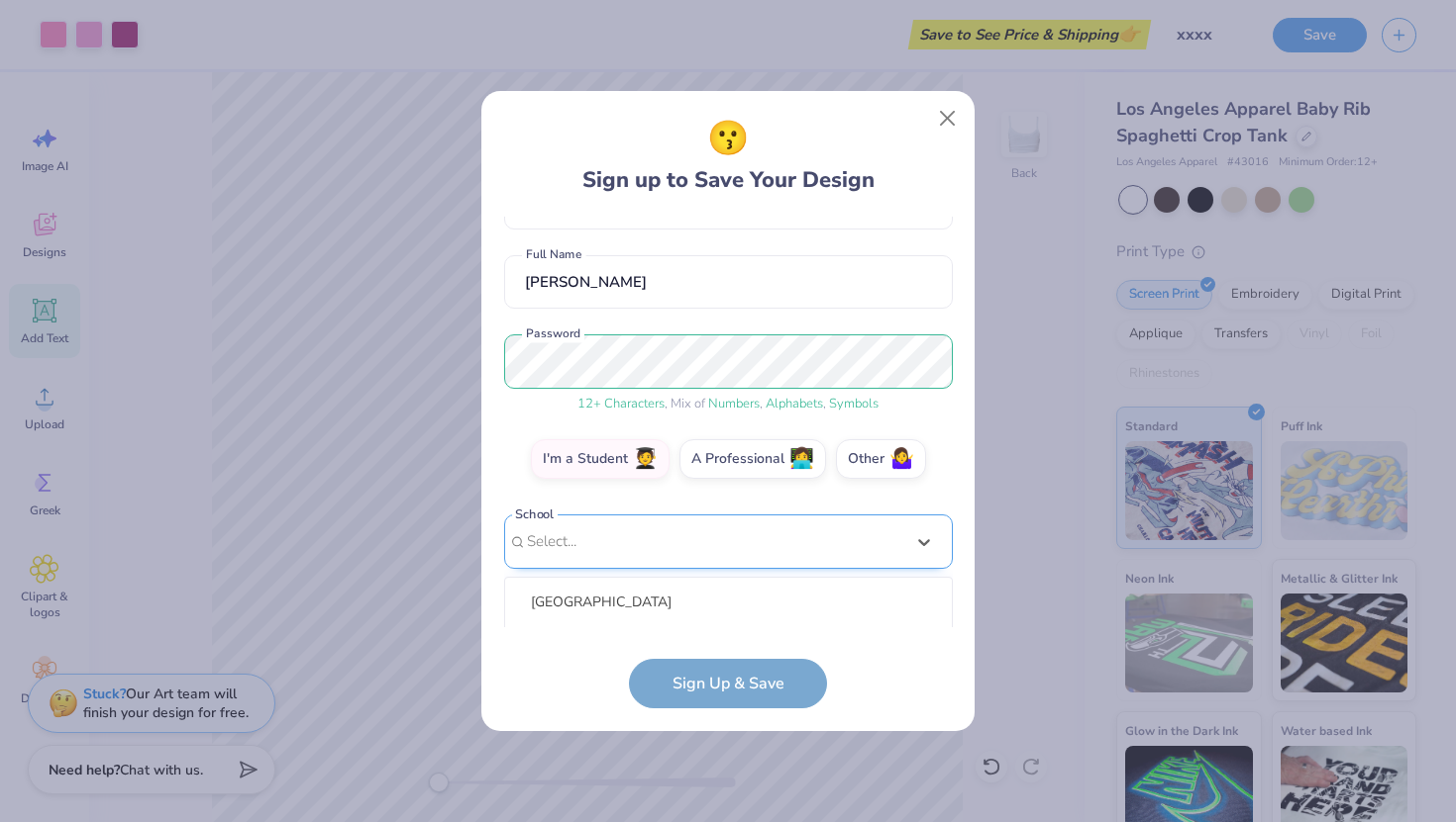
scroll to position [388, 0]
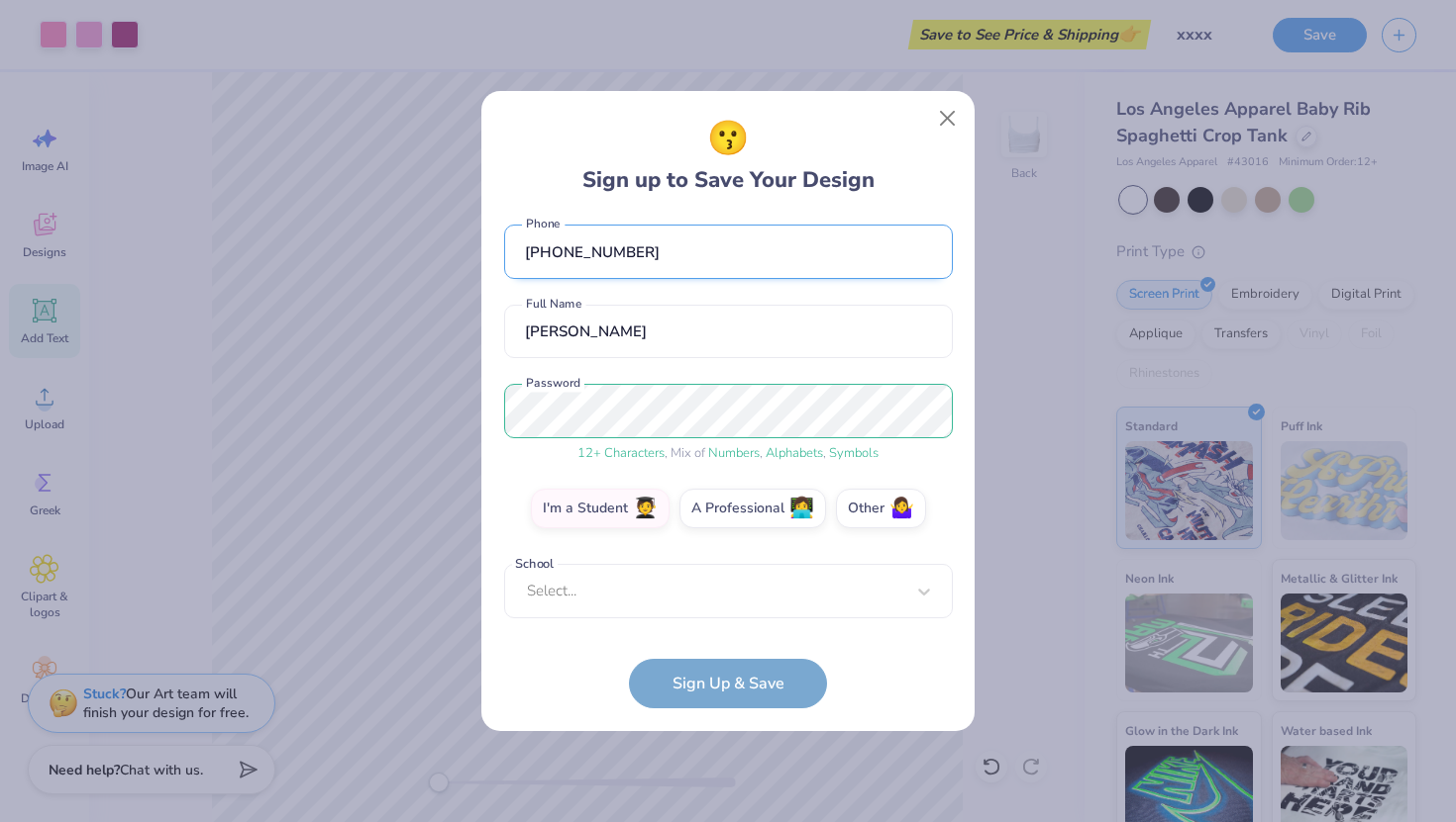
click at [823, 264] on div "lilyfweinstein@gmail.com Email (516) 662-4475 Phone Lily Weinstein Full Name 12…" at bounding box center [728, 422] width 449 height 411
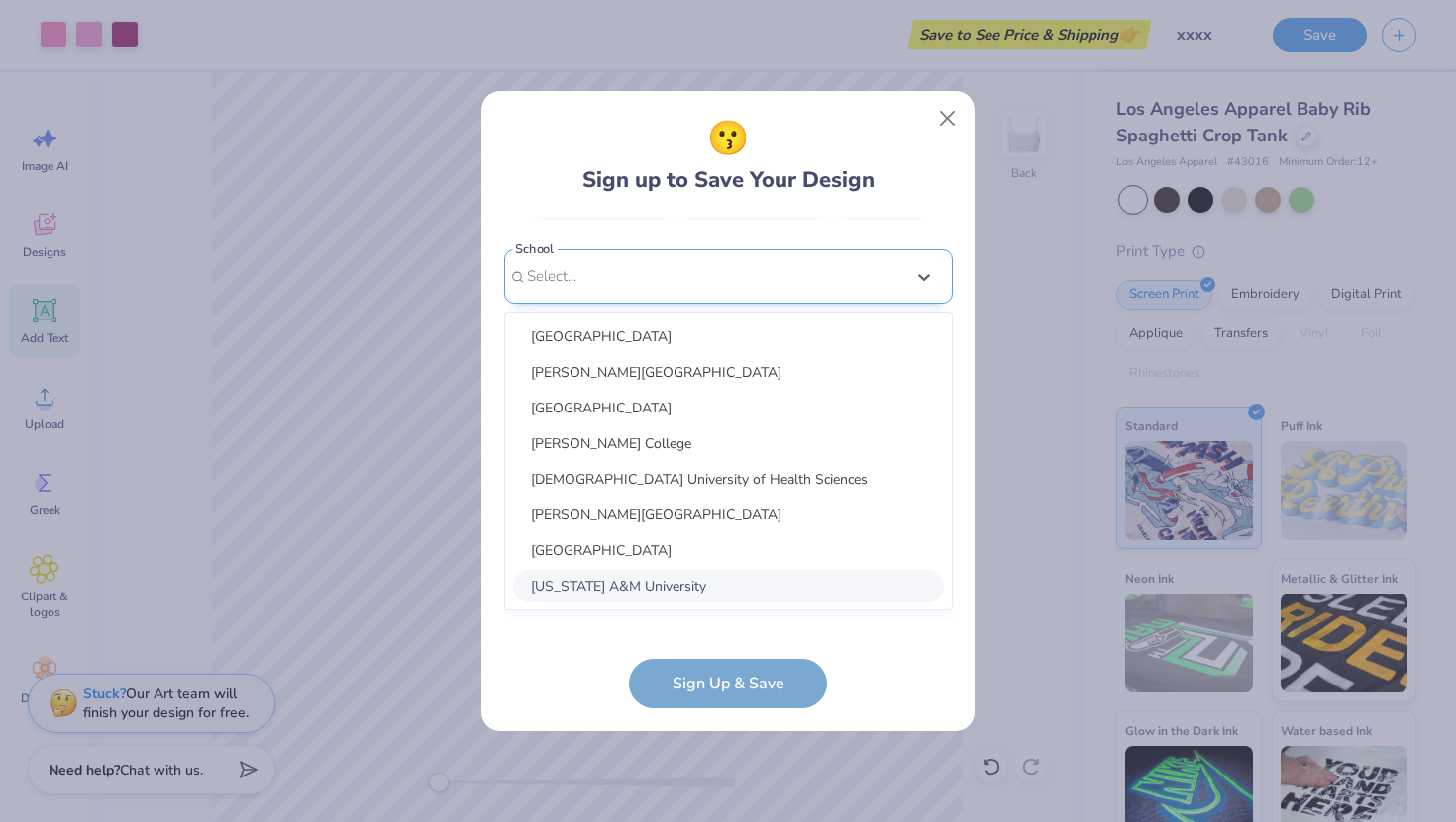
click at [839, 569] on div "option focused, 8 of 30. 30 results available. Use Up and Down to choose option…" at bounding box center [728, 430] width 449 height 362
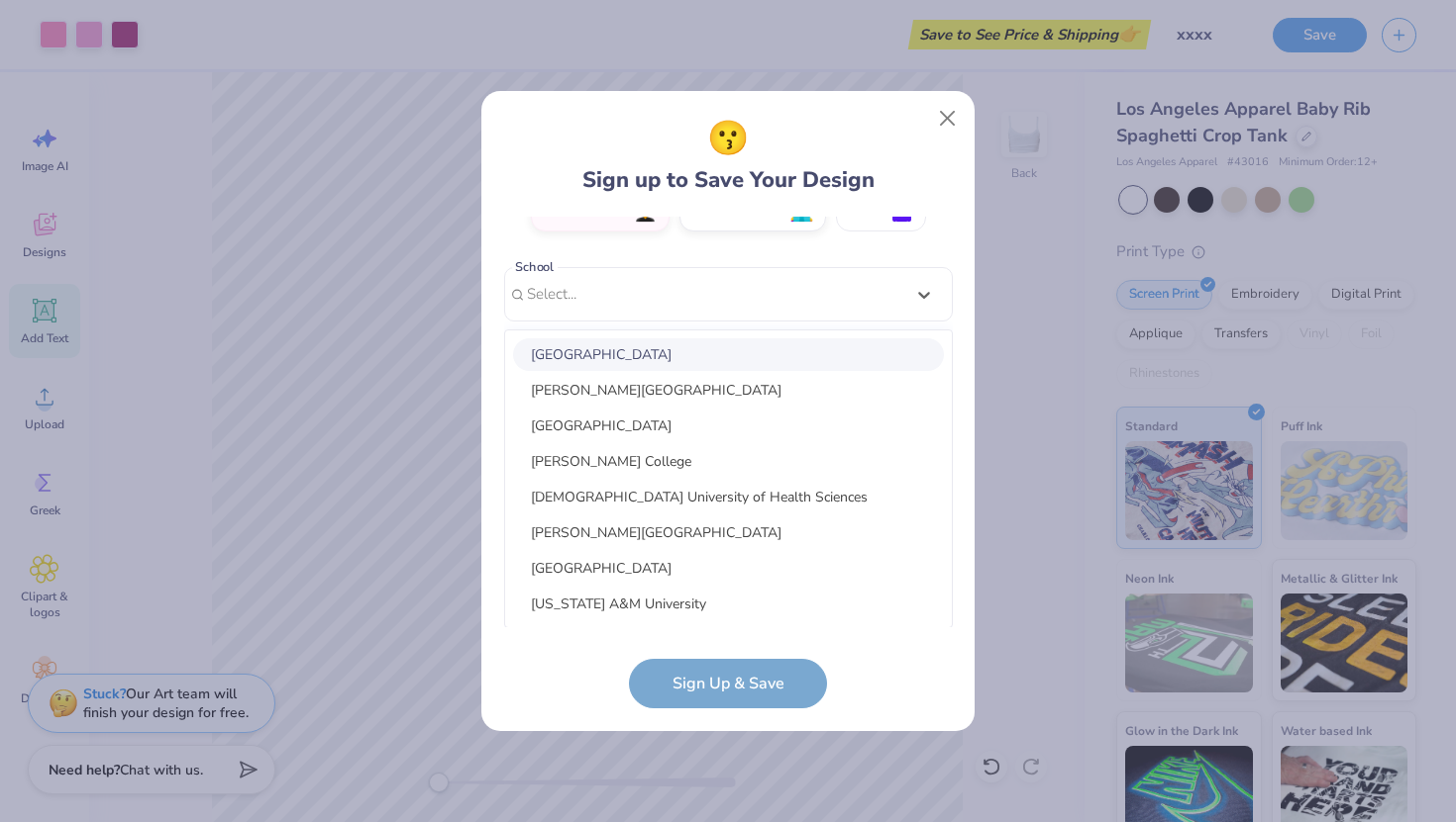
scroll to position [91, 0]
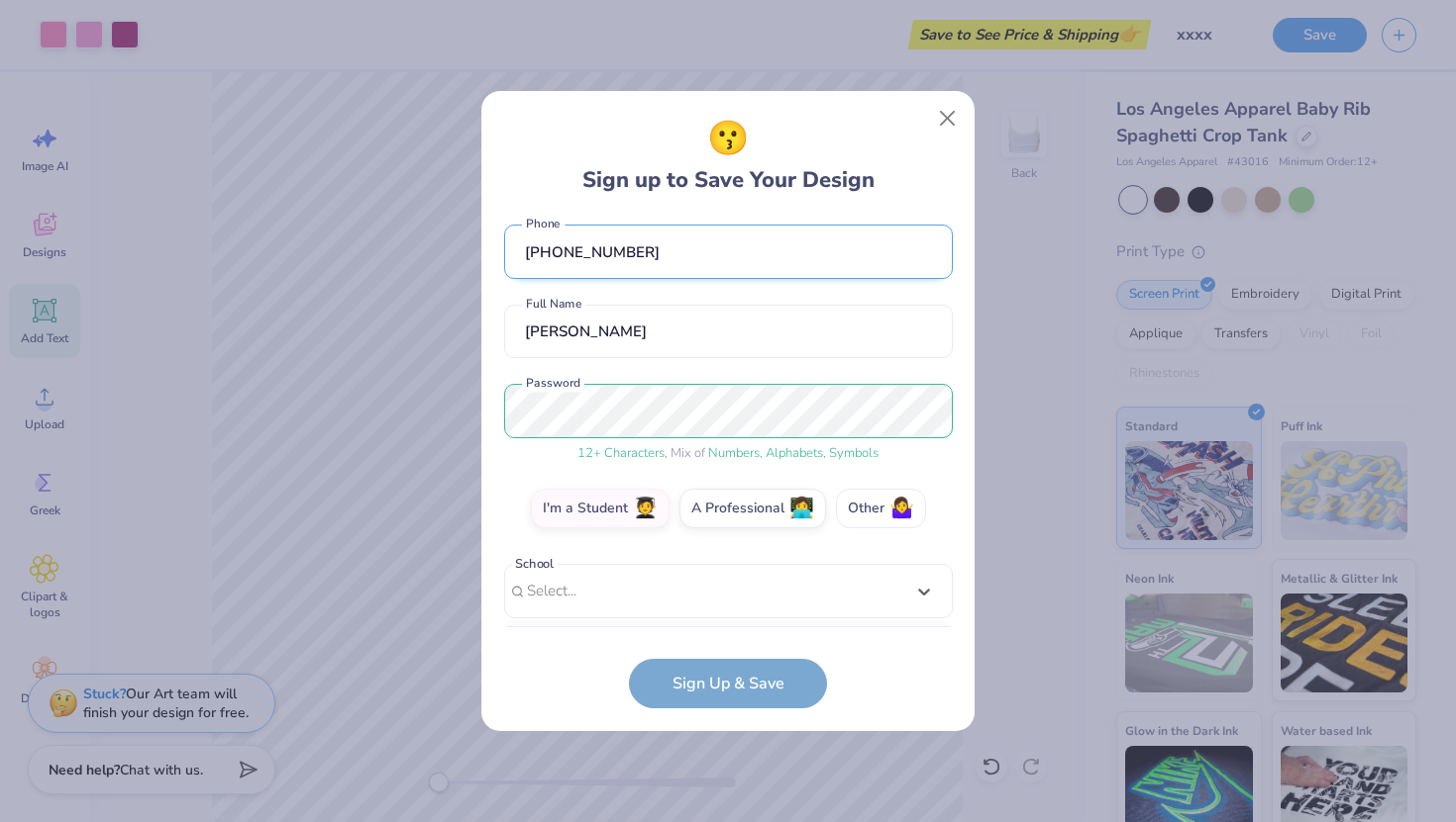
click at [872, 225] on div "lilyfweinstein@gmail.com Email (516) 662-4475 Phone Lily Weinstein Full Name 12…" at bounding box center [728, 422] width 449 height 411
click at [861, 494] on label "Other 🤷‍♀️" at bounding box center [880, 506] width 90 height 40
click at [734, 598] on input "Other 🤷‍♀️" at bounding box center [728, 604] width 13 height 13
click at [768, 663] on form "lilyfweinstein@gmail.com Email (516) 662-4475 Phone Lily Weinstein Full Name 12…" at bounding box center [728, 462] width 449 height 492
click at [756, 701] on form "lilyfweinstein@gmail.com Email (516) 662-4475 Phone Lily Weinstein Full Name 12…" at bounding box center [728, 462] width 449 height 492
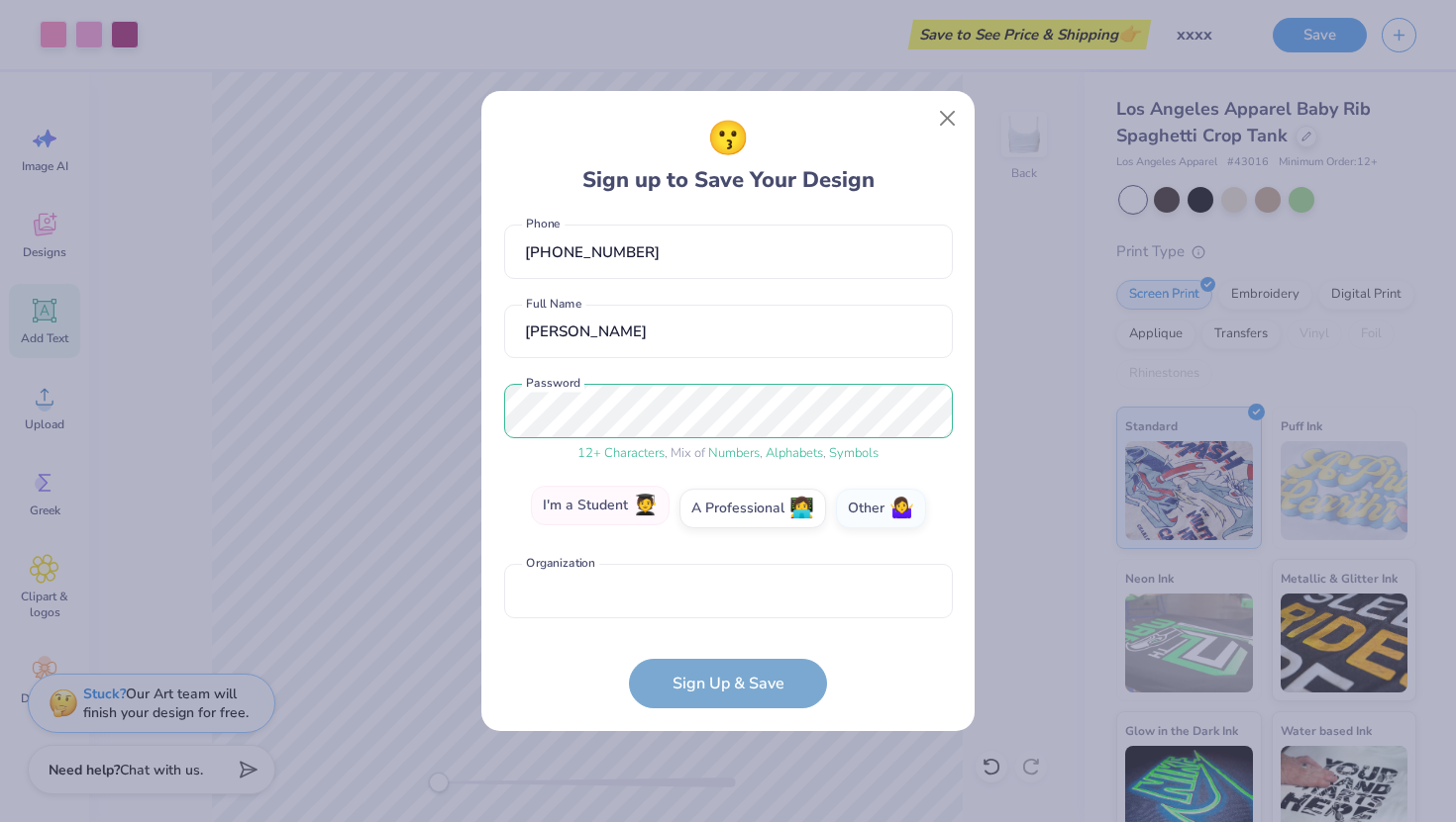
click at [635, 524] on label "I'm a Student 🧑‍🎓" at bounding box center [600, 506] width 139 height 40
click at [722, 598] on input "I'm a Student 🧑‍🎓" at bounding box center [728, 604] width 13 height 13
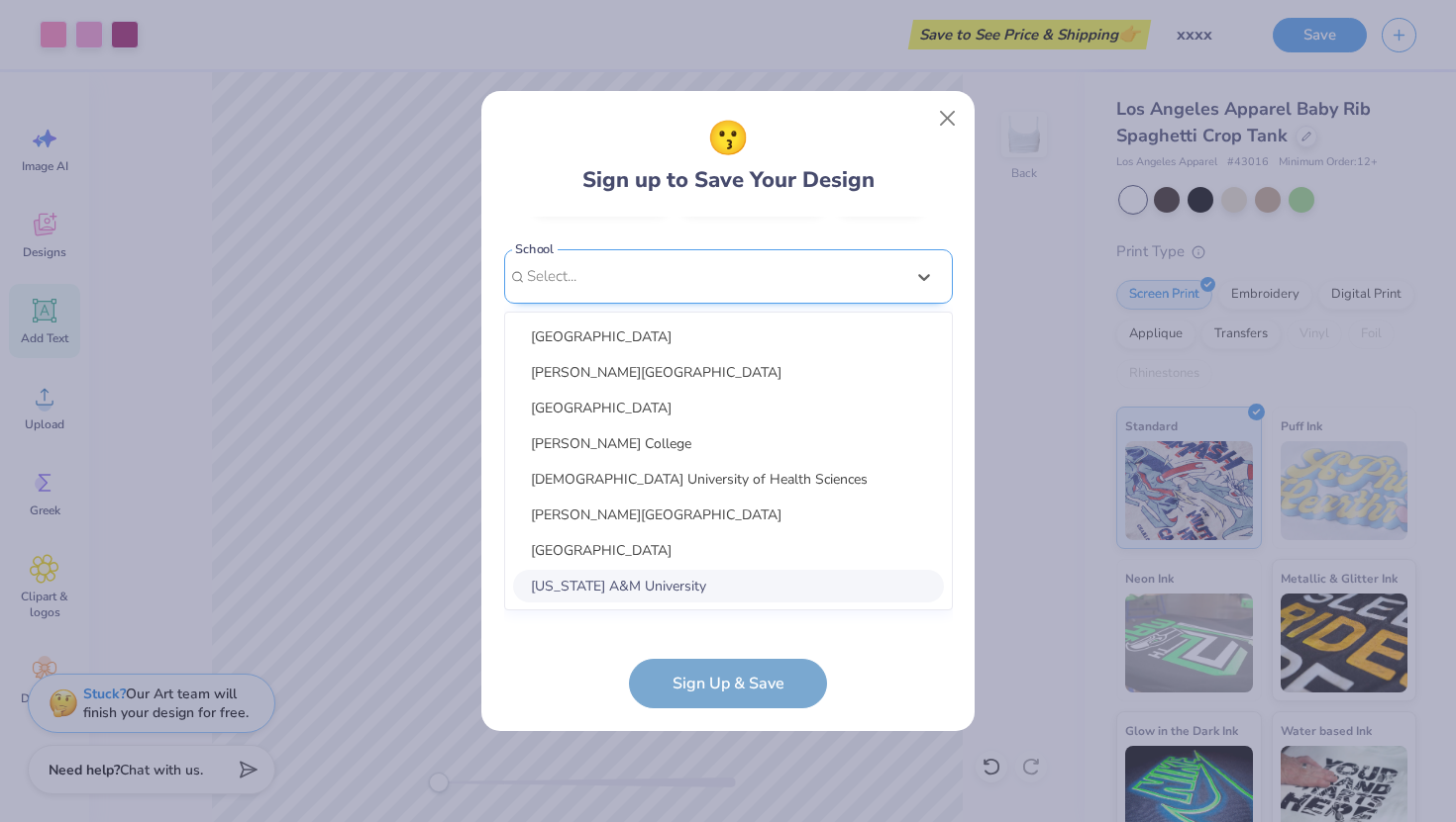
click at [684, 588] on div "option focused, 8 of 30. 30 results available. Use Up and Down to choose option…" at bounding box center [728, 430] width 449 height 362
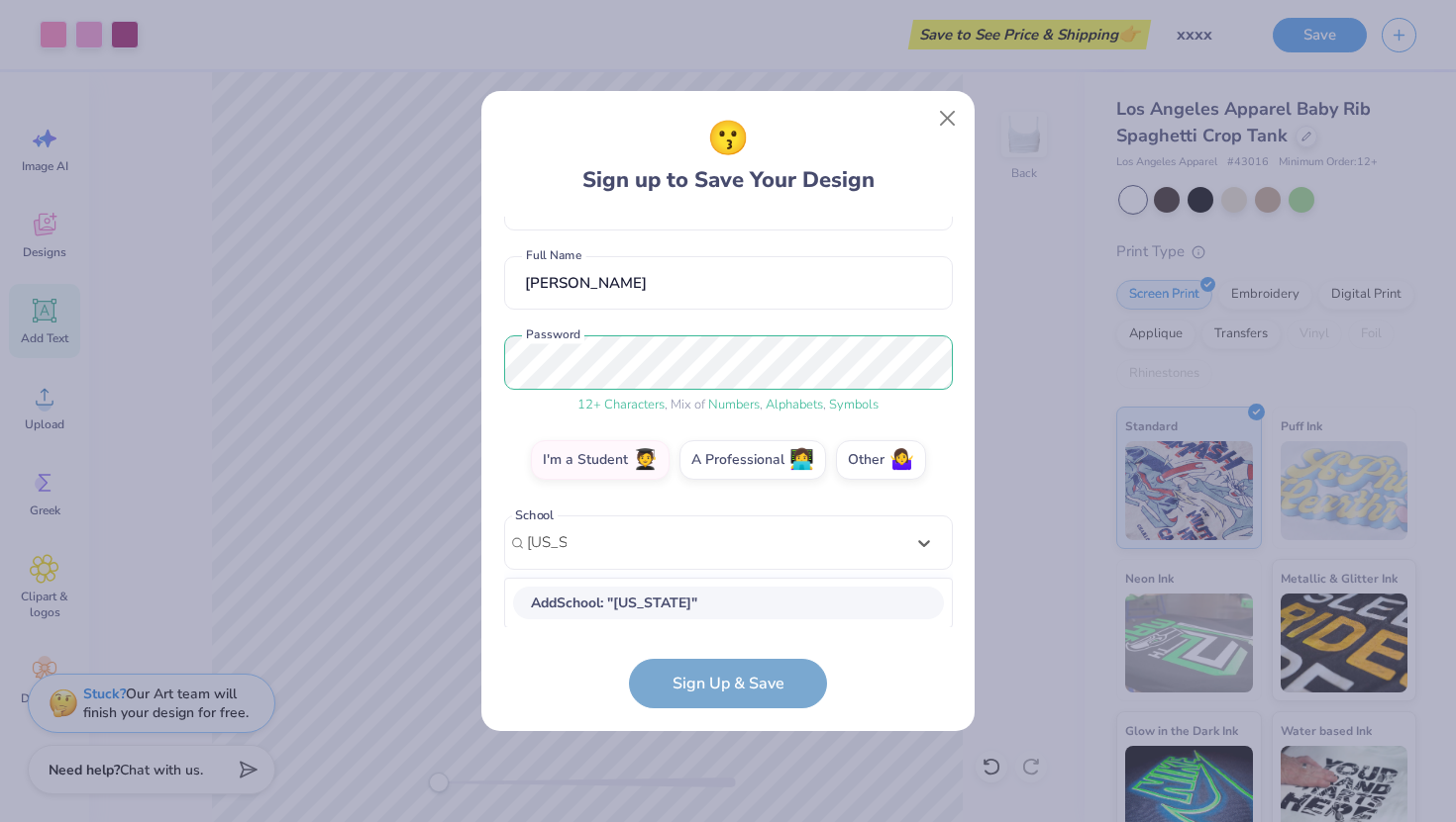
type input "texas"
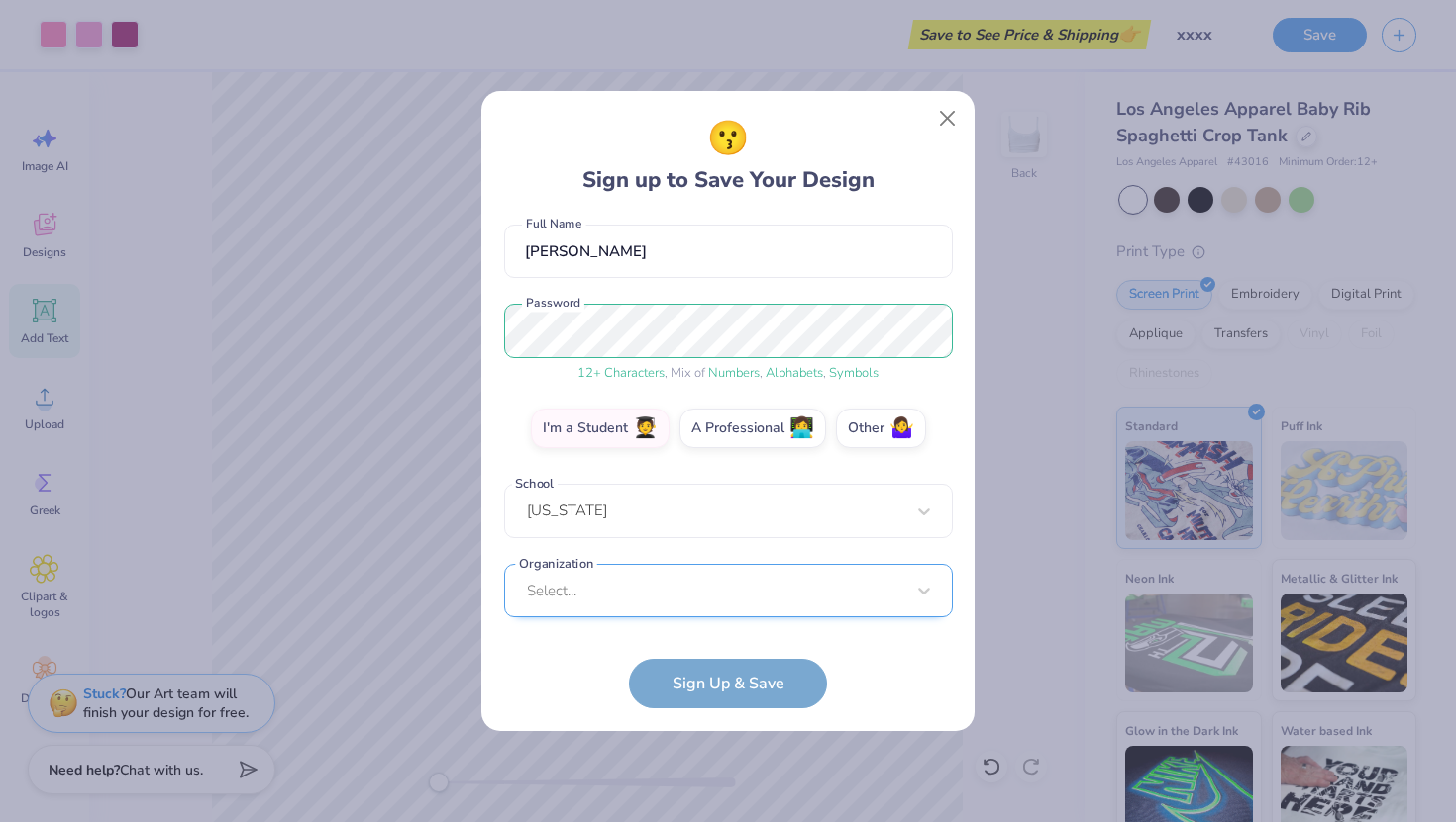
click at [622, 579] on div "Select..." at bounding box center [728, 591] width 449 height 54
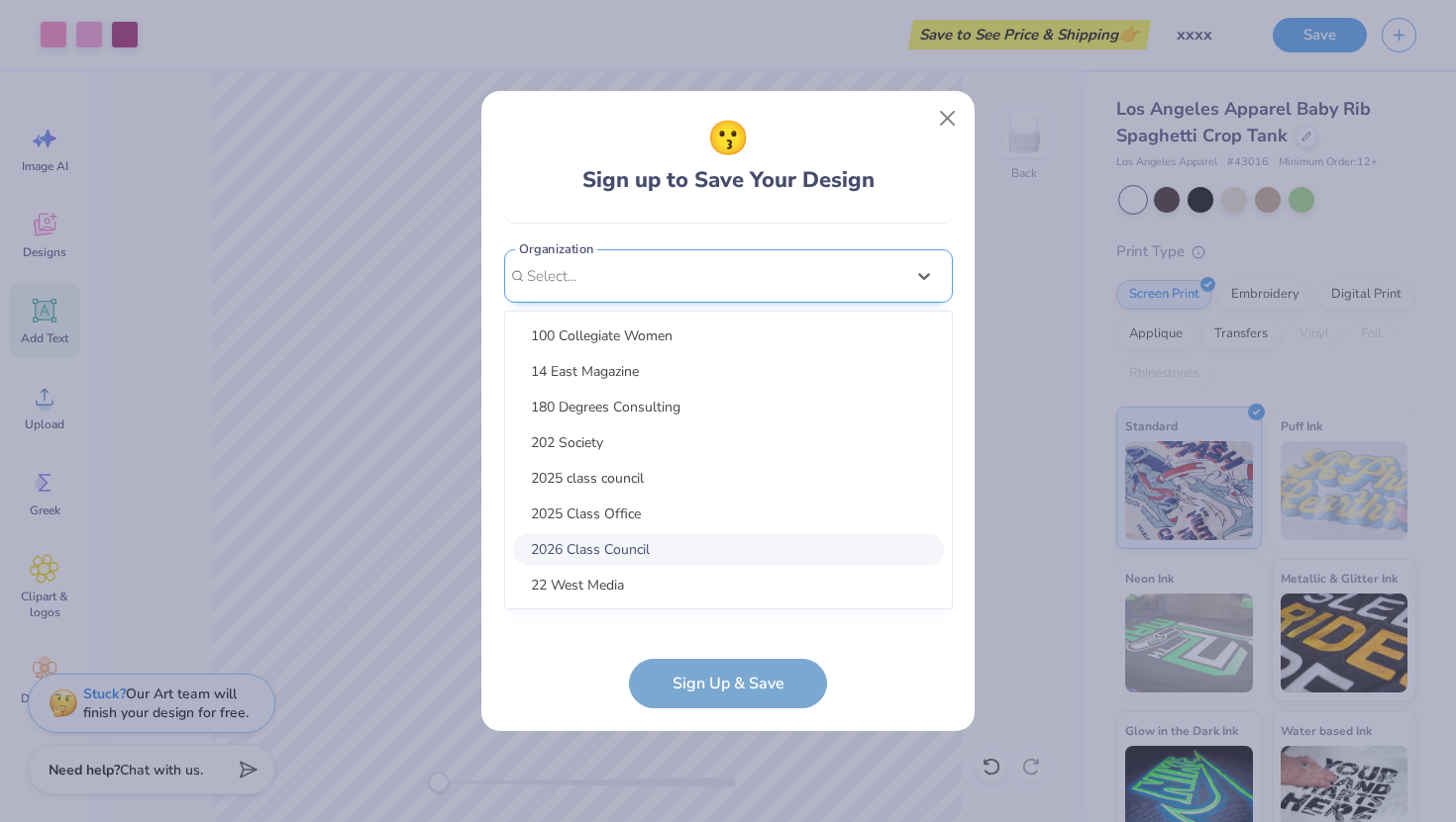
scroll to position [468, 0]
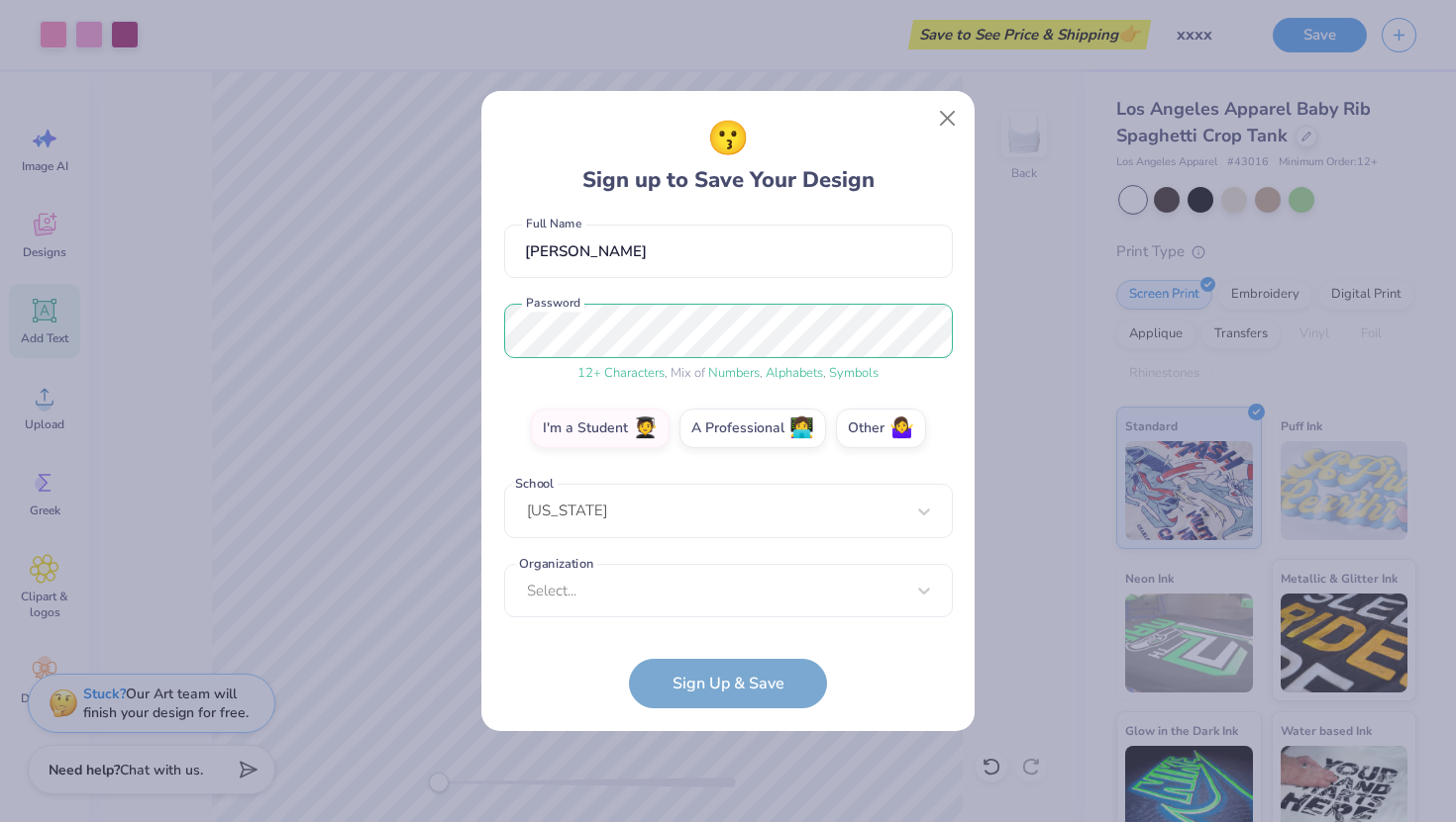
click at [588, 268] on div "lilyfweinstein@gmail.com Email (516) 662-4475 Phone Lily Weinstein Full Name 12…" at bounding box center [728, 422] width 449 height 411
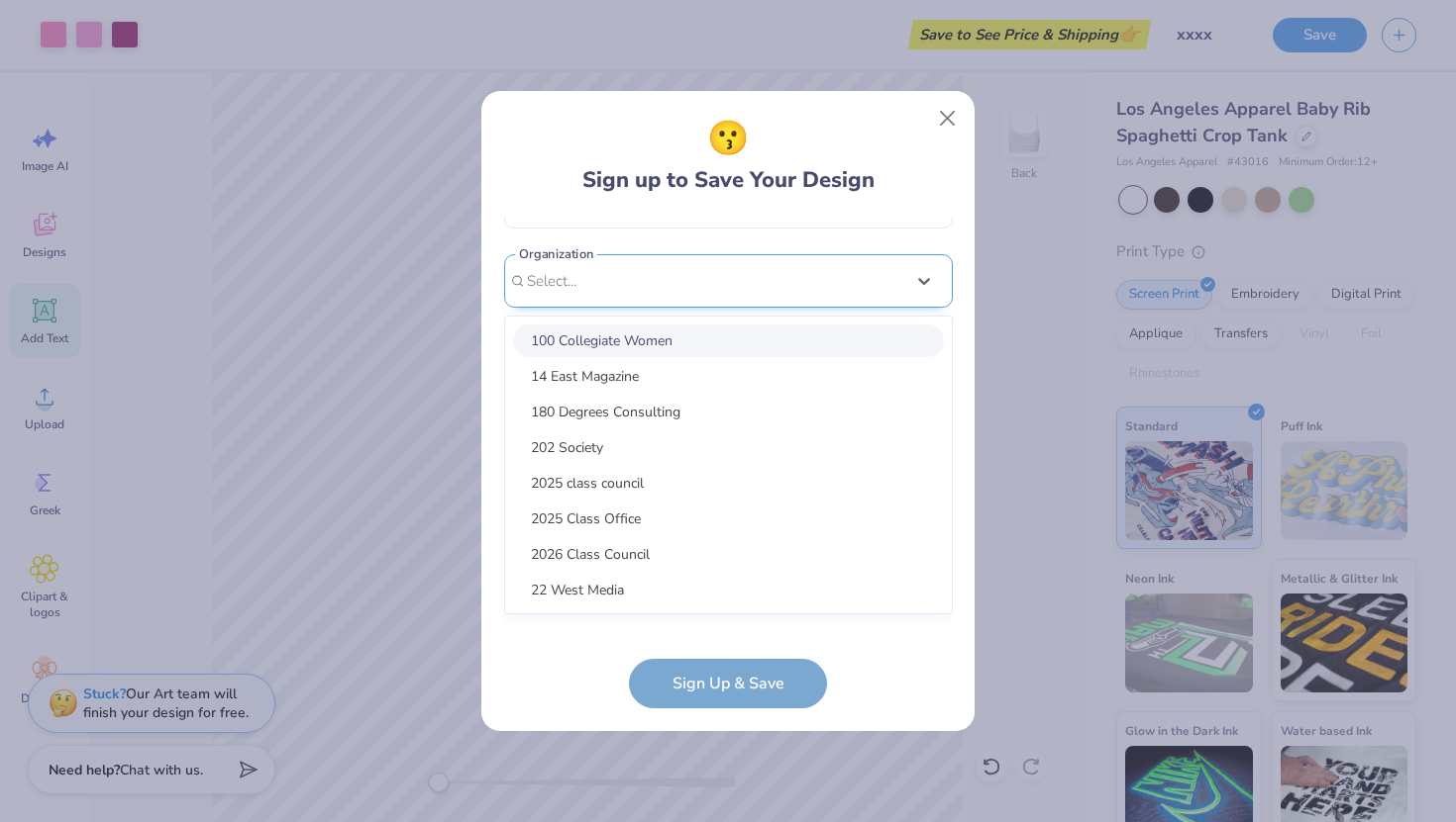
click at [614, 612] on div "option focused, 1 of 15. 15 results available. Use Up and Down to choose option…" at bounding box center [728, 435] width 449 height 362
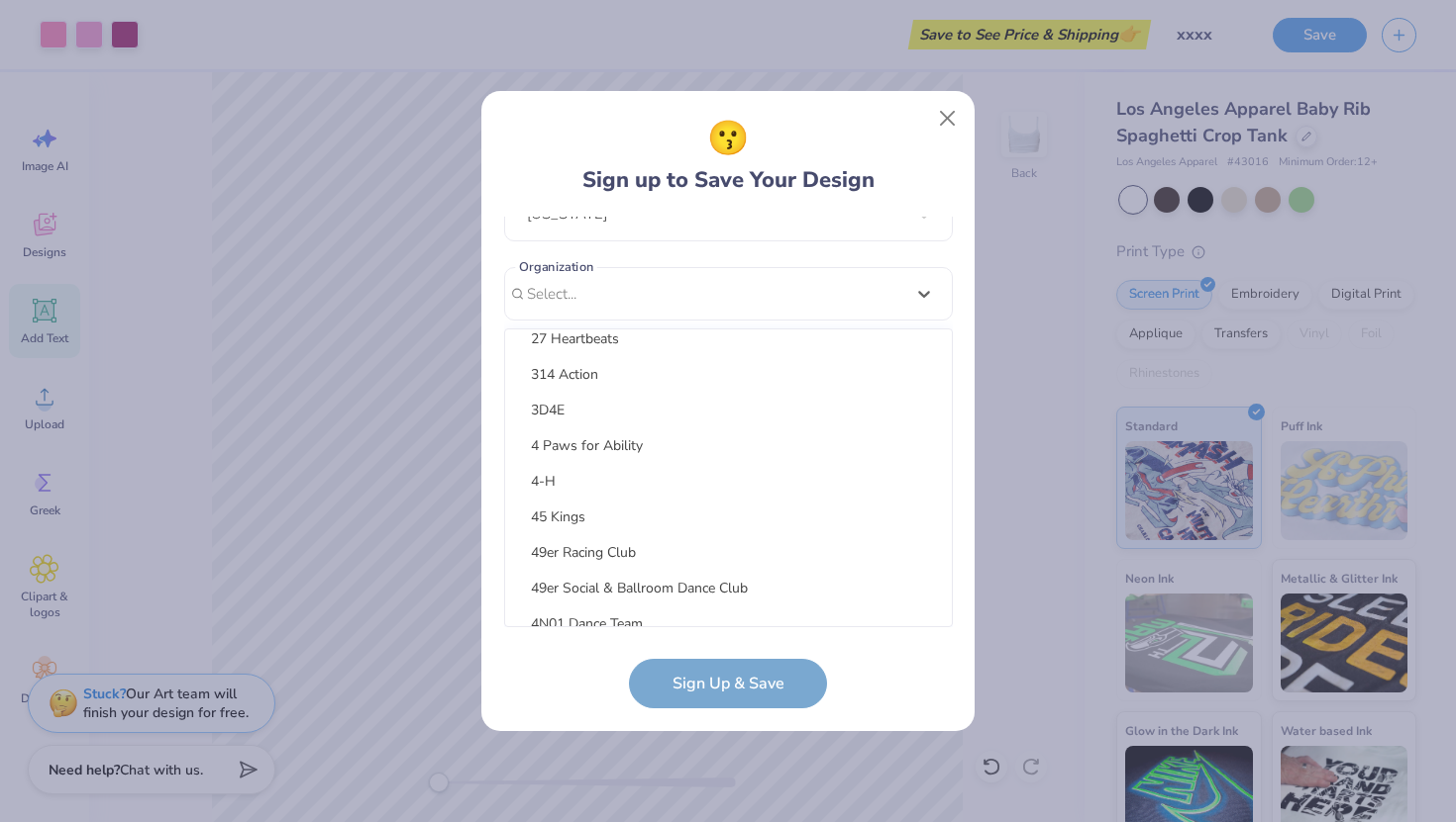
scroll to position [0, 0]
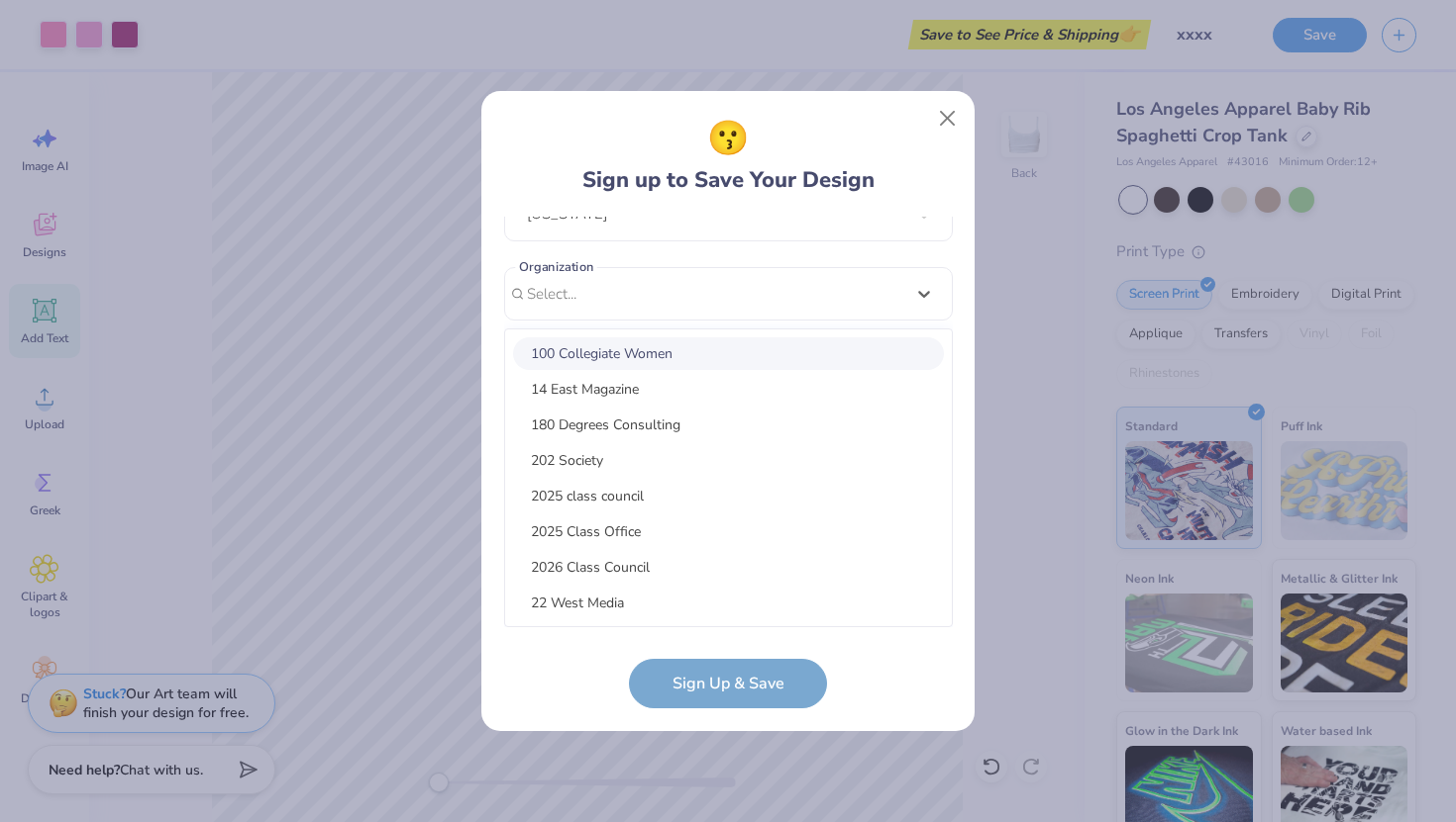
type input "l"
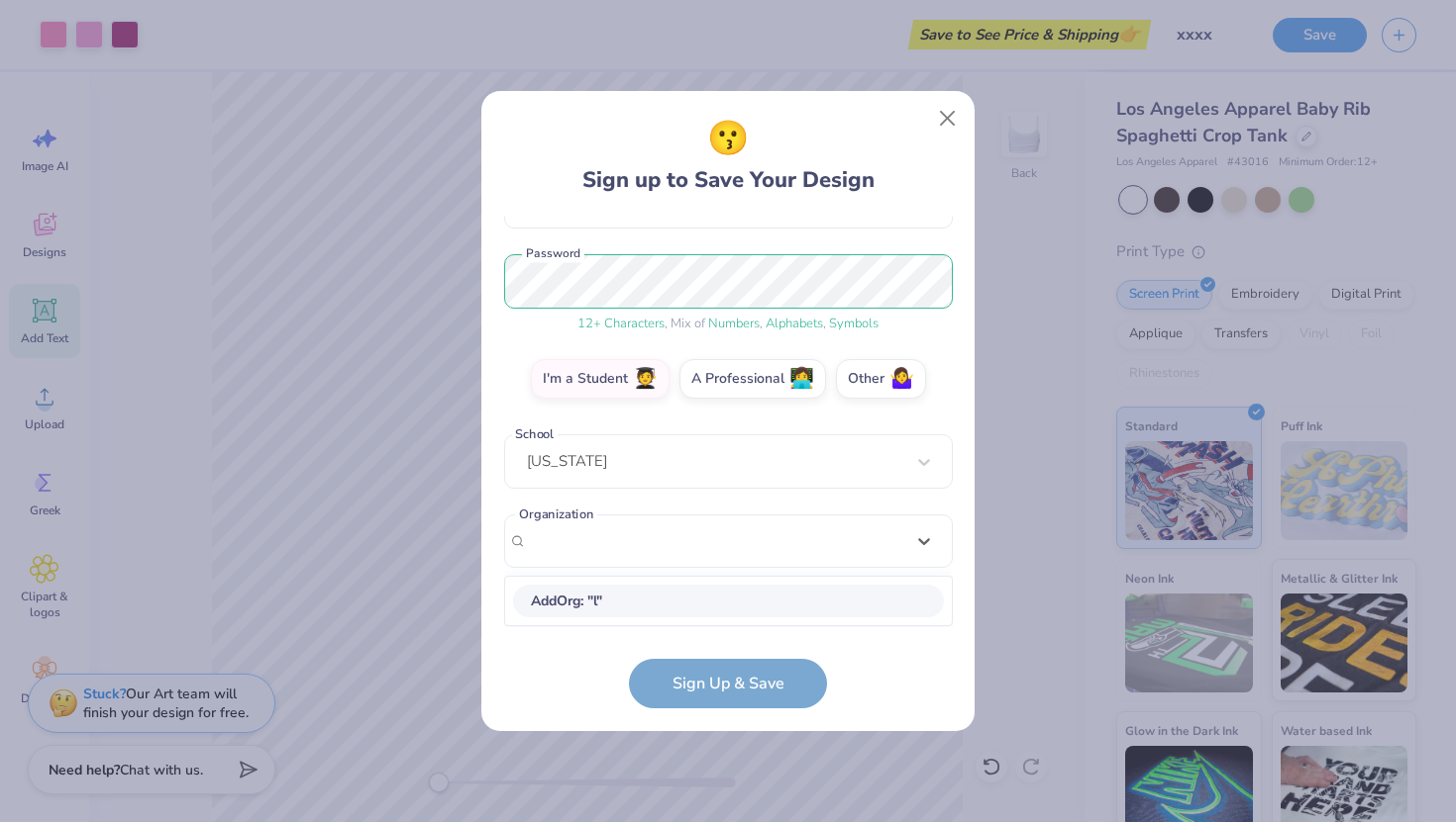
scroll to position [220, 0]
type input "other"
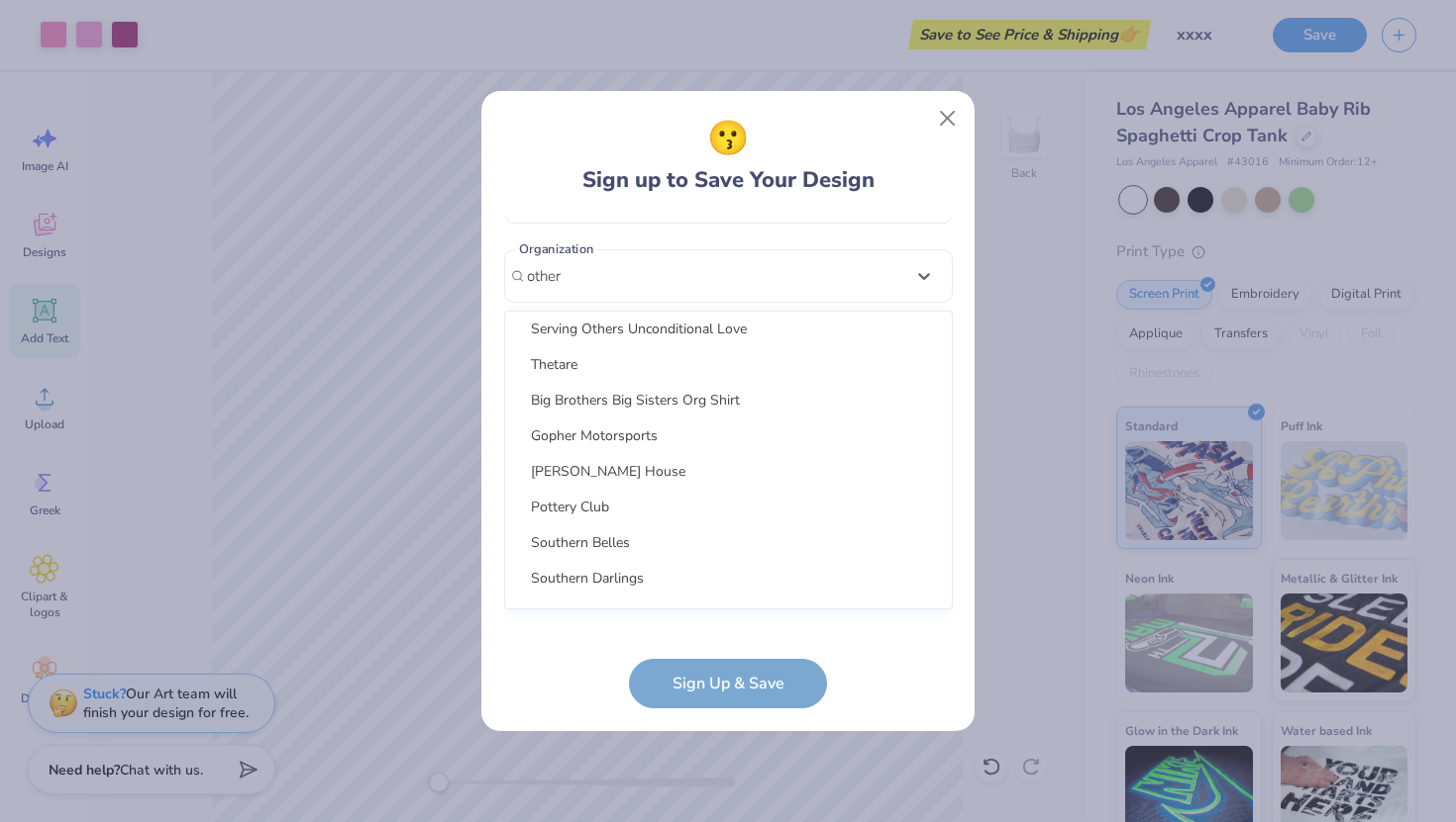
scroll to position [0, 0]
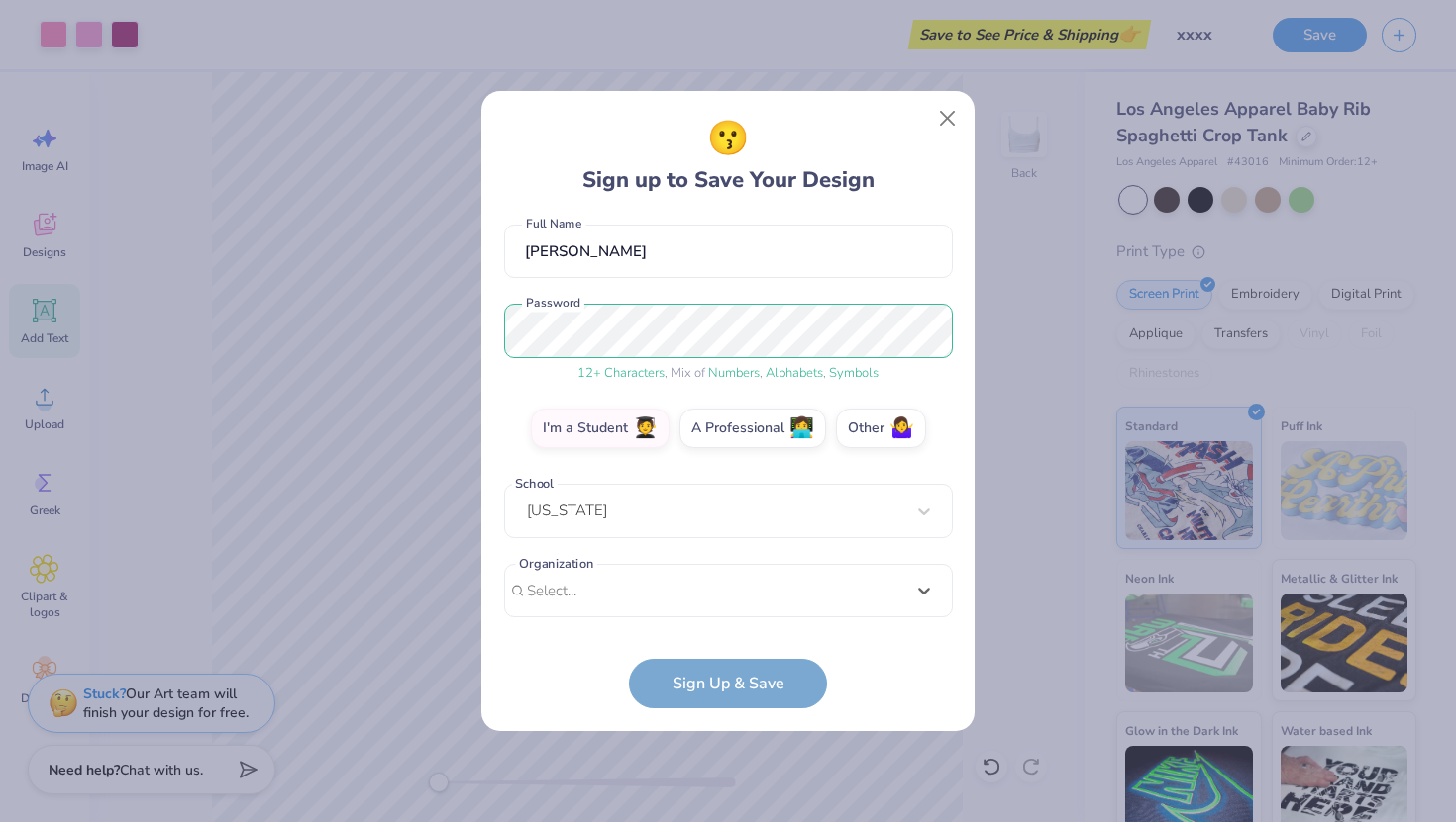
click at [918, 281] on div "lilyfweinstein@gmail.com Email (516) 662-4475 Phone Lily Weinstein Full Name 12…" at bounding box center [728, 422] width 449 height 411
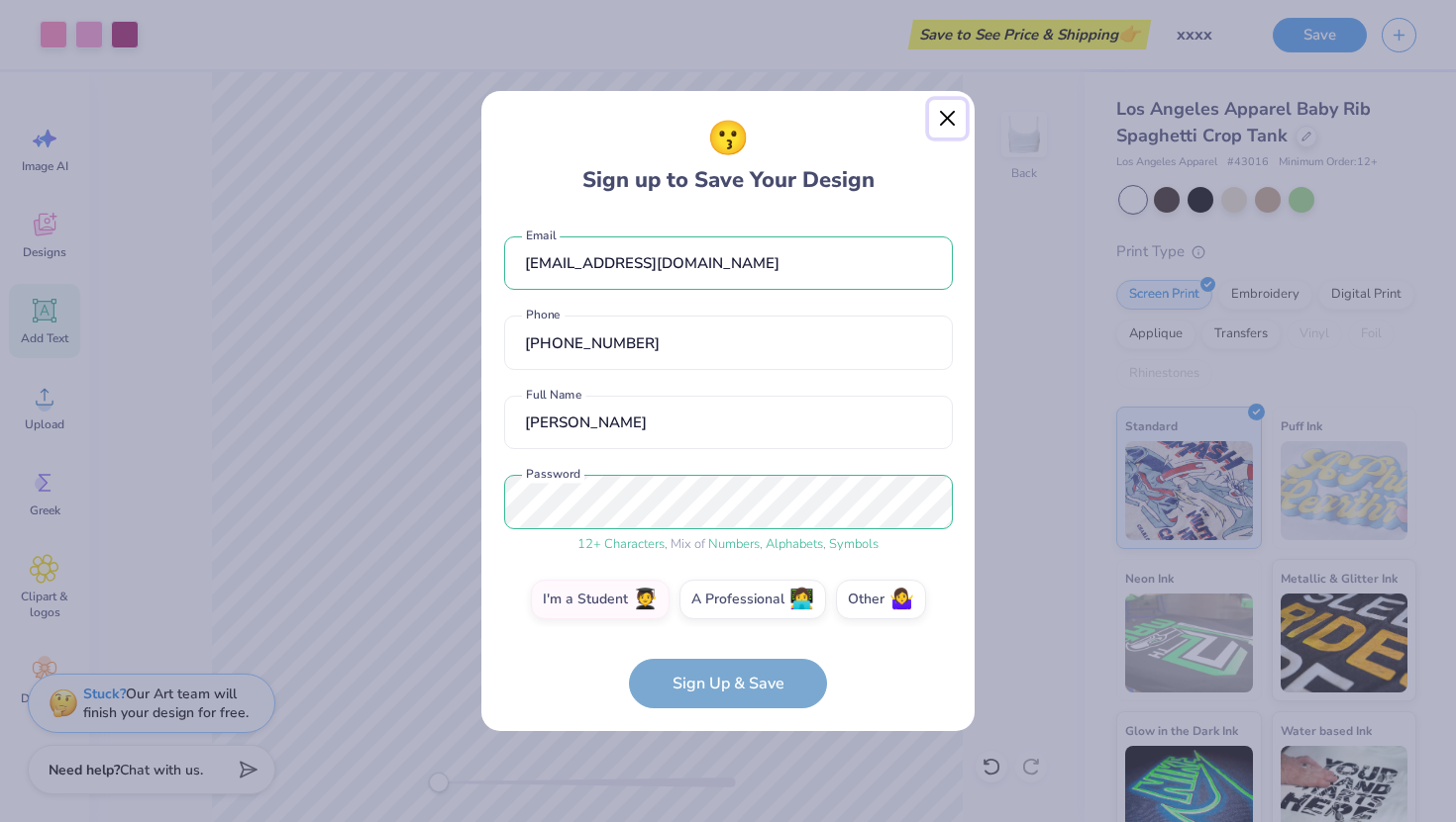
click at [959, 122] on button "Close" at bounding box center [947, 119] width 38 height 38
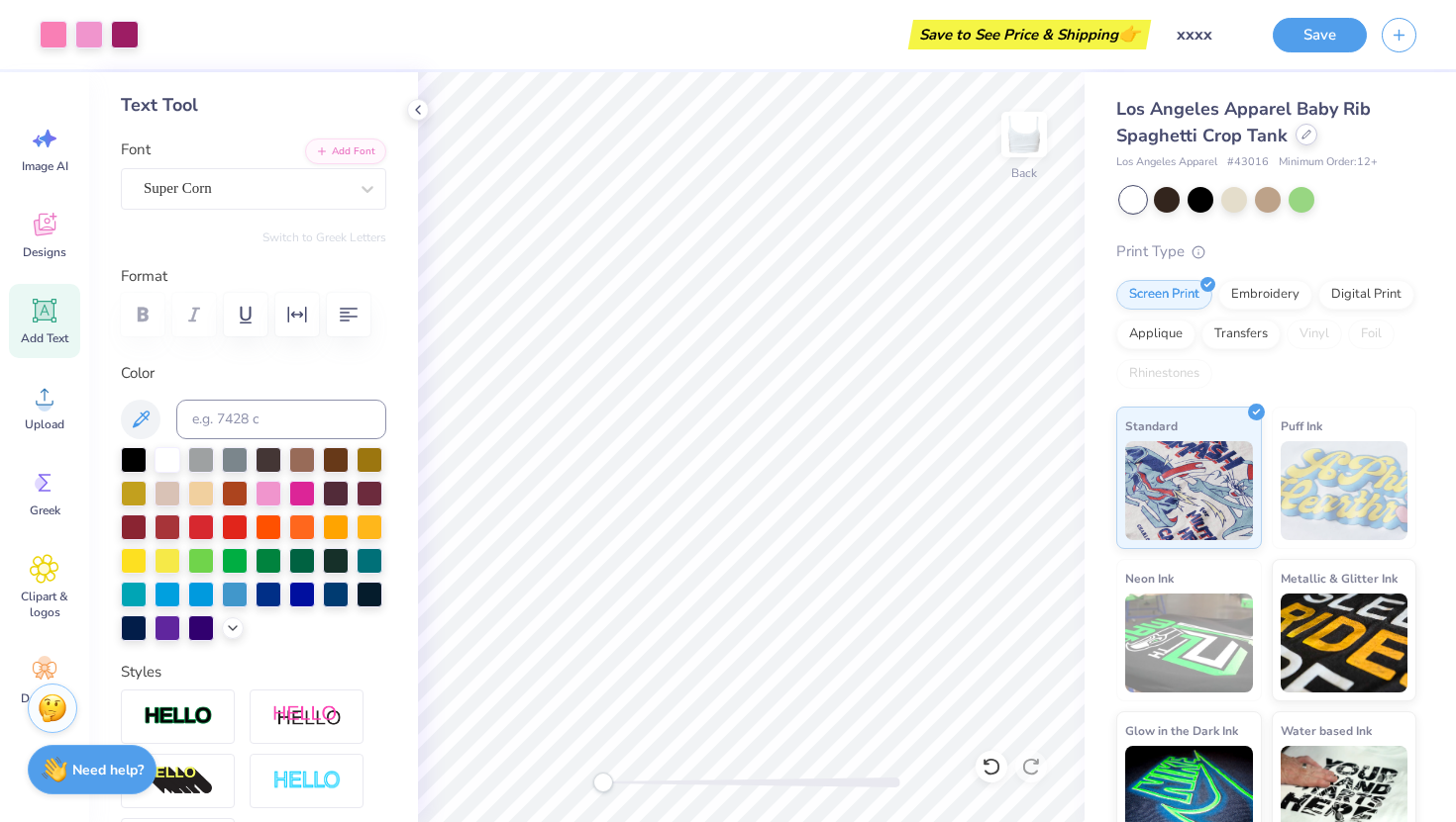
click at [1304, 139] on icon at bounding box center [1306, 135] width 10 height 10
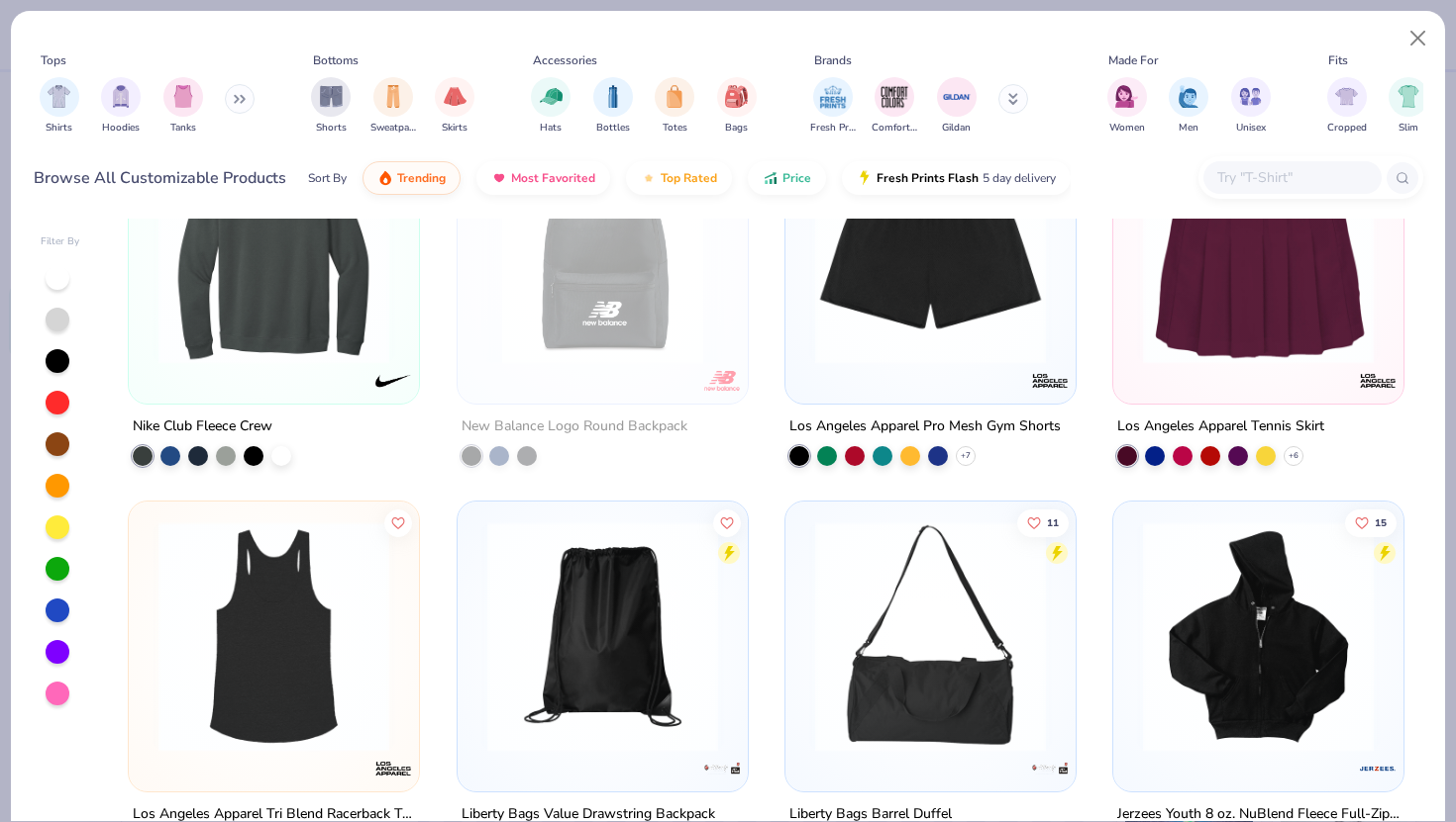
scroll to position [19737, 0]
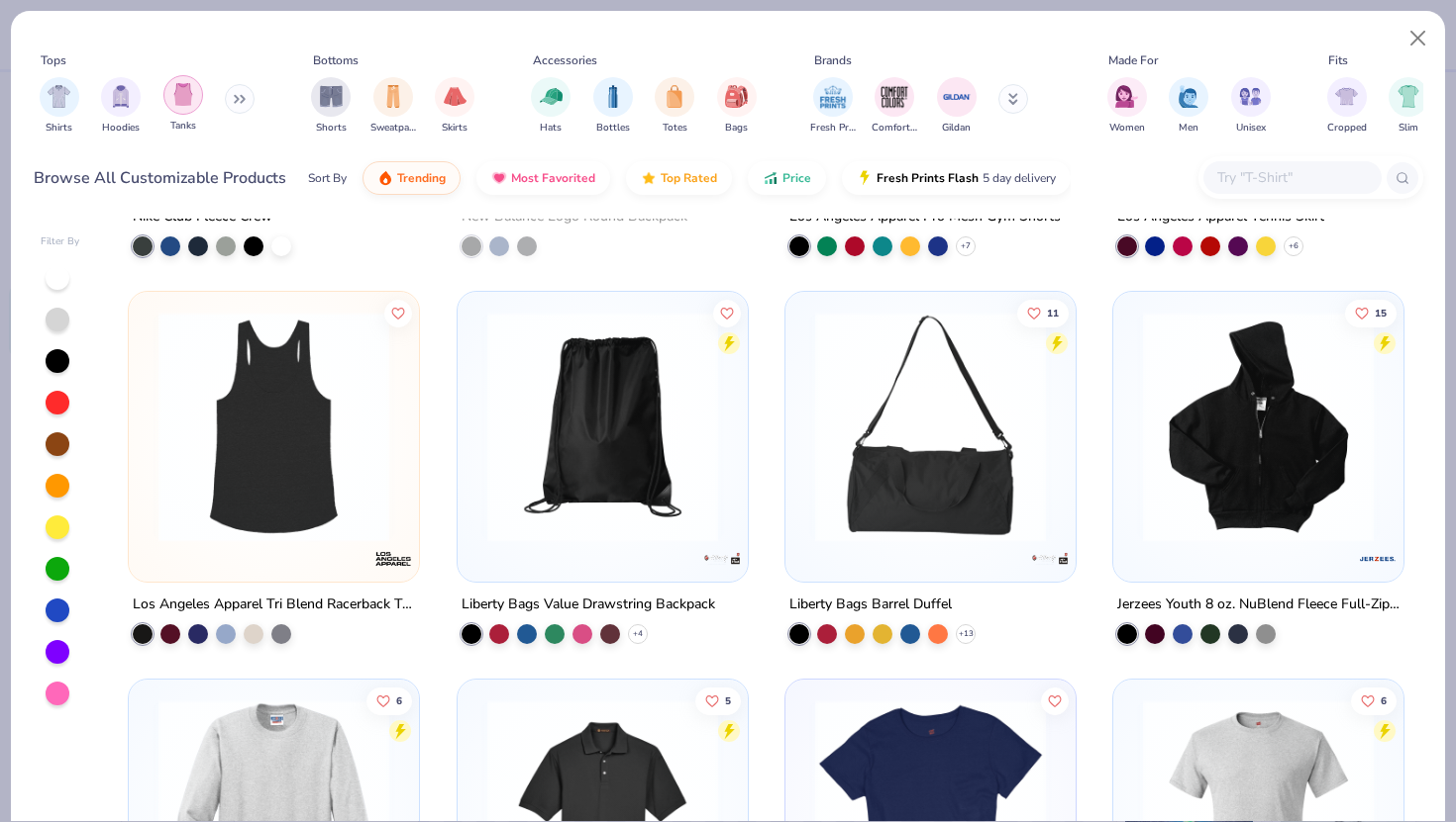
click at [166, 100] on div "filter for Tanks" at bounding box center [183, 95] width 40 height 40
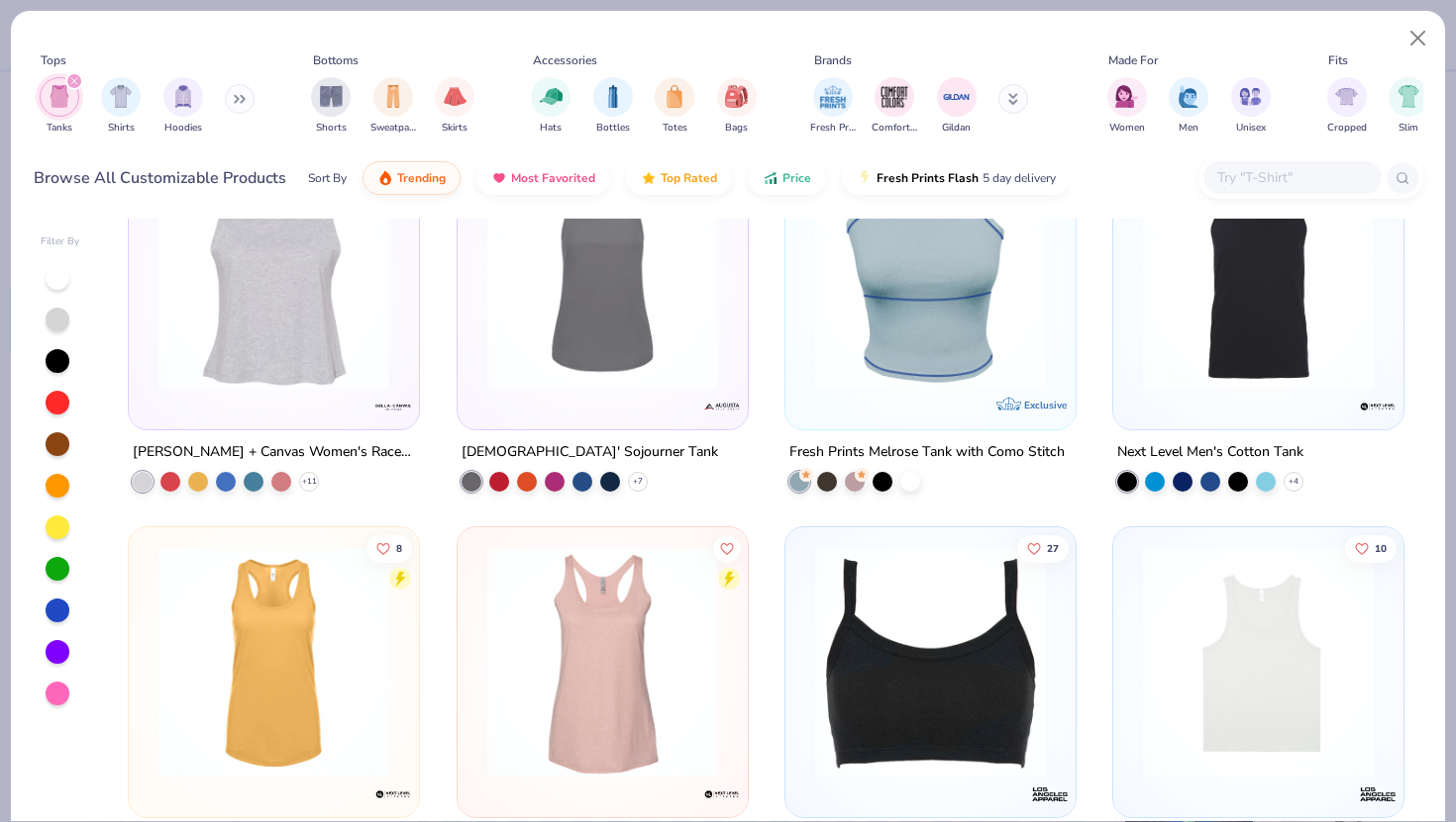
scroll to position [2914, 0]
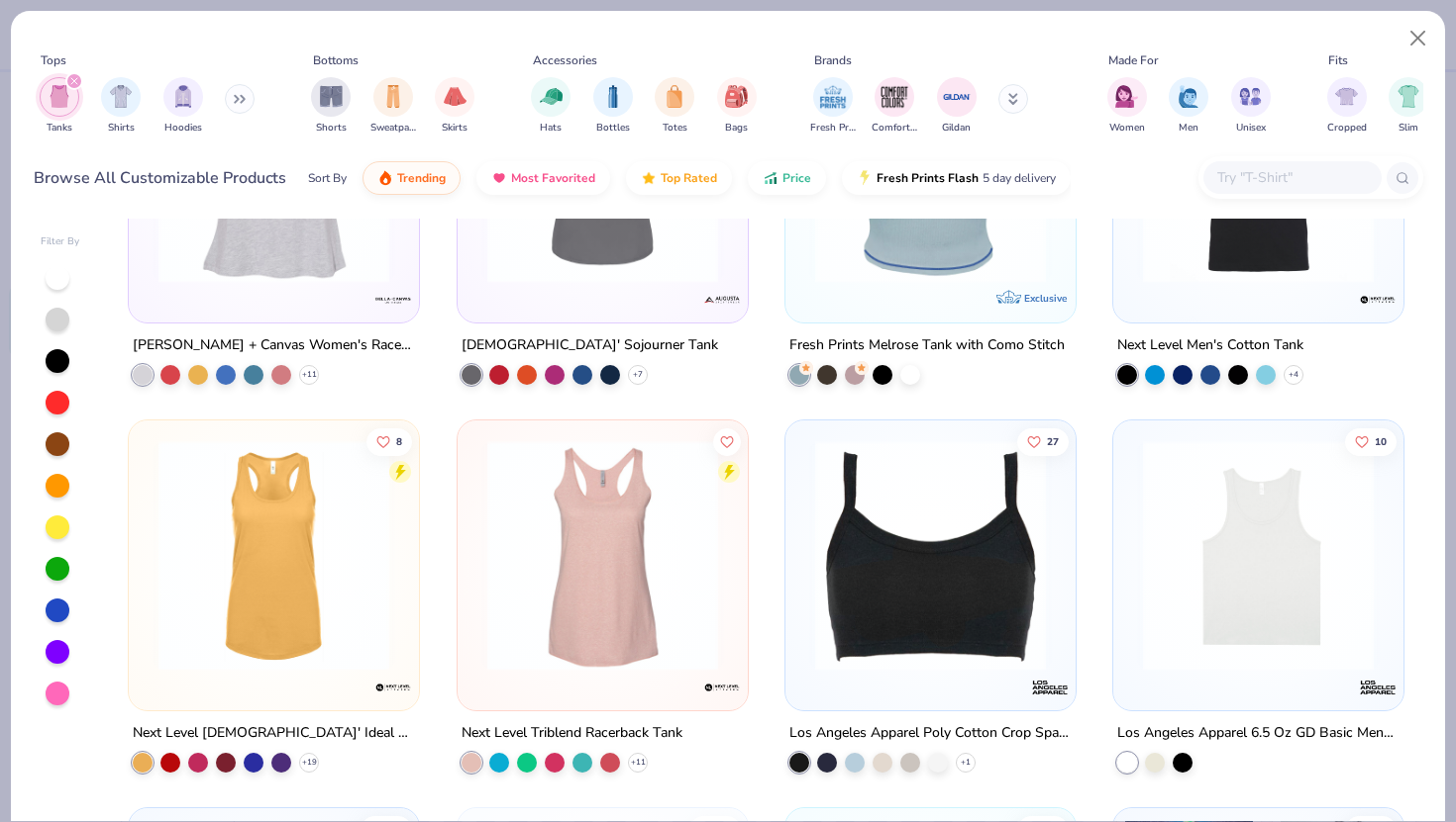
click at [254, 107] on div "Tanks Shirts Hoodies" at bounding box center [148, 105] width 228 height 73
click at [238, 101] on icon at bounding box center [240, 99] width 12 height 10
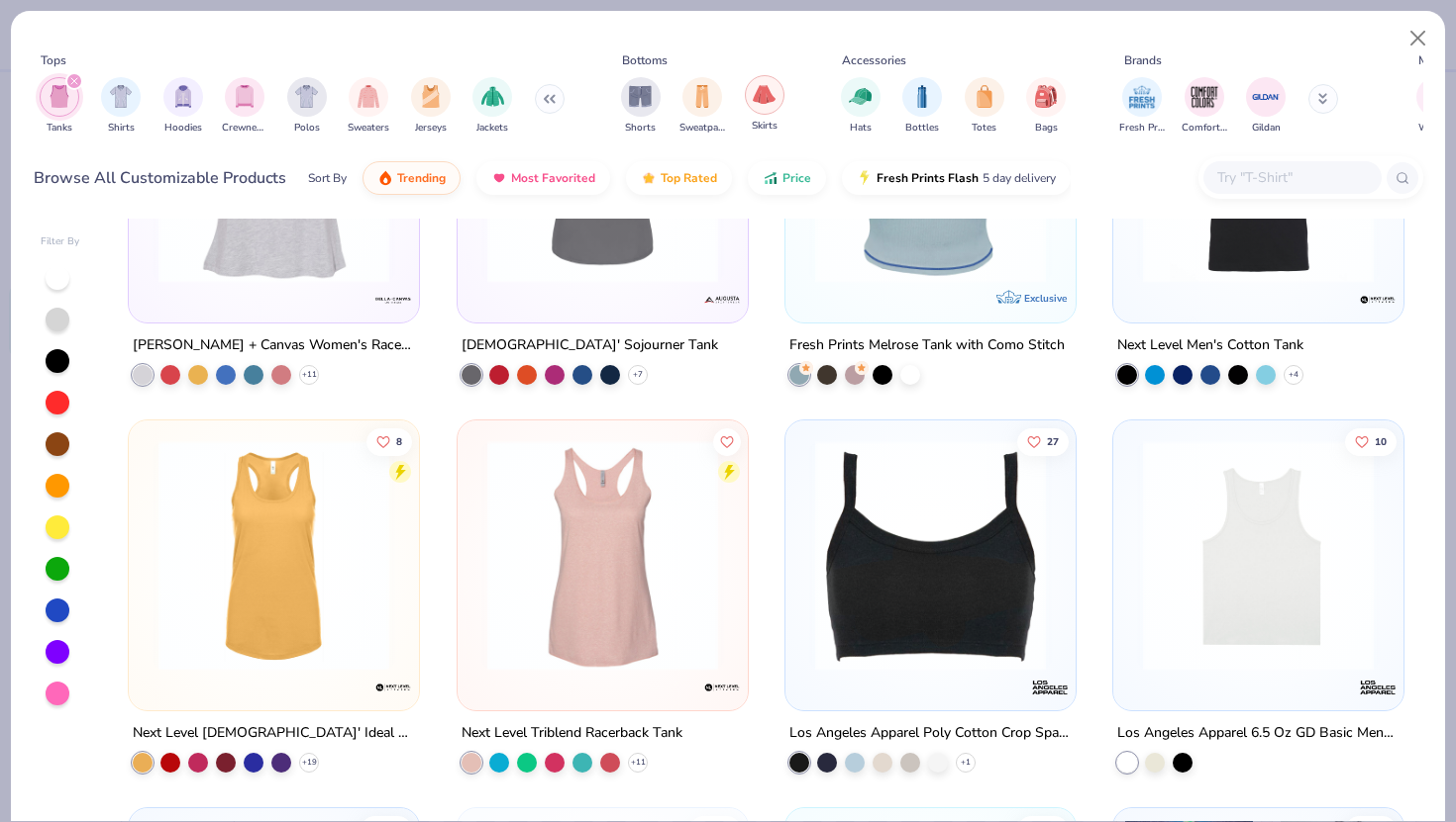
click at [772, 101] on img "filter for Skirts" at bounding box center [763, 94] width 23 height 23
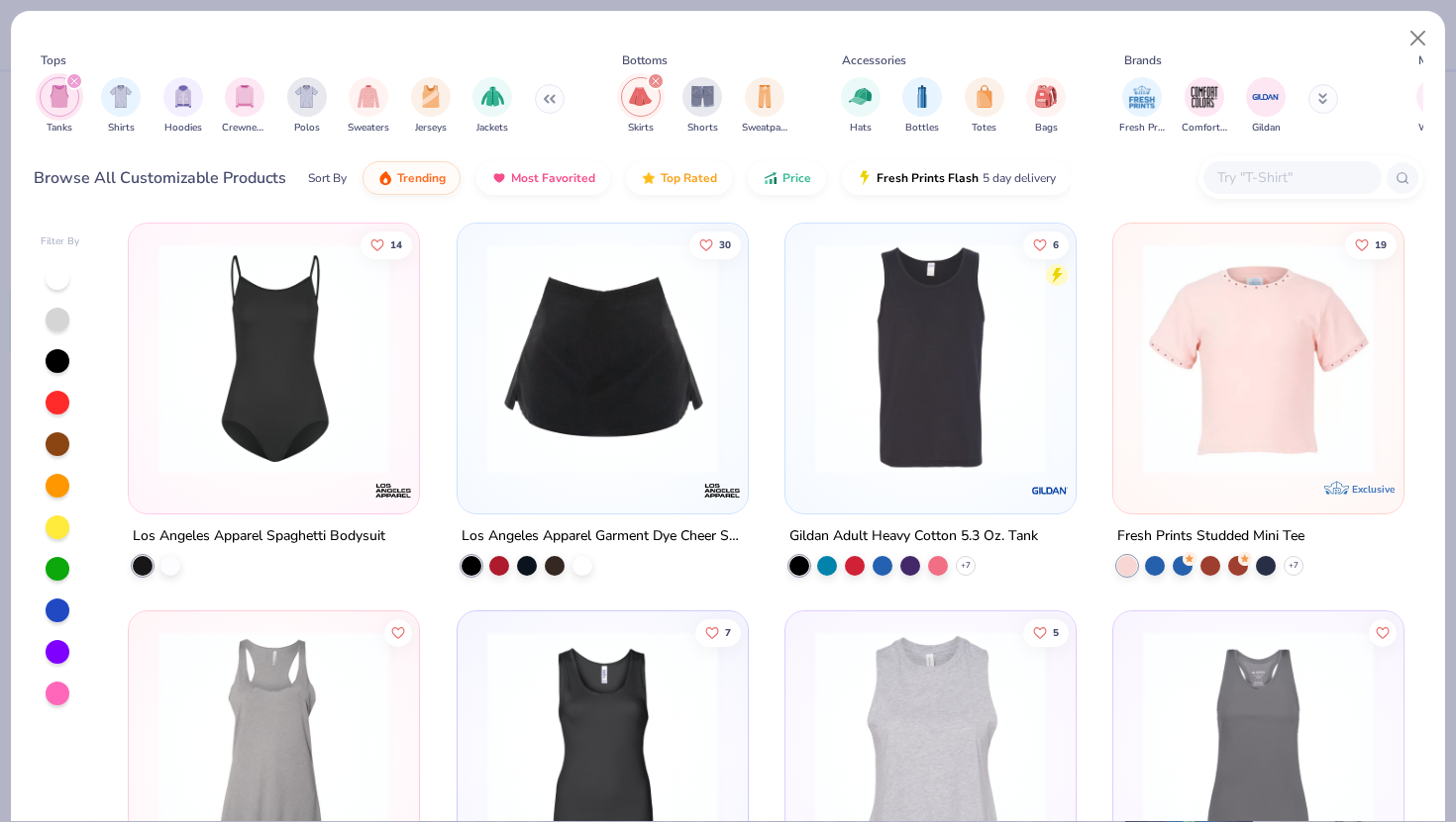
scroll to position [2334, 0]
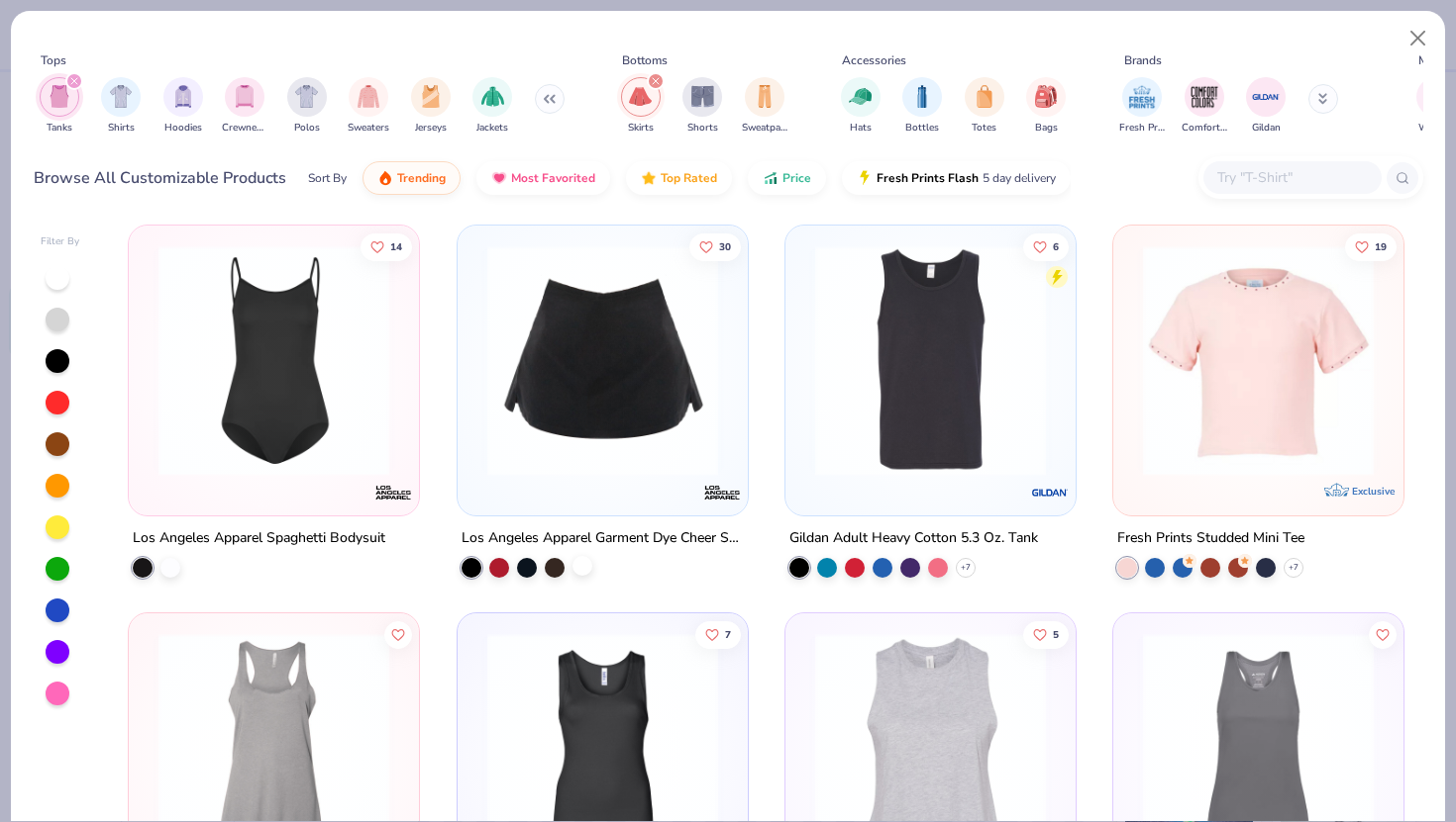
click at [577, 565] on div at bounding box center [583, 566] width 20 height 20
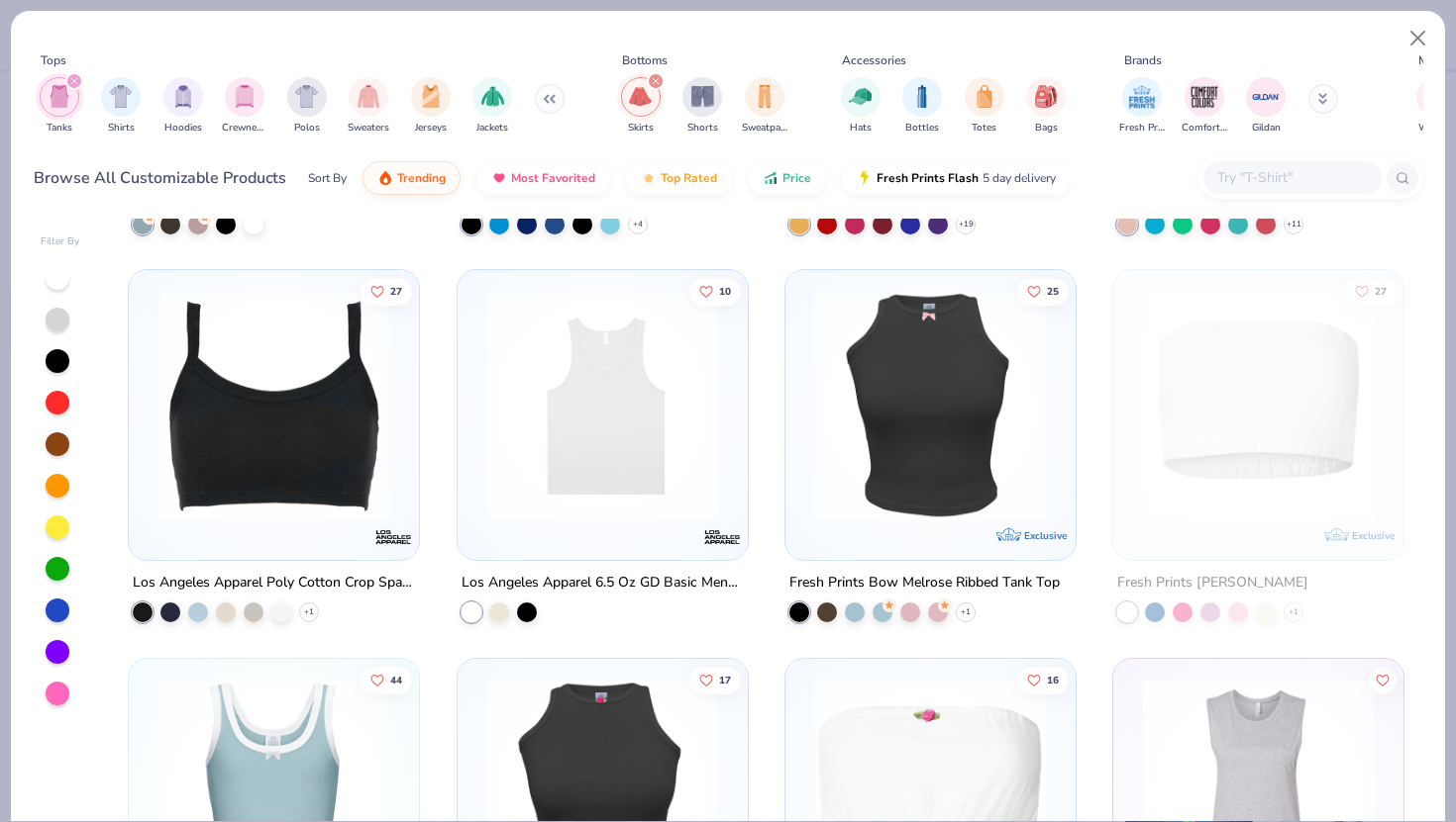
scroll to position [3444, 0]
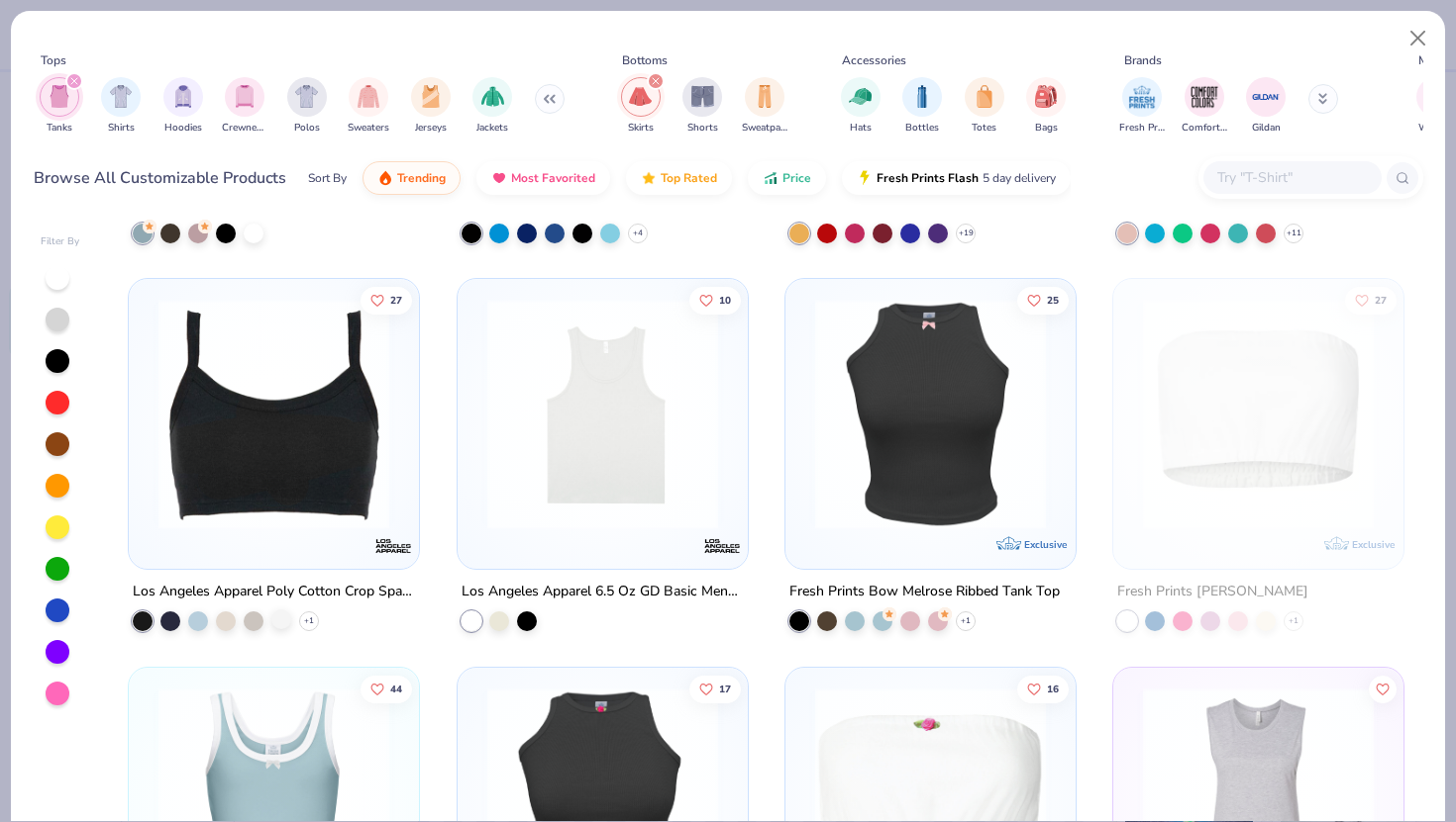
click at [279, 610] on div at bounding box center [282, 619] width 20 height 20
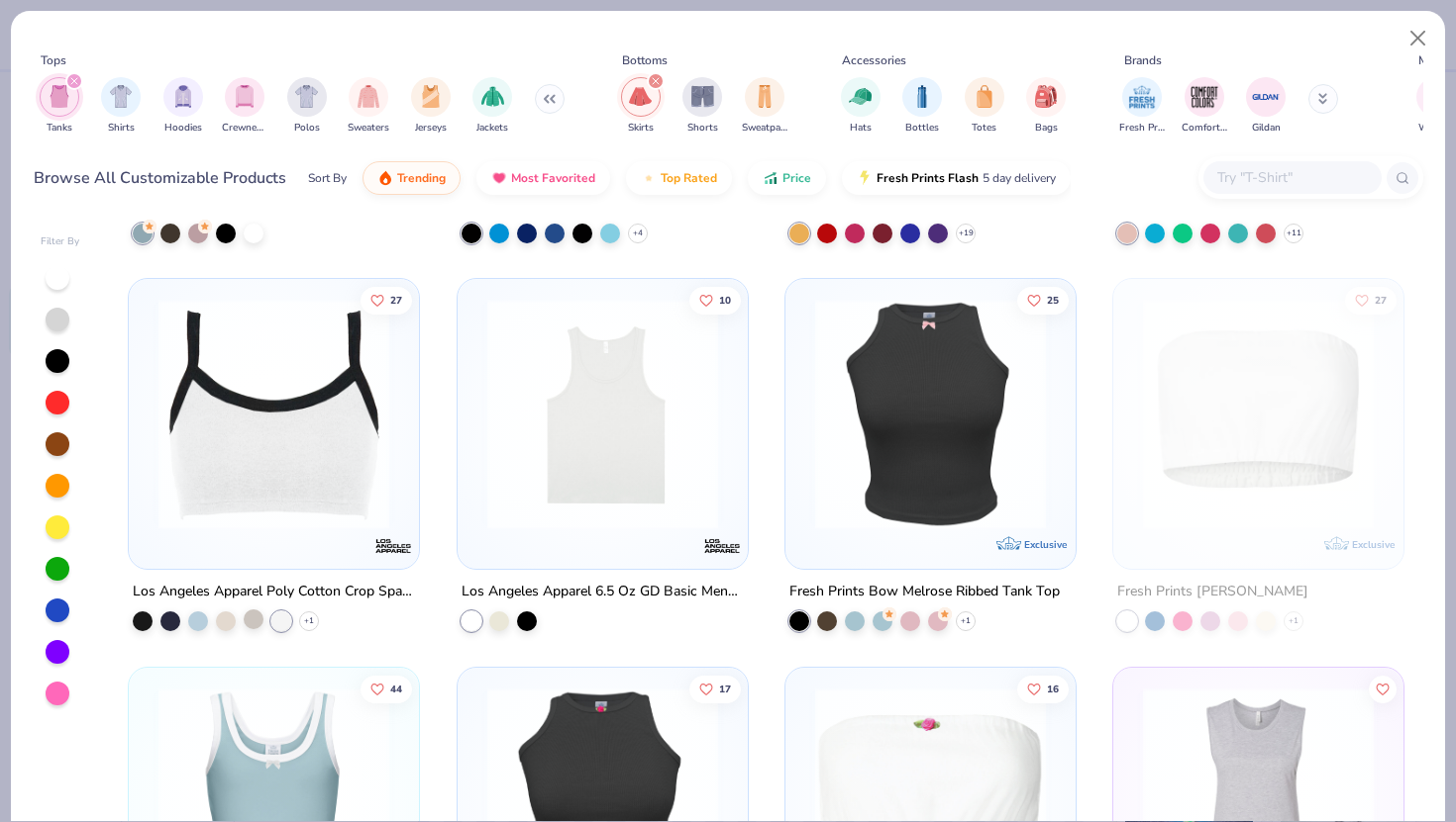
click at [247, 616] on div at bounding box center [254, 619] width 20 height 20
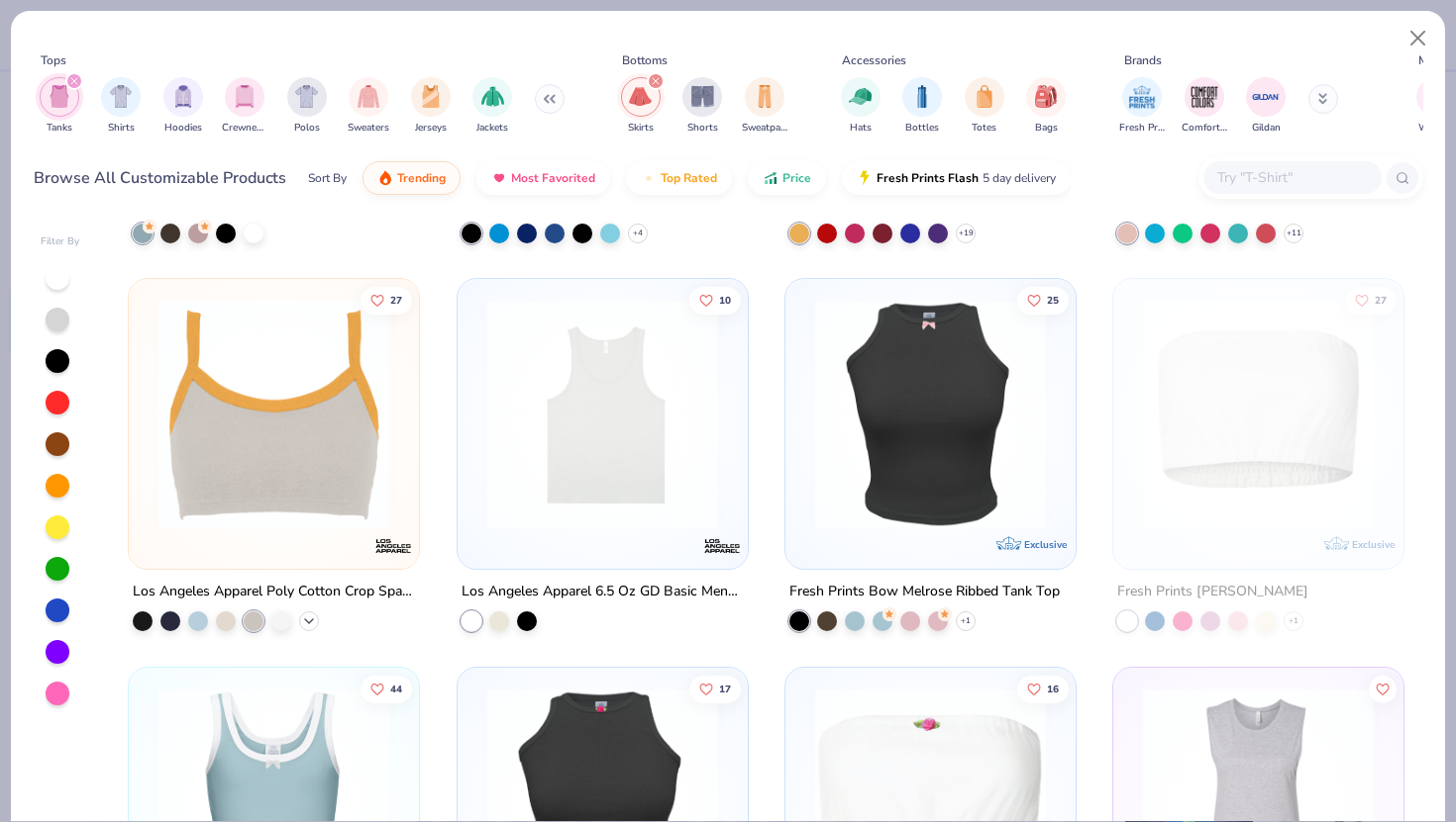
click at [305, 618] on icon at bounding box center [309, 621] width 16 height 16
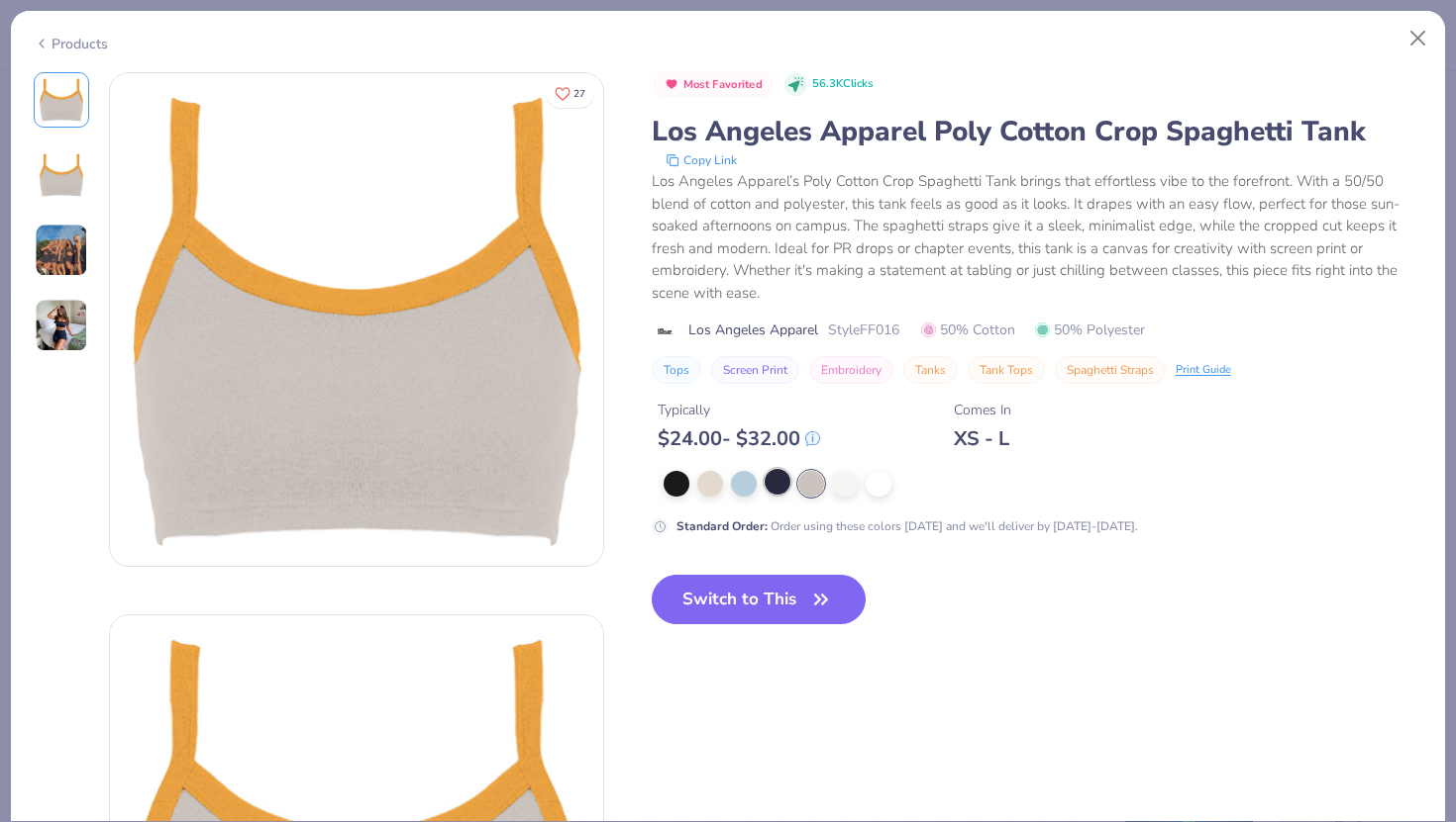
click at [764, 486] on div at bounding box center [777, 482] width 26 height 26
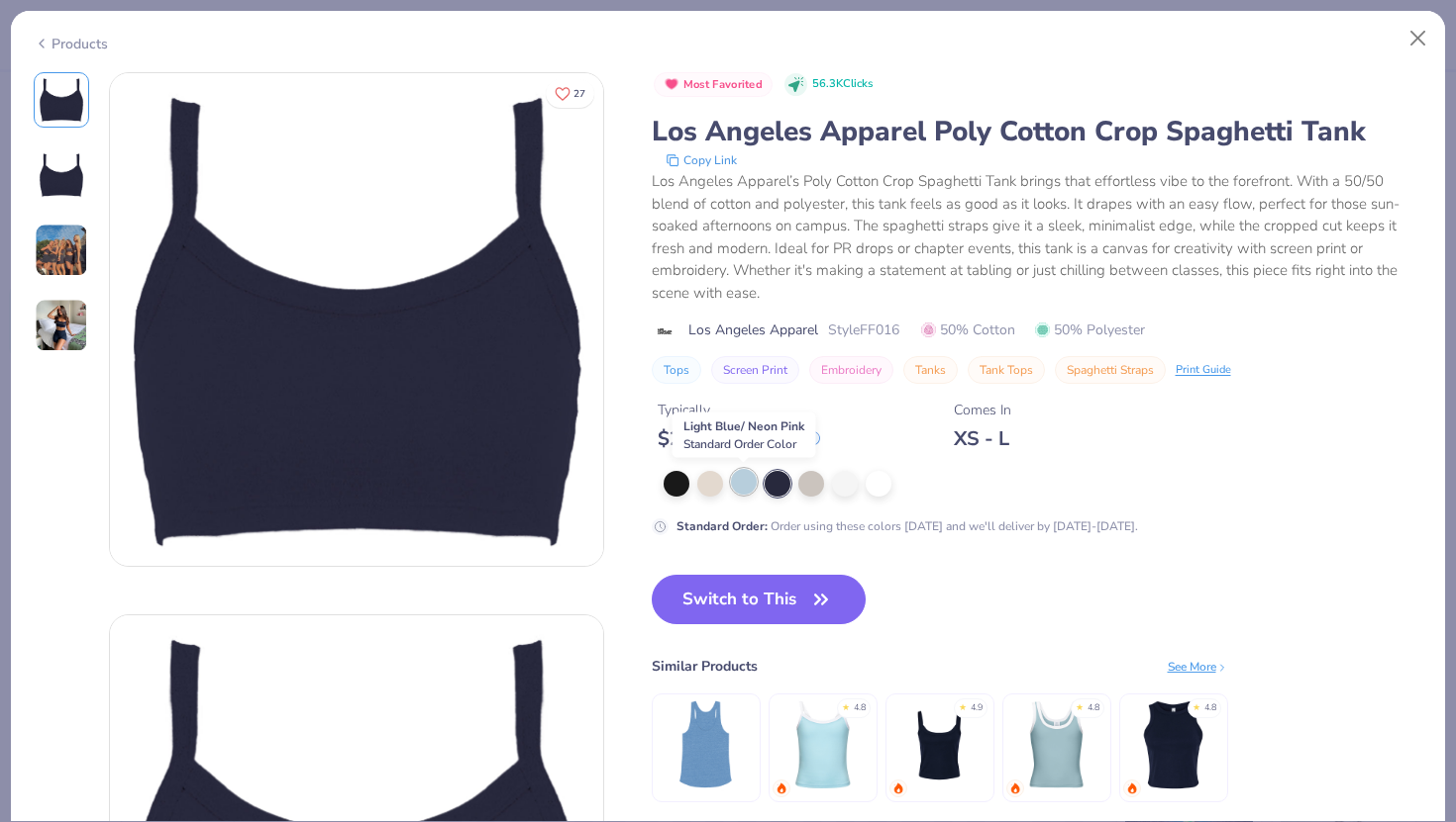
click at [743, 489] on div at bounding box center [743, 482] width 26 height 26
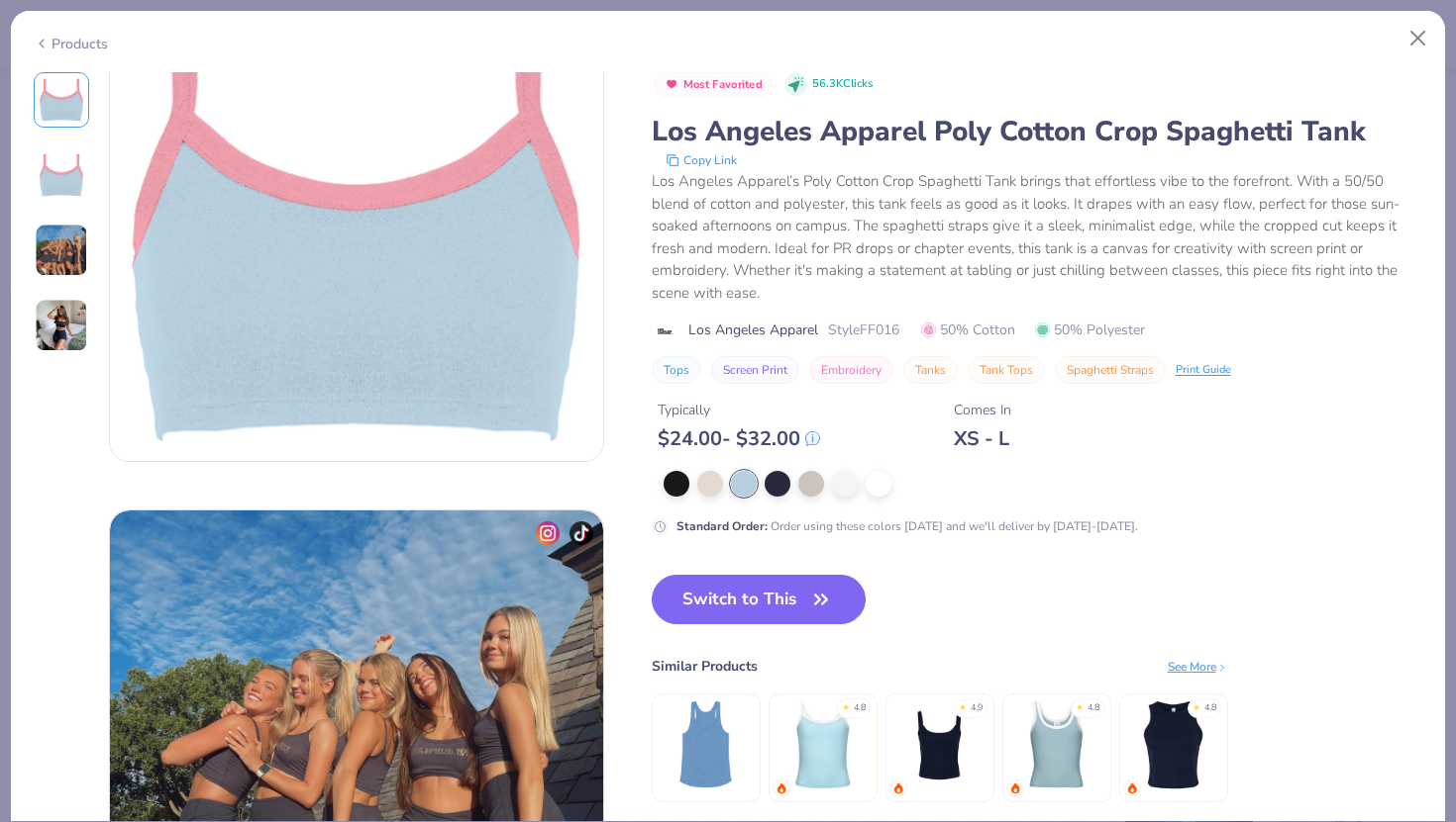
scroll to position [1030, 0]
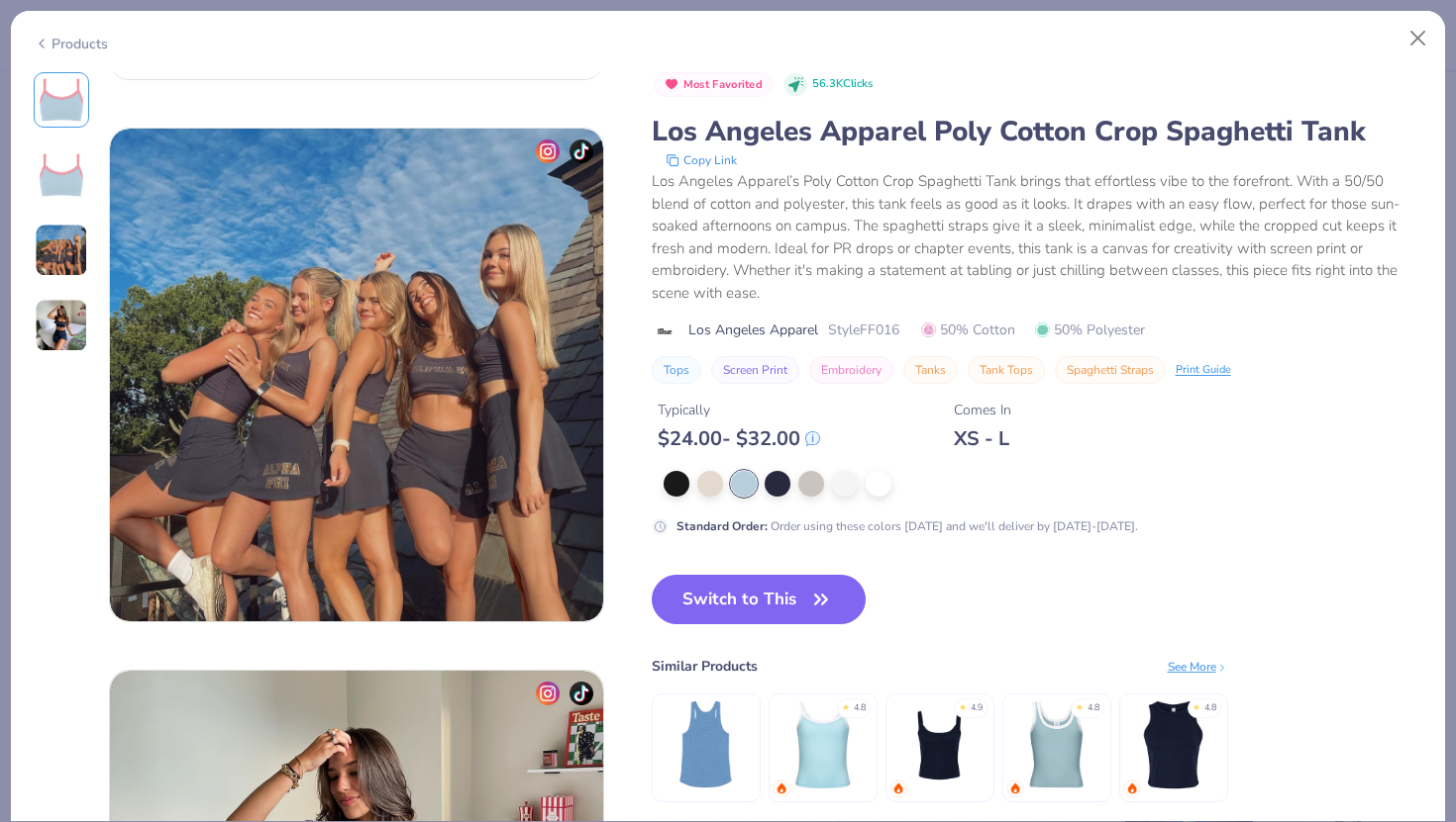
click at [1448, 21] on div "Products 27 AM Alpha Phi, University of Michigan AM Alpha Phi, University of Mi…" at bounding box center [728, 411] width 1456 height 822
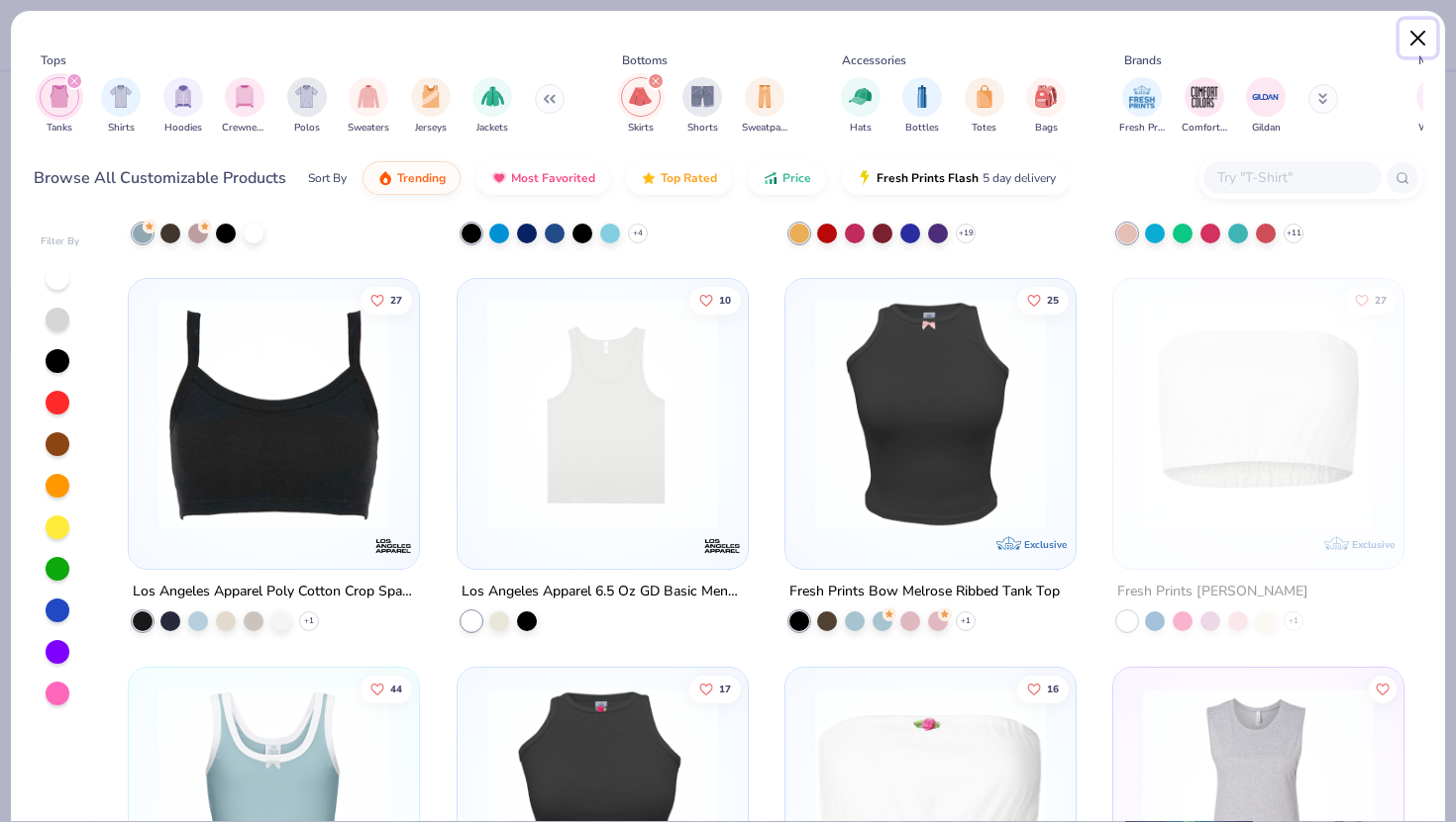
click at [1409, 39] on button "Close" at bounding box center [1418, 39] width 38 height 38
